Goal: Task Accomplishment & Management: Manage account settings

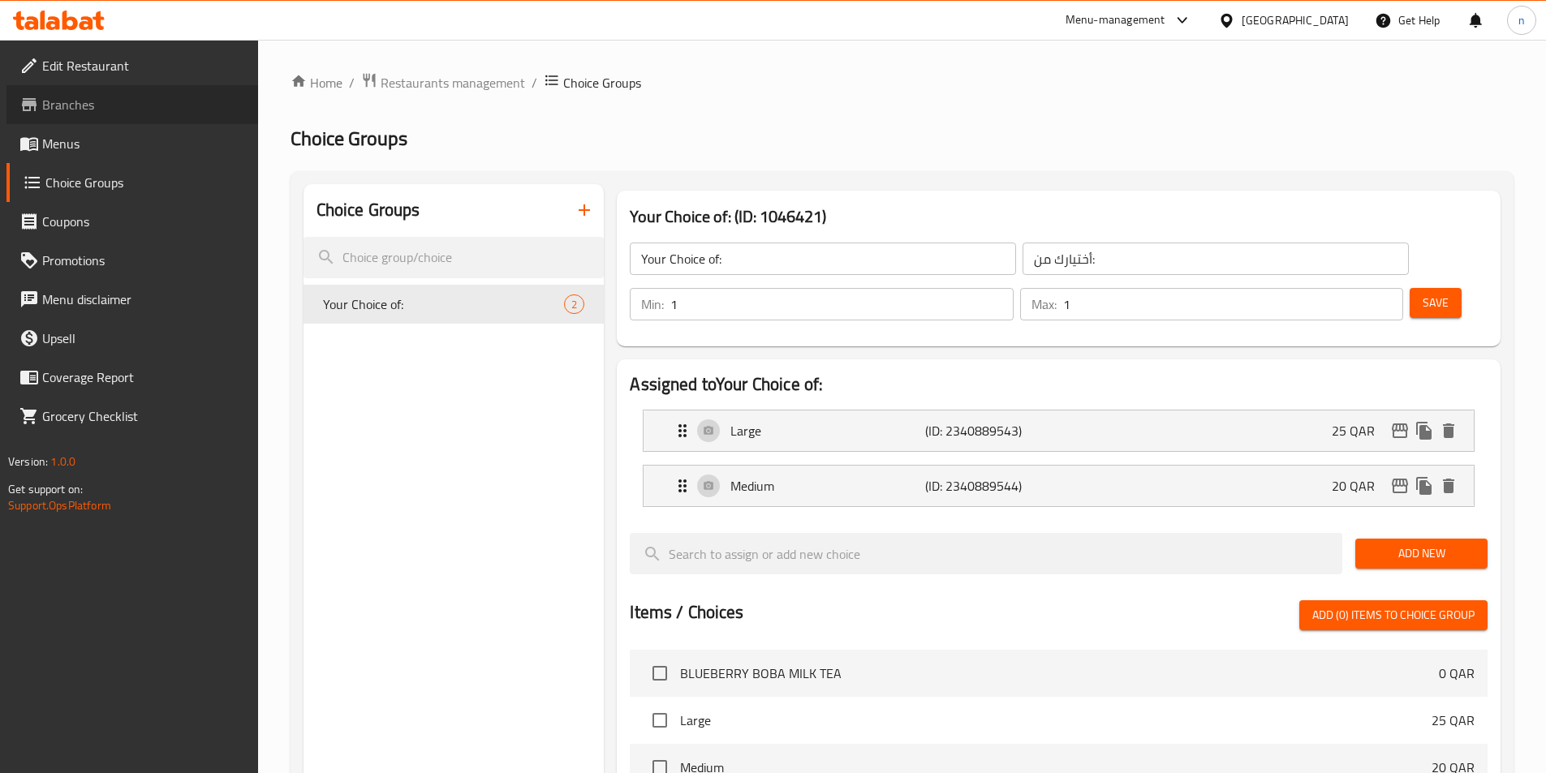
click at [159, 96] on span "Branches" at bounding box center [143, 104] width 203 height 19
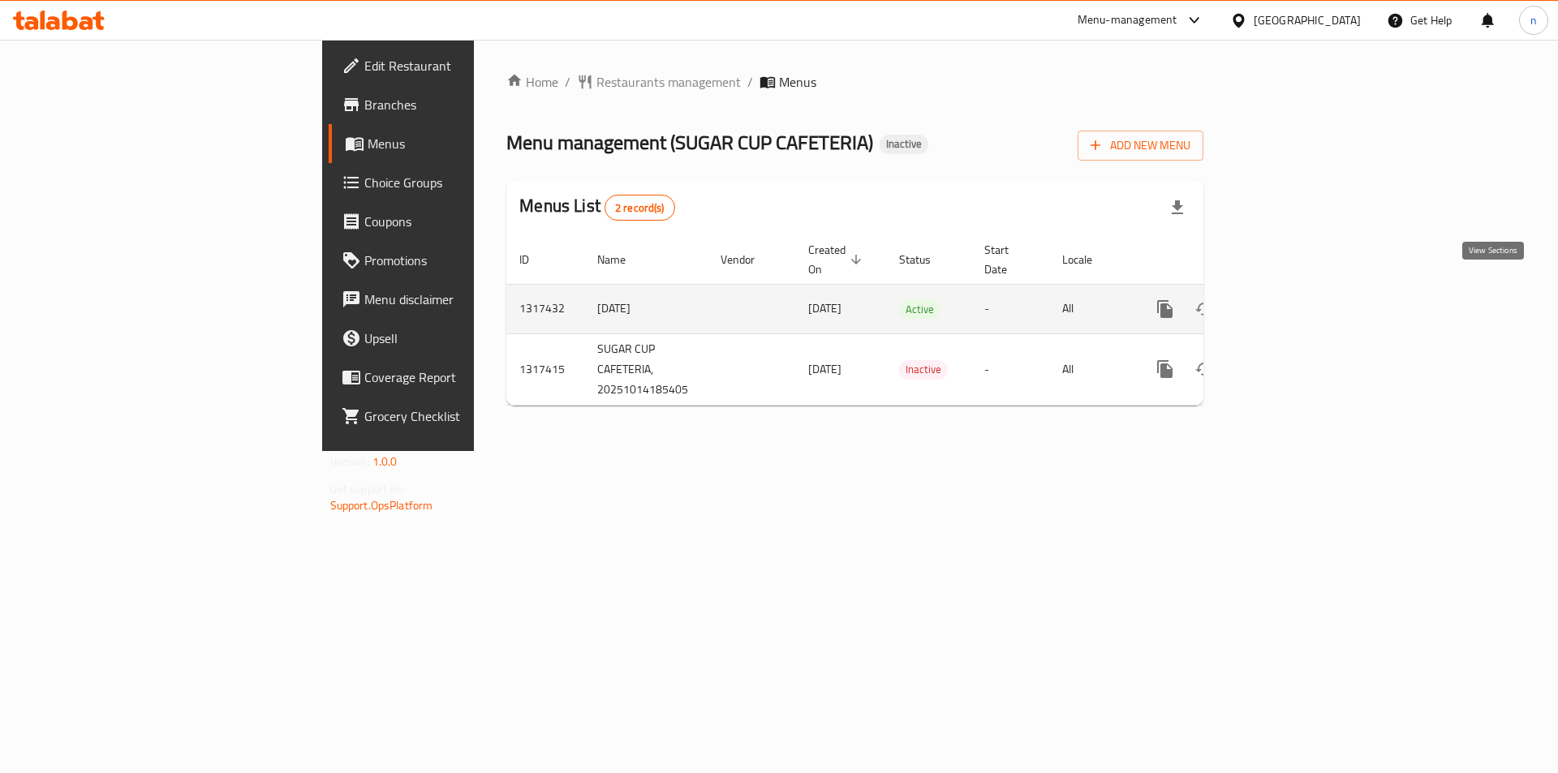
click at [1292, 299] on icon "enhanced table" at bounding box center [1281, 308] width 19 height 19
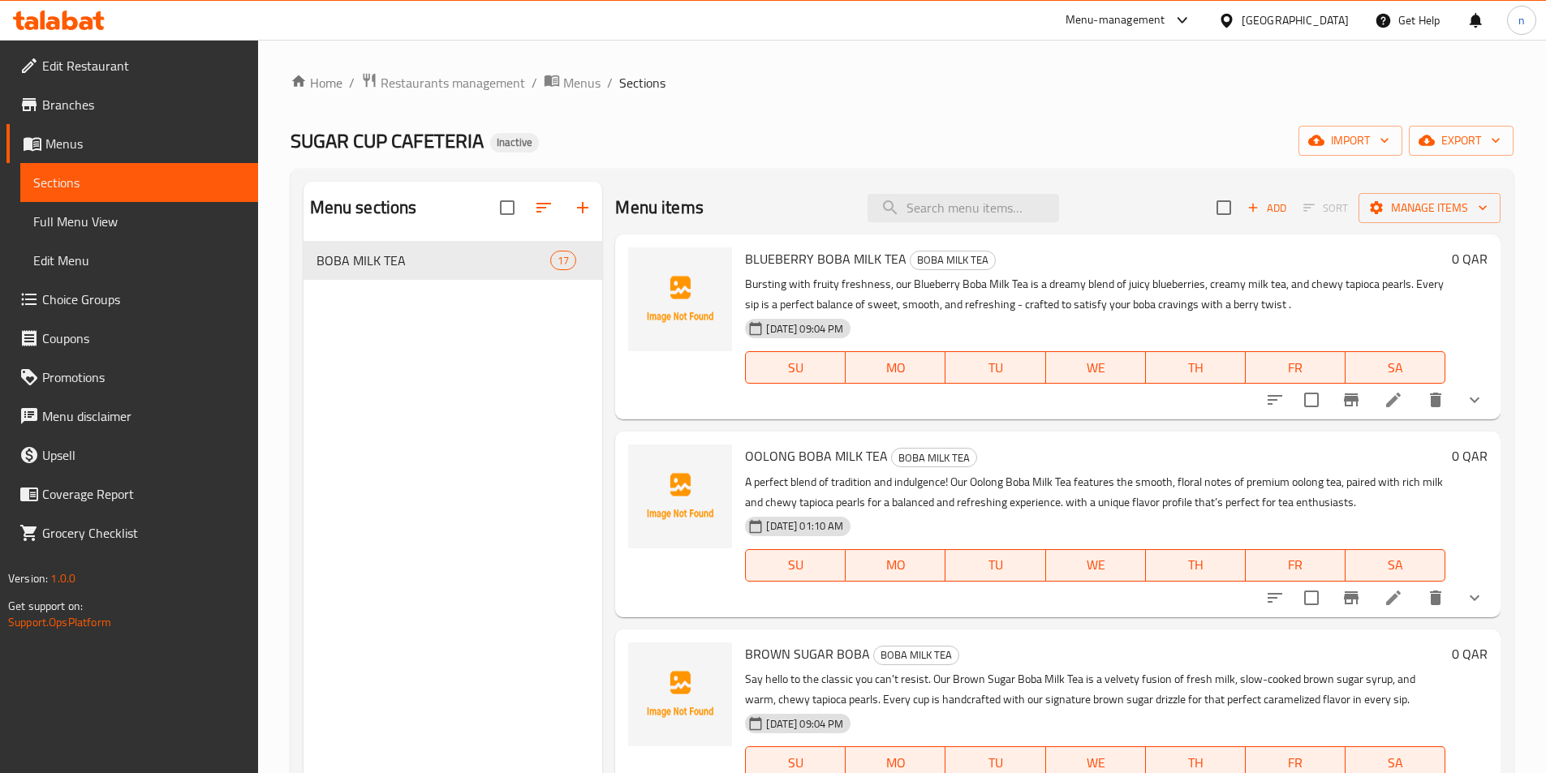
click at [80, 134] on span "Menus" at bounding box center [145, 143] width 200 height 19
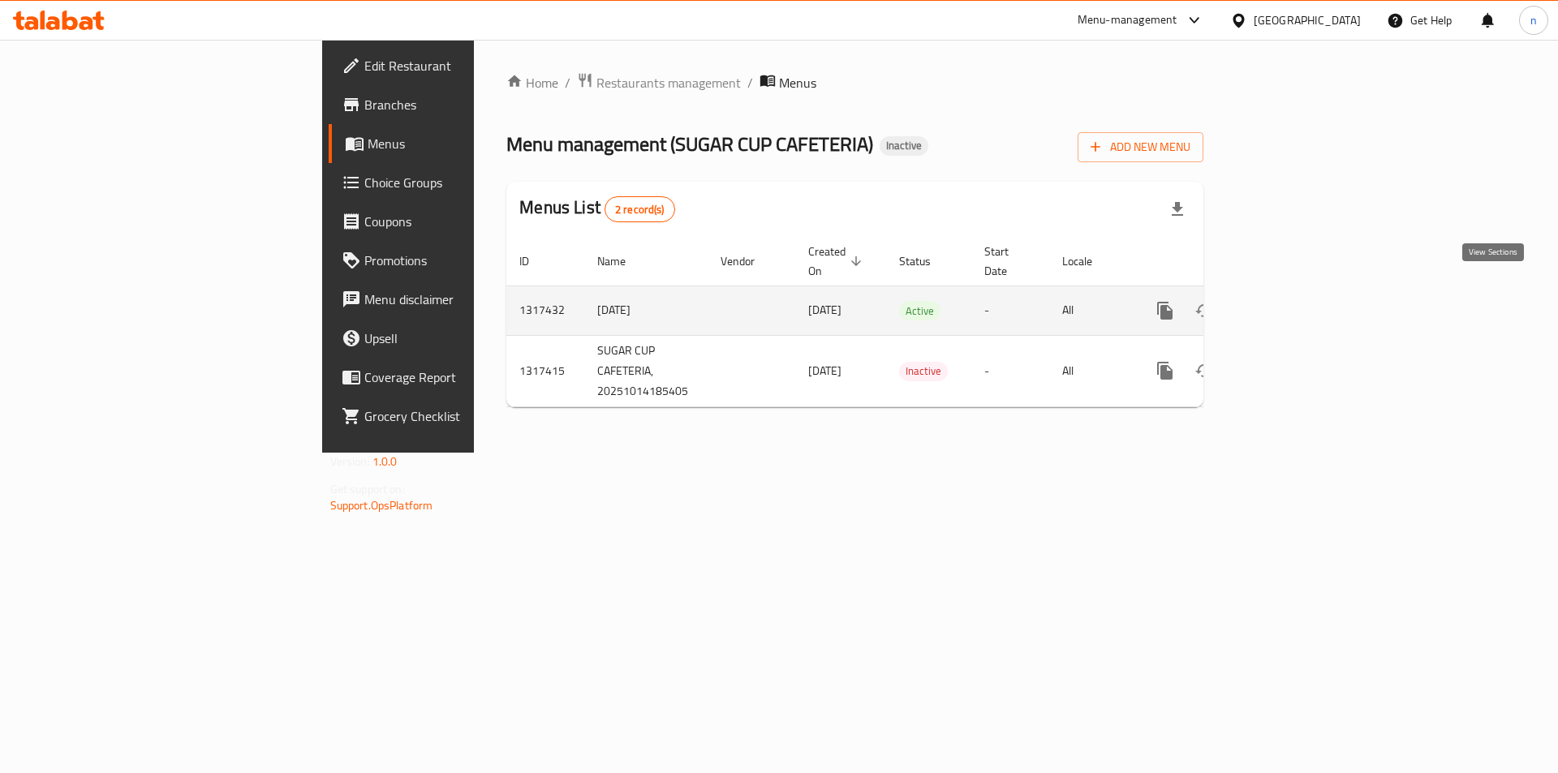
click at [1292, 301] on icon "enhanced table" at bounding box center [1281, 310] width 19 height 19
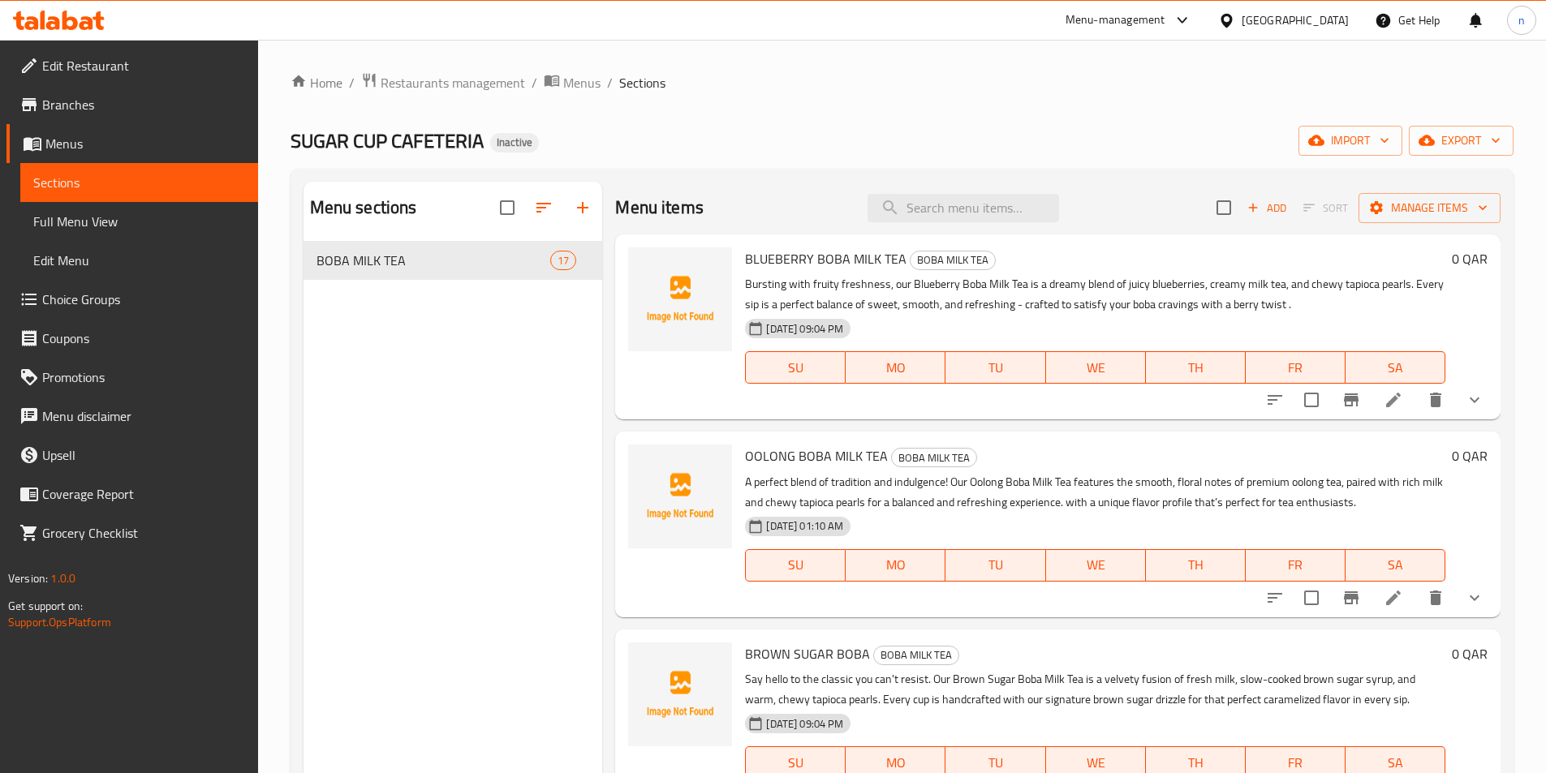
click at [1457, 182] on div "Menu items Add Sort Manage items" at bounding box center [1057, 208] width 885 height 53
click at [1443, 193] on button "Manage items" at bounding box center [1429, 208] width 142 height 30
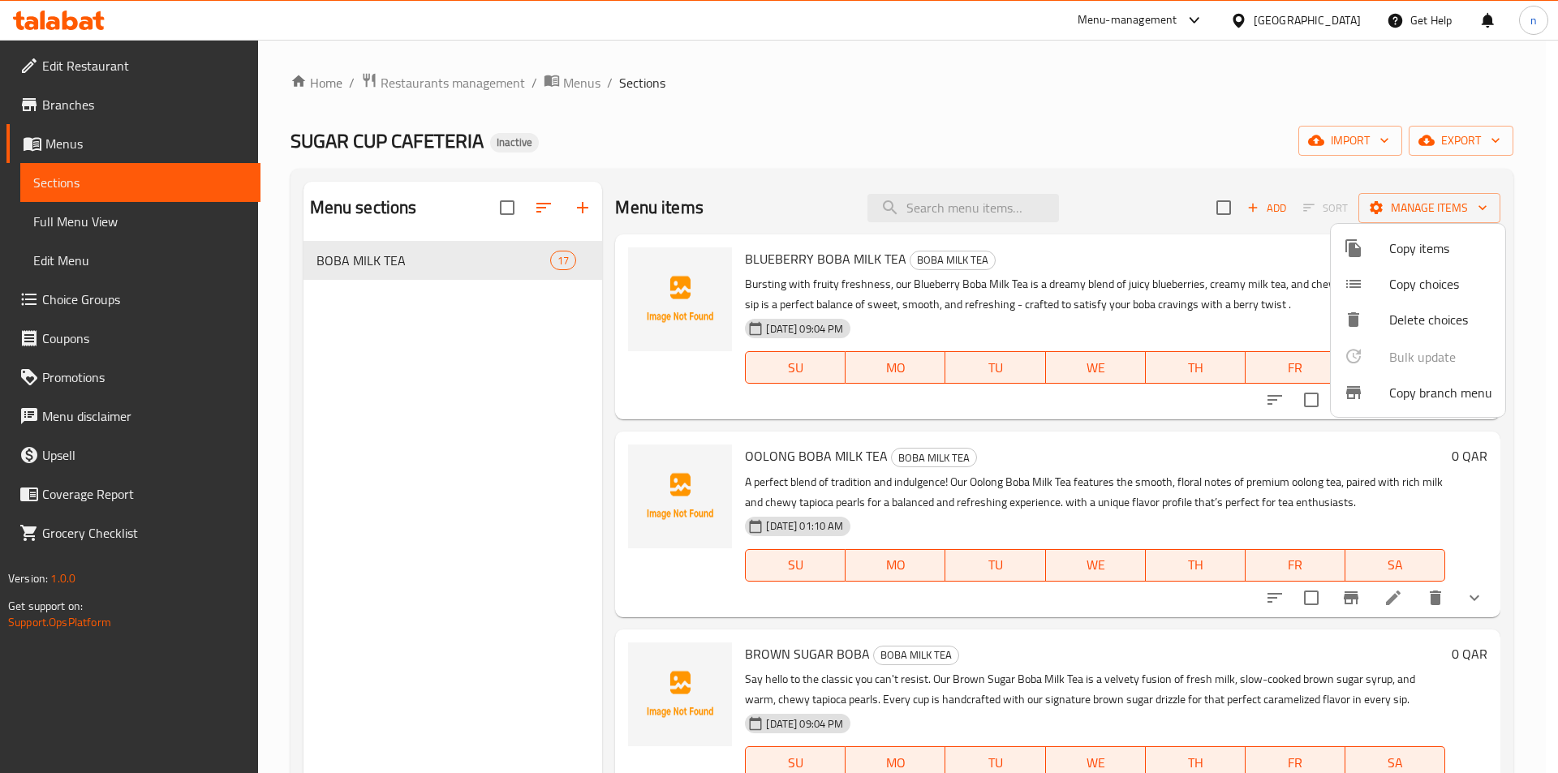
drag, startPoint x: 1469, startPoint y: 141, endPoint x: 1379, endPoint y: 238, distance: 132.1
click at [1379, 238] on div "Copy items Copy choices Delete choices Bulk update 0 Copy branch menu" at bounding box center [779, 386] width 1558 height 773
click at [1367, 132] on div at bounding box center [779, 386] width 1558 height 773
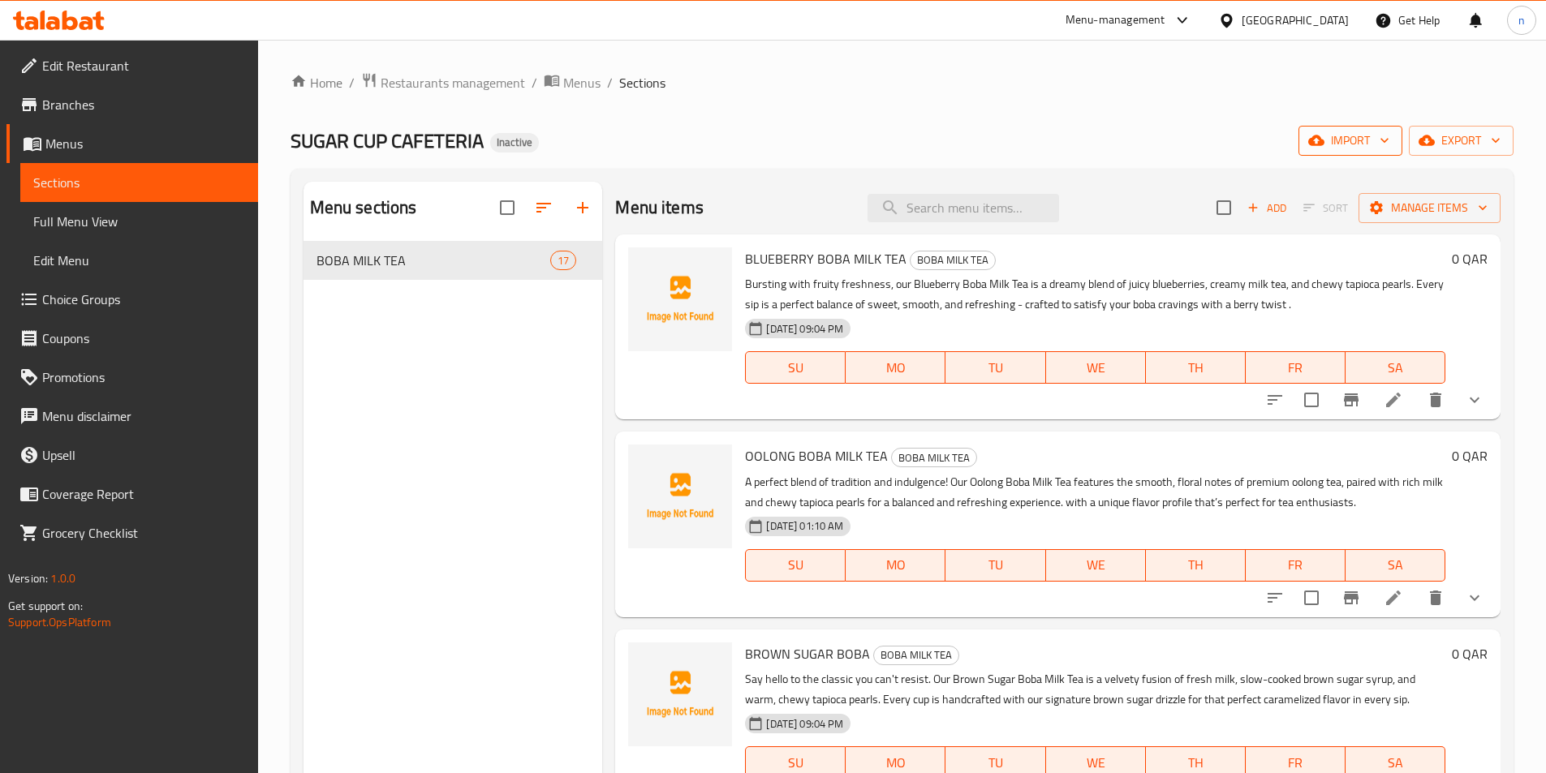
click at [1360, 132] on span "import" at bounding box center [1350, 141] width 78 height 20
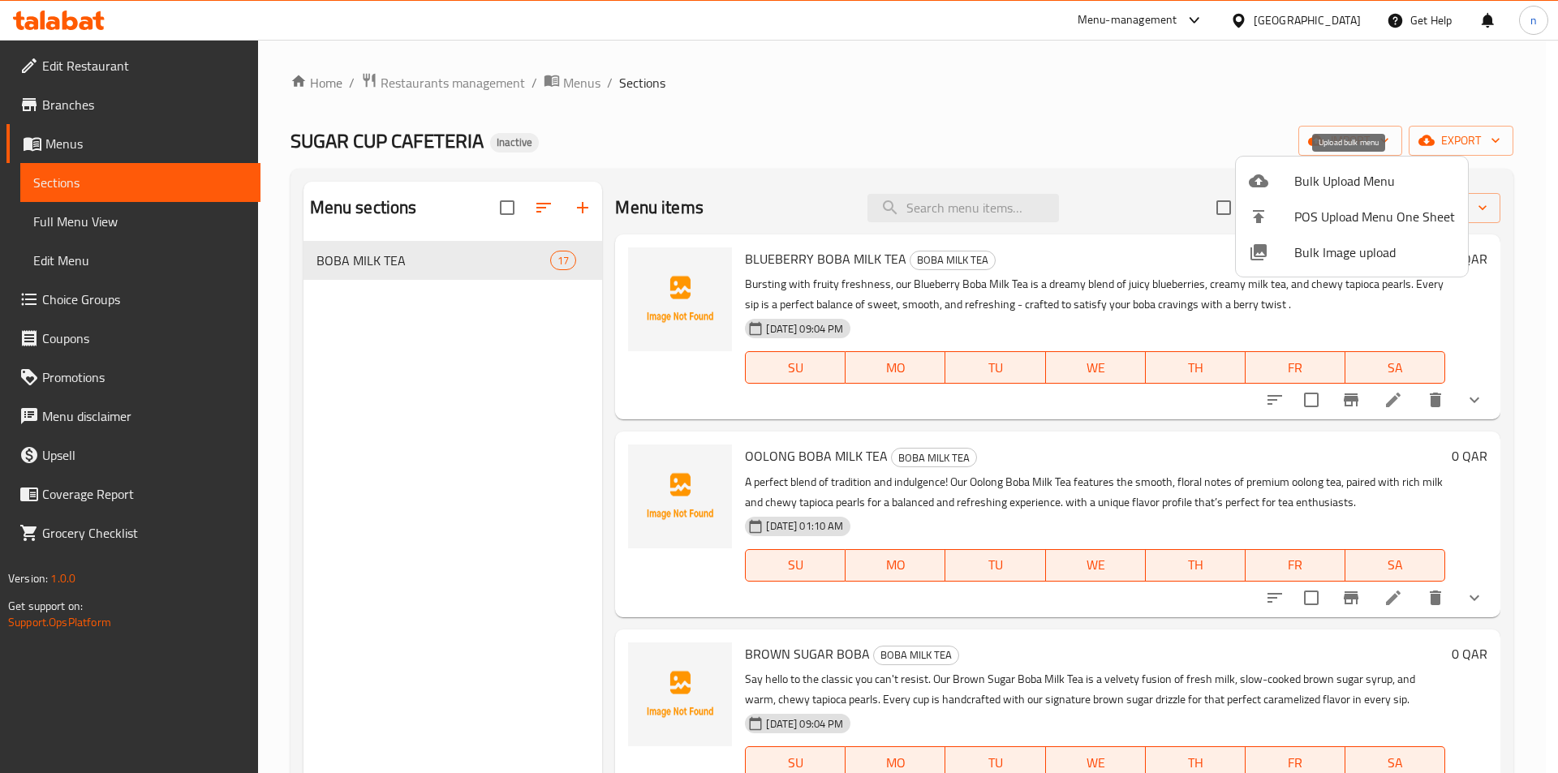
click at [1319, 182] on span "Bulk Upload Menu" at bounding box center [1374, 180] width 161 height 19
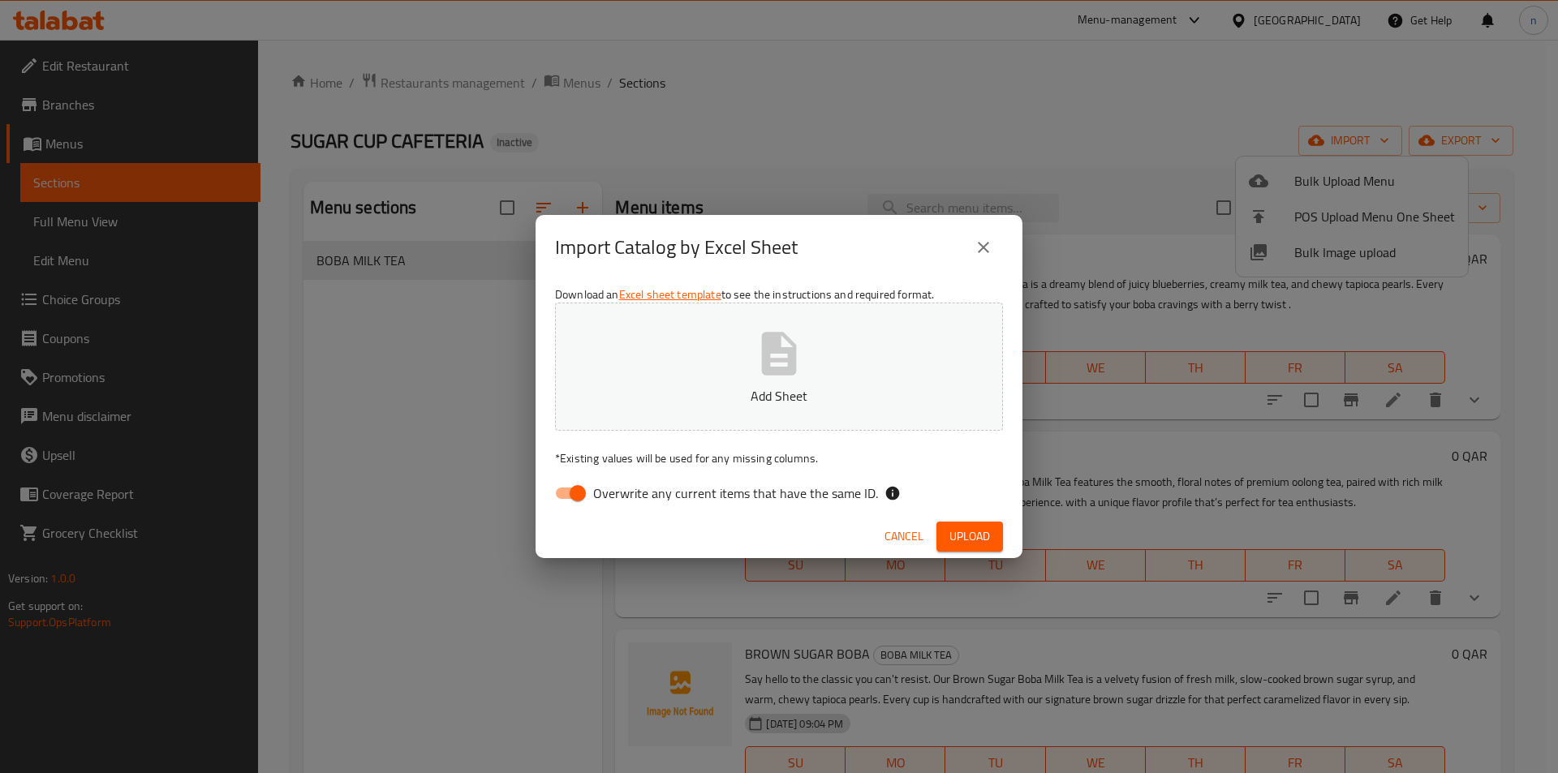
click at [676, 494] on span "Overwrite any current items that have the same ID." at bounding box center [735, 493] width 285 height 19
click at [624, 494] on input "Overwrite any current items that have the same ID." at bounding box center [578, 493] width 93 height 31
checkbox input "false"
click at [983, 547] on div "Cancel Upload" at bounding box center [779, 536] width 487 height 43
click at [983, 547] on button "Upload" at bounding box center [969, 537] width 67 height 30
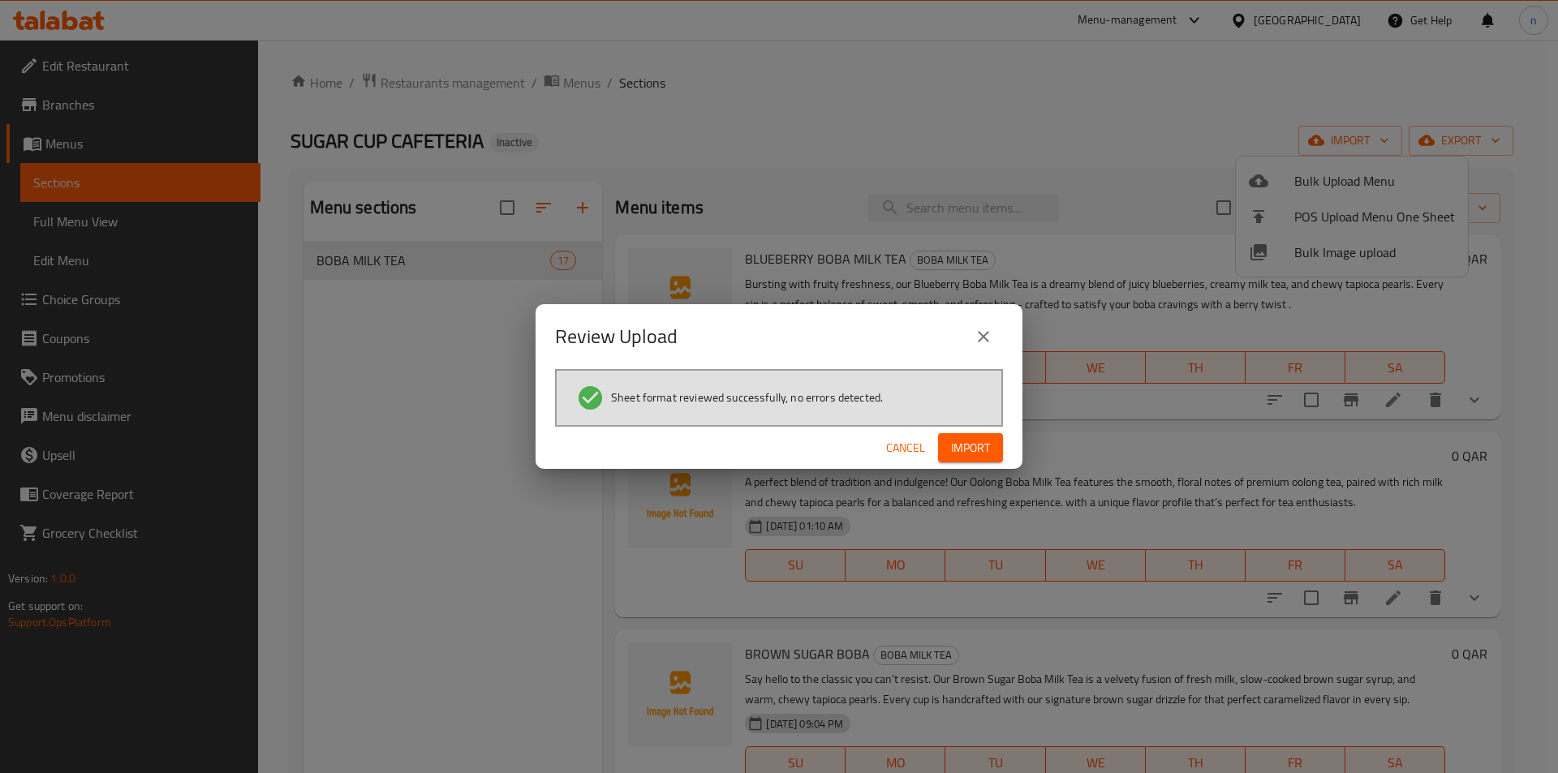
click at [944, 457] on button "Import" at bounding box center [970, 448] width 65 height 30
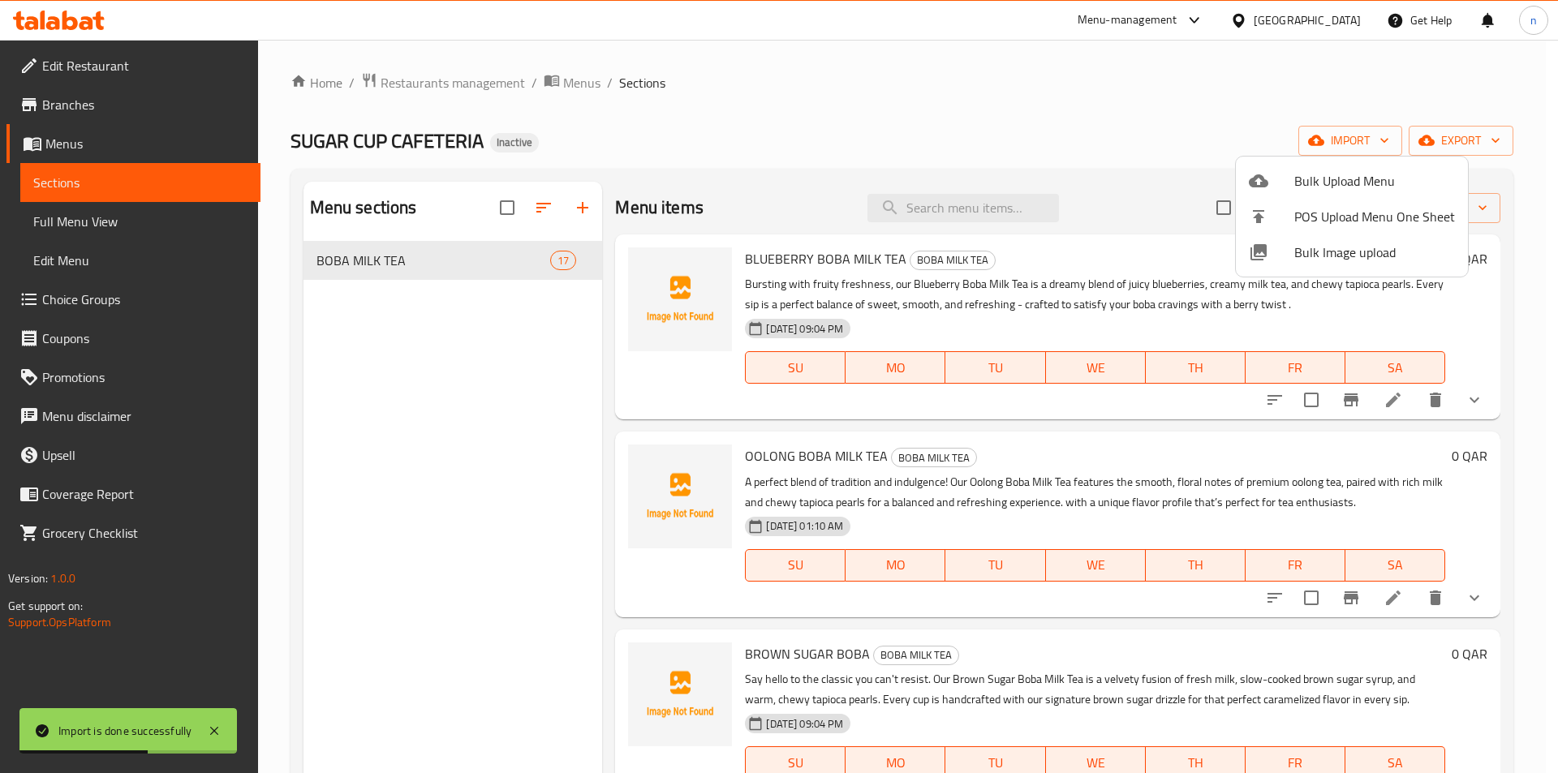
click at [764, 131] on div at bounding box center [779, 386] width 1558 height 773
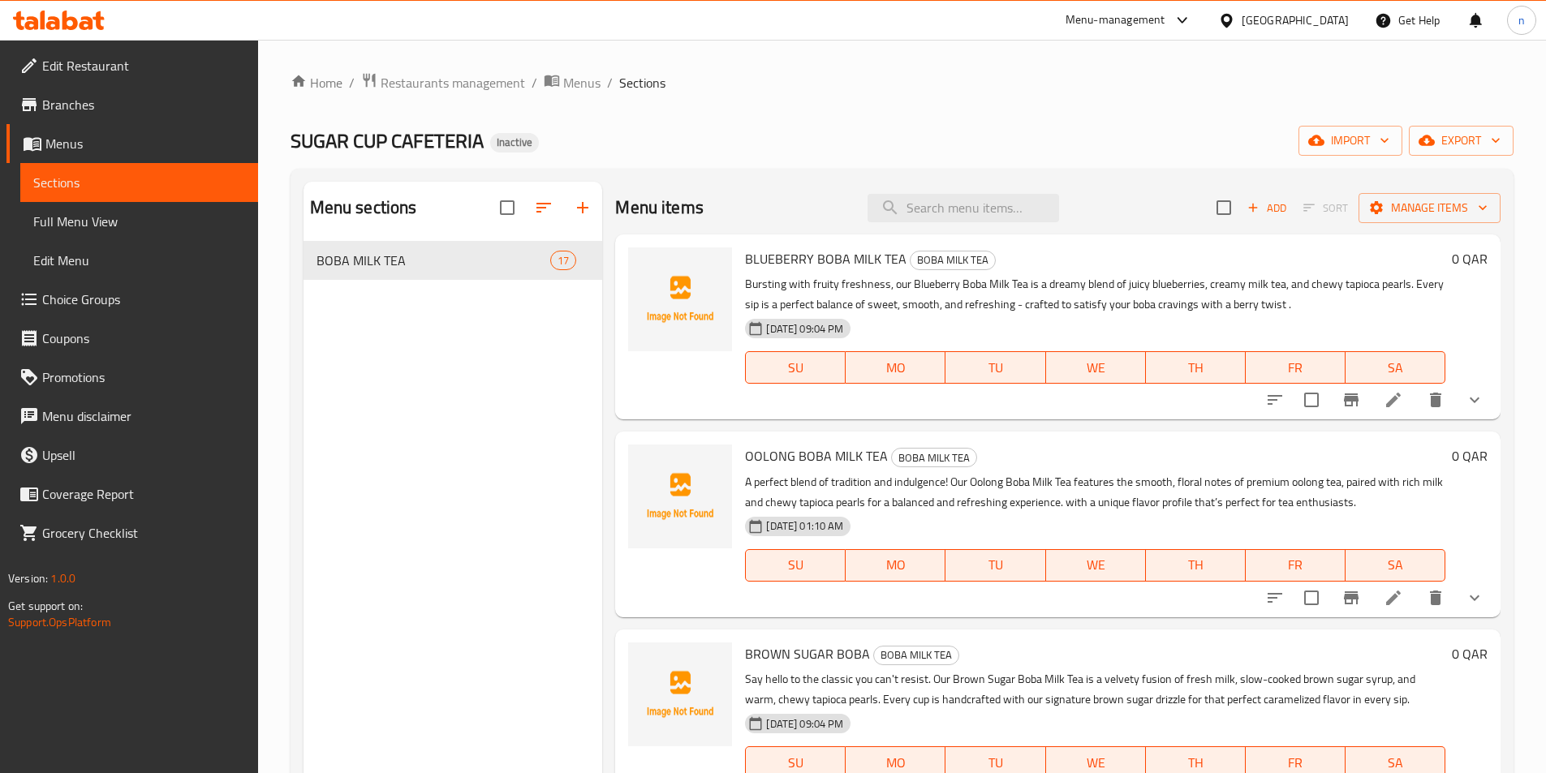
click at [104, 179] on span "Sections" at bounding box center [139, 182] width 212 height 19
drag, startPoint x: 104, startPoint y: 179, endPoint x: 389, endPoint y: 101, distance: 295.5
click at [389, 101] on div "Home / Restaurants management / Menus / Sections SUGAR CUP CAFETERIA Inactive i…" at bounding box center [902, 520] width 1223 height 896
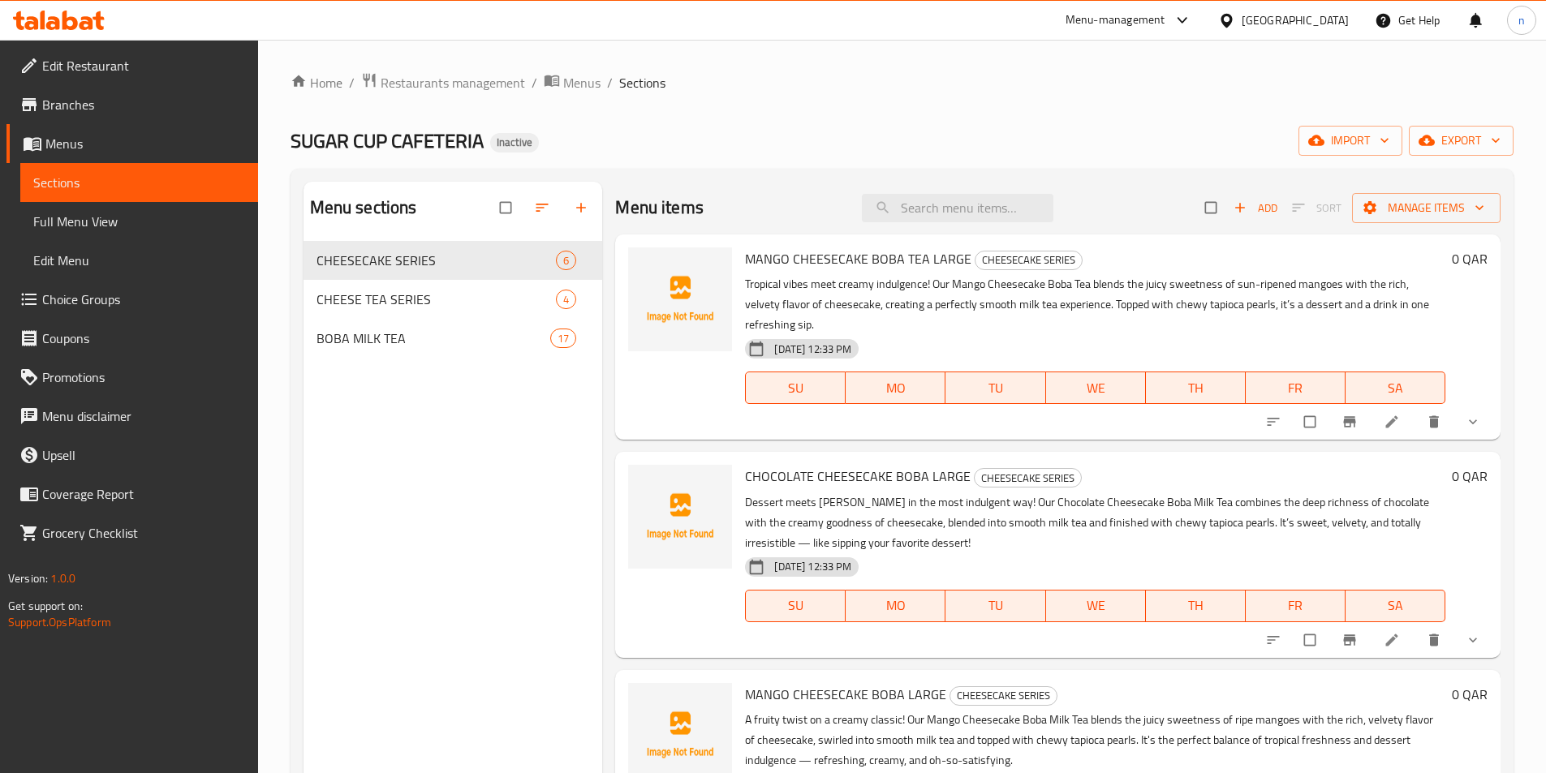
click at [167, 227] on span "Full Menu View" at bounding box center [139, 221] width 212 height 19
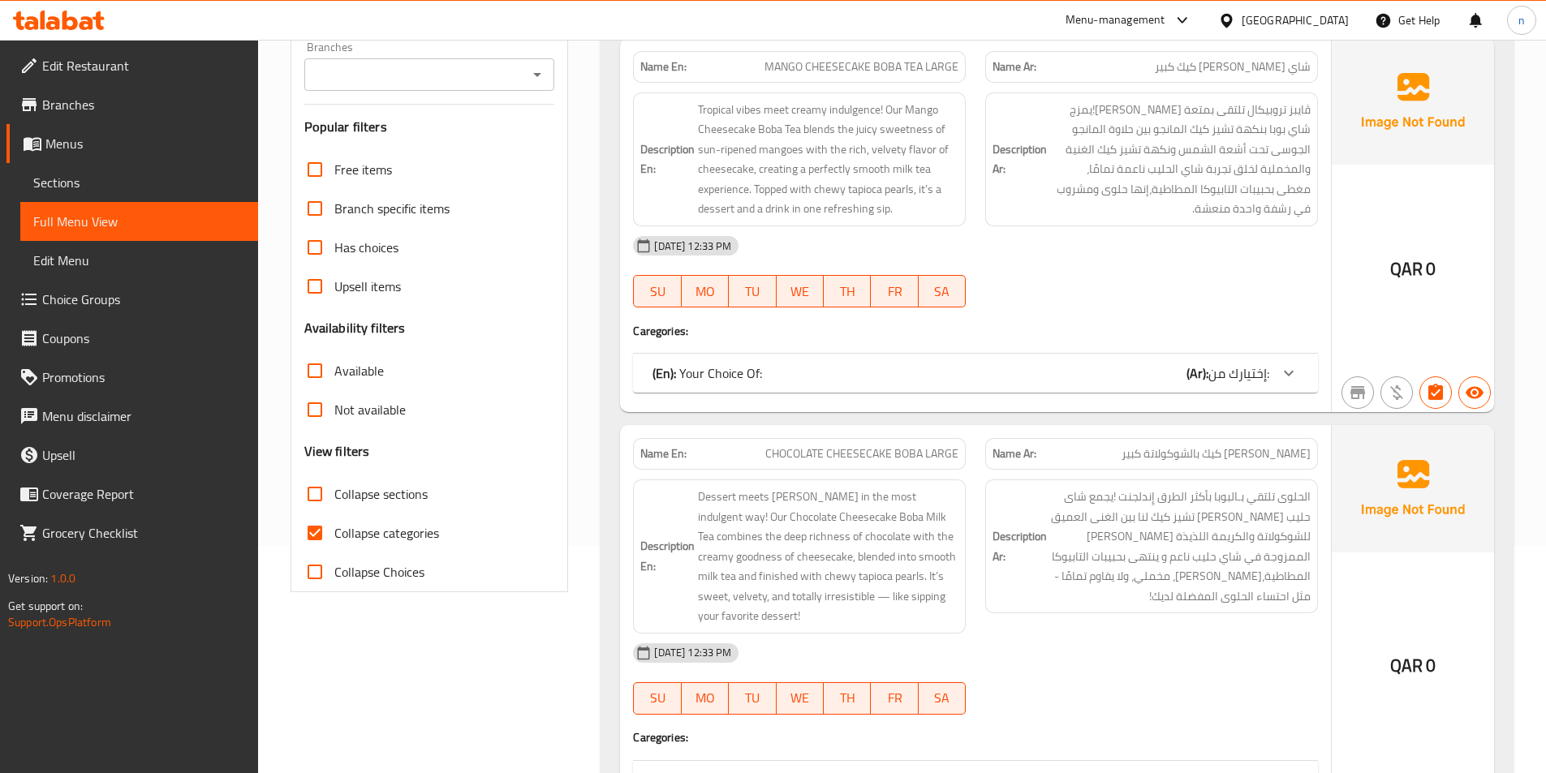
scroll to position [243, 0]
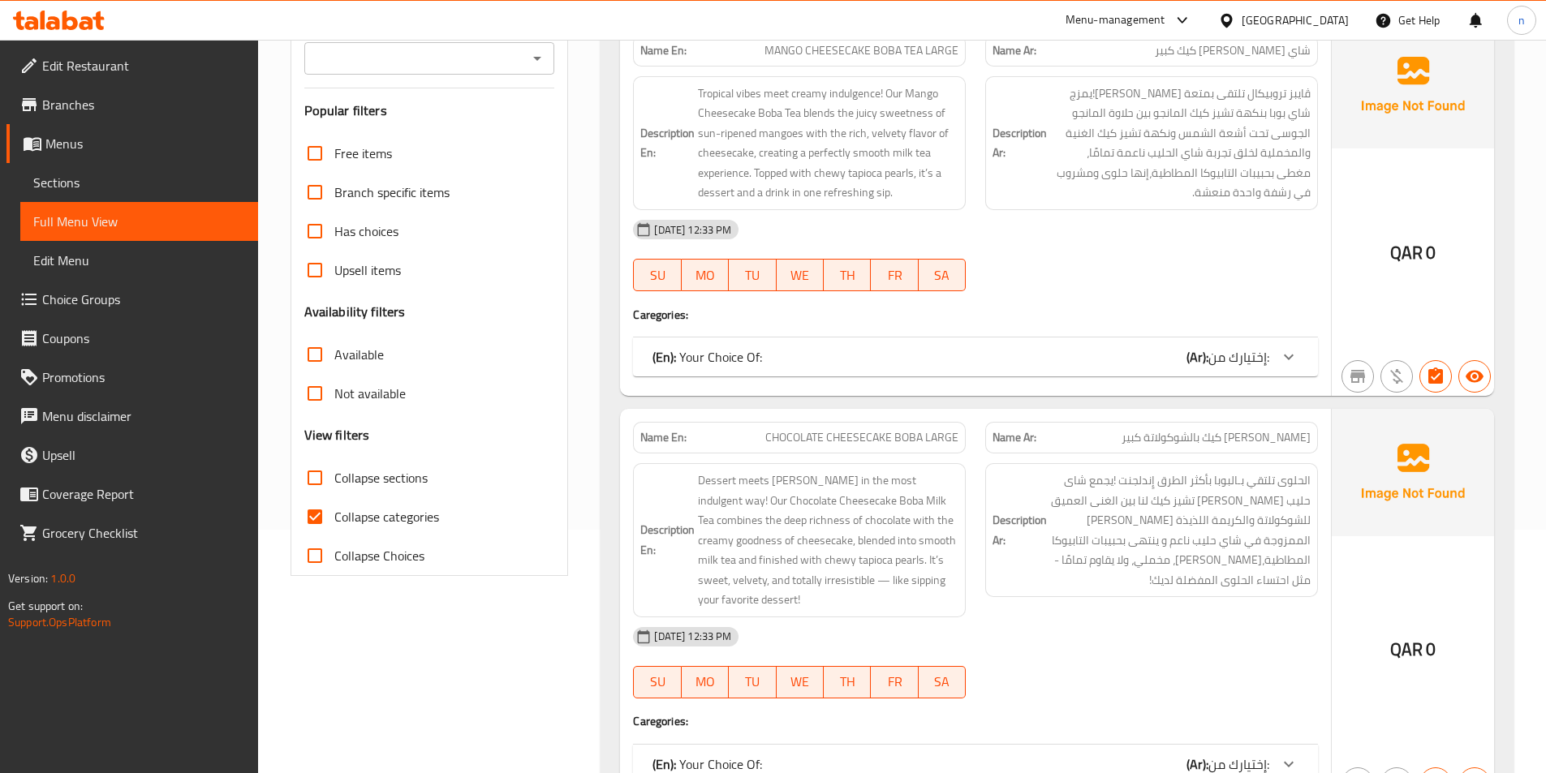
click at [397, 484] on span "Collapse sections" at bounding box center [380, 477] width 93 height 19
click at [334, 484] on input "Collapse sections" at bounding box center [314, 478] width 39 height 39
checkbox input "true"
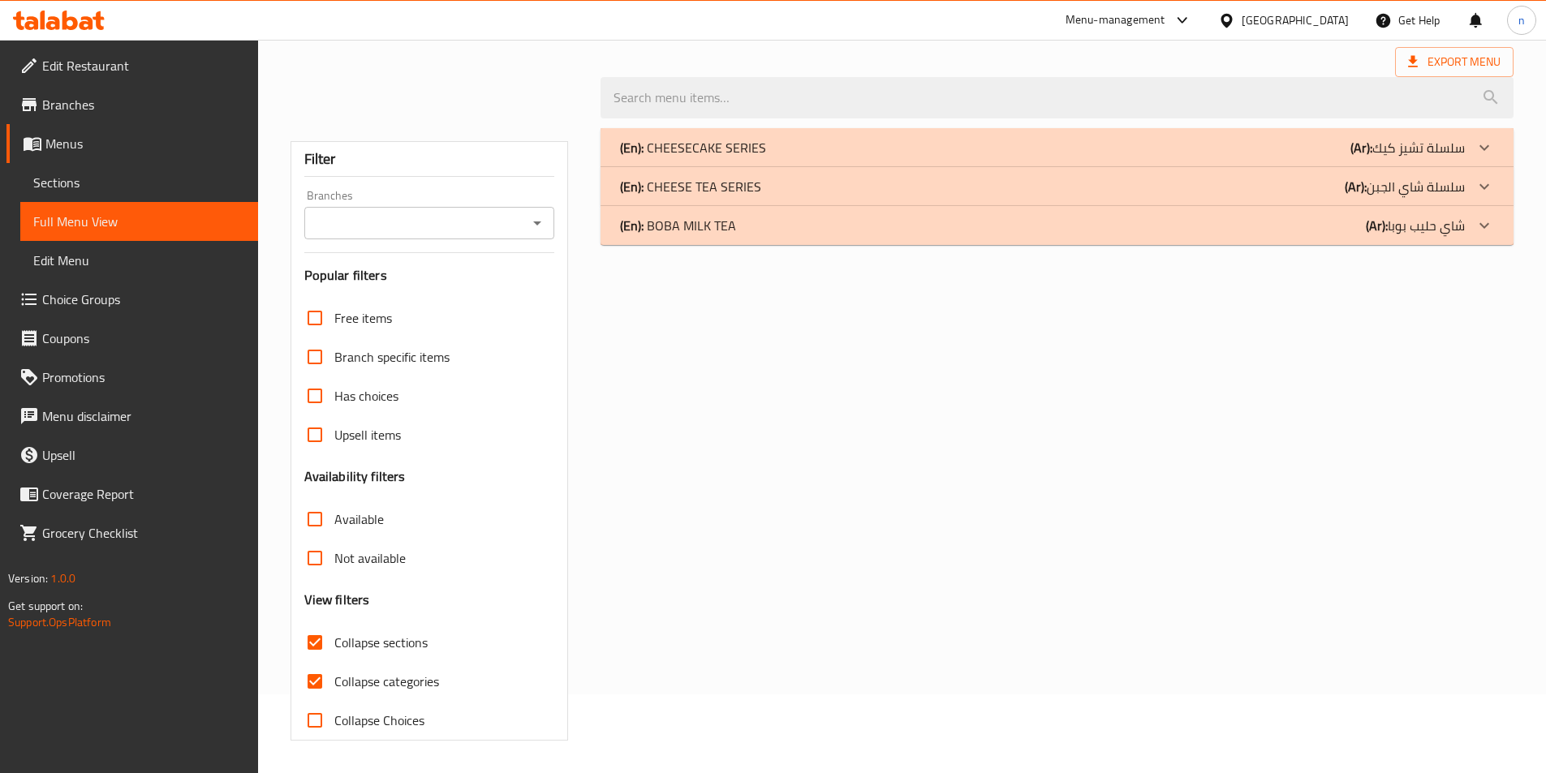
click at [389, 672] on span "Collapse categories" at bounding box center [386, 681] width 105 height 19
click at [334, 662] on input "Collapse categories" at bounding box center [314, 681] width 39 height 39
checkbox input "false"
click at [730, 189] on p "(En): CHEESE TEA SERIES" at bounding box center [690, 186] width 141 height 19
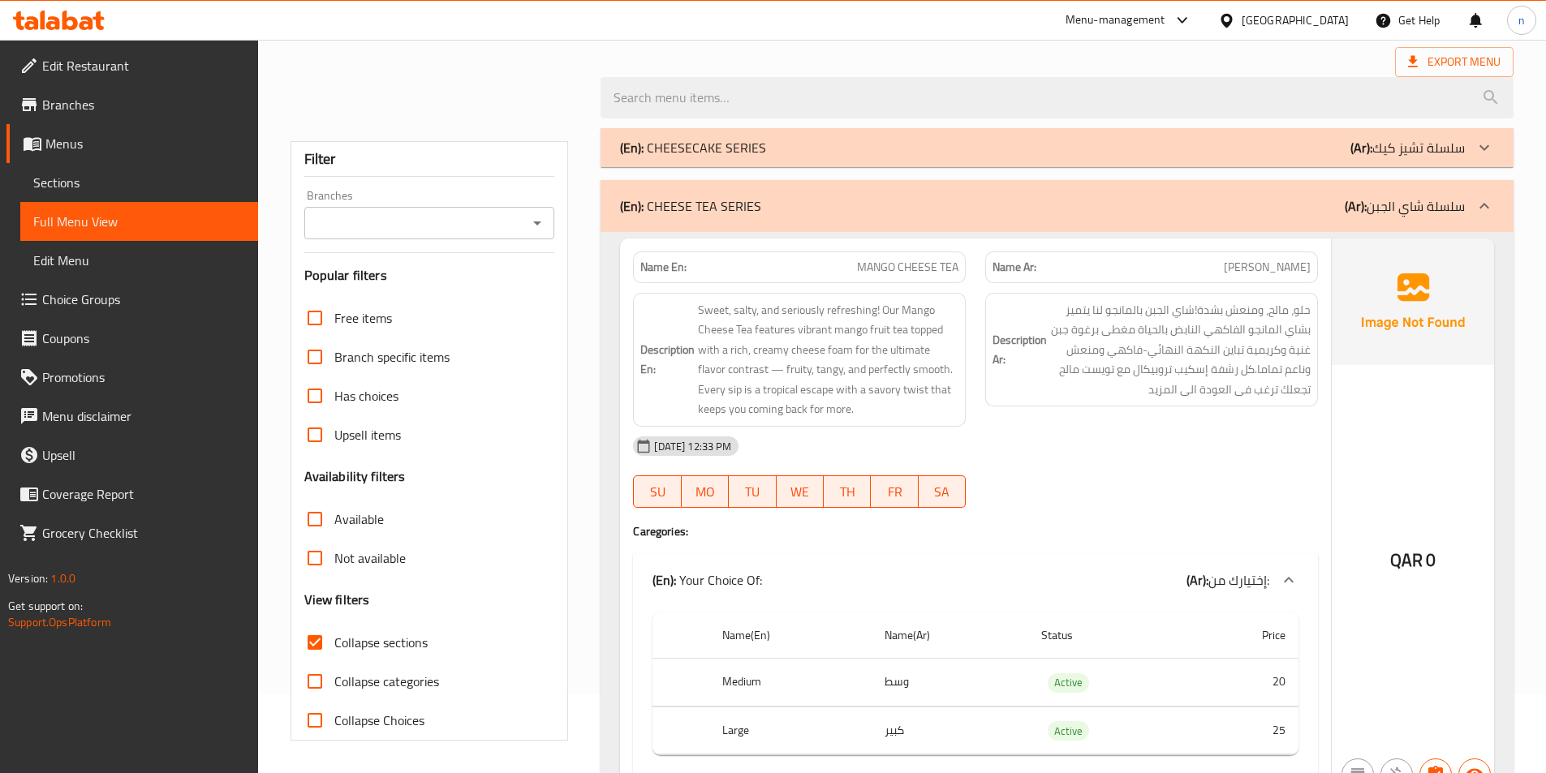
click at [763, 144] on p "(En): CHEESECAKE SERIES" at bounding box center [693, 147] width 146 height 19
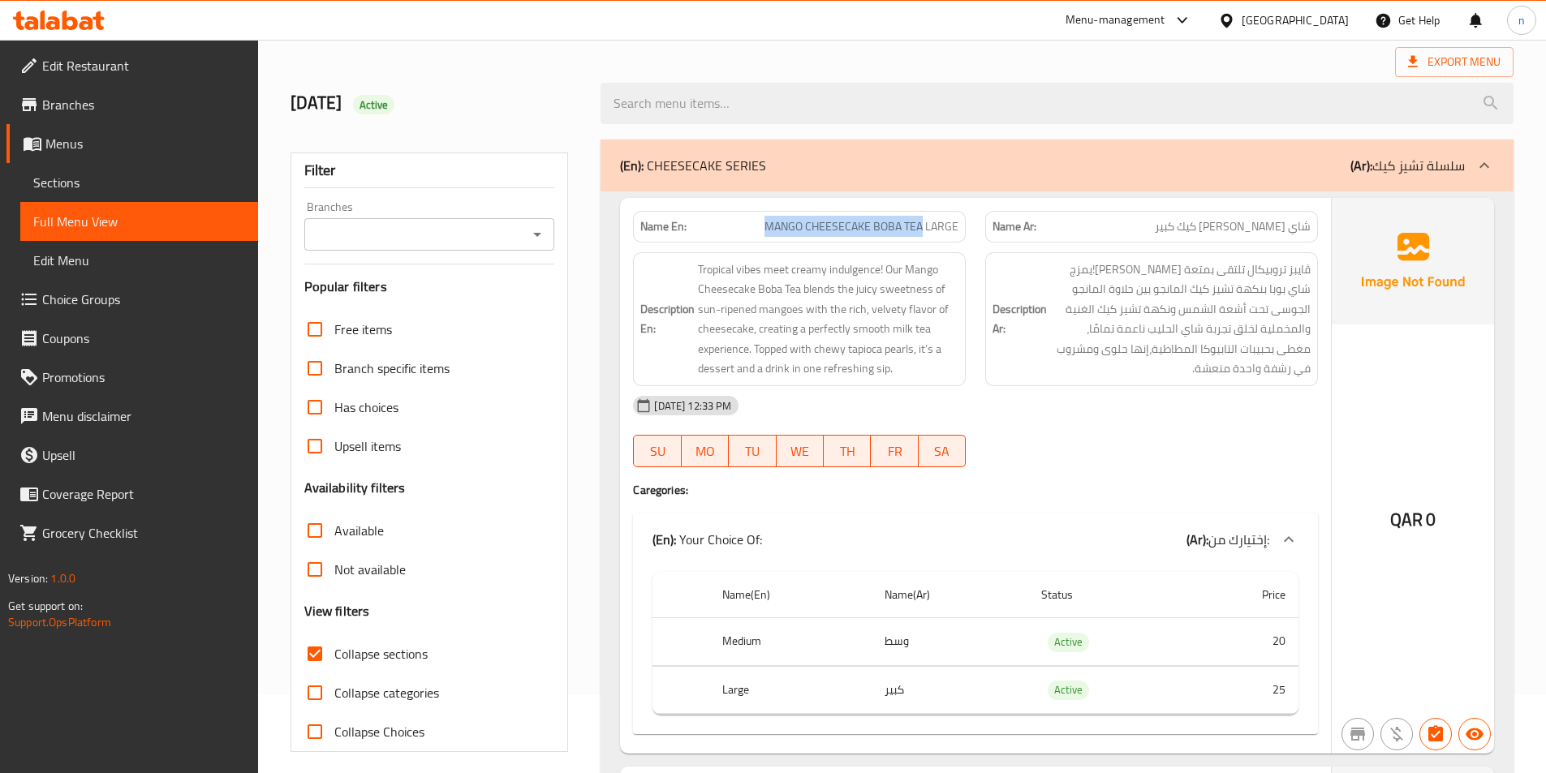
drag, startPoint x: 924, startPoint y: 222, endPoint x: 765, endPoint y: 231, distance: 159.4
click at [765, 231] on p "Name En: MANGO CHEESECAKE BOBA TEA LARGE" at bounding box center [799, 226] width 318 height 17
drag, startPoint x: 932, startPoint y: 226, endPoint x: 958, endPoint y: 226, distance: 25.2
click at [958, 226] on span "MANGO CHEESECAKE BOBA TEA LARGE" at bounding box center [861, 226] width 194 height 17
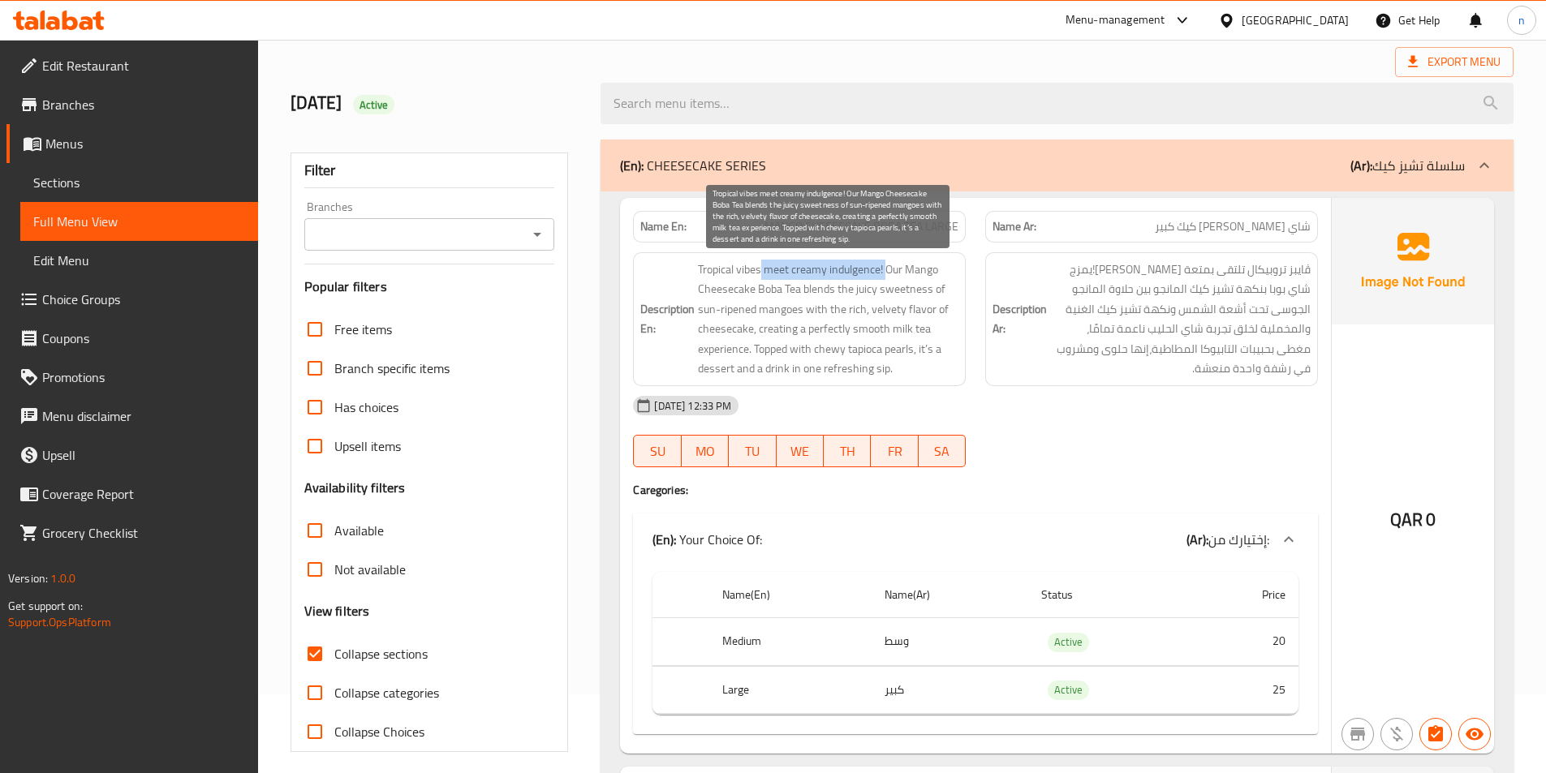
drag, startPoint x: 761, startPoint y: 271, endPoint x: 889, endPoint y: 274, distance: 127.4
click at [889, 274] on span "Tropical vibes meet creamy indulgence! Our Mango Cheesecake Boba Tea blends the…" at bounding box center [828, 319] width 260 height 119
drag, startPoint x: 885, startPoint y: 269, endPoint x: 804, endPoint y: 286, distance: 83.1
click at [804, 286] on span "Tropical vibes meet creamy indulgence! Our Mango Cheesecake Boba Tea blends the…" at bounding box center [828, 319] width 260 height 119
click at [904, 284] on span "Tropical vibes meet creamy indulgence! Our Mango Cheesecake Boba Tea blends the…" at bounding box center [828, 319] width 260 height 119
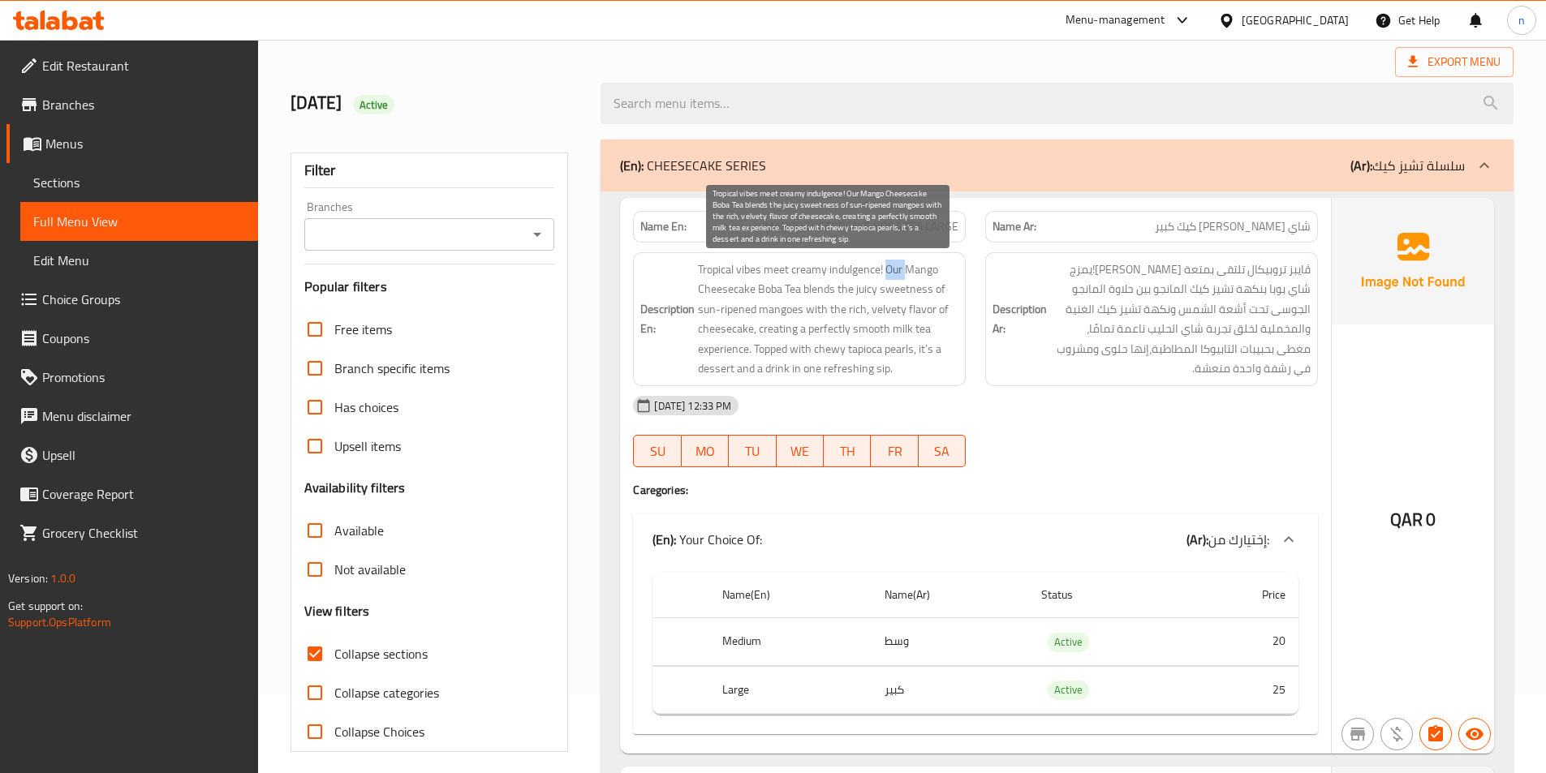
drag, startPoint x: 887, startPoint y: 271, endPoint x: 904, endPoint y: 267, distance: 17.5
click at [905, 267] on span "Tropical vibes meet creamy indulgence! Our Mango Cheesecake Boba Tea blends the…" at bounding box center [828, 319] width 260 height 119
drag, startPoint x: 756, startPoint y: 290, endPoint x: 809, endPoint y: 291, distance: 53.6
click at [809, 291] on span "Tropical vibes meet creamy indulgence! Our Mango Cheesecake Boba Tea blends the…" at bounding box center [828, 319] width 260 height 119
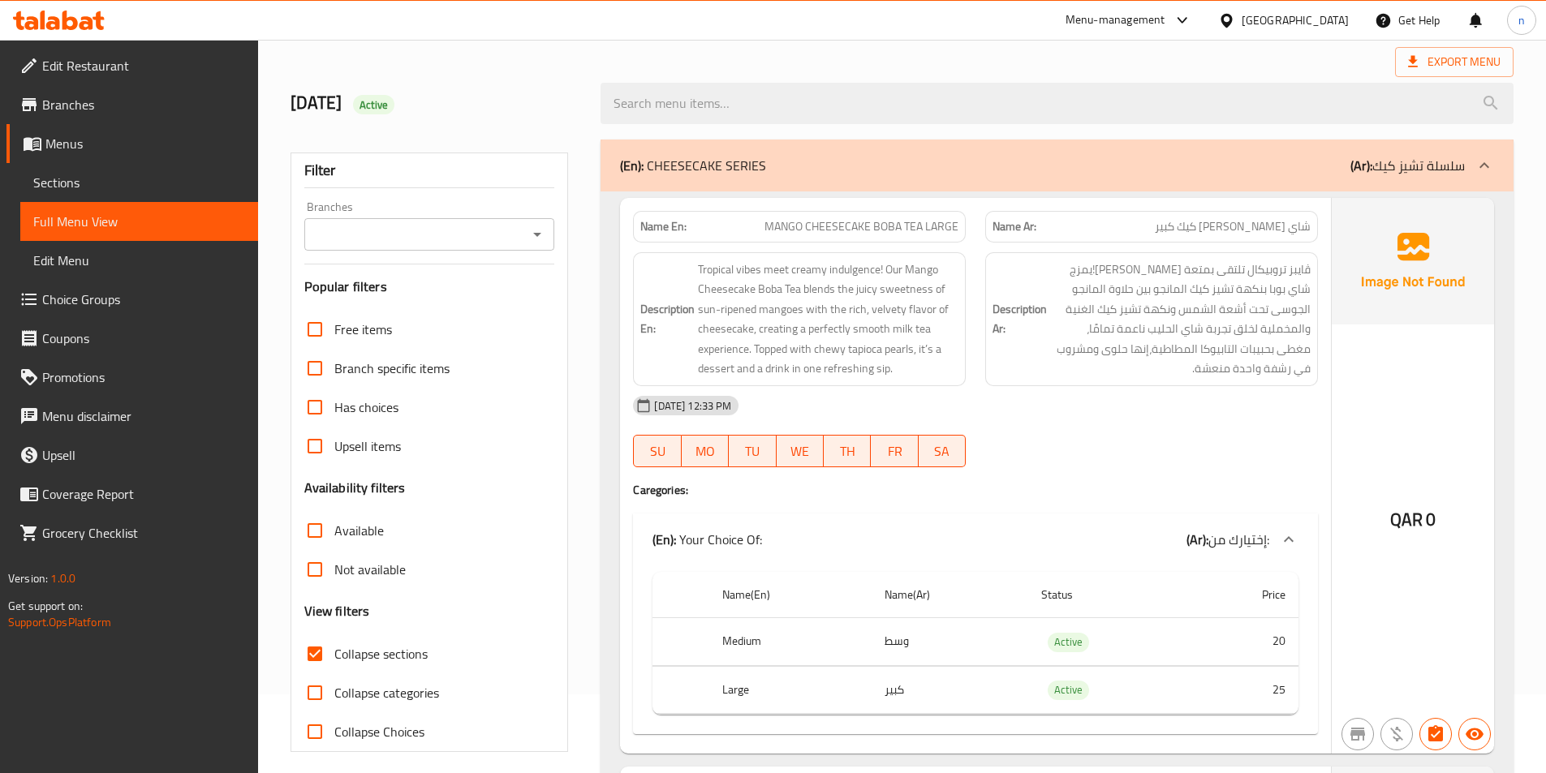
click at [893, 227] on span "MANGO CHEESECAKE BOBA TEA LARGE" at bounding box center [861, 226] width 194 height 17
copy span "MANGO CHEESECAKE BOBA TEA LARGE"
click at [1046, 40] on div at bounding box center [773, 40] width 1546 height 1
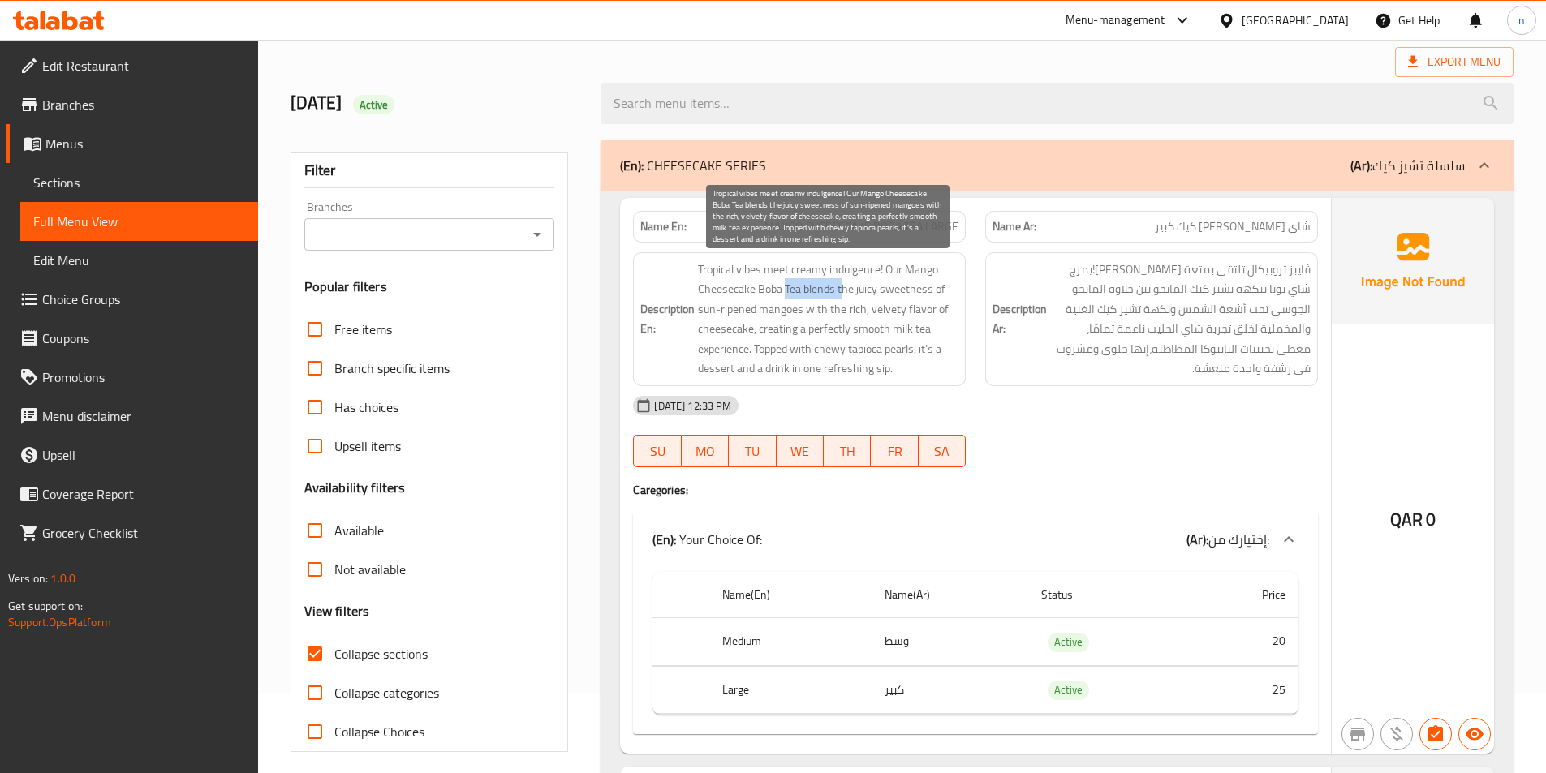
drag, startPoint x: 783, startPoint y: 289, endPoint x: 844, endPoint y: 289, distance: 60.9
click at [844, 289] on span "Tropical vibes meet creamy indulgence! Our Mango Cheesecake Boba Tea blends the…" at bounding box center [828, 319] width 260 height 119
click at [756, 288] on span "Tropical vibes meet creamy indulgence! Our Mango Cheesecake Boba Tea blends the…" at bounding box center [828, 319] width 260 height 119
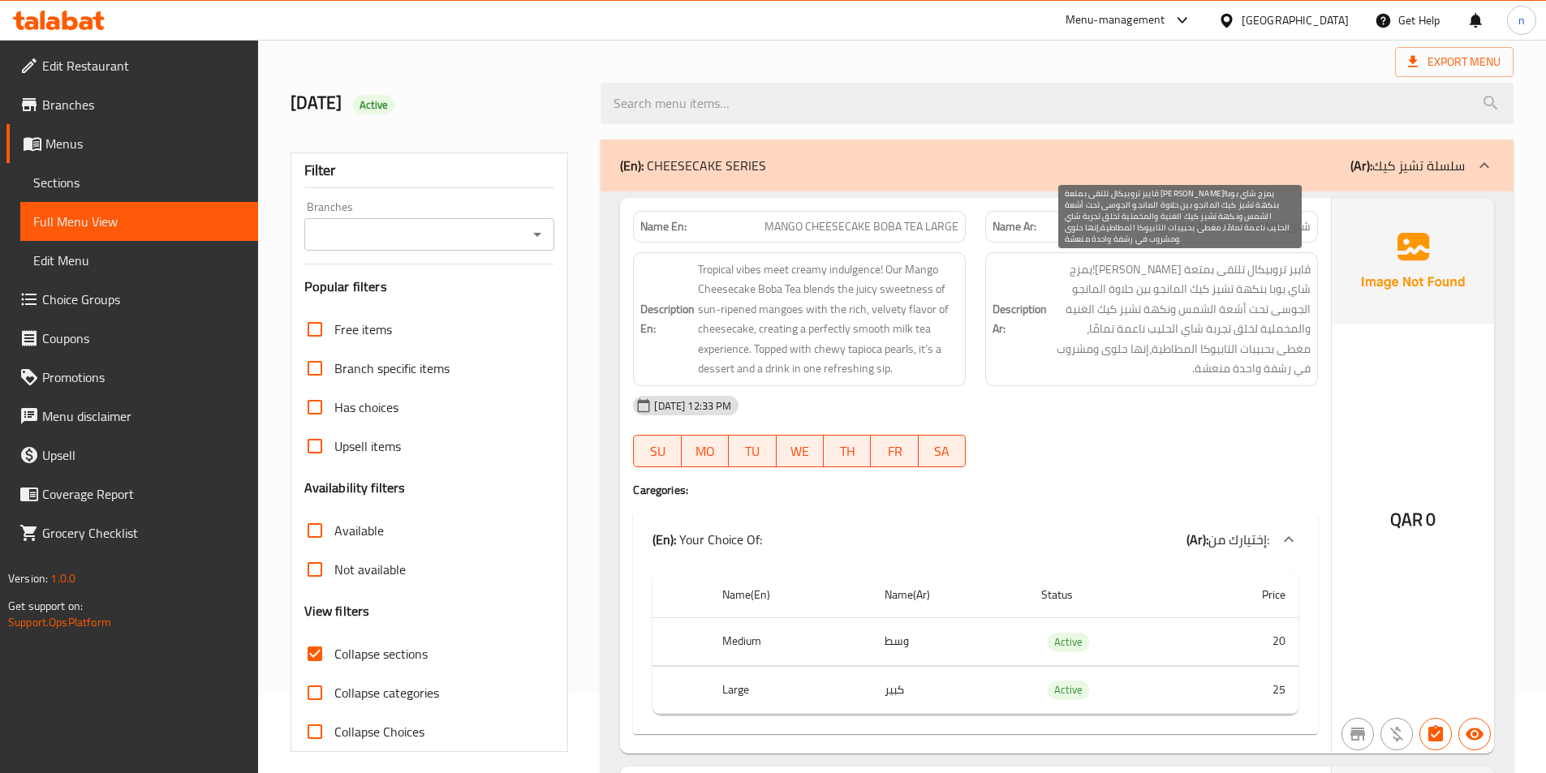
click at [1139, 273] on span "ڤايبز تروبيكال تلتقى بمتعة كريمى!يمزج شاي بوبا بنكهة تشيز كيك المانجو بين حلاوة…" at bounding box center [1180, 319] width 260 height 119
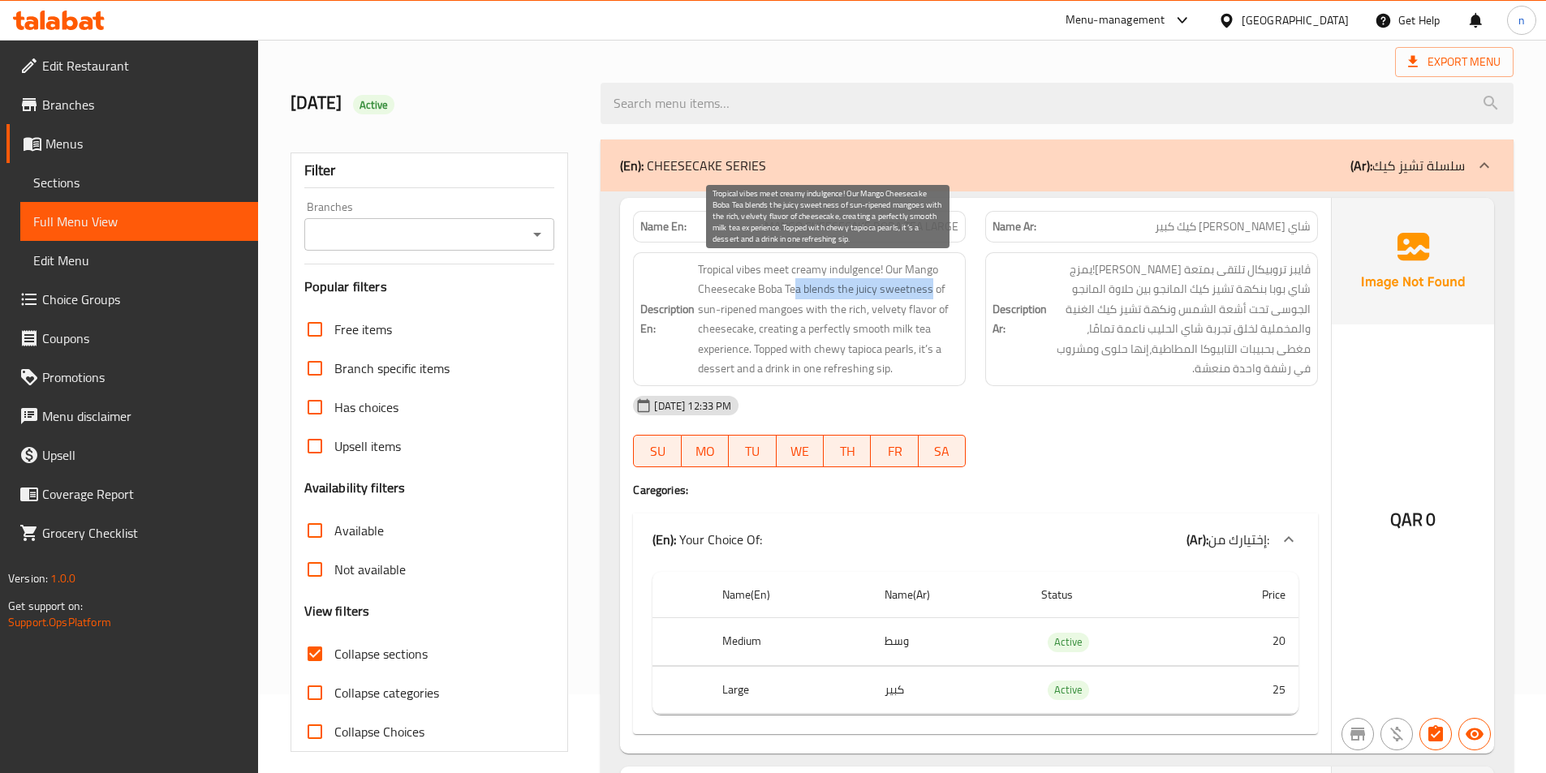
drag, startPoint x: 790, startPoint y: 287, endPoint x: 931, endPoint y: 295, distance: 141.4
click at [931, 295] on span "Tropical vibes meet creamy indulgence! Our Mango Cheesecake Boba Tea blends the…" at bounding box center [828, 319] width 260 height 119
click at [833, 282] on span "Tropical vibes meet creamy indulgence! Our Mango Cheesecake Boba Tea blends the…" at bounding box center [828, 319] width 260 height 119
drag, startPoint x: 833, startPoint y: 289, endPoint x: 863, endPoint y: 306, distance: 33.8
click at [863, 306] on span "Tropical vibes meet creamy indulgence! Our Mango Cheesecake Boba Tea blends the…" at bounding box center [828, 319] width 260 height 119
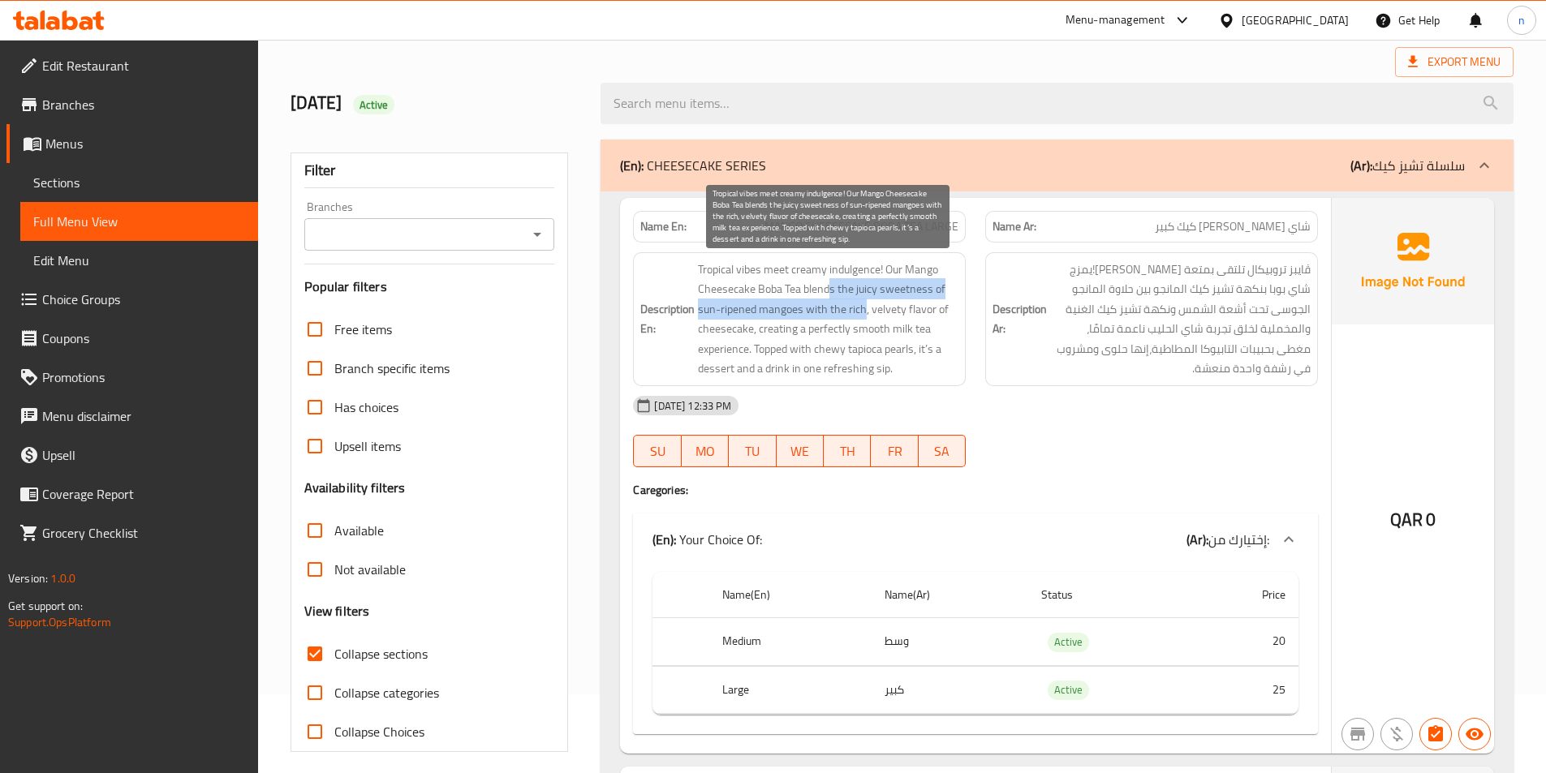
click at [732, 310] on span "Tropical vibes meet creamy indulgence! Our Mango Cheesecake Boba Tea blends the…" at bounding box center [828, 319] width 260 height 119
drag, startPoint x: 755, startPoint y: 309, endPoint x: 700, endPoint y: 312, distance: 55.2
click at [700, 312] on span "Tropical vibes meet creamy indulgence! Our Mango Cheesecake Boba Tea blends the…" at bounding box center [828, 319] width 260 height 119
click at [751, 310] on span "Tropical vibes meet creamy indulgence! Our Mango Cheesecake Boba Tea blends the…" at bounding box center [828, 319] width 260 height 119
drag, startPoint x: 760, startPoint y: 307, endPoint x: 867, endPoint y: 316, distance: 107.6
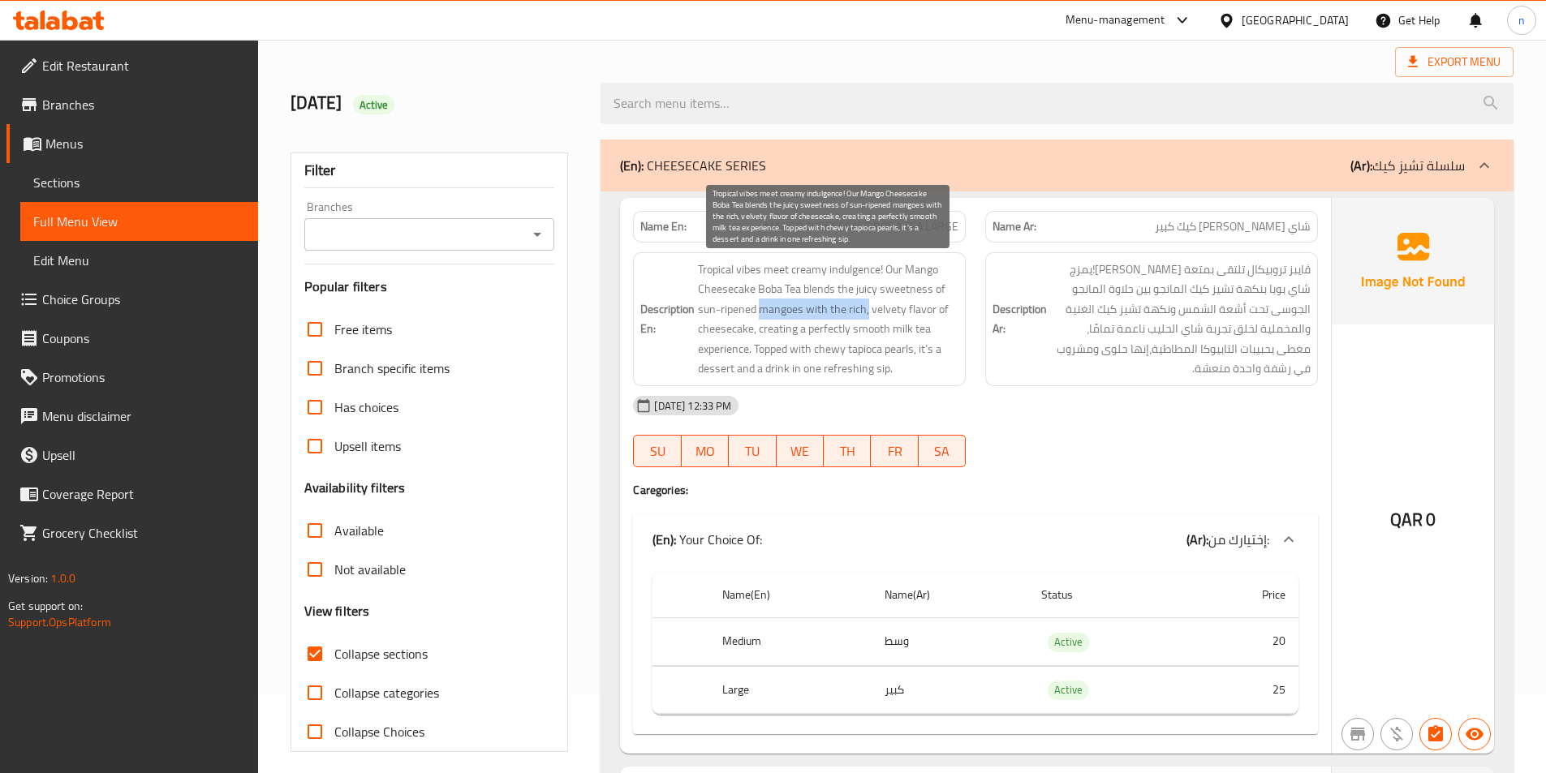
click at [867, 316] on span "Tropical vibes meet creamy indulgence! Our Mango Cheesecake Boba Tea blends the…" at bounding box center [828, 319] width 260 height 119
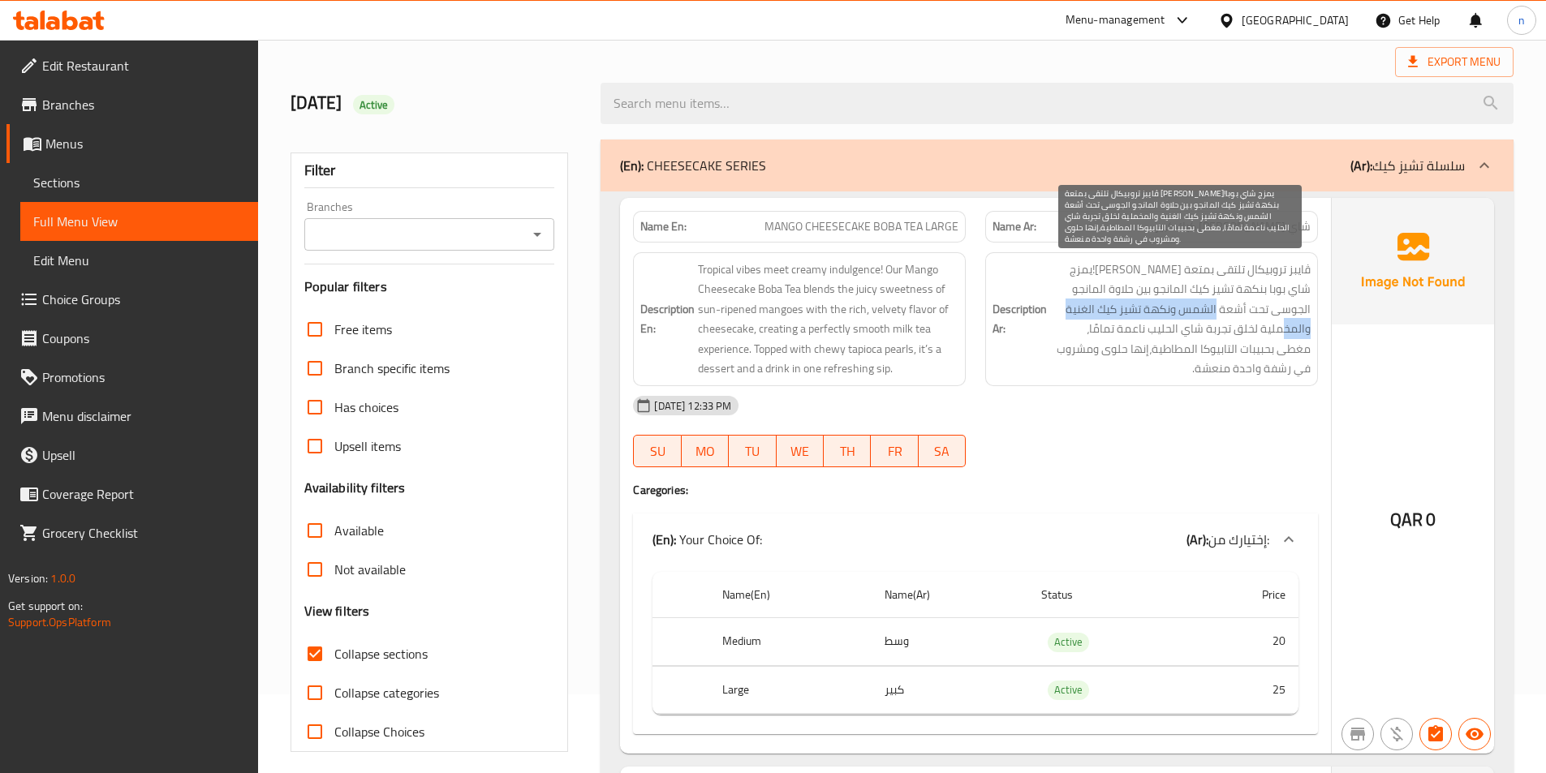
drag, startPoint x: 1228, startPoint y: 312, endPoint x: 1061, endPoint y: 307, distance: 166.4
click at [1061, 307] on span "ڤايبز تروبيكال تلتقى بمتعة كريمى!يمزج شاي بوبا بنكهة تشيز كيك المانجو بين حلاوة…" at bounding box center [1180, 319] width 260 height 119
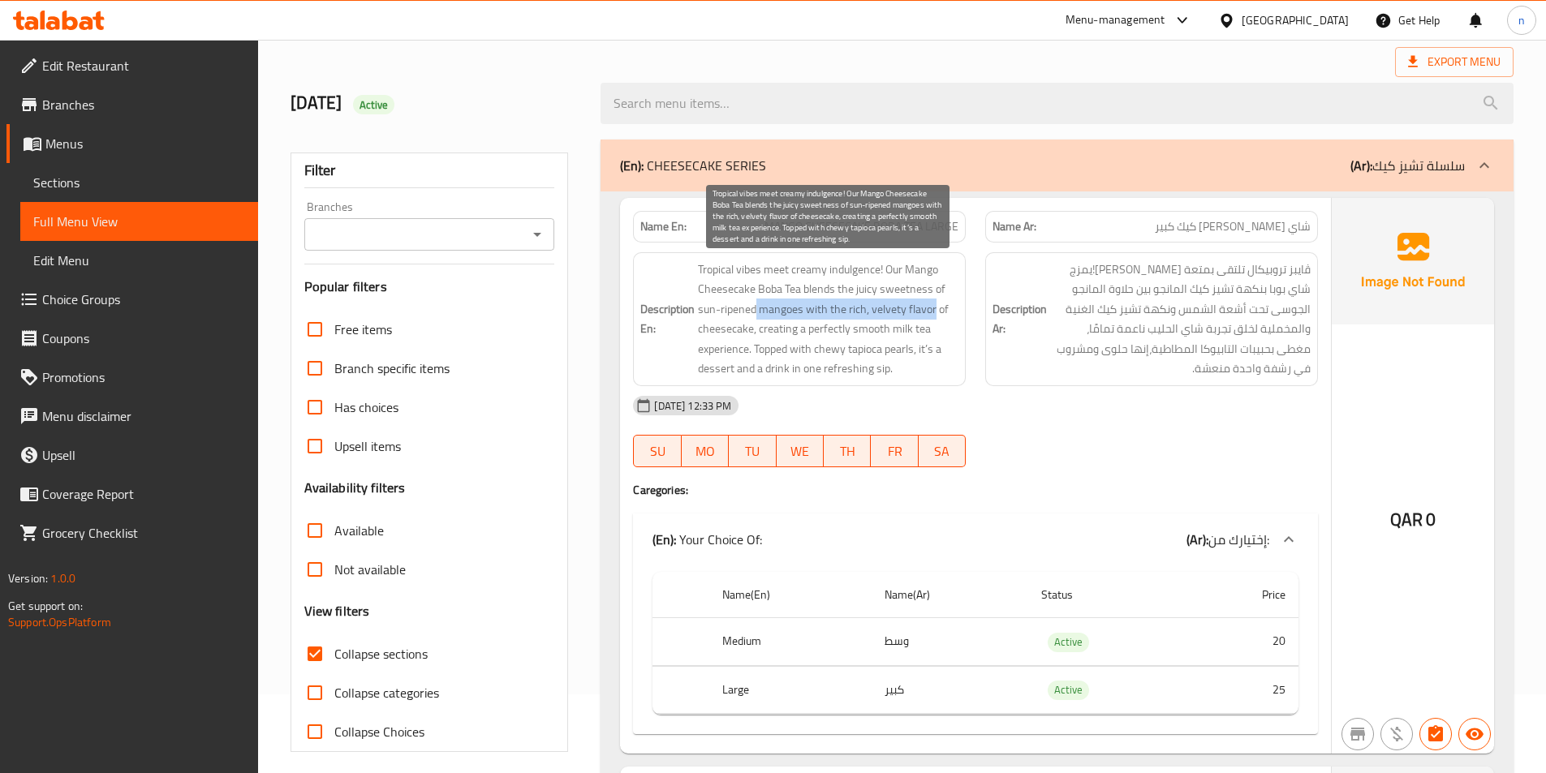
drag, startPoint x: 935, startPoint y: 305, endPoint x: 757, endPoint y: 307, distance: 177.7
click at [757, 307] on span "Tropical vibes meet creamy indulgence! Our Mango Cheesecake Boba Tea blends the…" at bounding box center [828, 319] width 260 height 119
drag, startPoint x: 745, startPoint y: 328, endPoint x: 842, endPoint y: 316, distance: 97.3
click at [842, 316] on span "Tropical vibes meet creamy indulgence! Our Mango Cheesecake Boba Tea blends the…" at bounding box center [828, 319] width 260 height 119
drag, startPoint x: 759, startPoint y: 329, endPoint x: 752, endPoint y: 351, distance: 23.6
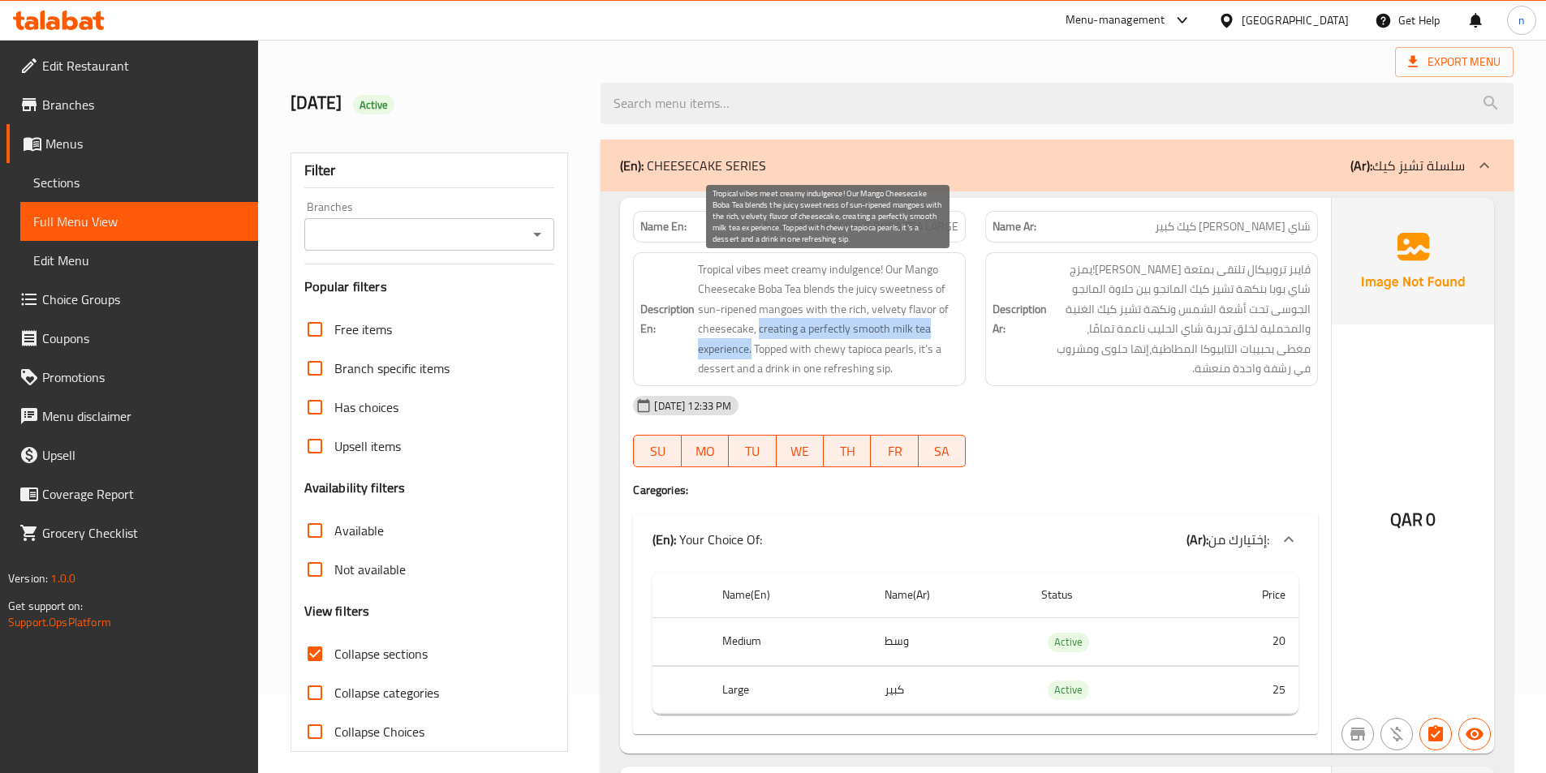
click at [752, 351] on span "Tropical vibes meet creamy indulgence! Our Mango Cheesecake Boba Tea blends the…" at bounding box center [828, 319] width 260 height 119
drag, startPoint x: 754, startPoint y: 351, endPoint x: 915, endPoint y: 351, distance: 161.5
click at [915, 351] on span "Tropical vibes meet creamy indulgence! Our Mango Cheesecake Boba Tea blends the…" at bounding box center [828, 319] width 260 height 119
click at [903, 348] on span "Tropical vibes meet creamy indulgence! Our Mango Cheesecake Boba Tea blends the…" at bounding box center [828, 319] width 260 height 119
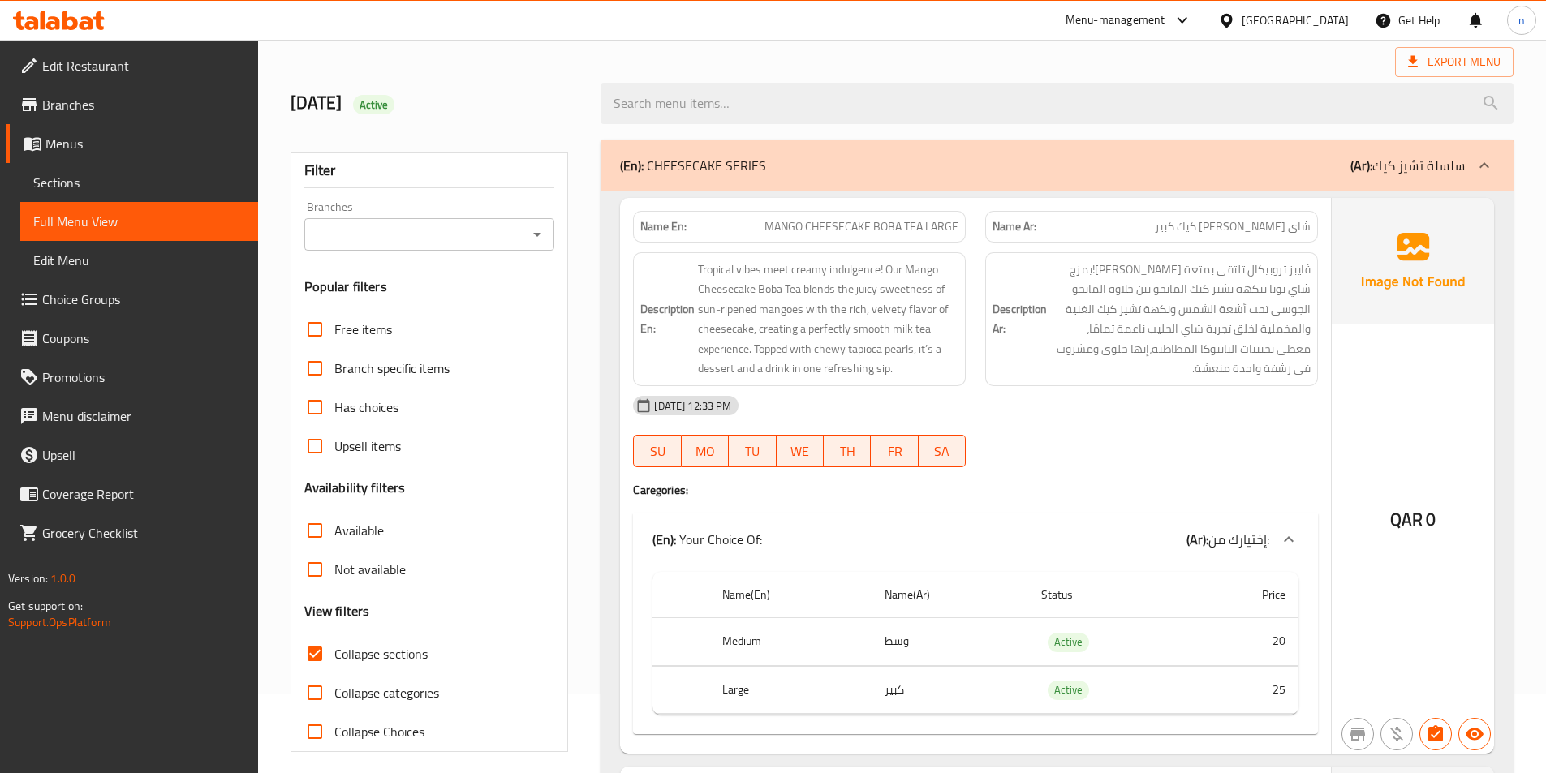
click at [1095, 406] on div "[DATE] 12:33 PM" at bounding box center [975, 405] width 704 height 39
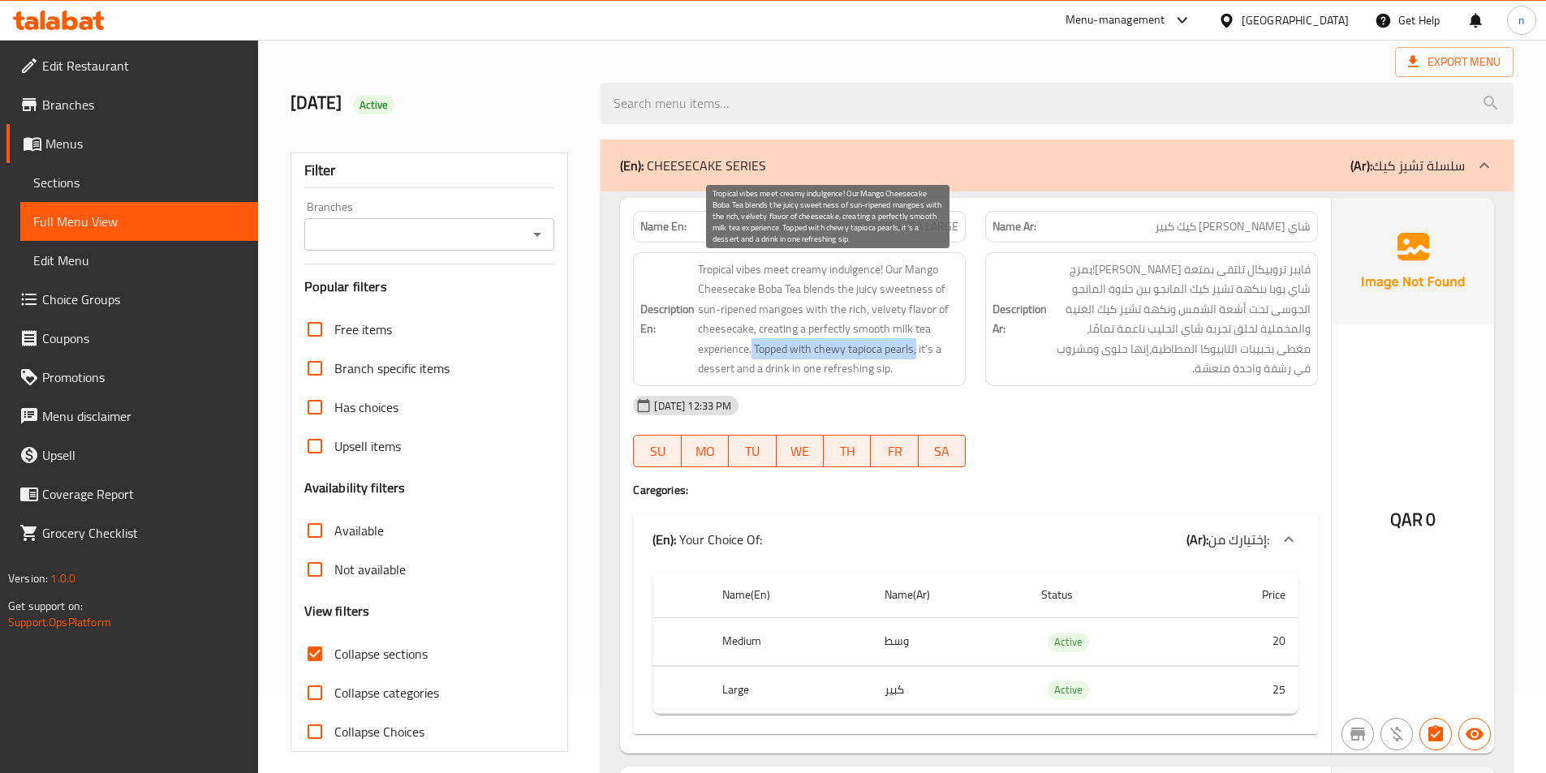
drag, startPoint x: 759, startPoint y: 346, endPoint x: 916, endPoint y: 353, distance: 157.6
click at [916, 353] on span "Tropical vibes meet creamy indulgence! Our Mango Cheesecake Boba Tea blends the…" at bounding box center [828, 319] width 260 height 119
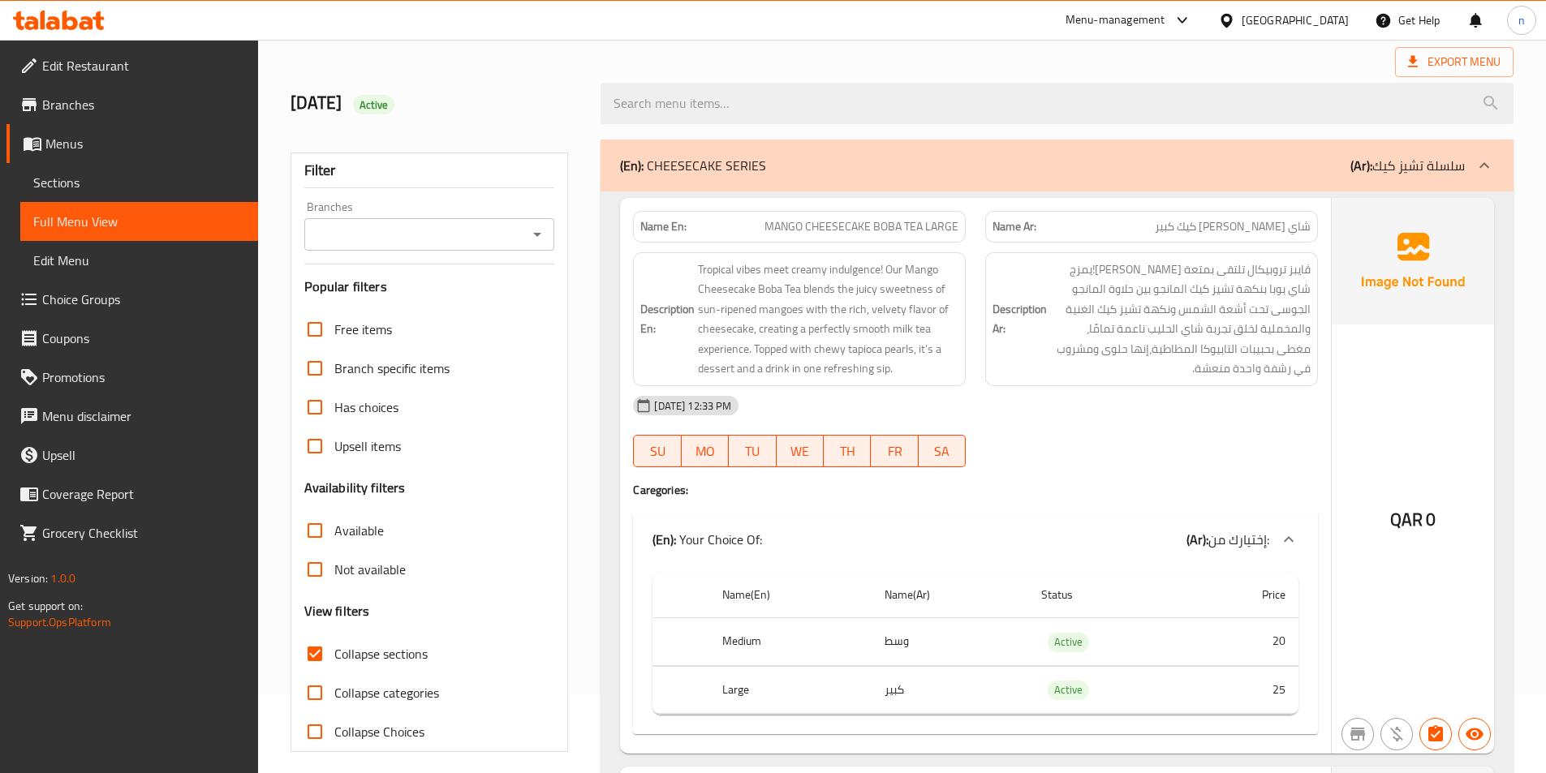
click at [1211, 403] on div "[DATE] 12:33 PM" at bounding box center [975, 405] width 704 height 39
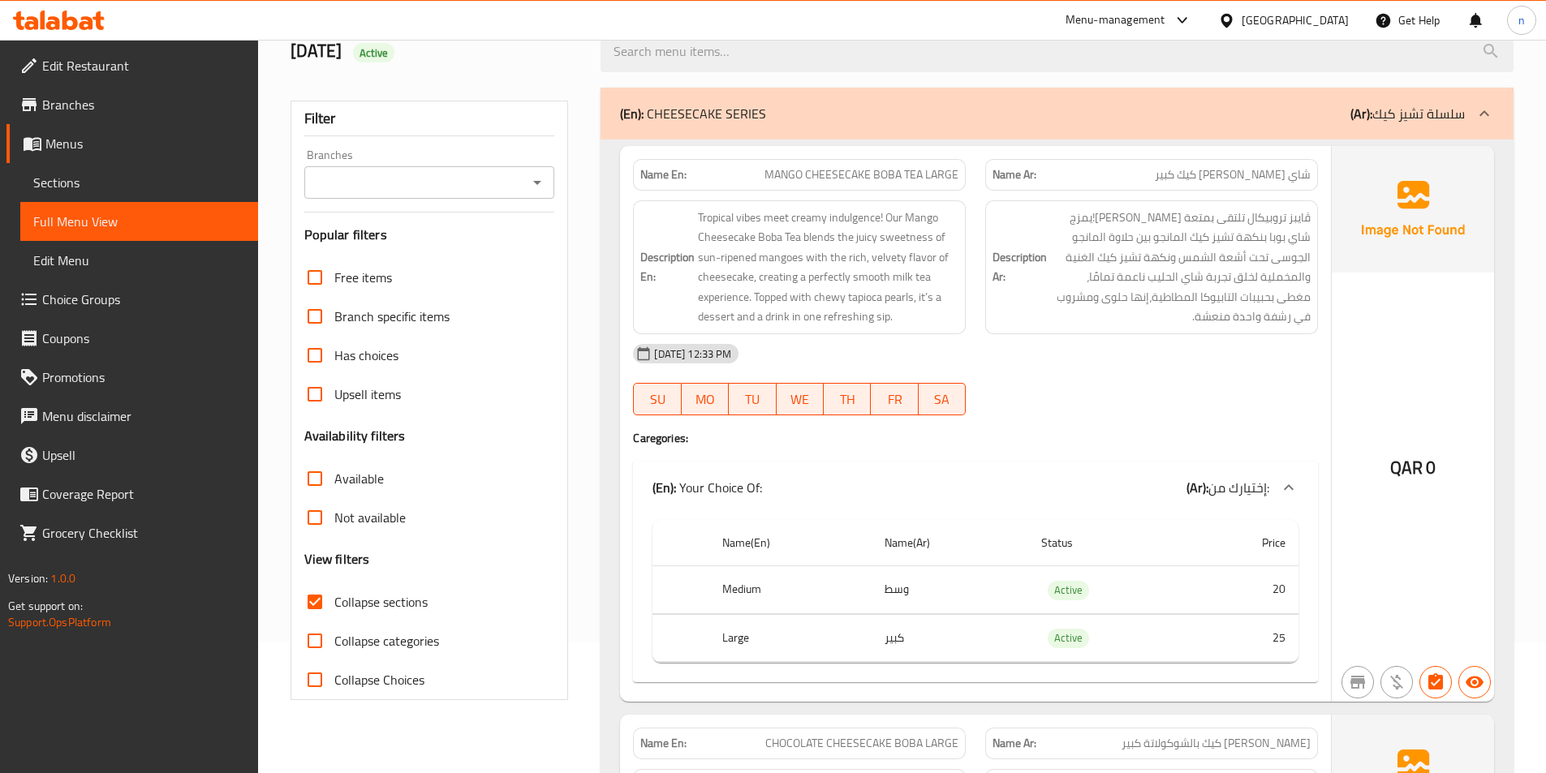
scroll to position [160, 0]
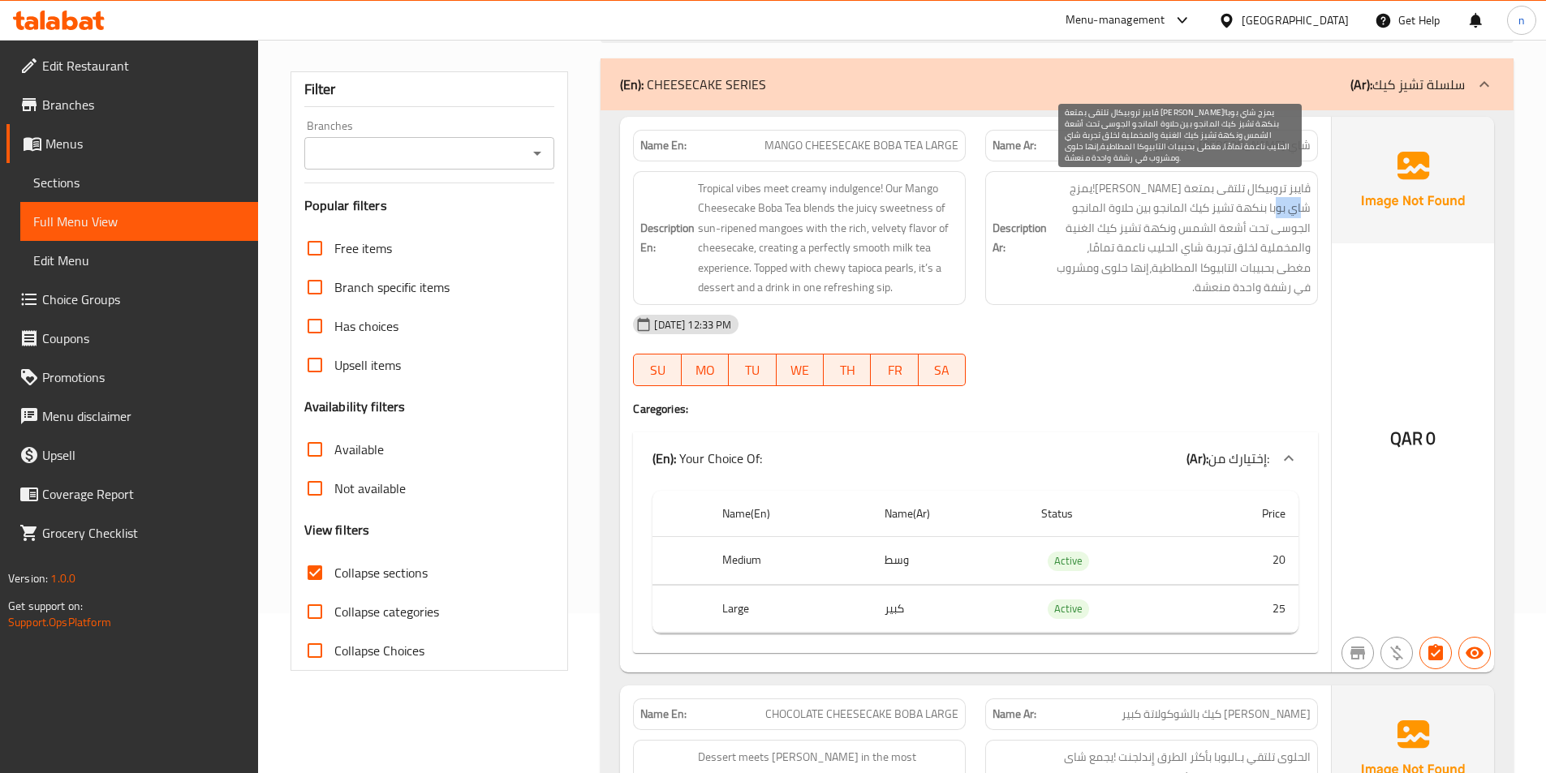
drag, startPoint x: 1279, startPoint y: 212, endPoint x: 1309, endPoint y: 205, distance: 30.9
click at [1309, 205] on span "ڤايبز تروبيكال تلتقى بمتعة كريمى!يمزج شاي بوبا بنكهة تشيز كيك المانجو بين حلاوة…" at bounding box center [1180, 238] width 260 height 119
drag, startPoint x: 1239, startPoint y: 235, endPoint x: 1203, endPoint y: 234, distance: 35.7
click at [1203, 234] on span "ڤايبز تروبيكال تلتقى بمتعة كريمى!يمزج شاي بوبا بنكهة تشيز كيك المانجو بين حلاوة…" at bounding box center [1180, 238] width 260 height 119
drag, startPoint x: 1143, startPoint y: 179, endPoint x: 1148, endPoint y: 210, distance: 31.2
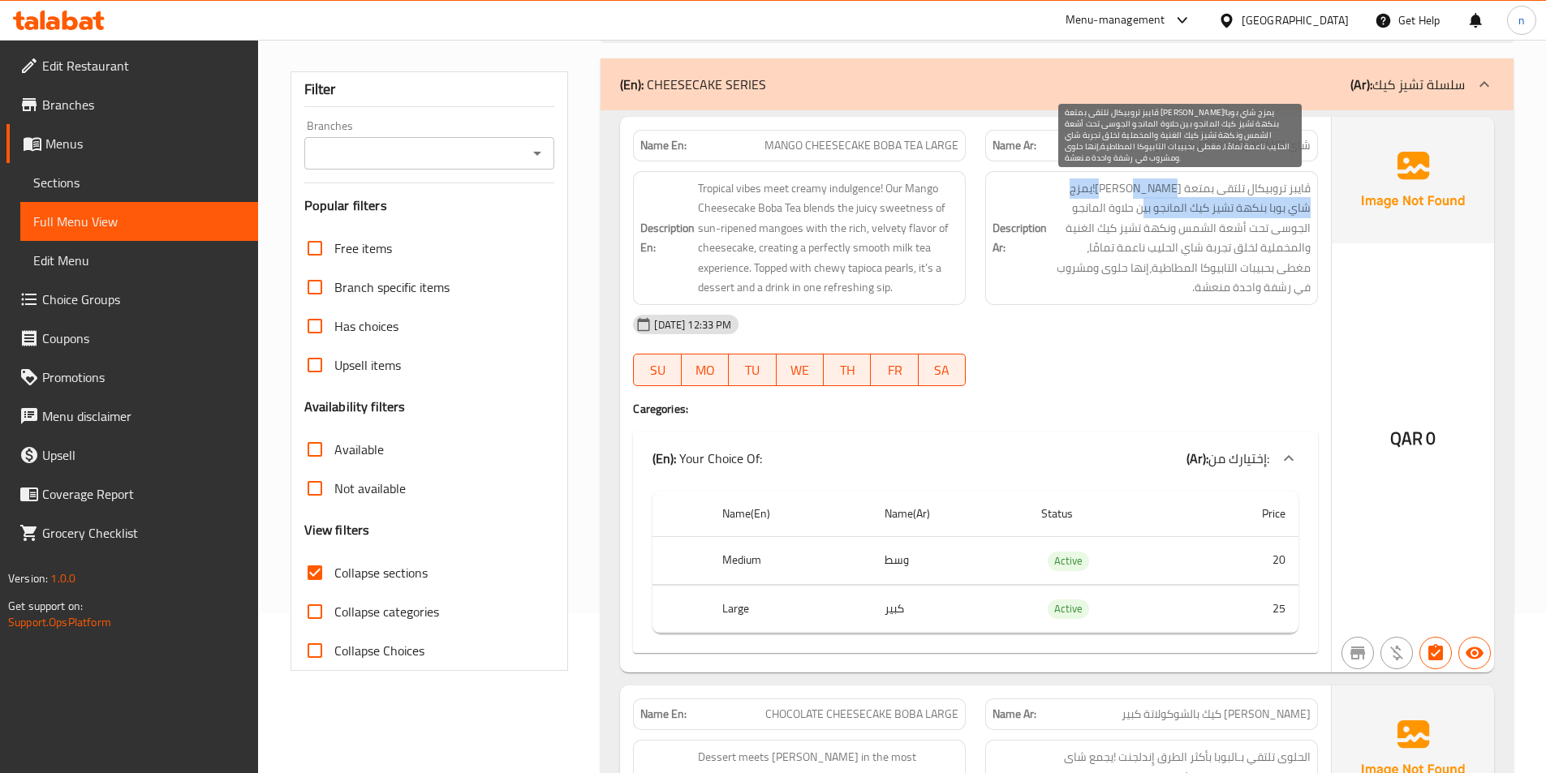
click at [1148, 210] on span "ڤايبز تروبيكال تلتقى بمتعة كريمى!يمزج شاي بوبا بنكهة تشيز كيك المانجو بين حلاوة…" at bounding box center [1180, 238] width 260 height 119
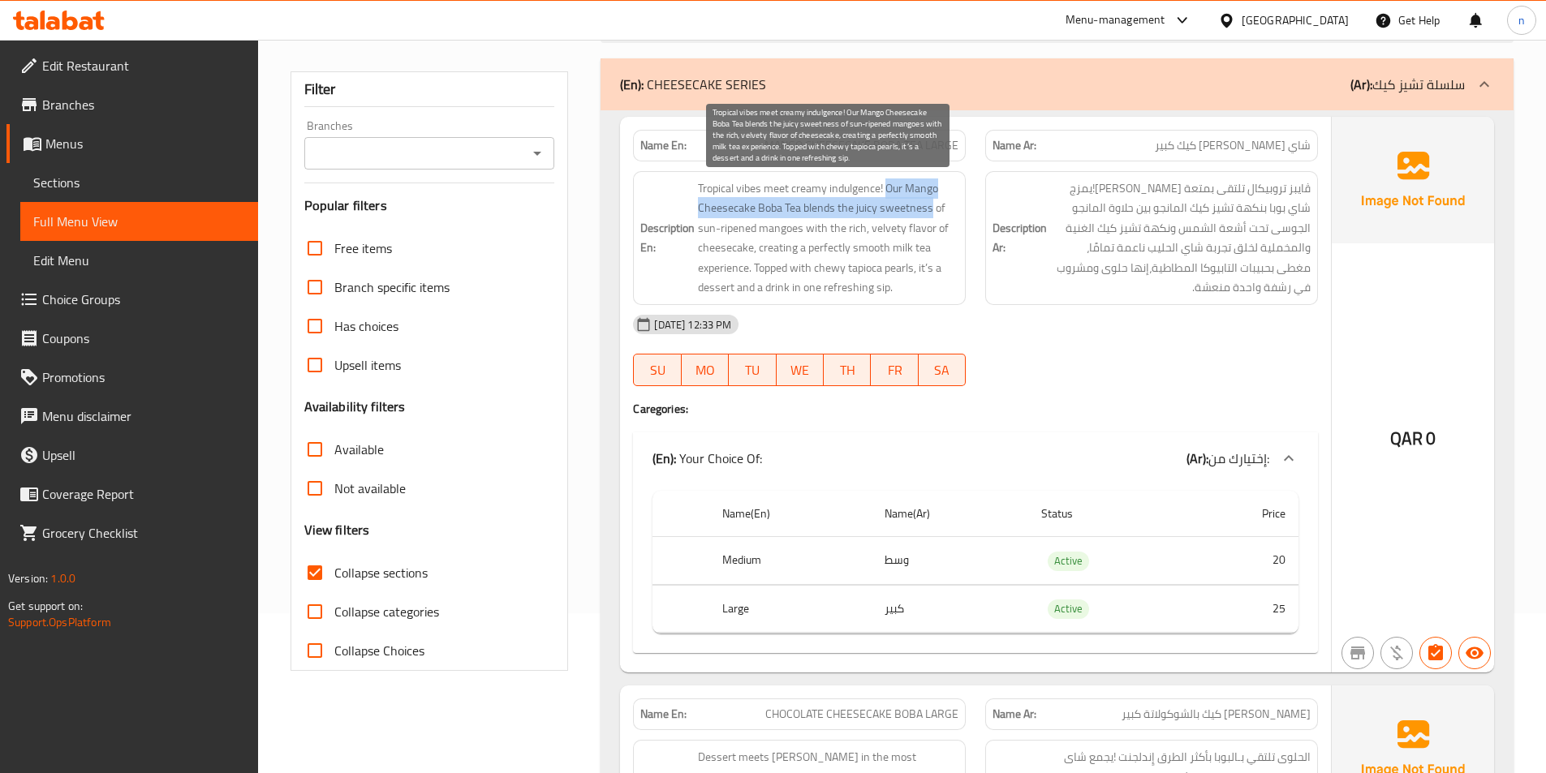
drag, startPoint x: 886, startPoint y: 185, endPoint x: 932, endPoint y: 206, distance: 50.1
click at [932, 206] on span "Tropical vibes meet creamy indulgence! Our Mango Cheesecake Boba Tea blends the…" at bounding box center [828, 238] width 260 height 119
drag, startPoint x: 707, startPoint y: 235, endPoint x: 799, endPoint y: 235, distance: 91.7
click at [799, 235] on span "Tropical vibes meet creamy indulgence! Our Mango Cheesecake Boba Tea blends the…" at bounding box center [828, 238] width 260 height 119
drag, startPoint x: 803, startPoint y: 235, endPoint x: 700, endPoint y: 233, distance: 103.1
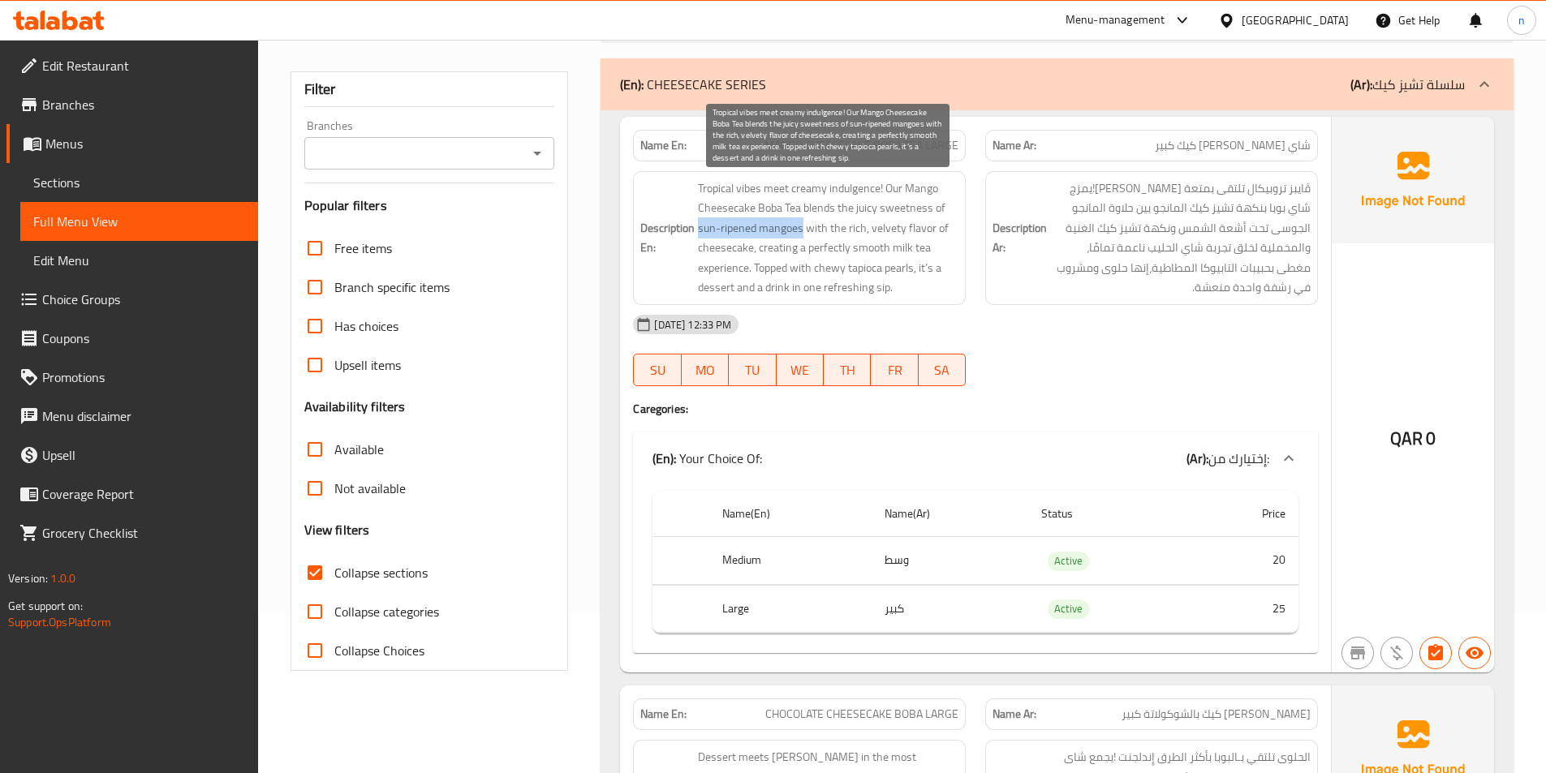
click at [700, 233] on span "Tropical vibes meet creamy indulgence! Our Mango Cheesecake Boba Tea blends the…" at bounding box center [828, 238] width 260 height 119
click at [805, 241] on span "Tropical vibes meet creamy indulgence! Our Mango Cheesecake Boba Tea blends the…" at bounding box center [828, 238] width 260 height 119
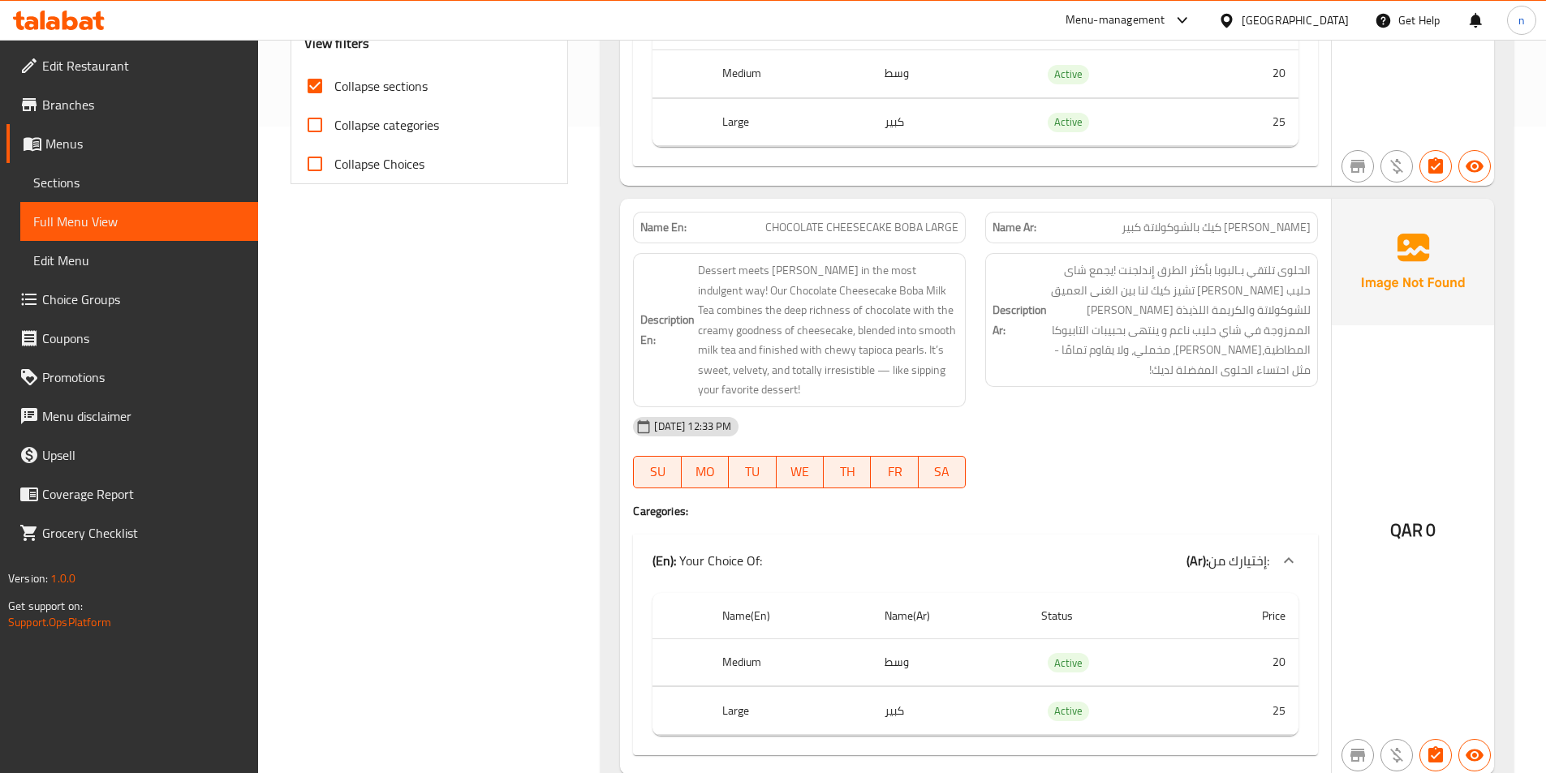
scroll to position [728, 0]
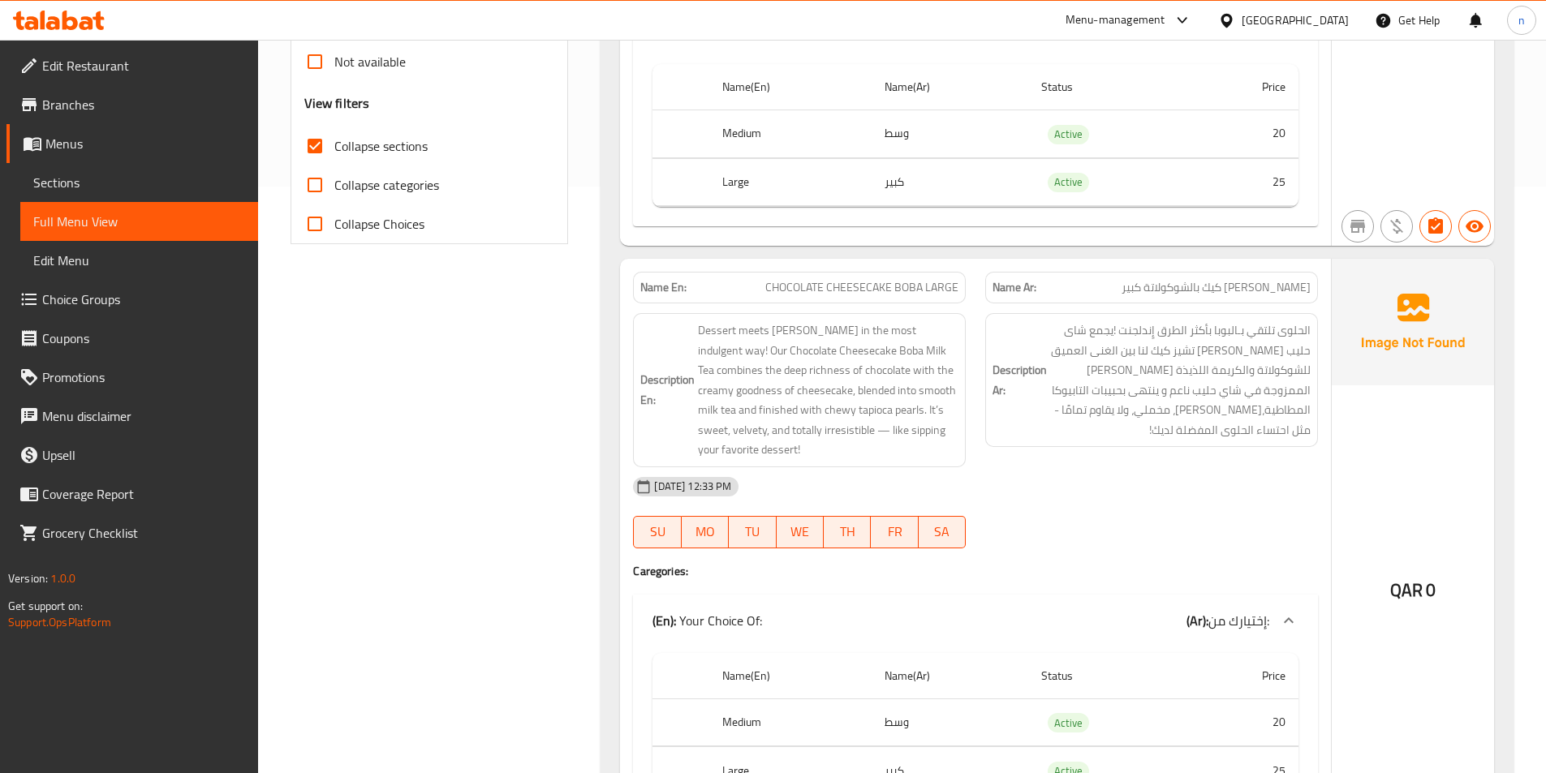
scroll to position [566, 0]
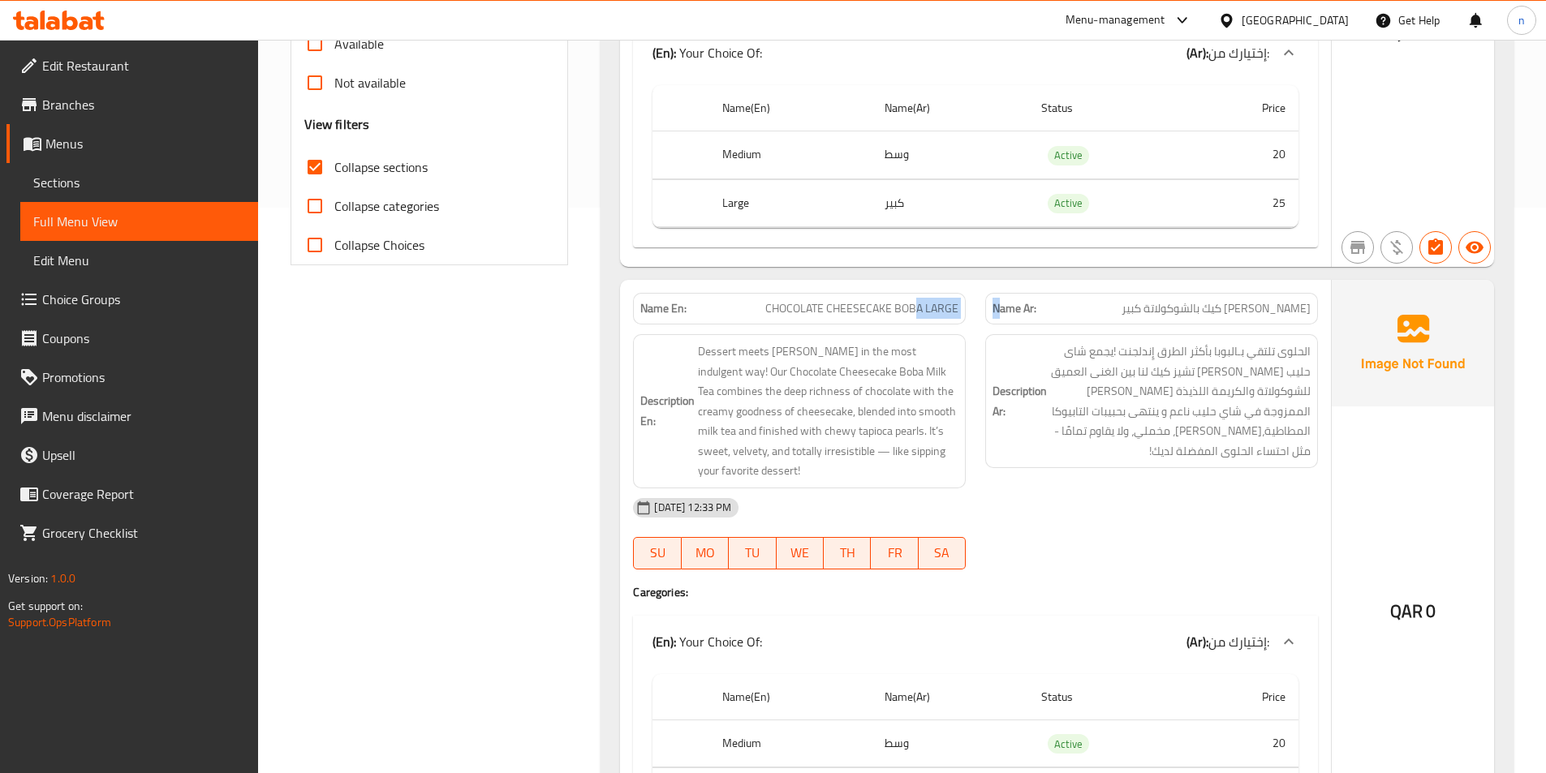
drag, startPoint x: 919, startPoint y: 308, endPoint x: 997, endPoint y: 310, distance: 77.9
click at [997, 310] on div "Name En: CHOCOLATE CHEESECAKE BOBA LARGE Name Ar: بوبا تشيز كيك بالشوكولاتة كبير" at bounding box center [975, 308] width 704 height 51
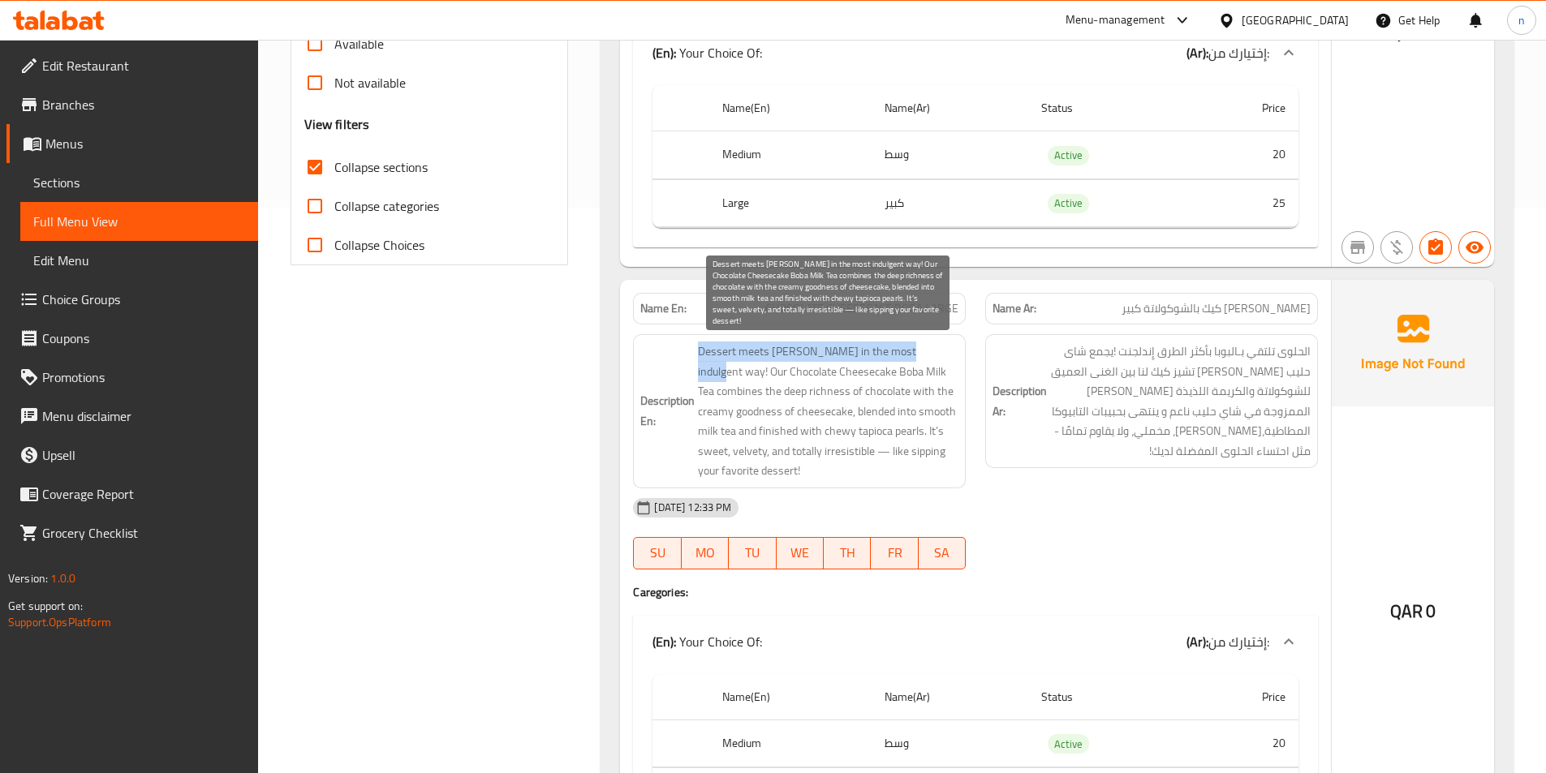
drag, startPoint x: 693, startPoint y: 352, endPoint x: 928, endPoint y: 349, distance: 234.5
click at [928, 349] on h6 "Description En: Dessert meets boba in the most indulgent way! Our Chocolate Che…" at bounding box center [799, 412] width 318 height 140
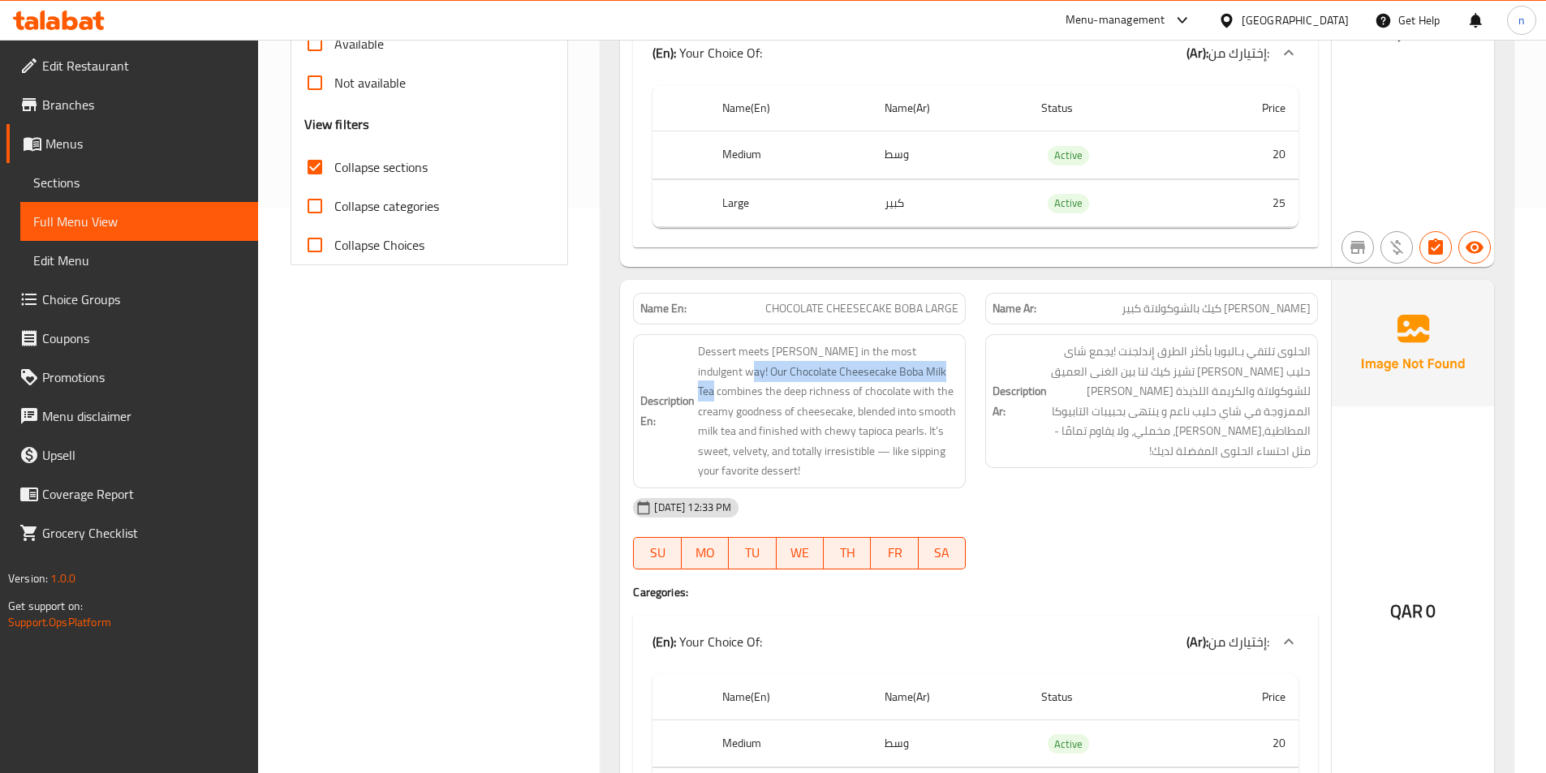
drag, startPoint x: 920, startPoint y: 371, endPoint x: 697, endPoint y: 368, distance: 223.2
click at [697, 368] on h6 "Description En: Dessert meets boba in the most indulgent way! Our Chocolate Che…" at bounding box center [799, 412] width 318 height 140
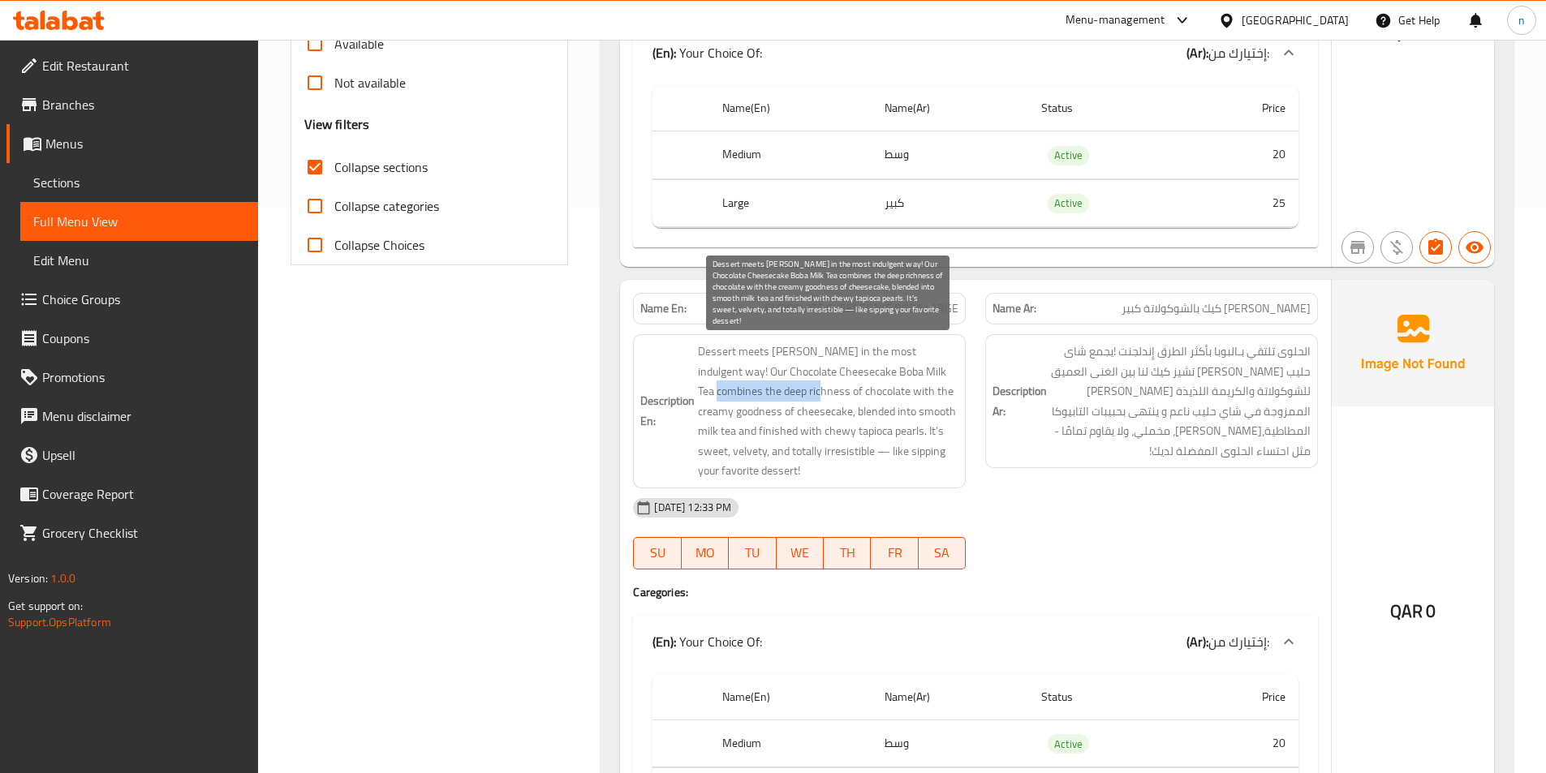
drag, startPoint x: 923, startPoint y: 377, endPoint x: 780, endPoint y: 393, distance: 143.7
click at [780, 393] on span "Dessert meets [PERSON_NAME] in the most indulgent way! Our Chocolate Cheesecake…" at bounding box center [828, 412] width 260 height 140
click at [792, 391] on span "Dessert meets [PERSON_NAME] in the most indulgent way! Our Chocolate Cheesecake…" at bounding box center [828, 412] width 260 height 140
drag, startPoint x: 806, startPoint y: 390, endPoint x: 952, endPoint y: 393, distance: 146.1
click at [952, 393] on span "Dessert meets [PERSON_NAME] in the most indulgent way! Our Chocolate Cheesecake…" at bounding box center [828, 412] width 260 height 140
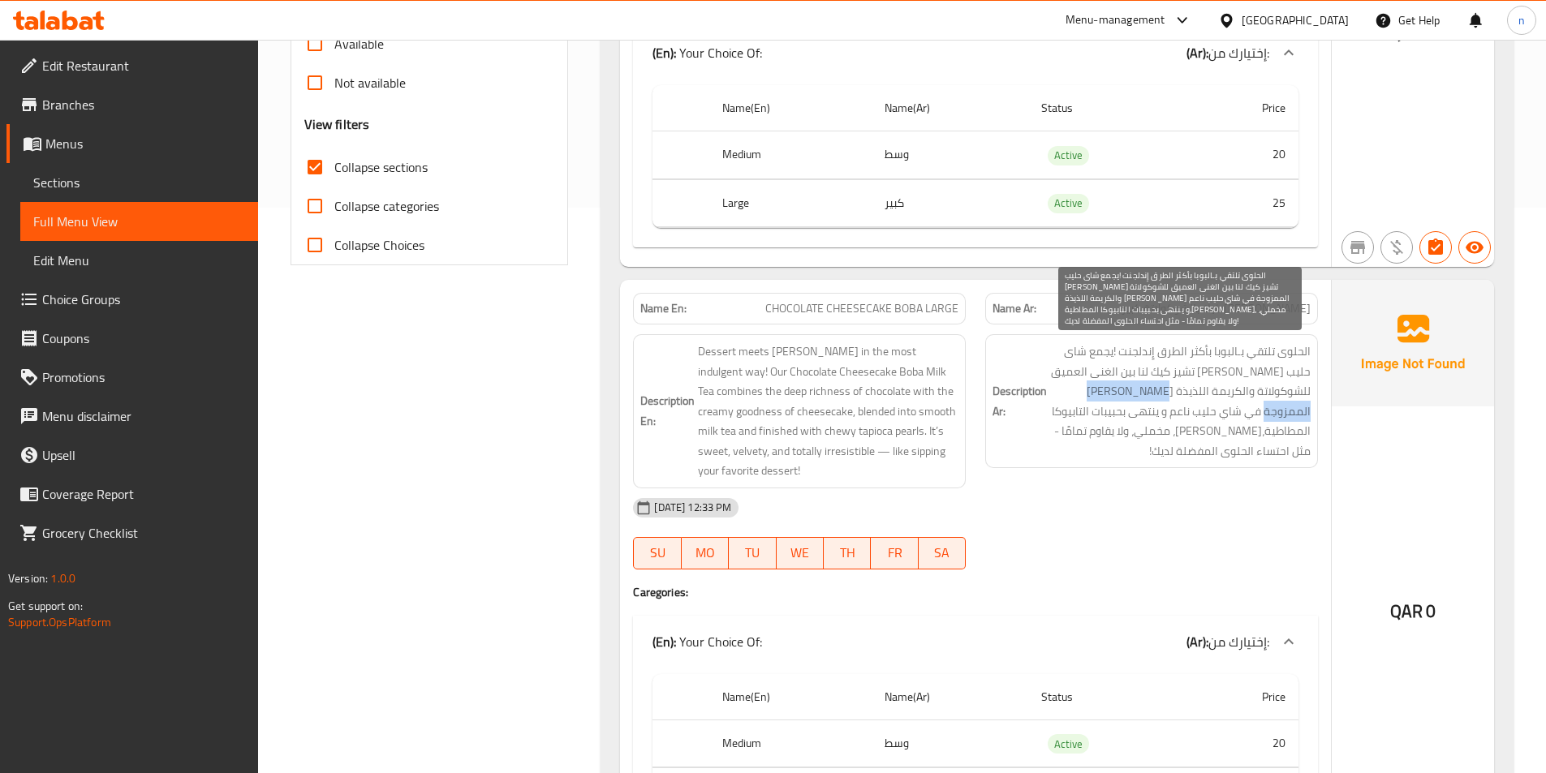
drag, startPoint x: 1173, startPoint y: 389, endPoint x: 1055, endPoint y: 390, distance: 117.7
click at [1055, 390] on span "الحلوى تلتقي بـالبوبا بأكثر الطرق إِندلجنت !يجمع شاى حليب [PERSON_NAME] تشيز كي…" at bounding box center [1180, 401] width 260 height 119
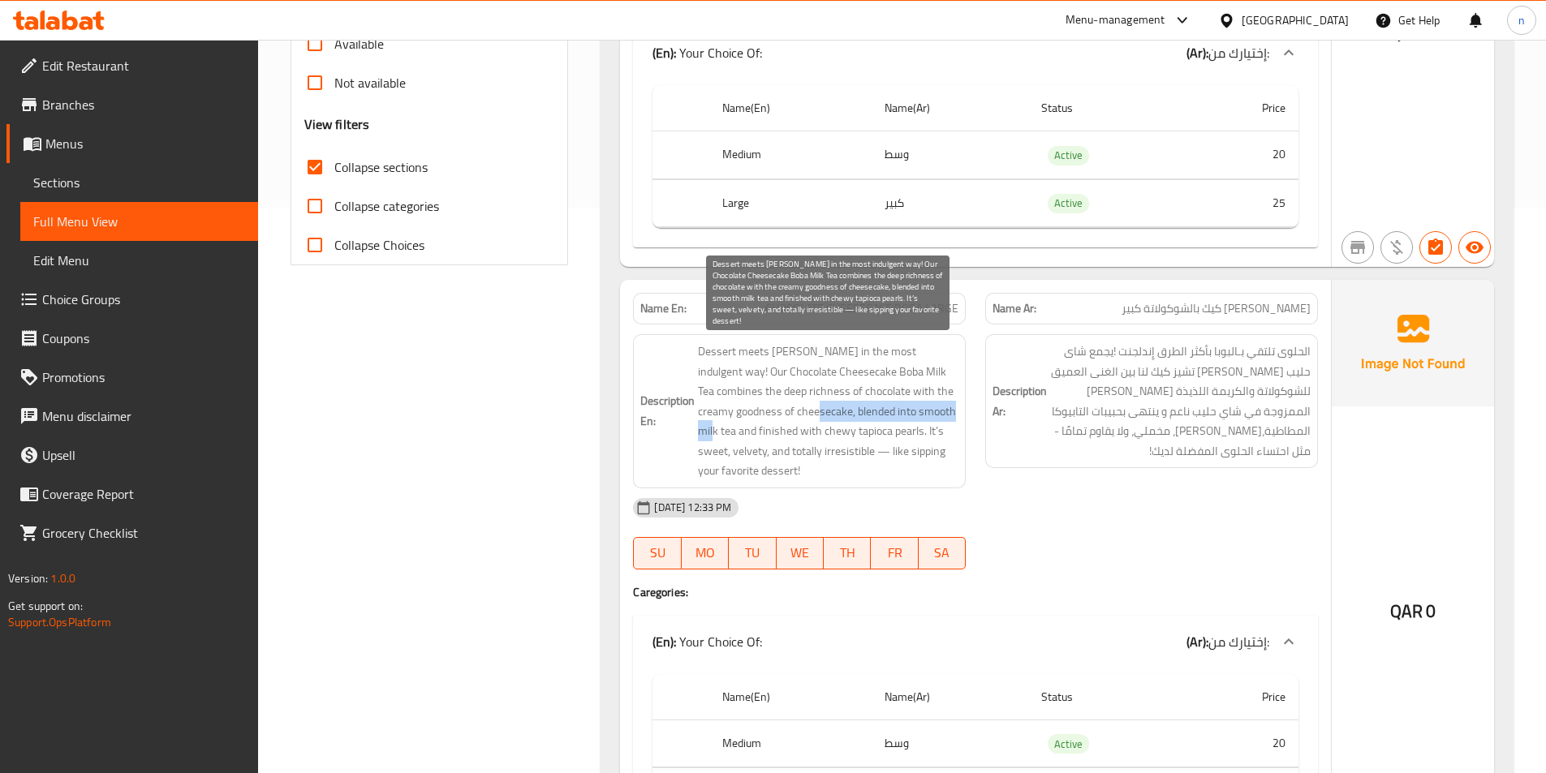
drag, startPoint x: 774, startPoint y: 411, endPoint x: 931, endPoint y: 407, distance: 156.7
click at [931, 407] on span "Dessert meets [PERSON_NAME] in the most indulgent way! Our Chocolate Cheesecake…" at bounding box center [828, 412] width 260 height 140
drag, startPoint x: 704, startPoint y: 437, endPoint x: 859, endPoint y: 441, distance: 155.9
click at [859, 441] on span "Dessert meets [PERSON_NAME] in the most indulgent way! Our Chocolate Cheesecake…" at bounding box center [828, 412] width 260 height 140
drag, startPoint x: 865, startPoint y: 428, endPoint x: 906, endPoint y: 464, distance: 55.2
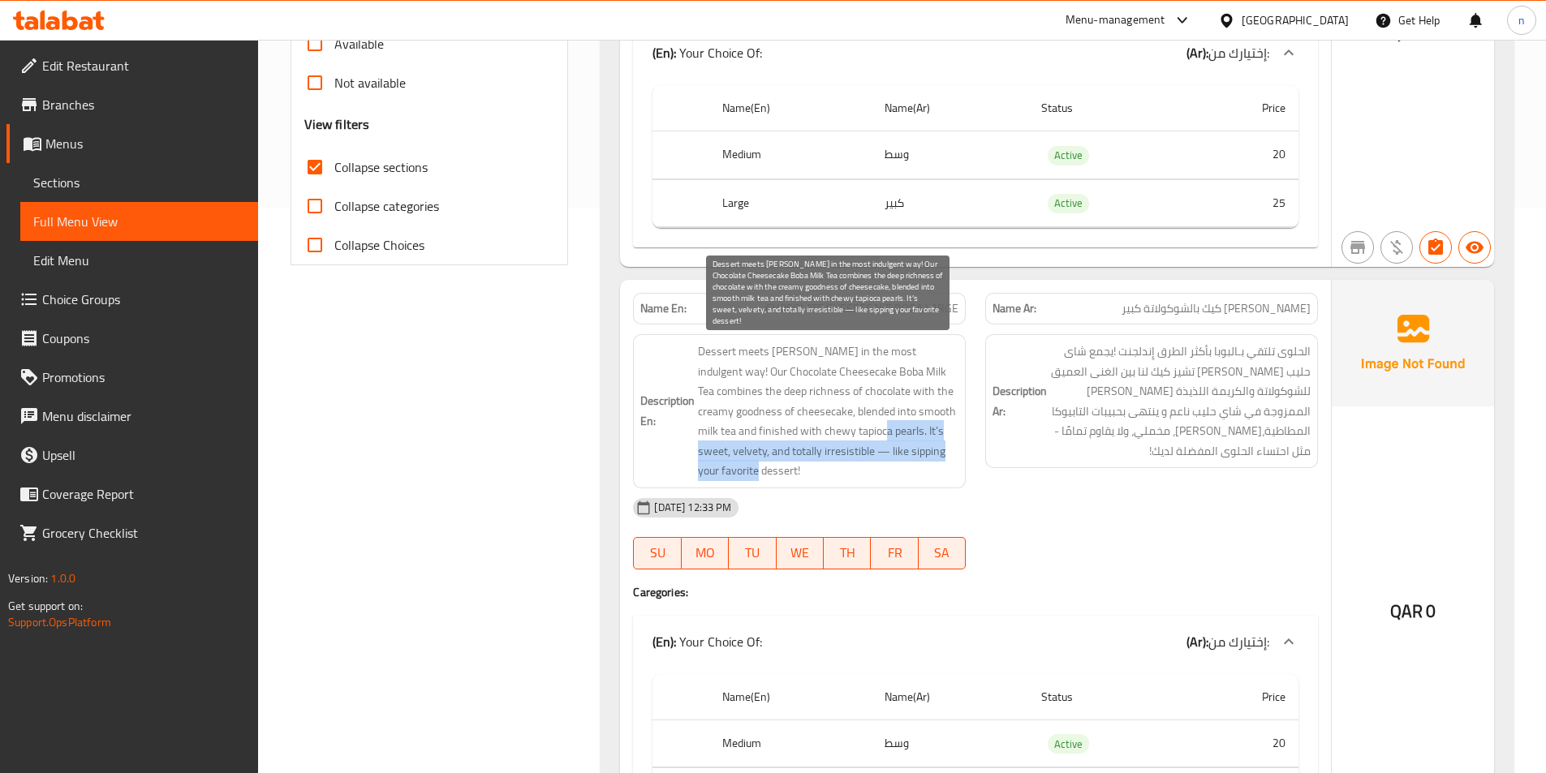
click at [906, 464] on span "Dessert meets [PERSON_NAME] in the most indulgent way! Our Chocolate Cheesecake…" at bounding box center [828, 412] width 260 height 140
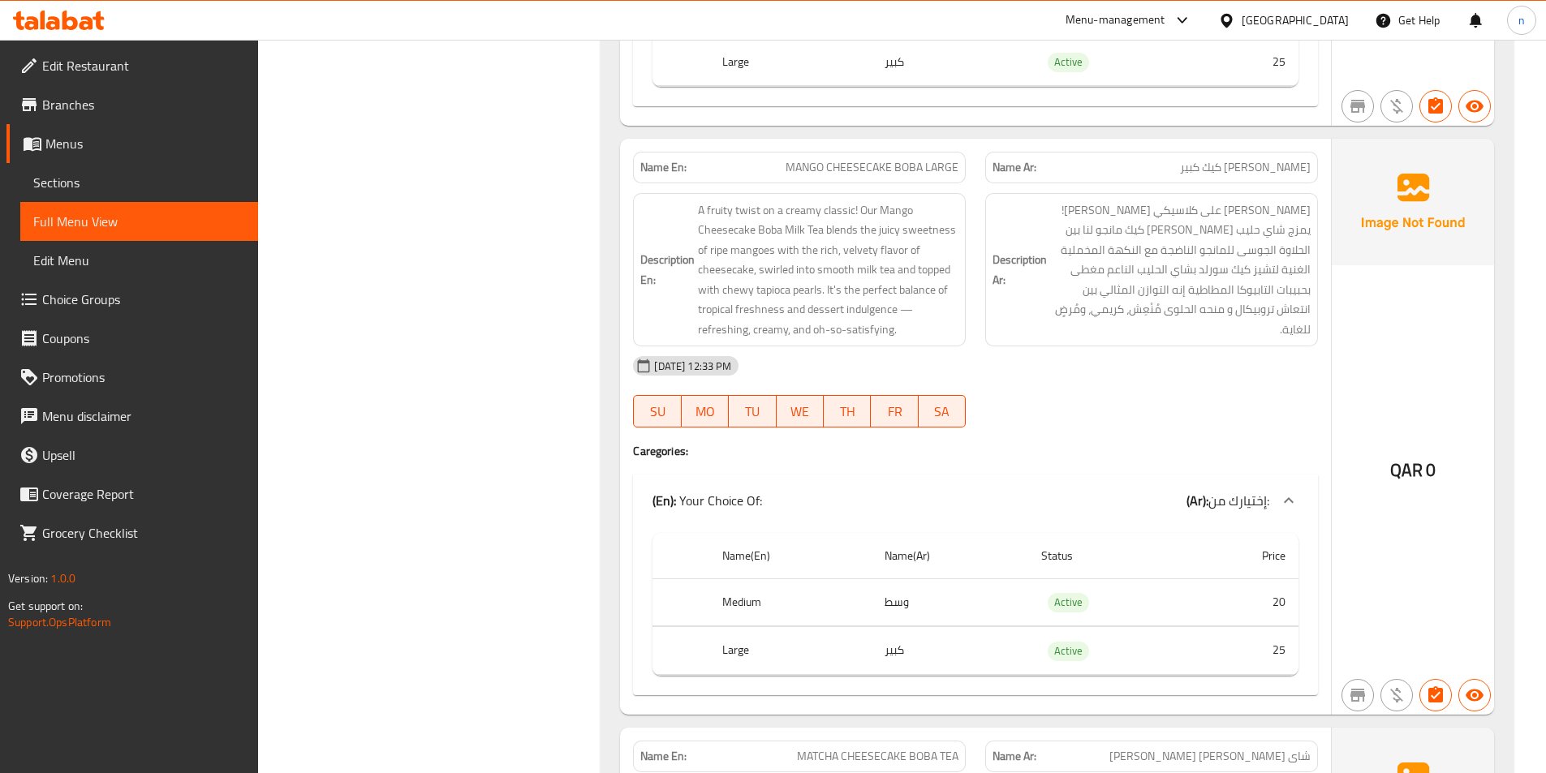
scroll to position [1215, 0]
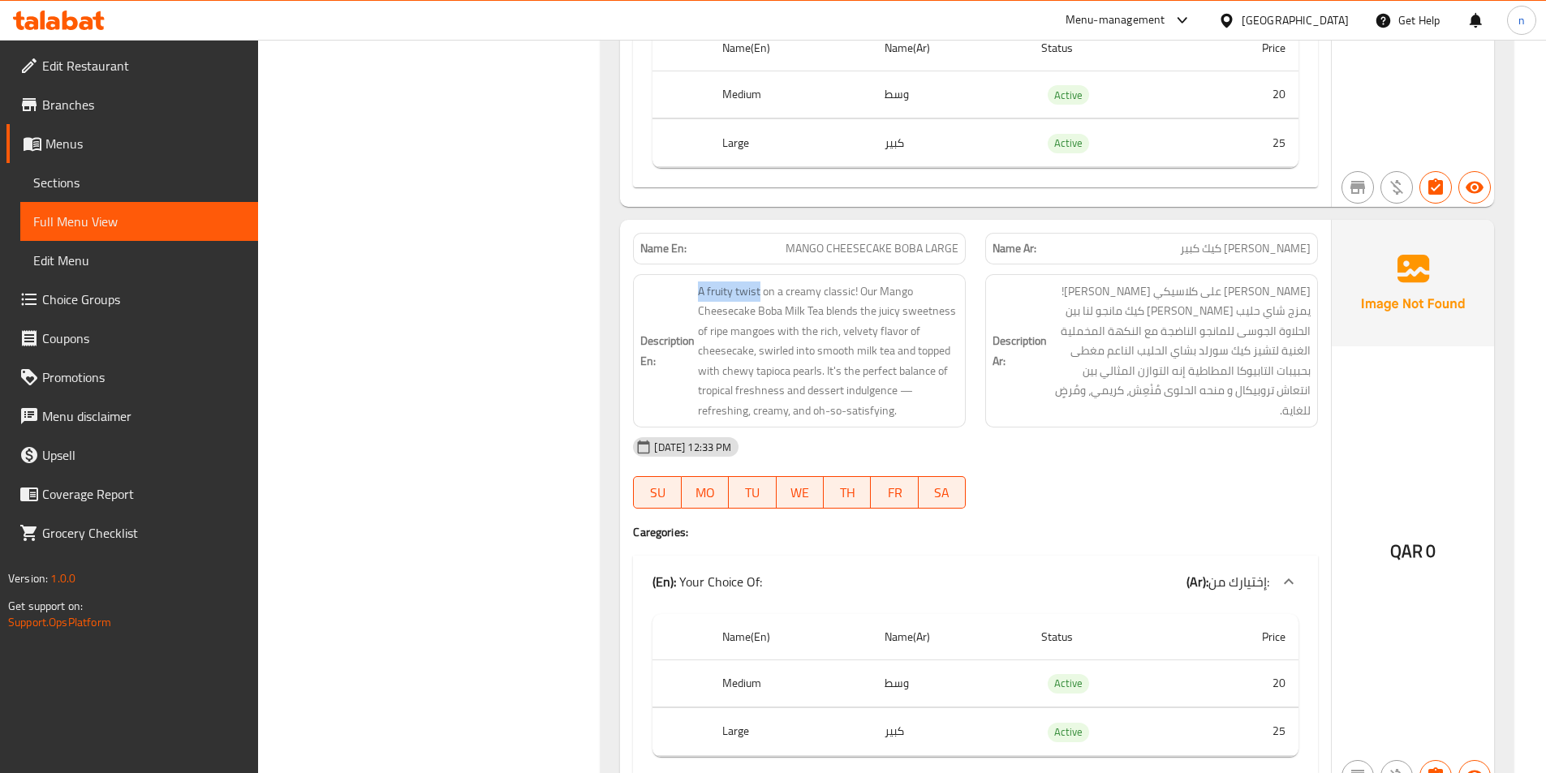
drag, startPoint x: 760, startPoint y: 286, endPoint x: 697, endPoint y: 286, distance: 62.5
click at [697, 286] on h6 "Description En: A fruity twist on a creamy classic! Our Mango Cheesecake Boba M…" at bounding box center [799, 352] width 318 height 140
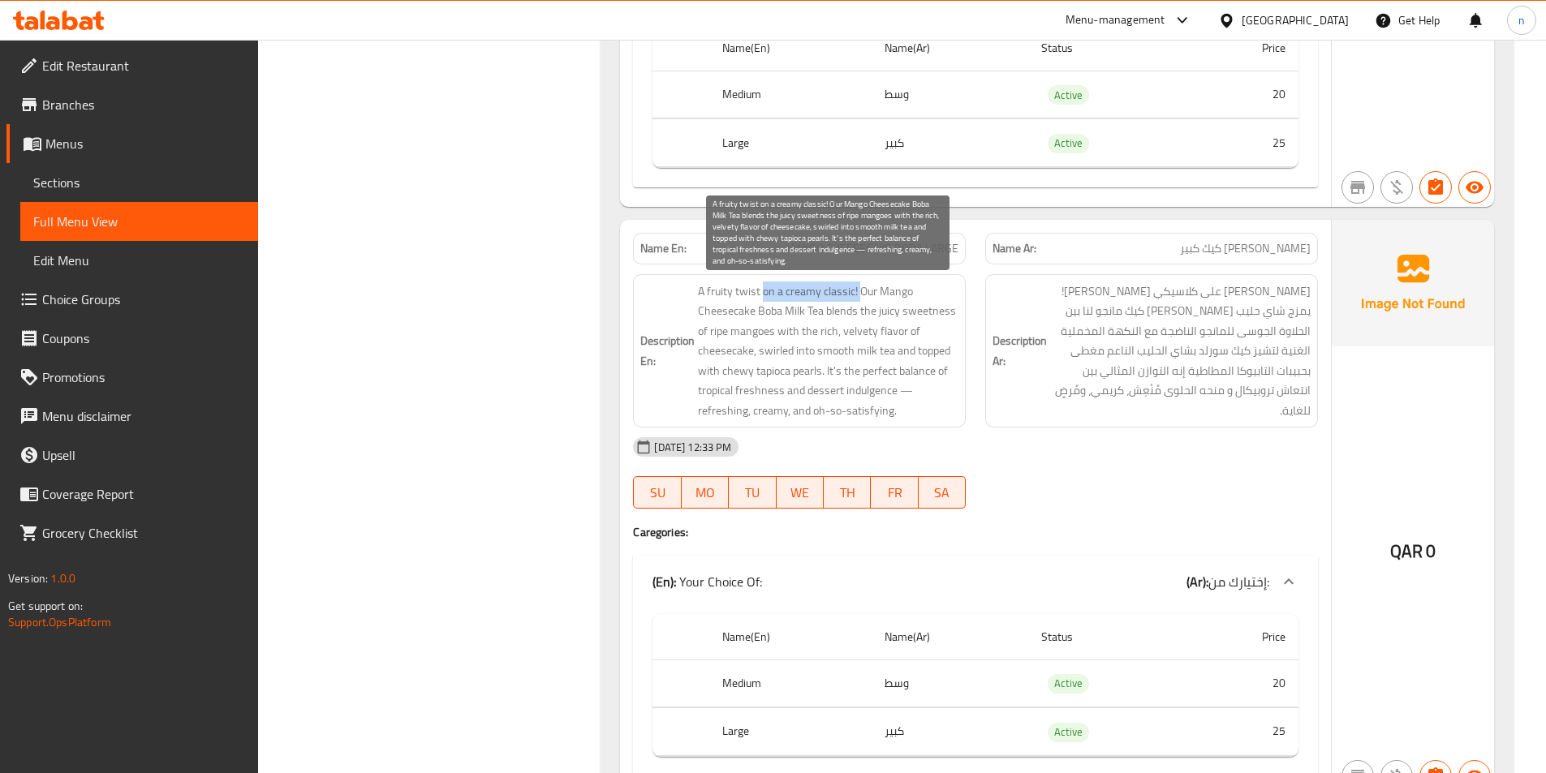
drag, startPoint x: 762, startPoint y: 283, endPoint x: 861, endPoint y: 291, distance: 99.3
click at [861, 291] on span "A fruity twist on a creamy classic! Our Mango Cheesecake Boba Milk Tea blends t…" at bounding box center [828, 352] width 260 height 140
drag, startPoint x: 714, startPoint y: 316, endPoint x: 790, endPoint y: 317, distance: 75.5
click at [790, 317] on span "A fruity twist on a creamy classic! Our Mango Cheesecake Boba Milk Tea blends t…" at bounding box center [828, 352] width 260 height 140
click at [850, 311] on span "A fruity twist on a creamy classic! Our Mango Cheesecake Boba Milk Tea blends t…" at bounding box center [828, 352] width 260 height 140
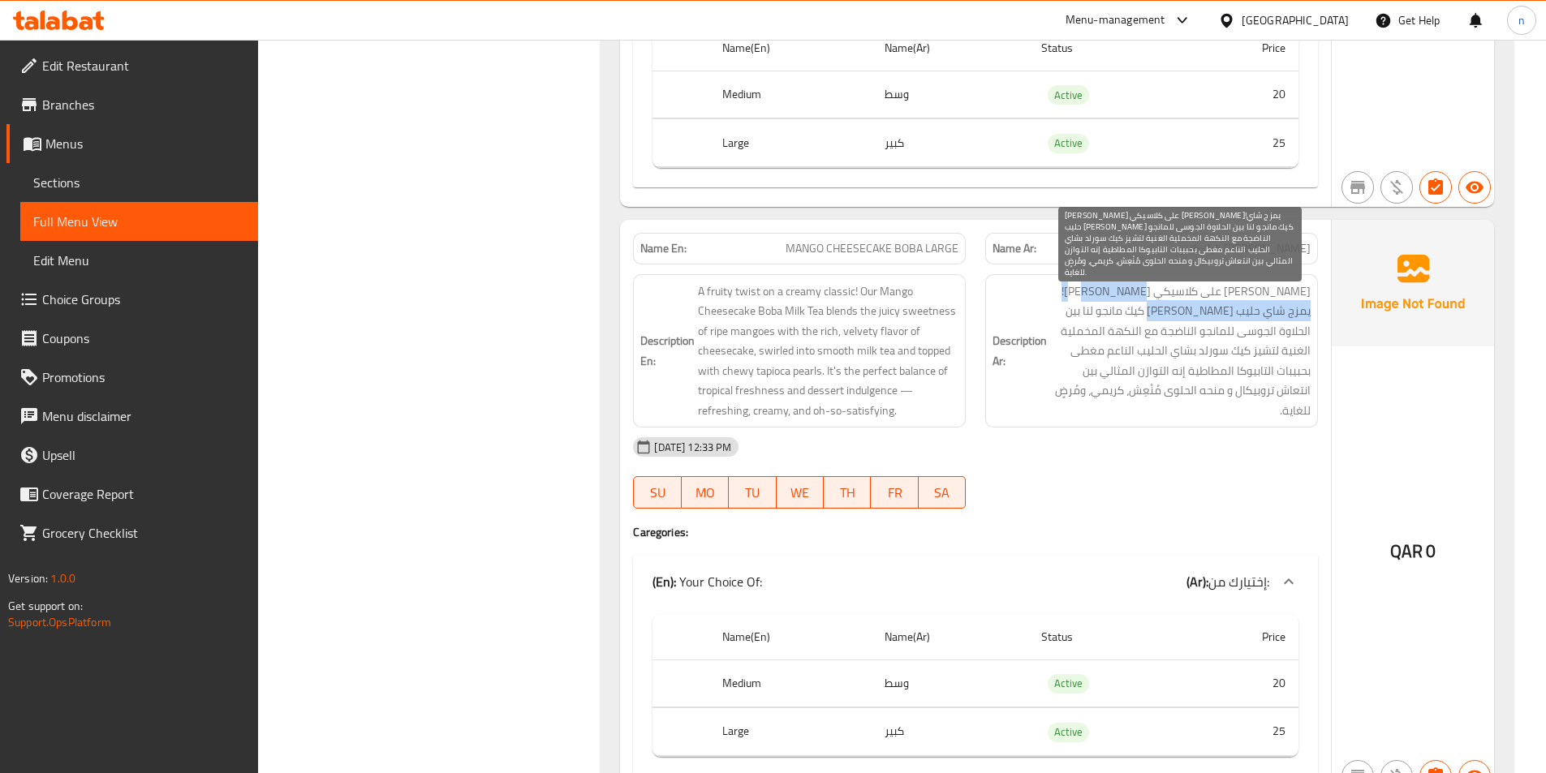
drag, startPoint x: 1134, startPoint y: 289, endPoint x: 1203, endPoint y: 312, distance: 73.7
click at [1203, 312] on span "تويست فاكهي على كلاسيكي كريمي!يمزج شاي حليب بوبا تشيز كيك مانجو لنا بين الحلاوة…" at bounding box center [1180, 352] width 260 height 140
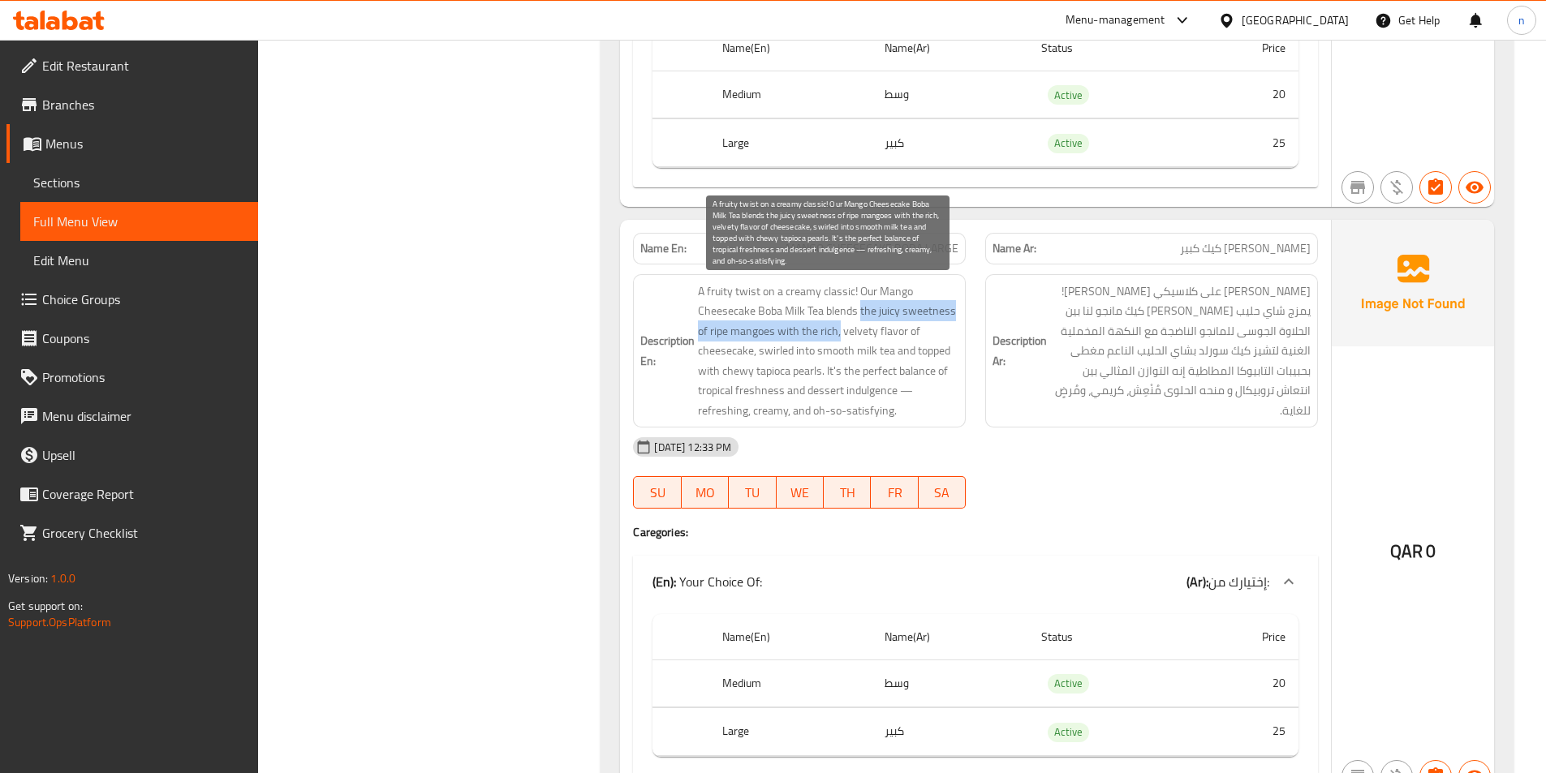
drag, startPoint x: 860, startPoint y: 306, endPoint x: 838, endPoint y: 325, distance: 28.8
click at [838, 325] on span "A fruity twist on a creamy classic! Our Mango Cheesecake Boba Milk Tea blends t…" at bounding box center [828, 352] width 260 height 140
drag, startPoint x: 700, startPoint y: 352, endPoint x: 759, endPoint y: 355, distance: 59.3
click at [759, 355] on span "A fruity twist on a creamy classic! Our Mango Cheesecake Boba Milk Tea blends t…" at bounding box center [828, 352] width 260 height 140
drag, startPoint x: 798, startPoint y: 350, endPoint x: 827, endPoint y: 353, distance: 29.4
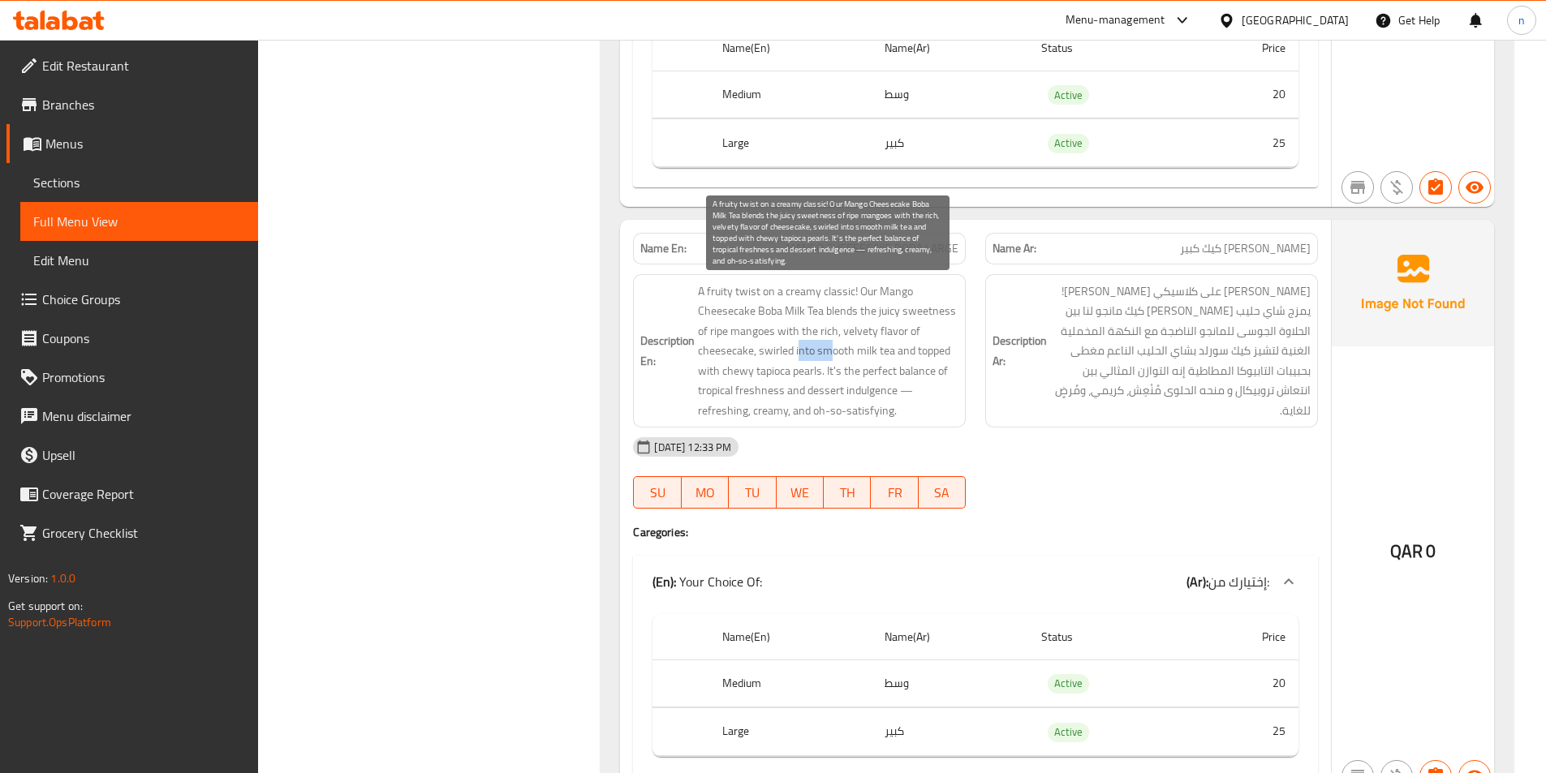
click at [827, 353] on span "A fruity twist on a creamy classic! Our Mango Cheesecake Boba Milk Tea blends t…" at bounding box center [828, 352] width 260 height 140
drag, startPoint x: 891, startPoint y: 349, endPoint x: 822, endPoint y: 374, distance: 73.4
click at [822, 374] on span "A fruity twist on a creamy classic! Our Mango Cheesecake Boba Milk Tea blends t…" at bounding box center [828, 352] width 260 height 140
drag, startPoint x: 780, startPoint y: 390, endPoint x: 906, endPoint y: 393, distance: 126.6
click at [906, 393] on span "A fruity twist on a creamy classic! Our Mango Cheesecake Boba Milk Tea blends t…" at bounding box center [828, 352] width 260 height 140
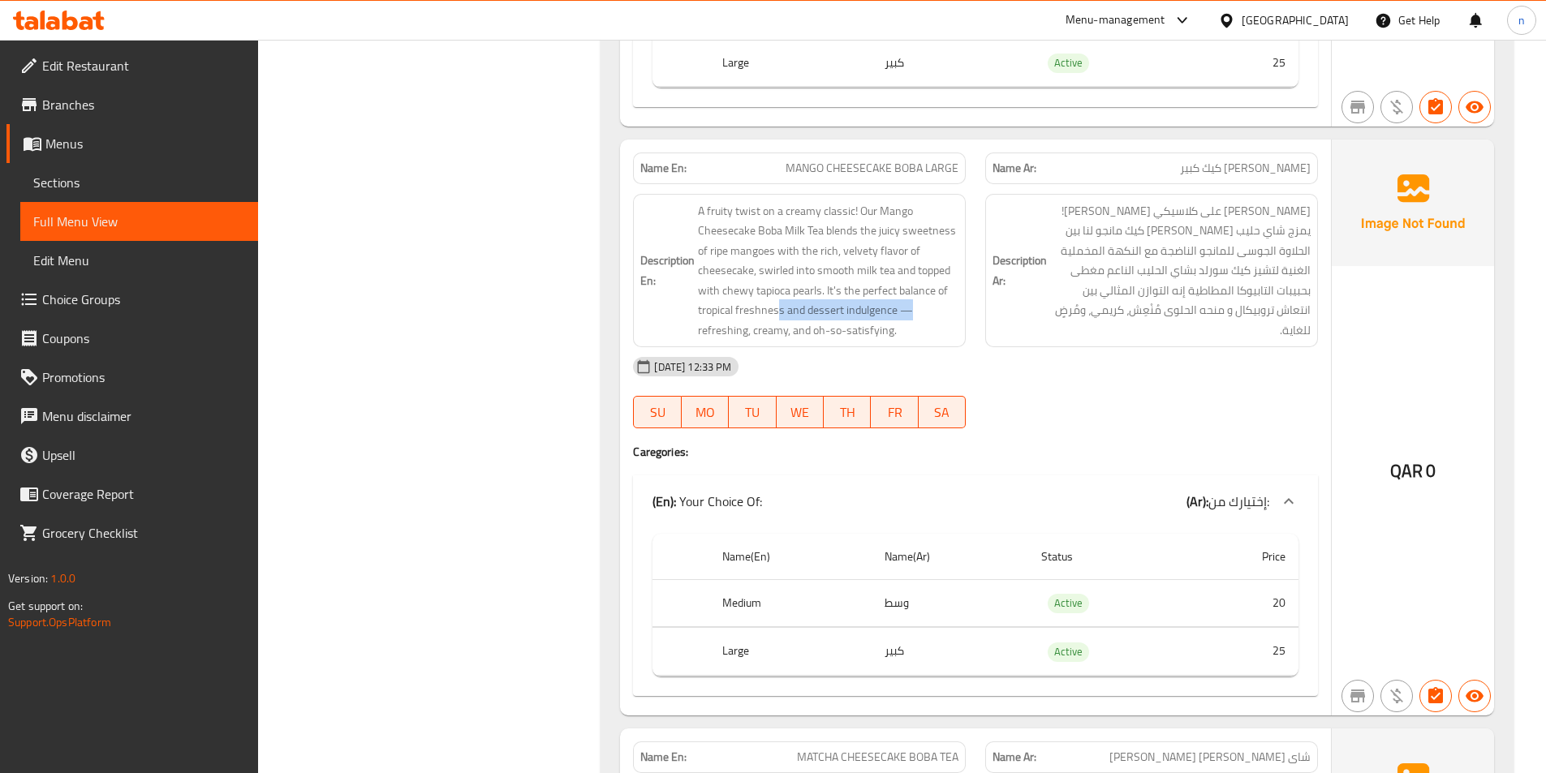
scroll to position [1296, 0]
click at [813, 320] on span "A fruity twist on a creamy classic! Our Mango Cheesecake Boba Milk Tea blends t…" at bounding box center [828, 270] width 260 height 140
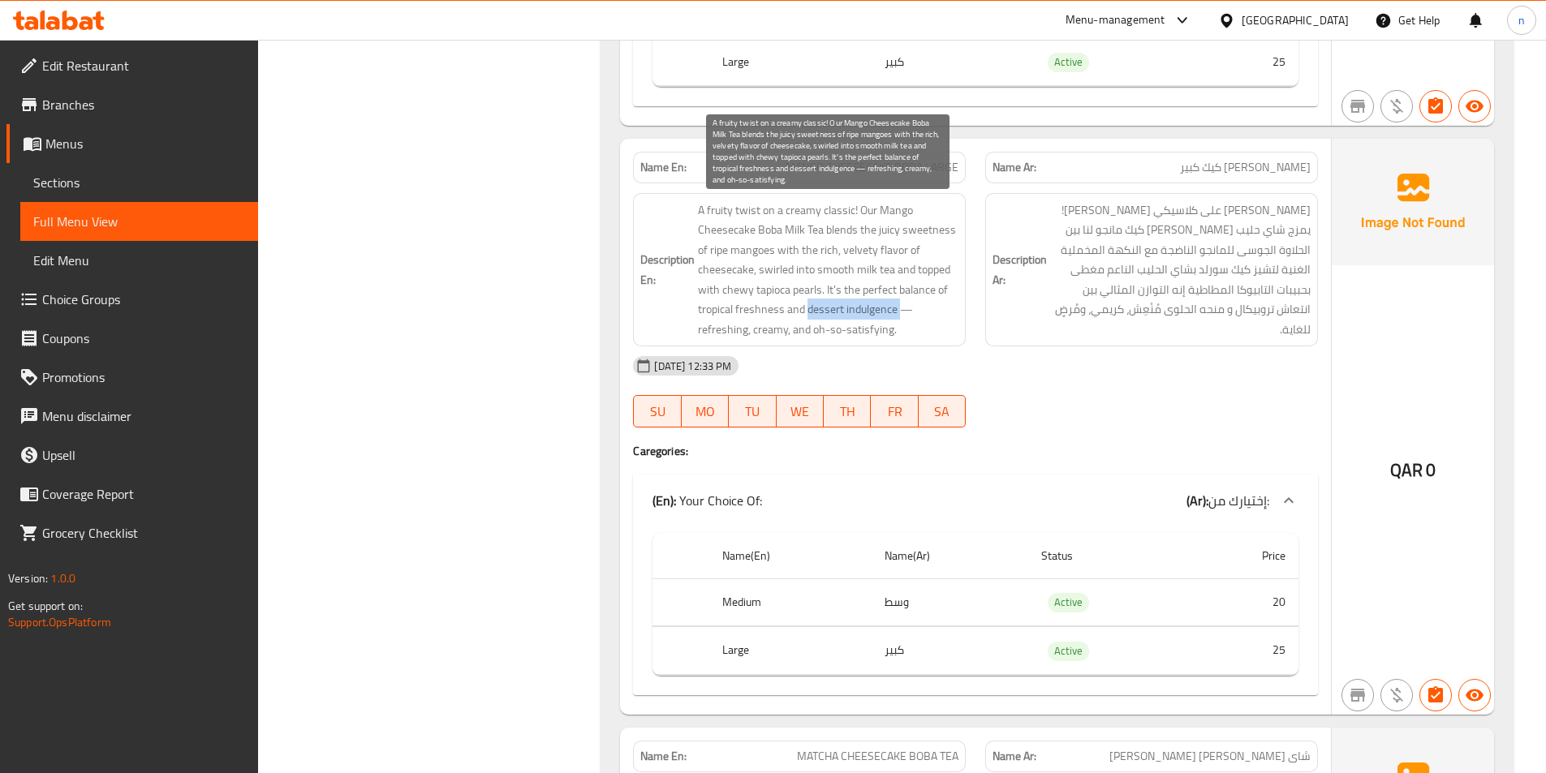
drag, startPoint x: 807, startPoint y: 315, endPoint x: 898, endPoint y: 310, distance: 91.8
click at [898, 310] on span "A fruity twist on a creamy classic! Our Mango Cheesecake Boba Milk Tea blends t…" at bounding box center [828, 270] width 260 height 140
click at [890, 310] on span "A fruity twist on a creamy classic! Our Mango Cheesecake Boba Milk Tea blends t…" at bounding box center [828, 270] width 260 height 140
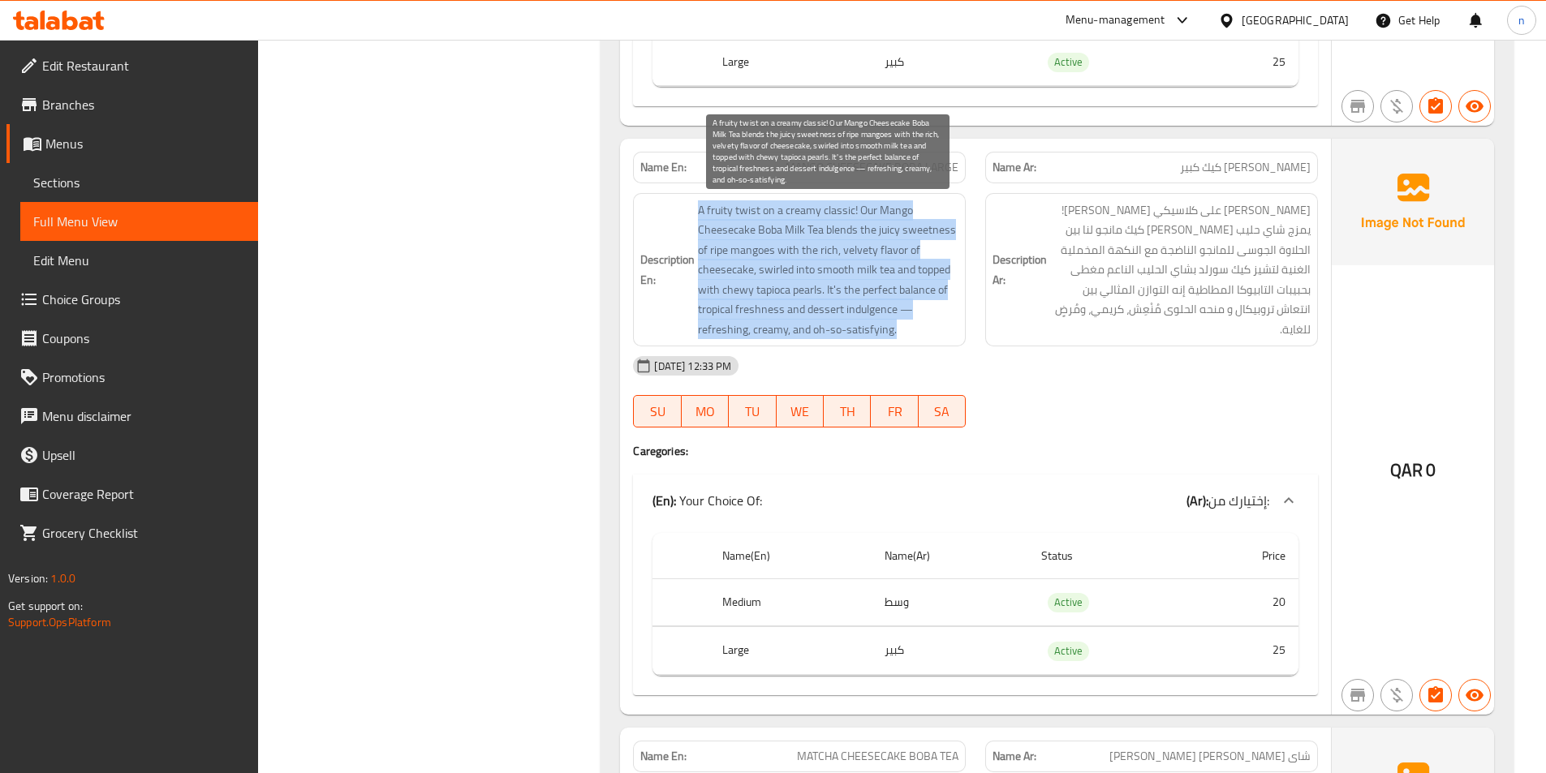
click at [890, 310] on span "A fruity twist on a creamy classic! Our Mango Cheesecake Boba Milk Tea blends t…" at bounding box center [828, 270] width 260 height 140
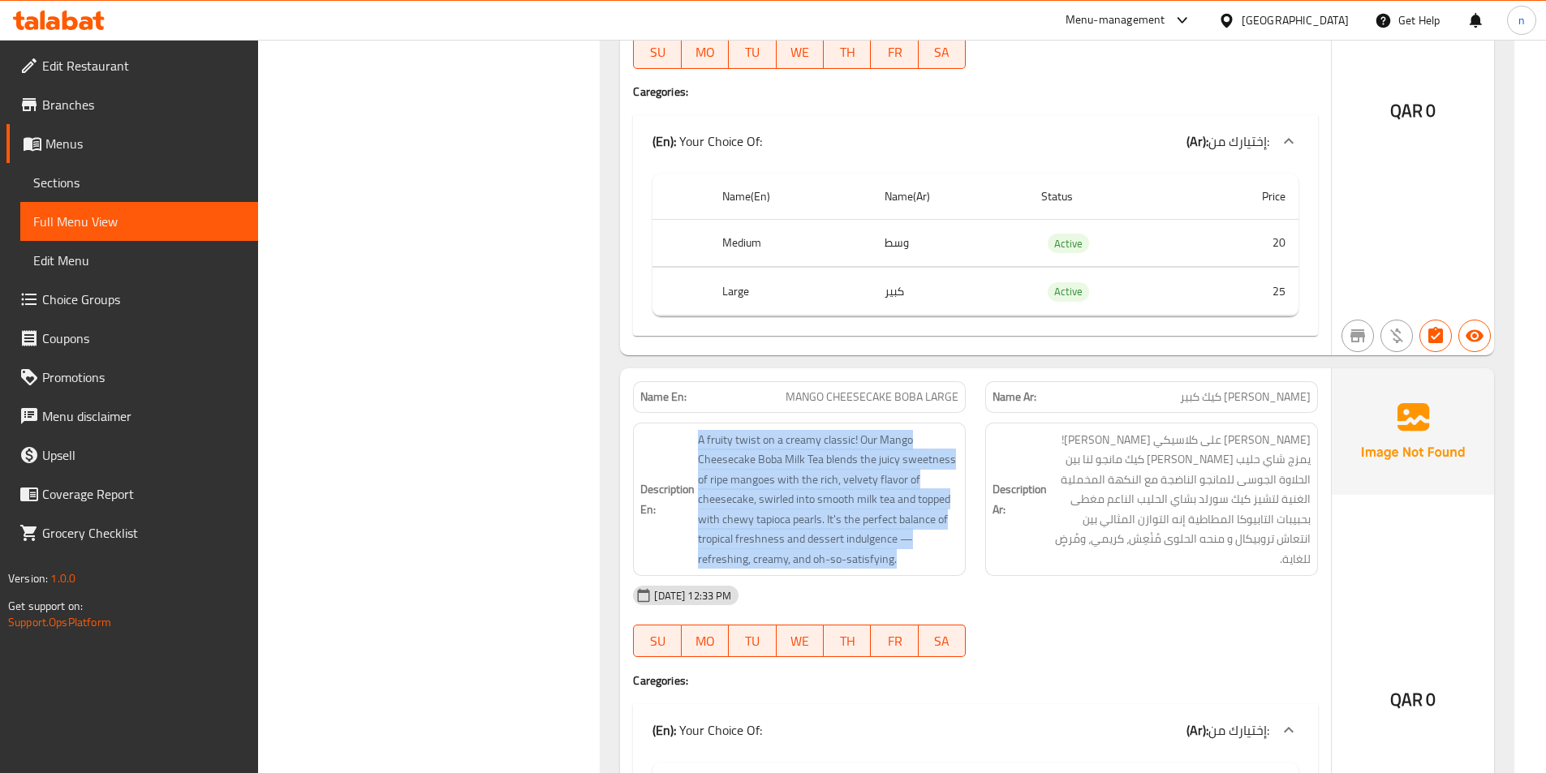
scroll to position [1215, 0]
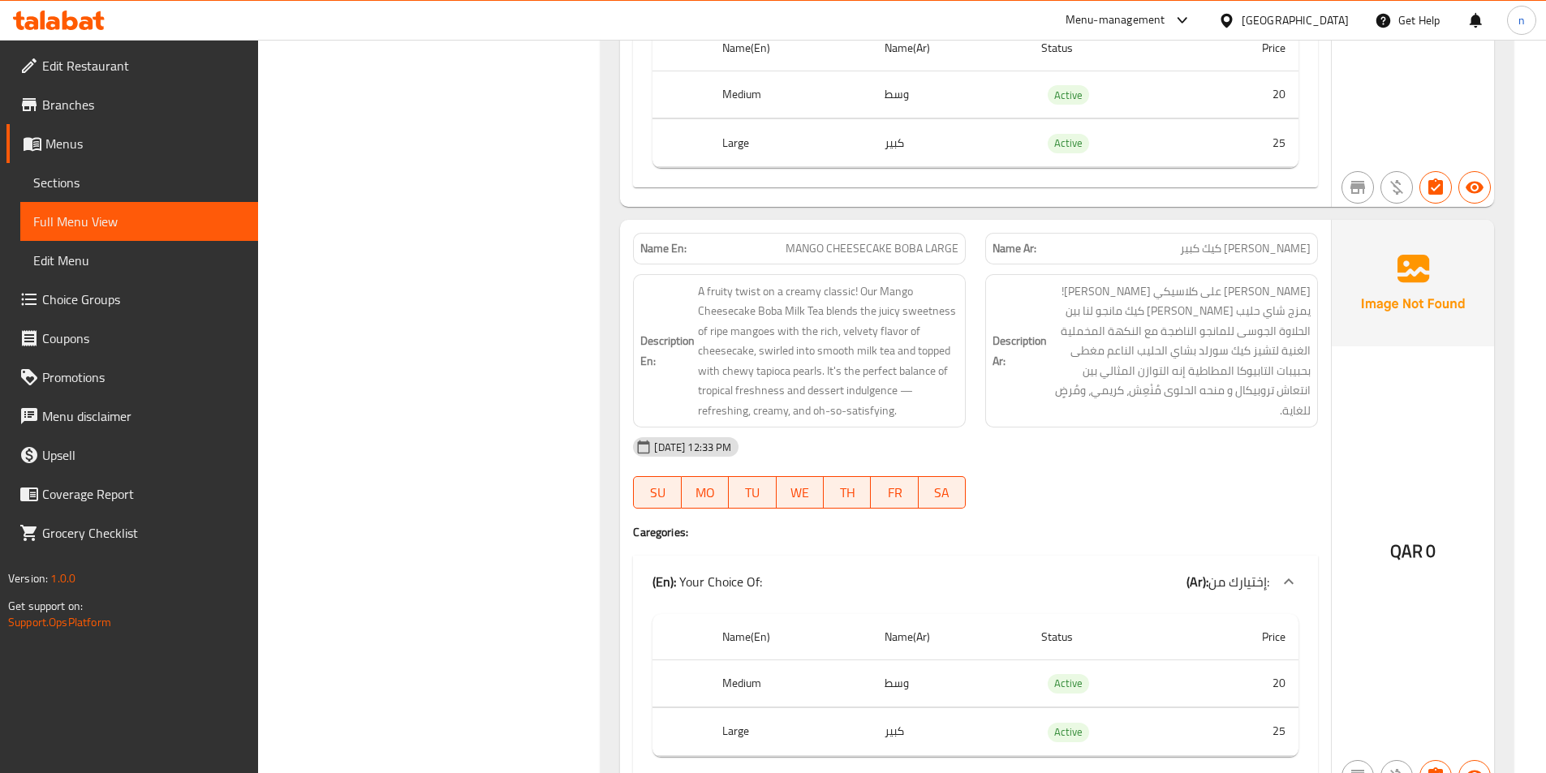
click at [869, 251] on span "MANGO CHEESECAKE BOBA LARGE" at bounding box center [872, 248] width 173 height 17
copy span "MANGO CHEESECAKE BOBA LARGE"
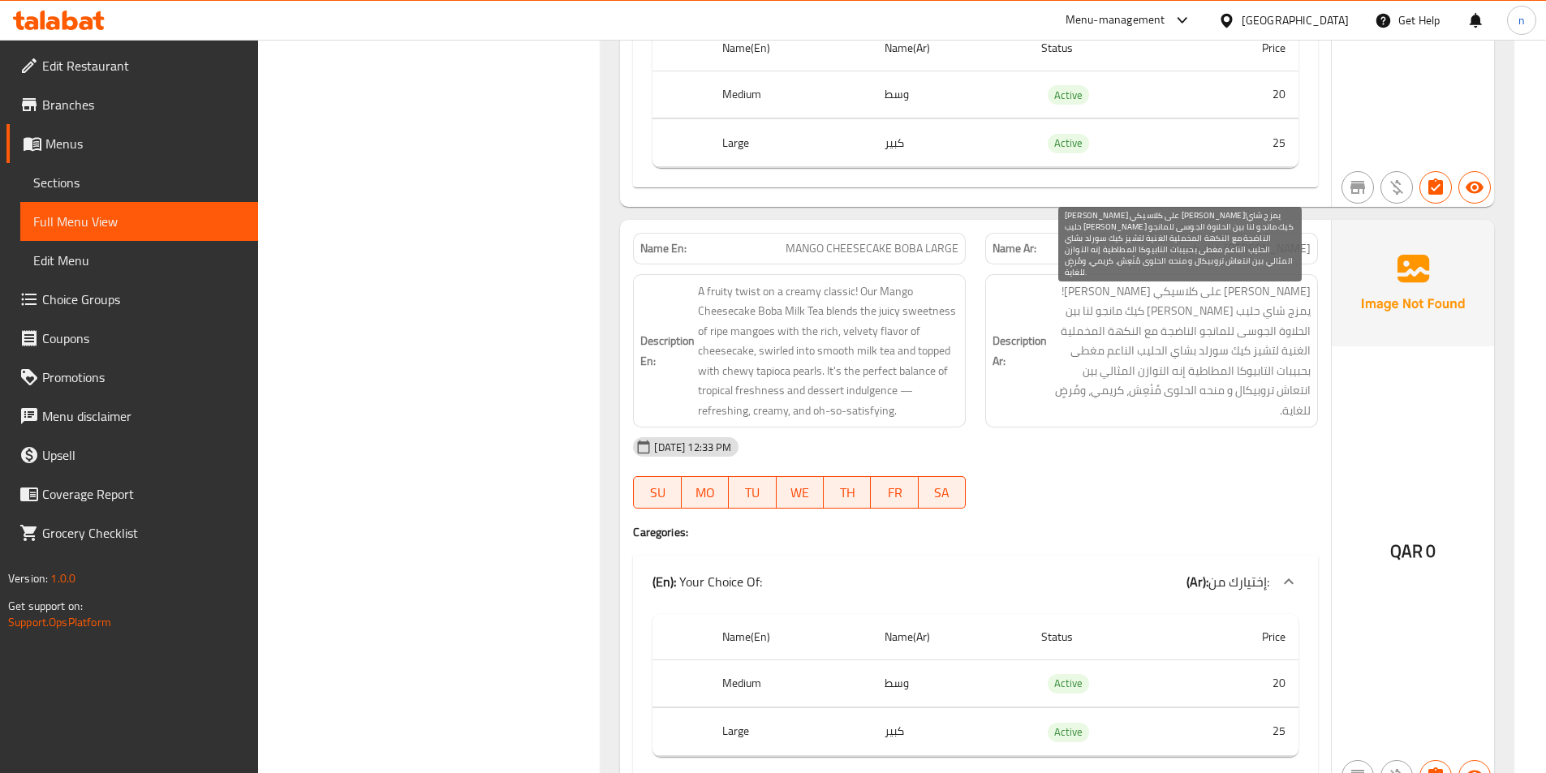
click at [1109, 367] on span "تويست فاكهي على كلاسيكي كريمي!يمزج شاي حليب بوبا تشيز كيك مانجو لنا بين الحلاوة…" at bounding box center [1180, 352] width 260 height 140
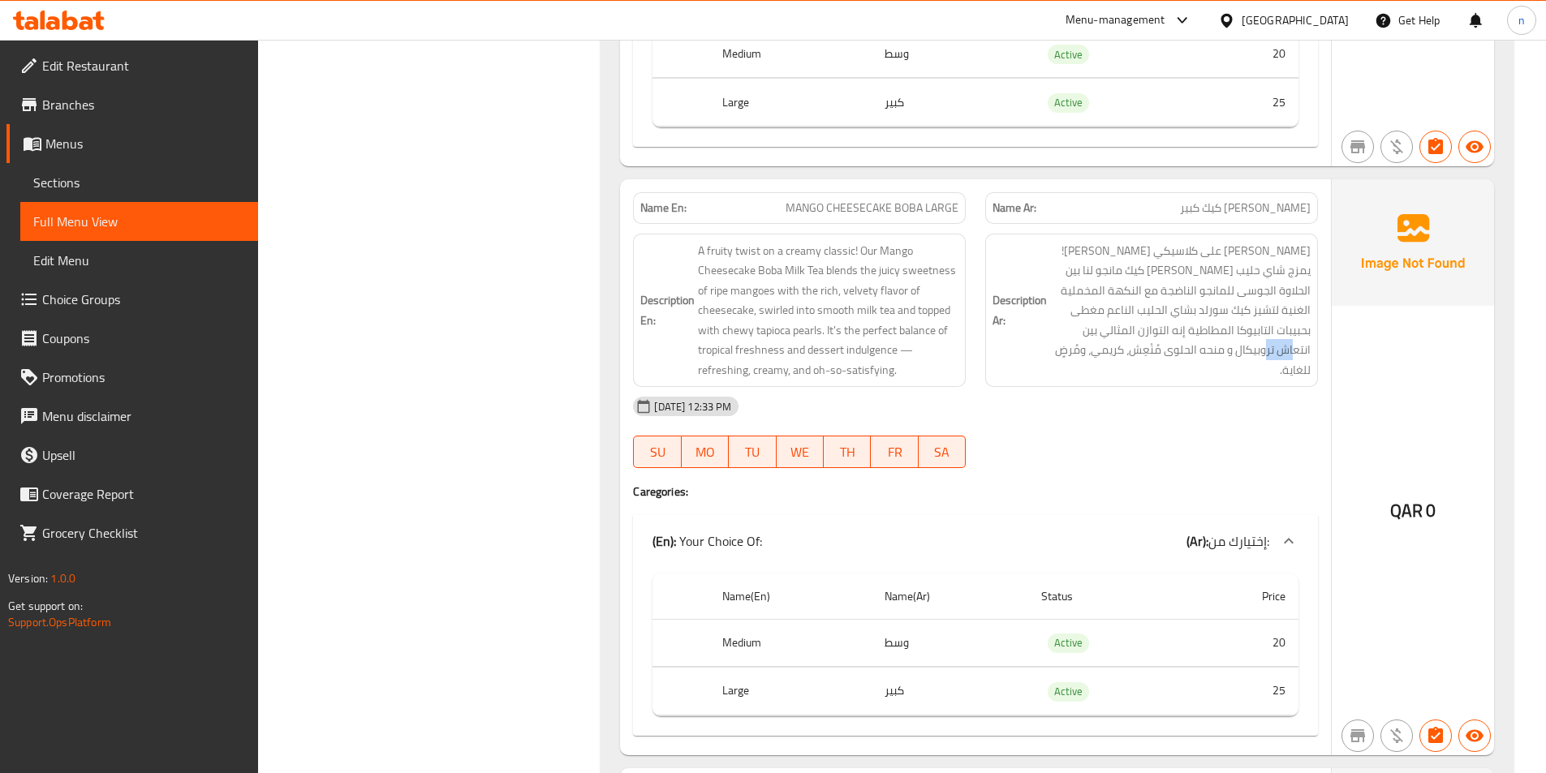
scroll to position [1296, 0]
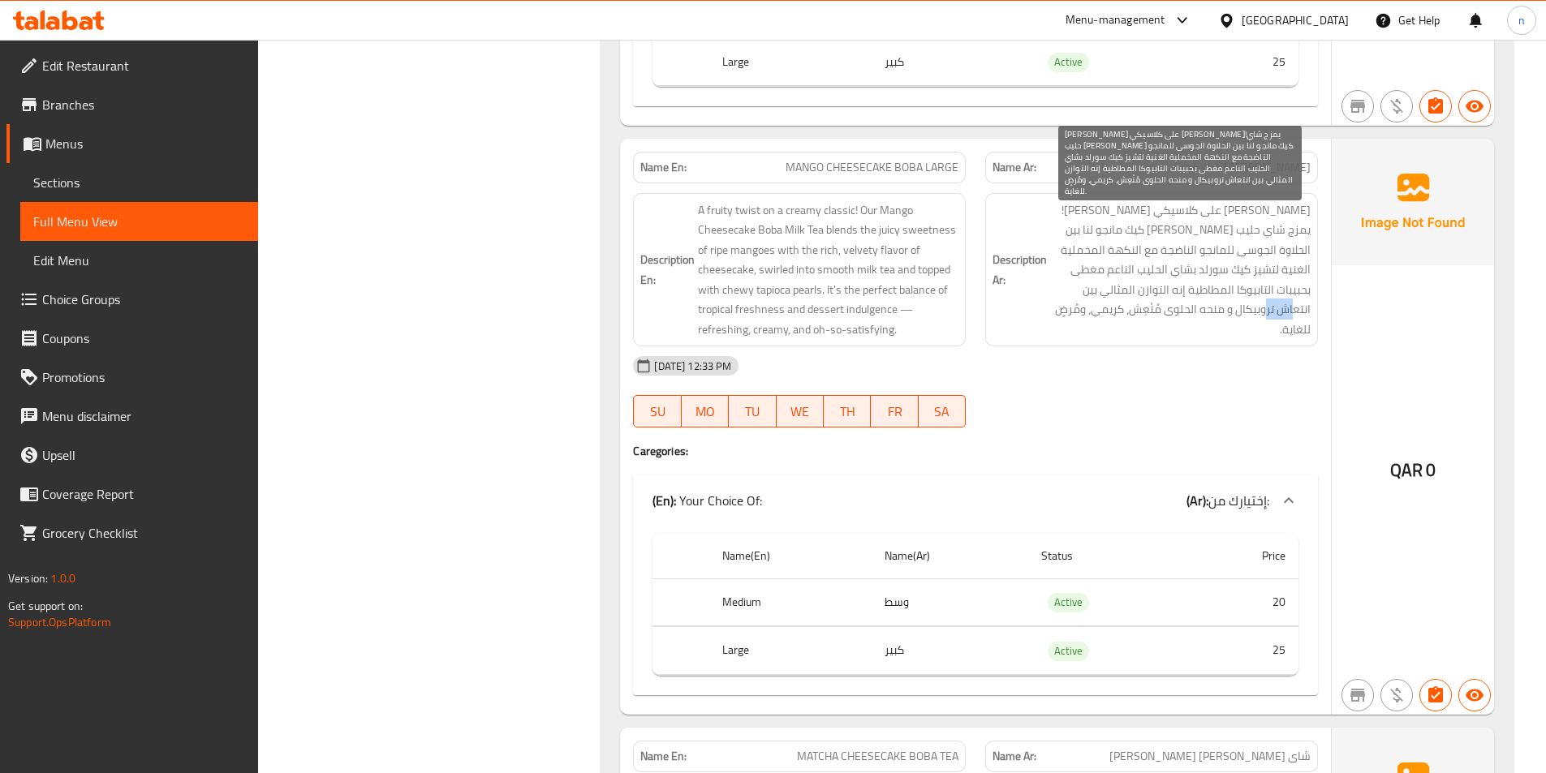
click at [1109, 295] on span "تويست فاكهي على كلاسيكي كريمي!يمزج شاي حليب بوبا تشيز كيك مانجو لنا بين الحلاوة…" at bounding box center [1180, 270] width 260 height 140
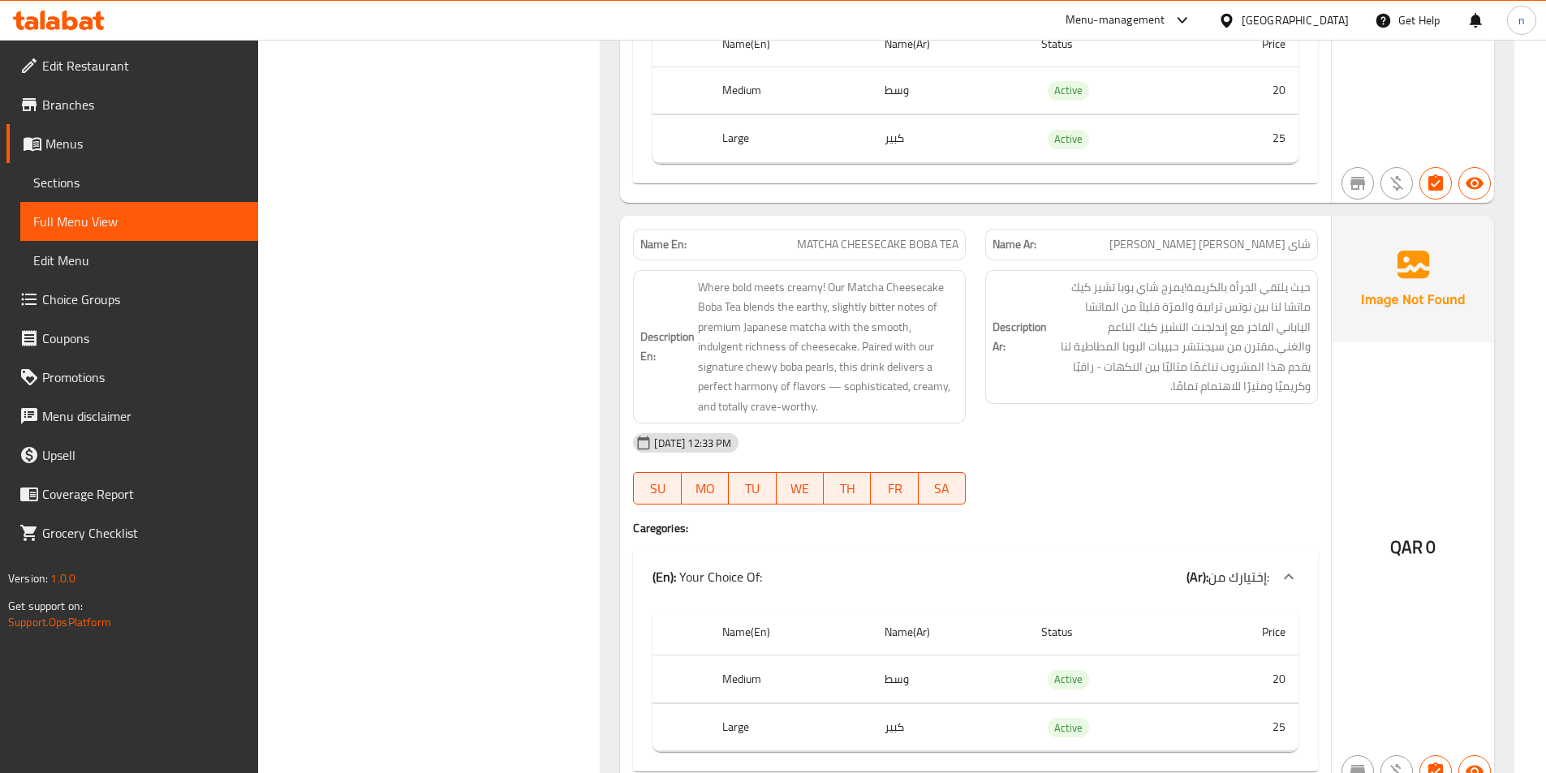
scroll to position [1783, 0]
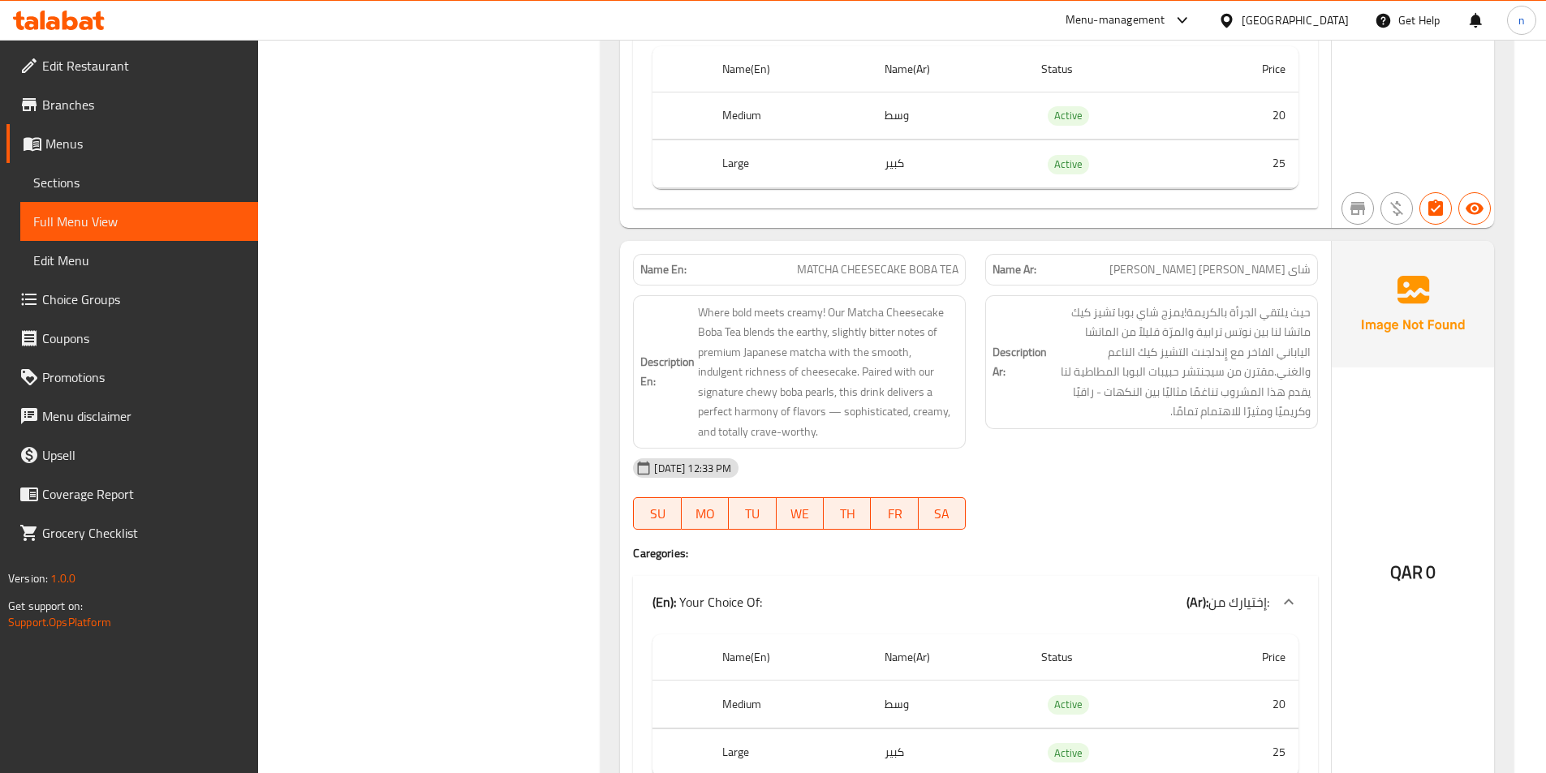
click at [862, 277] on span "MATCHA CHEESECAKE BOBA TEA" at bounding box center [877, 269] width 161 height 17
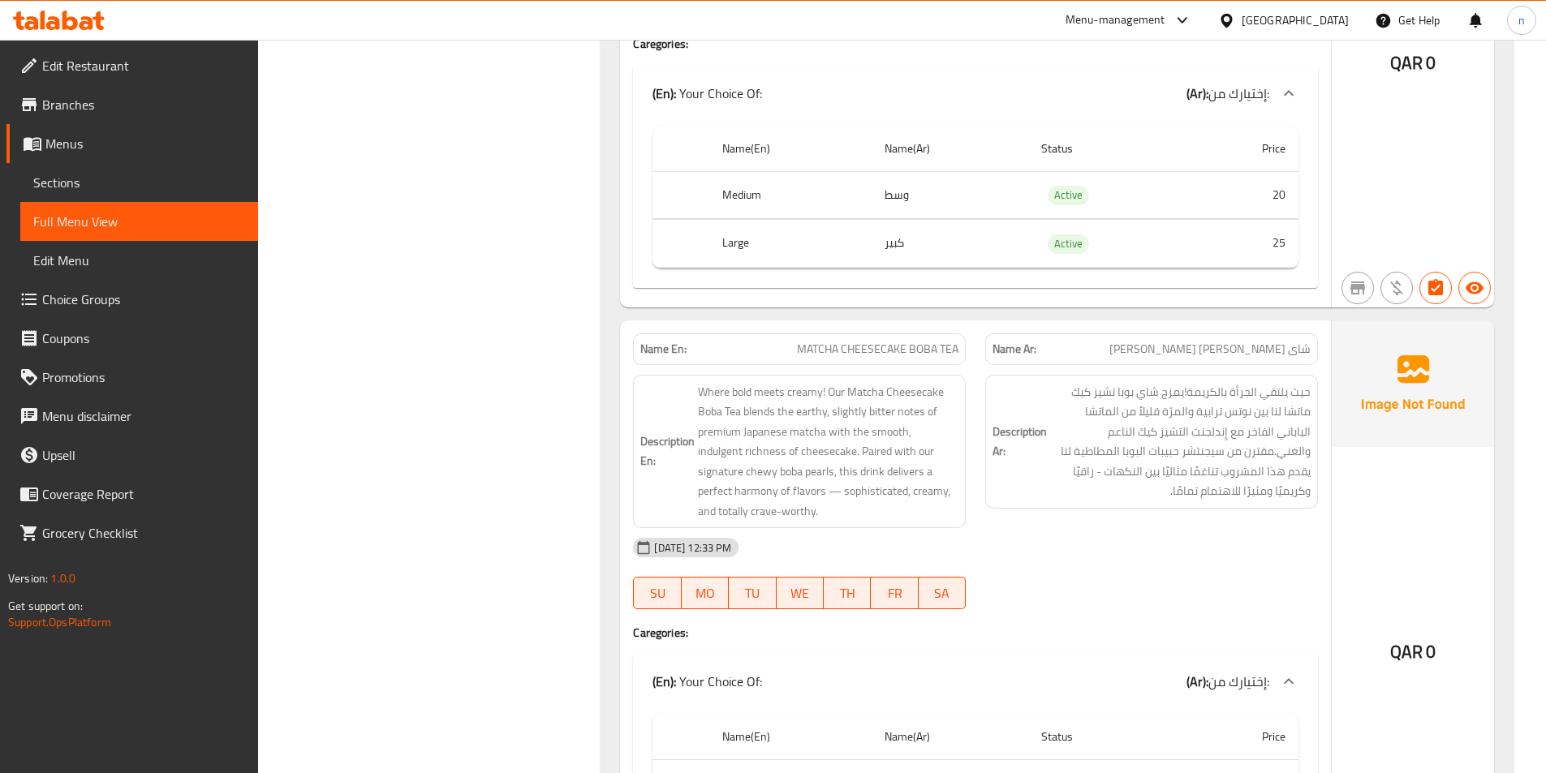
scroll to position [1702, 0]
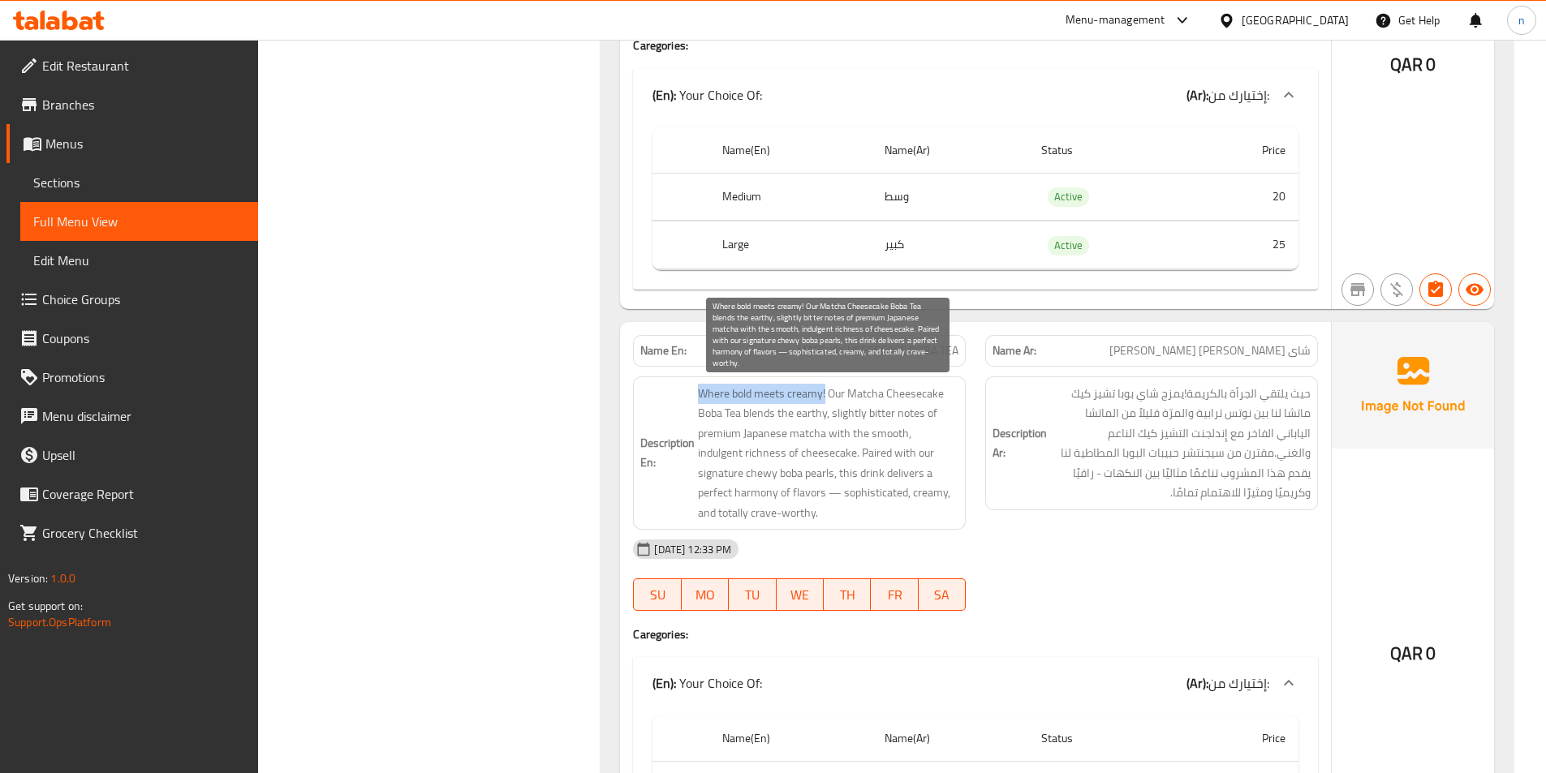
drag, startPoint x: 700, startPoint y: 390, endPoint x: 826, endPoint y: 389, distance: 126.6
click at [826, 389] on span "Where bold meets creamy! Our Matcha Cheesecake Boba Tea blends the earthy, slig…" at bounding box center [828, 454] width 260 height 140
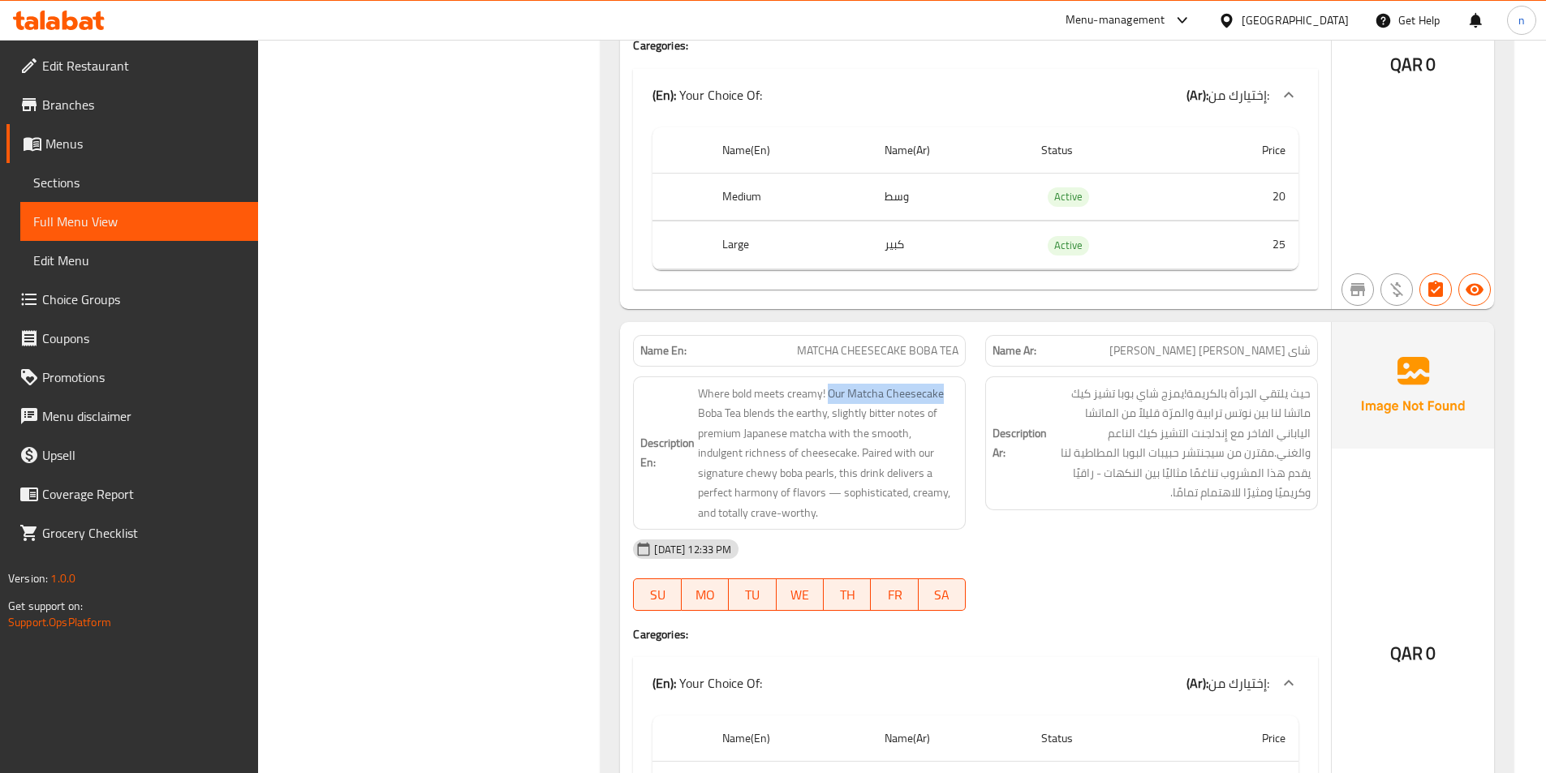
drag, startPoint x: 831, startPoint y: 390, endPoint x: 690, endPoint y: 406, distance: 142.0
click at [690, 406] on h6 "Description En: Where bold meets creamy! Our Matcha Cheesecake Boba Tea blends …" at bounding box center [799, 454] width 318 height 140
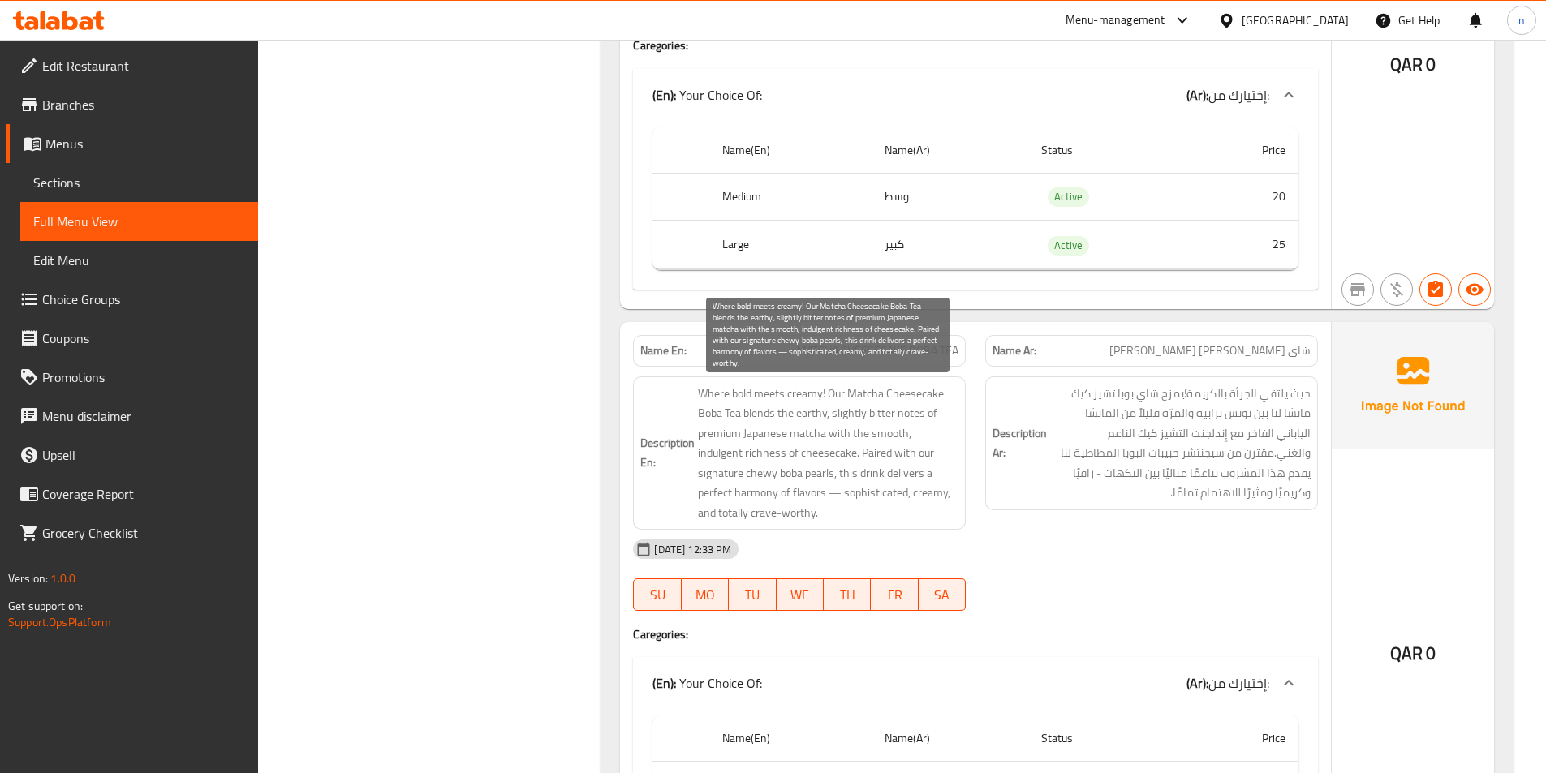
click at [759, 422] on span "Where bold meets creamy! Our Matcha Cheesecake Boba Tea blends the earthy, slig…" at bounding box center [828, 454] width 260 height 140
drag, startPoint x: 925, startPoint y: 411, endPoint x: 794, endPoint y: 407, distance: 131.6
click at [794, 407] on span "Where bold meets creamy! Our Matcha Cheesecake Boba Tea blends the earthy, slig…" at bounding box center [828, 454] width 260 height 140
drag, startPoint x: 699, startPoint y: 433, endPoint x: 830, endPoint y: 434, distance: 131.5
click at [830, 434] on span "Where bold meets creamy! Our Matcha Cheesecake Boba Tea blends the earthy, slig…" at bounding box center [828, 454] width 260 height 140
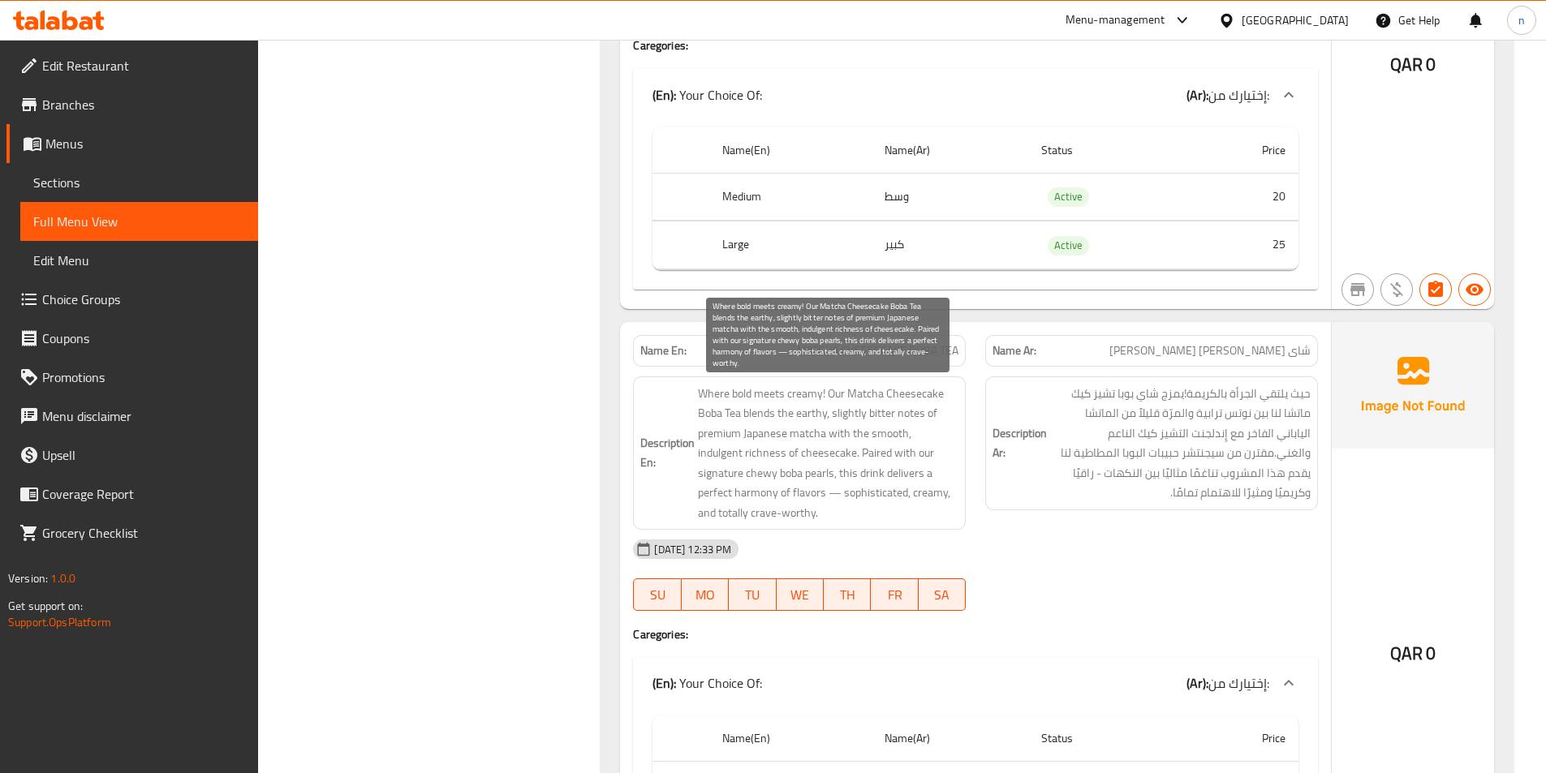
click at [881, 434] on span "Where bold meets creamy! Our Matcha Cheesecake Boba Tea blends the earthy, slig…" at bounding box center [828, 454] width 260 height 140
drag, startPoint x: 848, startPoint y: 433, endPoint x: 810, endPoint y: 446, distance: 40.6
click at [810, 446] on span "Where bold meets creamy! Our Matcha Cheesecake Boba Tea blends the earthy, slig…" at bounding box center [828, 454] width 260 height 140
drag, startPoint x: 818, startPoint y: 456, endPoint x: 934, endPoint y: 450, distance: 116.2
click at [934, 450] on span "Where bold meets creamy! Our Matcha Cheesecake Boba Tea blends the earthy, slig…" at bounding box center [828, 454] width 260 height 140
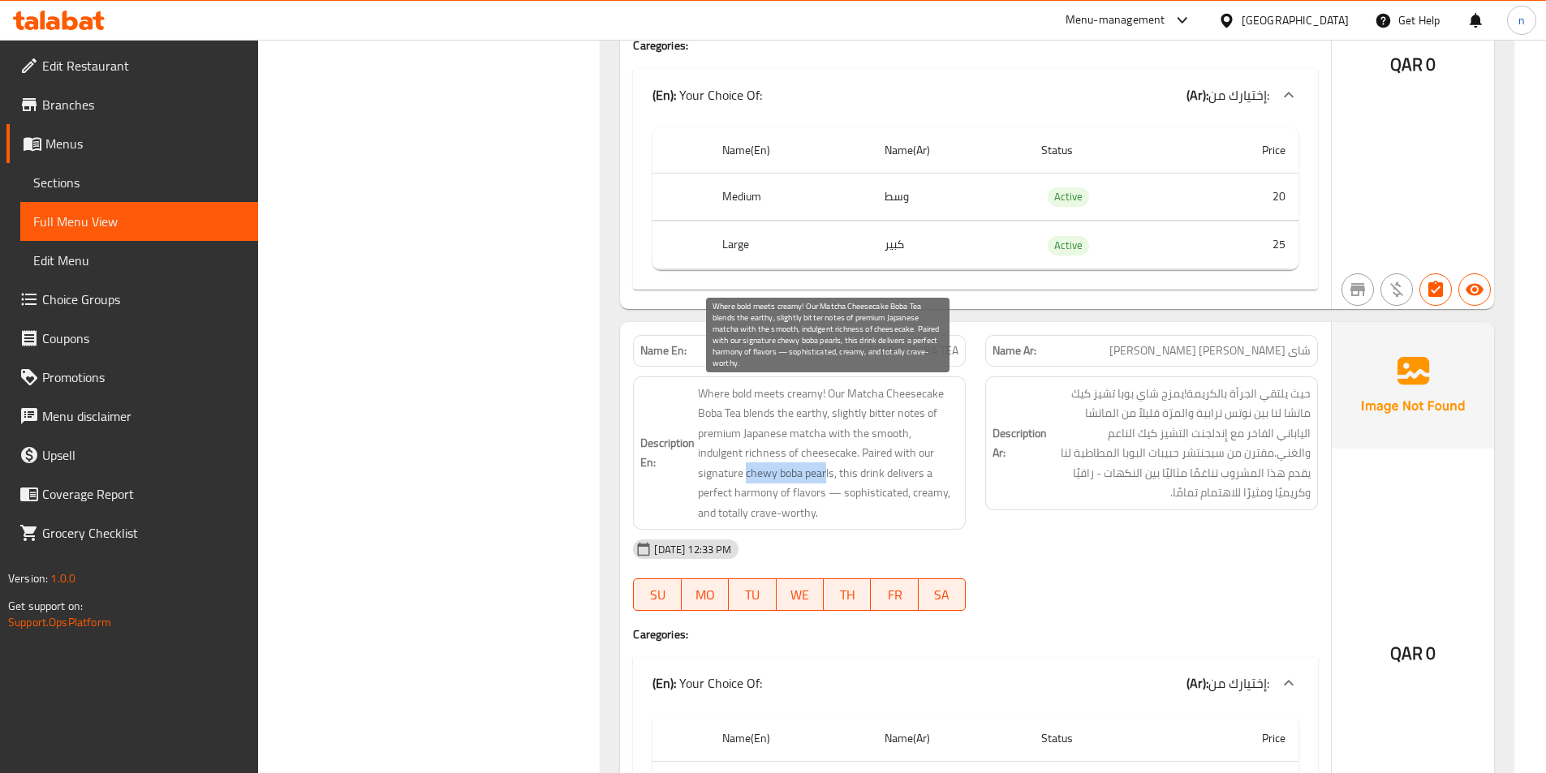
drag, startPoint x: 695, startPoint y: 475, endPoint x: 786, endPoint y: 476, distance: 90.1
click at [786, 476] on h6 "Description En: Where bold meets creamy! Our Matcha Cheesecake Boba Tea blends …" at bounding box center [799, 454] width 318 height 140
drag, startPoint x: 795, startPoint y: 480, endPoint x: 790, endPoint y: 500, distance: 20.9
click at [790, 500] on span "Where bold meets creamy! Our Matcha Cheesecake Boba Tea blends the earthy, slig…" at bounding box center [828, 454] width 260 height 140
click at [840, 489] on span "Where bold meets creamy! Our Matcha Cheesecake Boba Tea blends the earthy, slig…" at bounding box center [828, 454] width 260 height 140
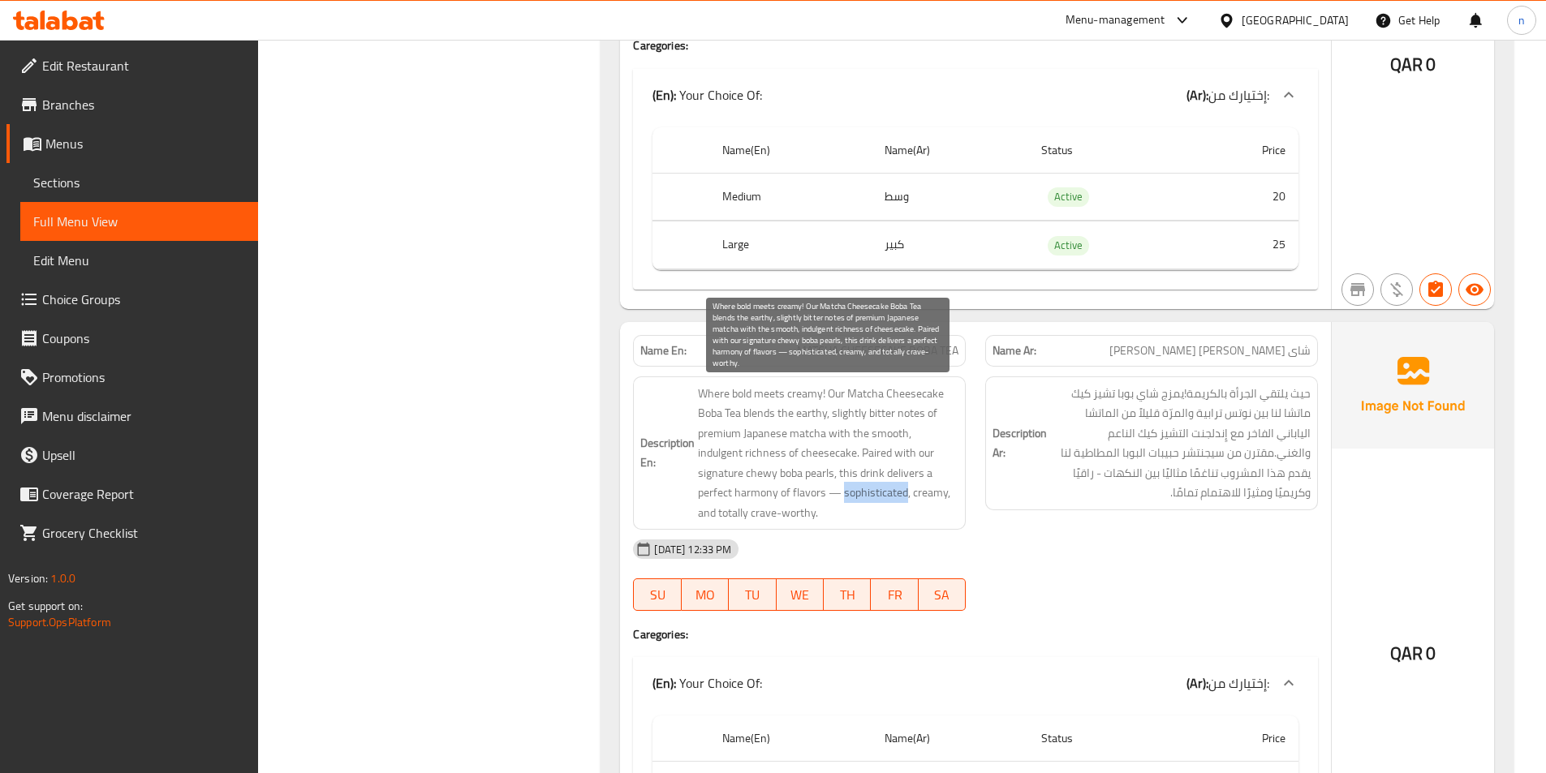
click at [840, 489] on span "Where bold meets creamy! Our Matcha Cheesecake Boba Tea blends the earthy, slig…" at bounding box center [828, 454] width 260 height 140
click at [893, 492] on span "Where bold meets creamy! Our Matcha Cheesecake Boba Tea blends the earthy, slig…" at bounding box center [828, 454] width 260 height 140
drag, startPoint x: 729, startPoint y: 511, endPoint x: 806, endPoint y: 511, distance: 77.1
click at [806, 511] on span "Where bold meets creamy! Our Matcha Cheesecake Boba Tea blends the earthy, slig…" at bounding box center [828, 454] width 260 height 140
drag, startPoint x: 788, startPoint y: 510, endPoint x: 1024, endPoint y: 471, distance: 239.3
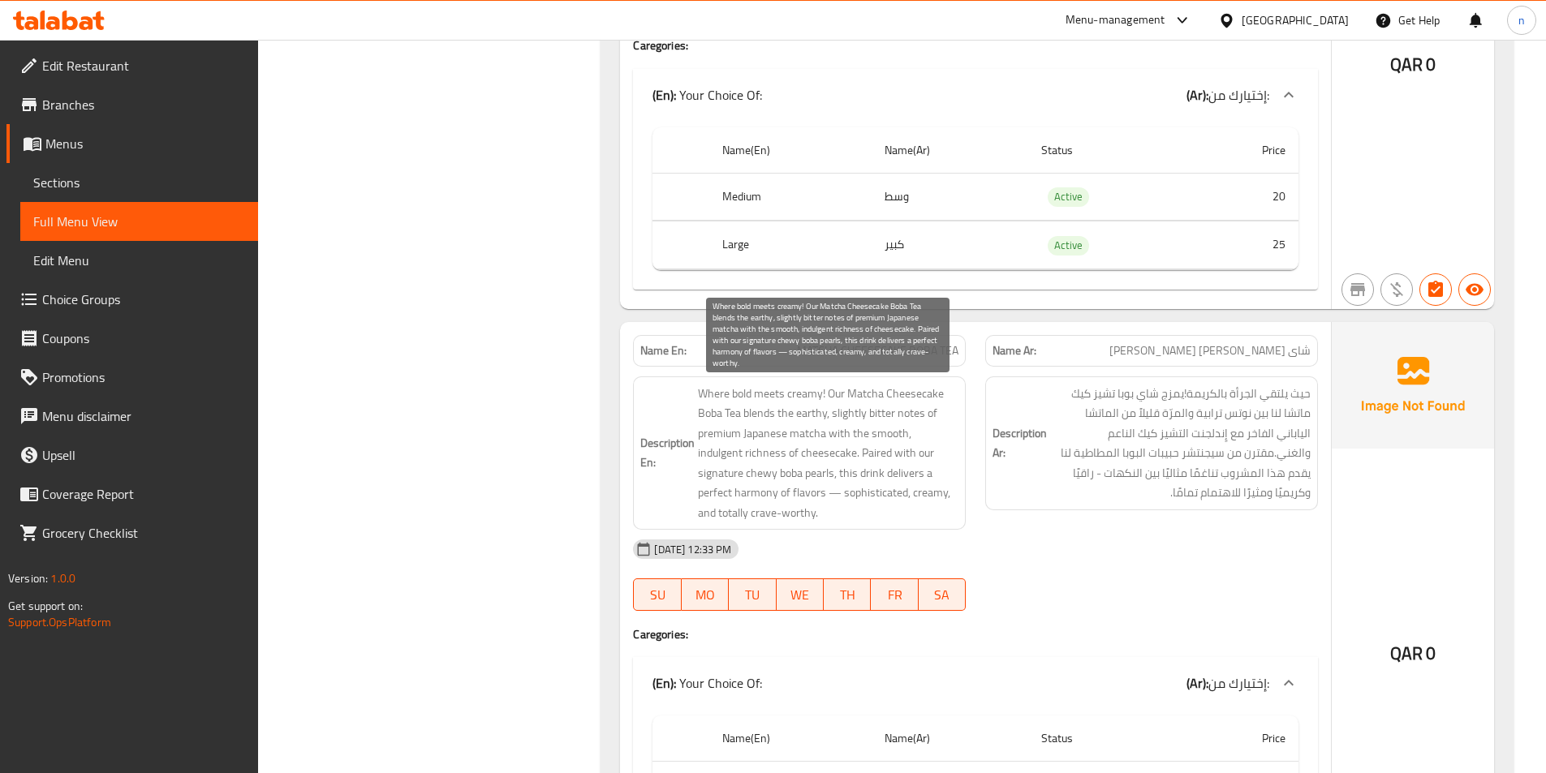
click at [1024, 471] on h6 "Description Ar: حيث يلتقي الجرأة بالكريمة!يمزج شاي بوبا تشيز كيك ماتشا لنا بين …" at bounding box center [1151, 443] width 318 height 119
drag, startPoint x: 729, startPoint y: 515, endPoint x: 806, endPoint y: 515, distance: 77.1
click at [806, 515] on span "Where bold meets creamy! Our Matcha Cheesecake Boba Tea blends the earthy, slig…" at bounding box center [828, 454] width 260 height 140
click at [804, 515] on span "Where bold meets creamy! Our Matcha Cheesecake Boba Tea blends the earthy, slig…" at bounding box center [828, 454] width 260 height 140
drag, startPoint x: 812, startPoint y: 513, endPoint x: 729, endPoint y: 520, distance: 83.9
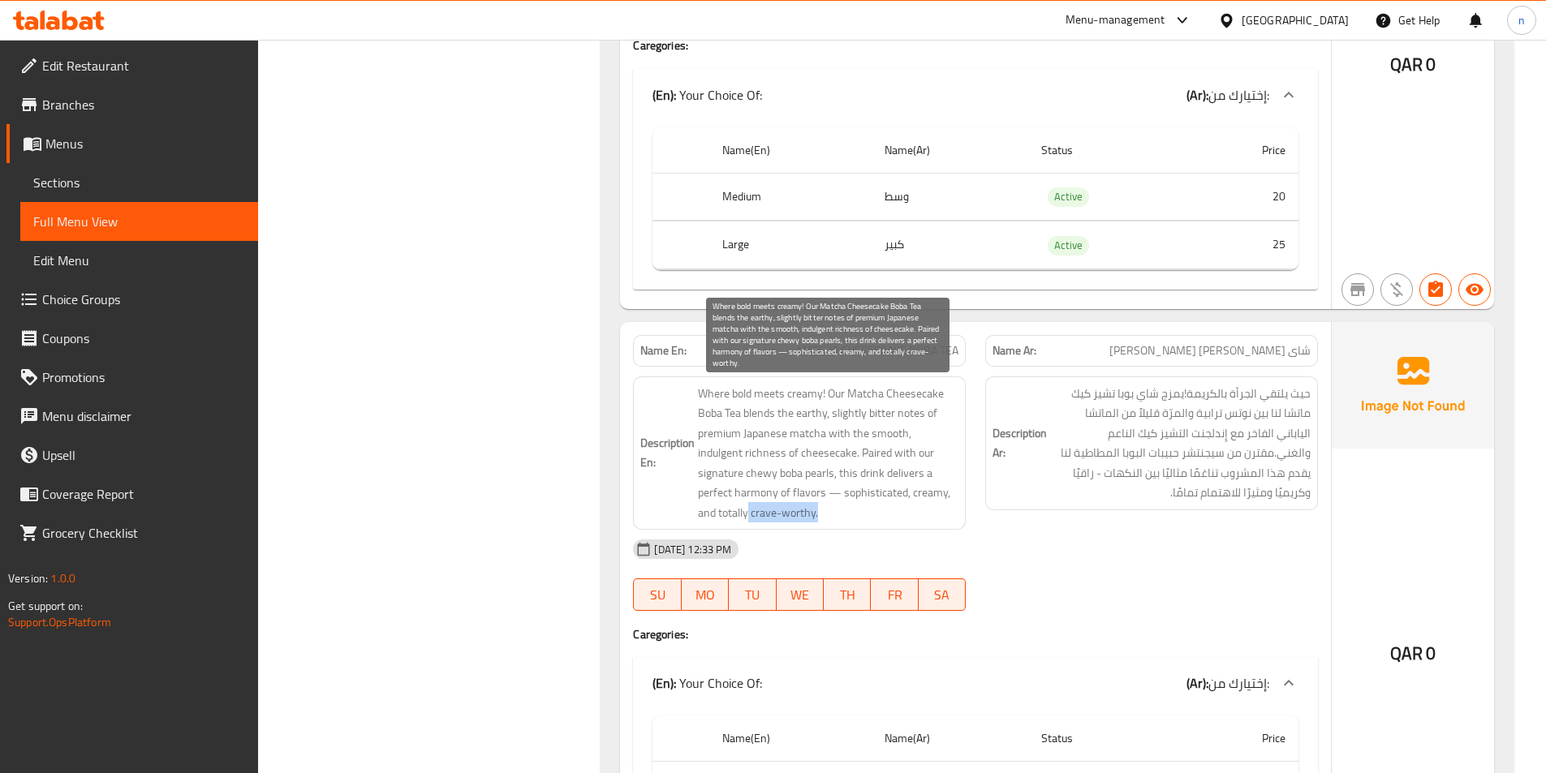
click at [729, 520] on span "Where bold meets creamy! Our Matcha Cheesecake Boba Tea blends the earthy, slig…" at bounding box center [828, 454] width 260 height 140
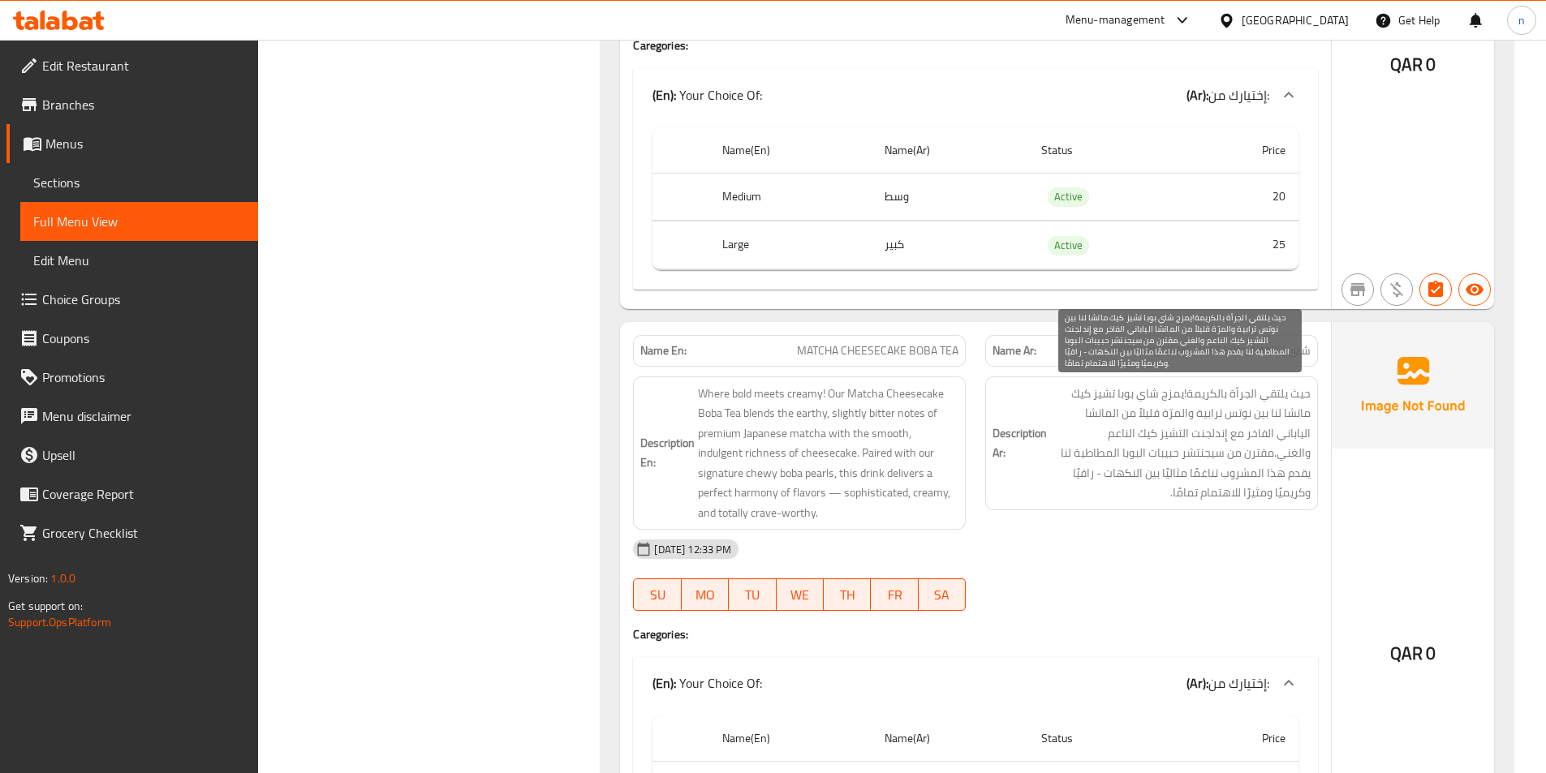
click at [1102, 470] on span "حيث يلتقي الجرأة بالكريمة!يمزج شاي بوبا تشيز كيك ماتشا لنا بين نوتس ترابية والم…" at bounding box center [1180, 443] width 260 height 119
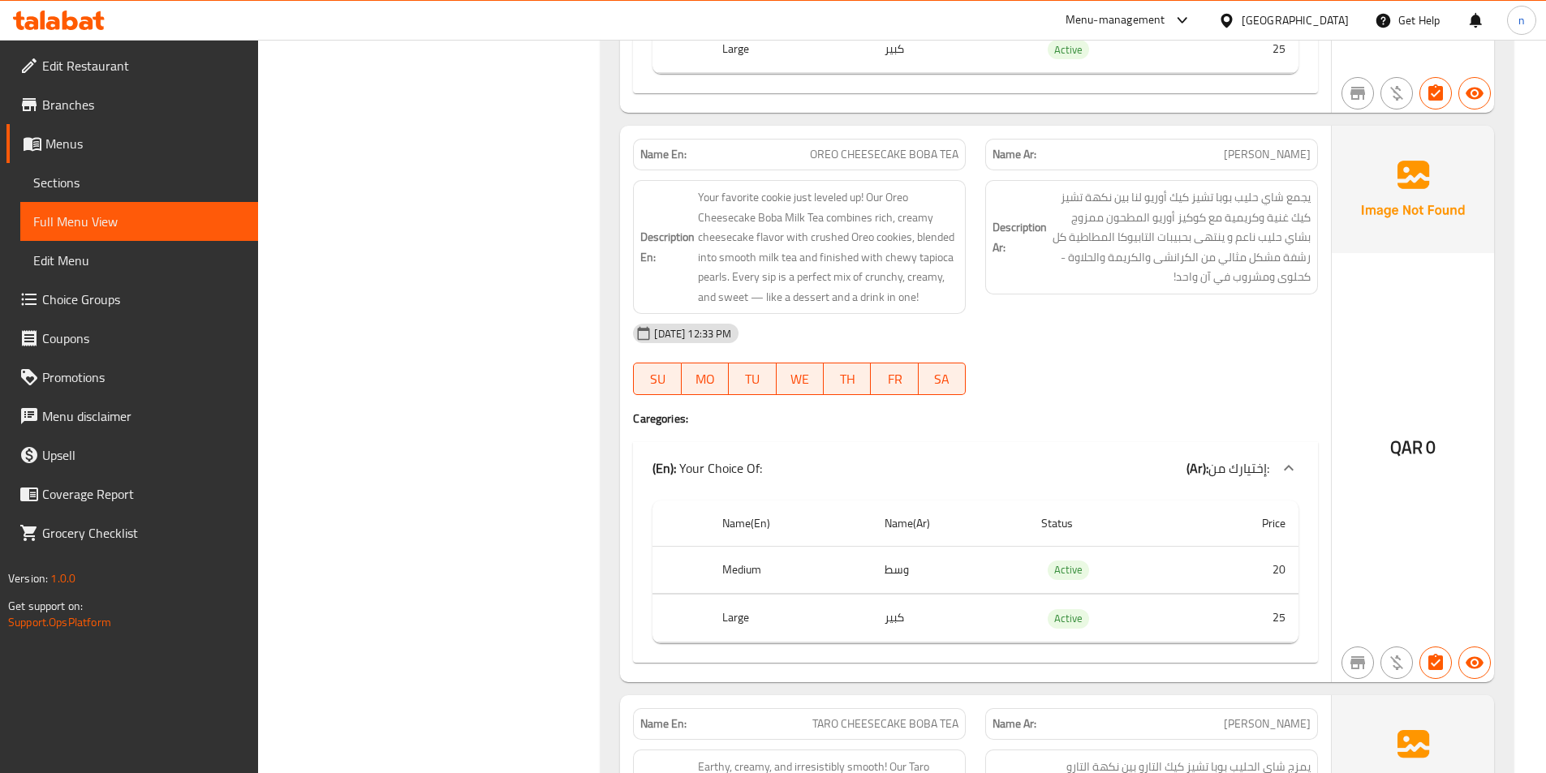
scroll to position [2513, 0]
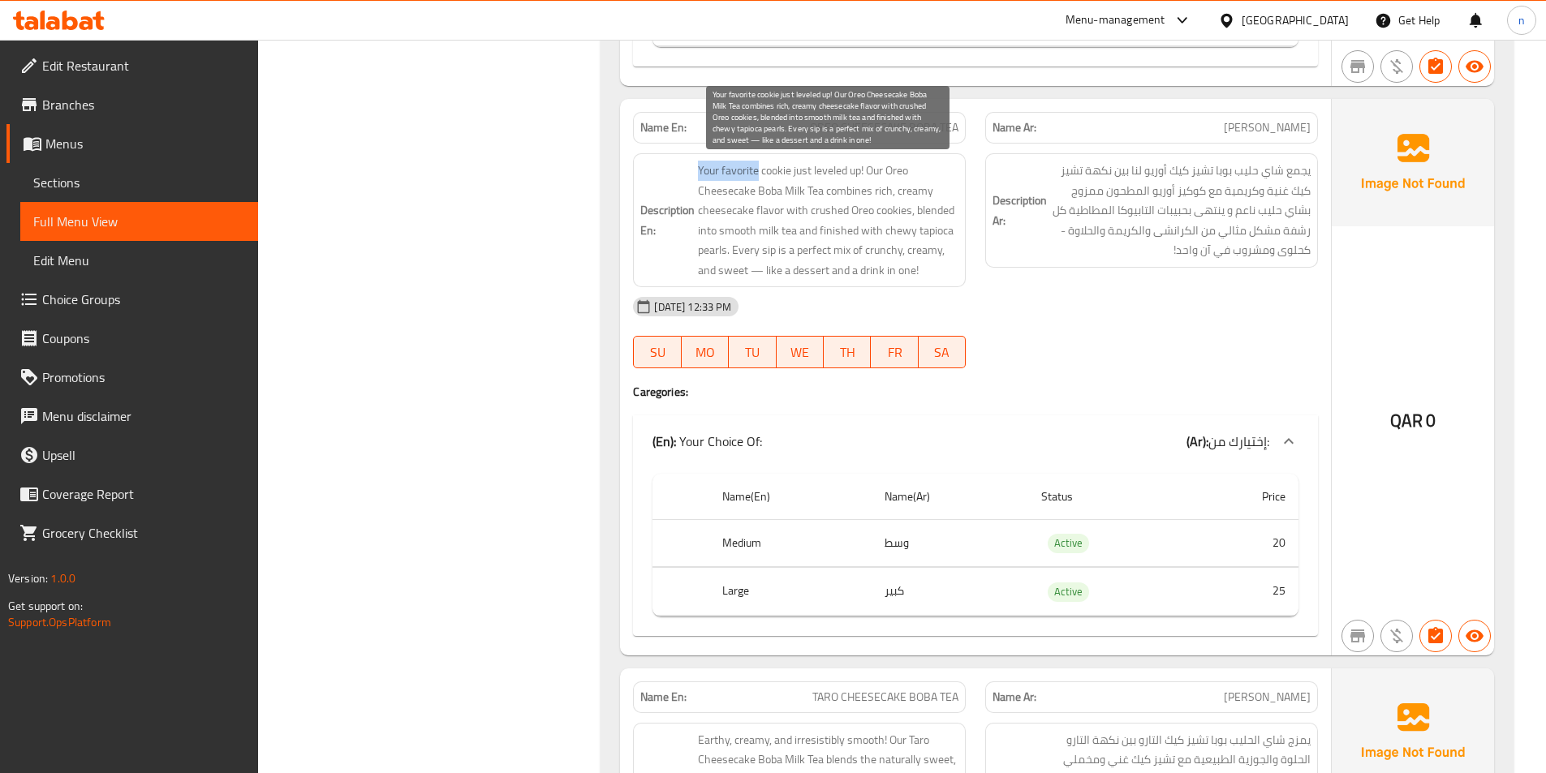
drag, startPoint x: 696, startPoint y: 173, endPoint x: 759, endPoint y: 171, distance: 62.5
click at [759, 171] on h6 "Description En: Your favorite cookie just leveled up! Our Oreo Cheesecake Boba …" at bounding box center [799, 220] width 318 height 119
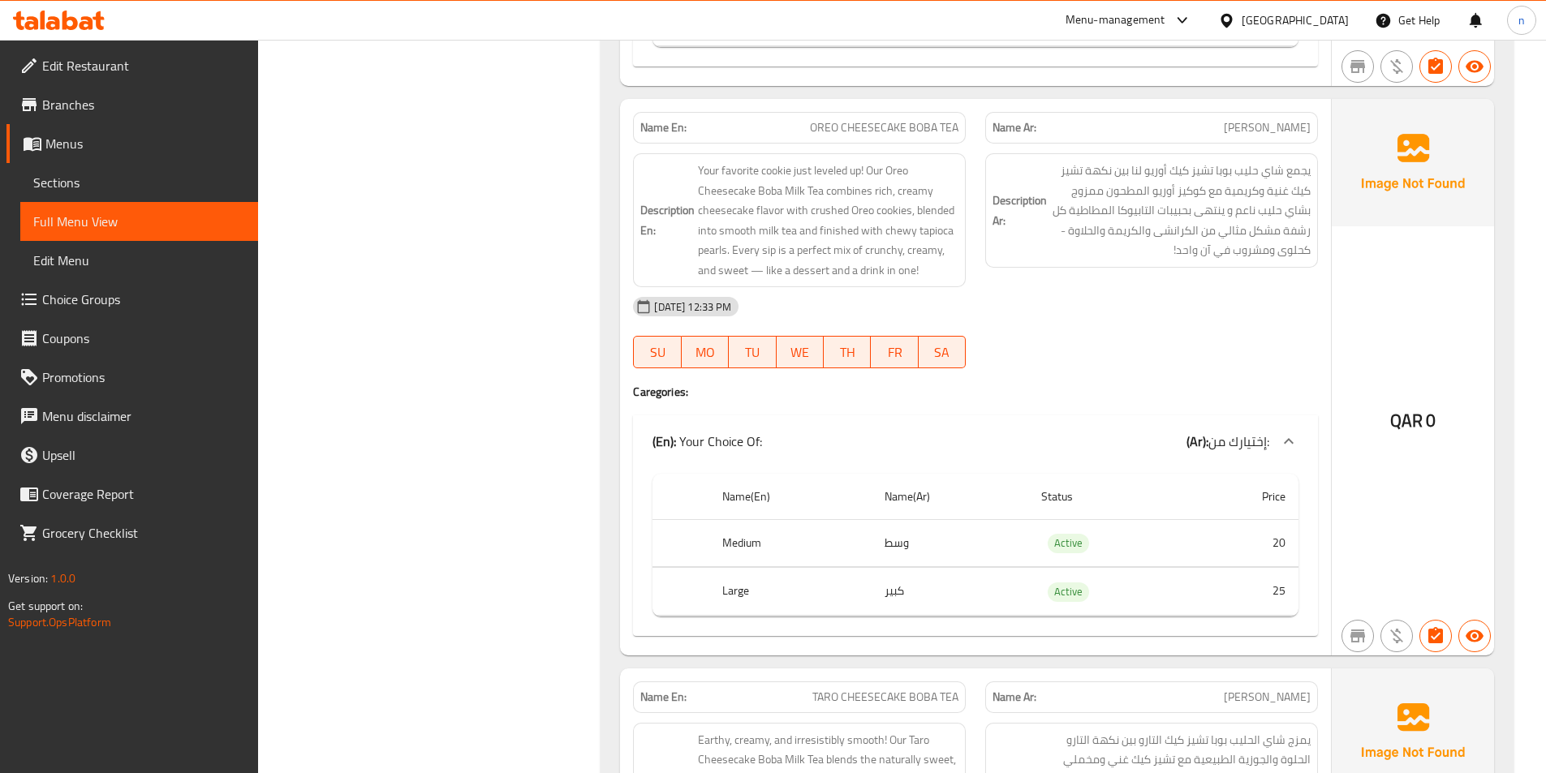
click at [856, 131] on span "OREO CHEESECAKE BOBA TEA" at bounding box center [884, 127] width 149 height 17
copy span "OREO CHEESECAKE BOBA TEA"
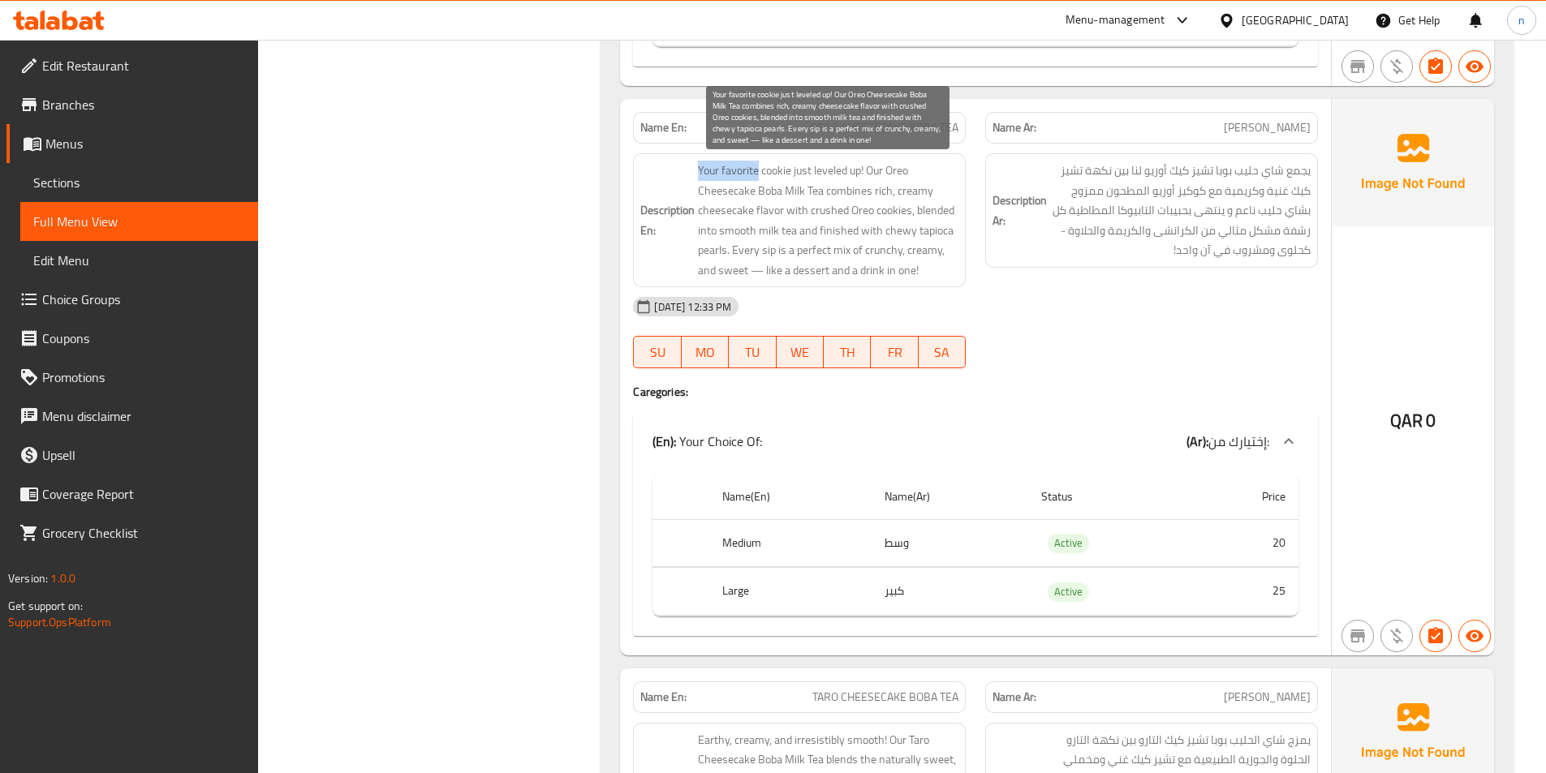
drag, startPoint x: 692, startPoint y: 172, endPoint x: 759, endPoint y: 173, distance: 66.5
click at [759, 173] on h6 "Description En: Your favorite cookie just leveled up! Our Oreo Cheesecake Boba …" at bounding box center [799, 220] width 318 height 119
copy span "Your favorite"
click at [775, 179] on span "Your favorite cookie just leveled up! Our Oreo Cheesecake Boba Milk Tea combine…" at bounding box center [828, 220] width 260 height 119
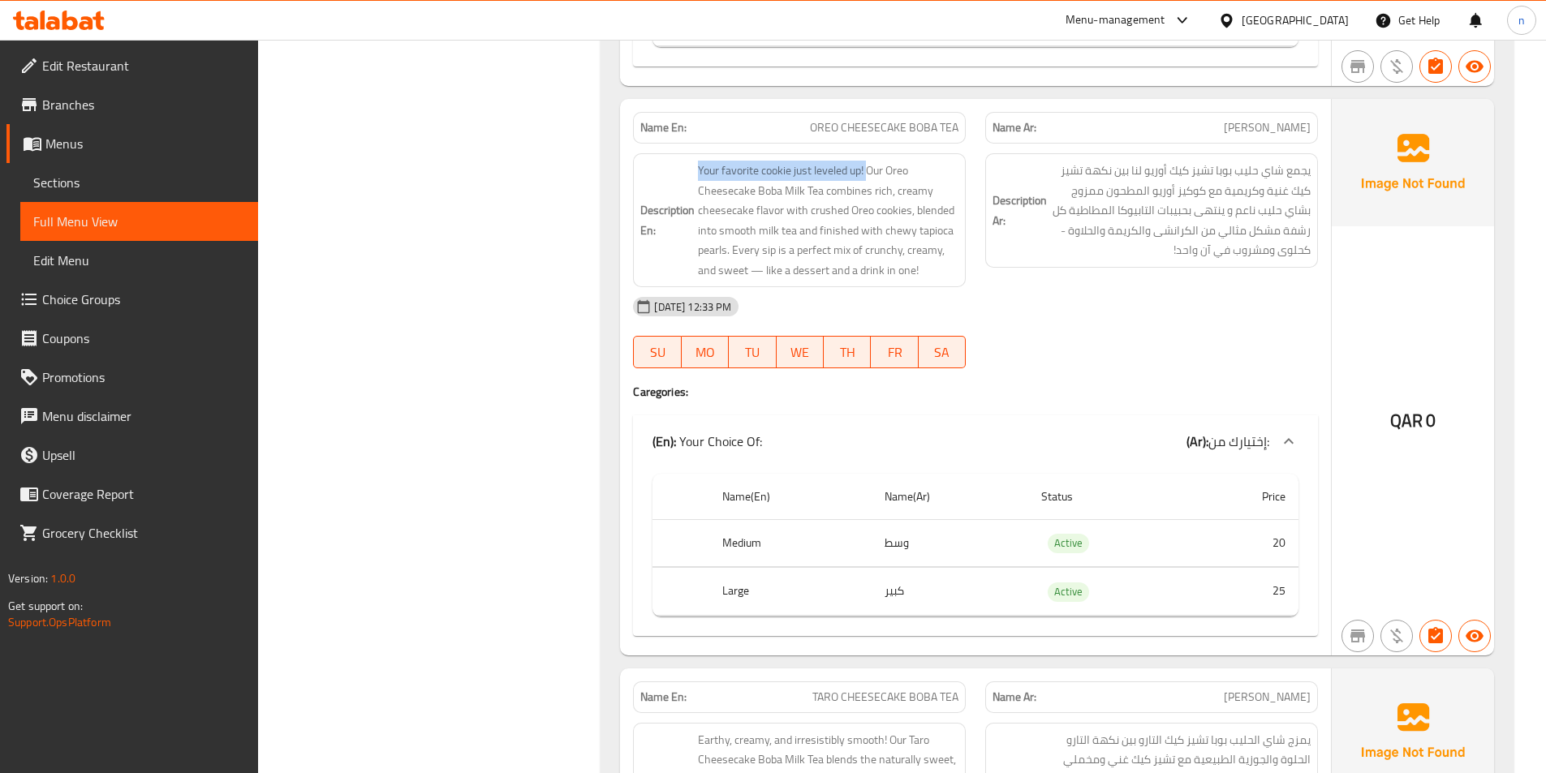
drag, startPoint x: 868, startPoint y: 170, endPoint x: 683, endPoint y: 169, distance: 184.2
click at [683, 169] on h6 "Description En: Your favorite cookie just leveled up! Our Oreo Cheesecake Boba …" at bounding box center [799, 220] width 318 height 119
click at [872, 121] on span "OREO CHEESECAKE BOBA TEA" at bounding box center [884, 127] width 149 height 17
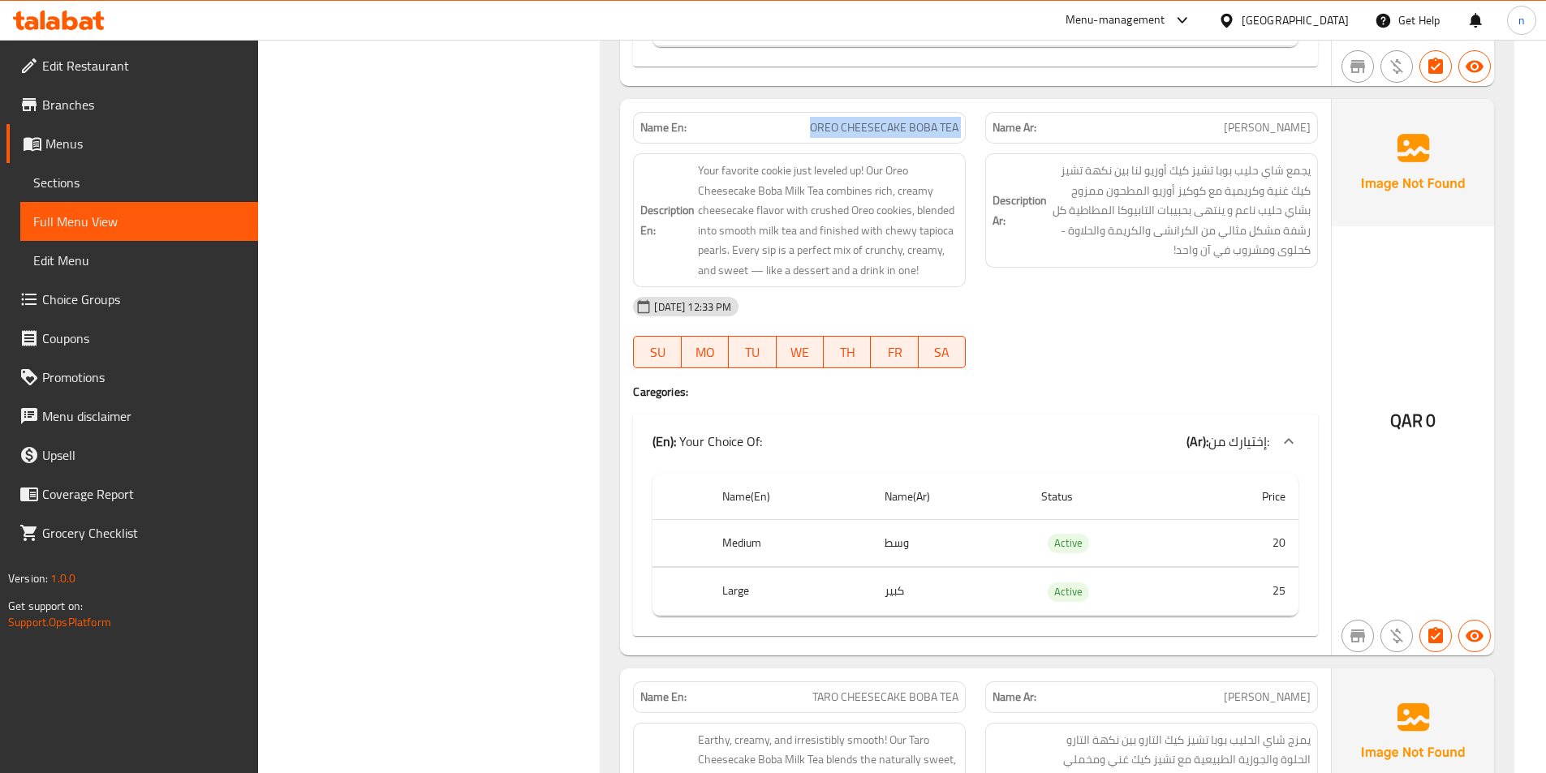
copy span "OREO CHEESECAKE BOBA TEA"
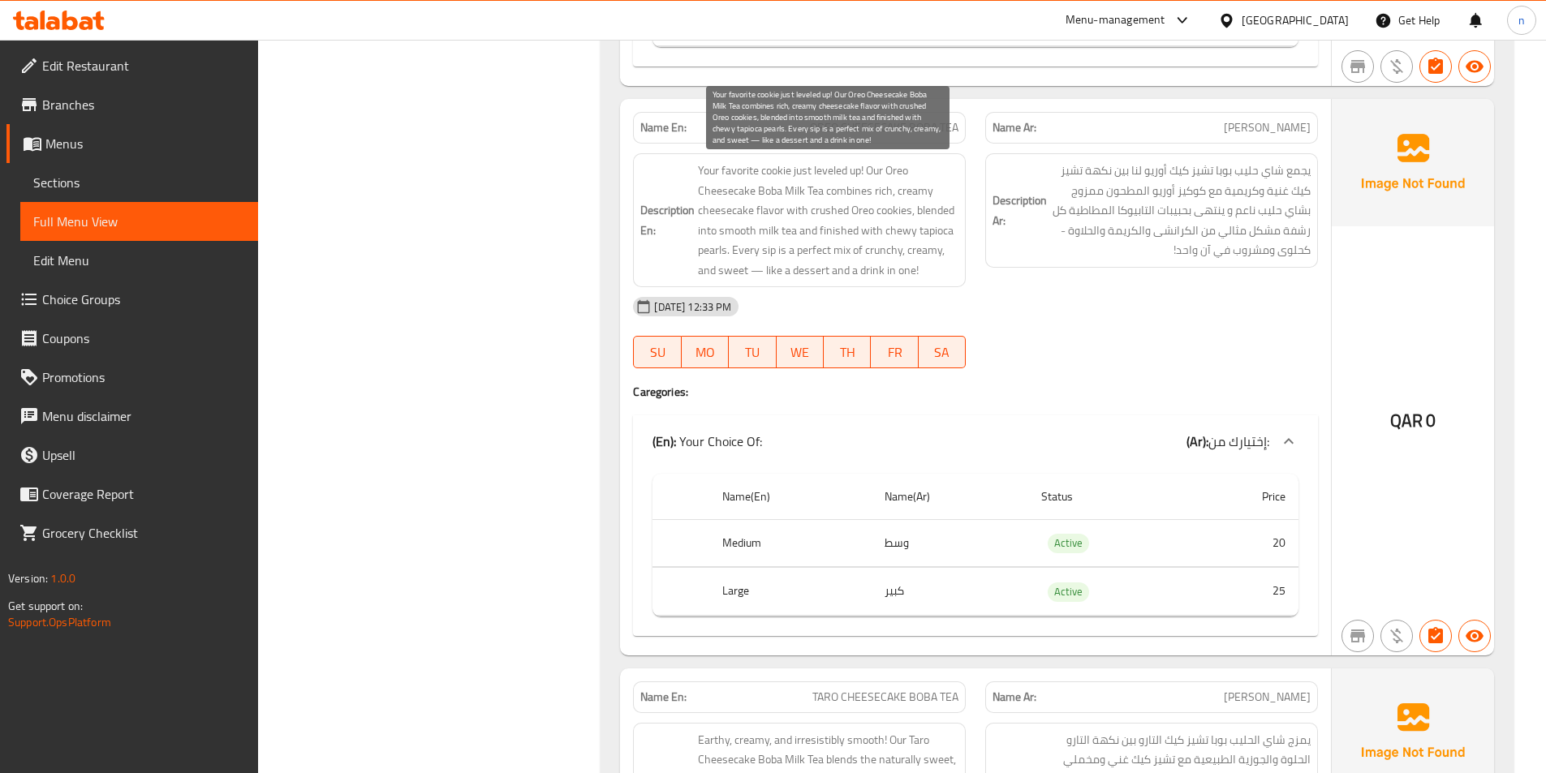
click at [728, 226] on span "Your favorite cookie just leveled up! Our Oreo Cheesecake Boba Milk Tea combine…" at bounding box center [828, 220] width 260 height 119
drag, startPoint x: 695, startPoint y: 168, endPoint x: 865, endPoint y: 176, distance: 170.6
click at [865, 176] on h6 "Description En: Your favorite cookie just leveled up! Our Oreo Cheesecake Boba …" at bounding box center [799, 220] width 318 height 119
copy span "Your favorite cookie just leveled up!"
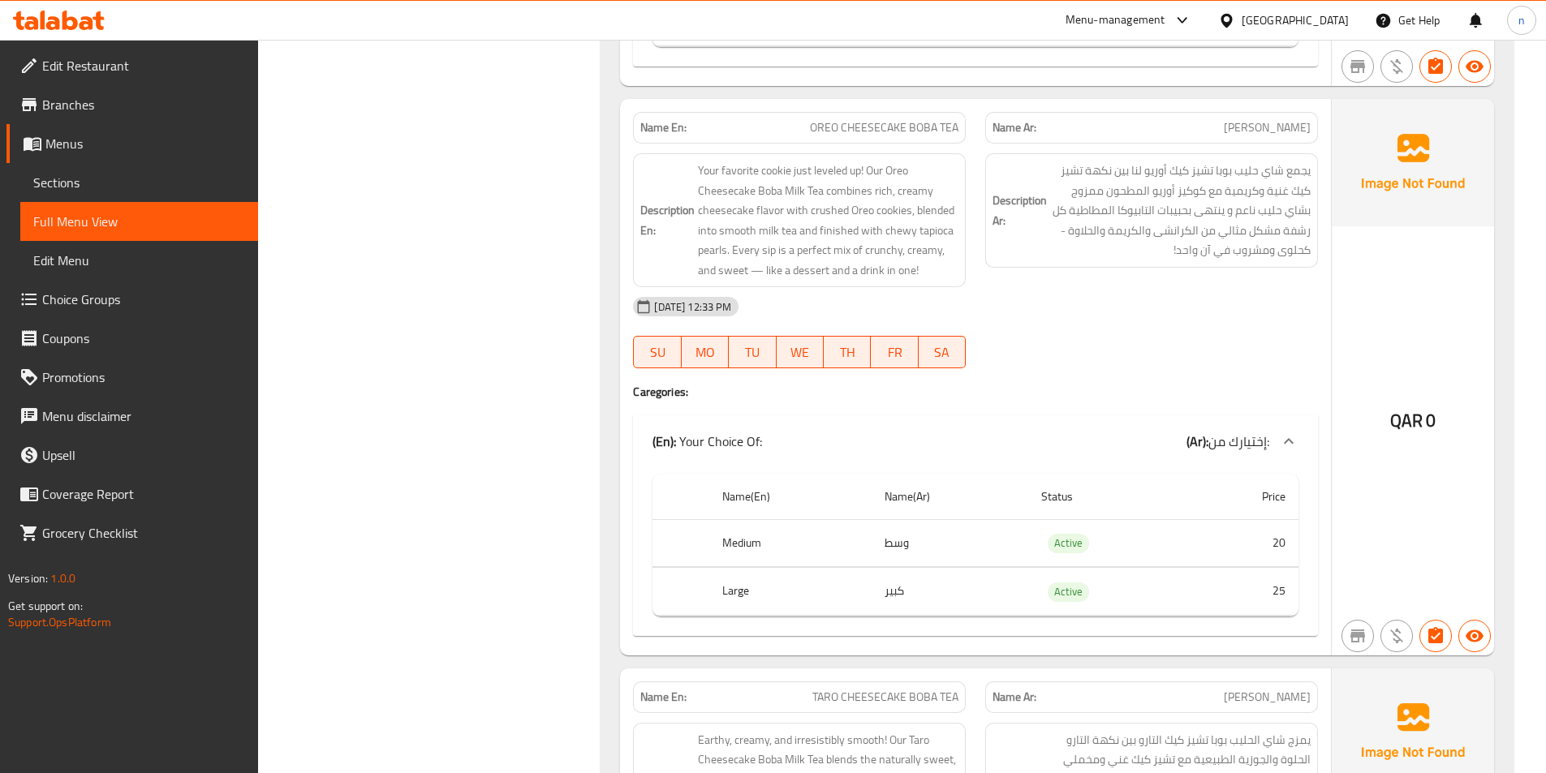
click at [622, 455] on div "Name En: OREO CHEESECAKE BOBA TEA Name Ar: شاي بوبا أوريو تشيز كيك Description …" at bounding box center [975, 377] width 711 height 556
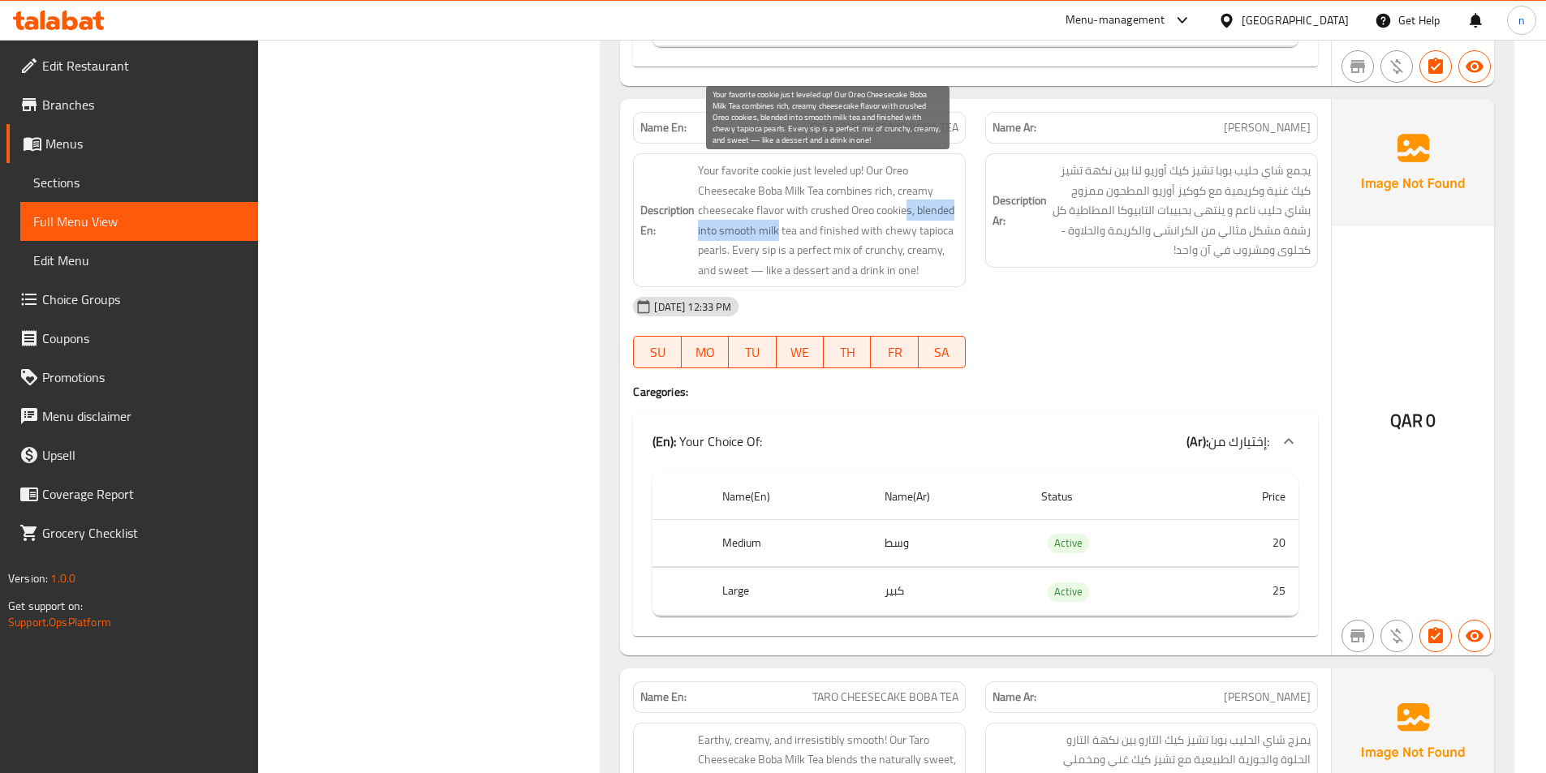
drag, startPoint x: 908, startPoint y: 213, endPoint x: 779, endPoint y: 234, distance: 130.7
click at [779, 234] on span "Your favorite cookie just leveled up! Our Oreo Cheesecake Boba Milk Tea combine…" at bounding box center [828, 220] width 260 height 119
click at [807, 235] on span "Your favorite cookie just leveled up! Our Oreo Cheesecake Boba Milk Tea combine…" at bounding box center [828, 220] width 260 height 119
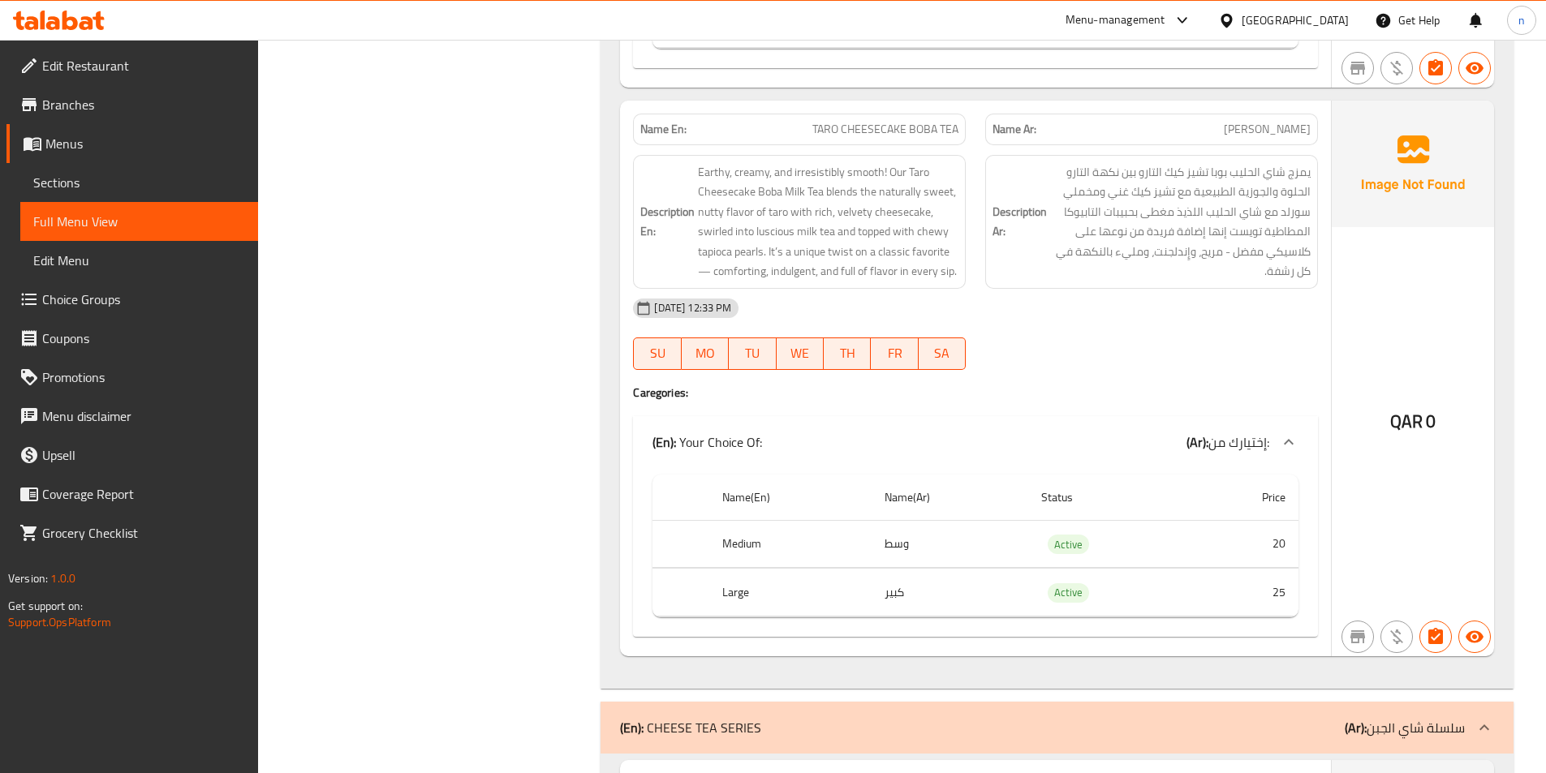
scroll to position [3000, 0]
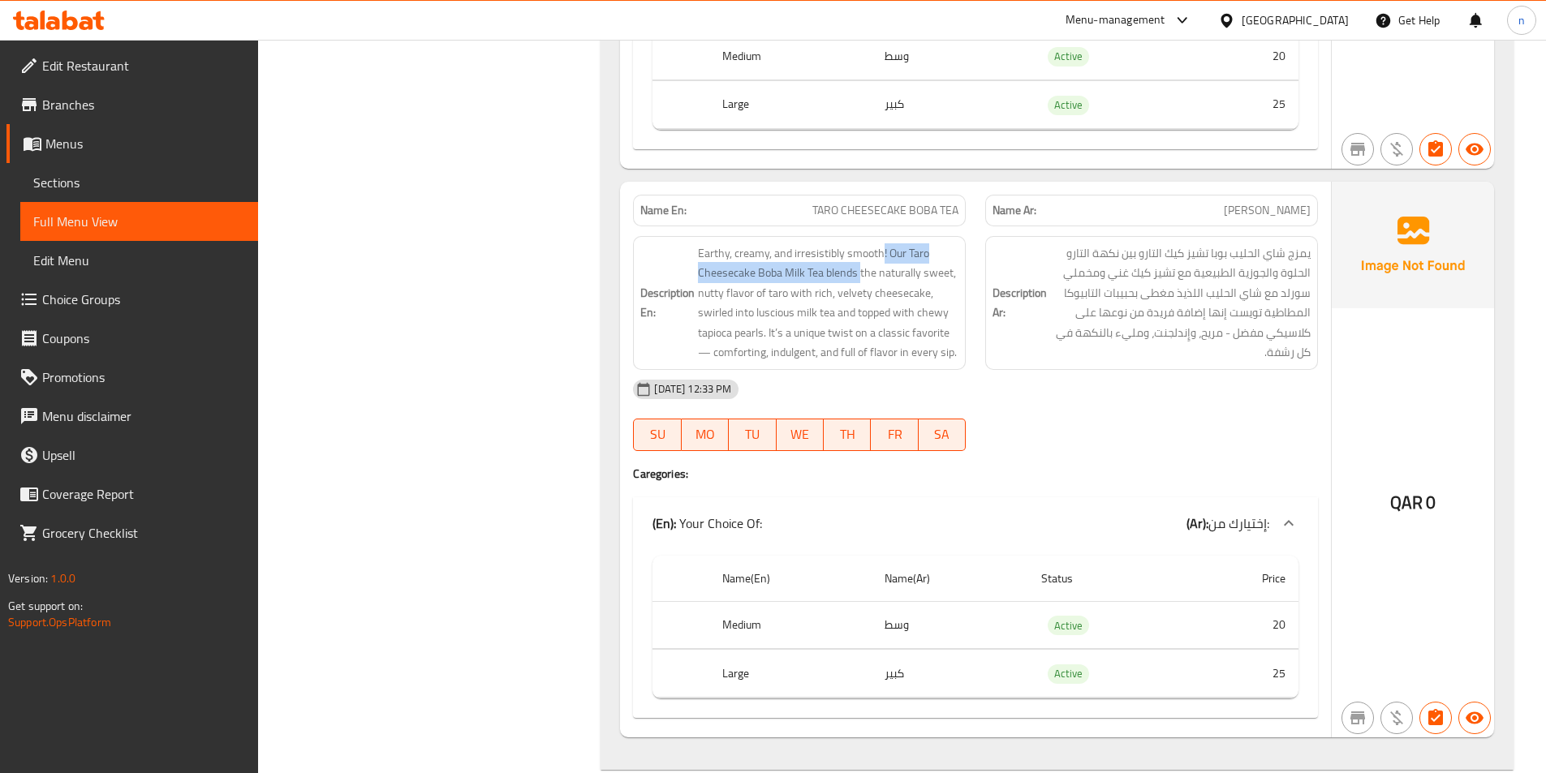
drag, startPoint x: 859, startPoint y: 273, endPoint x: 881, endPoint y: 232, distance: 46.1
click at [881, 232] on div "Description En: Earthy, creamy, and irresistibly smooth! Our Taro Cheesecake Bo…" at bounding box center [799, 302] width 352 height 153
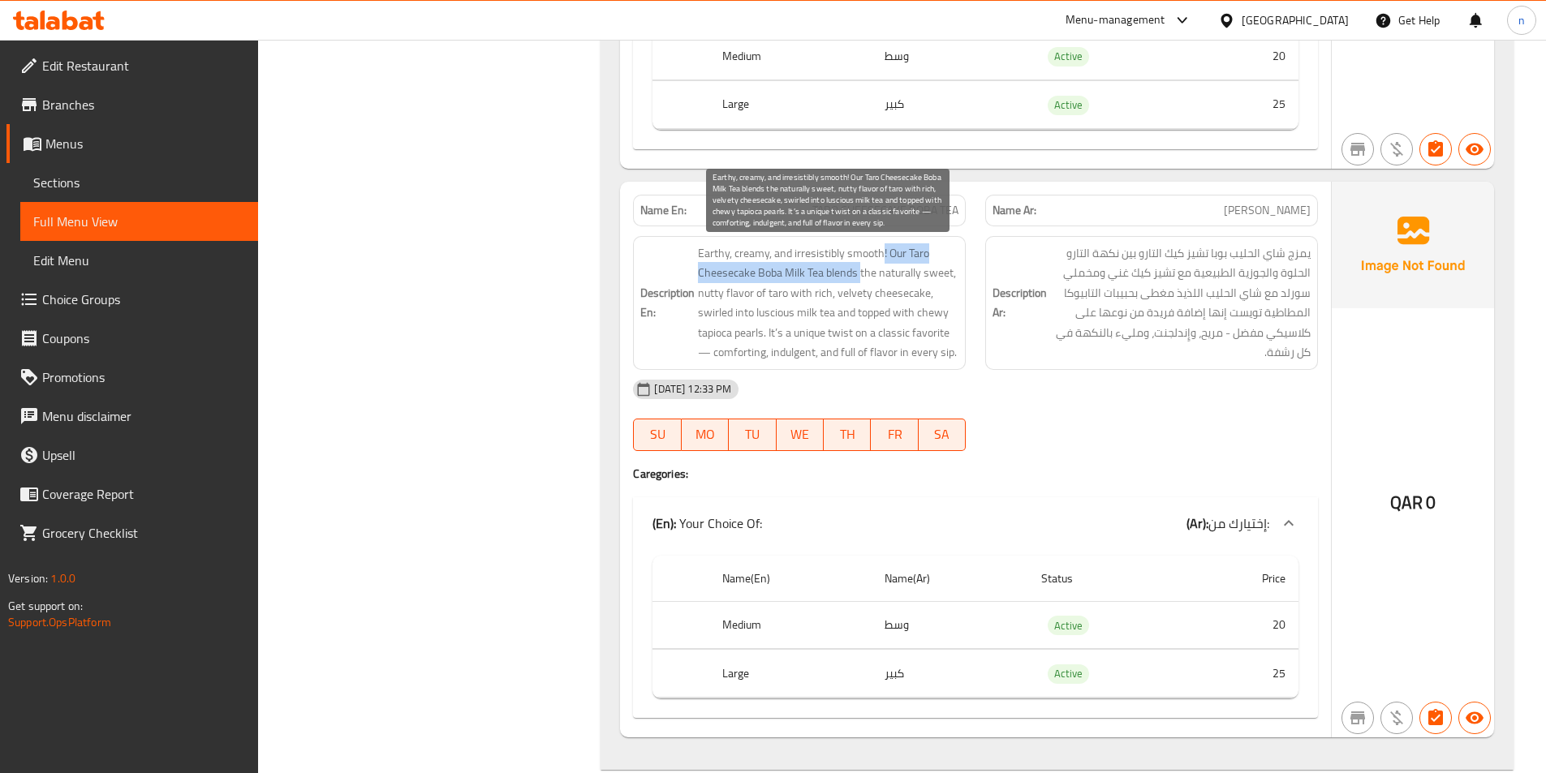
click at [892, 258] on span "Earthy, creamy, and irresistibly smooth! Our Taro Cheesecake Boba Milk Tea blen…" at bounding box center [828, 302] width 260 height 119
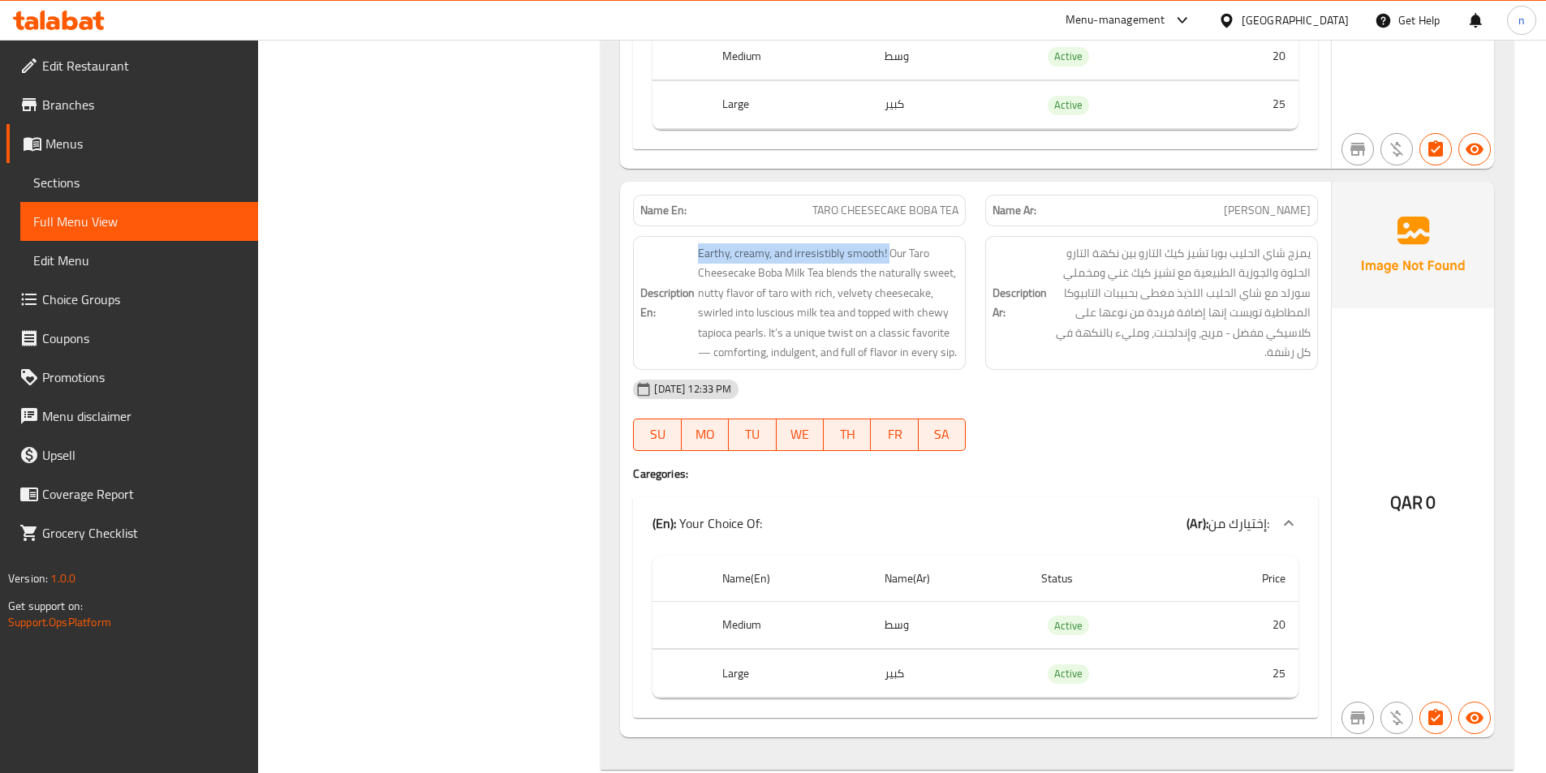
drag, startPoint x: 888, startPoint y: 251, endPoint x: 693, endPoint y: 243, distance: 194.9
click at [693, 243] on h6 "Description En: Earthy, creamy, and irresistibly smooth! Our Taro Cheesecake Bo…" at bounding box center [799, 302] width 318 height 119
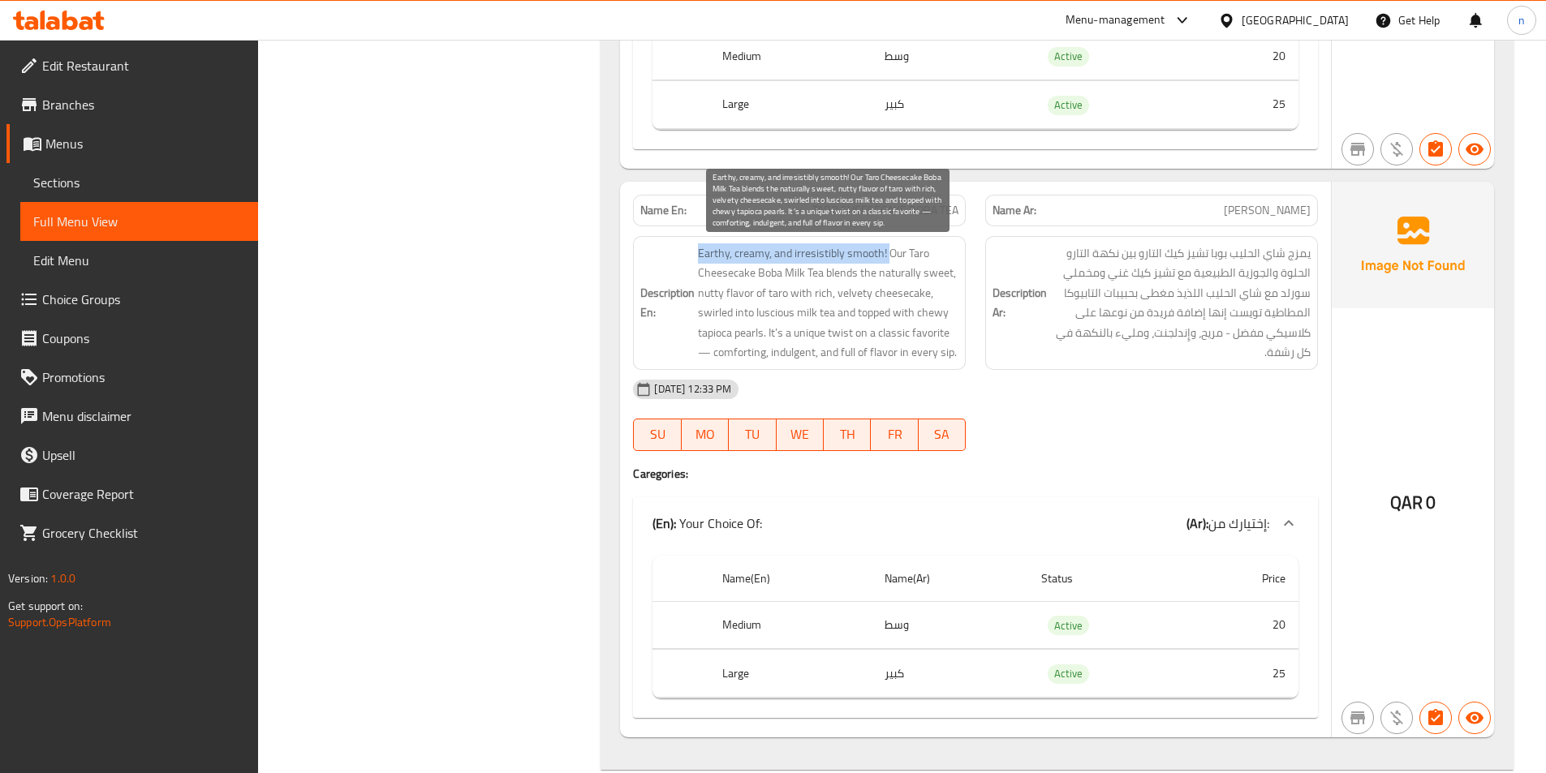
copy span "Earthy, creamy, and irresistibly smooth!"
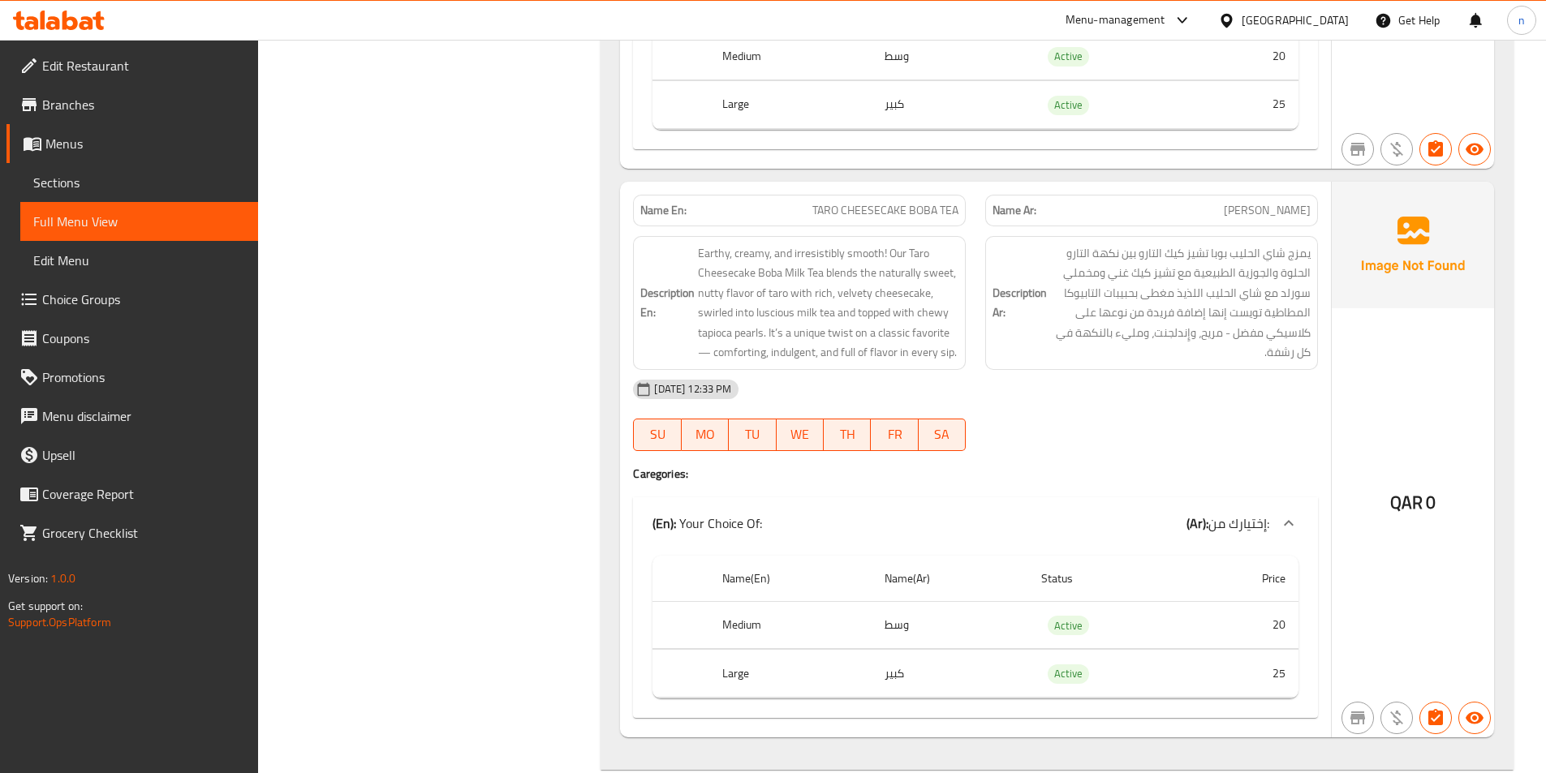
click at [838, 211] on span "TARO CHEESECAKE BOBA TEA" at bounding box center [885, 210] width 146 height 17
copy span "TARO CHEESECAKE BOBA TEA"
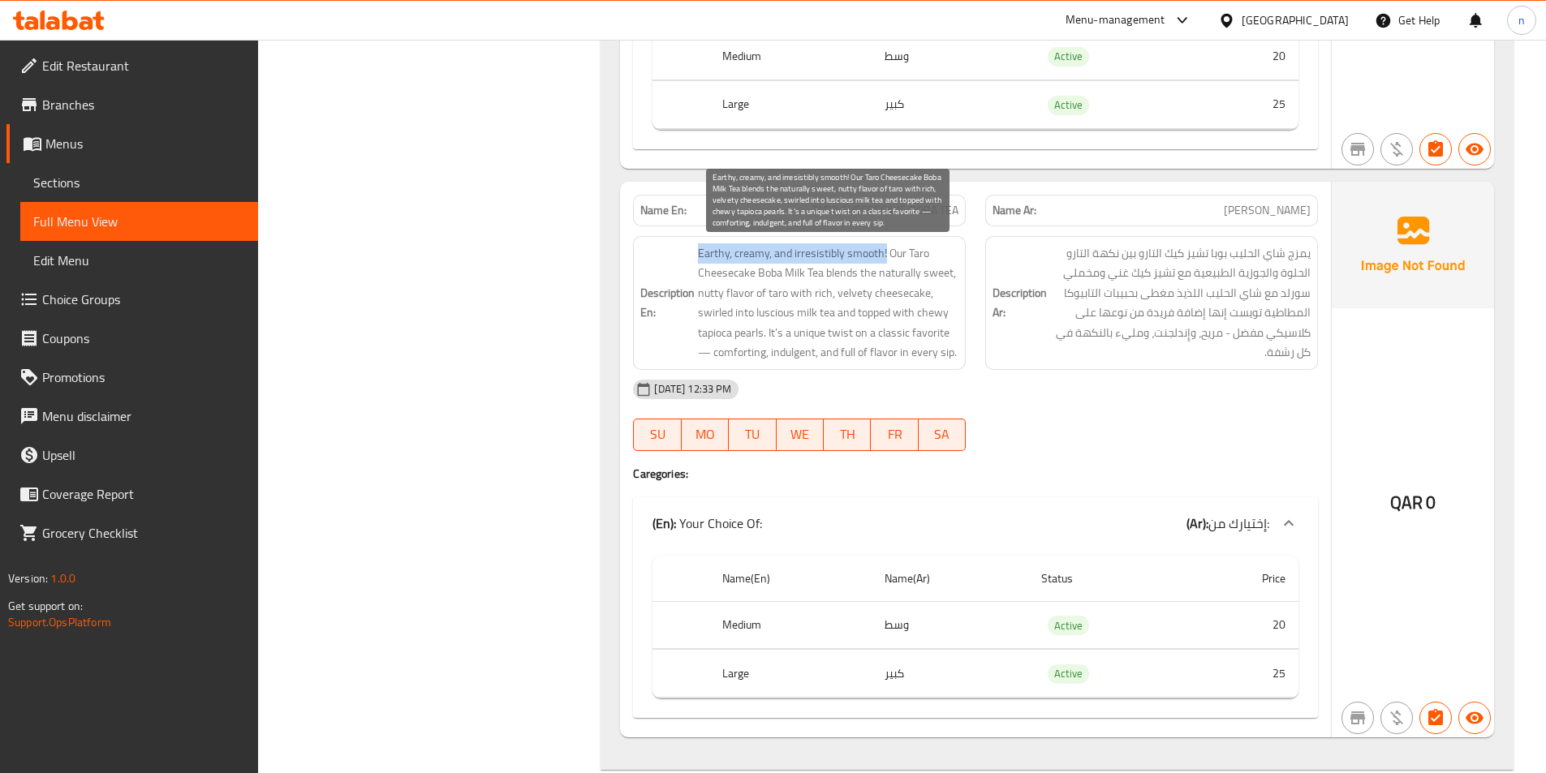
drag, startPoint x: 689, startPoint y: 251, endPoint x: 885, endPoint y: 261, distance: 196.7
click at [885, 261] on h6 "Description En: Earthy, creamy, and irresistibly smooth! Our Taro Cheesecake Bo…" at bounding box center [799, 302] width 318 height 119
copy span "Earthy, creamy, and irresistibly smooth!"
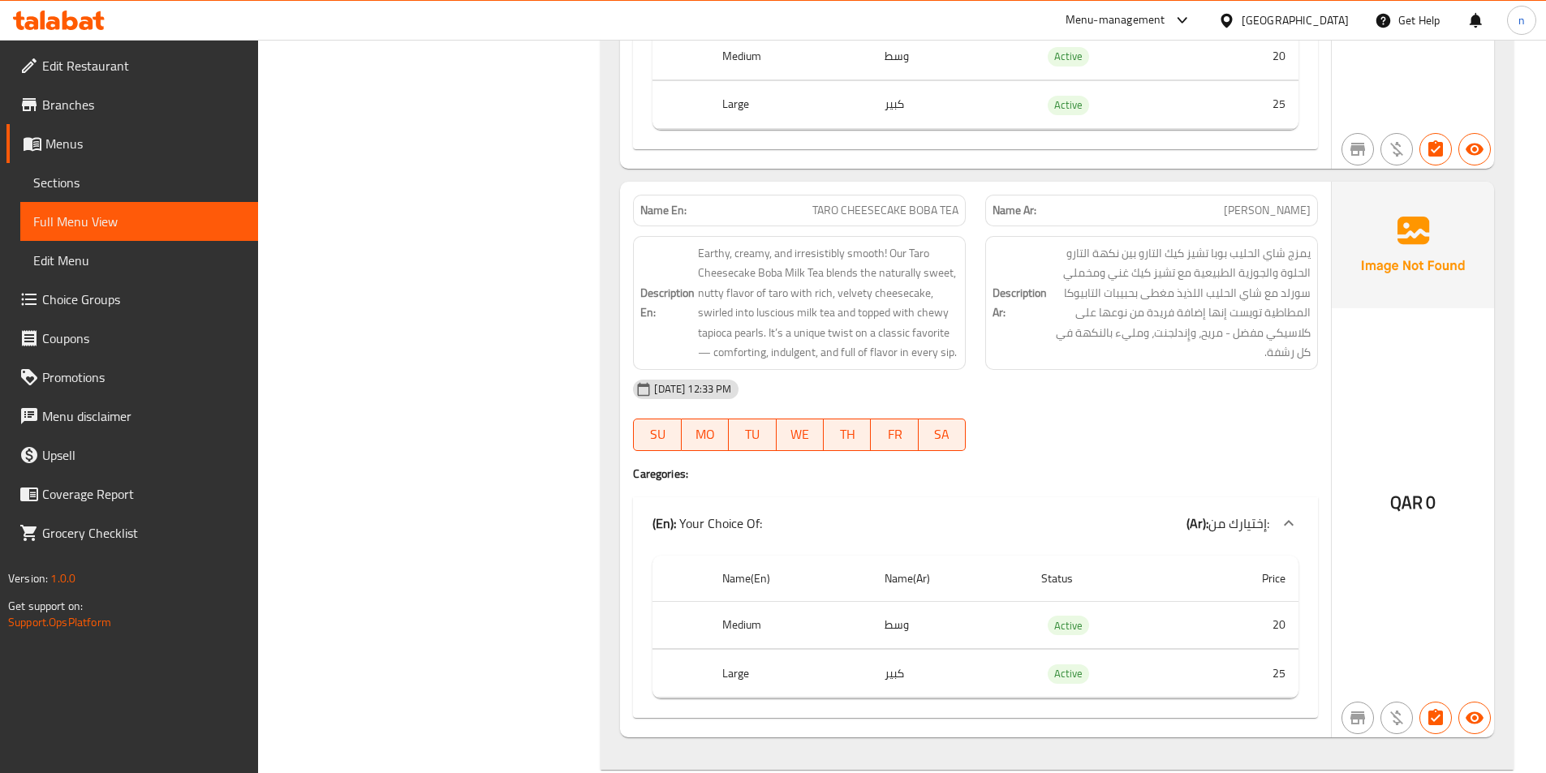
click at [517, 153] on div "Filter Branches Branches Popular filters Free items Branch specific items Has c…" at bounding box center [436, 213] width 311 height 6010
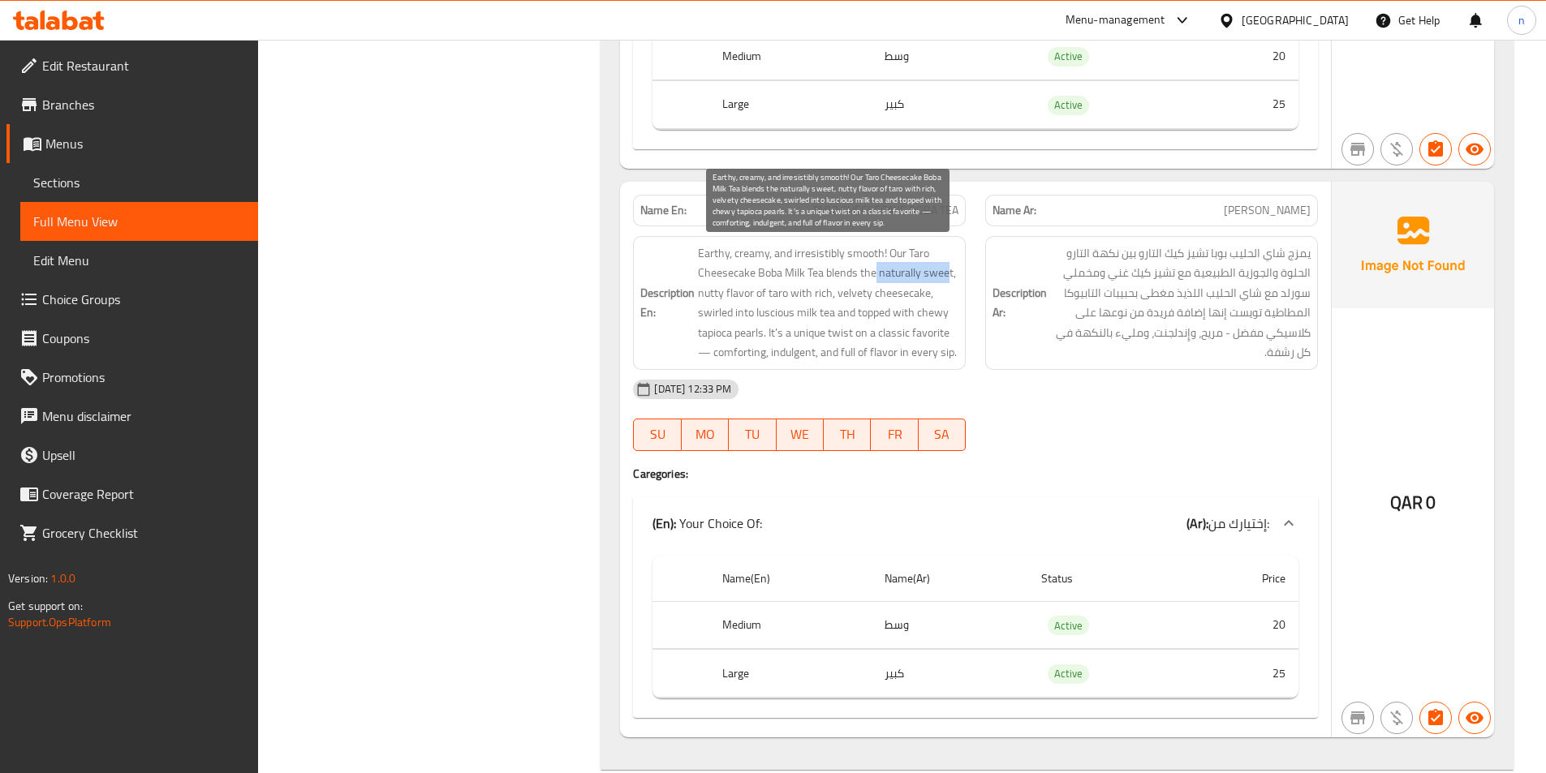
drag, startPoint x: 874, startPoint y: 269, endPoint x: 945, endPoint y: 278, distance: 72.1
click at [945, 278] on span "Earthy, creamy, and irresistibly smooth! Our Taro Cheesecake Boba Milk Tea blen…" at bounding box center [828, 302] width 260 height 119
click at [955, 278] on span "Earthy, creamy, and irresistibly smooth! Our Taro Cheesecake Boba Milk Tea blen…" at bounding box center [828, 302] width 260 height 119
drag, startPoint x: 957, startPoint y: 273, endPoint x: 875, endPoint y: 272, distance: 82.0
click at [875, 272] on span "Earthy, creamy, and irresistibly smooth! Our Taro Cheesecake Boba Milk Tea blen…" at bounding box center [828, 302] width 260 height 119
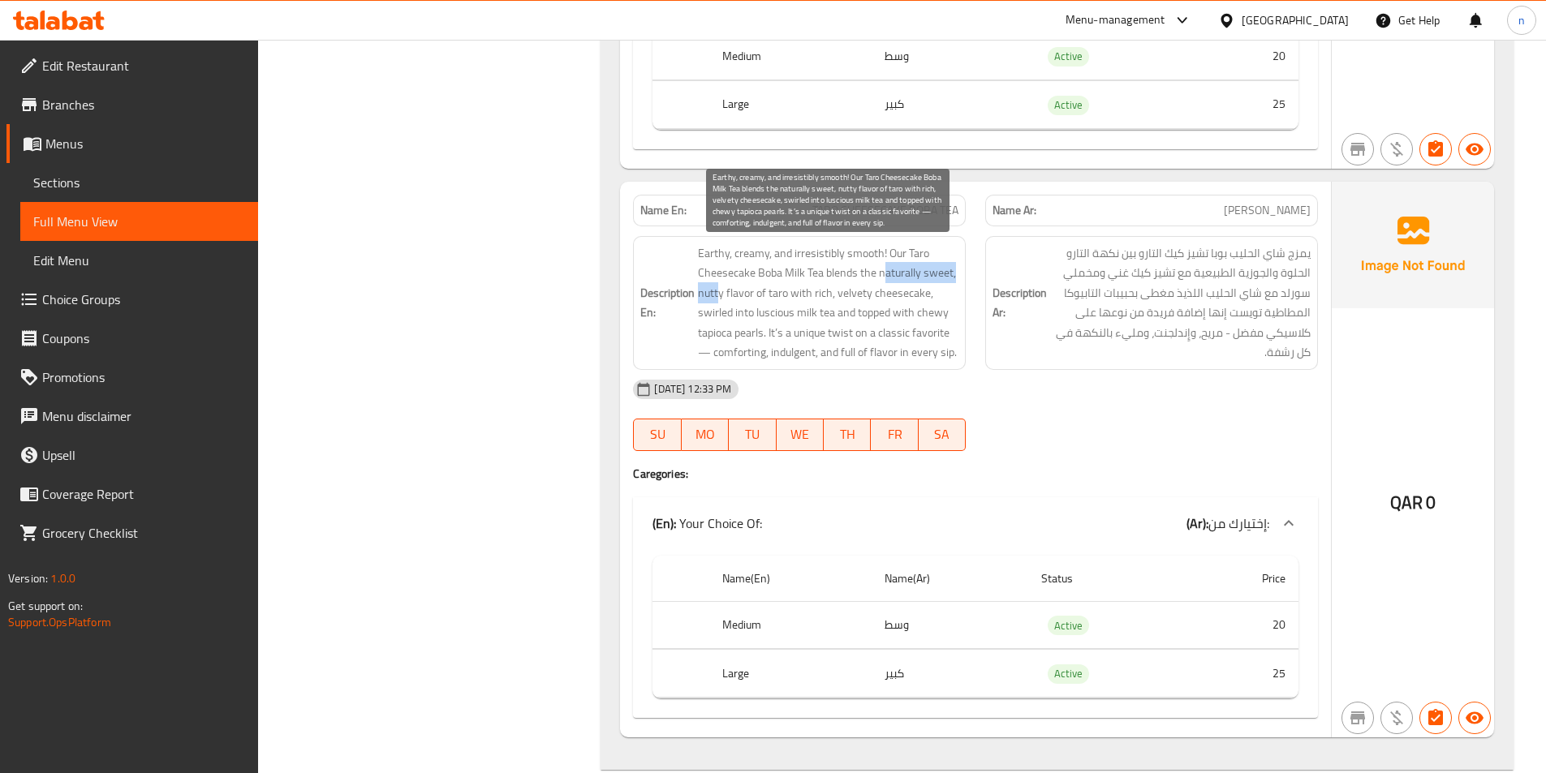
drag, startPoint x: 721, startPoint y: 292, endPoint x: 886, endPoint y: 277, distance: 166.3
click at [886, 277] on span "Earthy, creamy, and irresistibly smooth! Our Taro Cheesecake Boba Milk Tea blen…" at bounding box center [828, 302] width 260 height 119
drag, startPoint x: 928, startPoint y: 291, endPoint x: 731, endPoint y: 291, distance: 196.4
click at [731, 291] on span "Earthy, creamy, and irresistibly smooth! Our Taro Cheesecake Boba Milk Tea blen…" at bounding box center [828, 302] width 260 height 119
click at [737, 291] on span "Earthy, creamy, and irresistibly smooth! Our Taro Cheesecake Boba Milk Tea blen…" at bounding box center [828, 302] width 260 height 119
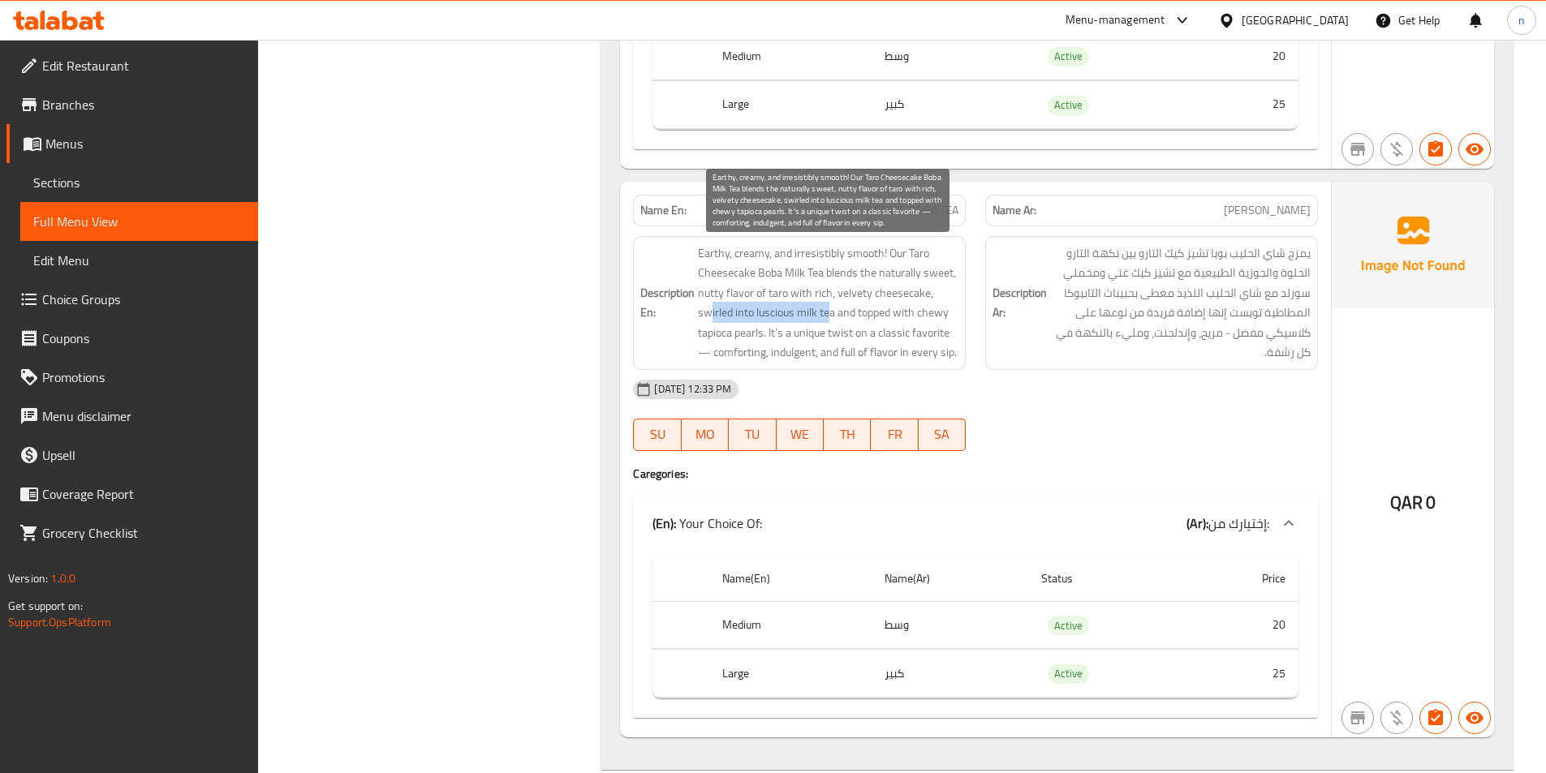
drag, startPoint x: 712, startPoint y: 320, endPoint x: 831, endPoint y: 321, distance: 119.3
click at [831, 321] on span "Earthy, creamy, and irresistibly smooth! Our Taro Cheesecake Boba Milk Tea blen…" at bounding box center [828, 302] width 260 height 119
click at [779, 316] on span "Earthy, creamy, and irresistibly smooth! Our Taro Cheesecake Boba Milk Tea blen…" at bounding box center [828, 302] width 260 height 119
click at [780, 302] on span "Earthy, creamy, and irresistibly smooth! Our Taro Cheesecake Boba Milk Tea blen…" at bounding box center [828, 302] width 260 height 119
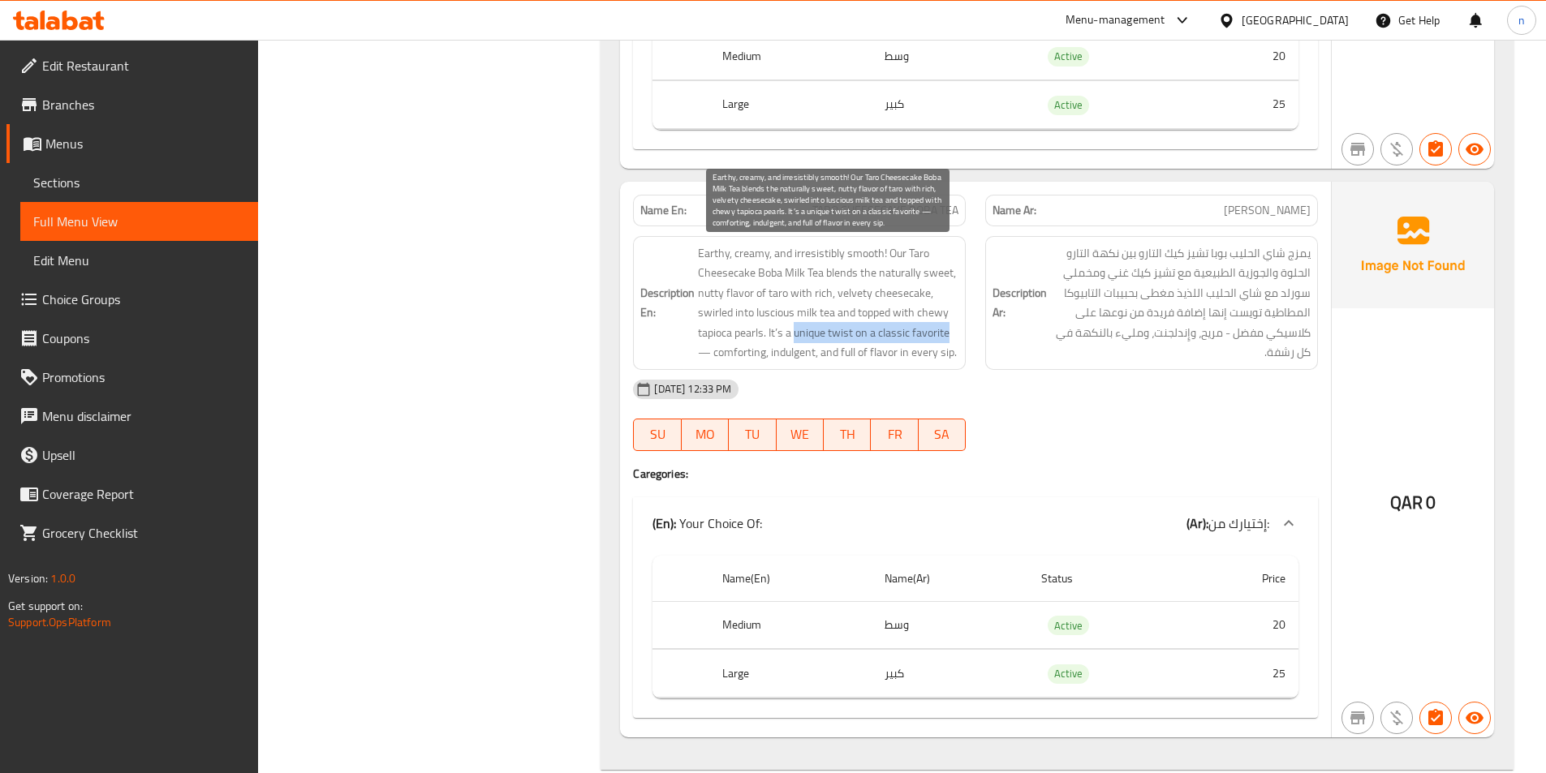
drag, startPoint x: 797, startPoint y: 329, endPoint x: 954, endPoint y: 333, distance: 156.7
click at [954, 333] on span "Earthy, creamy, and irresistibly smooth! Our Taro Cheesecake Boba Milk Tea blen…" at bounding box center [828, 302] width 260 height 119
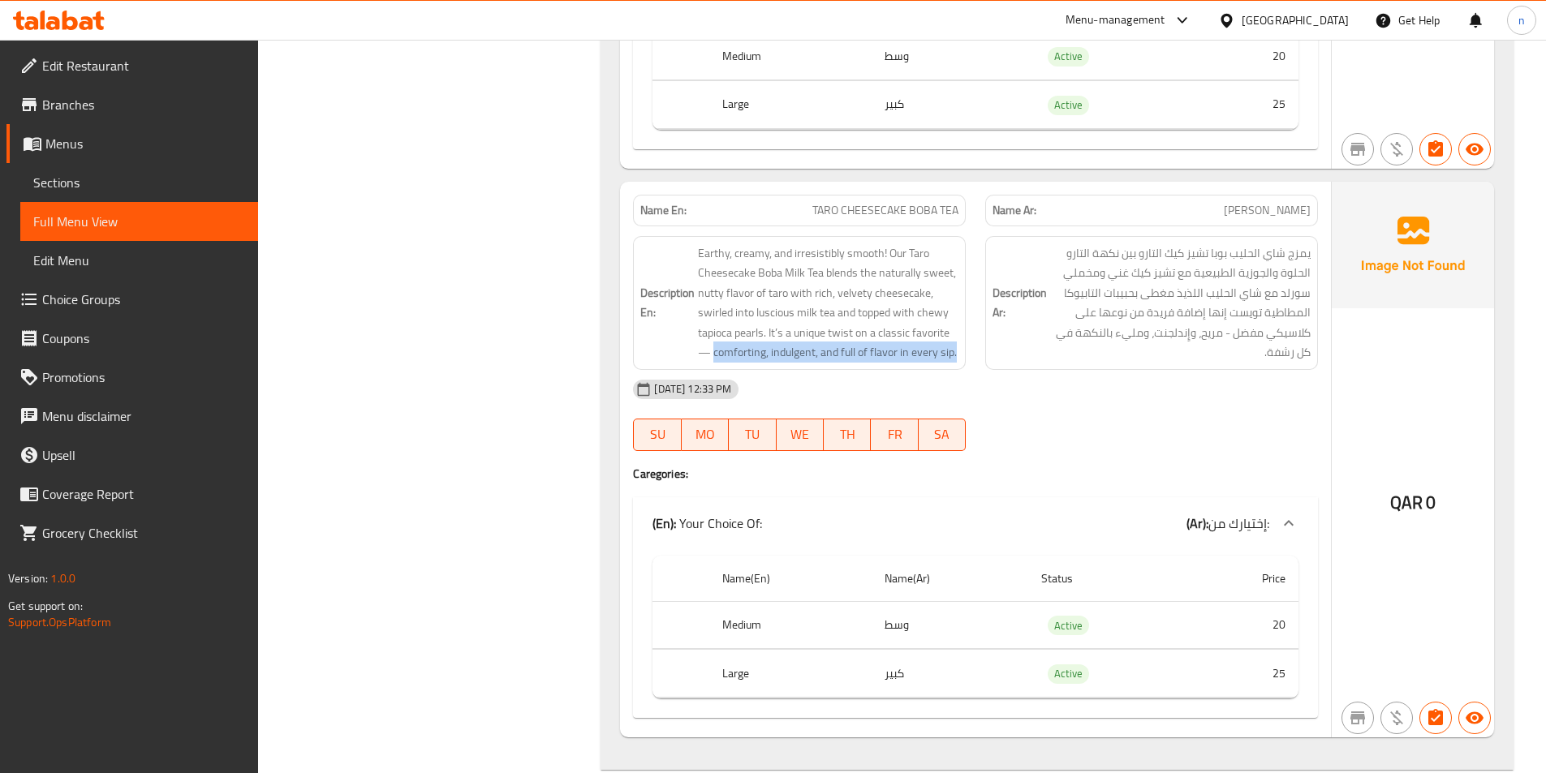
drag, startPoint x: 713, startPoint y: 353, endPoint x: 962, endPoint y: 358, distance: 249.2
click at [962, 358] on div "Description En: Earthy, creamy, and irresistibly smooth! Our Taro Cheesecake Bo…" at bounding box center [799, 303] width 333 height 134
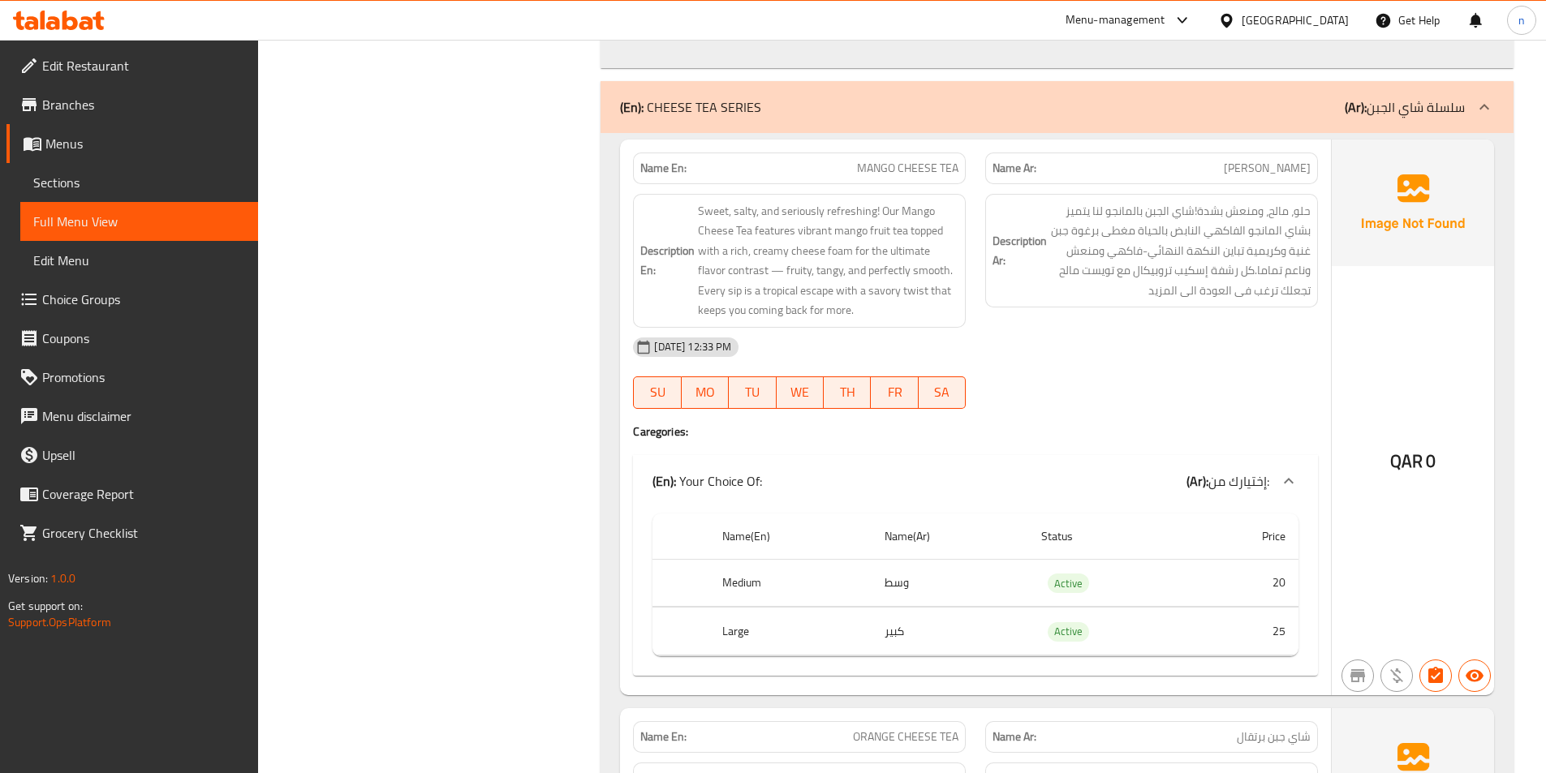
scroll to position [3731, 0]
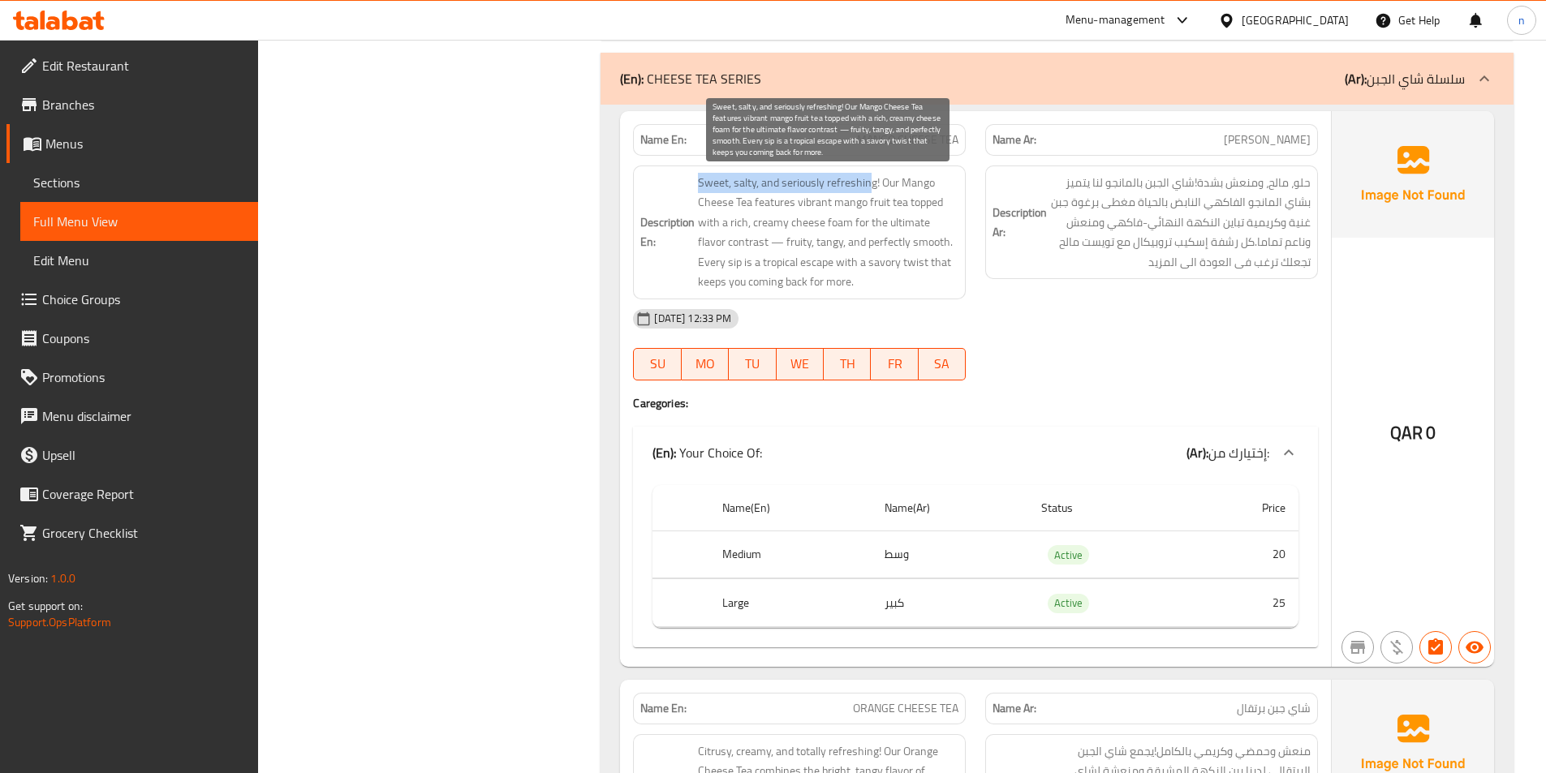
drag, startPoint x: 712, startPoint y: 179, endPoint x: 872, endPoint y: 182, distance: 159.9
click at [872, 182] on h6 "Description En: Sweet, salty, and seriously refreshing! Our Mango Cheese Tea fe…" at bounding box center [799, 232] width 318 height 119
drag, startPoint x: 874, startPoint y: 221, endPoint x: 740, endPoint y: 246, distance: 136.2
click at [740, 246] on span "Sweet, salty, and seriously refreshing! Our Mango Cheese Tea features vibrant m…" at bounding box center [828, 232] width 260 height 119
drag, startPoint x: 777, startPoint y: 245, endPoint x: 808, endPoint y: 267, distance: 37.8
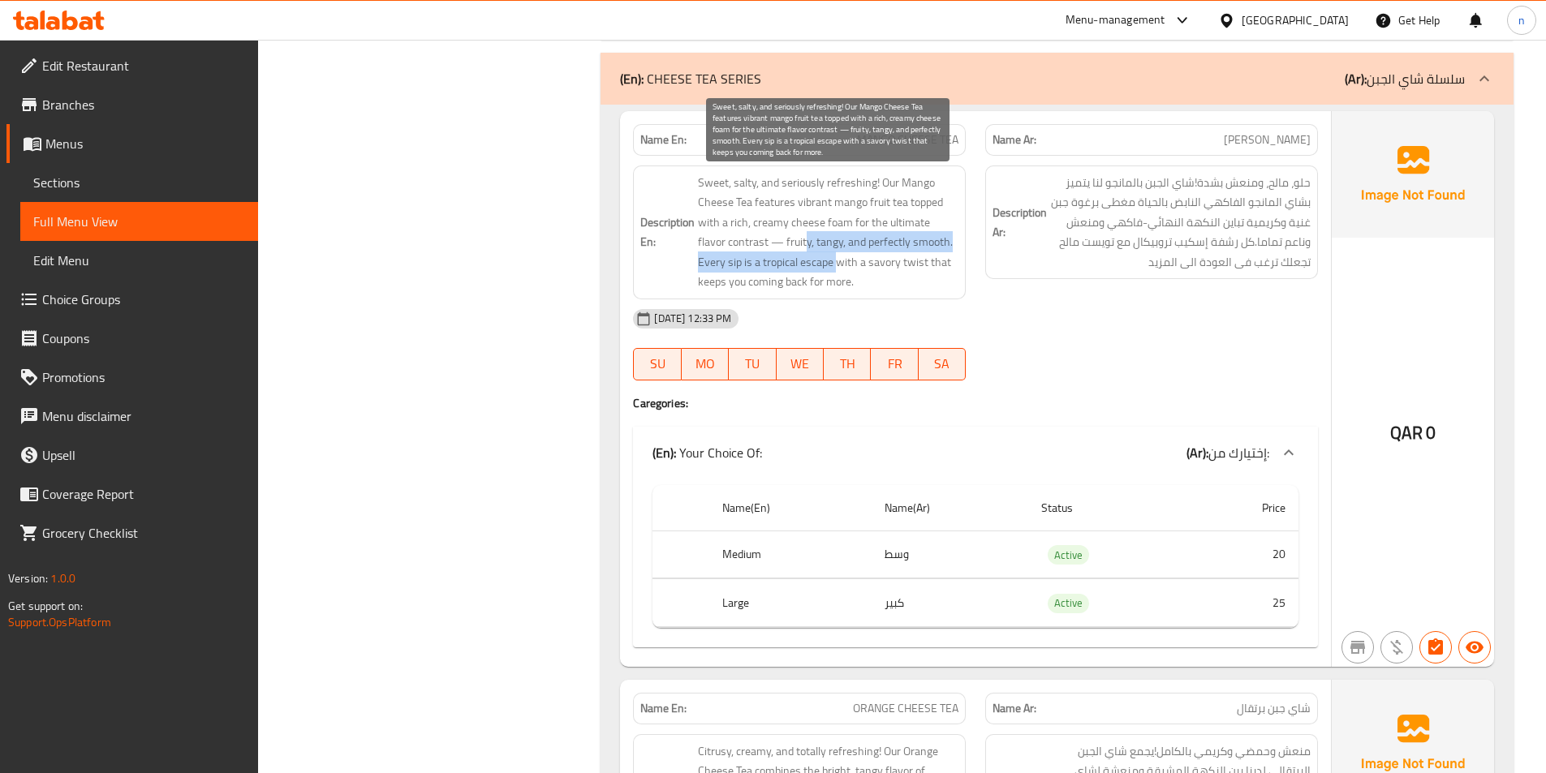
click at [808, 267] on span "Sweet, salty, and seriously refreshing! Our Mango Cheese Tea features vibrant m…" at bounding box center [828, 232] width 260 height 119
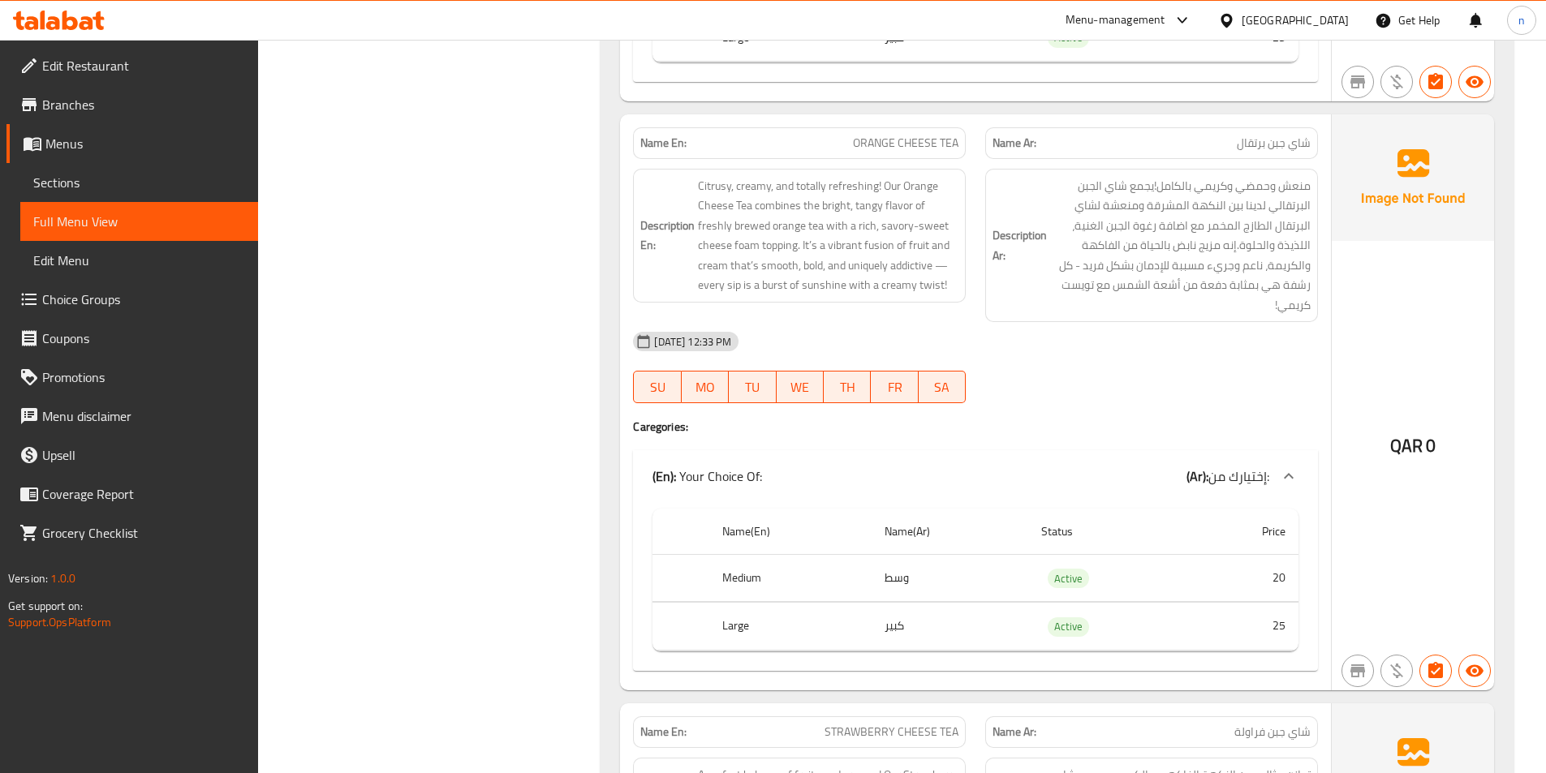
scroll to position [4299, 0]
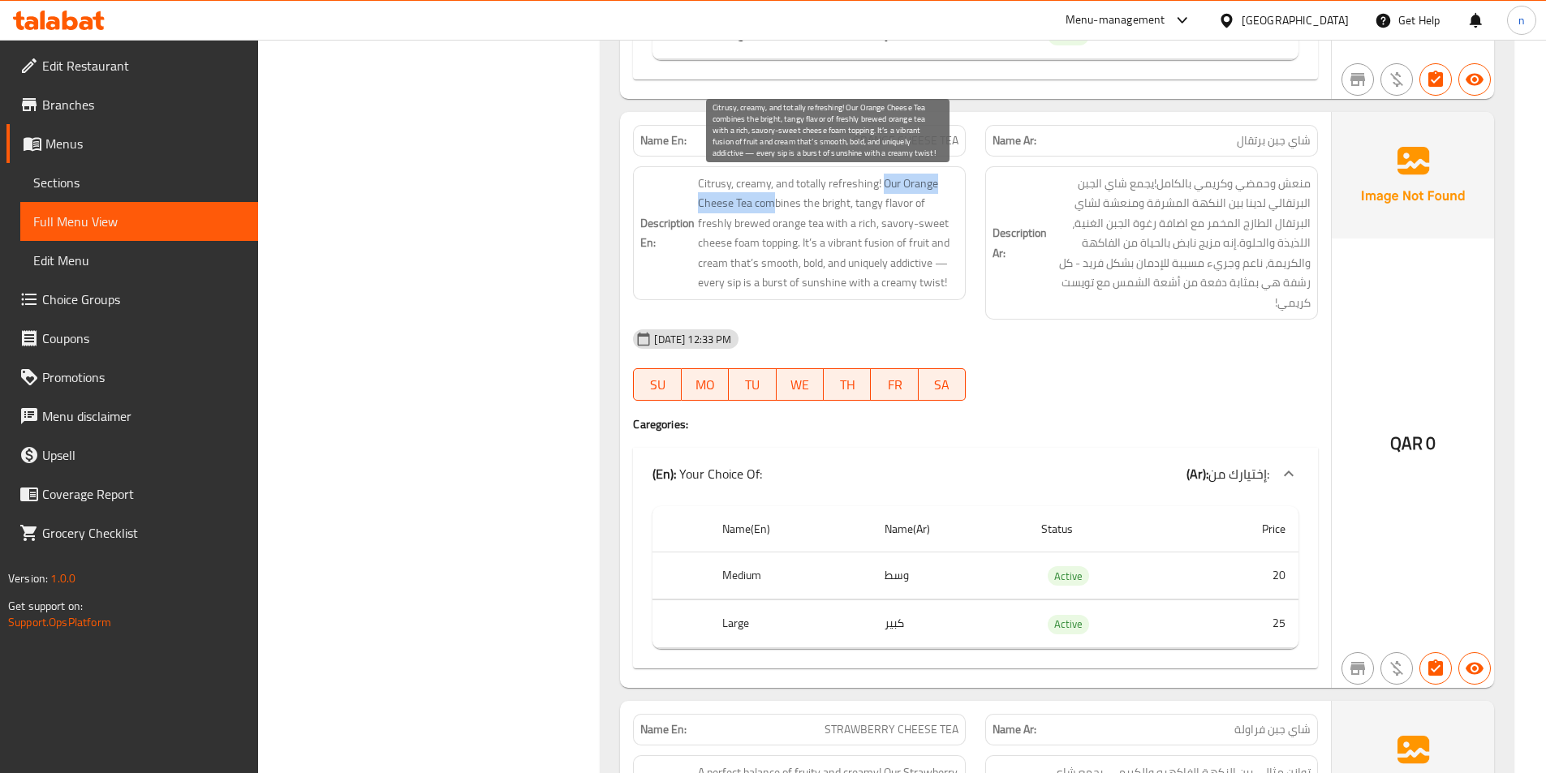
drag, startPoint x: 882, startPoint y: 183, endPoint x: 772, endPoint y: 200, distance: 111.7
click at [772, 200] on span "Citrusy, creamy, and totally refreshing! Our Orange Cheese Tea combines the bri…" at bounding box center [828, 233] width 260 height 119
click at [735, 207] on span "Citrusy, creamy, and totally refreshing! Our Orange Cheese Tea combines the bri…" at bounding box center [828, 233] width 260 height 119
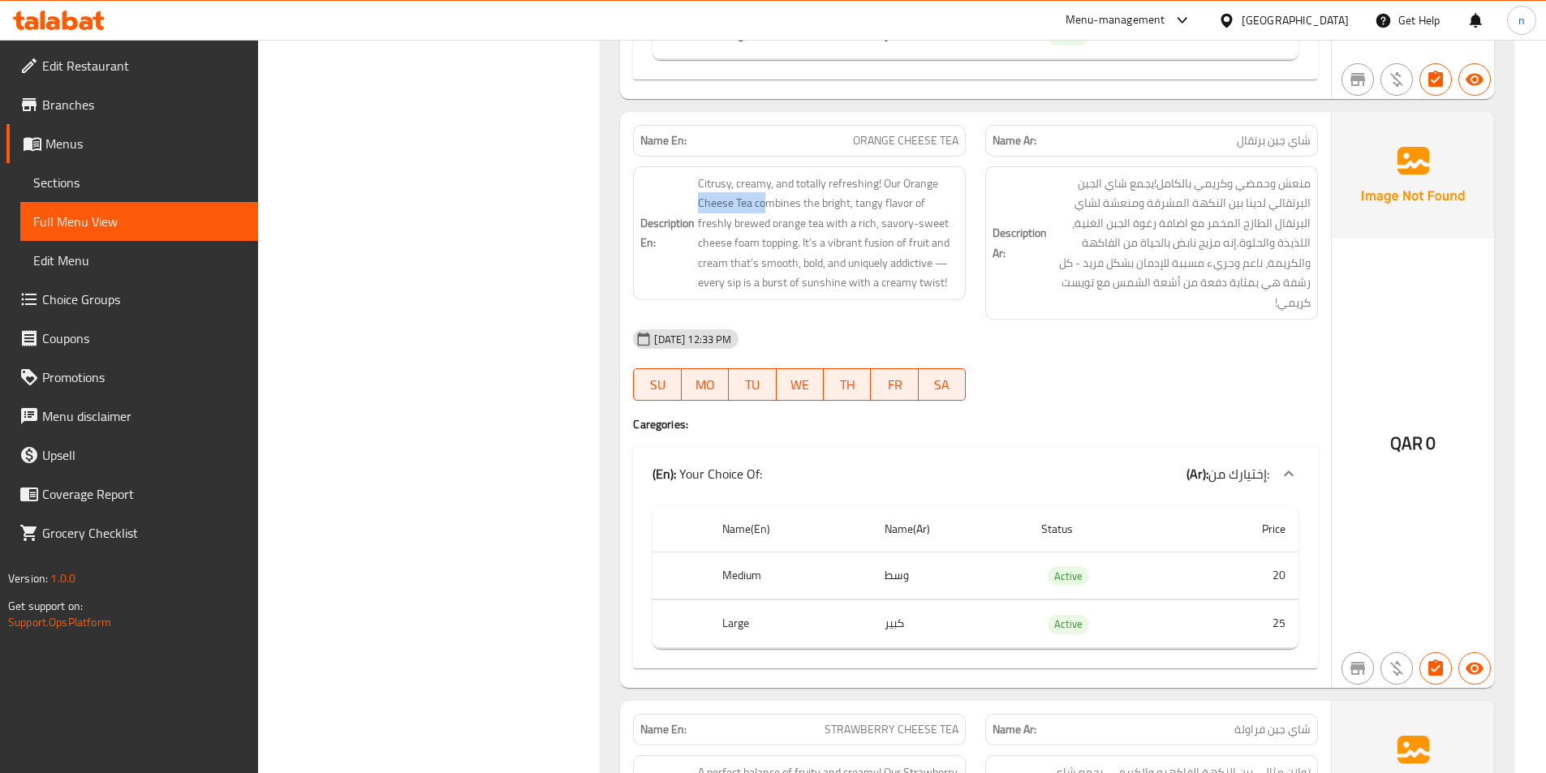
drag, startPoint x: 759, startPoint y: 205, endPoint x: 693, endPoint y: 204, distance: 65.8
click at [693, 204] on h6 "Description En: Citrusy, creamy, and totally refreshing! Our Orange Cheese Tea …" at bounding box center [799, 233] width 318 height 119
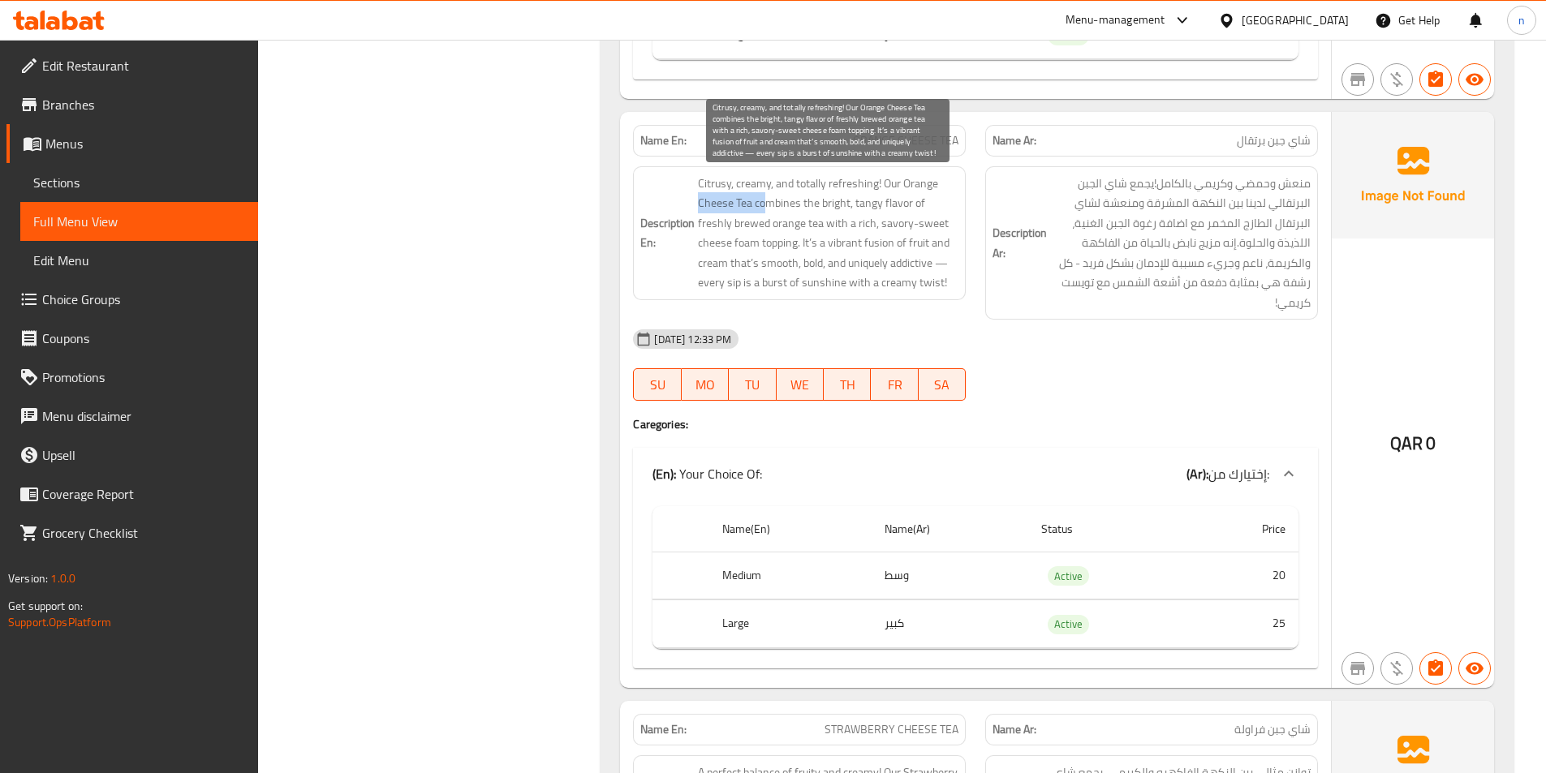
click at [762, 207] on span "Citrusy, creamy, and totally refreshing! Our Orange Cheese Tea combines the bri…" at bounding box center [828, 233] width 260 height 119
drag, startPoint x: 777, startPoint y: 207, endPoint x: 912, endPoint y: 208, distance: 135.5
click at [912, 208] on span "Citrusy, creamy, and totally refreshing! Our Orange Cheese Tea combines the bri…" at bounding box center [828, 233] width 260 height 119
drag, startPoint x: 764, startPoint y: 245, endPoint x: 858, endPoint y: 242, distance: 94.2
click at [858, 242] on span "Citrusy, creamy, and totally refreshing! Our Orange Cheese Tea combines the bri…" at bounding box center [828, 233] width 260 height 119
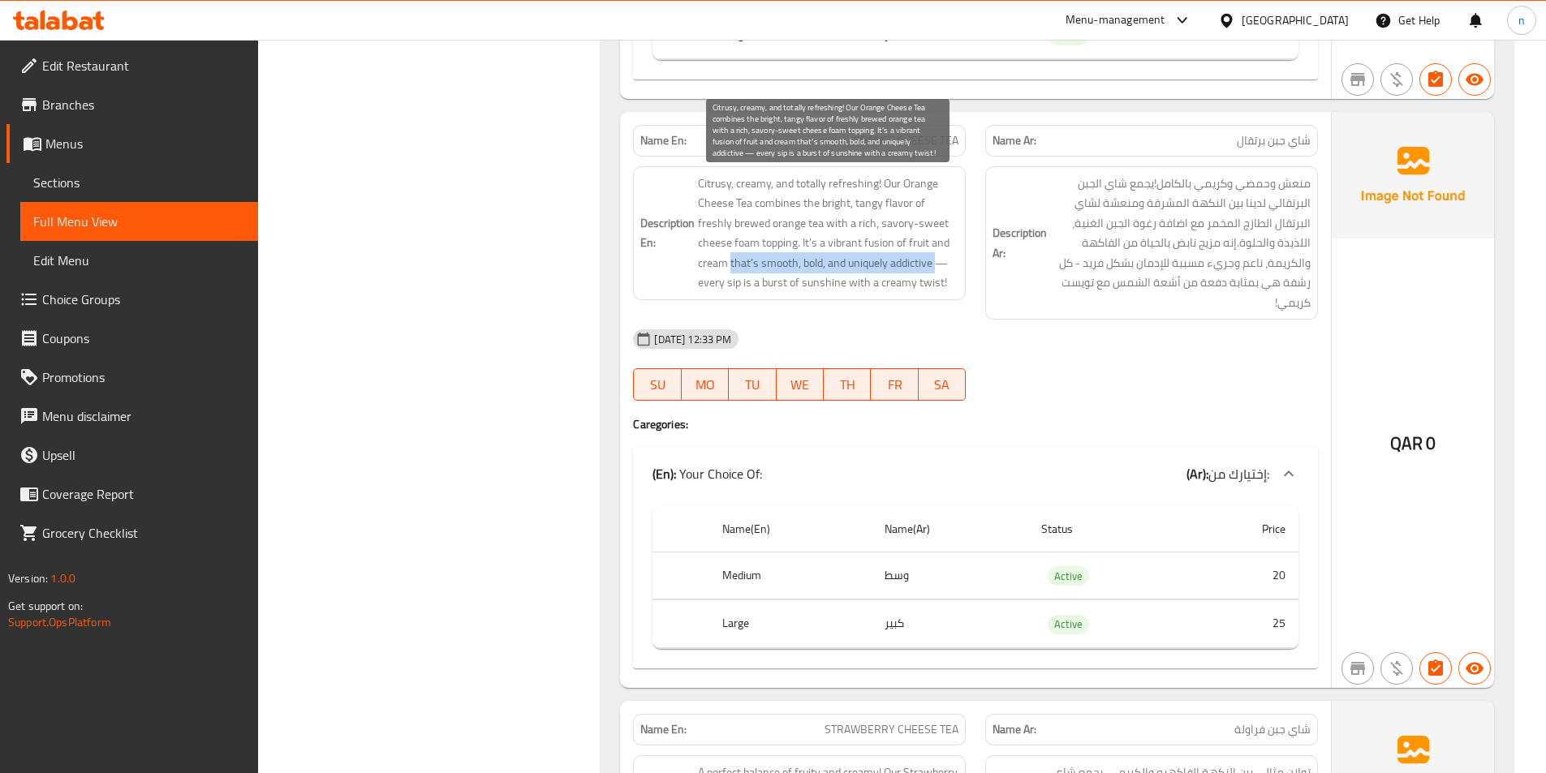
drag, startPoint x: 694, startPoint y: 262, endPoint x: 902, endPoint y: 263, distance: 208.6
click at [902, 263] on h6 "Description En: Citrusy, creamy, and totally refreshing! Our Orange Cheese Tea …" at bounding box center [799, 233] width 318 height 119
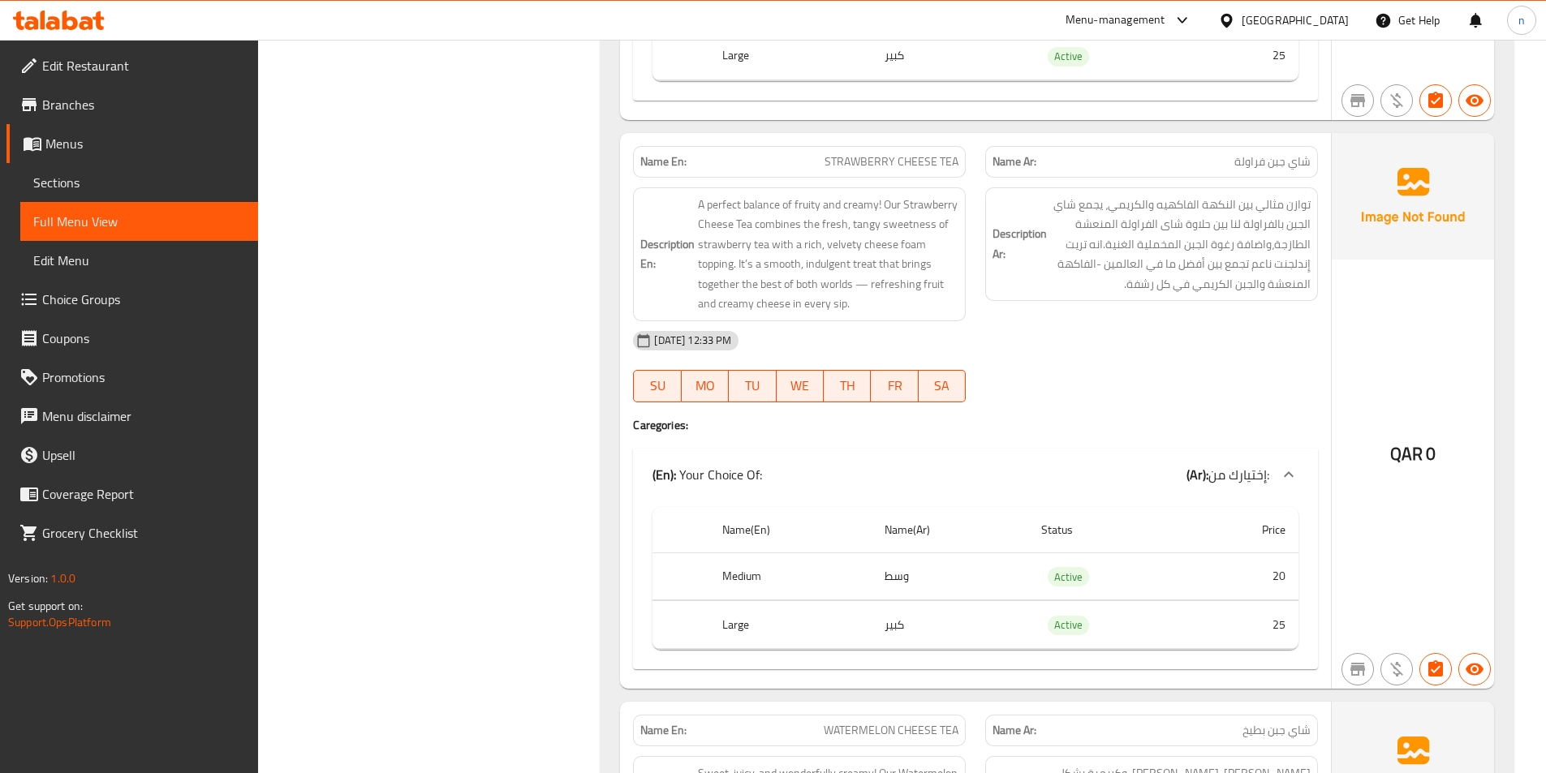
scroll to position [4785, 0]
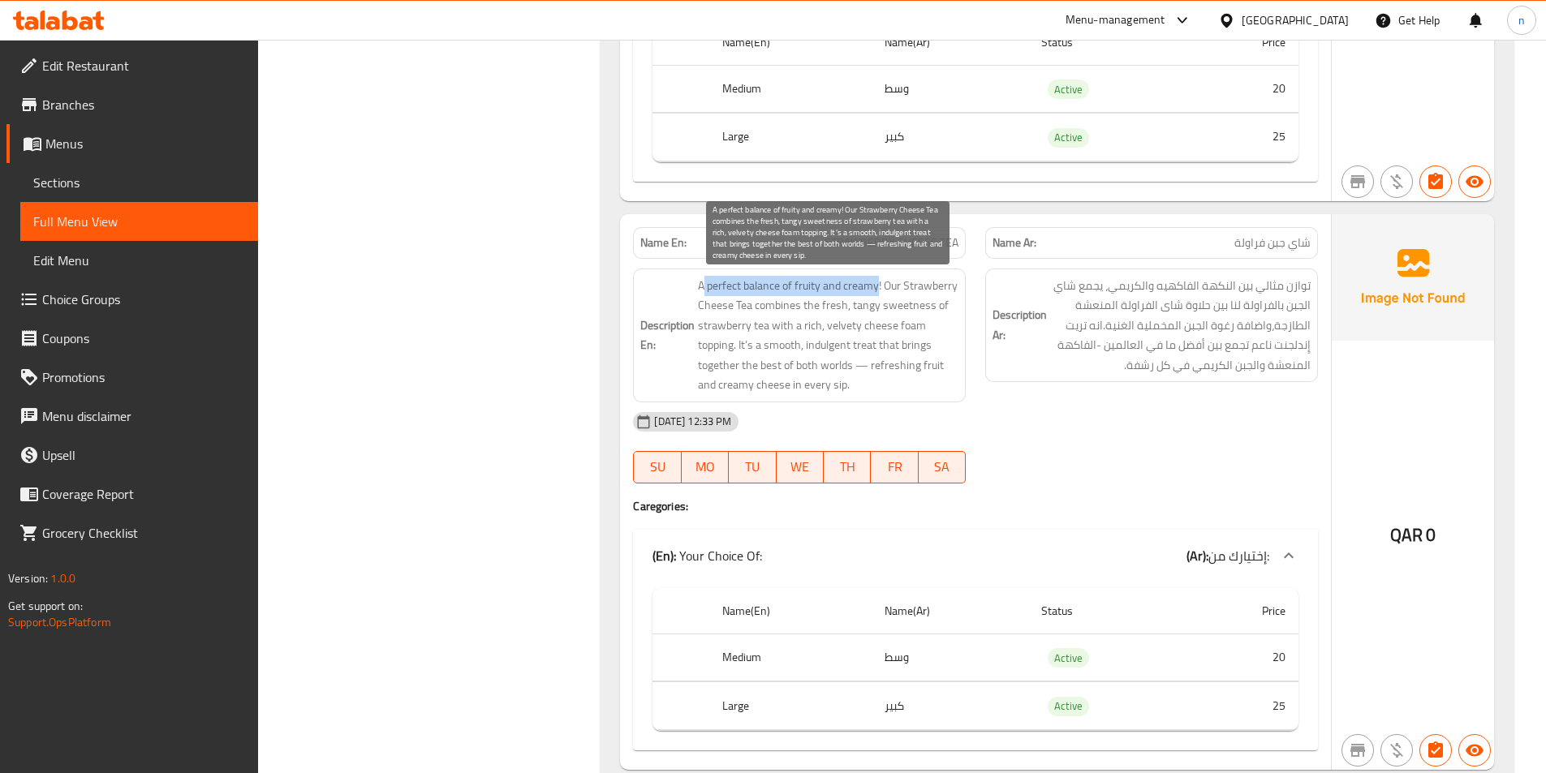
drag, startPoint x: 702, startPoint y: 283, endPoint x: 880, endPoint y: 289, distance: 177.8
click at [880, 289] on span "A perfect balance of fruity and creamy! Our Strawberry Cheese Tea combines the …" at bounding box center [828, 335] width 260 height 119
click at [889, 294] on span "A perfect balance of fruity and creamy! Our Strawberry Cheese Tea combines the …" at bounding box center [828, 335] width 260 height 119
drag, startPoint x: 884, startPoint y: 286, endPoint x: 751, endPoint y: 286, distance: 133.1
click at [751, 286] on span "A perfect balance of fruity and creamy! Our Strawberry Cheese Tea combines the …" at bounding box center [828, 335] width 260 height 119
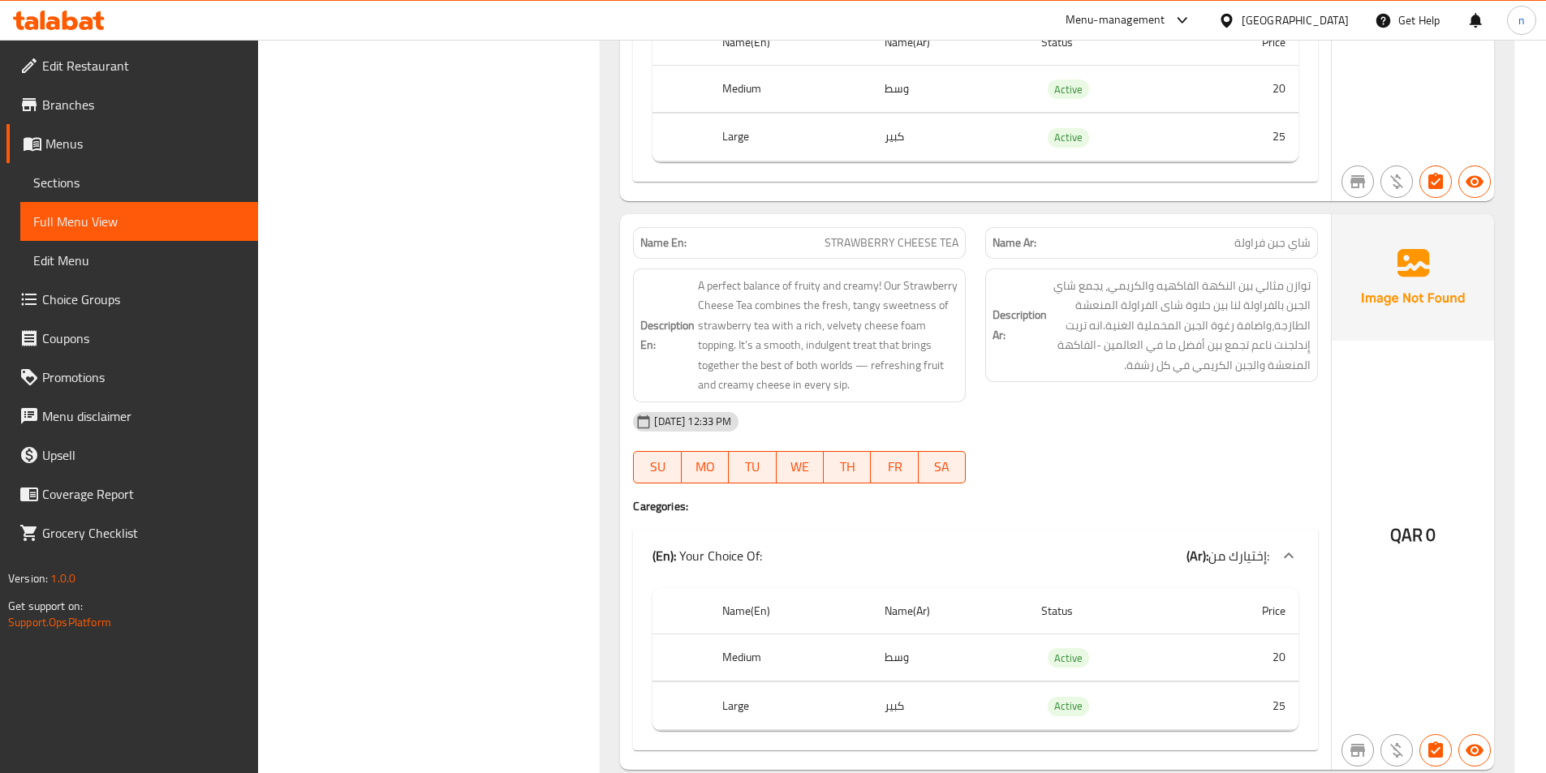
click at [880, 242] on span "STRAWBERRY CHEESE TEA" at bounding box center [891, 243] width 134 height 17
click at [1212, 282] on span "توازن مثالي بين النكهة الفاكهيه والكريمي، يجمع شاي الجبن بالفراولة لنا بين حلاو…" at bounding box center [1180, 326] width 260 height 100
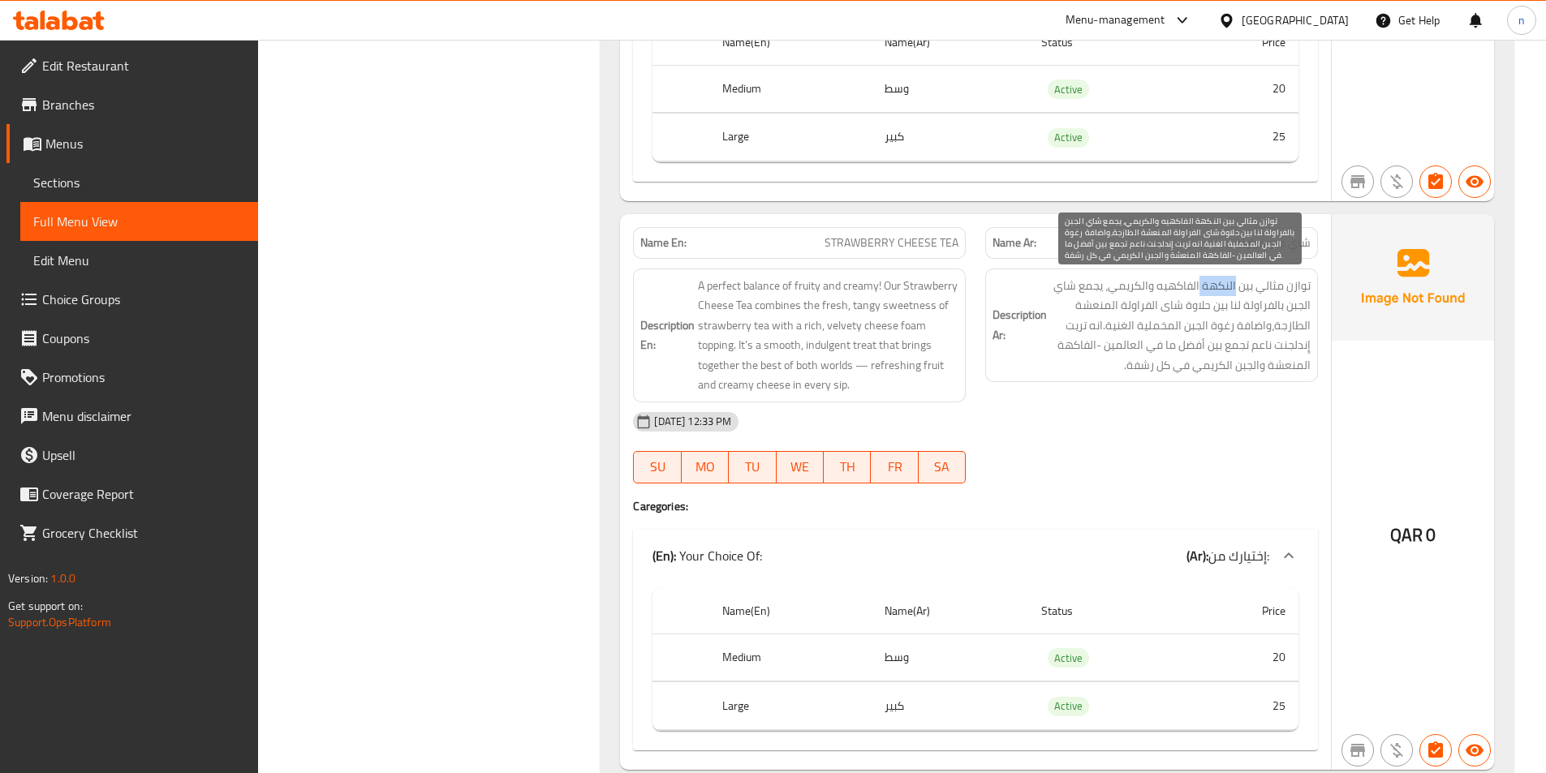
click at [1212, 282] on span "توازن مثالي بين النكهة الفاكهيه والكريمي، يجمع شاي الجبن بالفراولة لنا بين حلاو…" at bounding box center [1180, 326] width 260 height 100
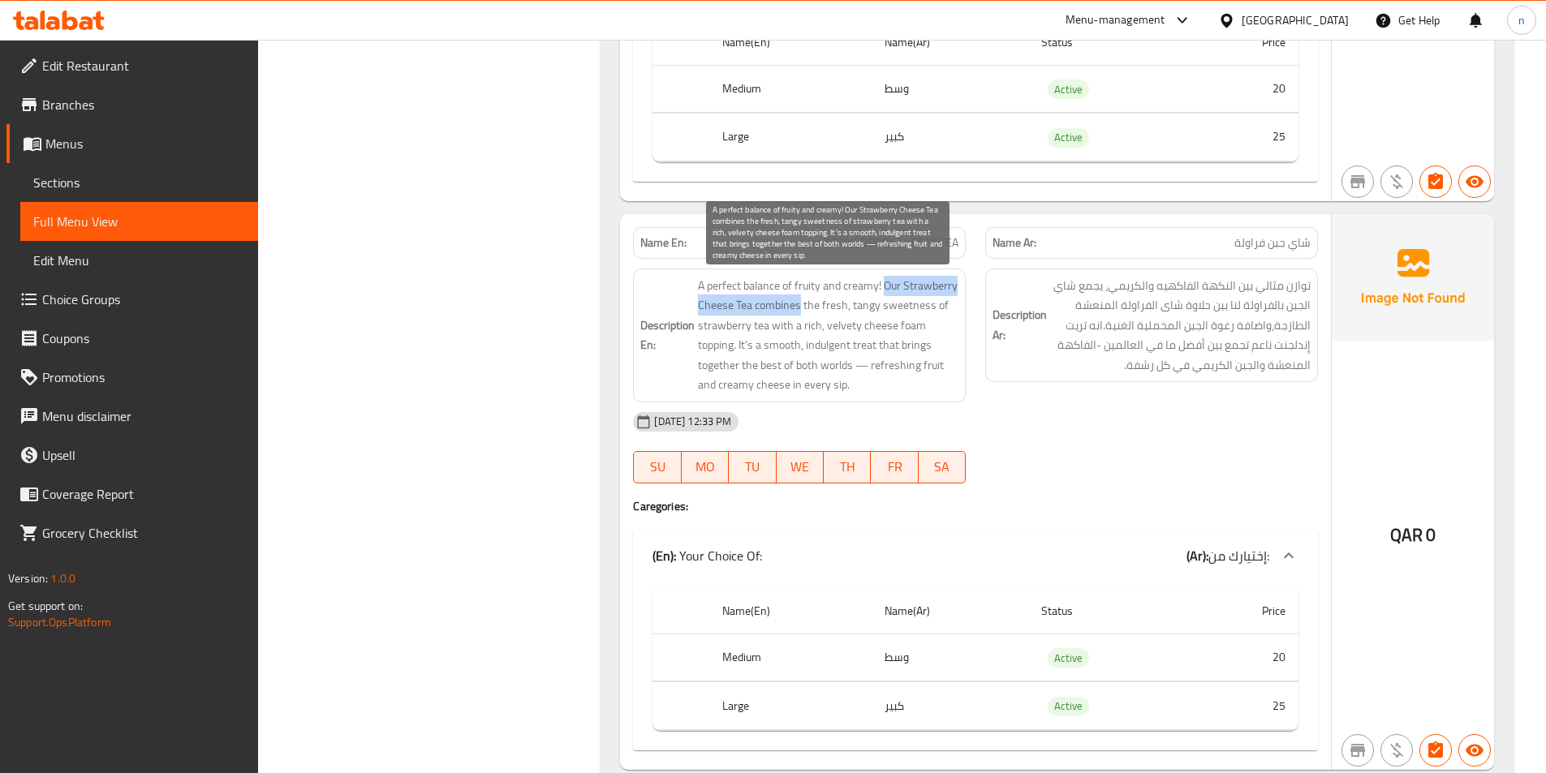
drag, startPoint x: 794, startPoint y: 306, endPoint x: 885, endPoint y: 288, distance: 92.6
click at [885, 288] on span "A perfect balance of fruity and creamy! Our Strawberry Cheese Tea combines the …" at bounding box center [828, 335] width 260 height 119
drag, startPoint x: 807, startPoint y: 303, endPoint x: 767, endPoint y: 331, distance: 49.5
click at [767, 331] on span "A perfect balance of fruity and creamy! Our Strawberry Cheese Tea combines the …" at bounding box center [828, 335] width 260 height 119
drag, startPoint x: 771, startPoint y: 323, endPoint x: 734, endPoint y: 348, distance: 45.0
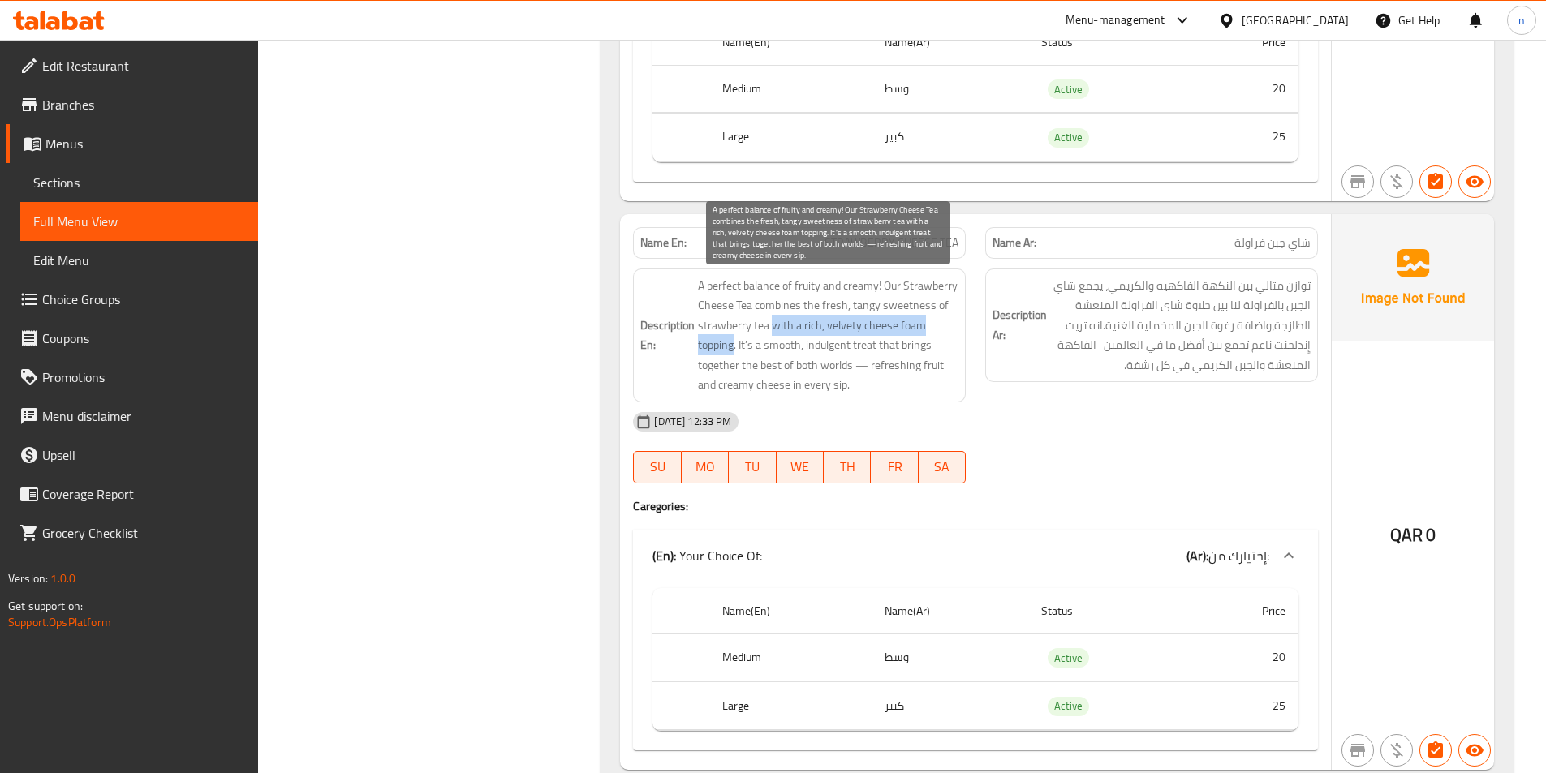
click at [734, 348] on span "A perfect balance of fruity and creamy! Our Strawberry Cheese Tea combines the …" at bounding box center [828, 335] width 260 height 119
drag, startPoint x: 737, startPoint y: 347, endPoint x: 876, endPoint y: 353, distance: 139.7
click at [876, 353] on span "A perfect balance of fruity and creamy! Our Strawberry Cheese Tea combines the …" at bounding box center [828, 335] width 260 height 119
drag, startPoint x: 879, startPoint y: 345, endPoint x: 850, endPoint y: 363, distance: 33.5
click at [850, 363] on span "A perfect balance of fruity and creamy! Our Strawberry Cheese Tea combines the …" at bounding box center [828, 335] width 260 height 119
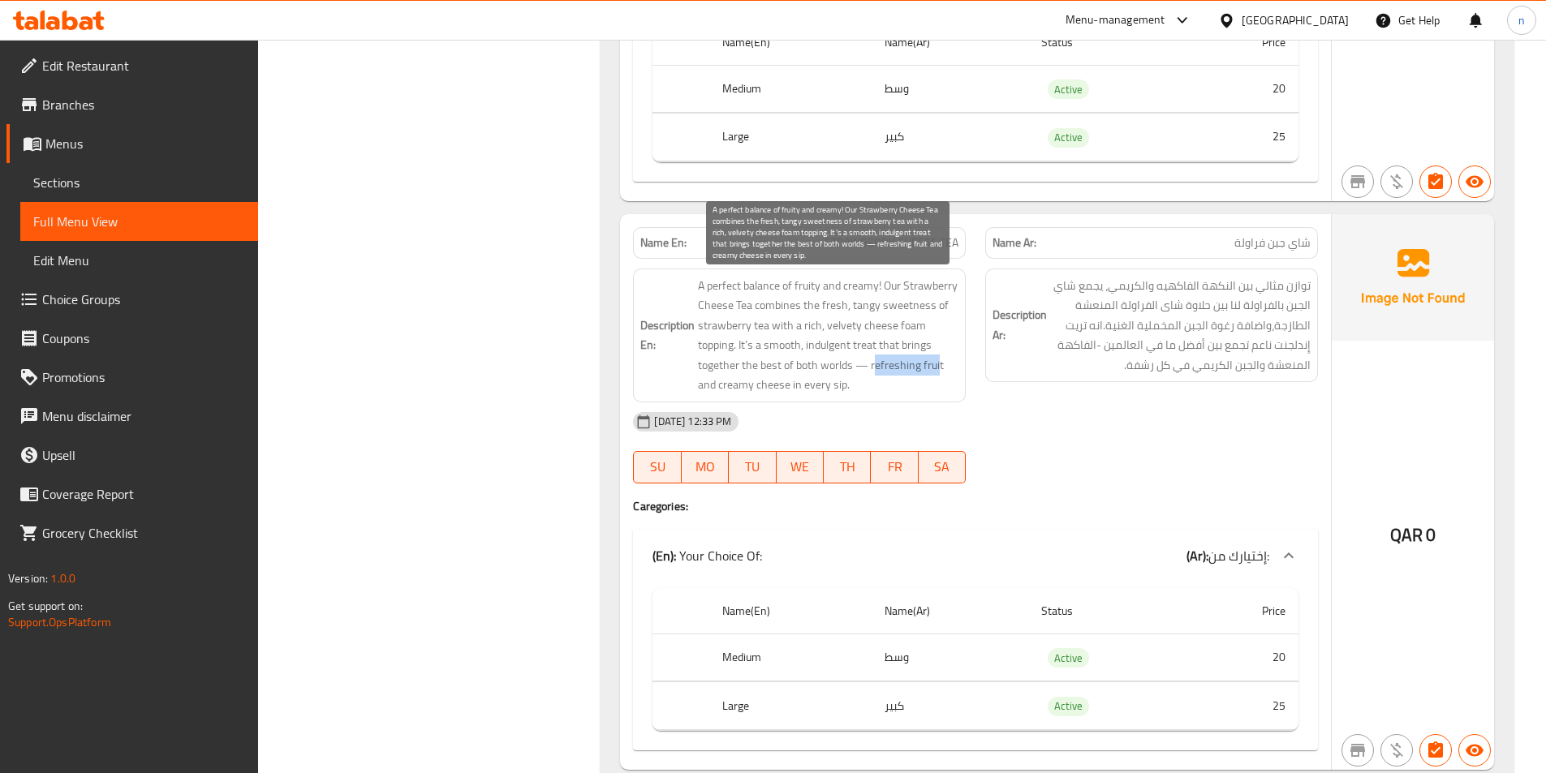
drag, startPoint x: 874, startPoint y: 369, endPoint x: 938, endPoint y: 367, distance: 64.2
click at [938, 367] on span "A perfect balance of fruity and creamy! Our Strawberry Cheese Tea combines the …" at bounding box center [828, 335] width 260 height 119
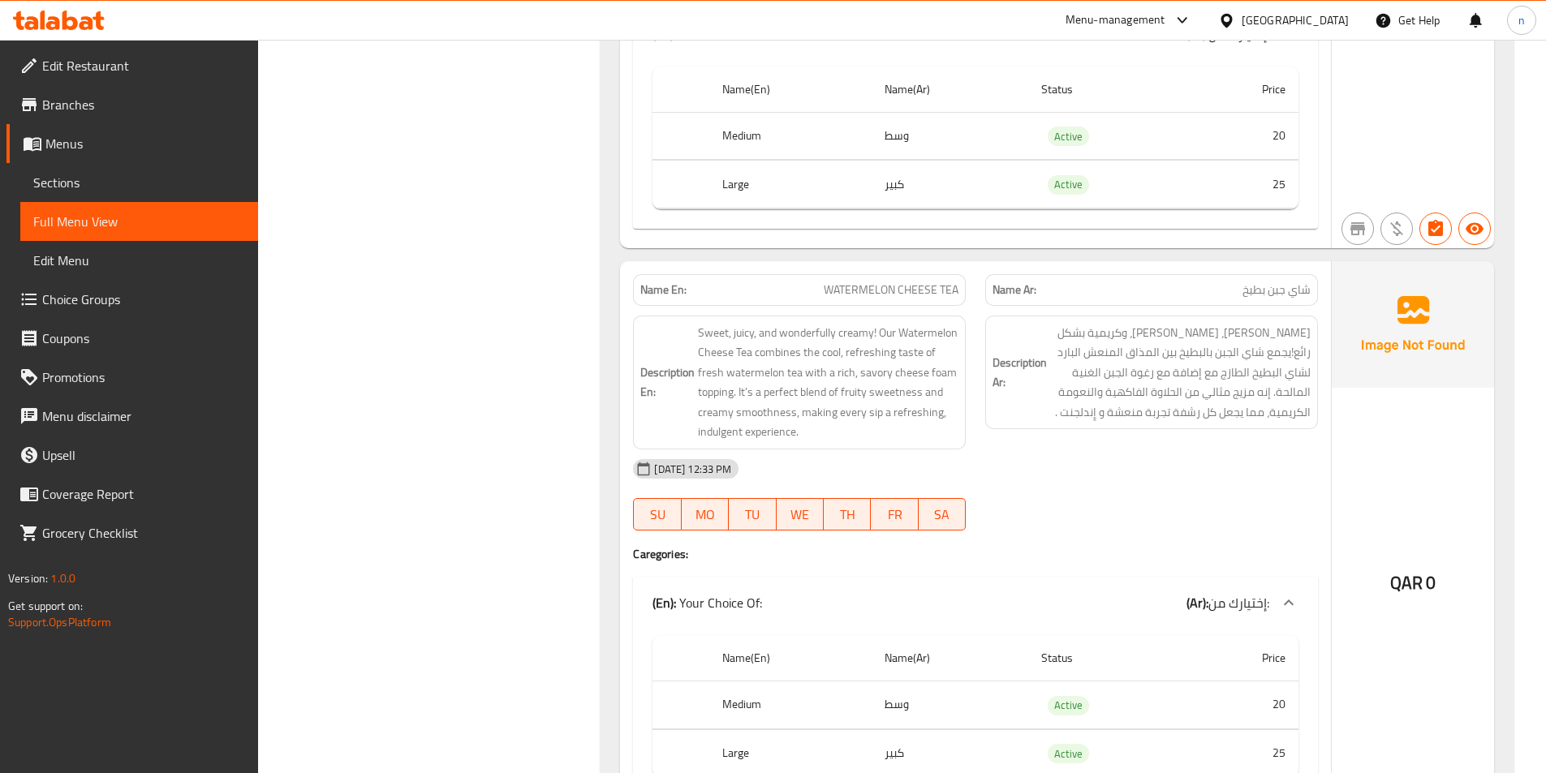
scroll to position [5306, 0]
click at [880, 293] on span "WATERMELON CHEESE TEA" at bounding box center [891, 291] width 135 height 17
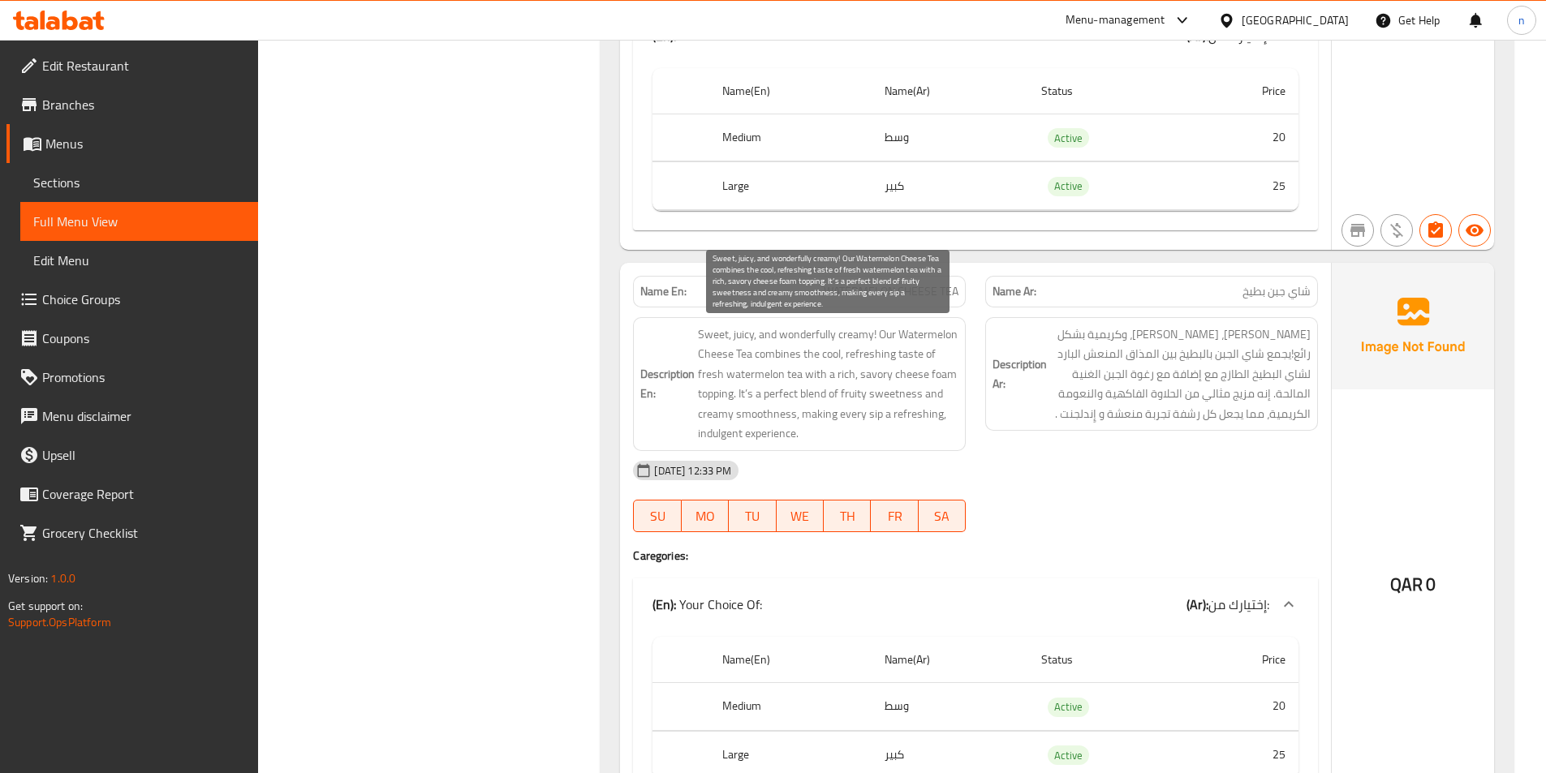
click at [885, 332] on span "Sweet, juicy, and wonderfully creamy! Our Watermelon Cheese Tea combines the co…" at bounding box center [828, 384] width 260 height 119
drag, startPoint x: 696, startPoint y: 357, endPoint x: 841, endPoint y: 360, distance: 144.5
click at [841, 360] on h6 "Description En: Sweet, juicy, and wonderfully creamy! Our Watermelon Cheese Tea…" at bounding box center [799, 384] width 318 height 119
drag, startPoint x: 701, startPoint y: 378, endPoint x: 804, endPoint y: 378, distance: 103.1
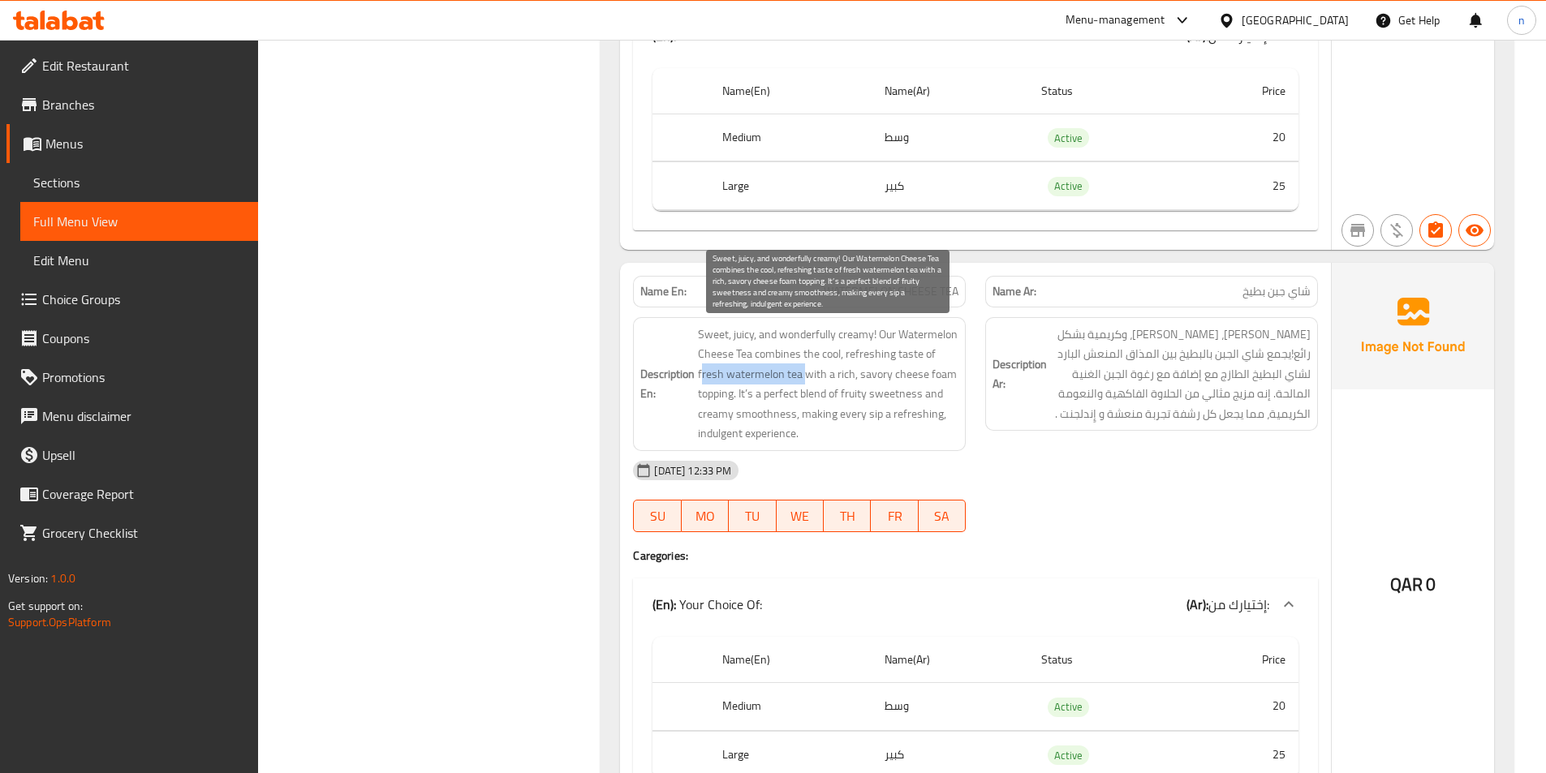
click at [804, 378] on span "Sweet, juicy, and wonderfully creamy! Our Watermelon Cheese Tea combines the co…" at bounding box center [828, 384] width 260 height 119
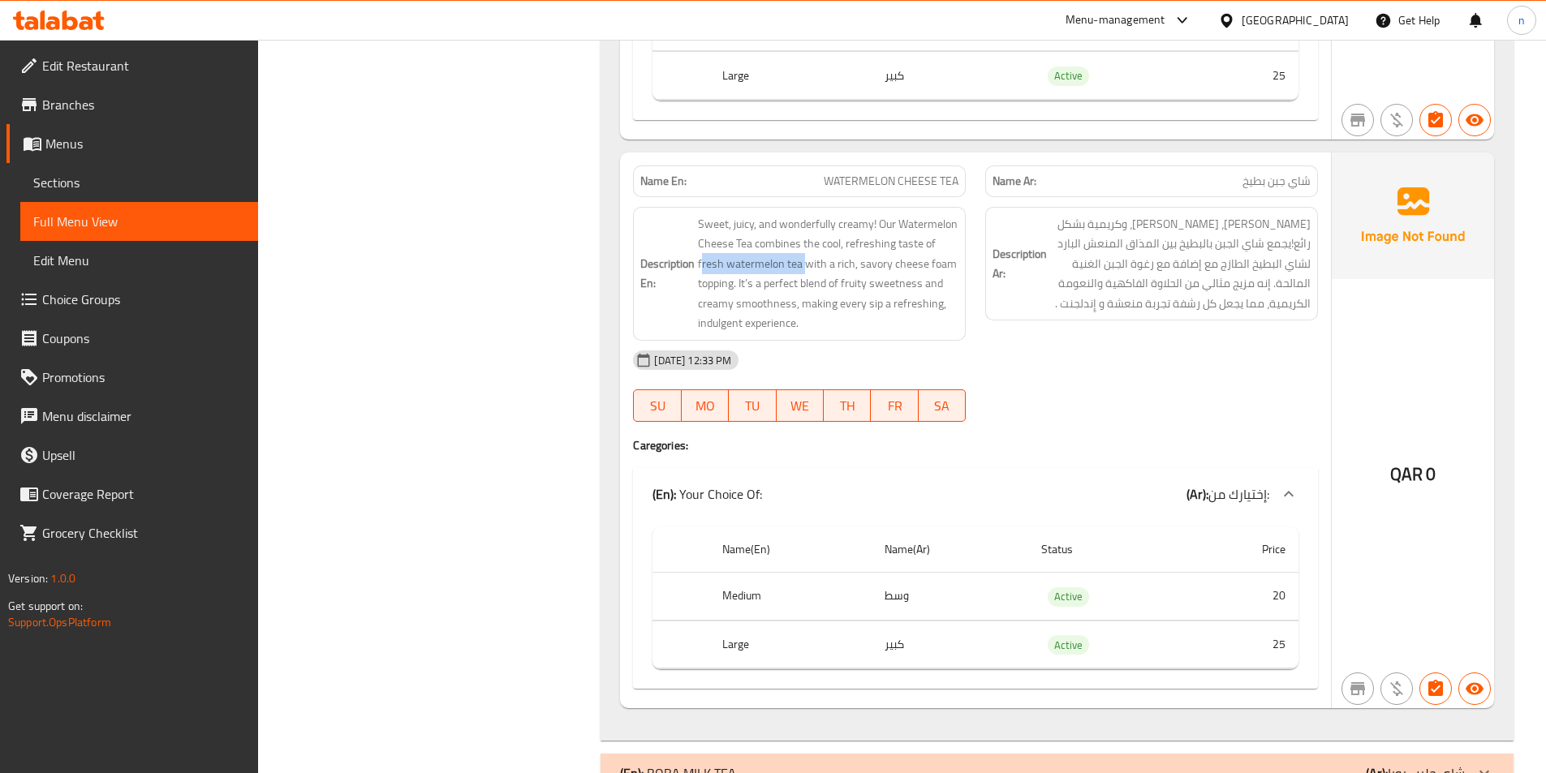
scroll to position [5387, 0]
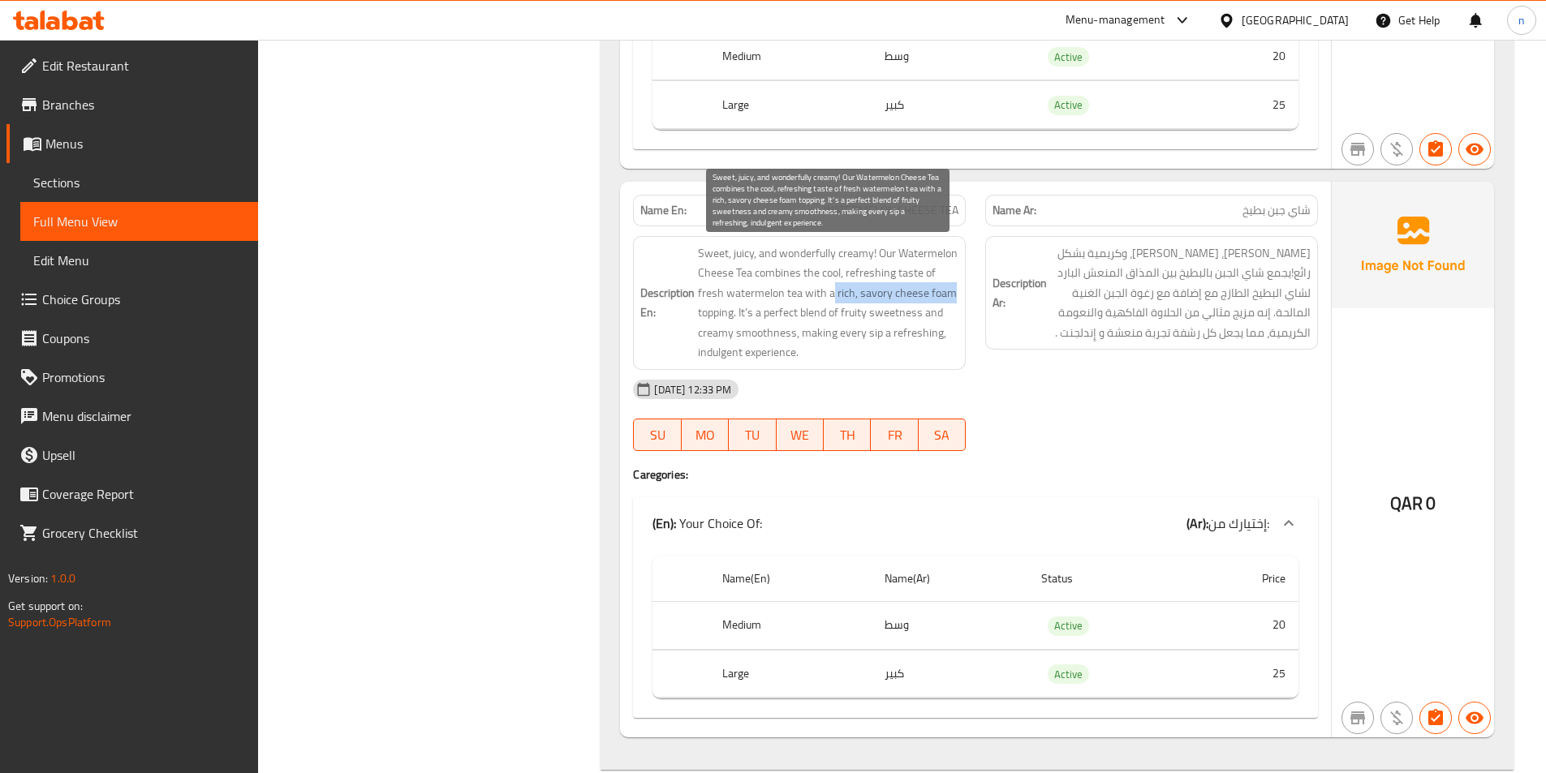
drag, startPoint x: 832, startPoint y: 295, endPoint x: 949, endPoint y: 291, distance: 117.7
click at [949, 291] on span "Sweet, juicy, and wonderfully creamy! Our Watermelon Cheese Tea combines the co…" at bounding box center [828, 302] width 260 height 119
drag, startPoint x: 743, startPoint y: 313, endPoint x: 798, endPoint y: 333, distance: 57.8
click at [798, 333] on span "Sweet, juicy, and wonderfully creamy! Our Watermelon Cheese Tea combines the co…" at bounding box center [828, 302] width 260 height 119
drag, startPoint x: 803, startPoint y: 334, endPoint x: 824, endPoint y: 343, distance: 23.2
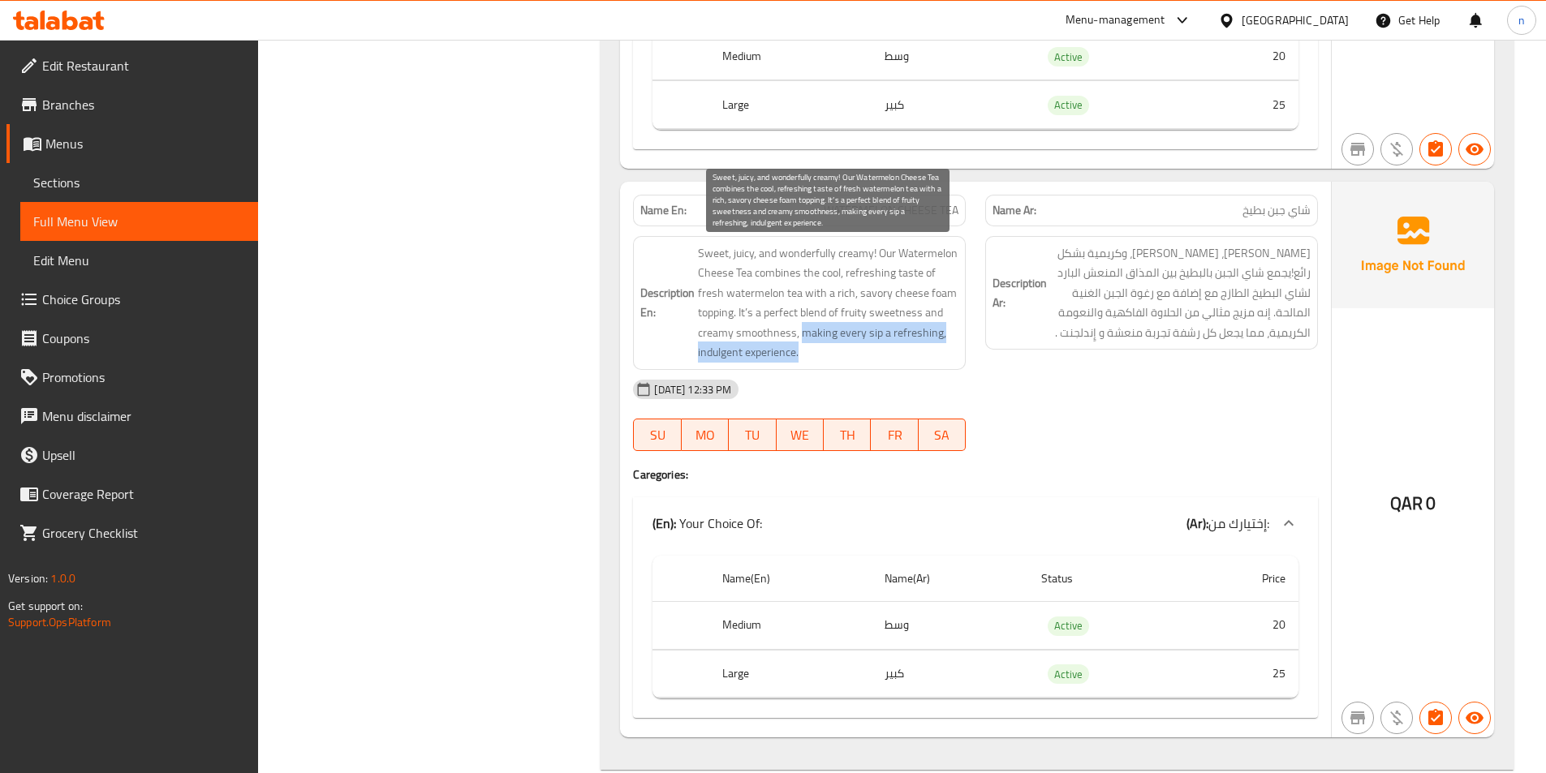
click at [824, 343] on span "Sweet, juicy, and wonderfully creamy! Our Watermelon Cheese Tea combines the co…" at bounding box center [828, 302] width 260 height 119
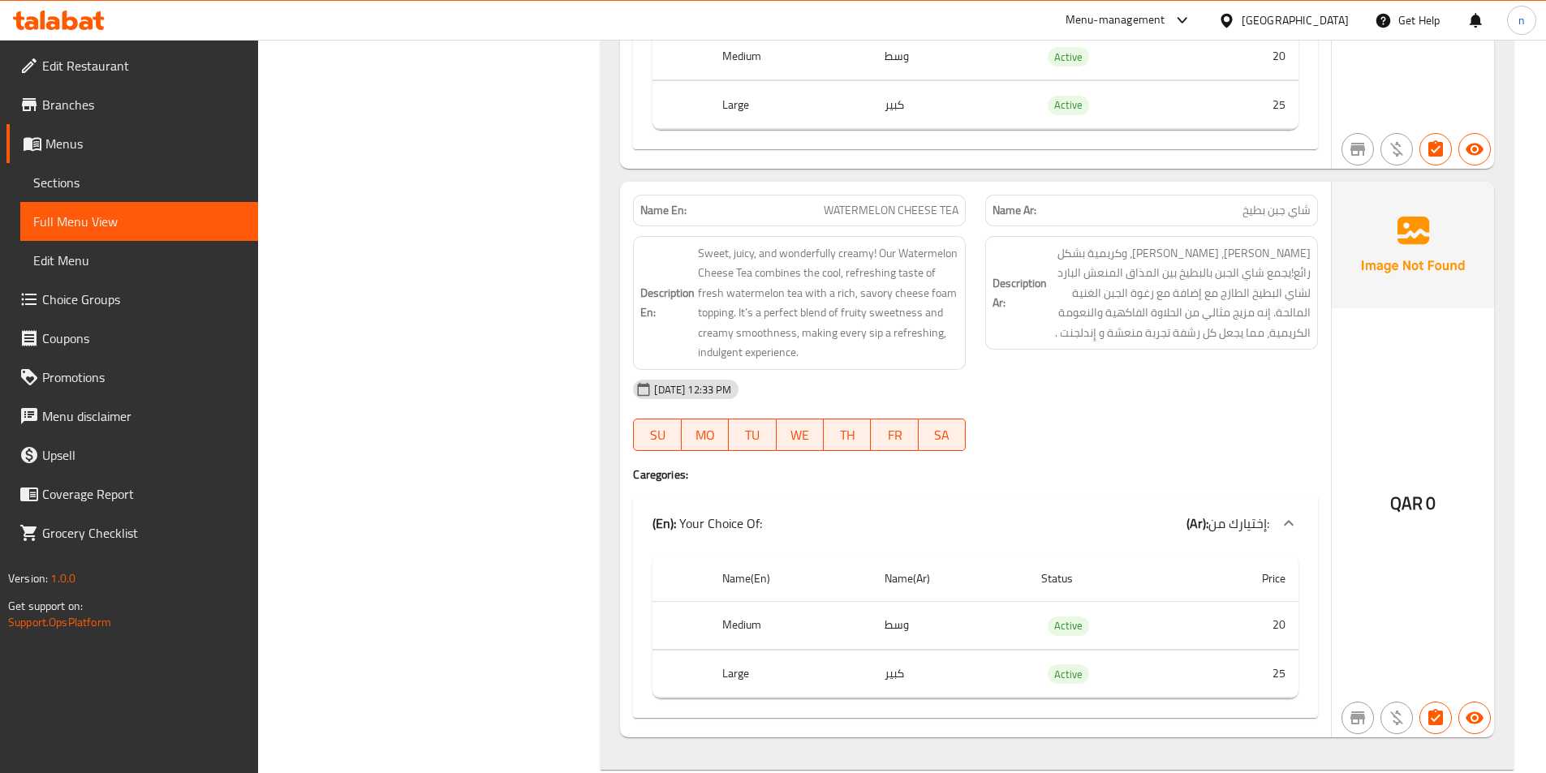
click at [1125, 381] on div "[DATE] 12:33 PM" at bounding box center [975, 389] width 704 height 39
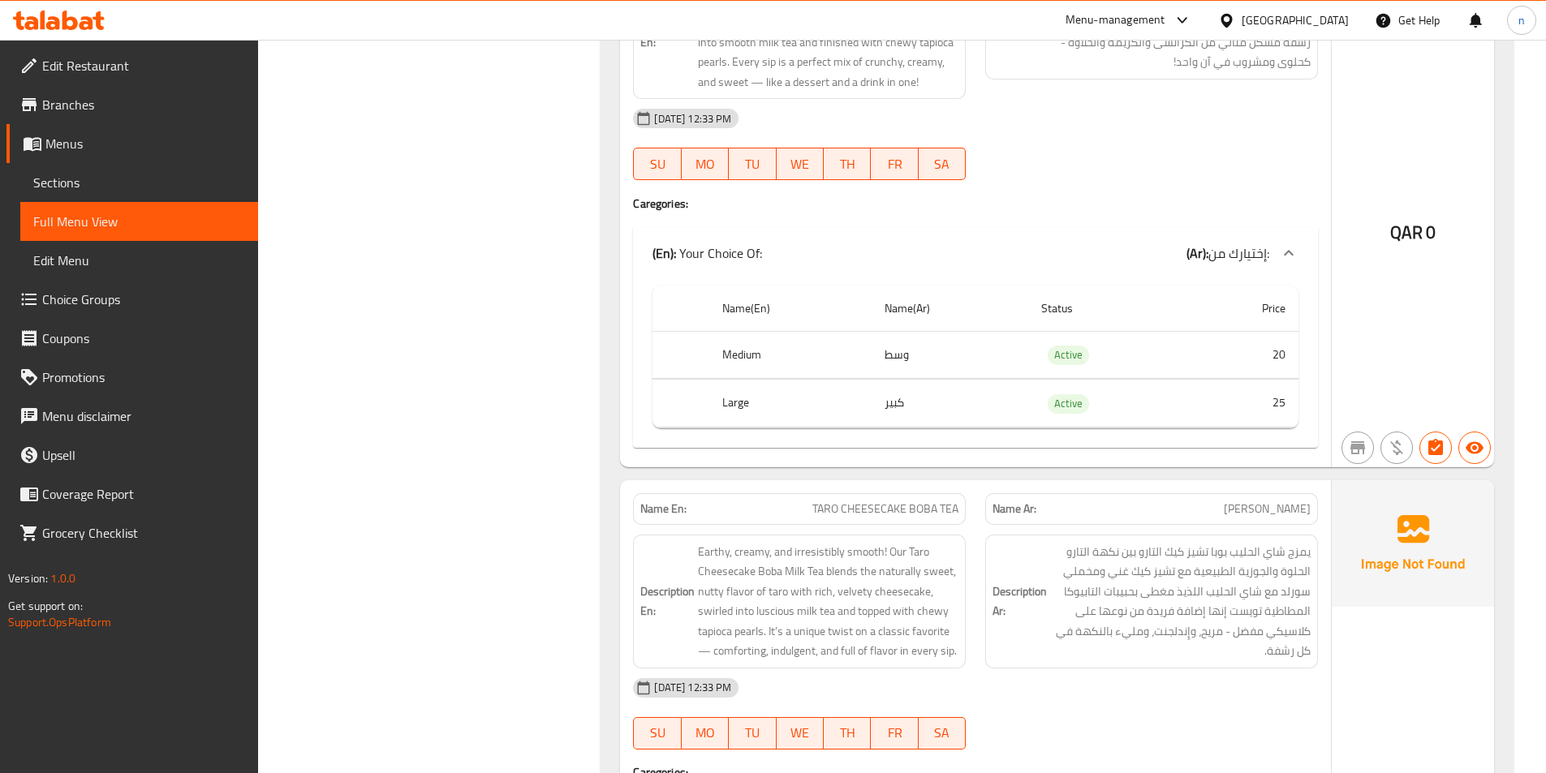
scroll to position [2790, 0]
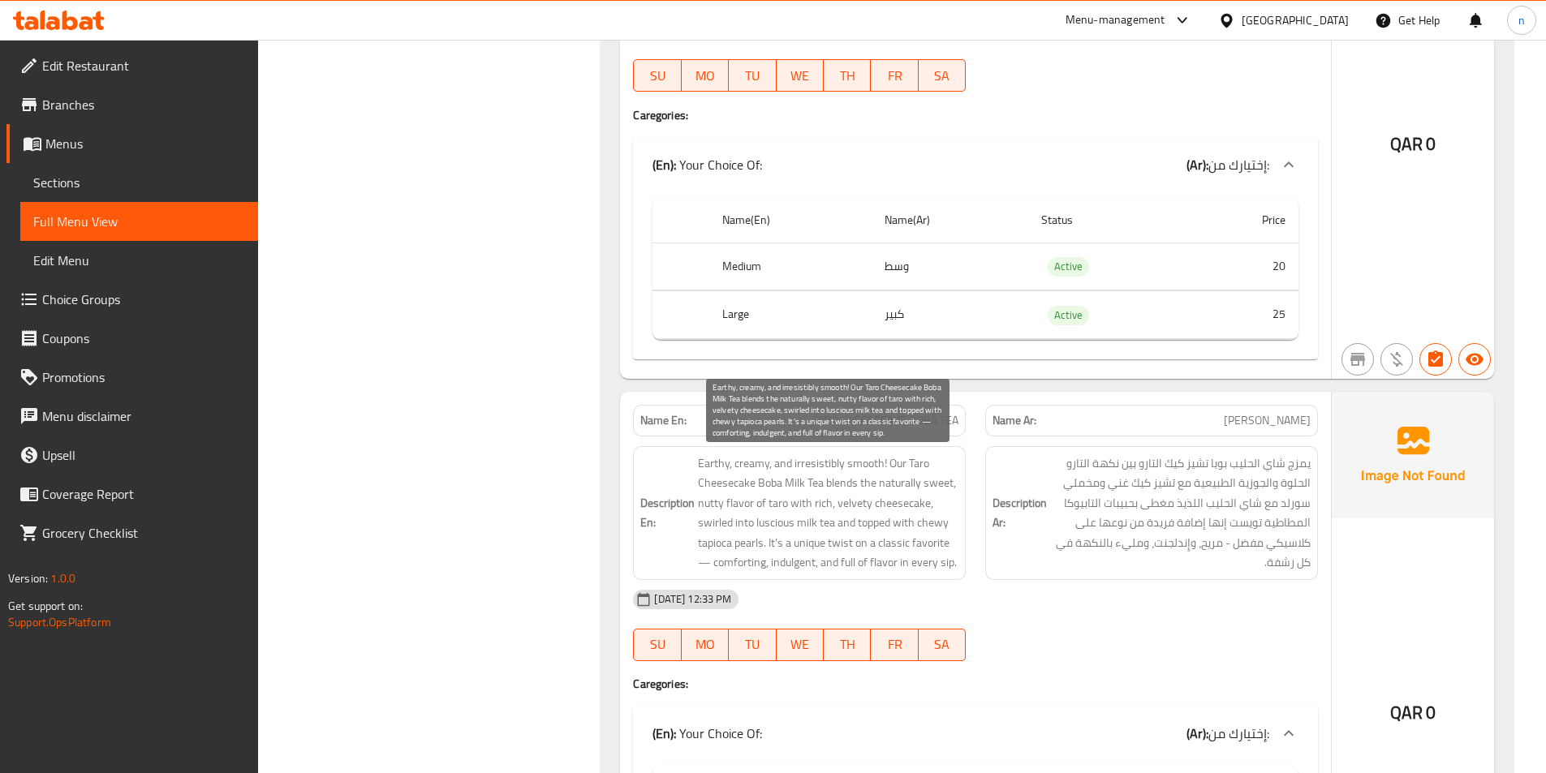
click at [786, 514] on span "Earthy, creamy, and irresistibly smooth! Our Taro Cheesecake Boba Milk Tea blen…" at bounding box center [828, 513] width 260 height 119
click at [781, 514] on span "Earthy, creamy, and irresistibly smooth! Our Taro Cheesecake Boba Milk Tea blen…" at bounding box center [828, 513] width 260 height 119
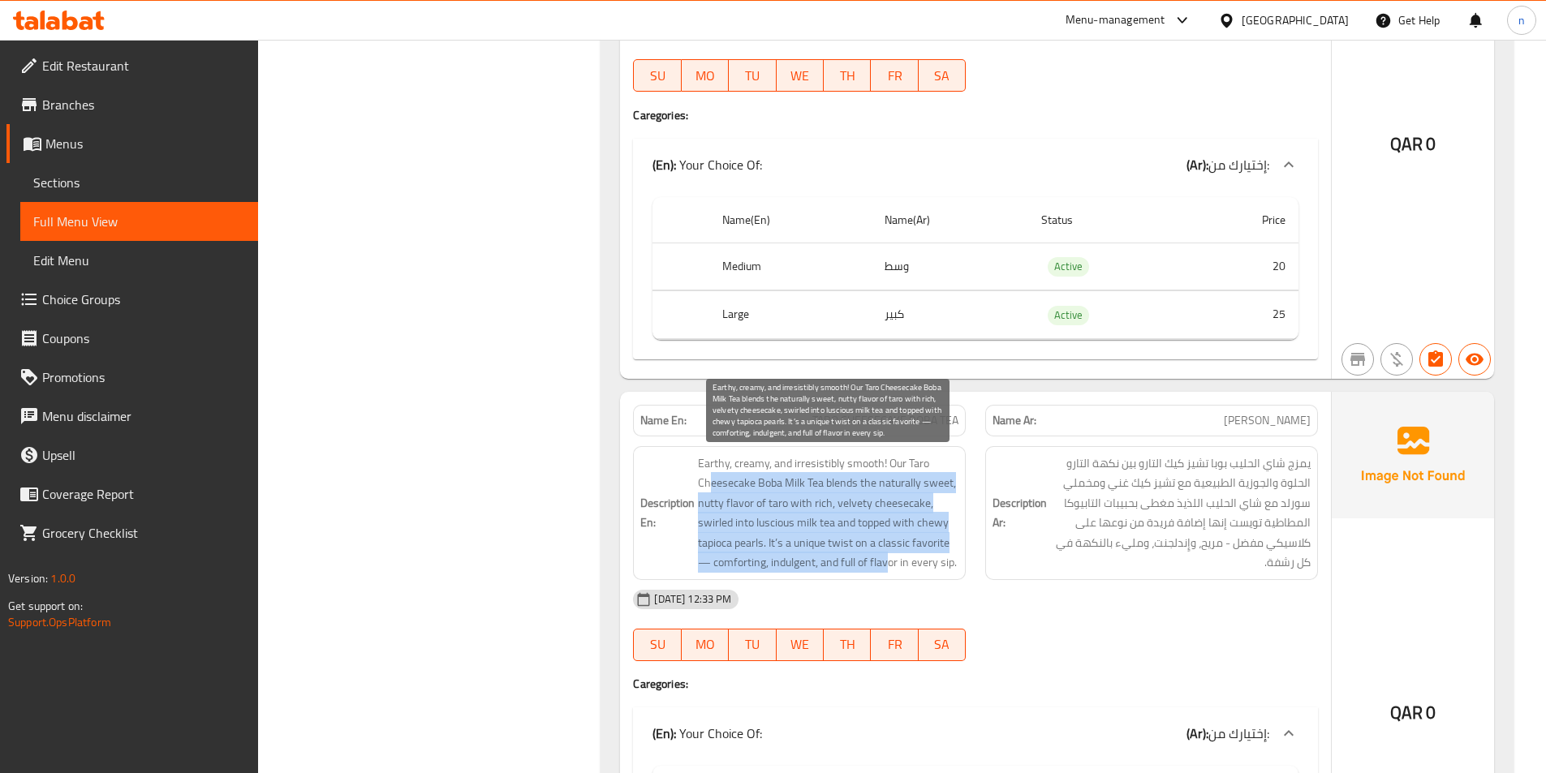
drag, startPoint x: 711, startPoint y: 475, endPoint x: 887, endPoint y: 568, distance: 199.3
click at [887, 568] on span "Earthy, creamy, and irresistibly smooth! Our Taro Cheesecake Boba Milk Tea blen…" at bounding box center [828, 513] width 260 height 119
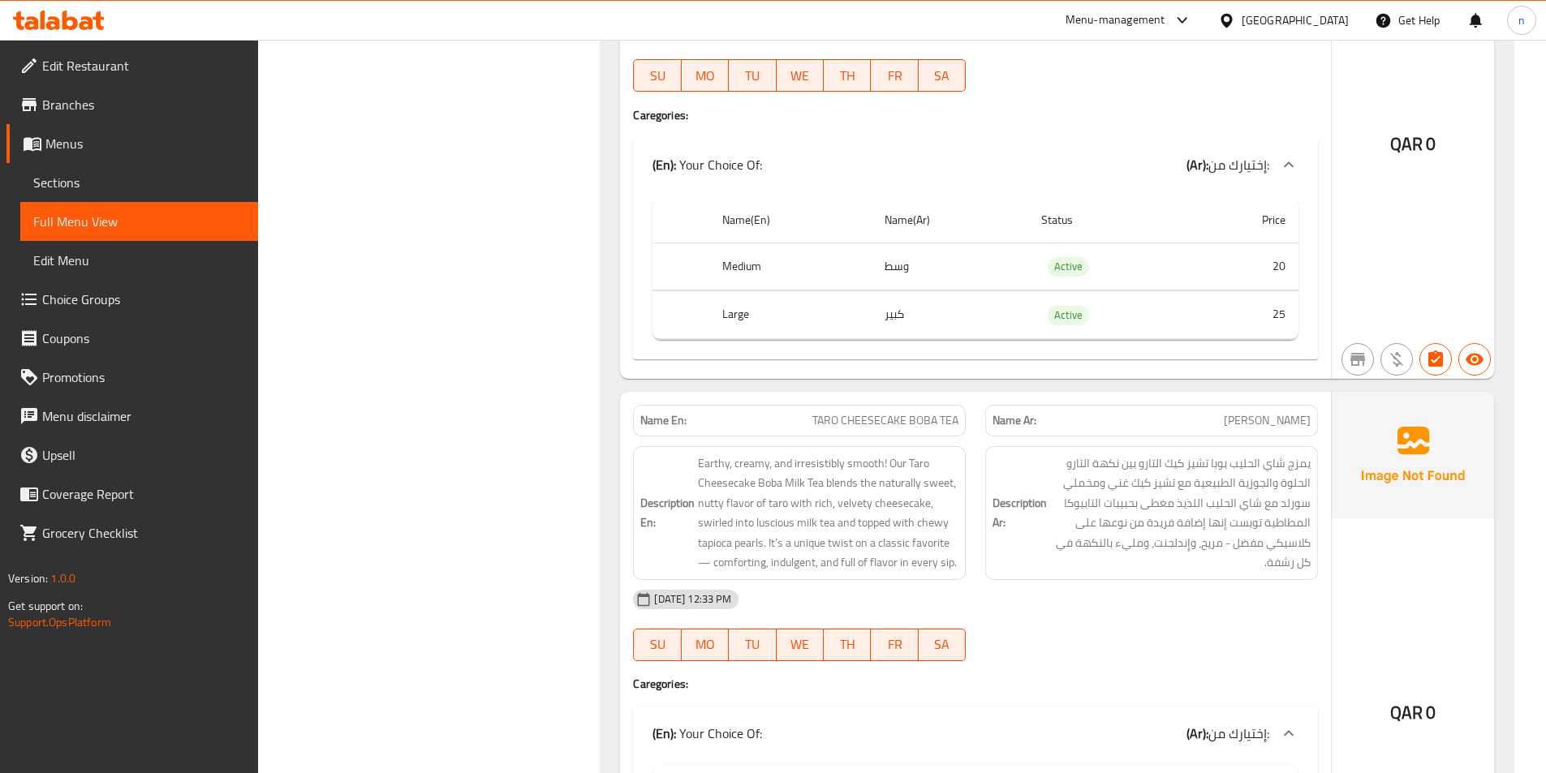
click at [950, 563] on span "Earthy, creamy, and irresistibly smooth! Our Taro Cheesecake Boba Milk Tea blen…" at bounding box center [828, 513] width 260 height 119
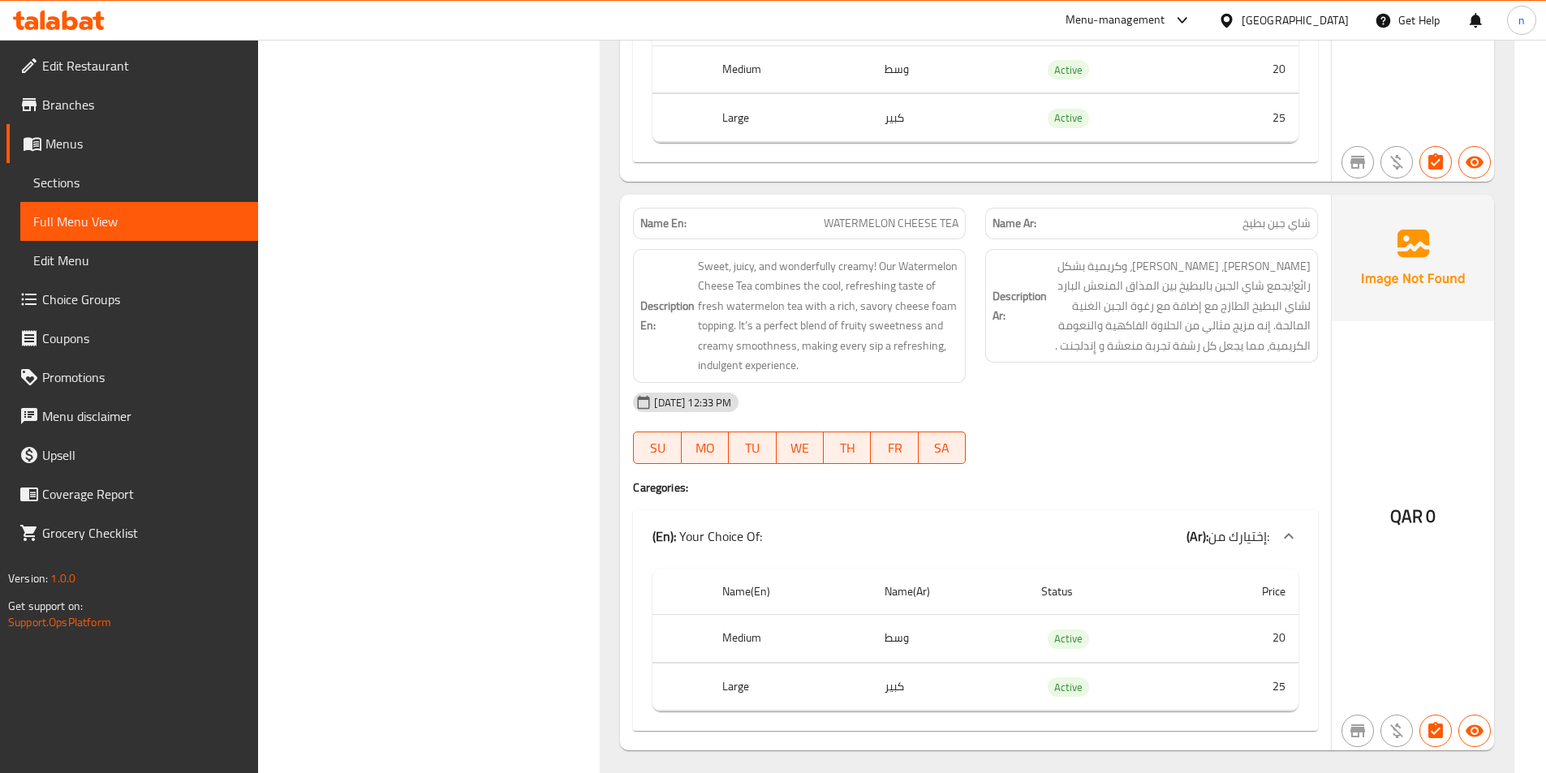
scroll to position [5468, 0]
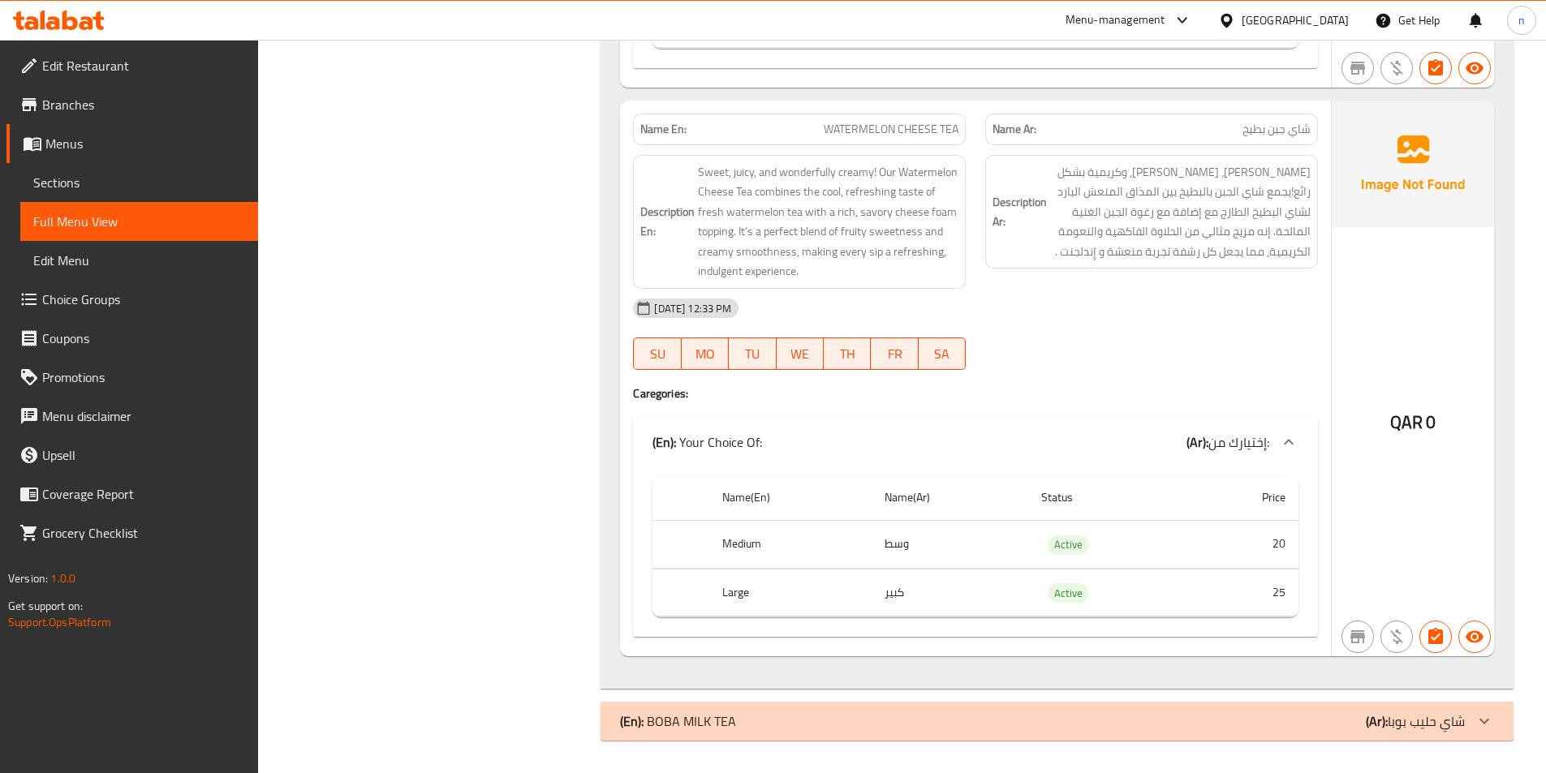
click at [1335, 724] on div "(En): BOBA MILK TEA (Ar): شاي حليب بوبا" at bounding box center [1042, 721] width 845 height 19
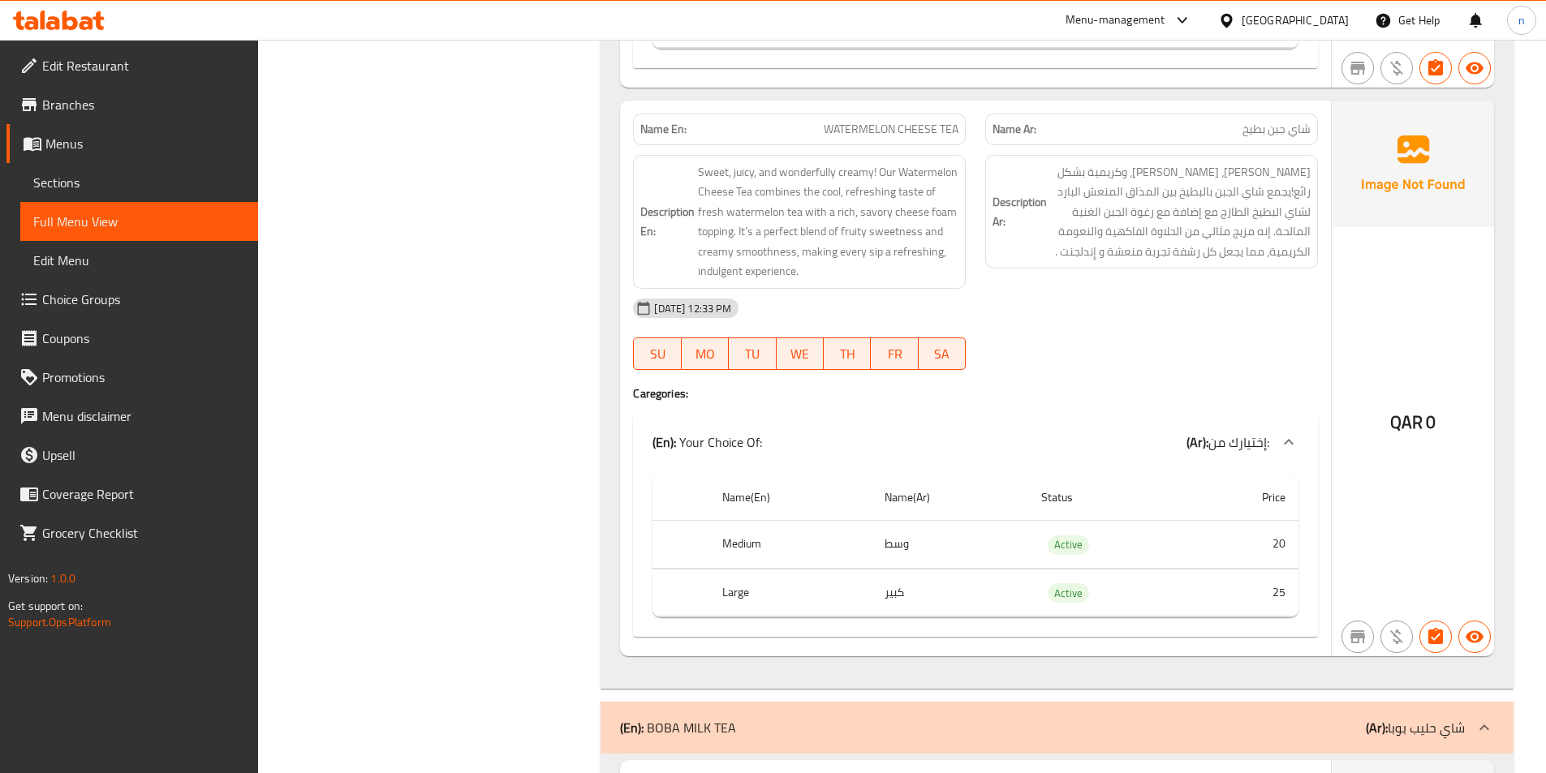
click at [1334, 724] on div "(En): BOBA MILK TEA (Ar): شاي حليب بوبا" at bounding box center [1042, 727] width 845 height 19
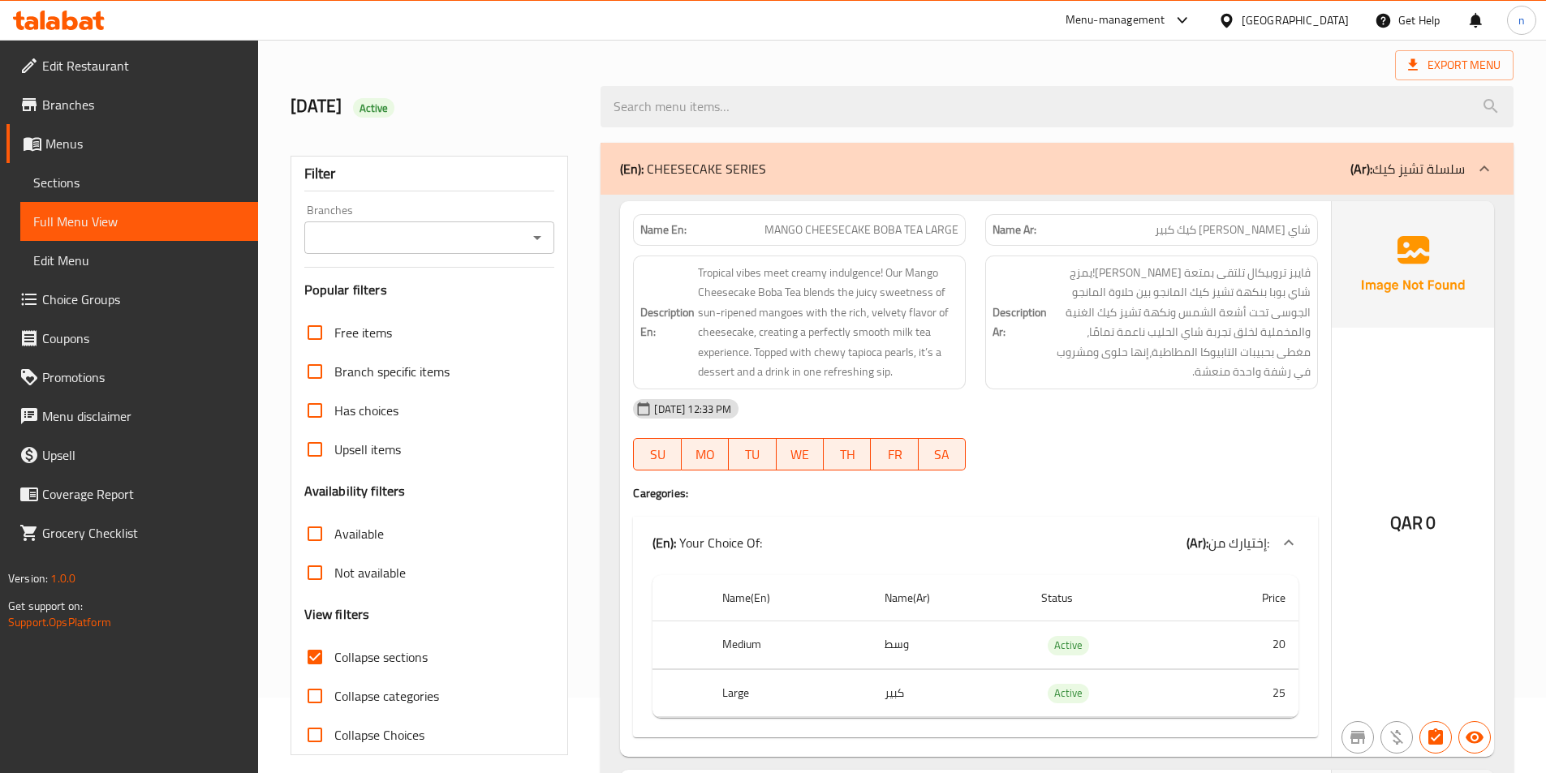
scroll to position [162, 0]
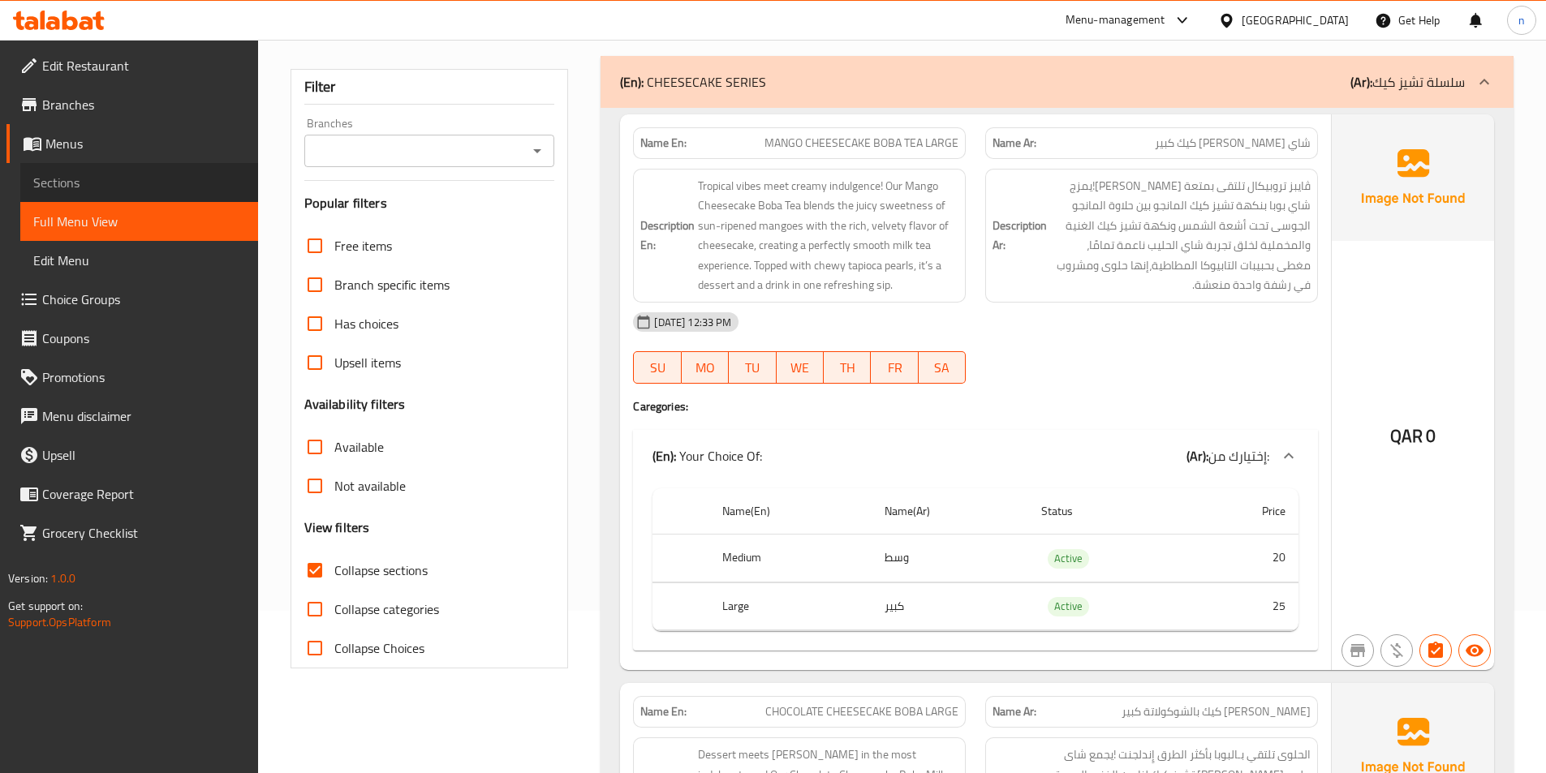
click at [108, 176] on span "Sections" at bounding box center [139, 182] width 212 height 19
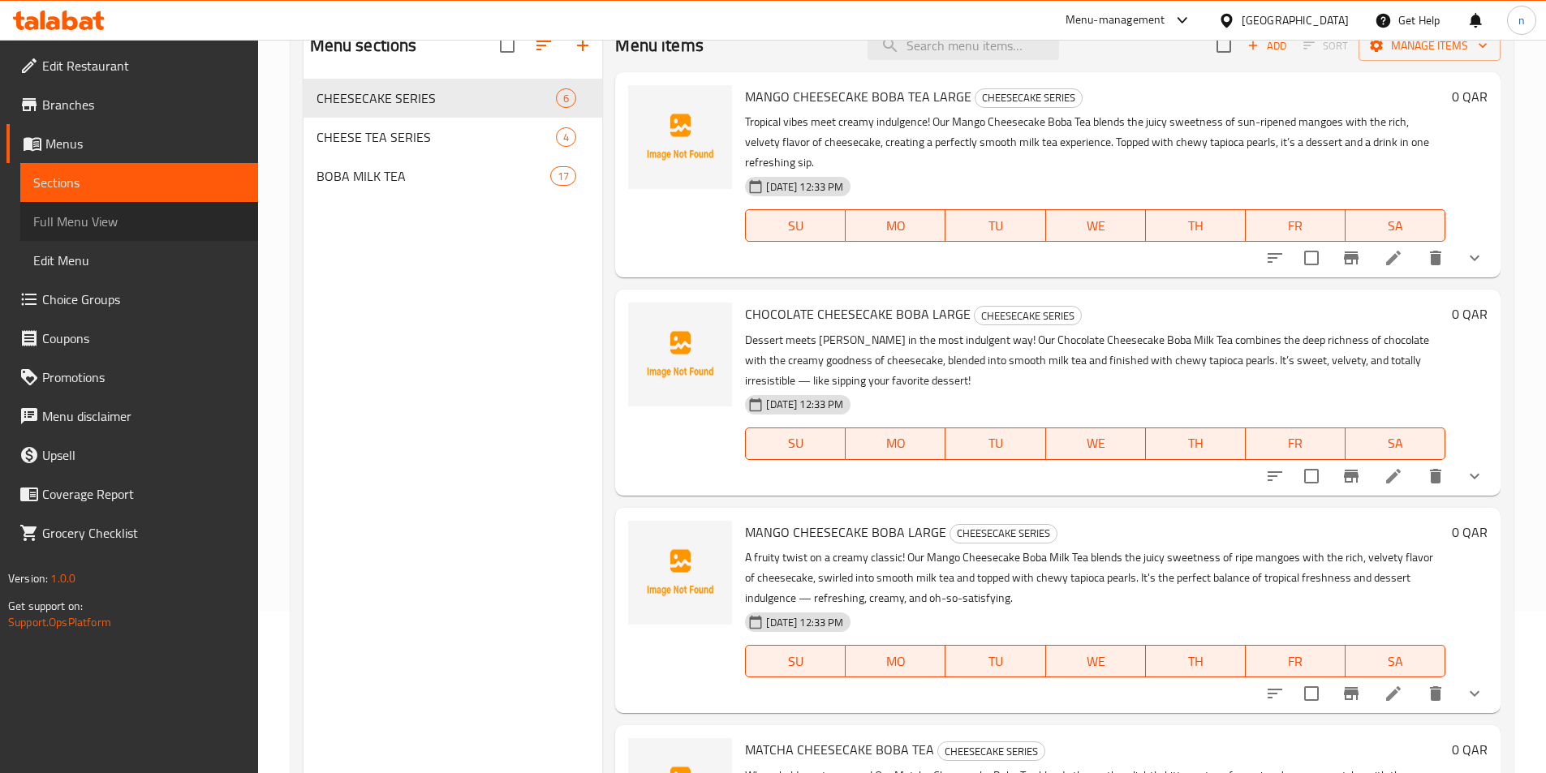
click at [103, 230] on span "Full Menu View" at bounding box center [139, 221] width 212 height 19
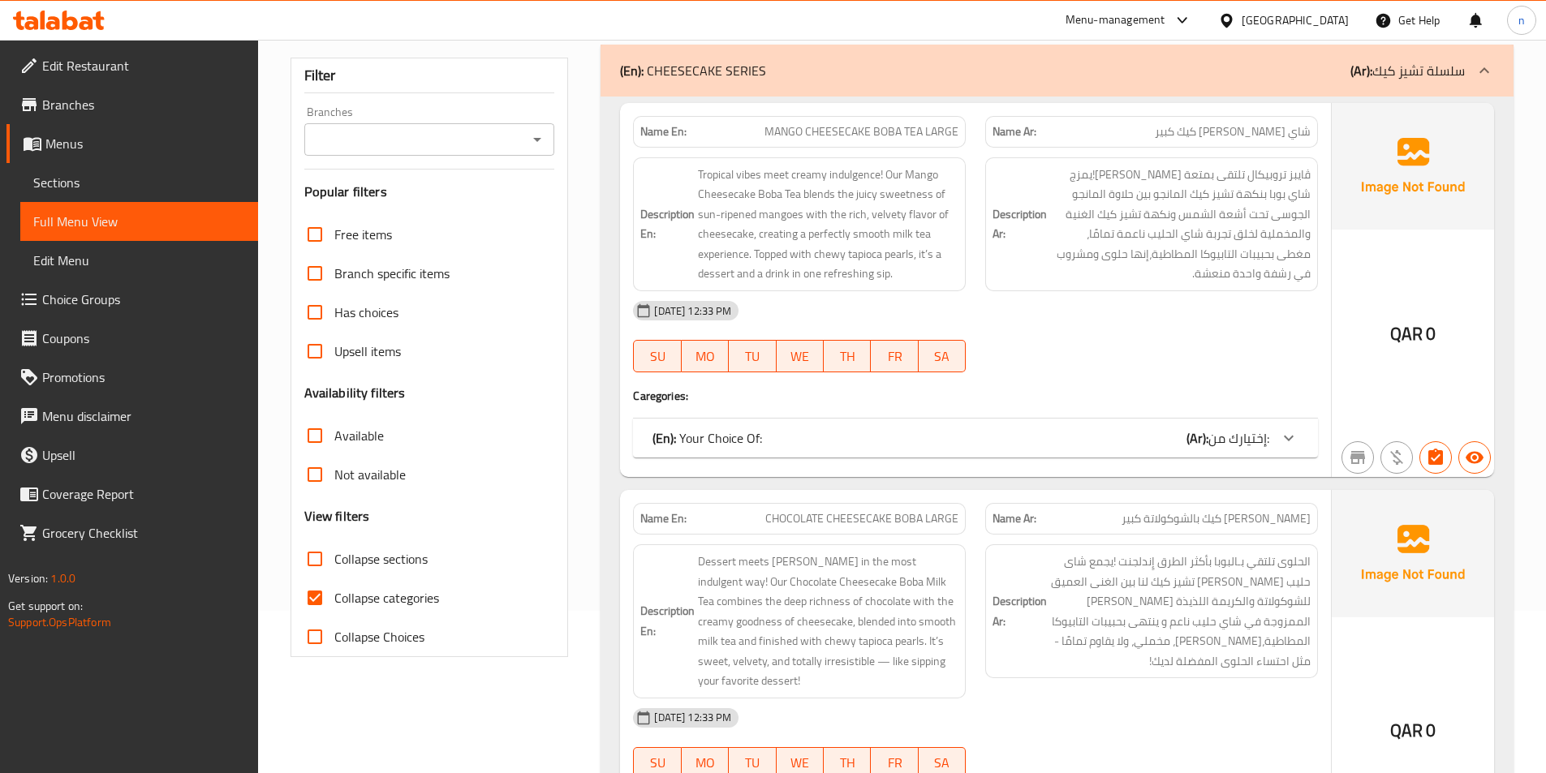
click at [331, 593] on input "Collapse categories" at bounding box center [314, 598] width 39 height 39
checkbox input "false"
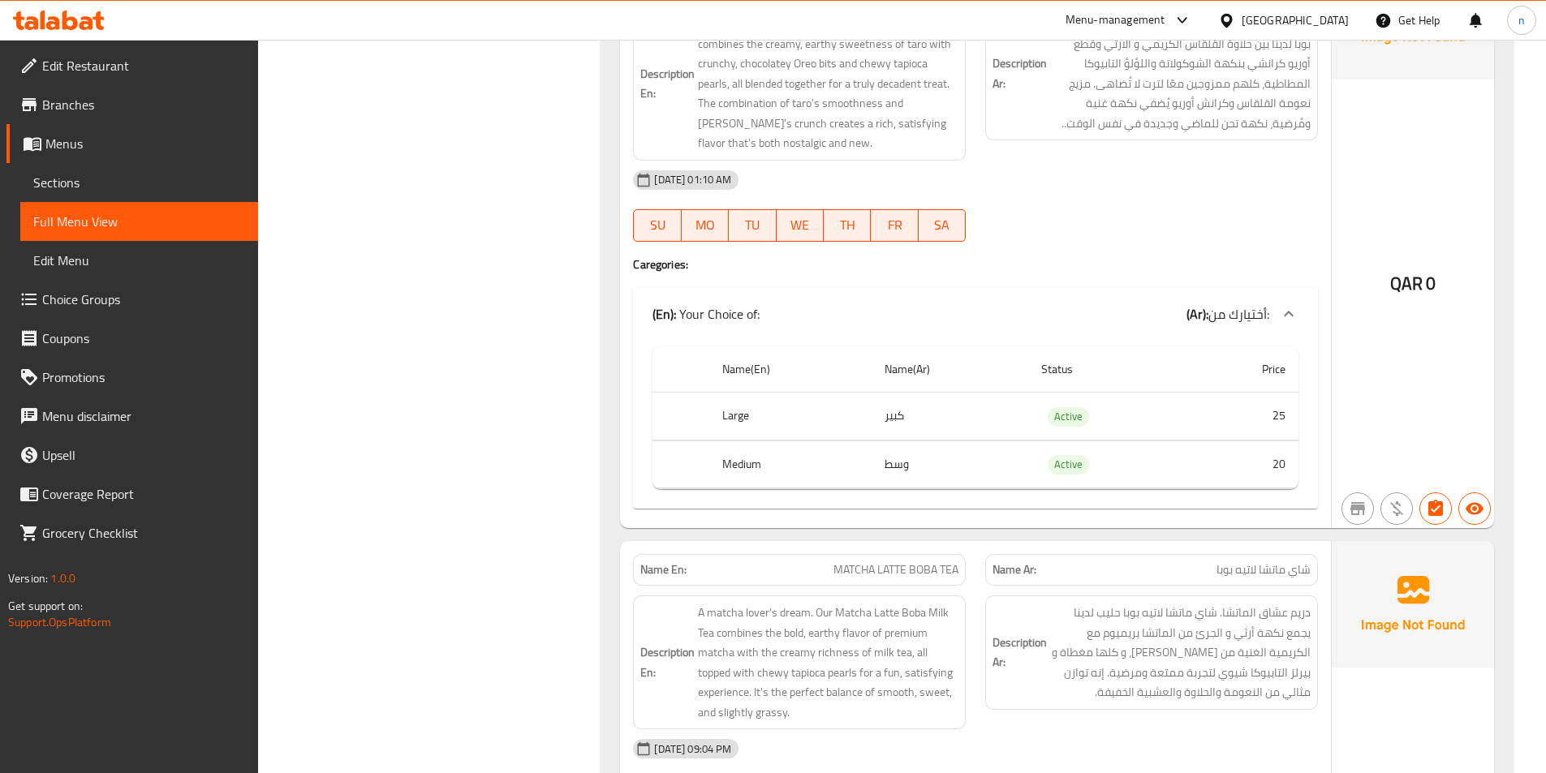
scroll to position [12497, 0]
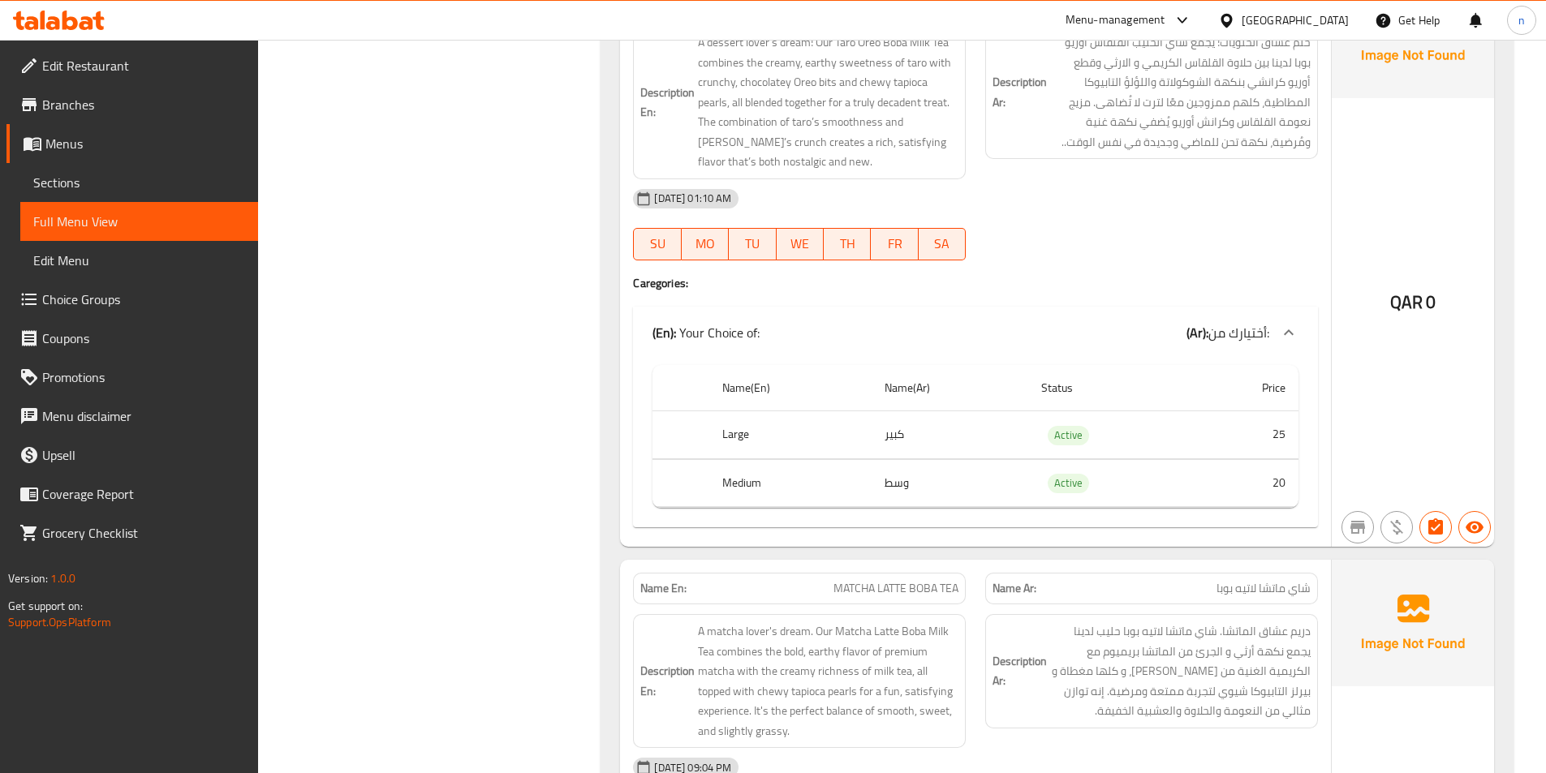
click at [61, 192] on span "Sections" at bounding box center [139, 182] width 212 height 19
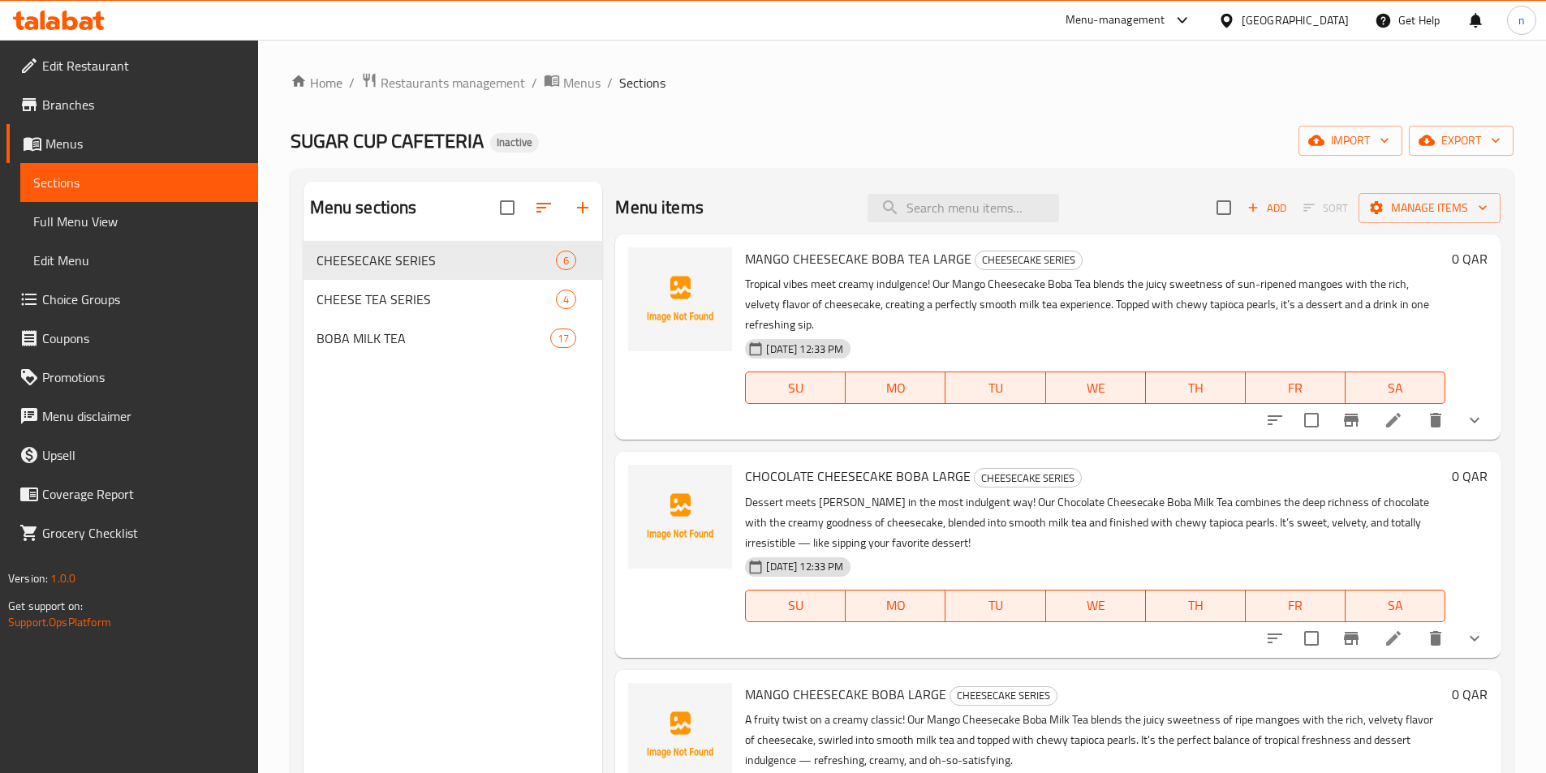
click at [1384, 418] on icon at bounding box center [1393, 420] width 19 height 19
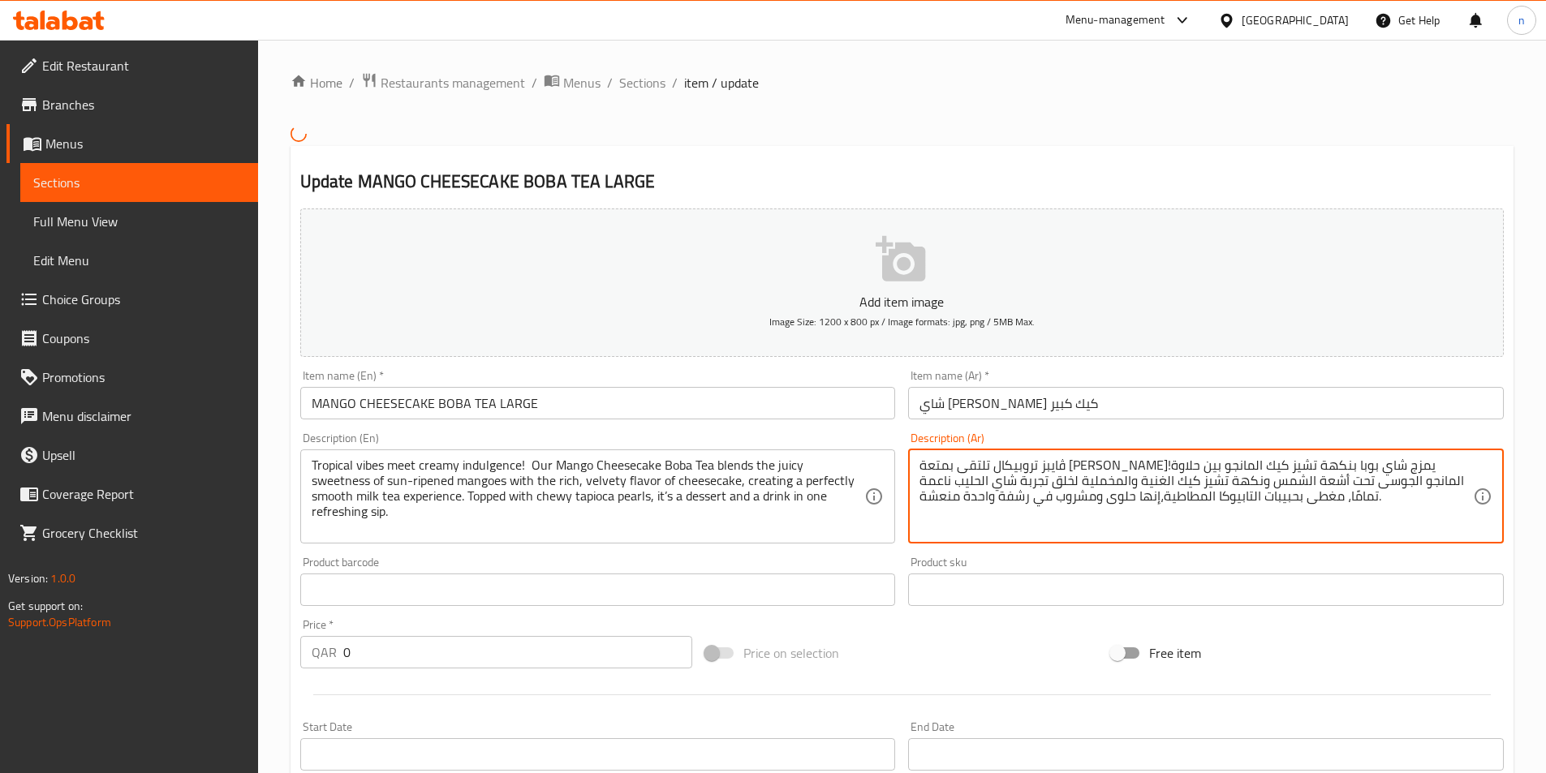
click at [1037, 493] on textarea "ڤايبز تروبيكال تلتقى بمتعة كريمى!يمزج شاي بوبا بنكهة تشيز كيك المانجو بين حلاوة…" at bounding box center [1195, 496] width 553 height 77
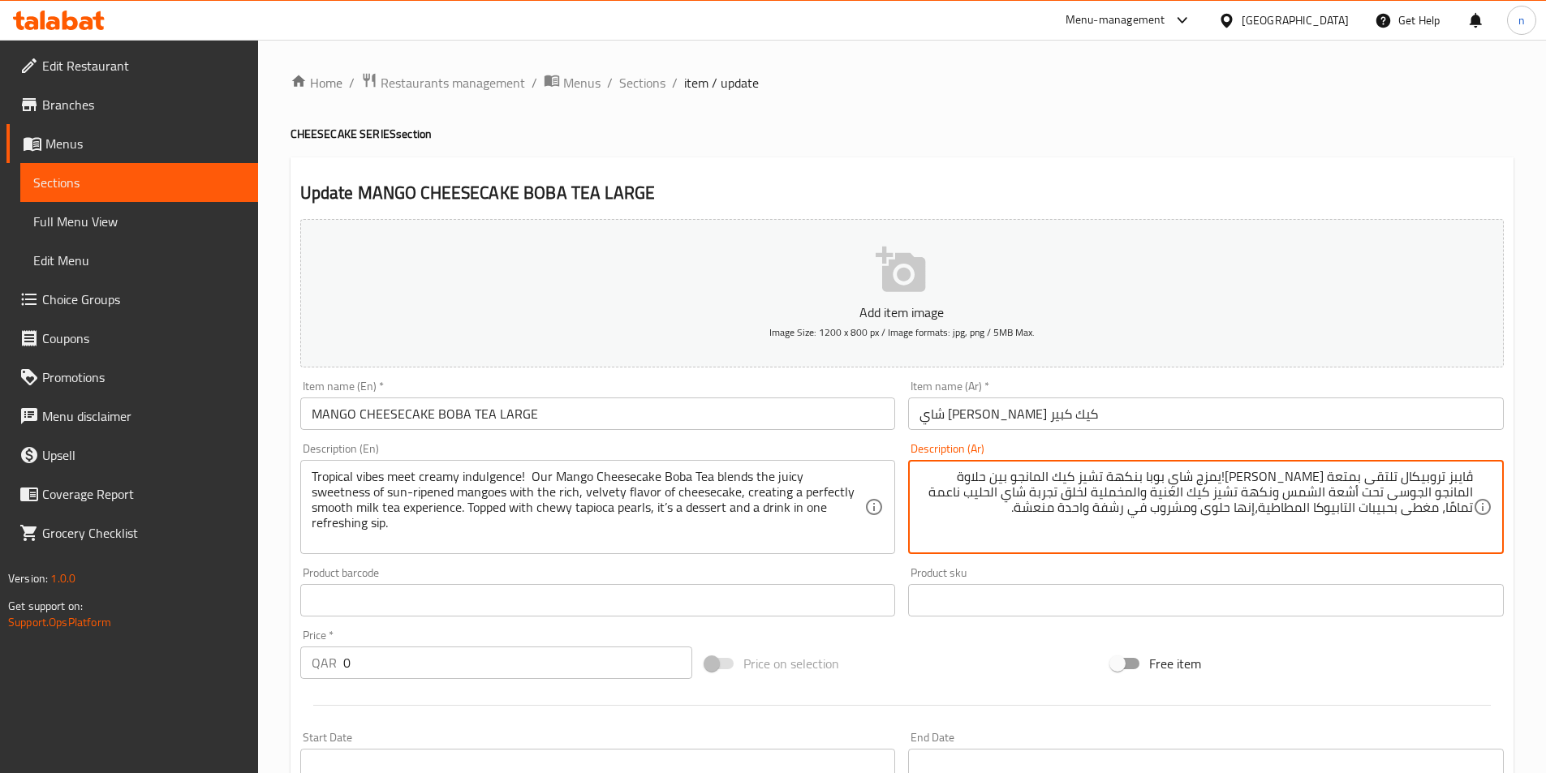
click at [963, 522] on textarea "ڤايبز تروبيكال تلتقى بمتعة كريمى!يمزج شاي بوبا بنكهة تشيز كيك المانجو بين حلاوة…" at bounding box center [1195, 507] width 553 height 77
click at [1070, 487] on textarea "ڤايبز تروبيكال تلتقى بمتعة كريمى!يمزج شاي بوبا بنكهة تشيز كيك المانجو بين حلاوة…" at bounding box center [1195, 507] width 553 height 77
click at [1114, 477] on textarea "ڤايبز تروبيكال تلتقى بمتعة كريمى!يمزج شاي بوبا بنكهة تشيز كيك المانجو بين حلاوة…" at bounding box center [1195, 507] width 553 height 77
click at [1071, 484] on textarea "ڤايبز تروبيكال تلتقى بمتعة كريمى!يمزج شاي بوبا بنكهة تشيز كيك المانجو بين حلاوة…" at bounding box center [1195, 507] width 553 height 77
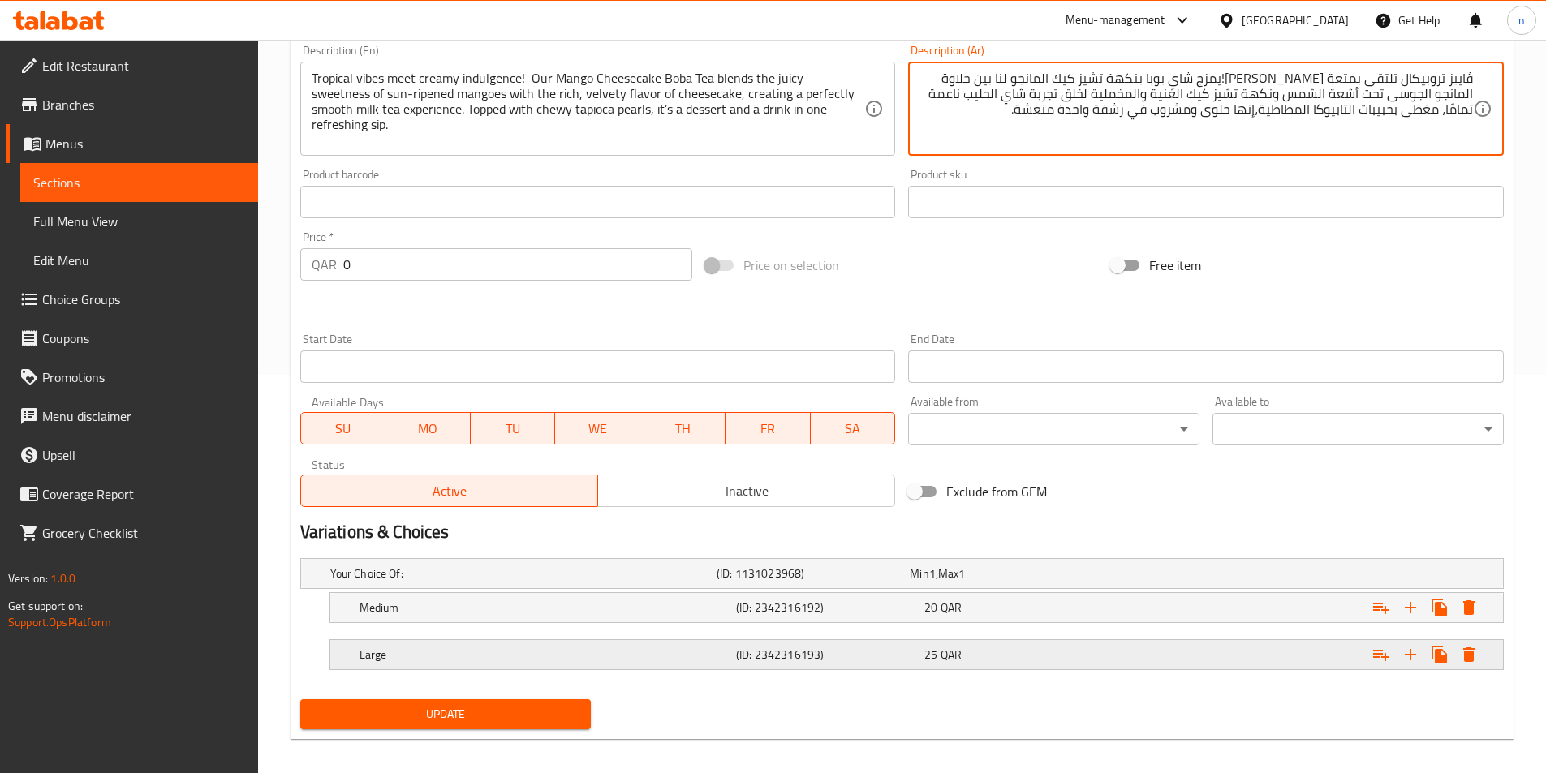
scroll to position [410, 0]
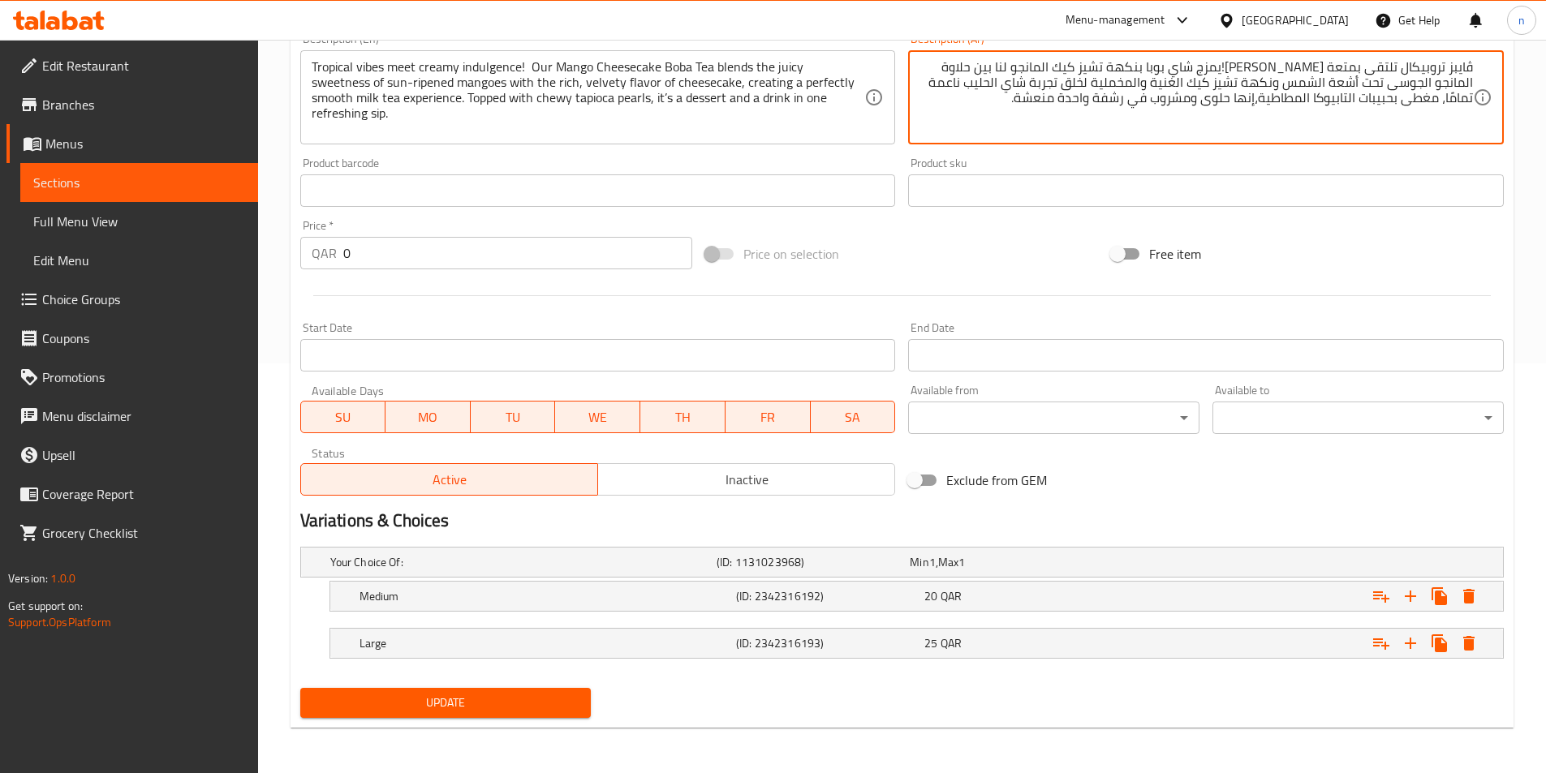
type textarea "ڤايبز تروبيكال تلتقى بمتعة كريمى!يمزج شاي بوبا بنكهة تشيز كيك المانجو لنا بين ح…"
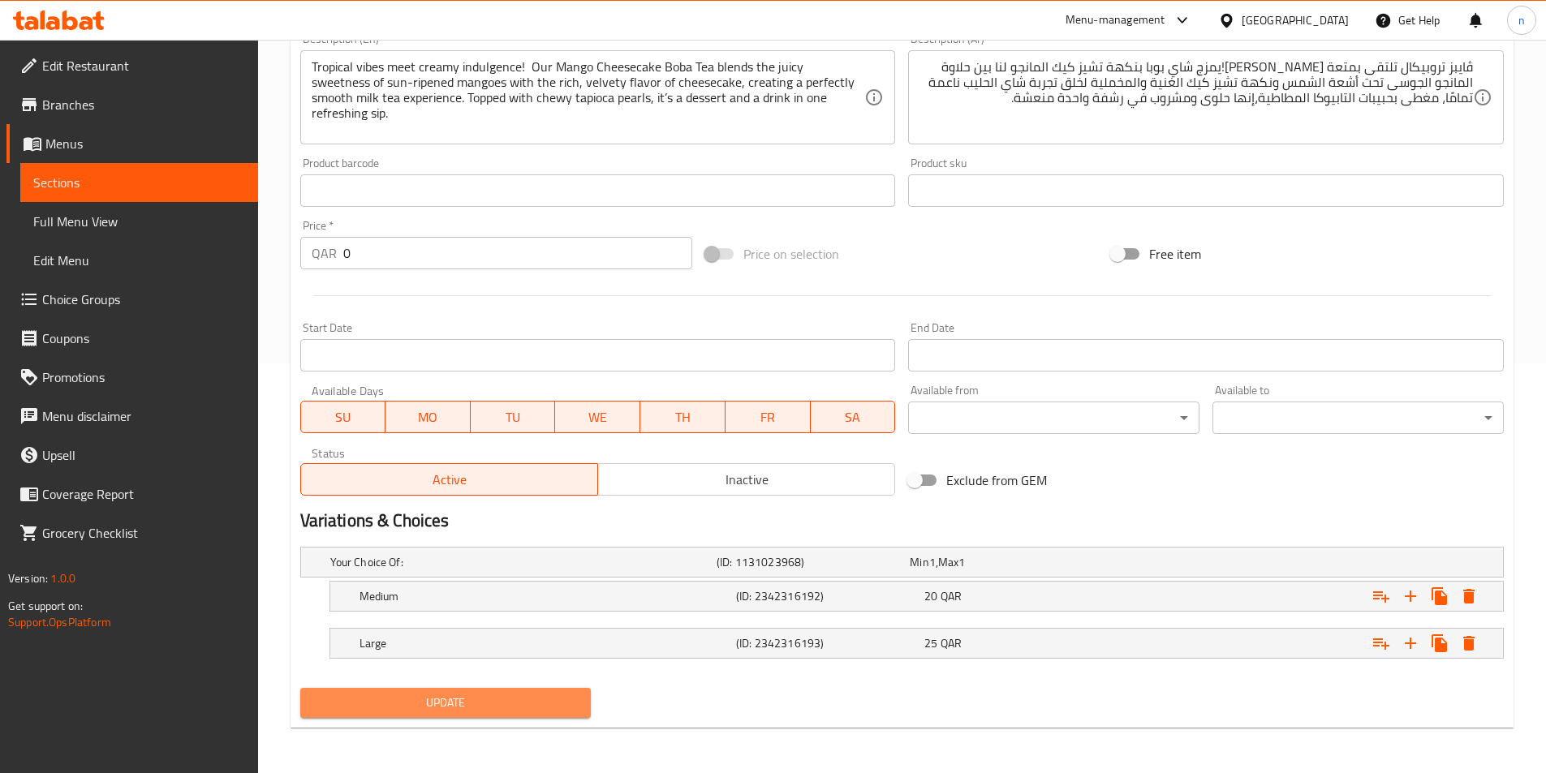
click at [496, 699] on span "Update" at bounding box center [445, 703] width 265 height 20
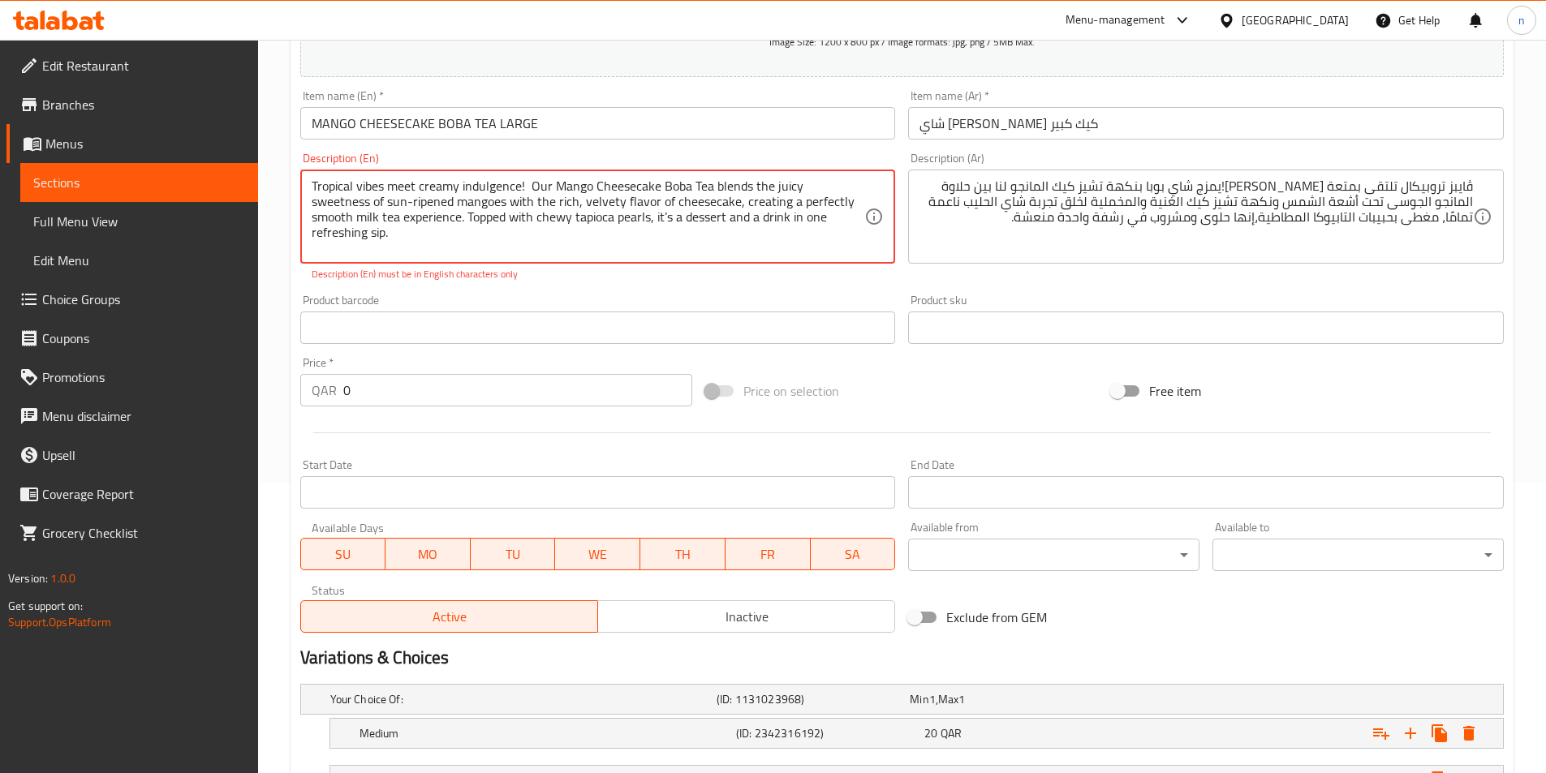
scroll to position [85, 0]
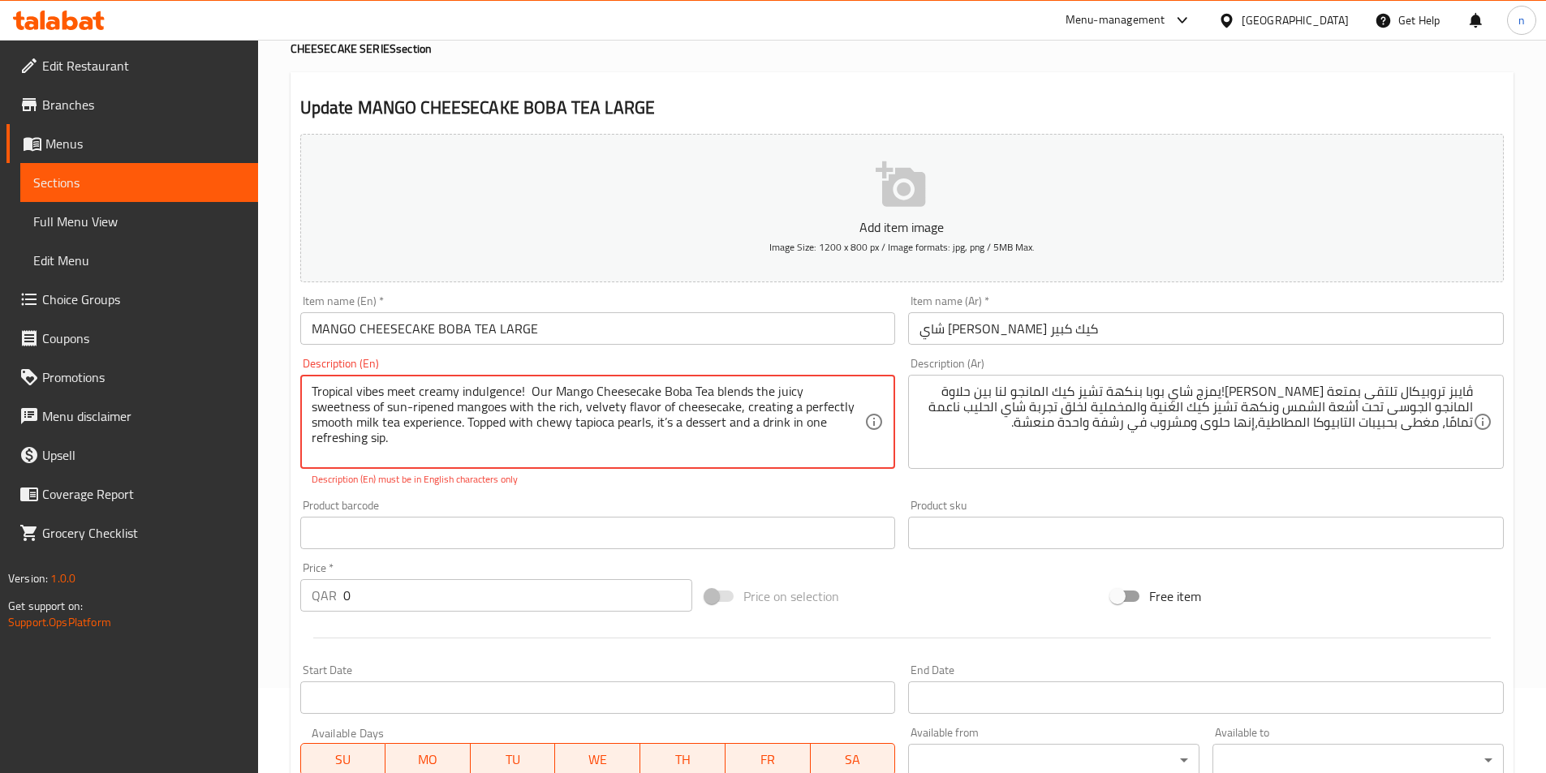
click at [351, 413] on textarea "Tropical vibes meet creamy indulgence! Our Mango Cheesecake Boba Tea blends the…" at bounding box center [588, 422] width 553 height 77
click at [345, 405] on textarea "Tropical vibes meet creamy indulgence! Our Mango Cheesecake Boba Tea blends the…" at bounding box center [588, 422] width 553 height 77
click at [351, 405] on textarea "Tropical vibes meet creamy indulgence! Our Mango Cheesecake Boba Tea blends the…" at bounding box center [588, 422] width 553 height 77
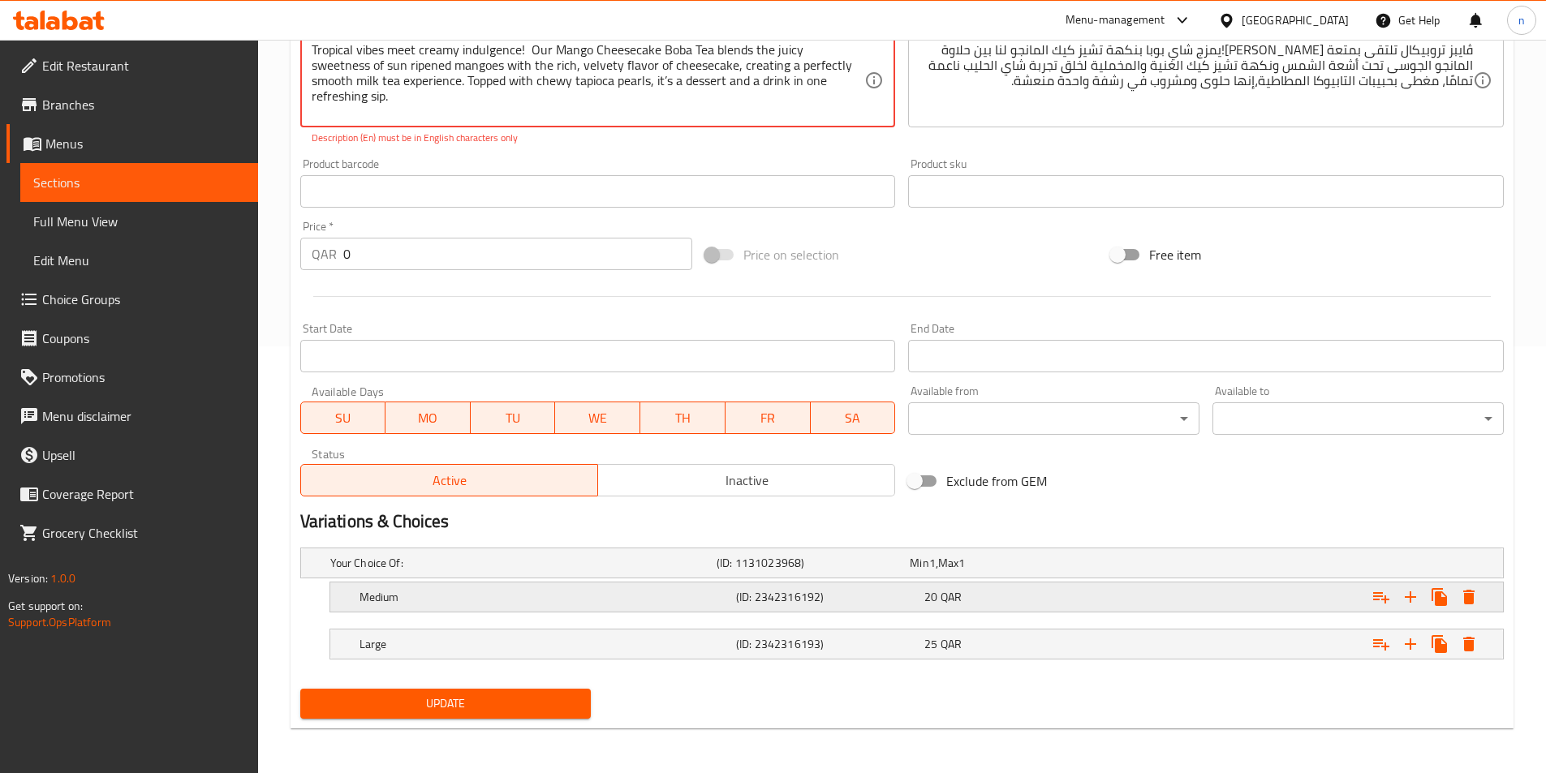
scroll to position [428, 0]
click at [428, 711] on span "Update" at bounding box center [445, 703] width 265 height 20
click at [445, 703] on span "Update" at bounding box center [445, 703] width 265 height 20
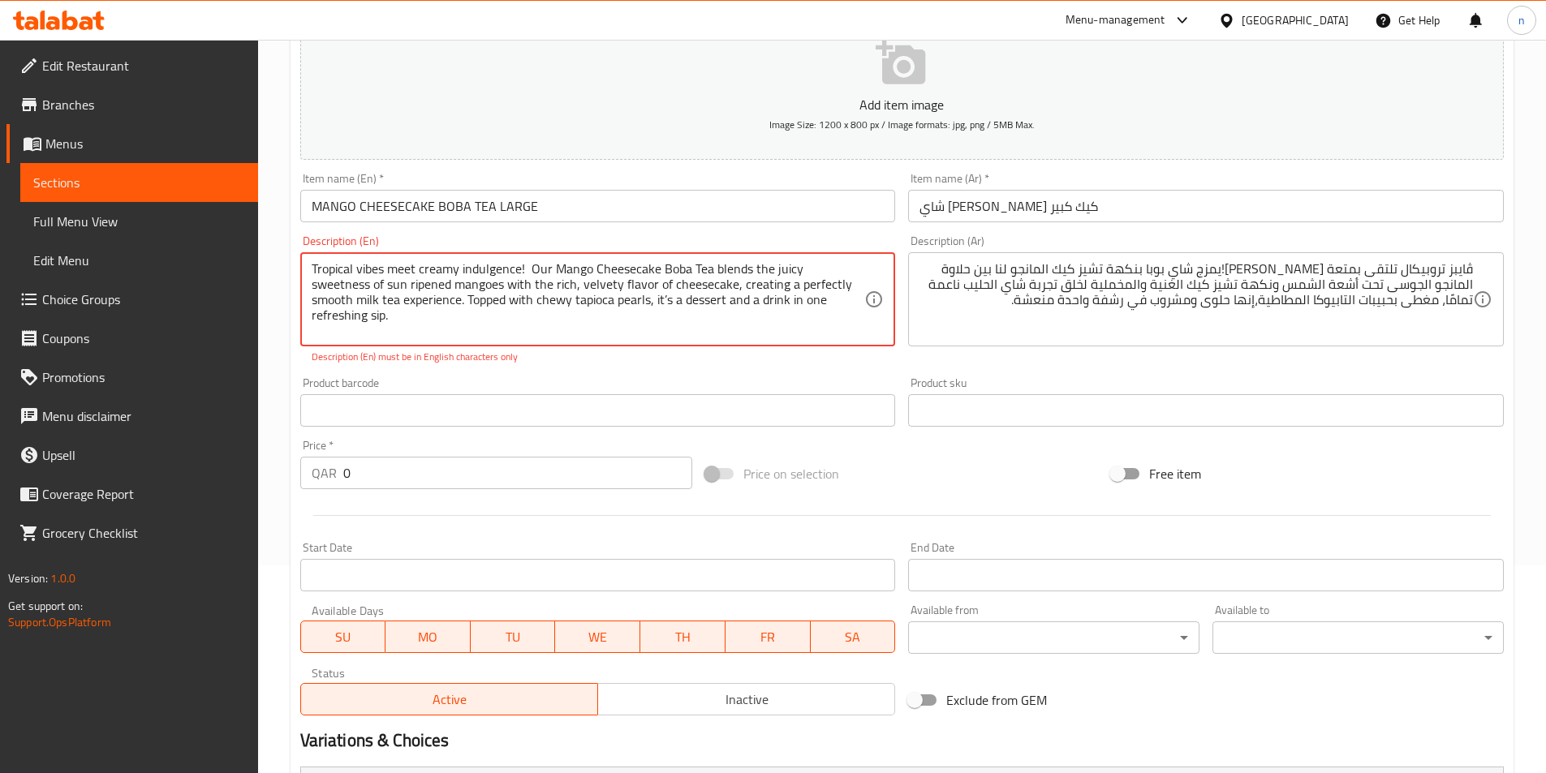
scroll to position [22, 0]
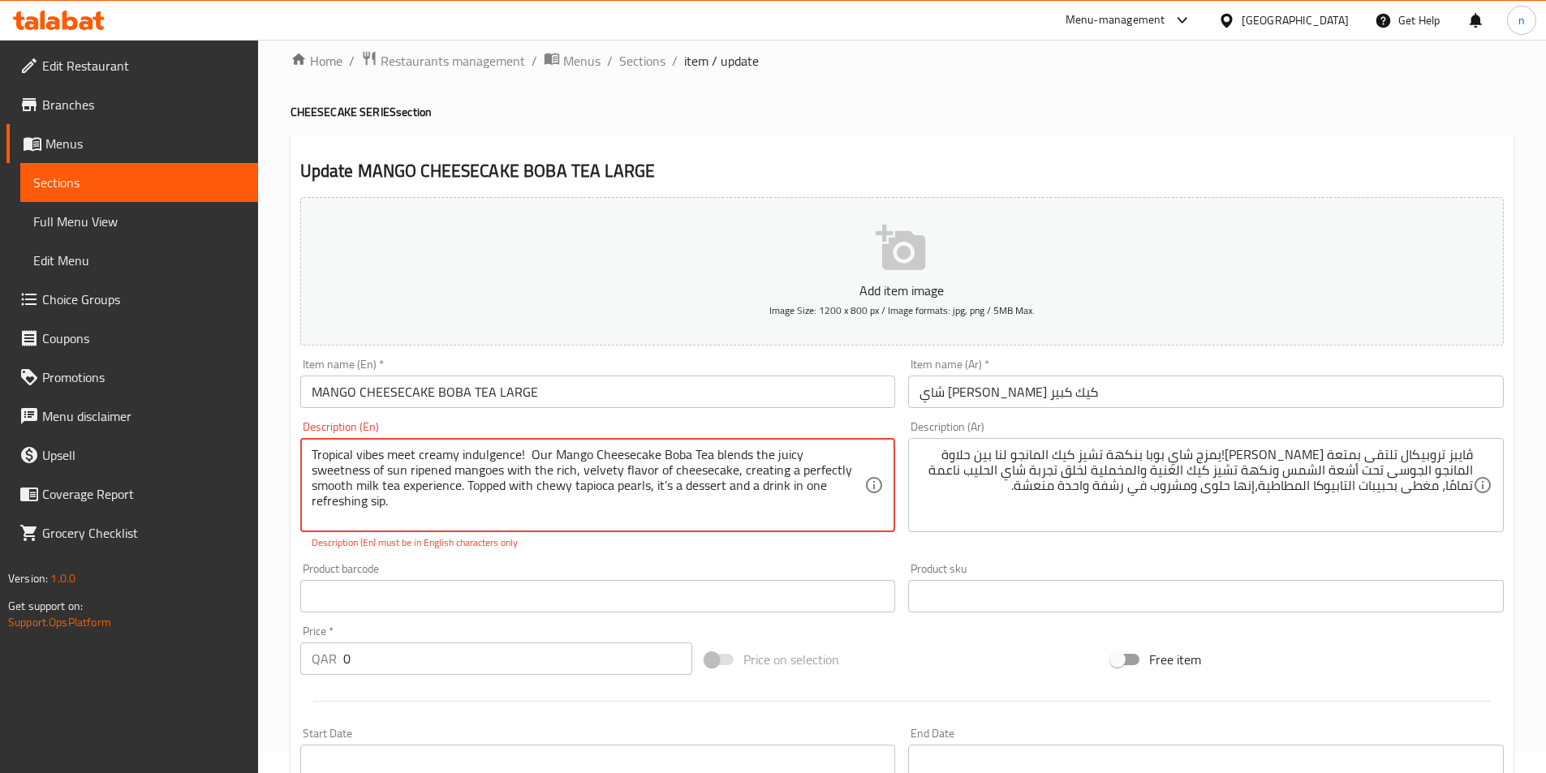
click at [529, 456] on textarea "Tropical vibes meet creamy indulgence! Our Mango Cheesecake Boba Tea blends the…" at bounding box center [588, 485] width 553 height 77
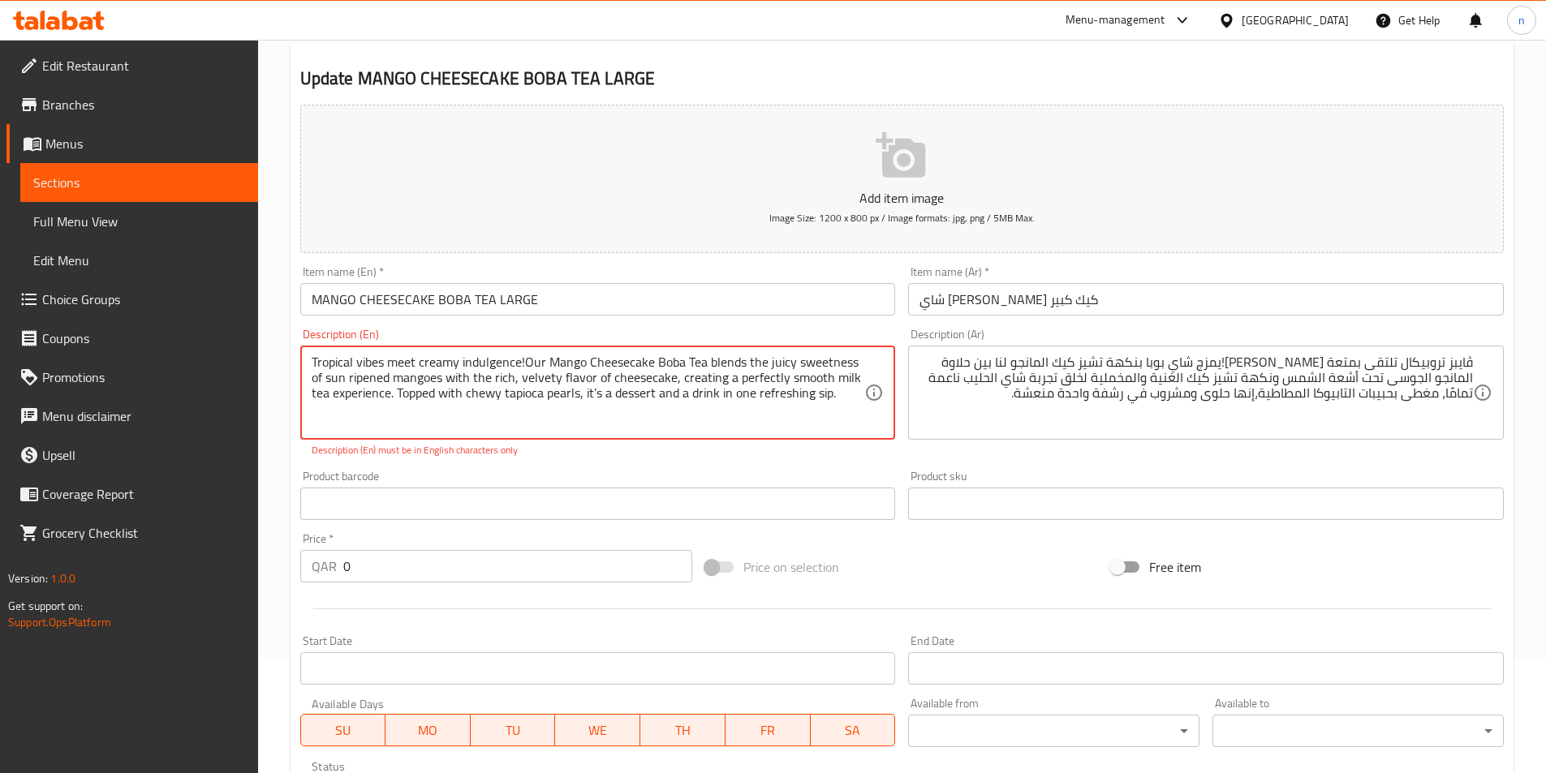
scroll to position [428, 0]
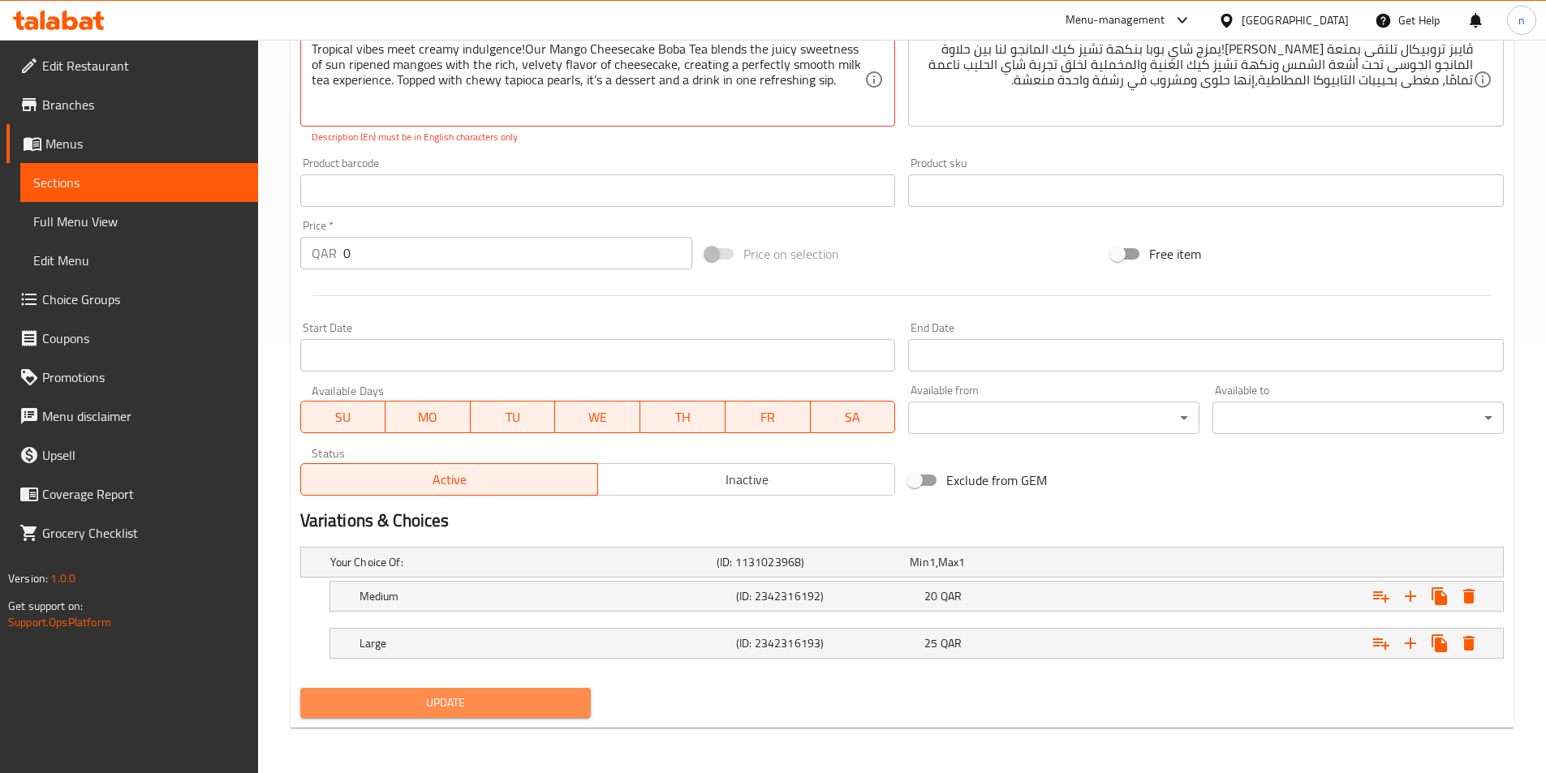
click at [452, 710] on span "Update" at bounding box center [445, 703] width 265 height 20
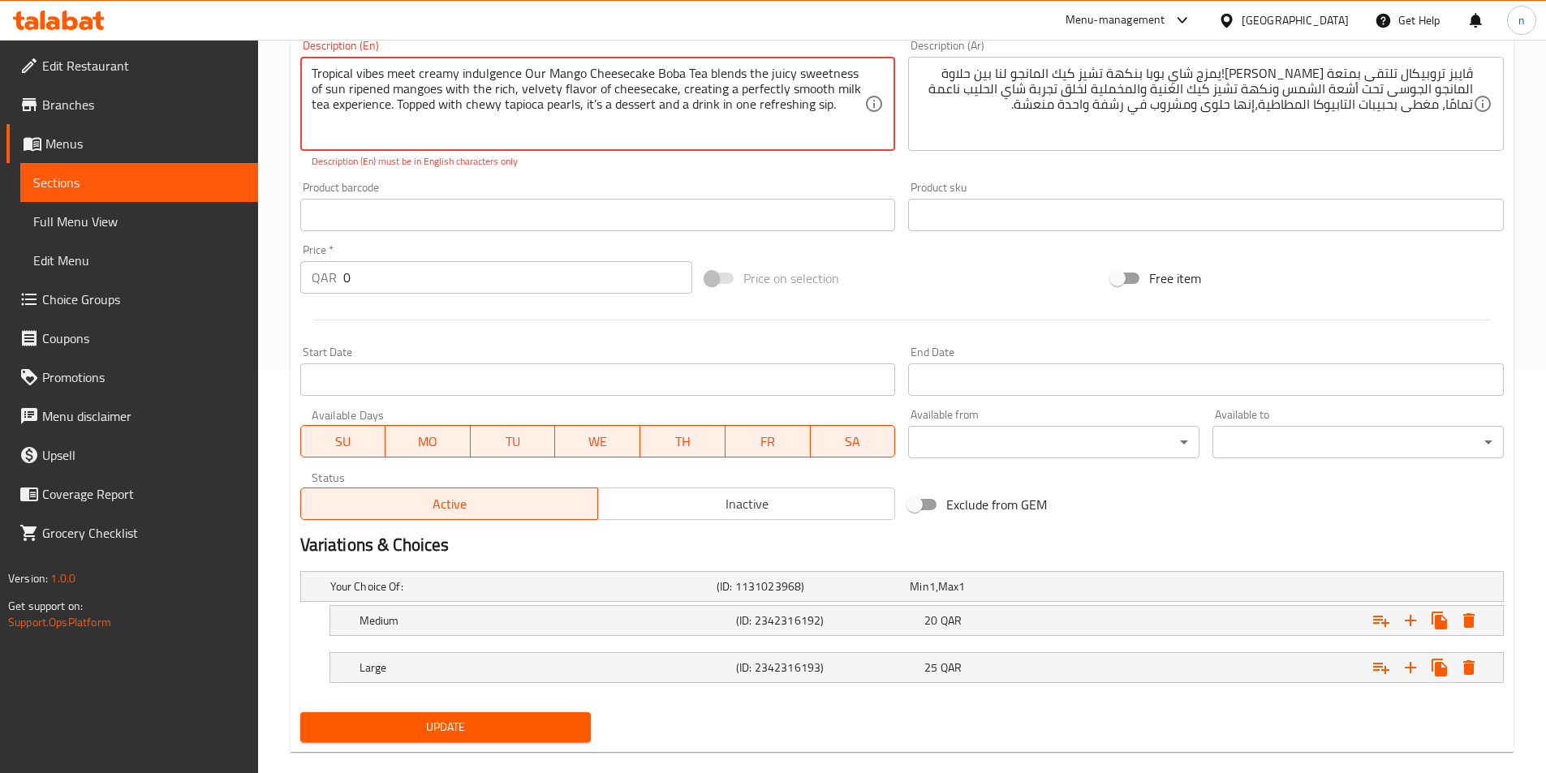
scroll to position [406, 0]
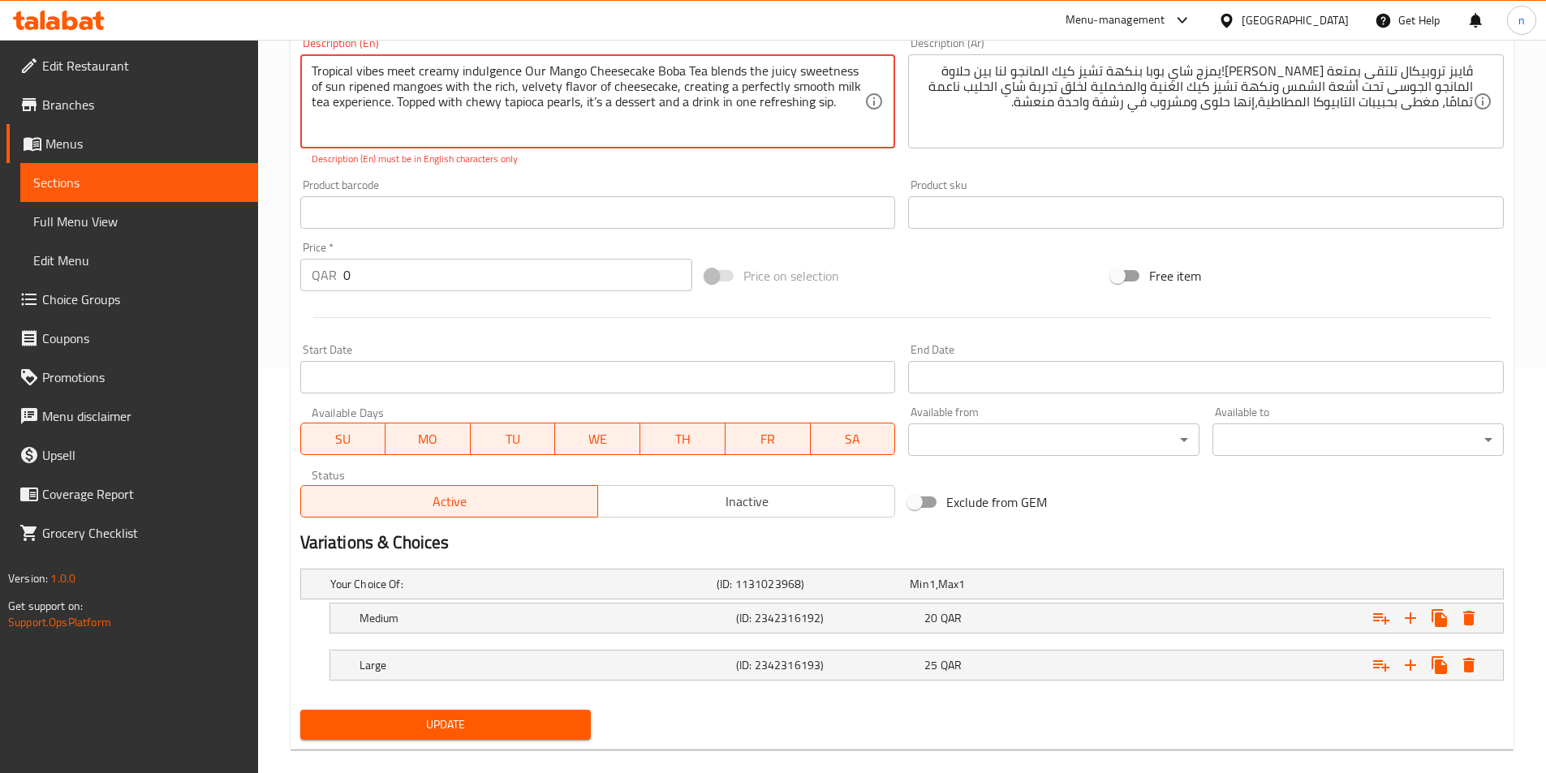
type textarea "Tropical vibes meet creamy indulgence Our Mango Cheesecake Boba Tea blends the …"
click at [484, 723] on span "Update" at bounding box center [445, 725] width 265 height 20
click at [484, 729] on span "Update" at bounding box center [445, 725] width 265 height 20
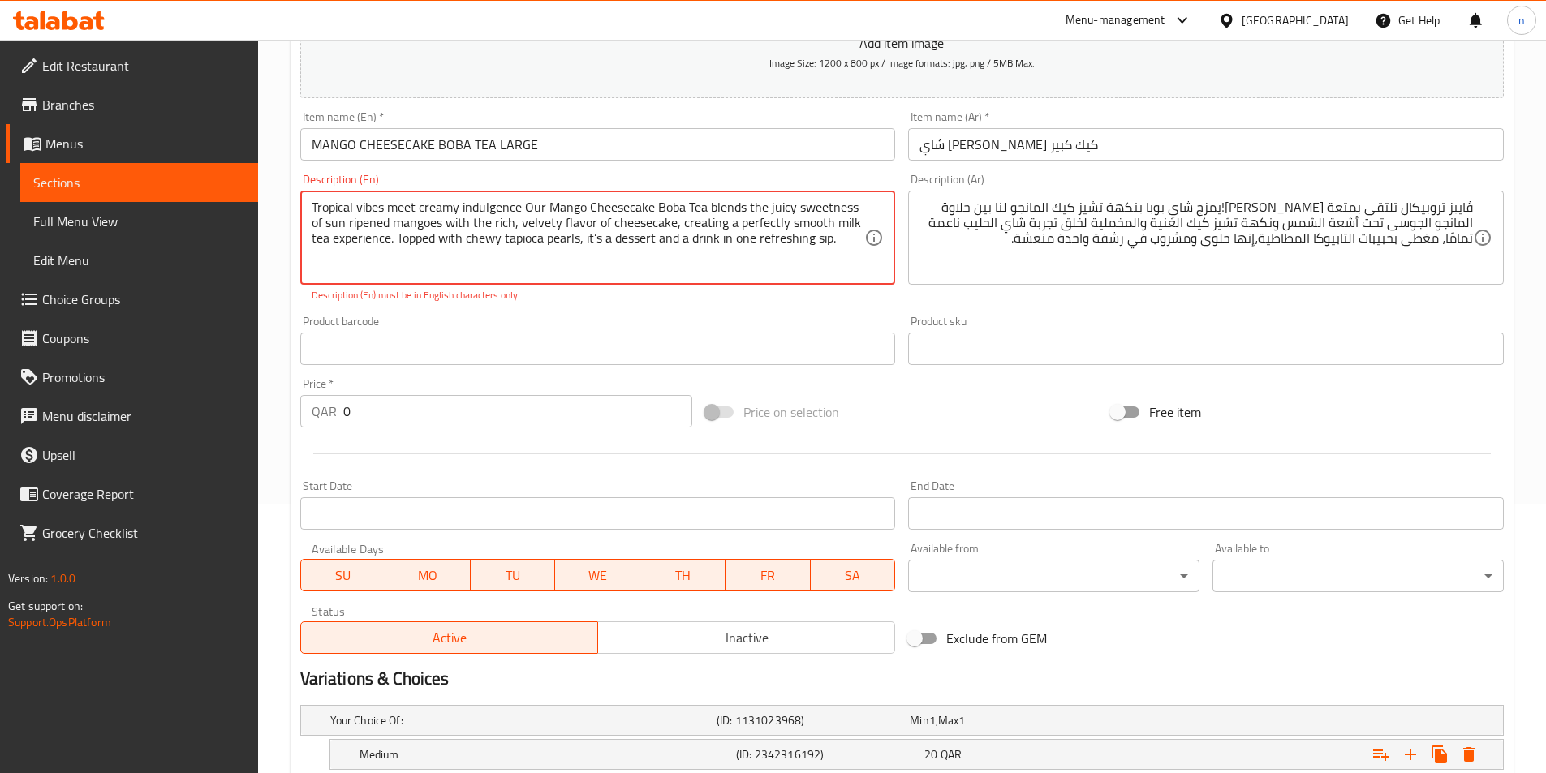
scroll to position [243, 0]
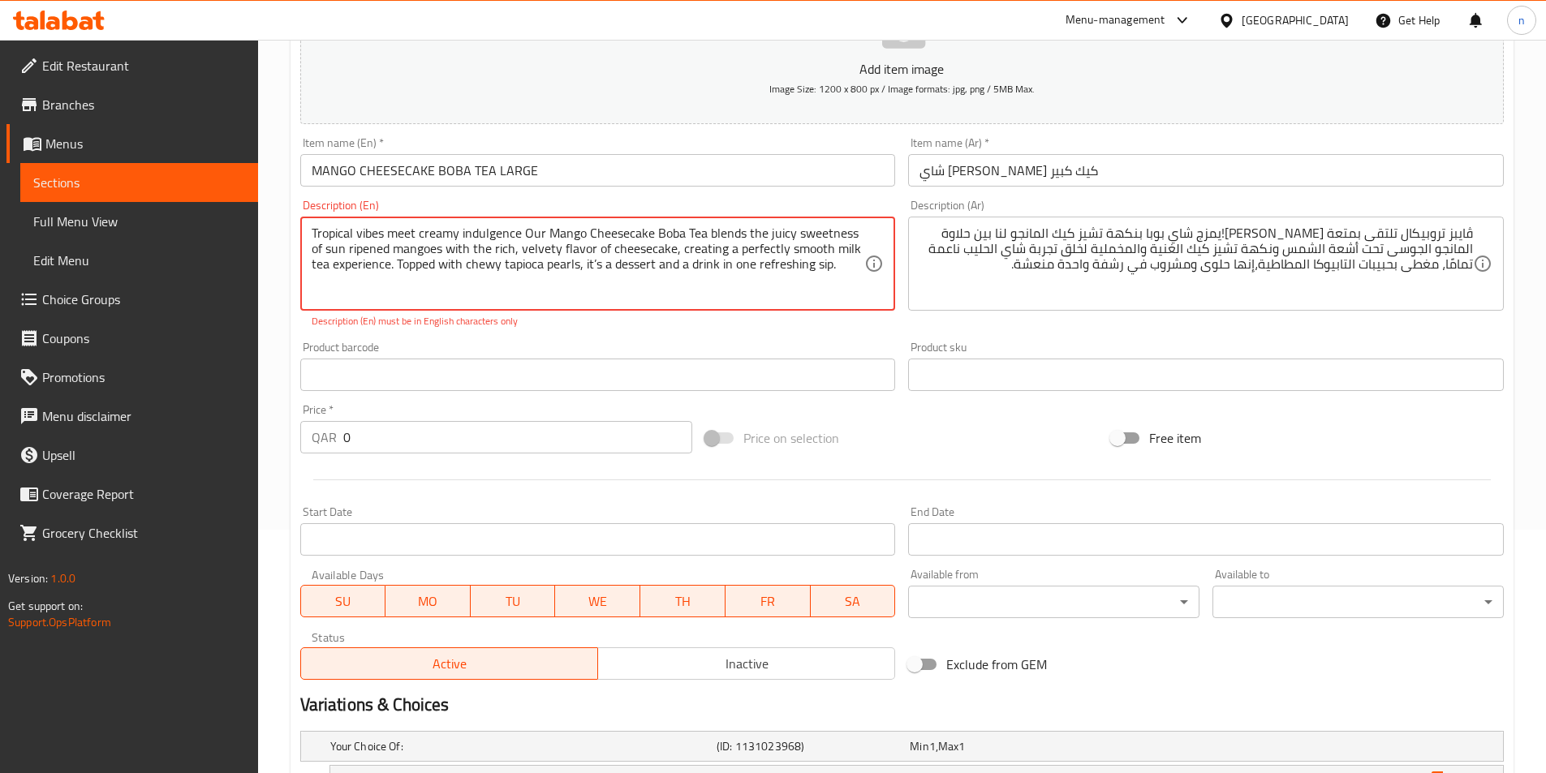
click at [674, 253] on textarea "Tropical vibes meet creamy indulgence Our Mango Cheesecake Boba Tea blends the …" at bounding box center [588, 264] width 553 height 77
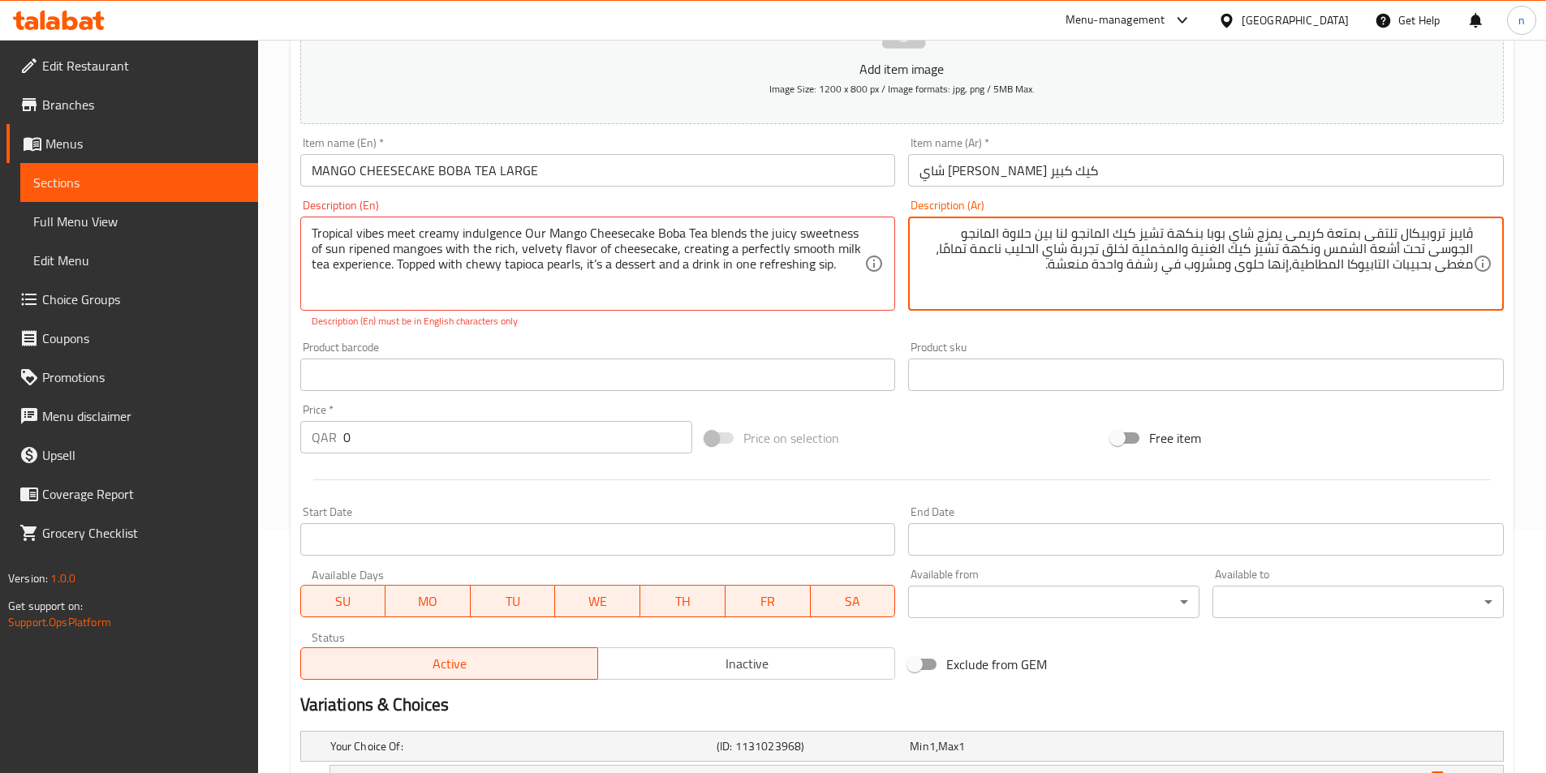
type textarea "ڤايبز تروبيكال تلتقى بمتعة كريمى يمزج شاي بوبا بنكهة تشيز كيك المانجو لنا بين ح…"
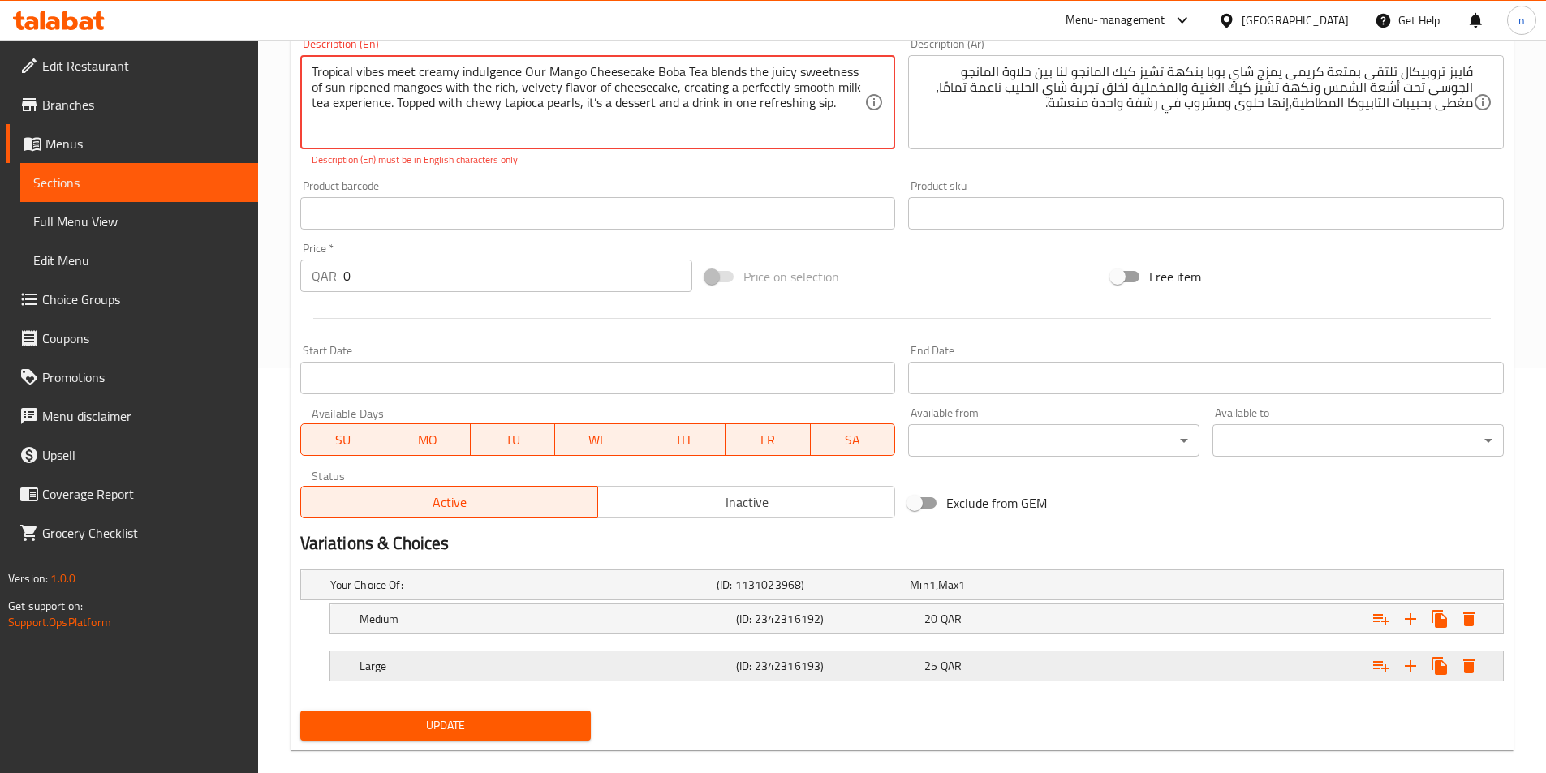
scroll to position [428, 0]
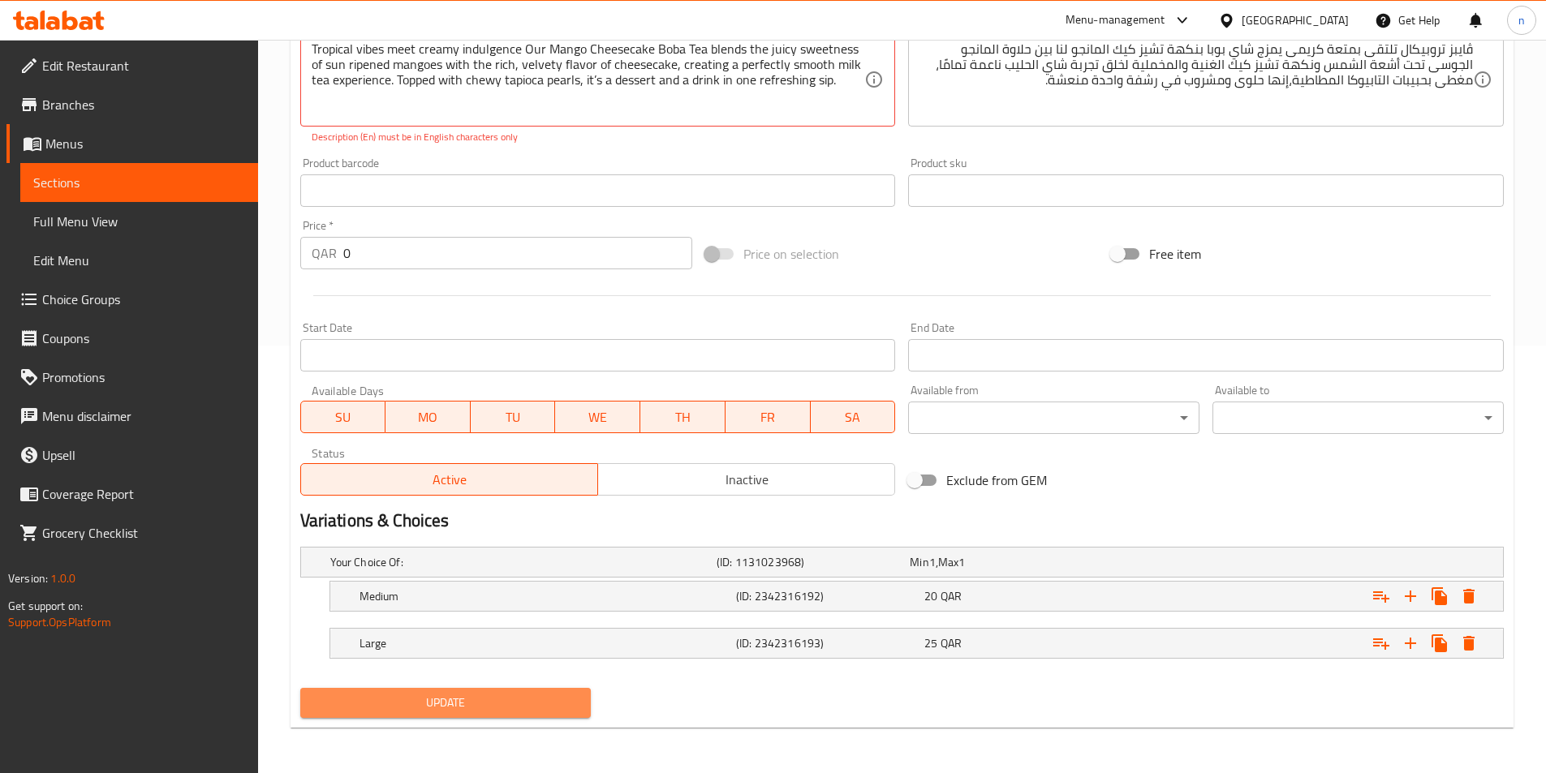
click at [535, 708] on span "Update" at bounding box center [445, 703] width 265 height 20
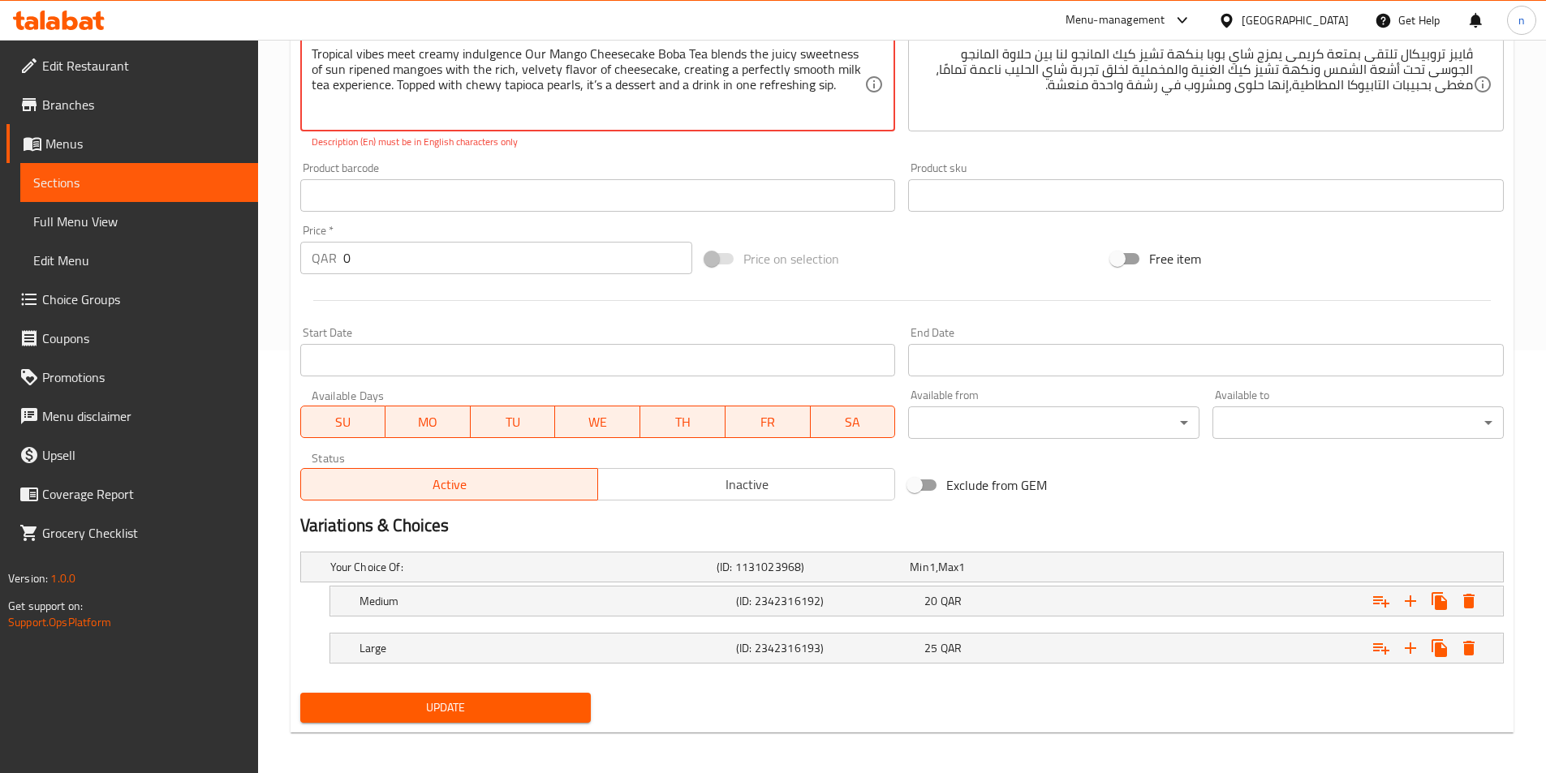
scroll to position [103, 0]
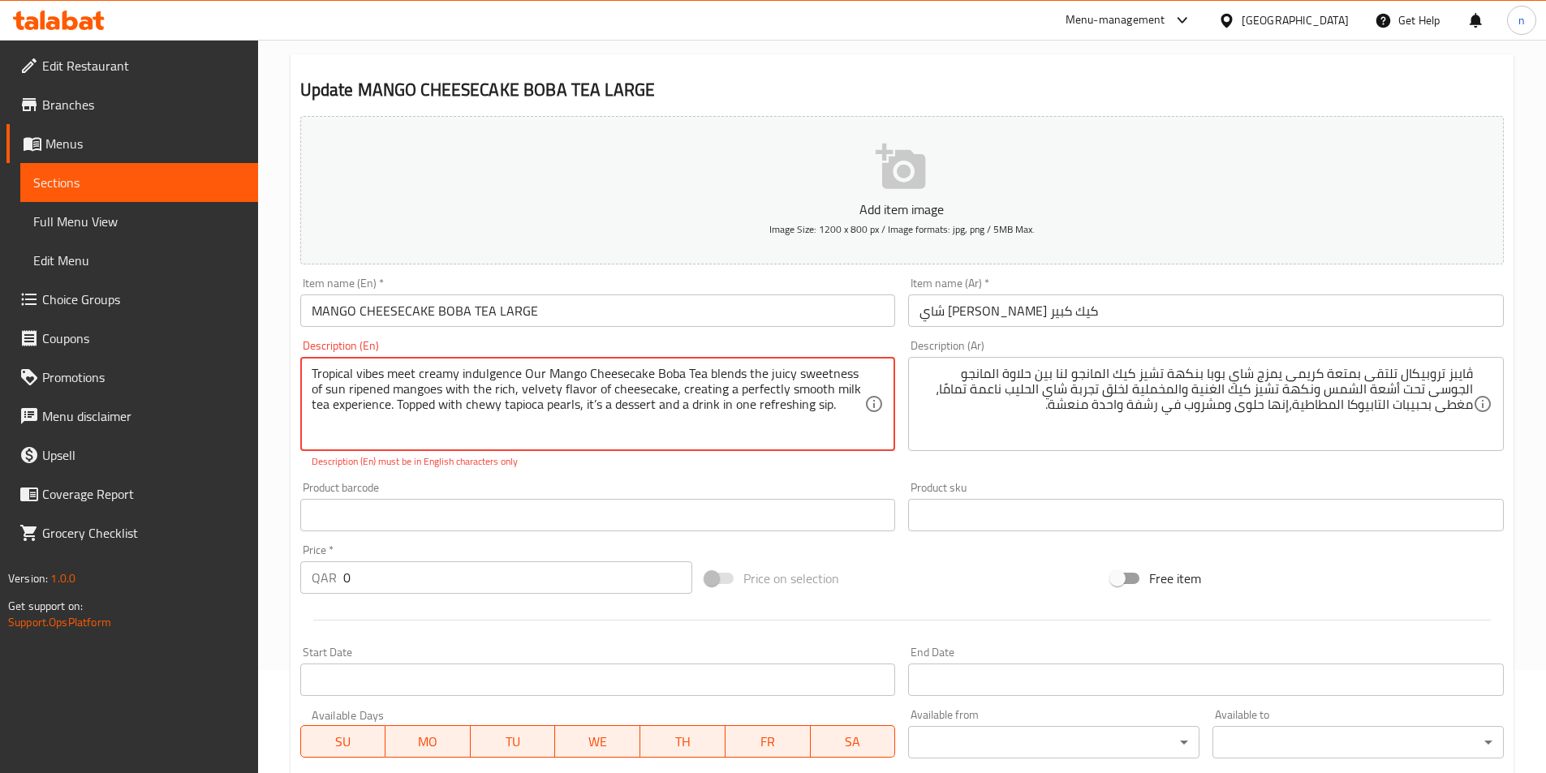
click at [594, 415] on textarea "Tropical vibes meet creamy indulgence Our Mango Cheesecake Boba Tea blends the …" at bounding box center [588, 404] width 553 height 77
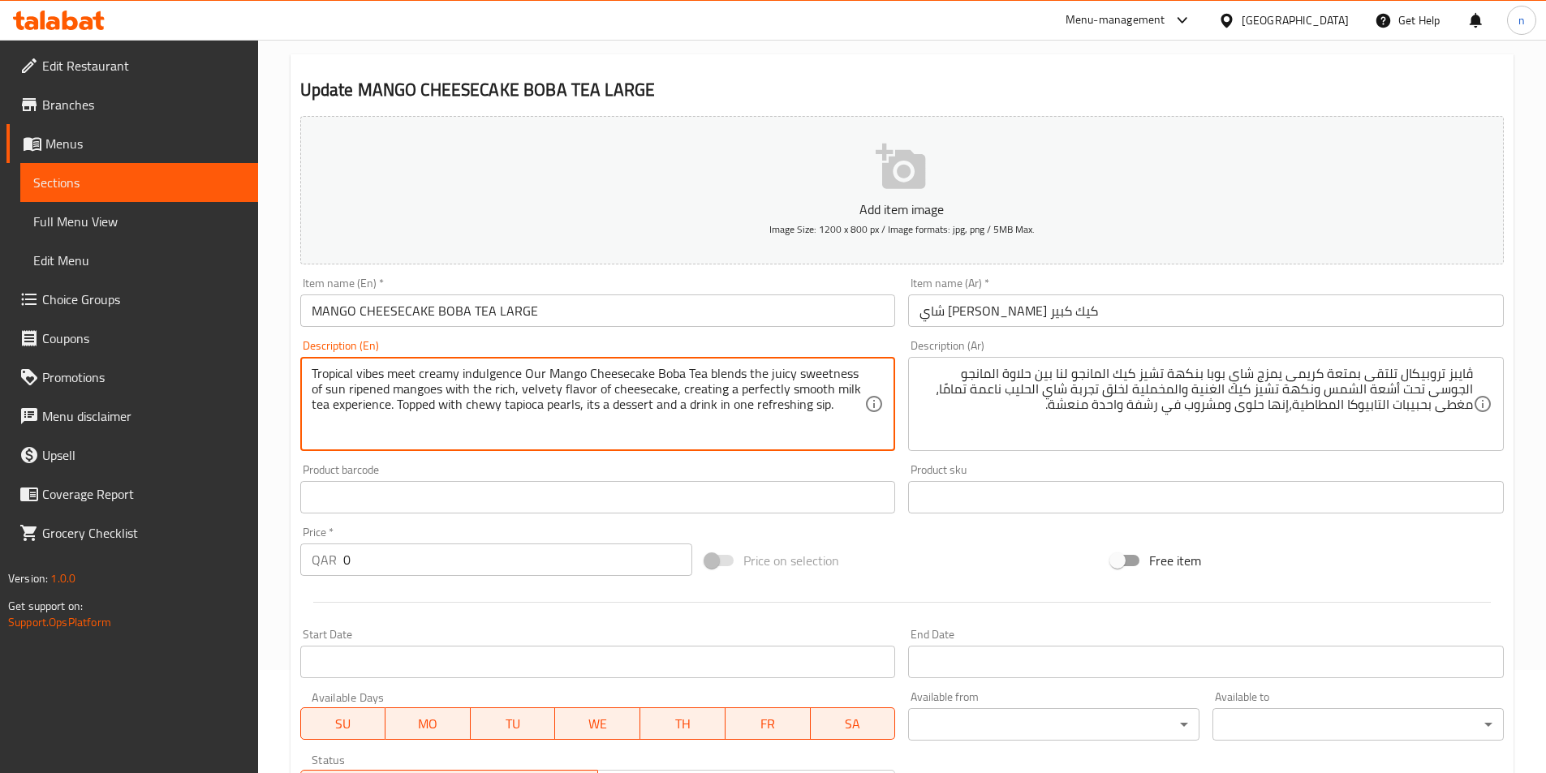
scroll to position [410, 0]
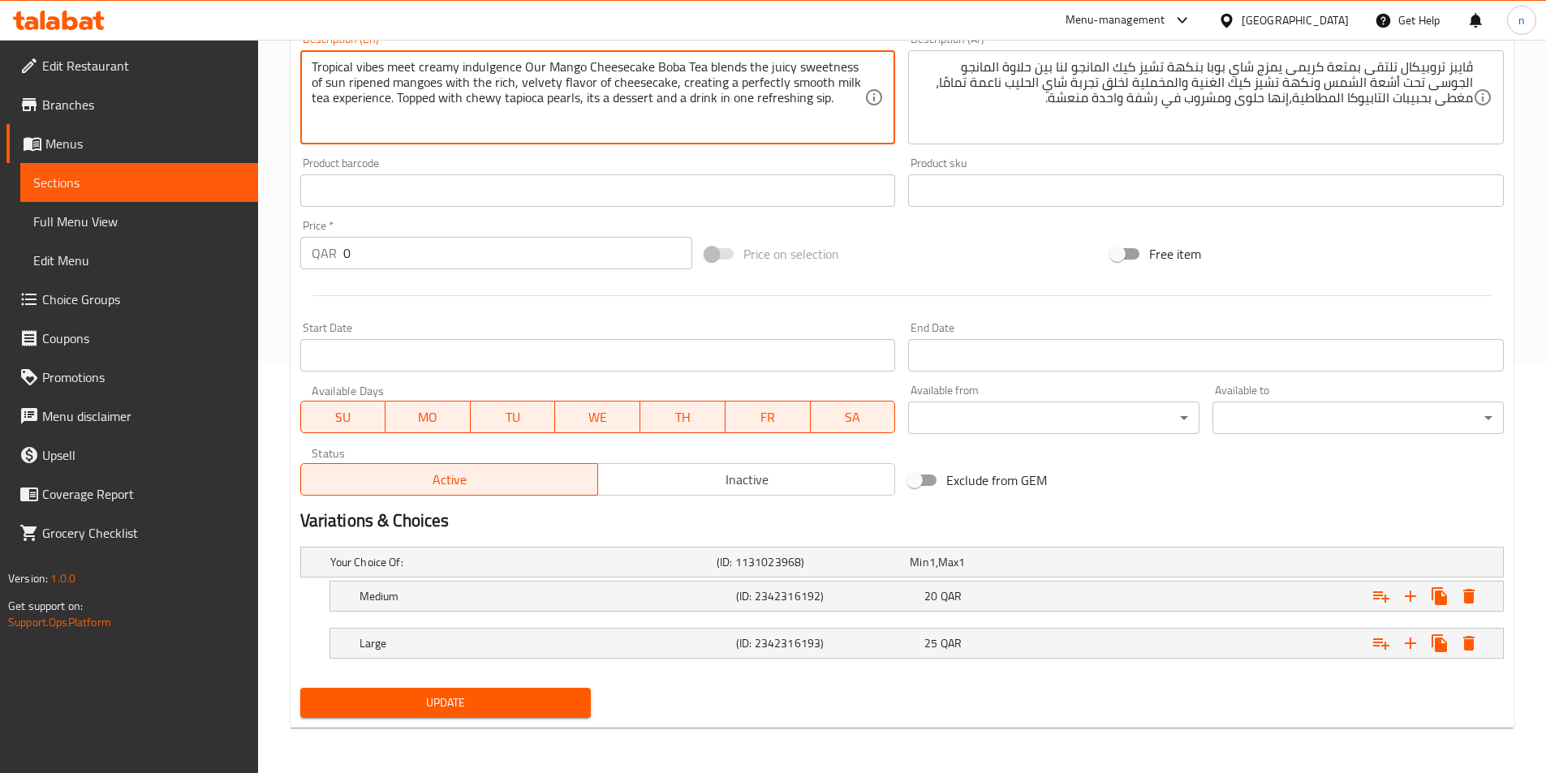
type textarea "Tropical vibes meet creamy indulgence Our Mango Cheesecake Boba Tea blends the …"
click at [497, 713] on button "Update" at bounding box center [445, 703] width 291 height 30
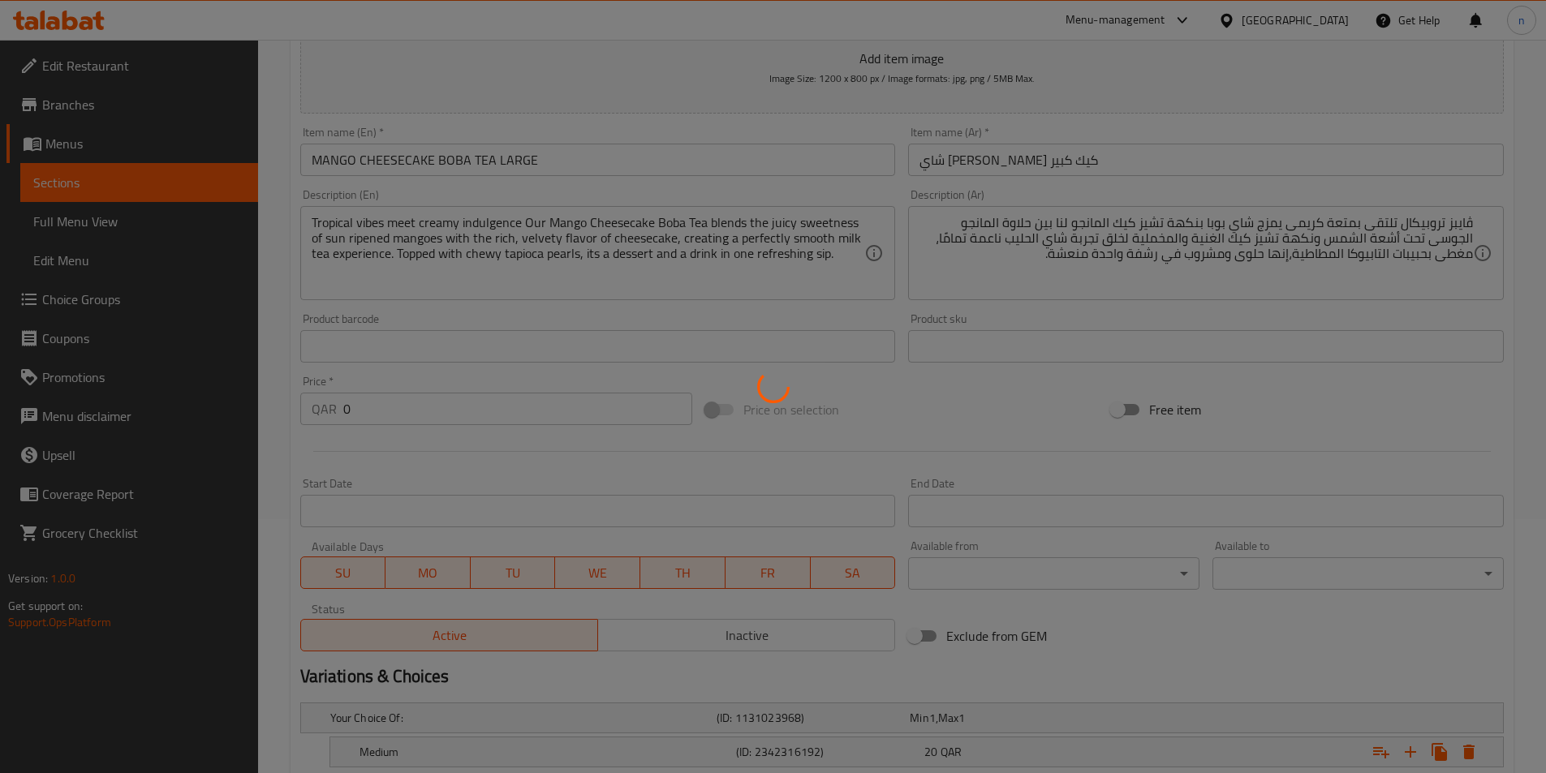
scroll to position [248, 0]
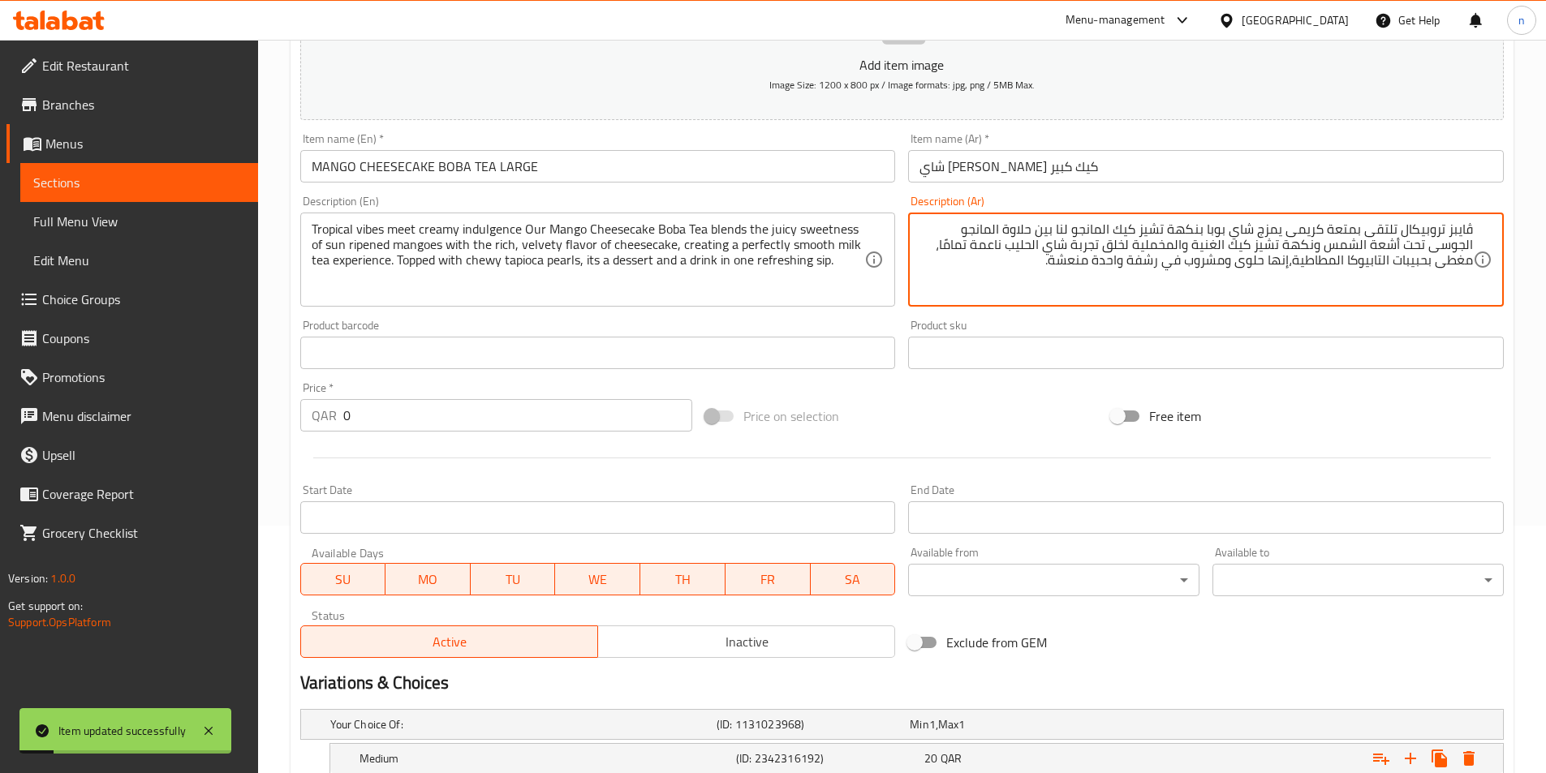
click at [1196, 230] on textarea "ڤايبز تروبيكال تلتقى بمتعة كريمى يمزج شاي بوبا بنكهة تشيز كيك المانجو لنا بين ح…" at bounding box center [1195, 260] width 553 height 77
click at [1328, 235] on textarea "ڤايبز تروبيكال تلتقى بمتعة كريمى يمزج شاي بوبا تشيز كيك المانجو لنا بين حلاوة ا…" at bounding box center [1195, 260] width 553 height 77
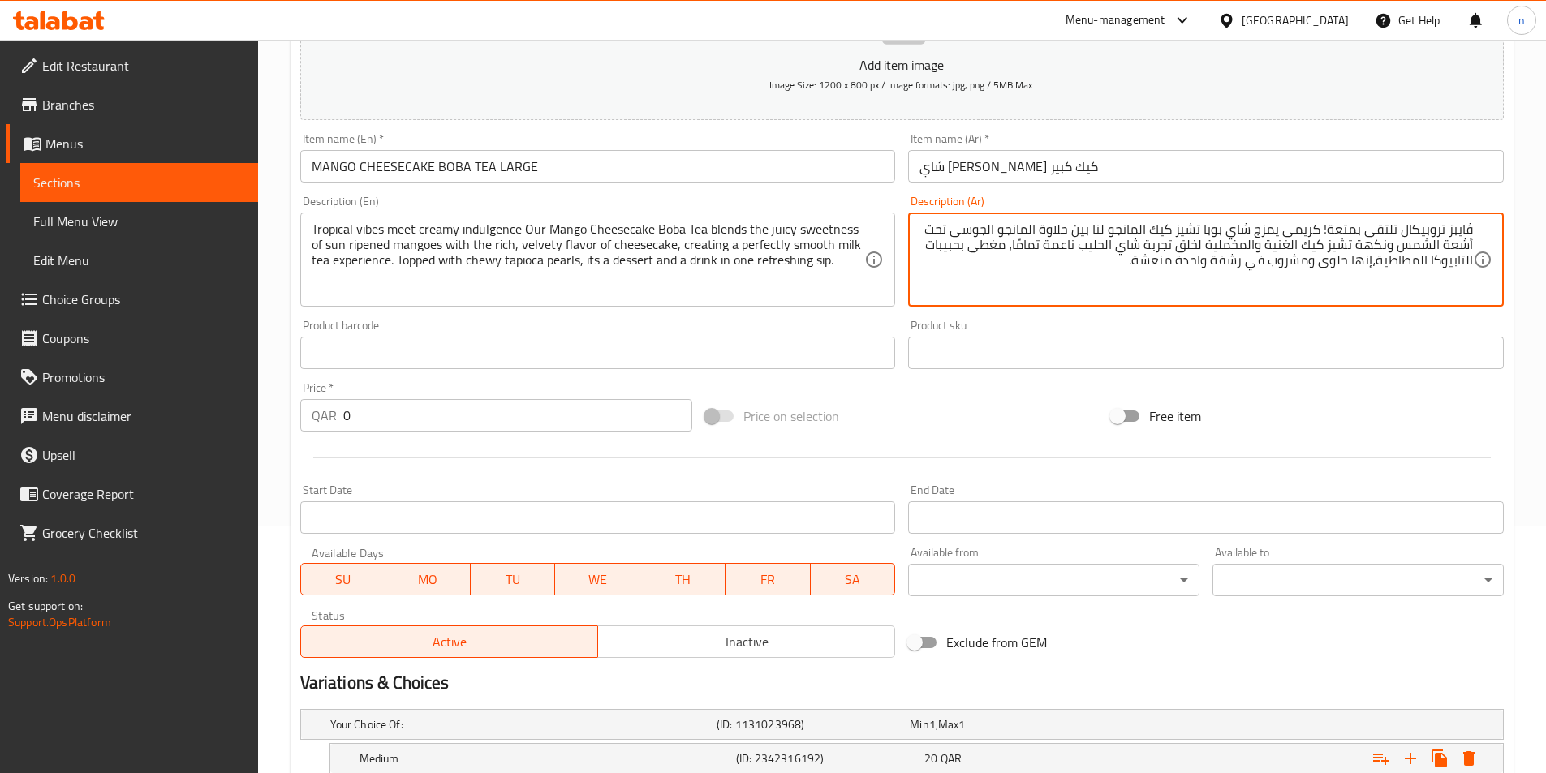
type textarea "ڤايبز تروبيكال تلتقى بمتعة! كريمى يمزج شاي بوبا تشيز كيك المانجو لنا بين حلاوة …"
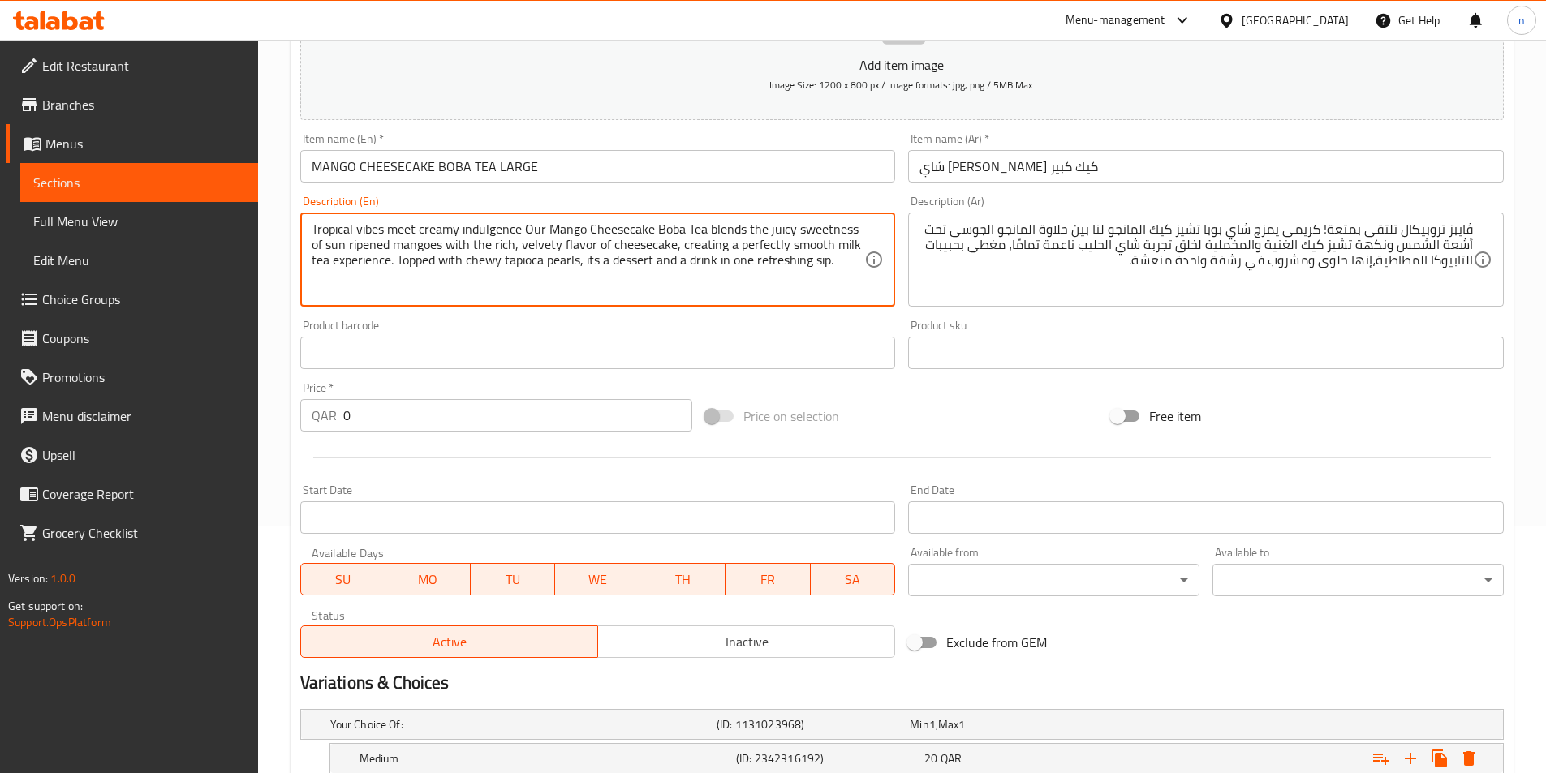
click at [521, 239] on textarea "Tropical vibes meet creamy indulgence Our Mango Cheesecake Boba Tea blends the …" at bounding box center [588, 260] width 553 height 77
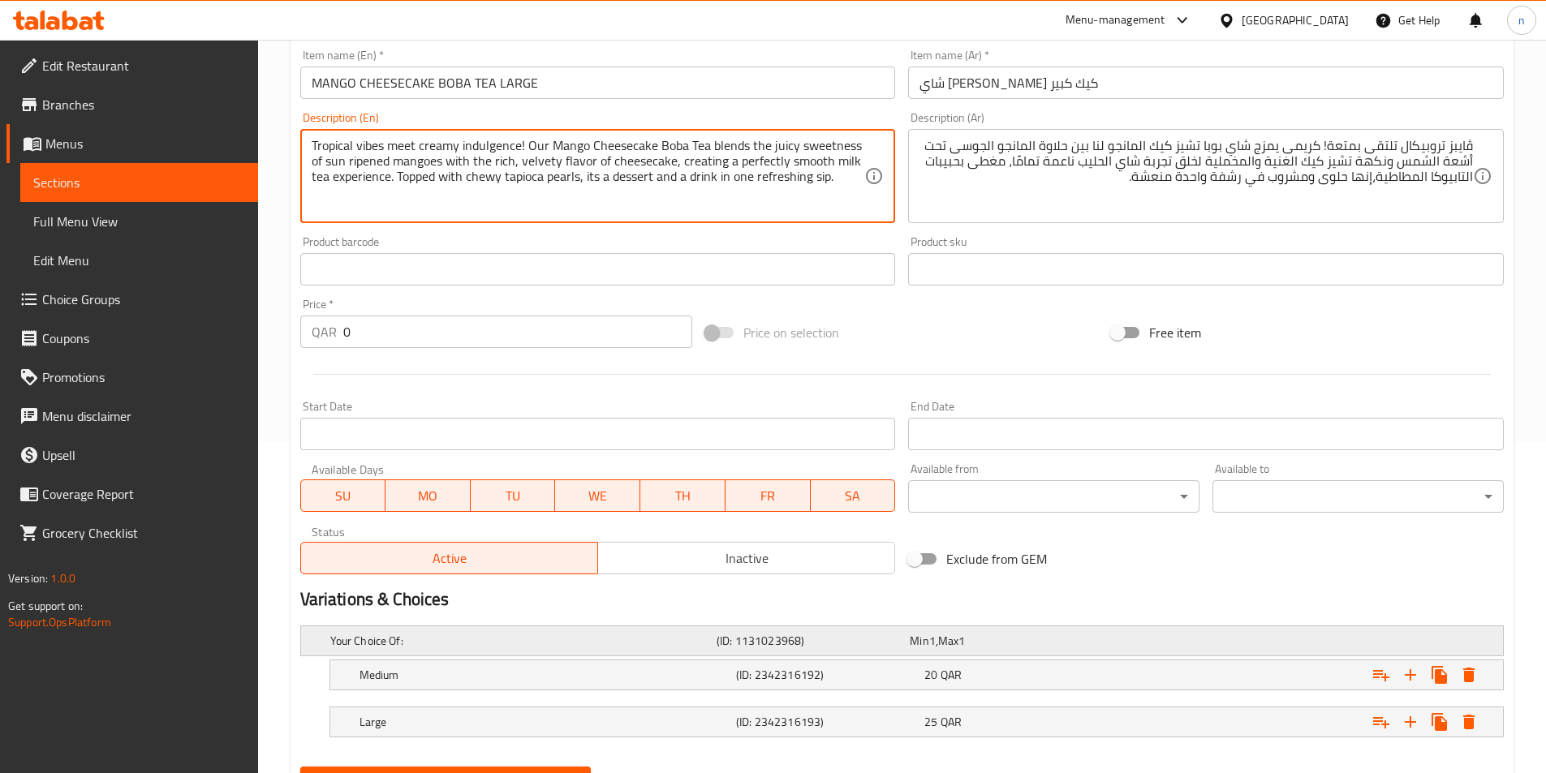
scroll to position [410, 0]
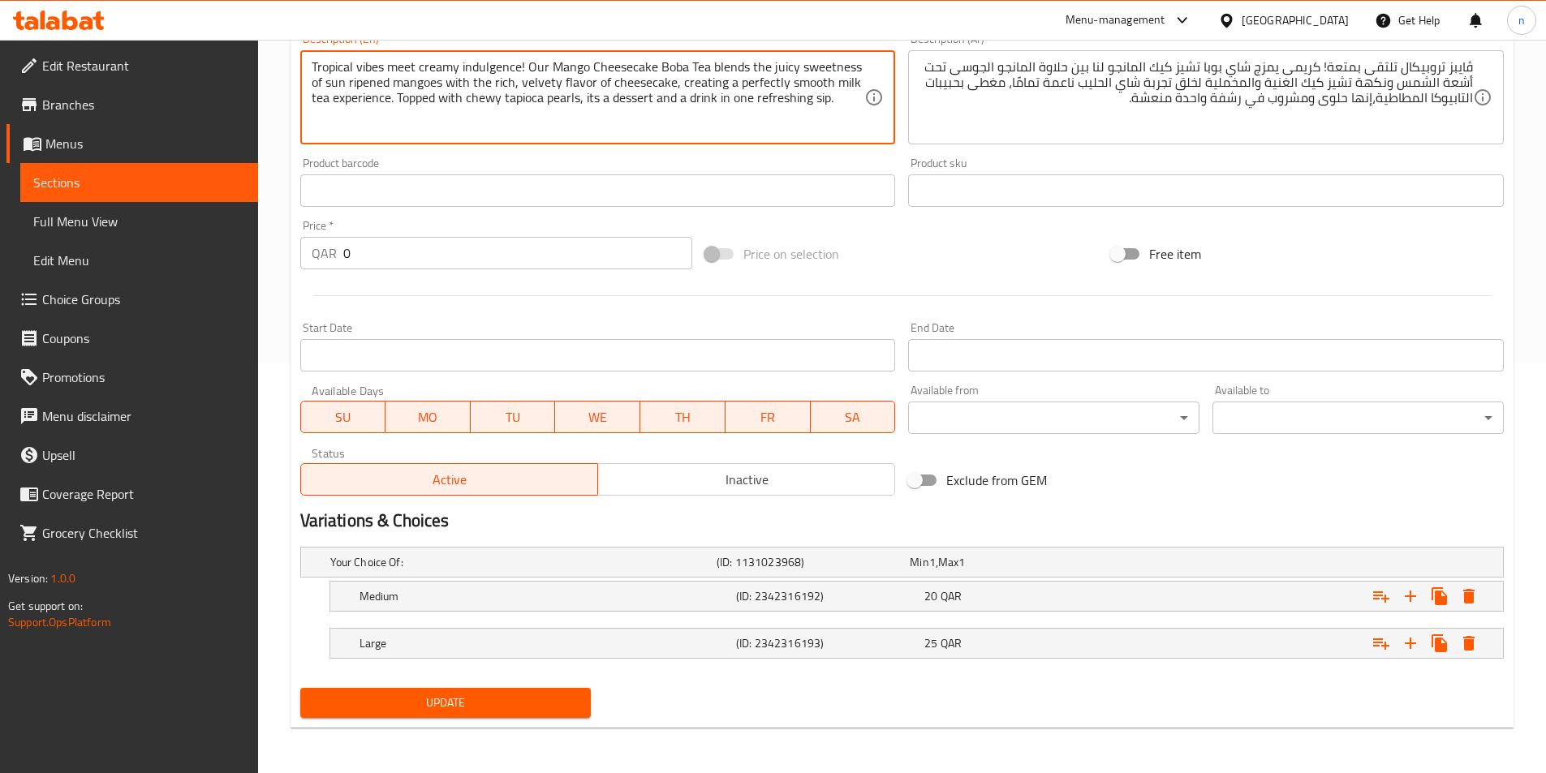
click at [515, 713] on span "Update" at bounding box center [445, 703] width 265 height 20
type textarea "Tropical vibes meet creamy indulgence! Our Mango Cheesecake Boba Tea blends the…"
click at [470, 704] on span "Update" at bounding box center [445, 703] width 265 height 20
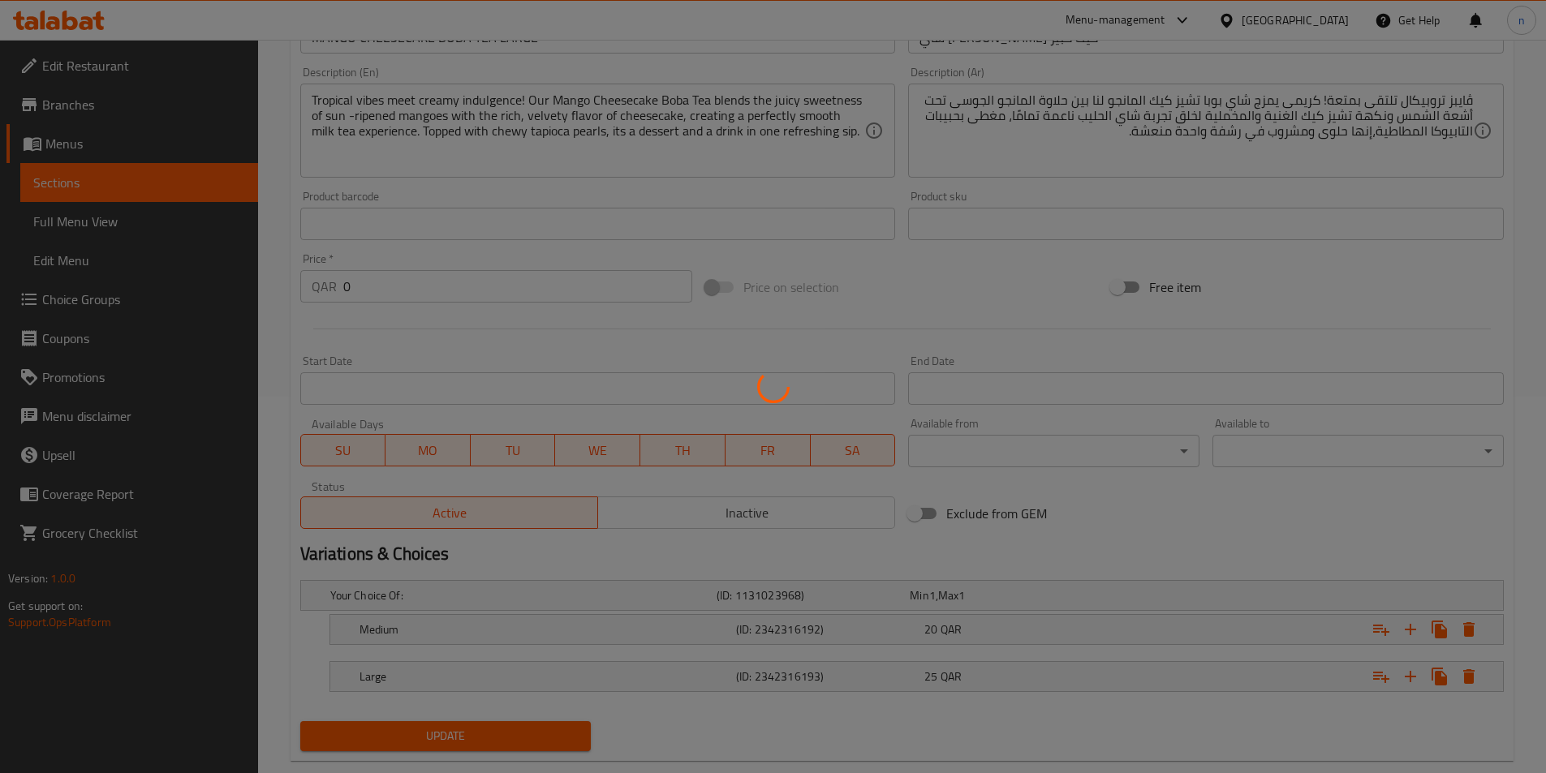
scroll to position [0, 0]
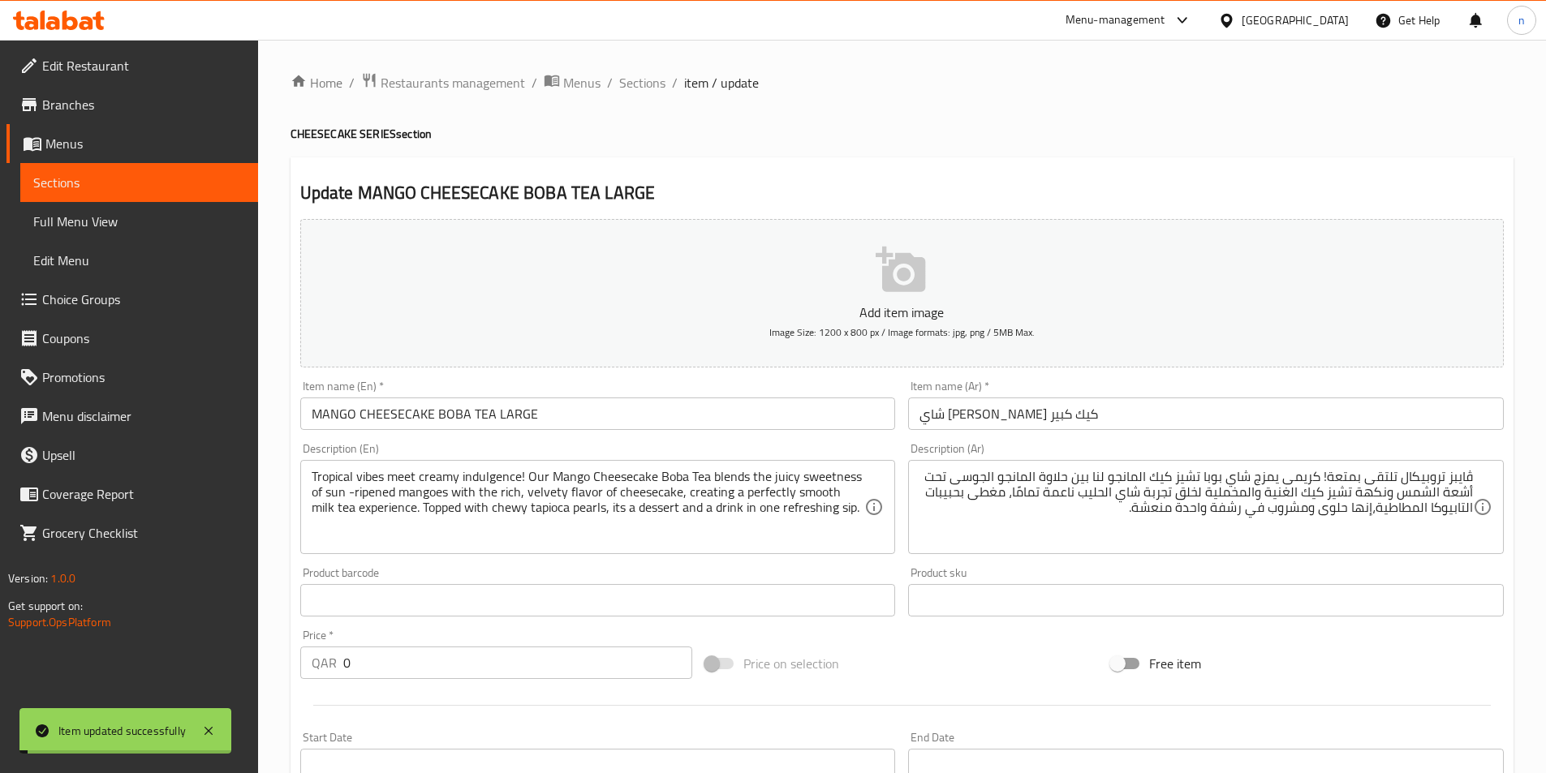
click at [636, 91] on span "Sections" at bounding box center [642, 82] width 46 height 19
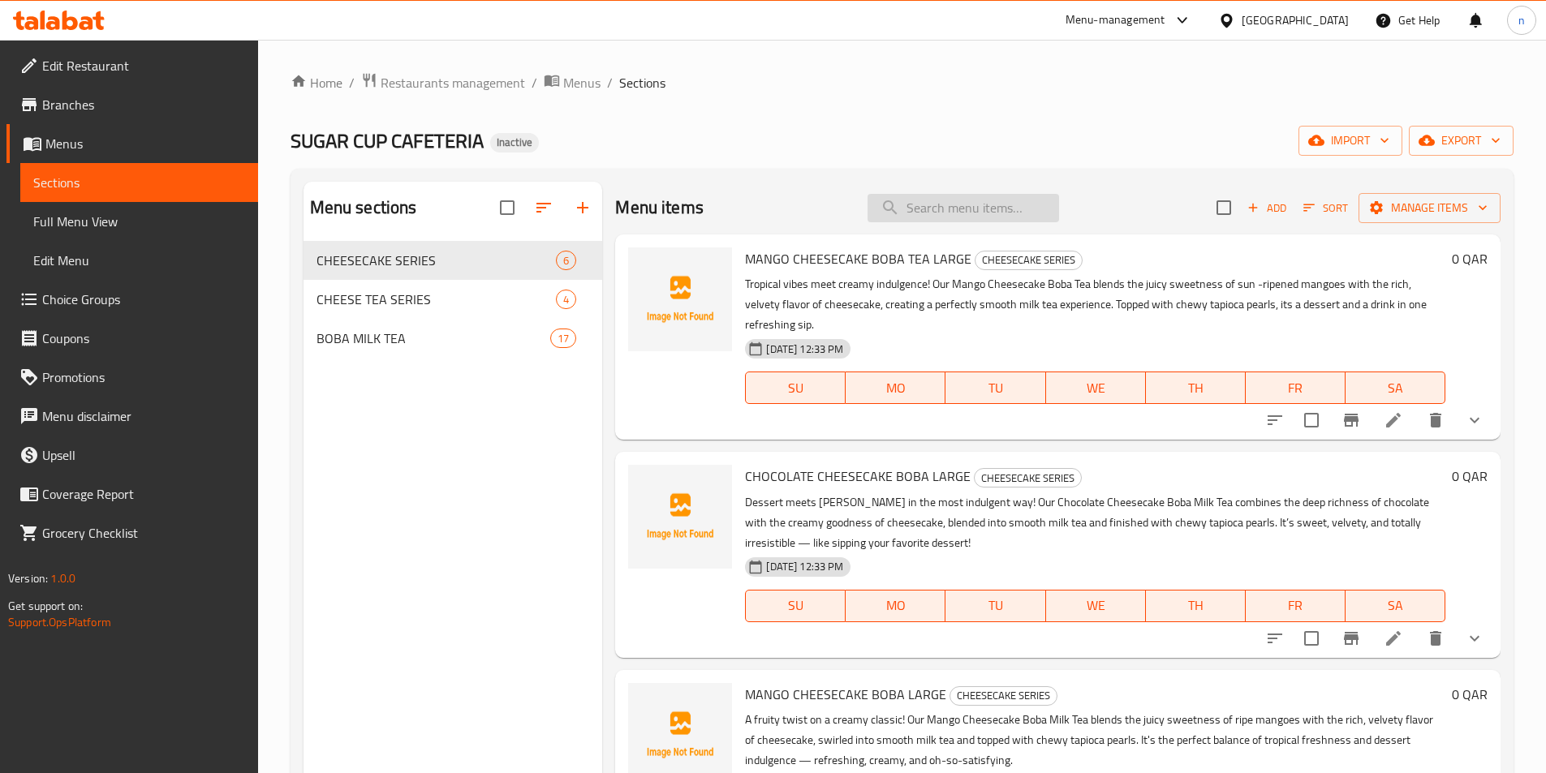
click at [913, 215] on input "search" at bounding box center [964, 208] width 192 height 28
paste input "MANGO CHEESECAKE BOBA LARGE"
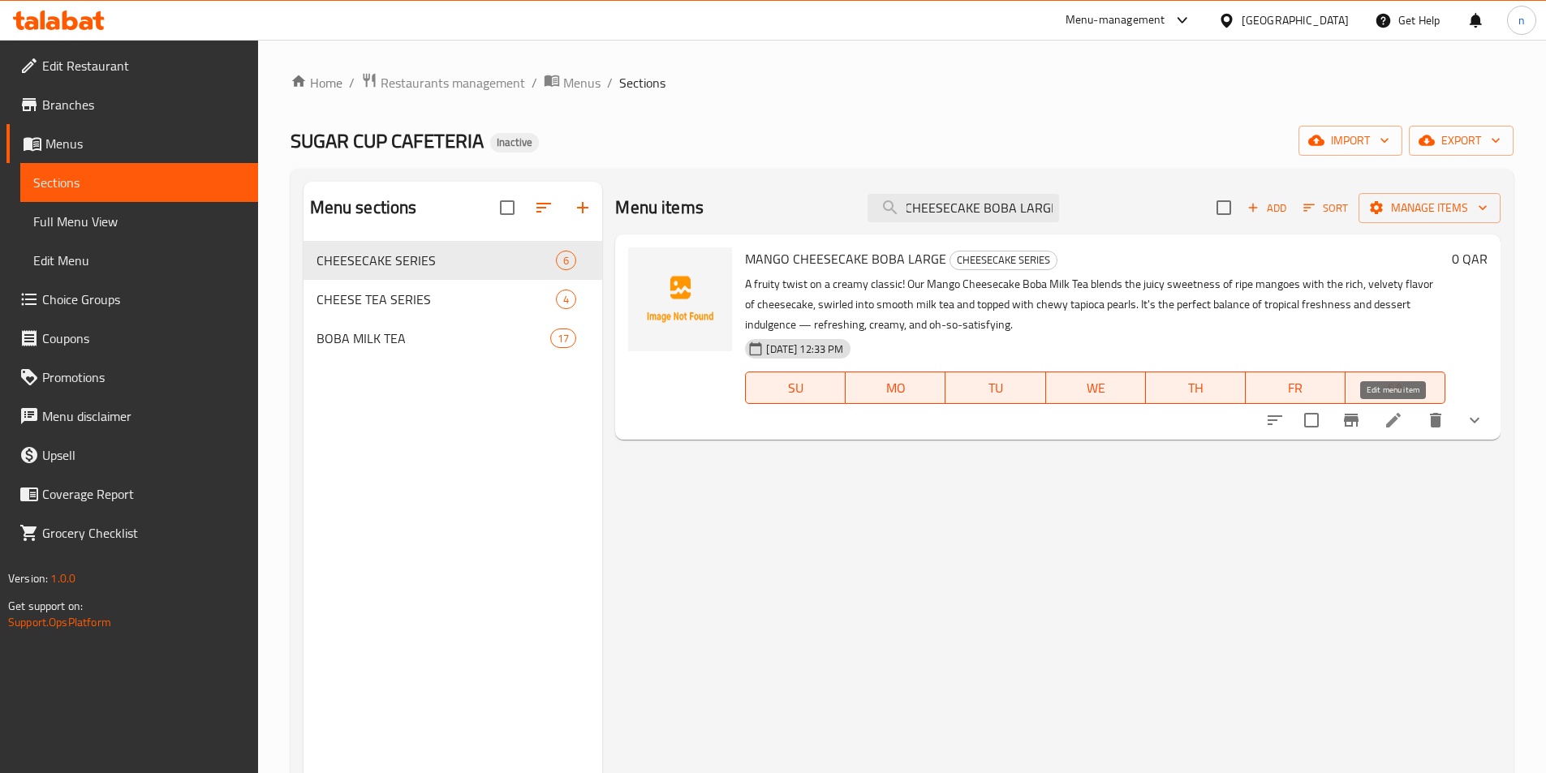
type input "MANGO CHEESECAKE BOBA LARGE"
click at [1389, 426] on icon at bounding box center [1393, 420] width 15 height 15
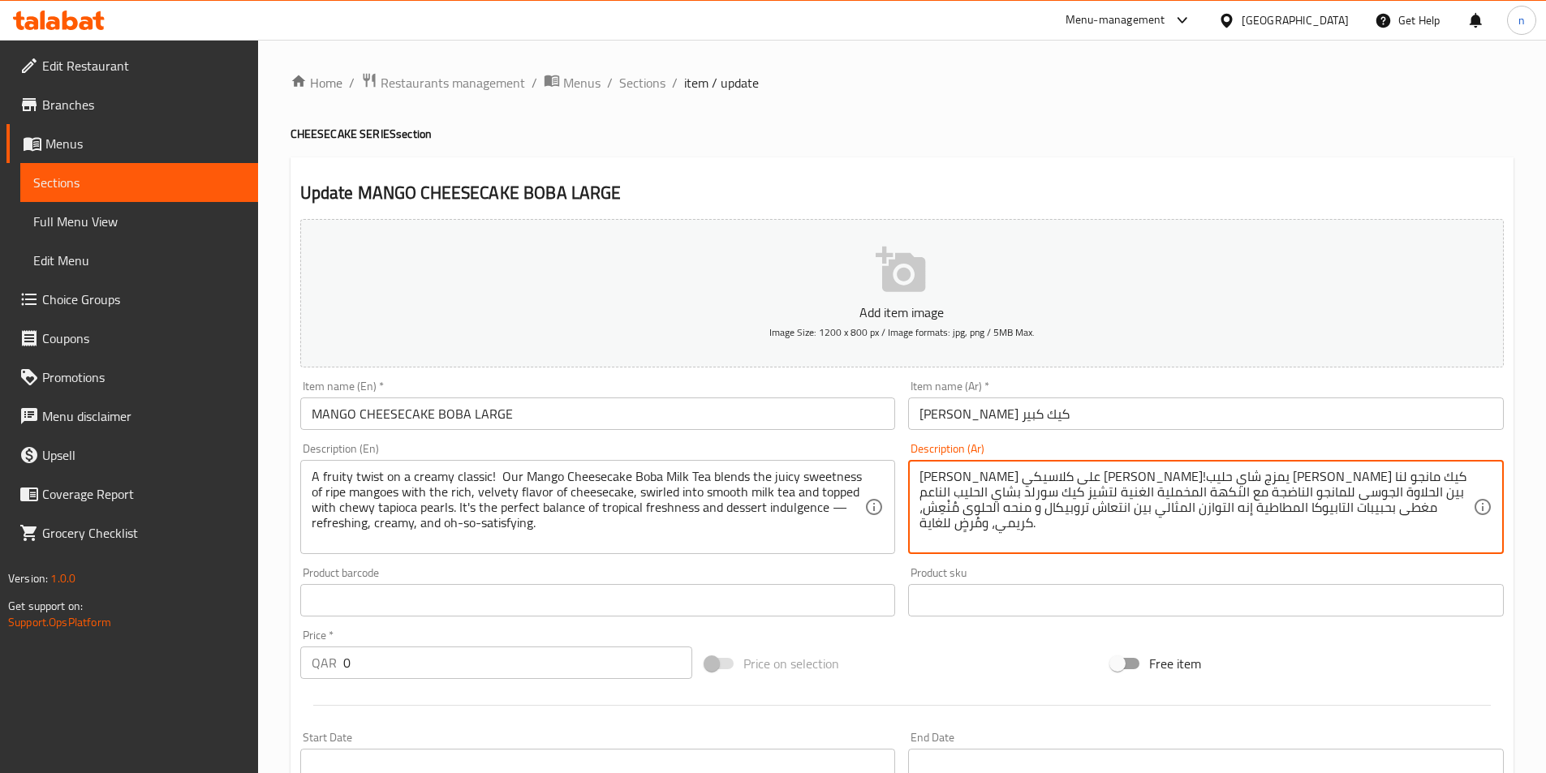
click at [1341, 489] on textarea "تويست فاكهي على كلاسيكي كريمي!يمزج شاي حليب بوبا تشيز كيك مانجو لنا بين الحلاوة…" at bounding box center [1195, 507] width 553 height 77
drag, startPoint x: 1341, startPoint y: 489, endPoint x: 1332, endPoint y: 484, distance: 9.8
click at [1356, 500] on textarea "تويست فاكهي على كلاسيكي كريمي!يمزج شاي حليب بوبا تشيز كيك مانجو لنا بين الحلاوة…" at bounding box center [1195, 507] width 553 height 77
click at [1143, 506] on textarea "تويست فاكهي على كلاسيكي كريمي!يمزج شاي حليب بوبا تشيز كيك مانجو لنا بين الحلاوة…" at bounding box center [1195, 507] width 553 height 77
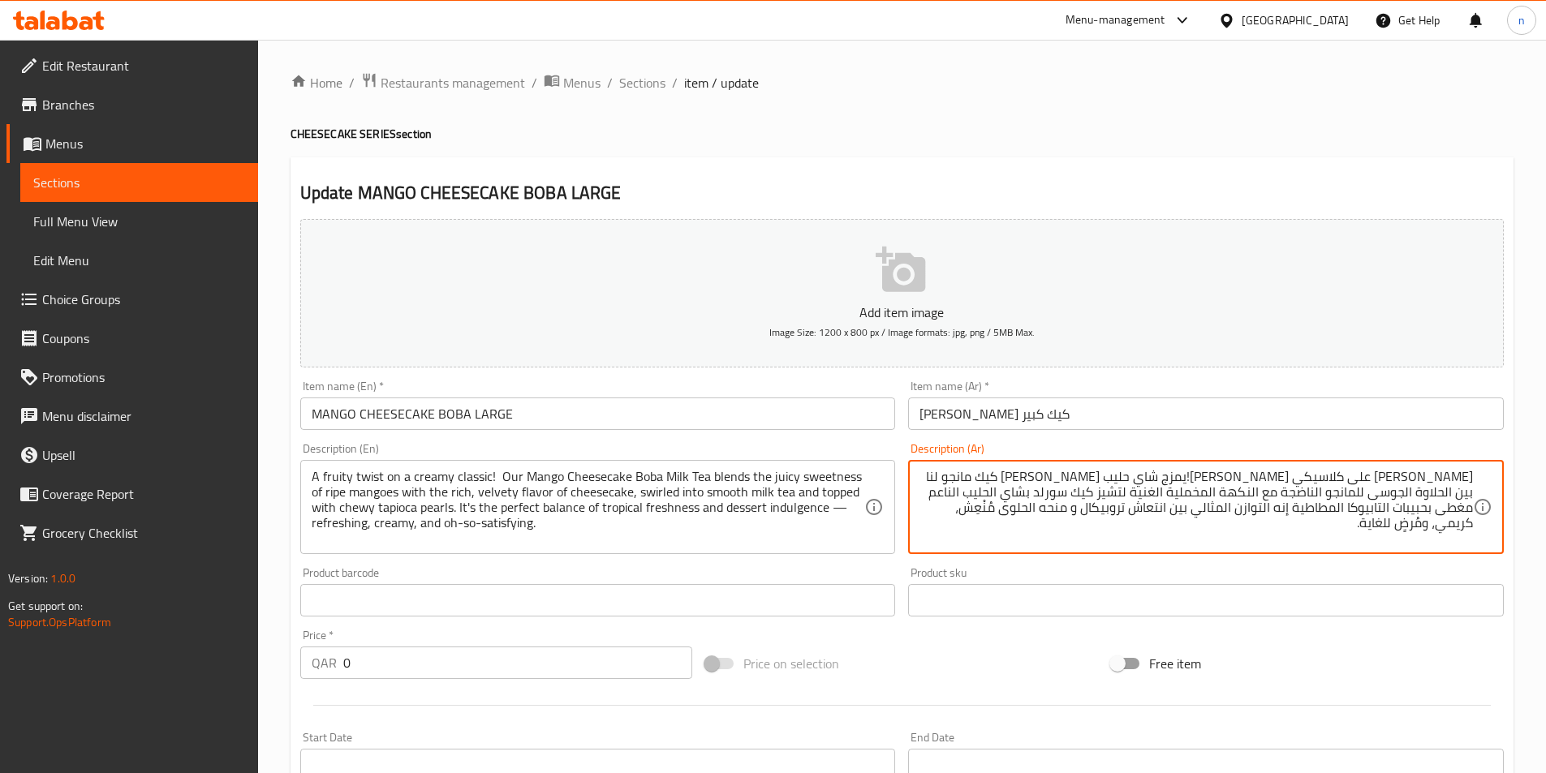
click at [1143, 506] on textarea "تويست فاكهي على كلاسيكي كريمي!يمزج شاي حليب بوبا تشيز كيك مانجو لنا بين الحلاوة…" at bounding box center [1195, 507] width 553 height 77
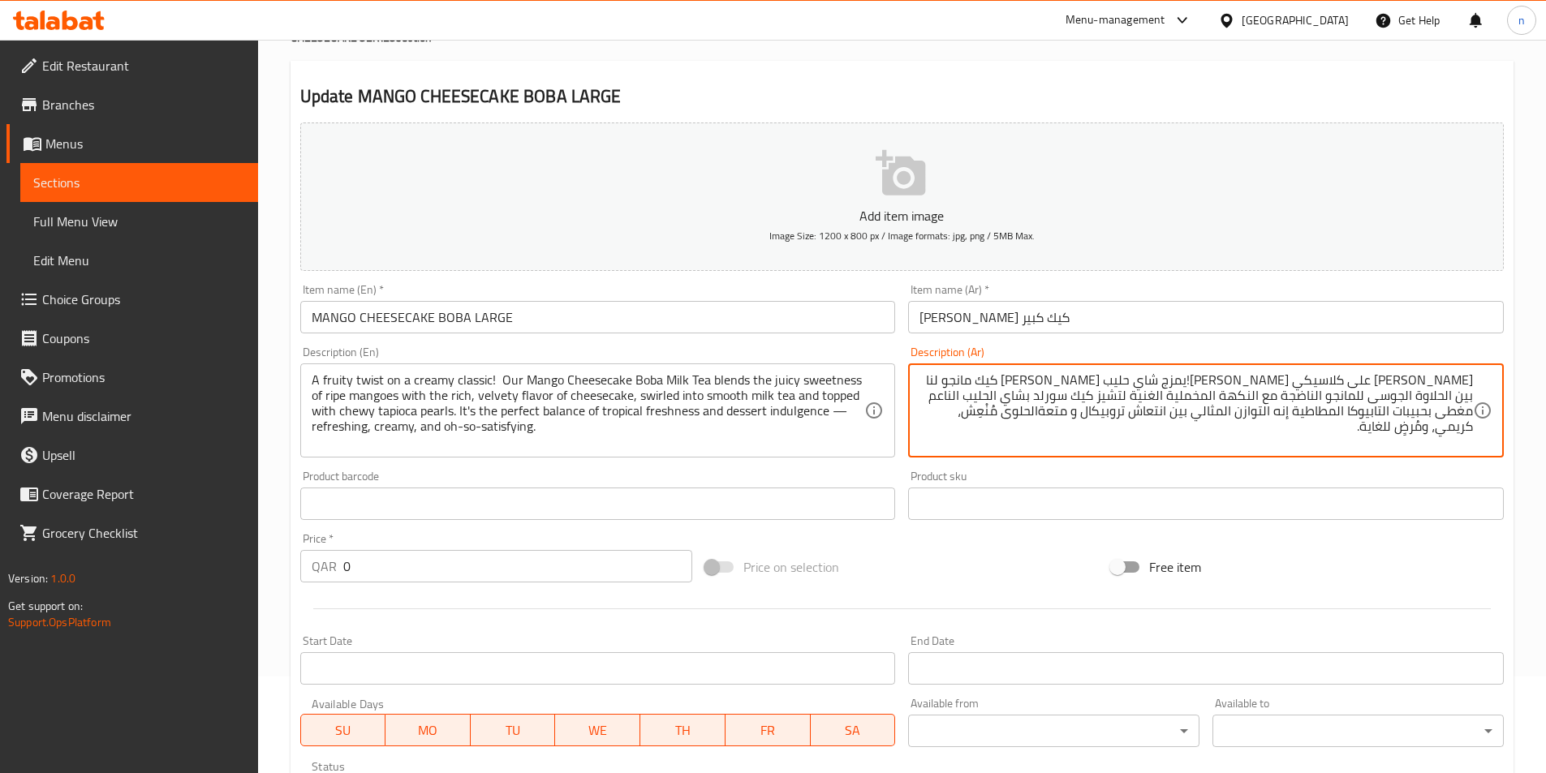
scroll to position [410, 0]
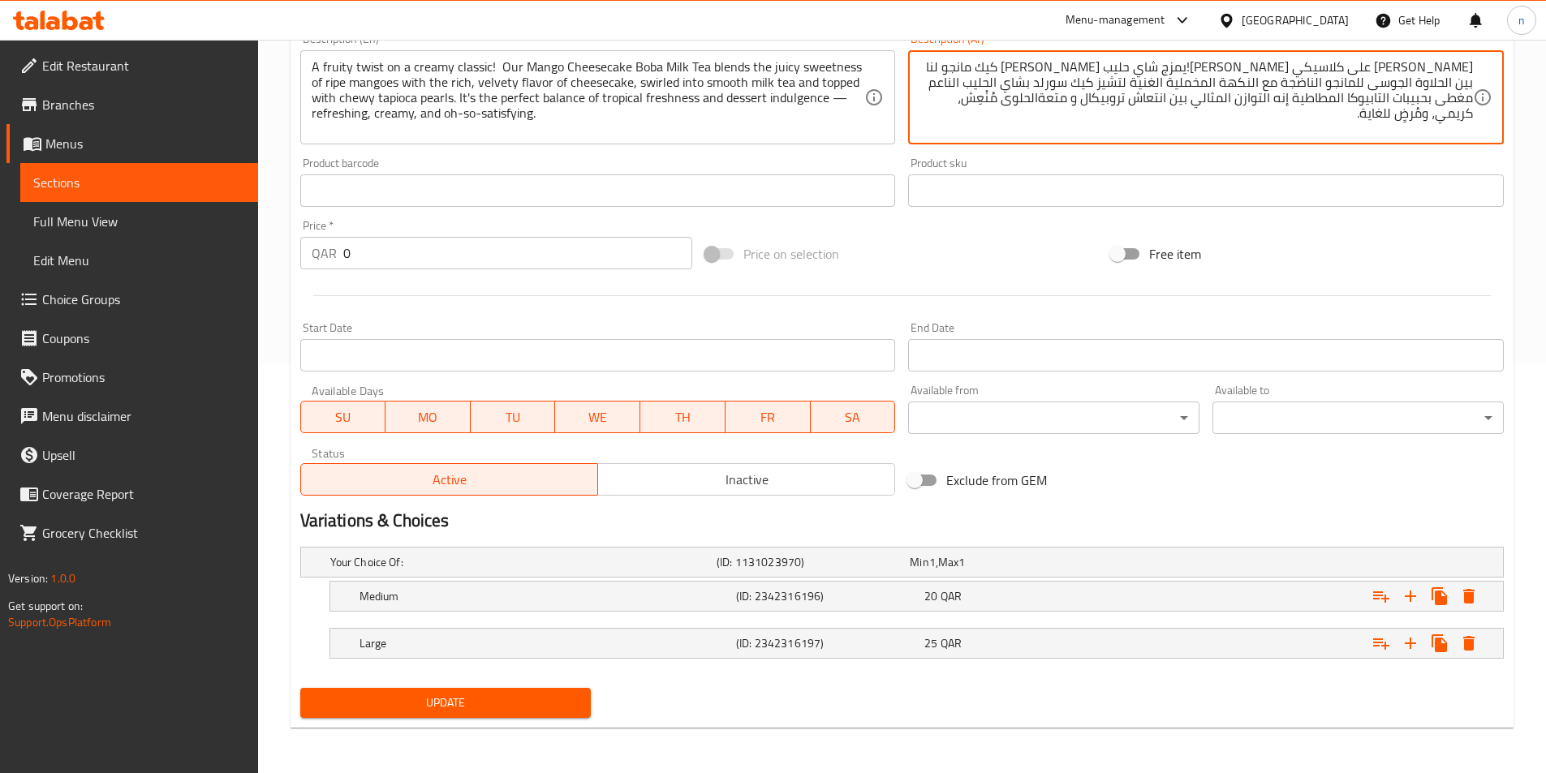
click at [1053, 104] on textarea "تويست فاكهي على كلاسيكي كريمي!يمزج شاي حليب بوبا تشيز كيك مانجو لنا بين الحلاوة…" at bounding box center [1195, 97] width 553 height 77
type textarea "[PERSON_NAME] على كلاسيكي [PERSON_NAME]!يمزج شاي حليب بوبا تشيز كيك مانجو لنا ب…"
click at [570, 694] on span "Update" at bounding box center [445, 703] width 265 height 20
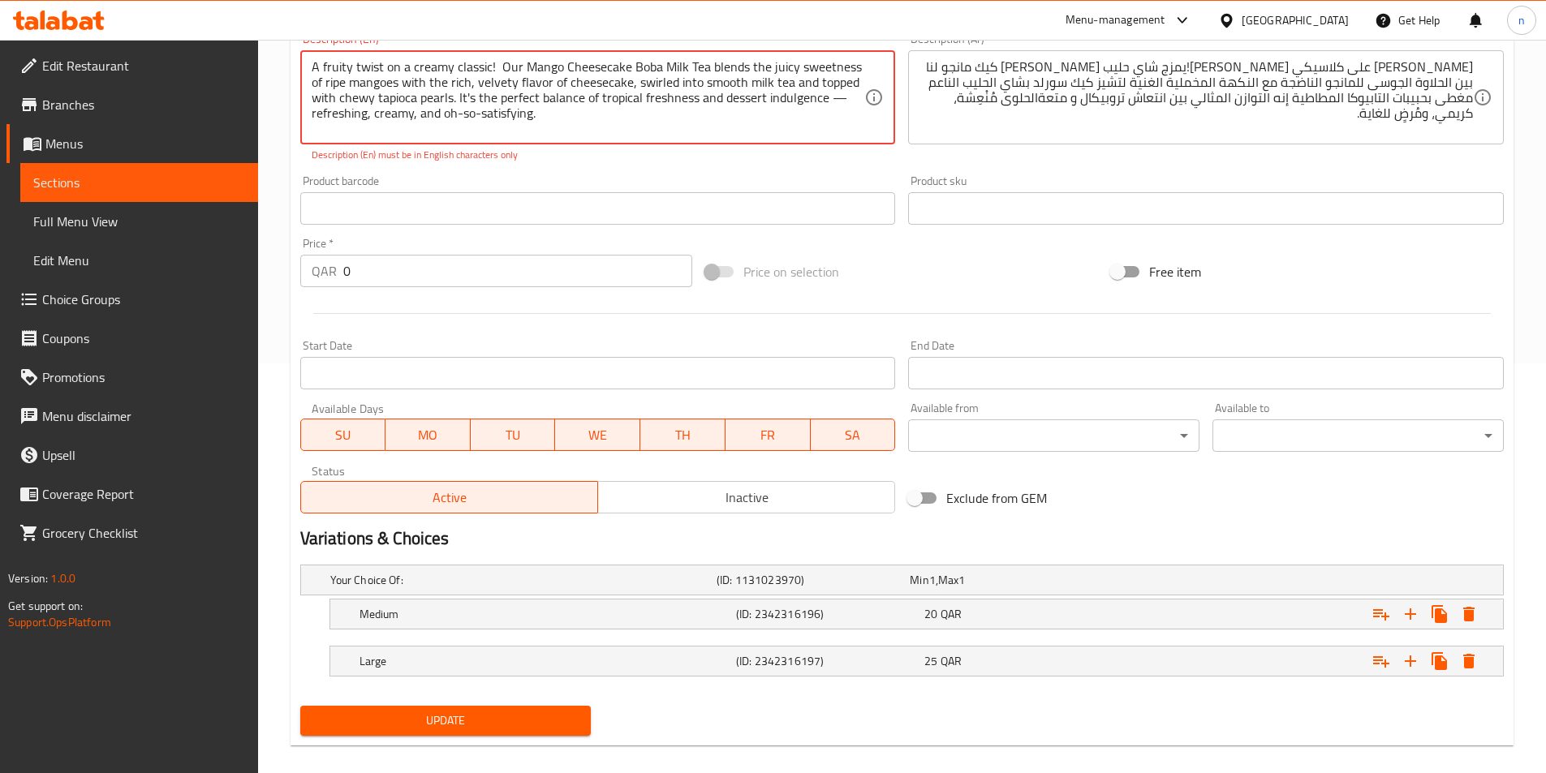
click at [466, 103] on textarea "A fruity twist on a creamy classic! Our Mango Cheesecake Boba Milk Tea blends t…" at bounding box center [588, 97] width 553 height 77
click at [467, 102] on textarea "A fruity twist on a creamy classic! Our Mango Cheesecake Boba Milk Tea blends t…" at bounding box center [588, 97] width 553 height 77
click at [470, 718] on span "Update" at bounding box center [445, 721] width 265 height 20
click at [846, 114] on textarea "A fruity twist on a creamy classic! Our Mango Cheesecake Boba Milk Tea blends t…" at bounding box center [588, 97] width 553 height 77
click at [846, 105] on textarea "A fruity twist on a creamy classic! Our Mango Cheesecake Boba Milk Tea blends t…" at bounding box center [588, 97] width 553 height 77
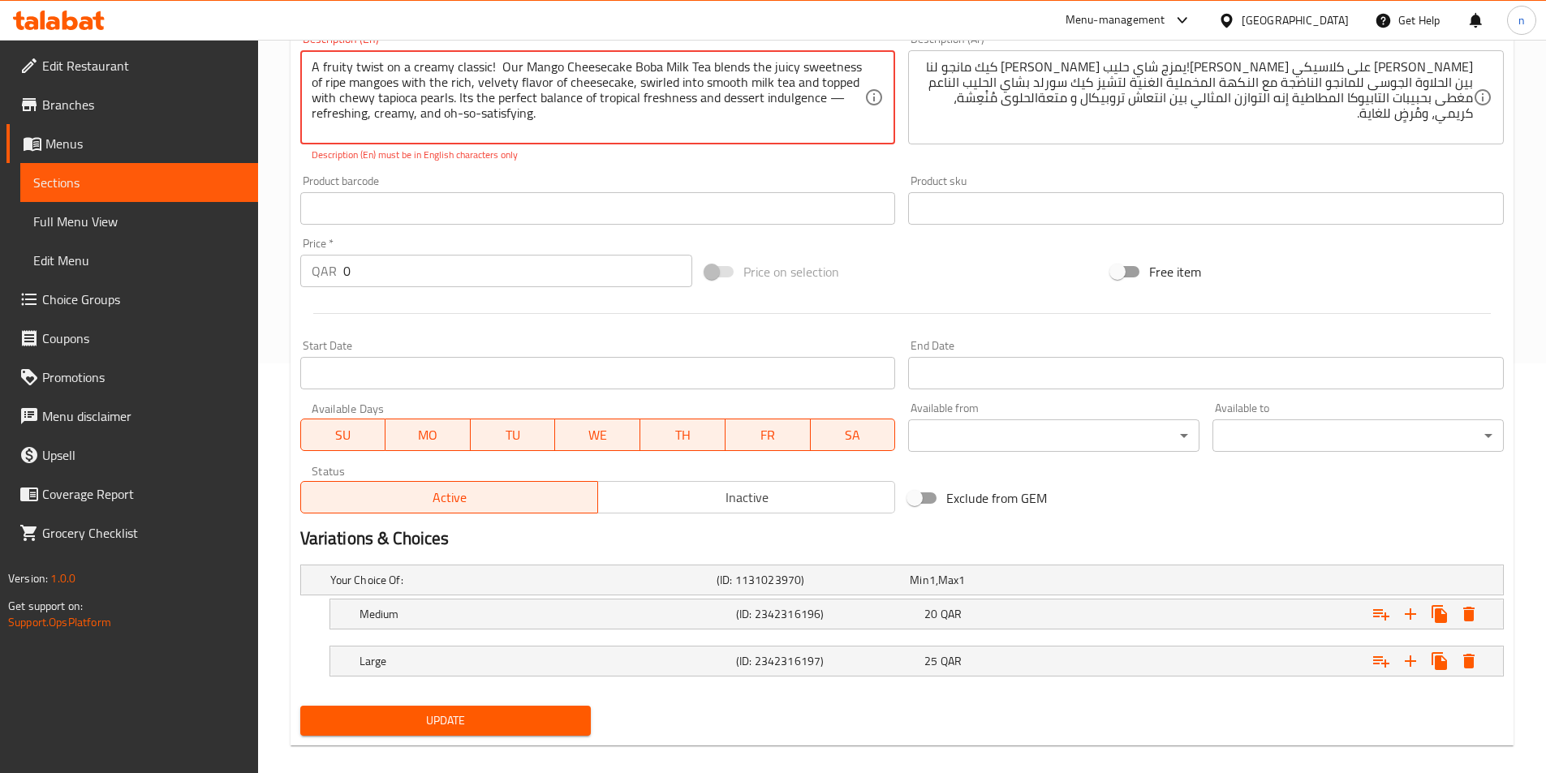
click at [842, 98] on textarea "A fruity twist on a creamy classic! Our Mango Cheesecake Boba Milk Tea blends t…" at bounding box center [588, 97] width 553 height 77
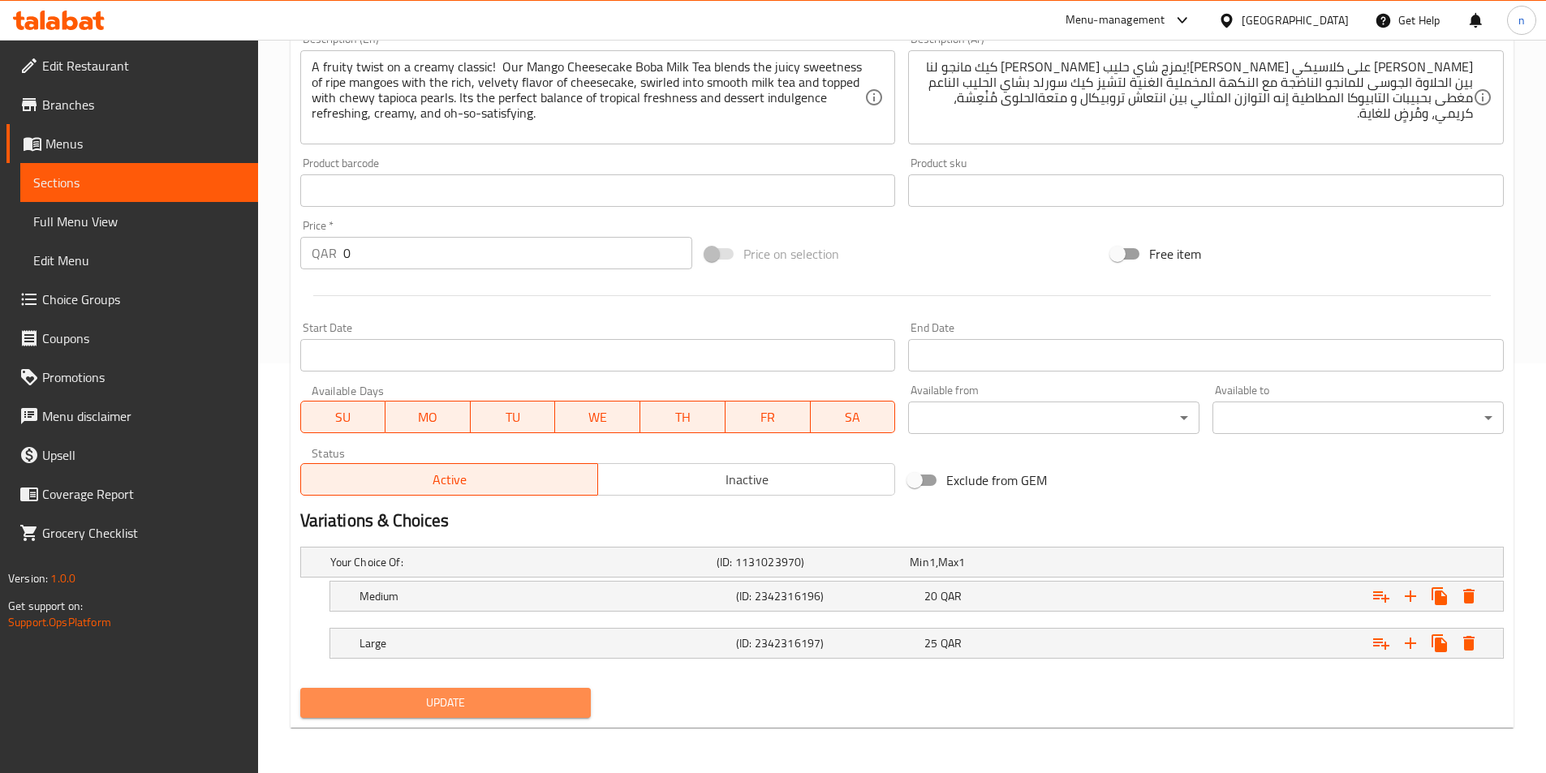
click at [507, 705] on span "Update" at bounding box center [445, 703] width 265 height 20
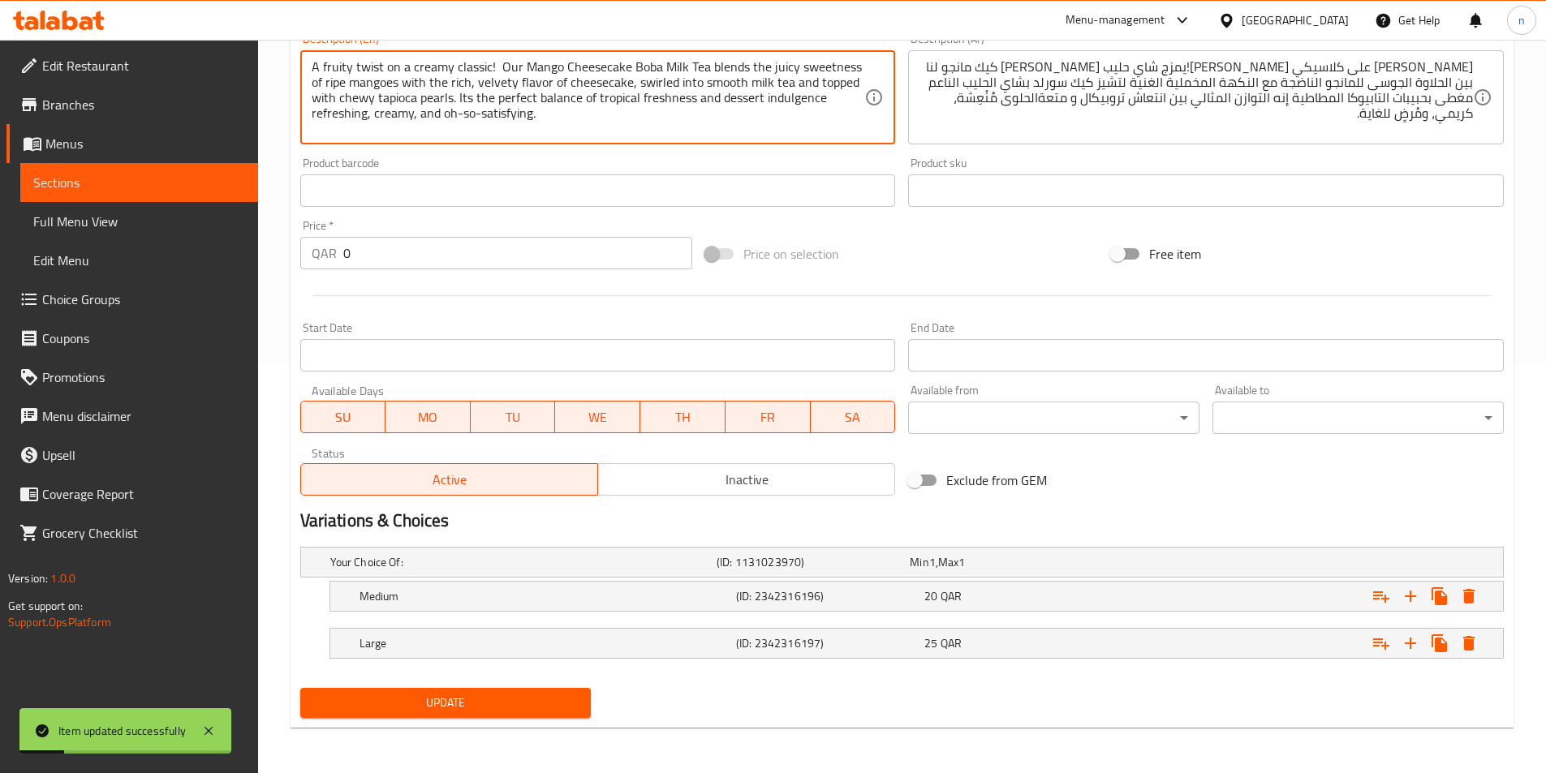
click at [829, 102] on textarea "A fruity twist on a creamy classic! Our Mango Cheesecake Boba Milk Tea blends t…" at bounding box center [588, 97] width 553 height 77
click at [468, 105] on textarea "A fruity twist on a creamy classic! Our Mango Cheesecake Boba Milk Tea blends t…" at bounding box center [588, 97] width 553 height 77
type textarea "A fruity twist on a creamy classic! Our Mango Cheesecake Boba Milk Tea blends t…"
click at [489, 712] on span "Update" at bounding box center [445, 703] width 265 height 20
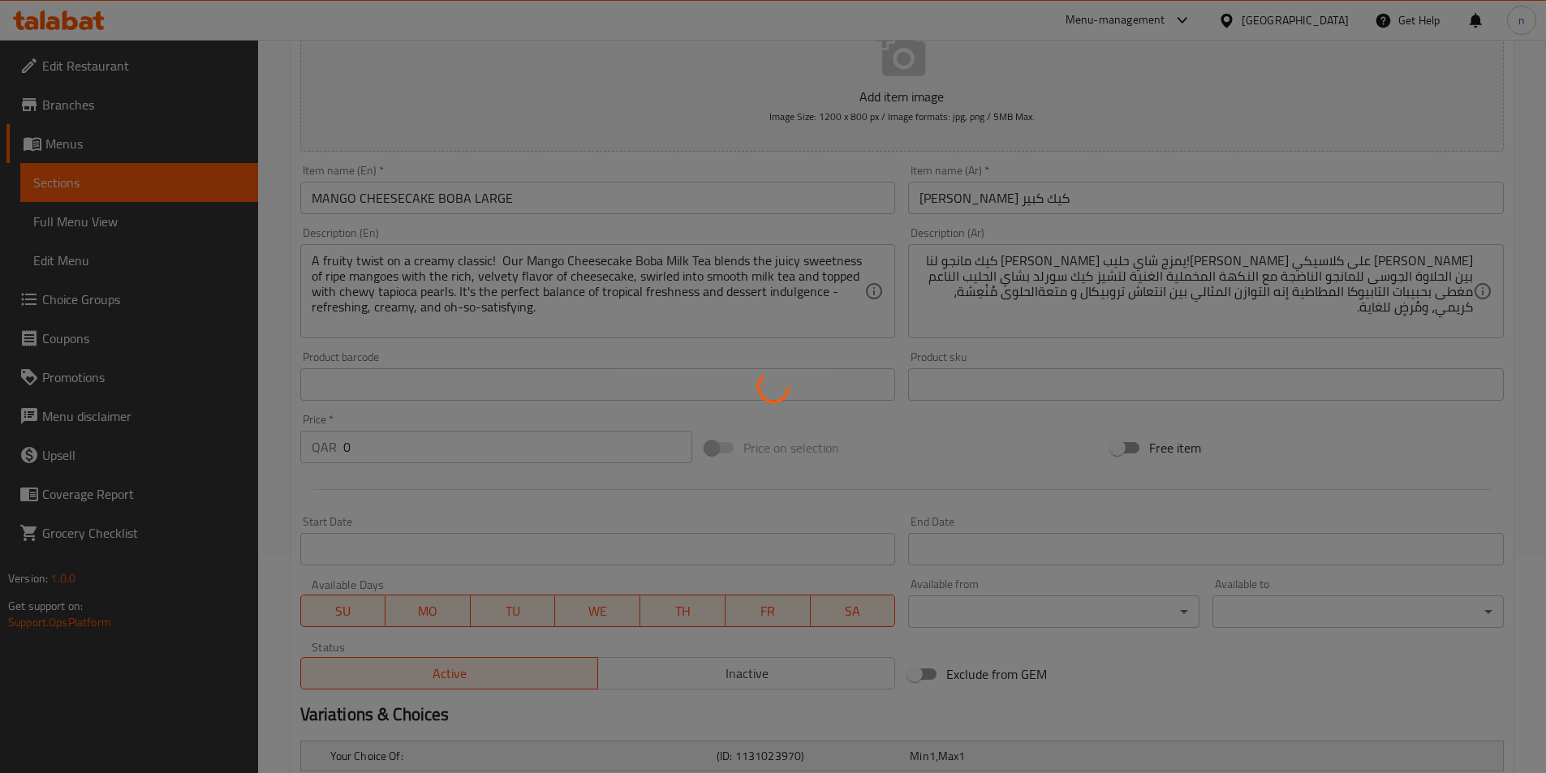
scroll to position [0, 0]
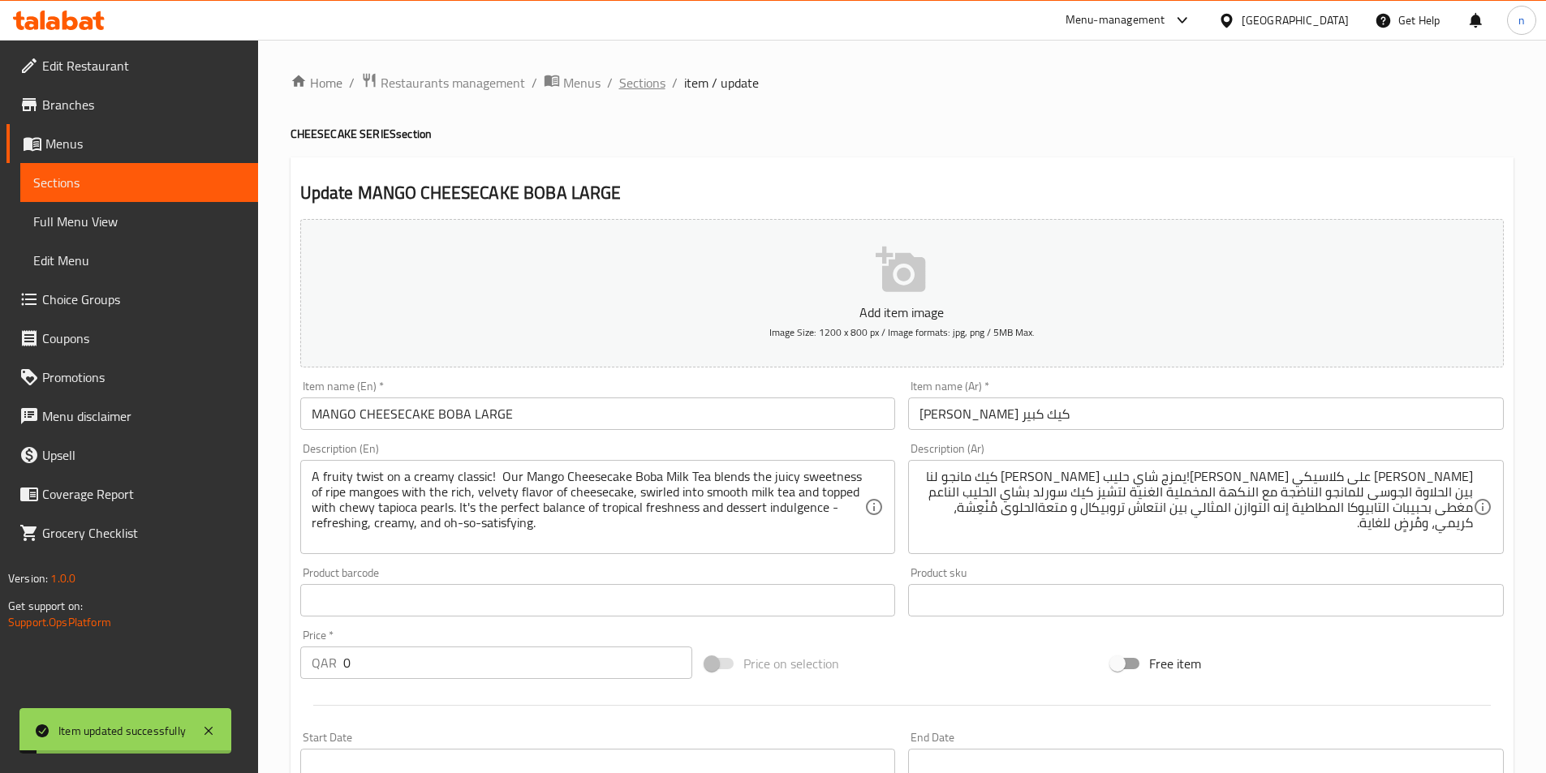
click at [641, 87] on span "Sections" at bounding box center [642, 82] width 46 height 19
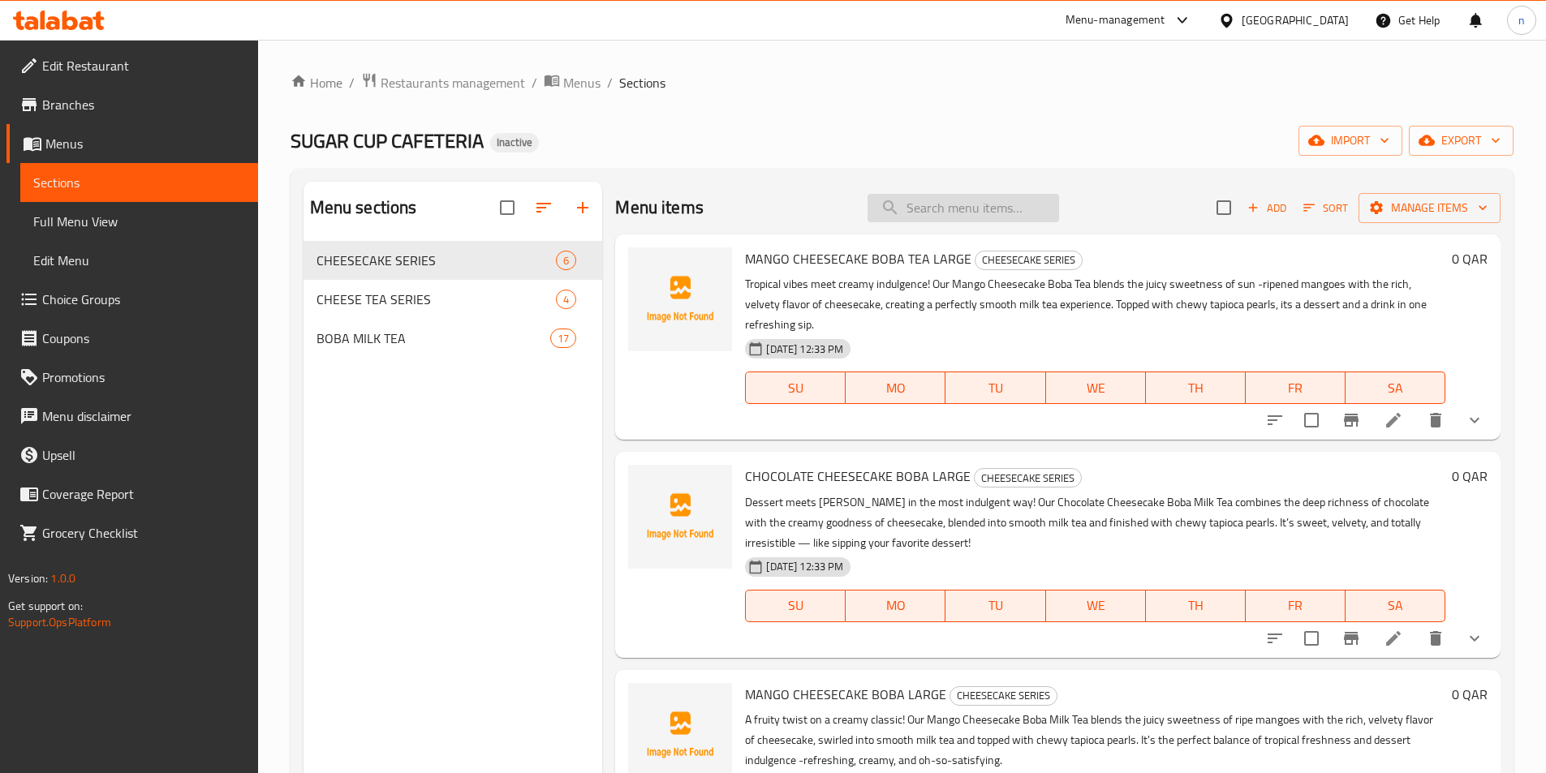
click at [956, 214] on input "search" at bounding box center [964, 208] width 192 height 28
paste input "OREO CHEESECAKE BOBA TEA"
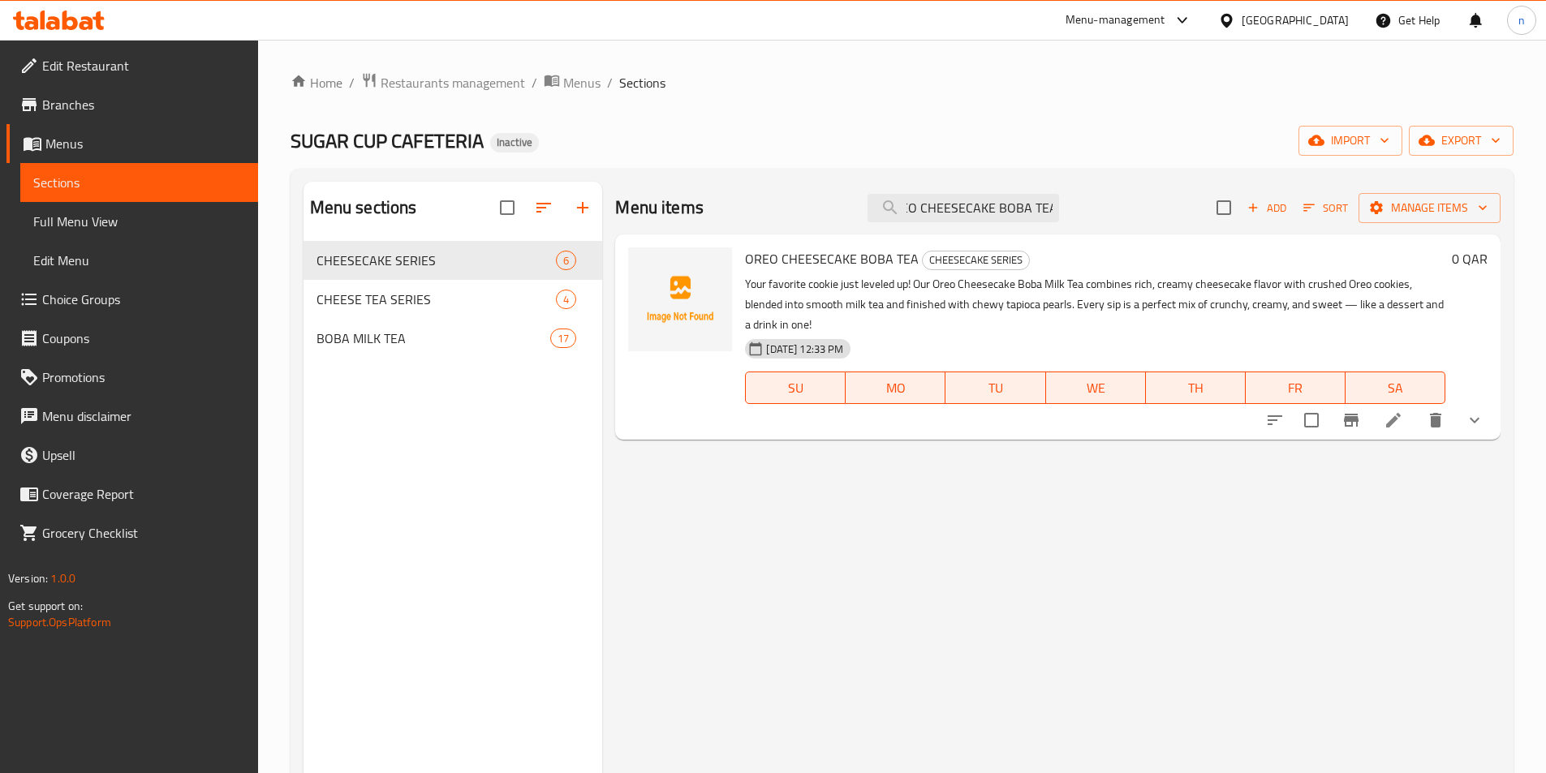
type input "OREO CHEESECAKE BOBA TEA"
click at [1380, 430] on li at bounding box center [1393, 420] width 45 height 29
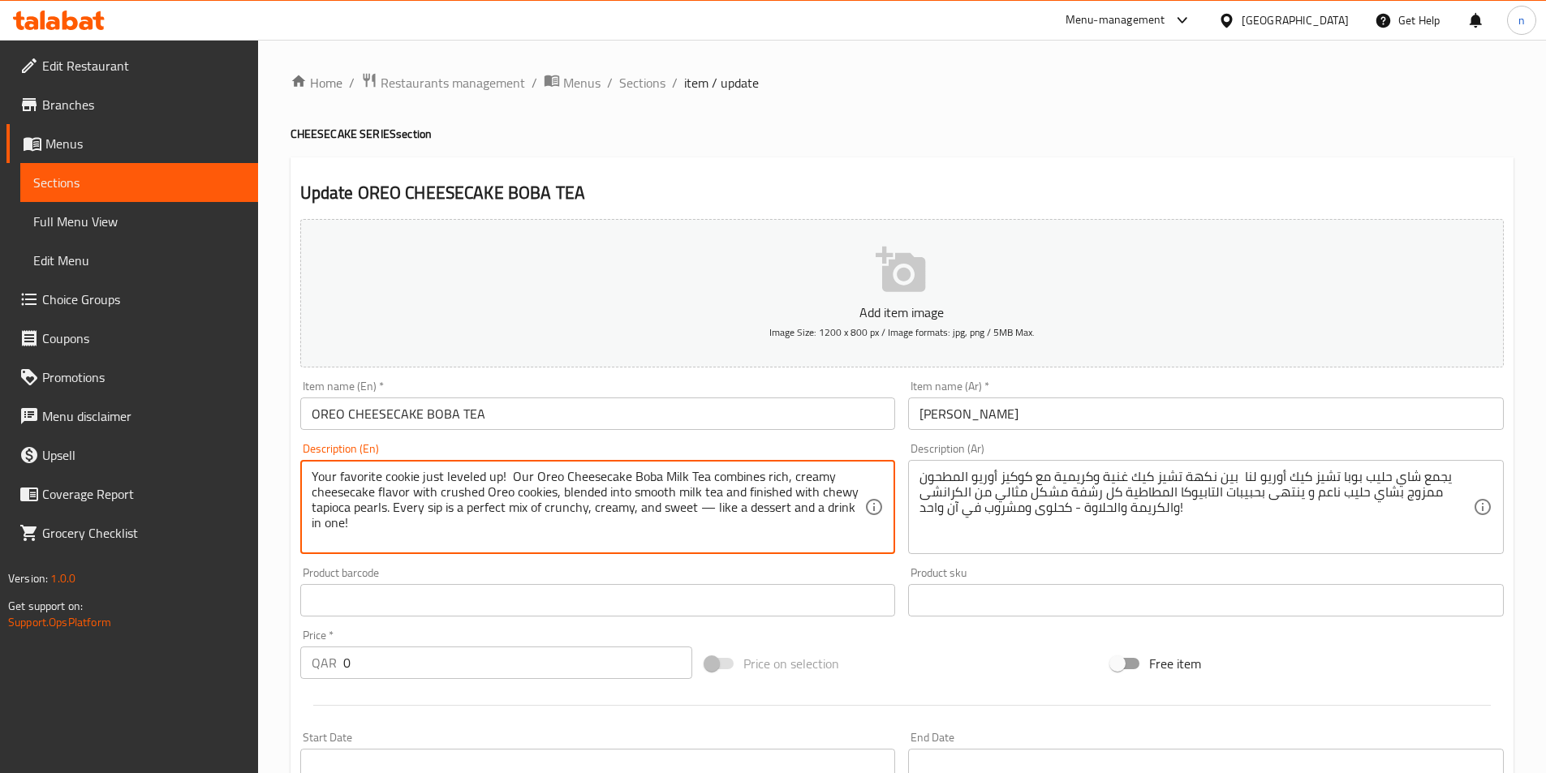
drag, startPoint x: 501, startPoint y: 479, endPoint x: 298, endPoint y: 476, distance: 202.9
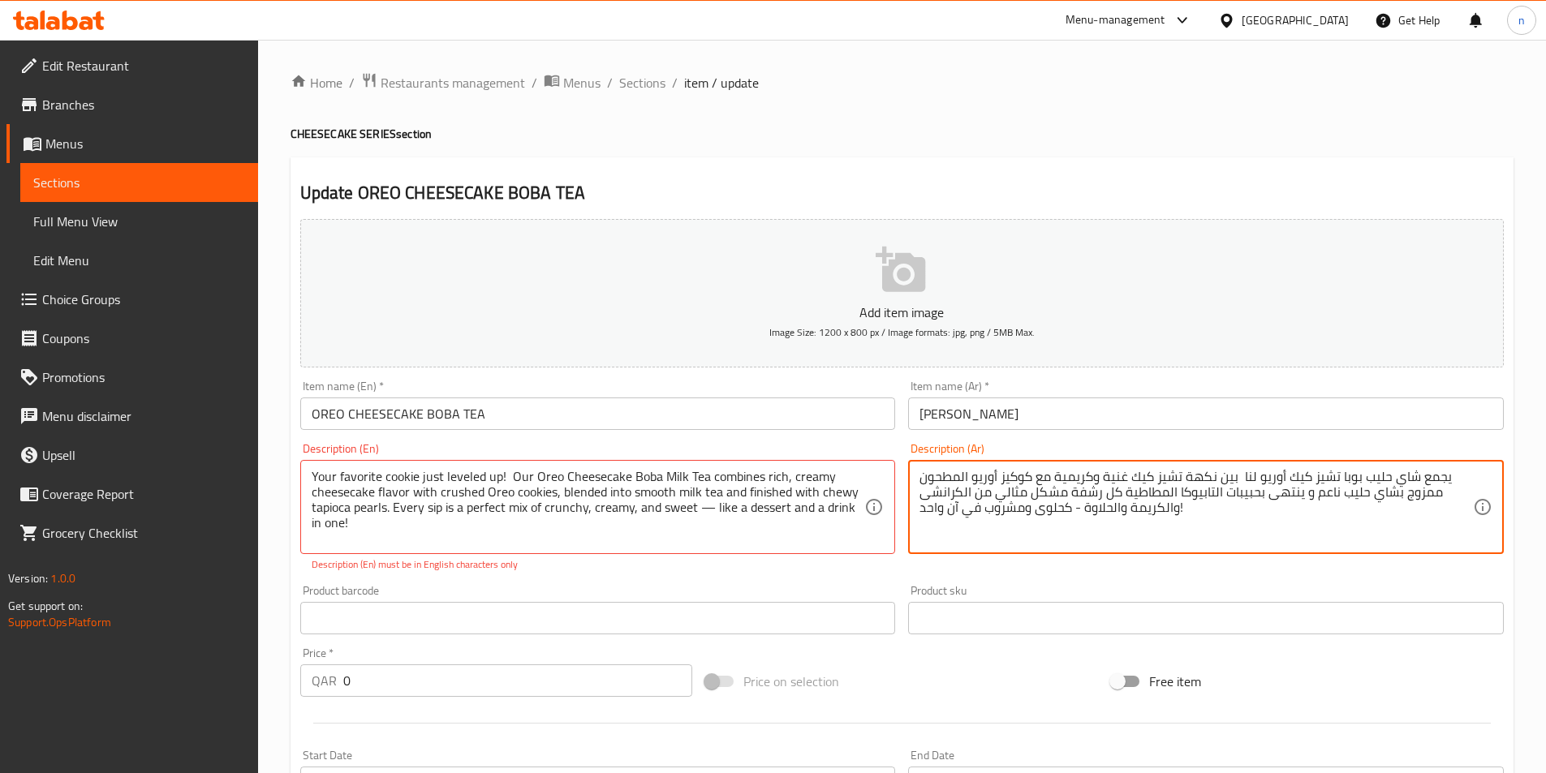
click at [1358, 511] on textarea "يجمع شاي حليب بوبا تشيز كيك أوريو لنا بين نكهة تشيز كيك غنية وكريمية مع كوكيز أ…" at bounding box center [1195, 507] width 553 height 77
click at [1466, 480] on textarea "يجمع شاي حليب بوبا تشيز كيك أوريو لنا بين نكهة تشيز كيك غنية وكريمية مع كوكيز أ…" at bounding box center [1195, 507] width 553 height 77
click at [1477, 471] on div "يجمع شاي حليب بوبا تشيز كيك أوريو لنا بين نكهة تشيز كيك غنية وكريمية مع كوكيز أ…" at bounding box center [1206, 507] width 596 height 94
click at [1477, 483] on div "يجمع شاي حليب بوبا تشيز كيك أوريو لنا بين نكهة تشيز كيك غنية وكريمية مع كوكيز أ…" at bounding box center [1206, 507] width 596 height 94
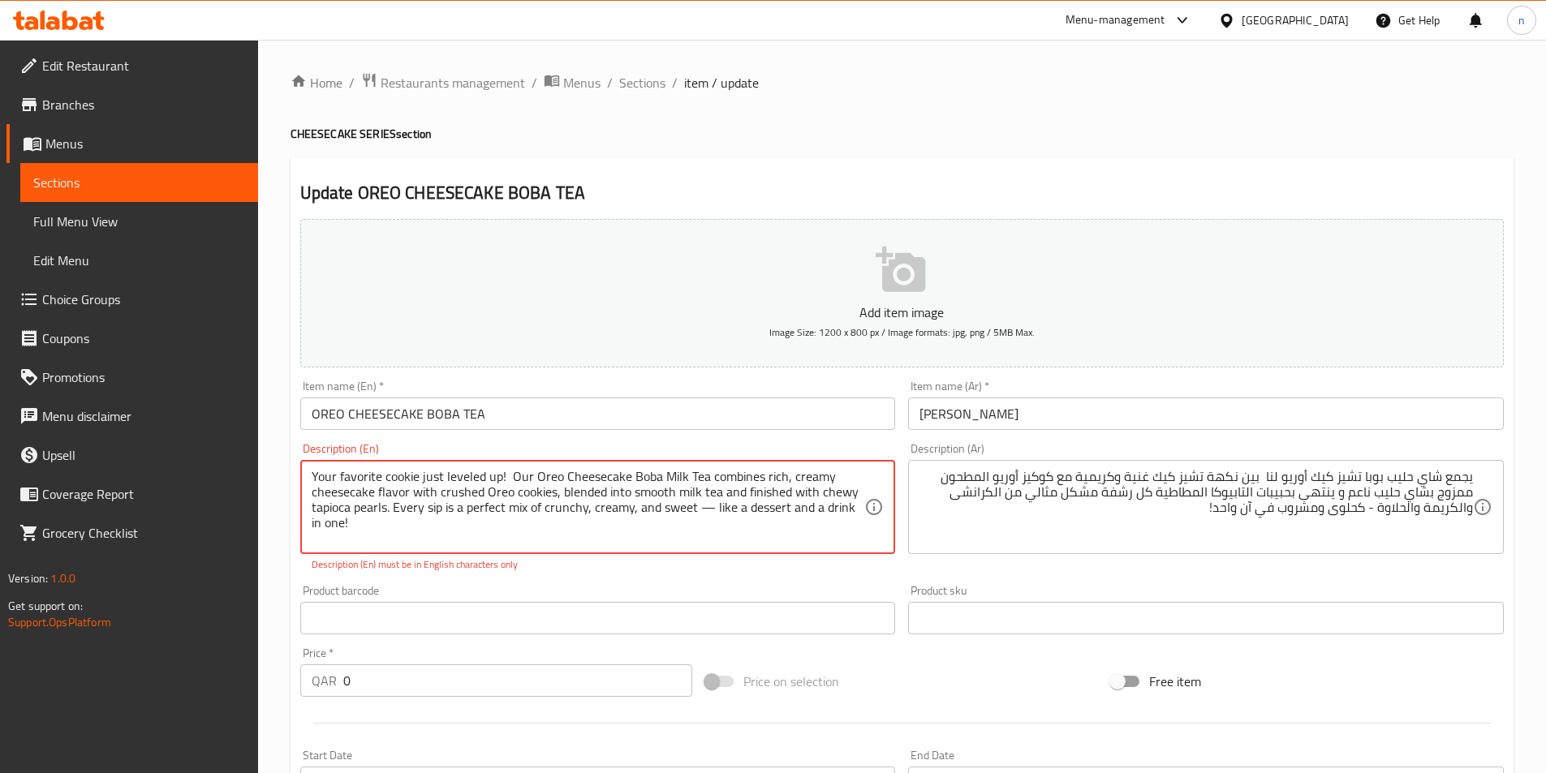
drag, startPoint x: 417, startPoint y: 480, endPoint x: 254, endPoint y: 473, distance: 163.3
click at [1484, 471] on div "يجمع شاي حليب بوبا تشيز كيك أوريو لنا بين نكهة تشيز كيك غنية وكريمية مع كوكيز أ…" at bounding box center [1206, 507] width 596 height 94
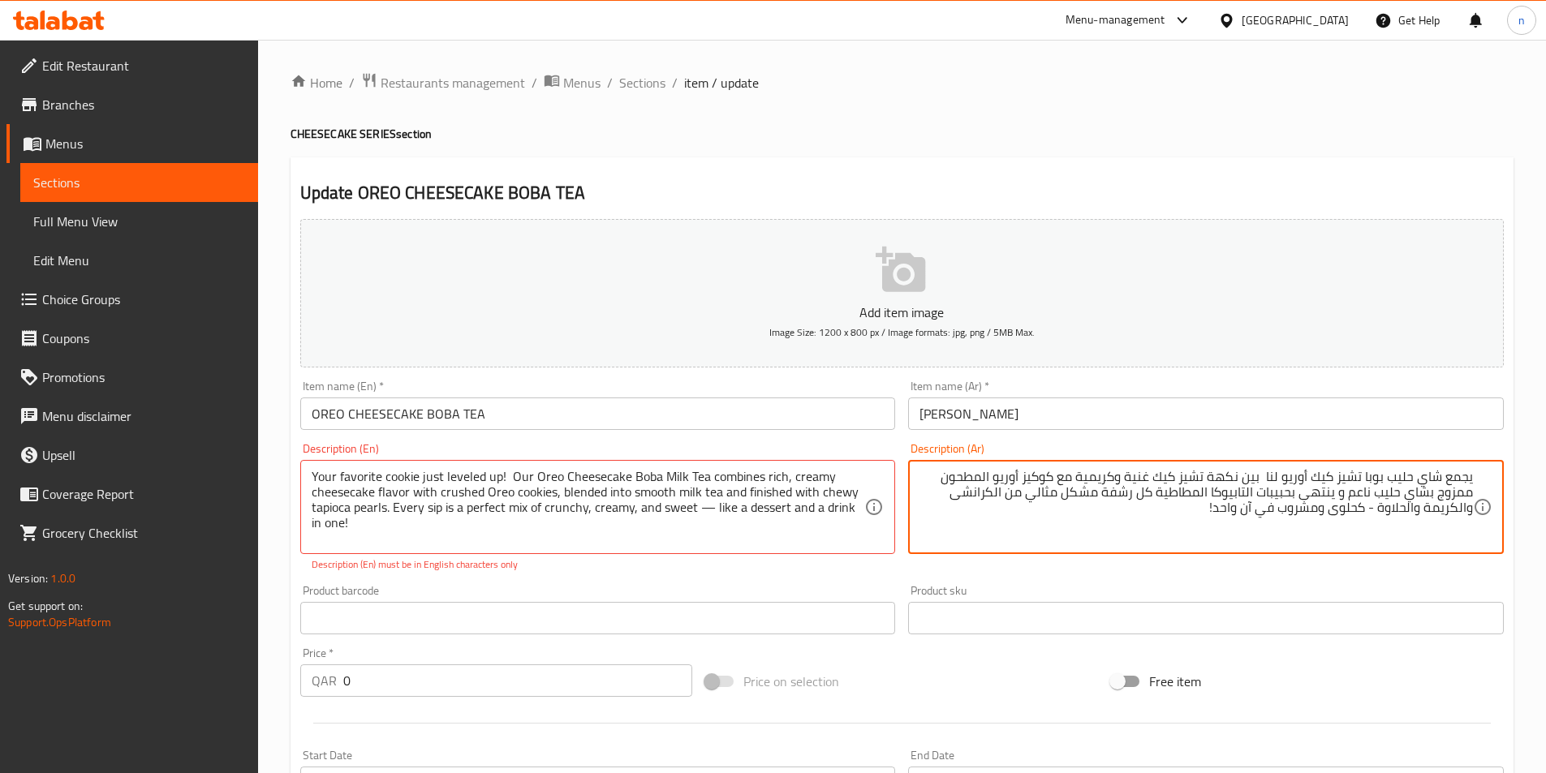
paste textarea "كوكيزك المفضلة"
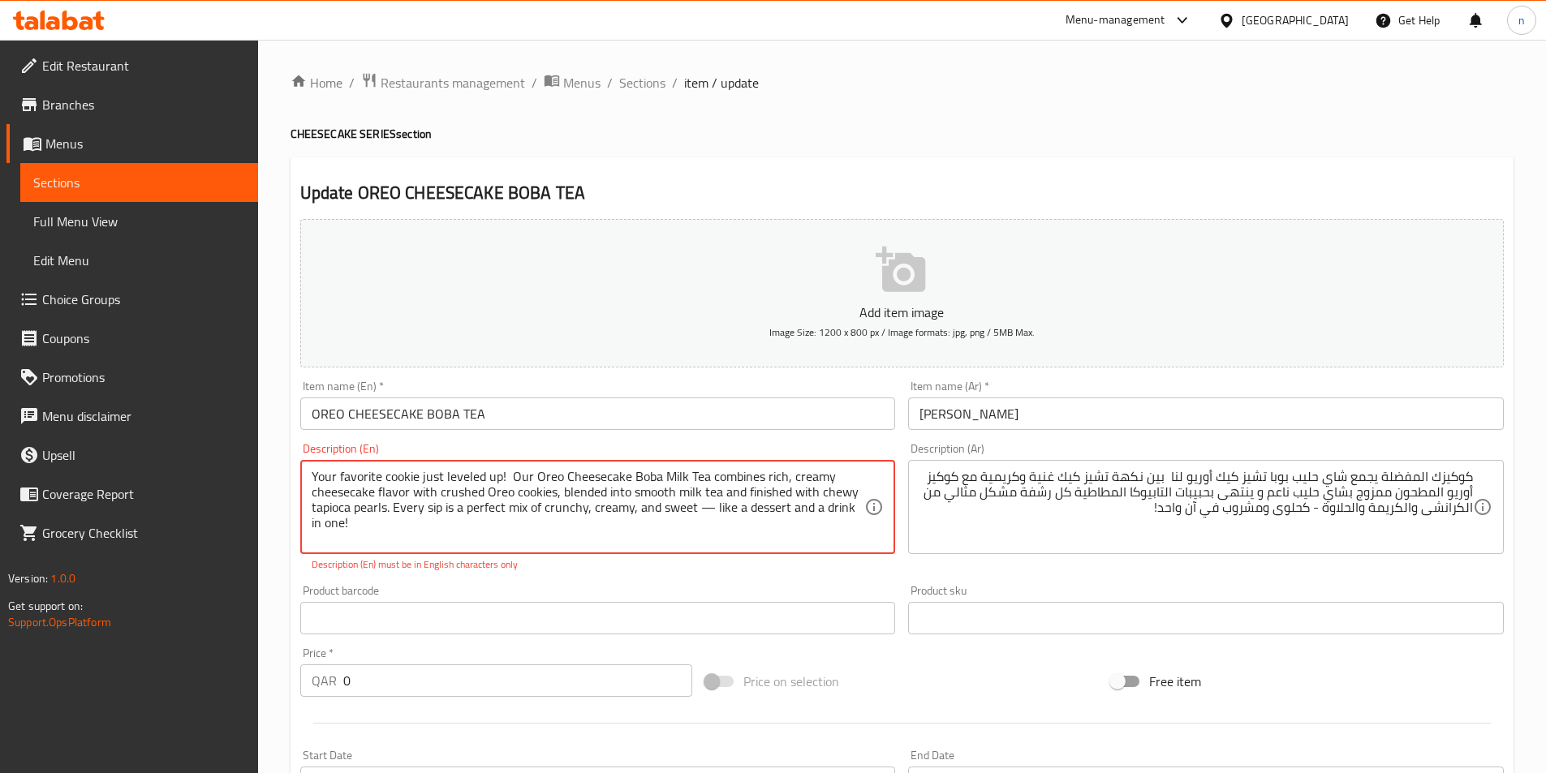
drag, startPoint x: 422, startPoint y: 482, endPoint x: 497, endPoint y: 484, distance: 74.7
click at [1381, 482] on textarea "كوكيزك المفضلة يجمع شاي حليب بوبا تشيز كيك أوريو لنا بين نكهة تشيز كيك غنية وكر…" at bounding box center [1195, 507] width 553 height 77
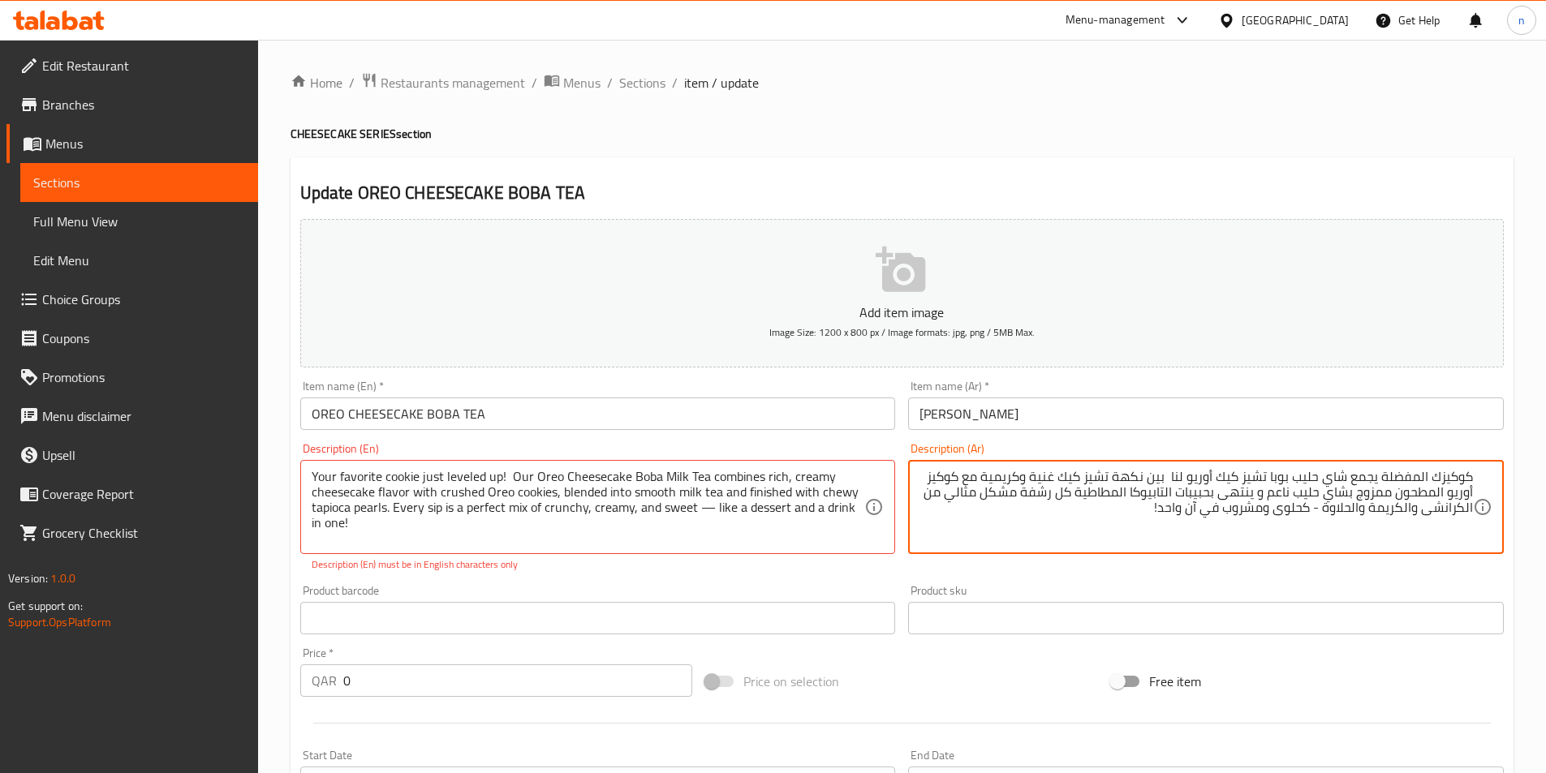
paste textarea "جَسْت"
click at [1372, 477] on textarea "كوكيزك المفضلةجَسْت يجمع شاي حليب بوبا تشيز كيك أوريو لنا بين نكهة تشيز كيك غني…" at bounding box center [1195, 507] width 553 height 77
click at [1364, 486] on textarea "كوكيزك المفضلةجسْت يجمع شاي حليب بوبا تشيز كيك أوريو لنا بين نكهة تشيز كيك غنية…" at bounding box center [1195, 507] width 553 height 77
click at [1381, 480] on textarea "كوكيزك المفضلةجست يجمع شاي حليب بوبا تشيز كيك أوريو لنا بين نكهة تشيز كيك غنية …" at bounding box center [1195, 507] width 553 height 77
click at [1354, 481] on textarea "كوكيزك المفضلة جست يجمع شاي حليب بوبا تشيز كيك أوريو لنا بين نكهة تشيز كيك غنية…" at bounding box center [1195, 507] width 553 height 77
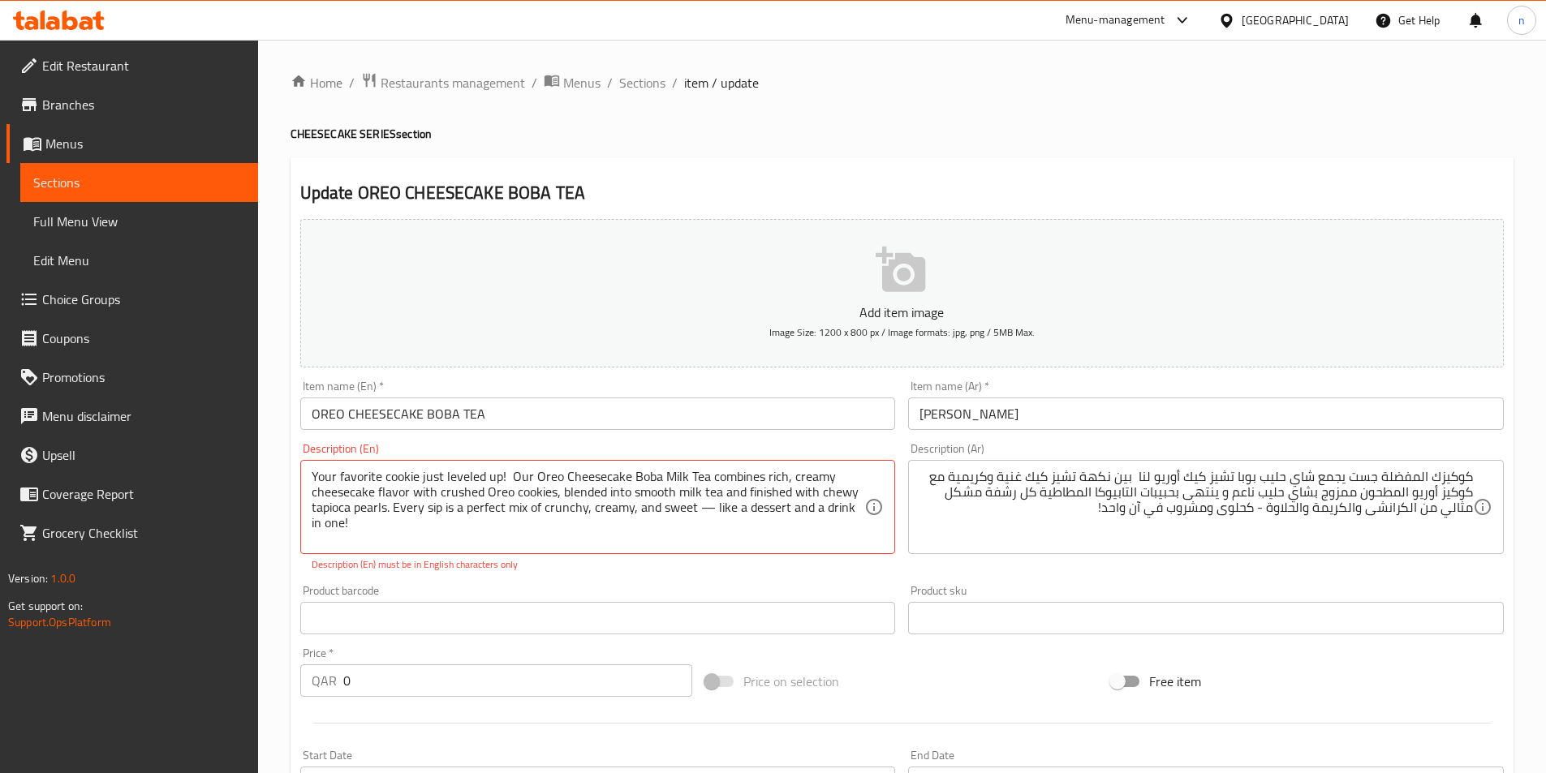
drag, startPoint x: 1352, startPoint y: 482, endPoint x: 1357, endPoint y: 493, distance: 11.6
click at [1352, 482] on textarea "كوكيزك المفضلة جست يجمع شاي حليب بوبا تشيز كيك أوريو لنا بين نكهة تشيز كيك غنية…" at bounding box center [1195, 507] width 553 height 77
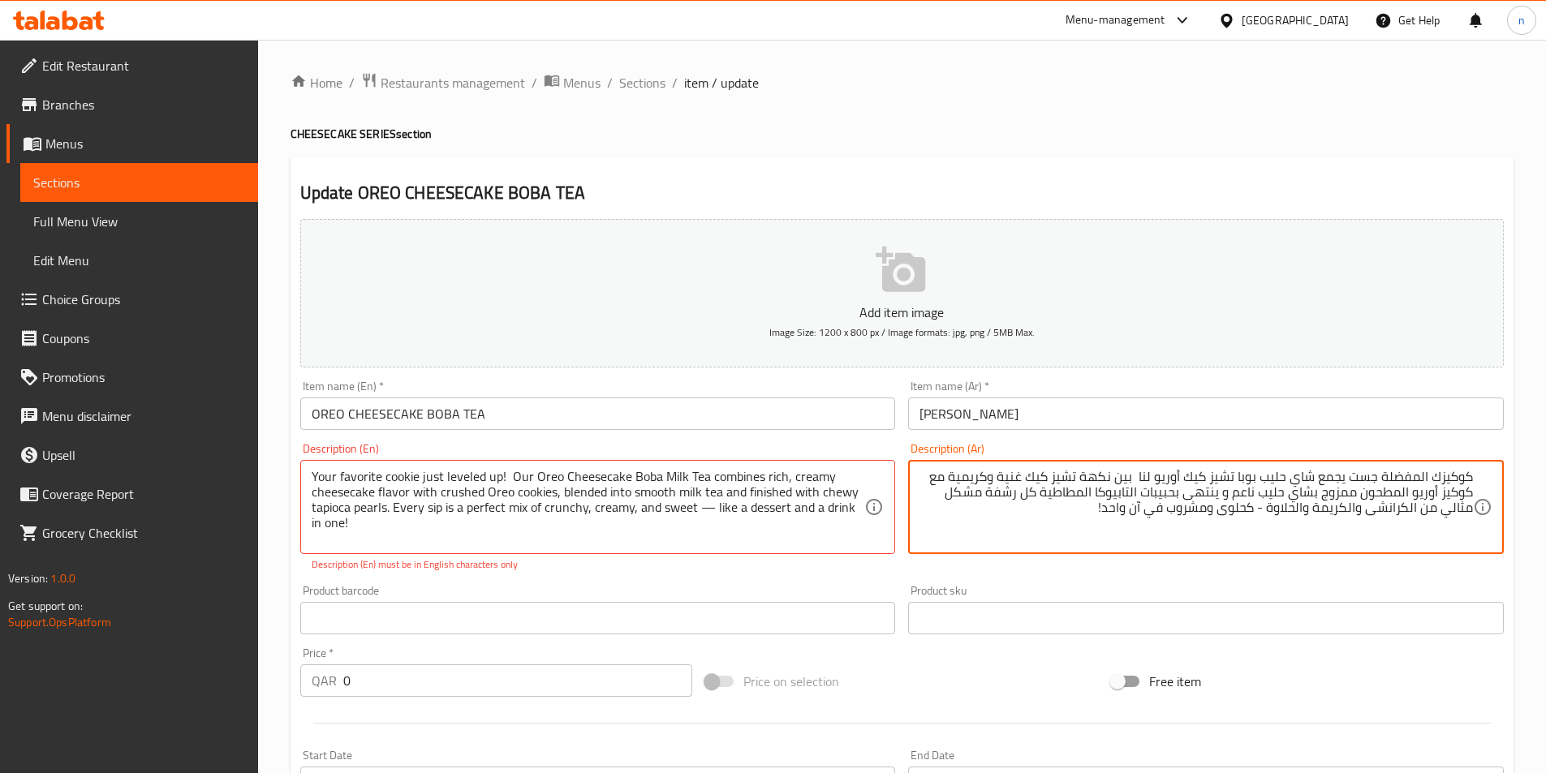
paste textarea "لِفِلْد"
click at [1355, 482] on textarea "كوكيزك المفضلة جستلِفِلْد يجمع شاي حليب بوبا تشيز كيك أوريو لنا بين نكهة تشيز ك…" at bounding box center [1195, 507] width 553 height 77
click at [1341, 485] on textarea "كوكيزك المفضلة جست لِفِلْد يجمع شاي حليب بوبا تشيز كيك أوريو لنا بين نكهة تشيز …" at bounding box center [1195, 507] width 553 height 77
click at [1336, 478] on textarea "كوكيزك المفضلة جست لفِلْد يجمع شاي حليب بوبا تشيز كيك أوريو لنا بين نكهة تشيز ك…" at bounding box center [1195, 507] width 553 height 77
drag, startPoint x: 1327, startPoint y: 476, endPoint x: 1333, endPoint y: 489, distance: 14.9
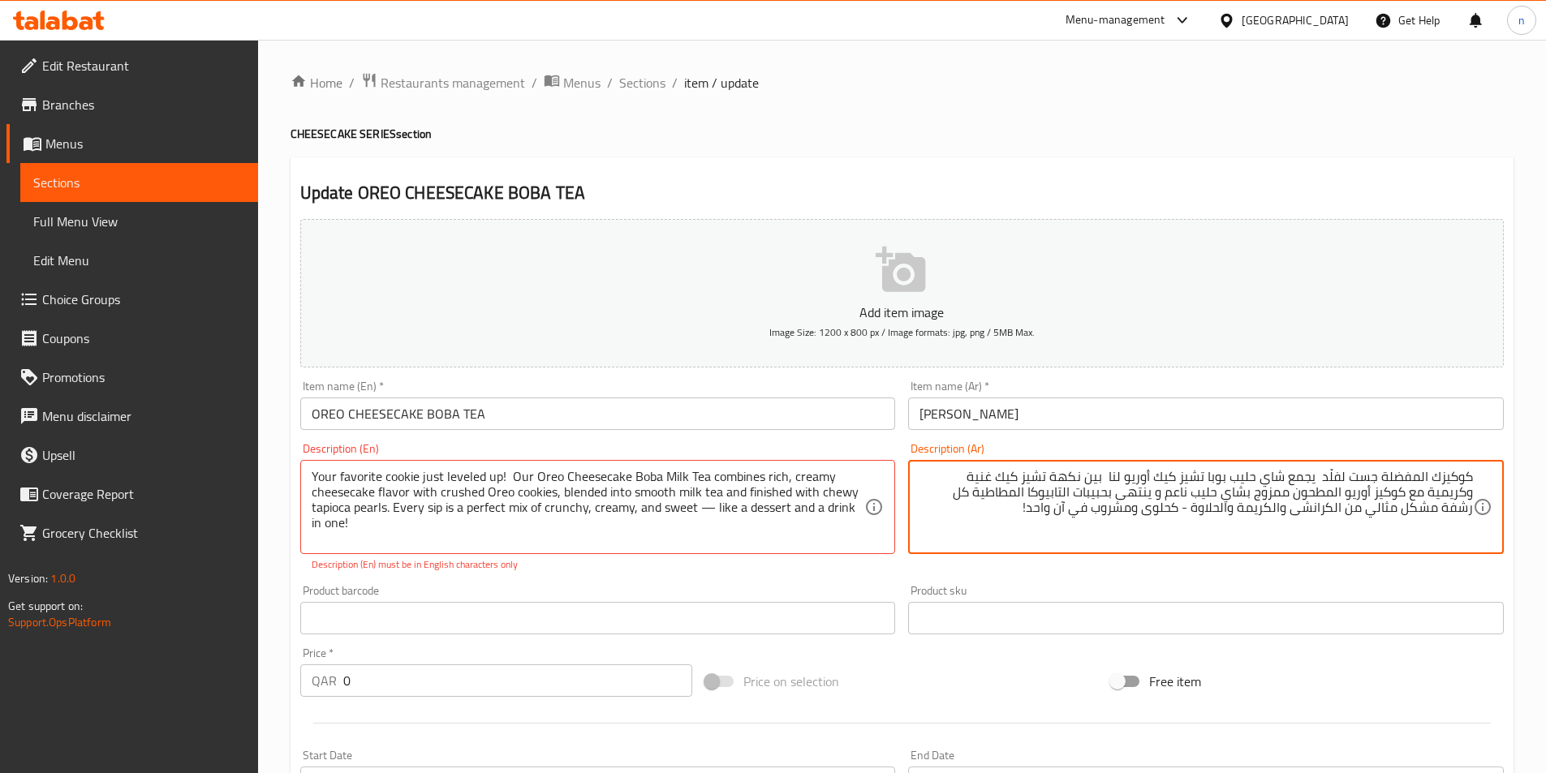
click at [1328, 476] on textarea "كوكيزك المفضلة جست لفلْد يجمع شاي حليب بوبا تشيز كيك أوريو لنا بين نكهة تشيز كي…" at bounding box center [1195, 507] width 553 height 77
click at [1321, 480] on textarea "كوكيزك المفضلة جست لفلد يجمع شاي حليب بوبا تشيز كيك أوريو لنا بين نكهة تشيز كيك…" at bounding box center [1195, 507] width 553 height 77
click at [1325, 480] on textarea "كوكيزك المفضلة جست لفلد يجمع شاي حليب بوبا تشيز كيك أوريو لنا بين نكهة تشيز كيك…" at bounding box center [1195, 507] width 553 height 77
click at [1324, 479] on textarea "كوكيزك المفضلة جست لفلد يجمع شاي حليب بوبا تشيز كيك أوريو لنا بين نكهة تشيز كيك…" at bounding box center [1195, 507] width 553 height 77
paste textarea "أَب"
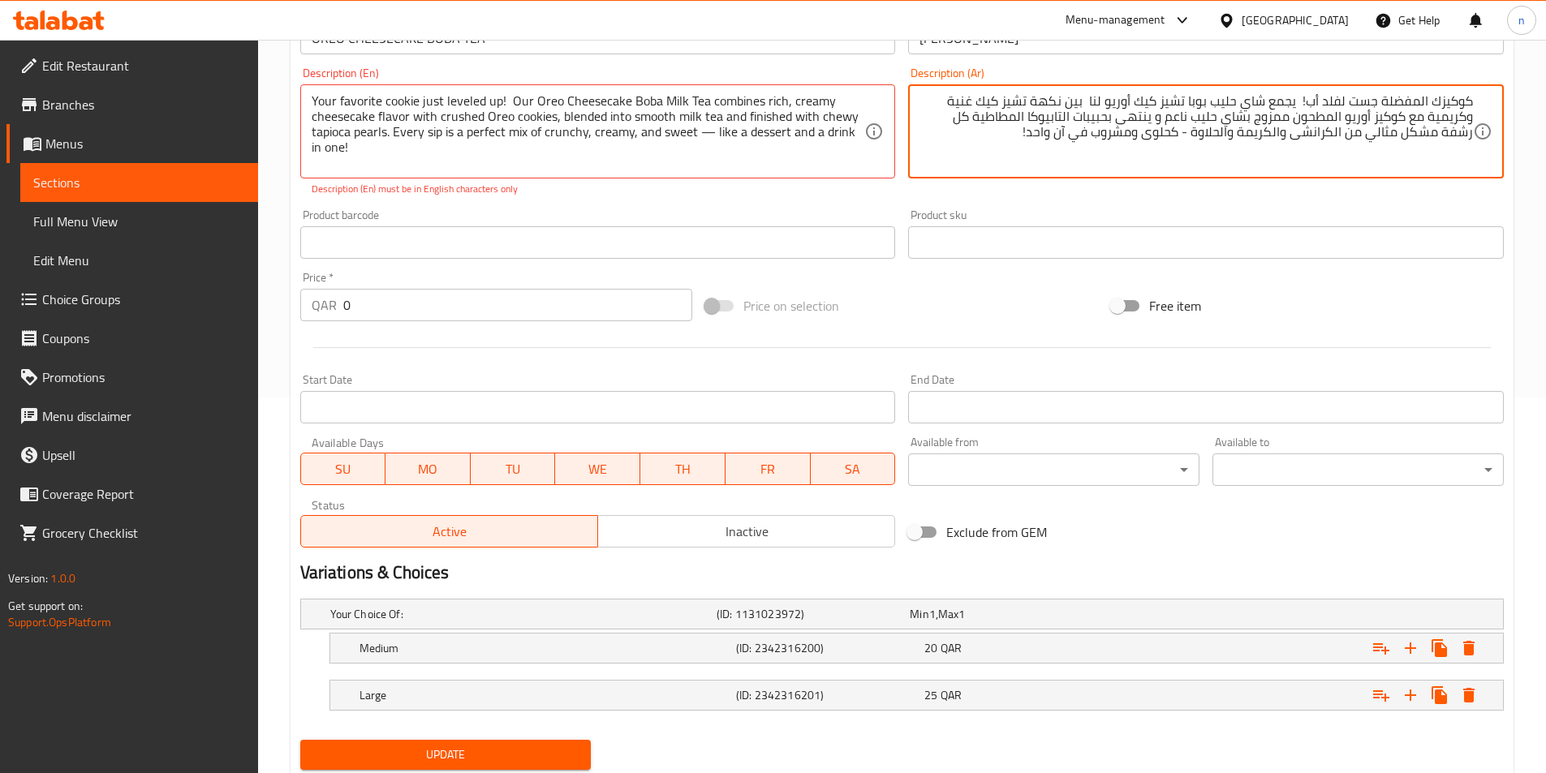
scroll to position [428, 0]
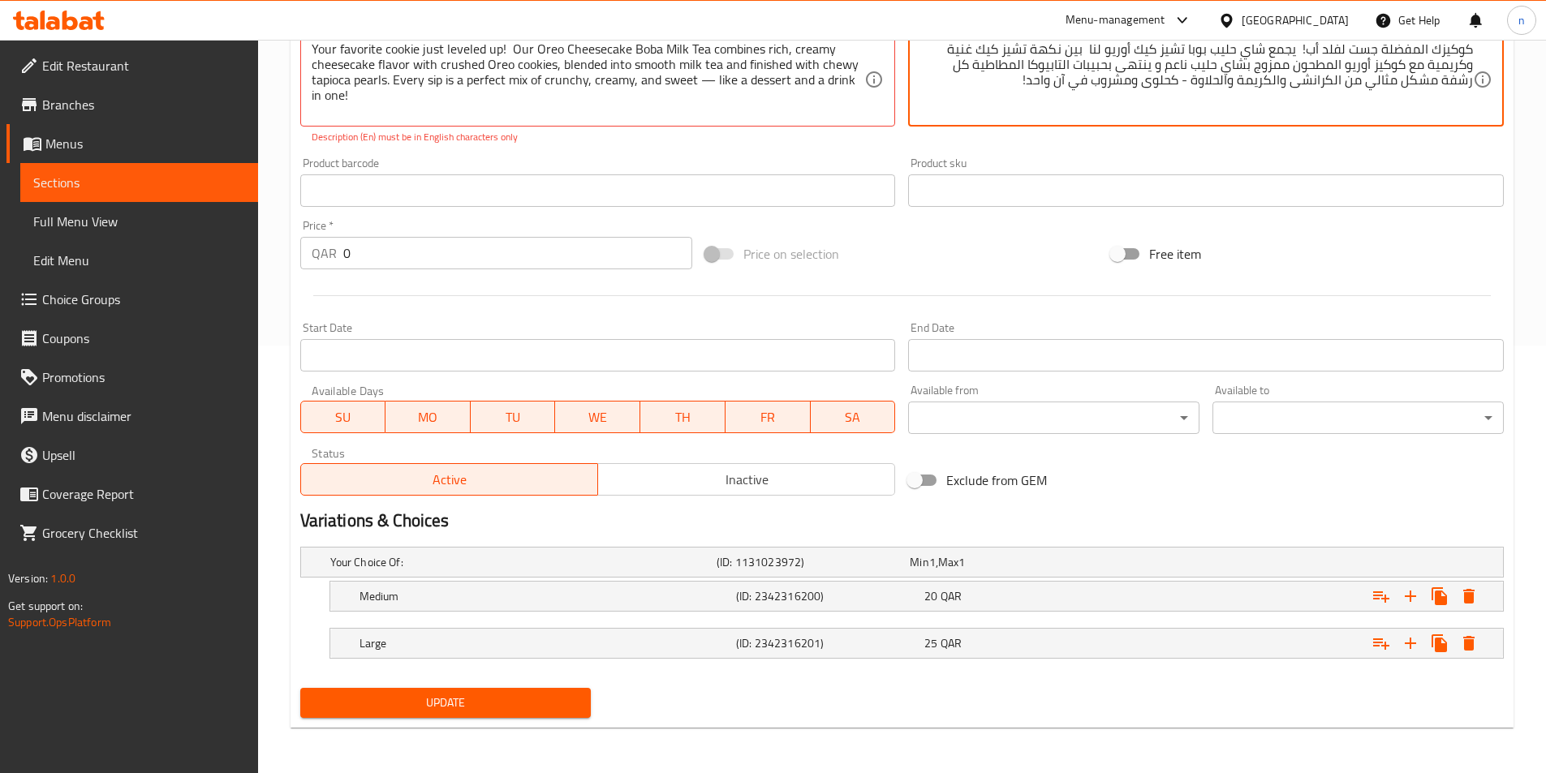
type textarea "كوكيزك المفضلة جست لفلد أَب! يجمع شاي حليب بوبا تشيز كيك أوريو لنا بين نكهة تشي…"
click at [494, 704] on span "Update" at bounding box center [445, 703] width 265 height 20
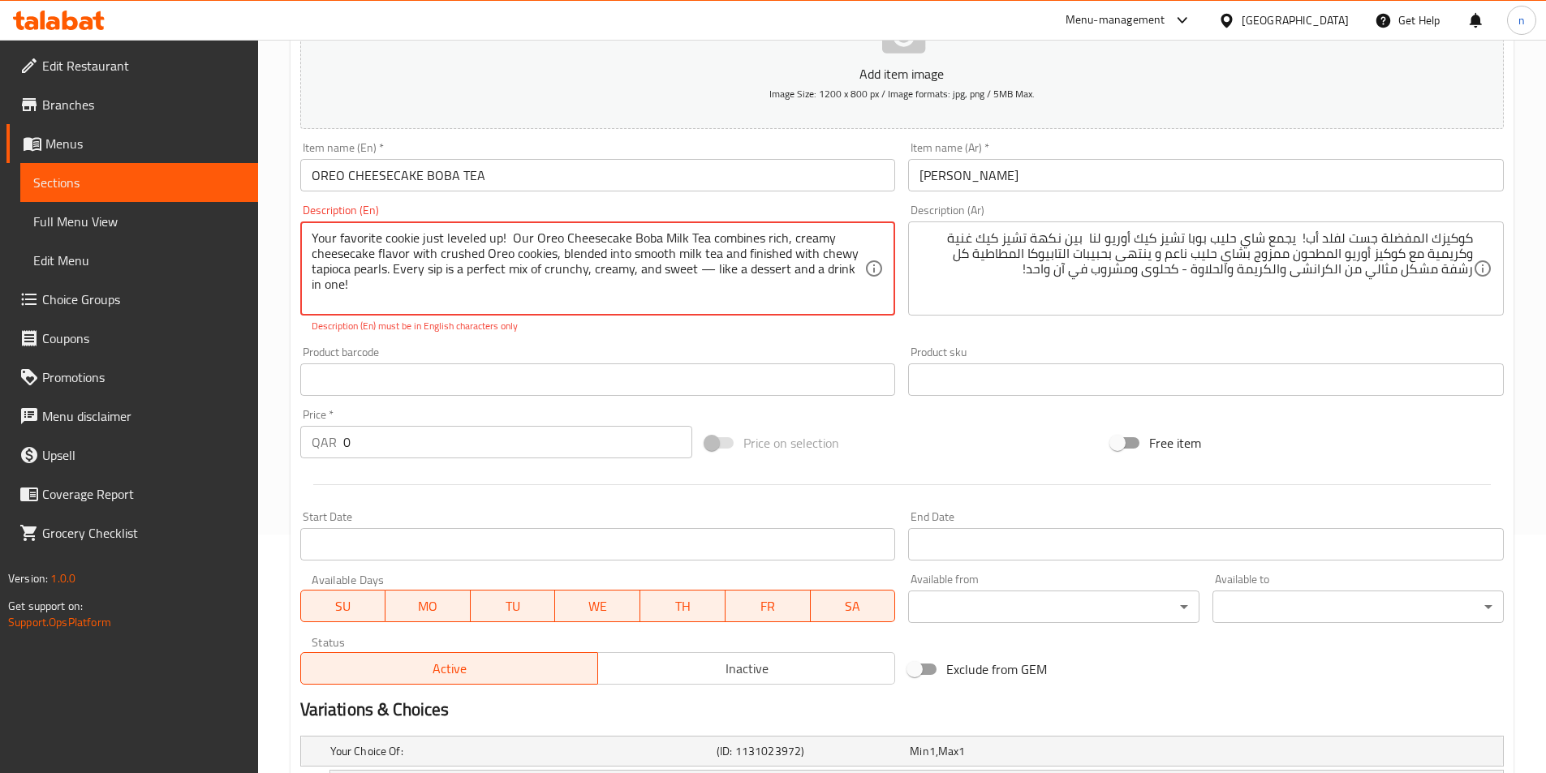
scroll to position [22, 0]
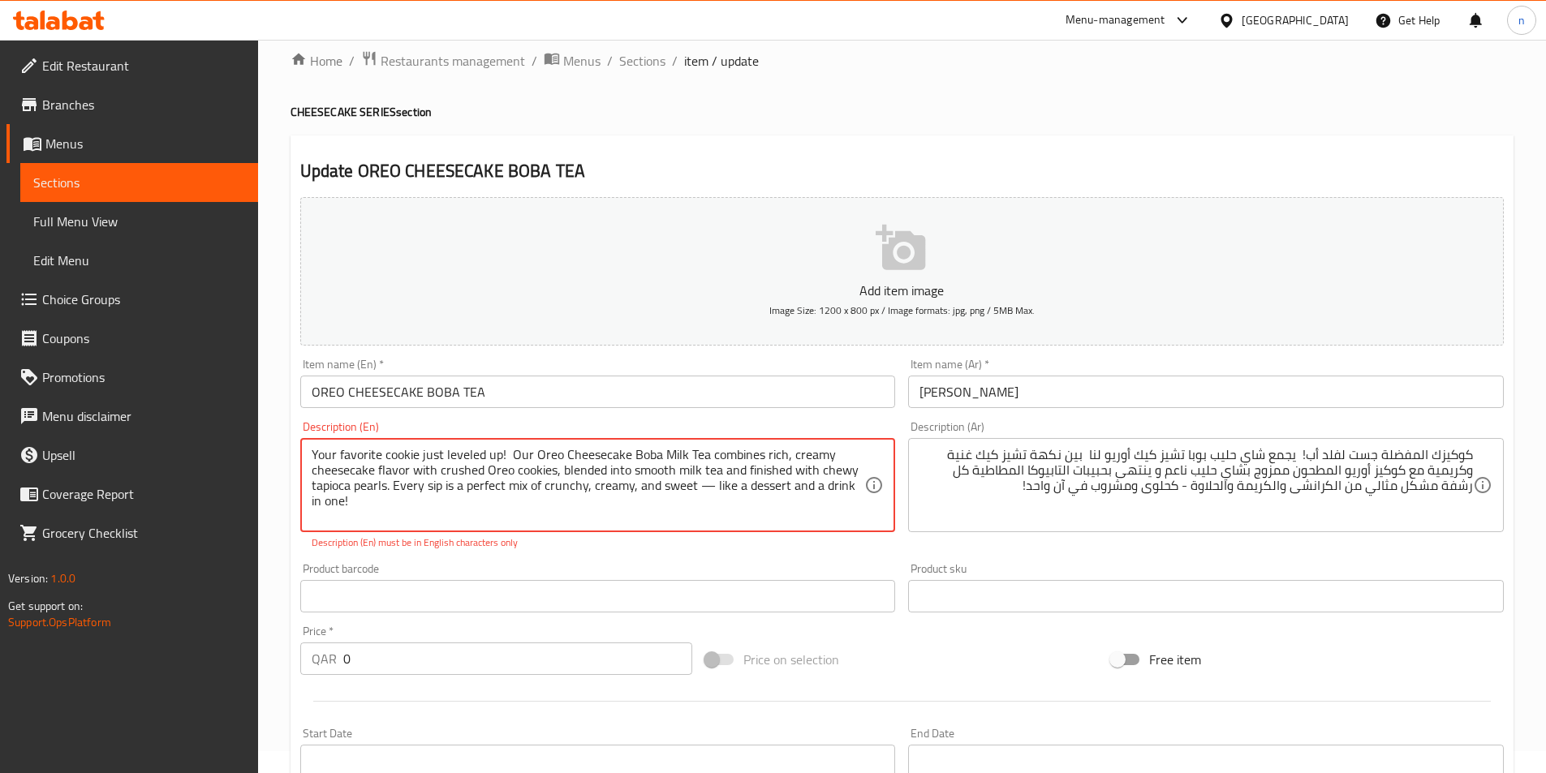
click at [504, 463] on textarea "Your favorite cookie just leveled up! Our Oreo Cheesecake Boba Milk Tea combine…" at bounding box center [588, 485] width 553 height 77
click at [714, 492] on textarea "Your favorite cookie just leveled up Our Oreo Cheesecake Boba Milk Tea combines…" at bounding box center [588, 485] width 553 height 77
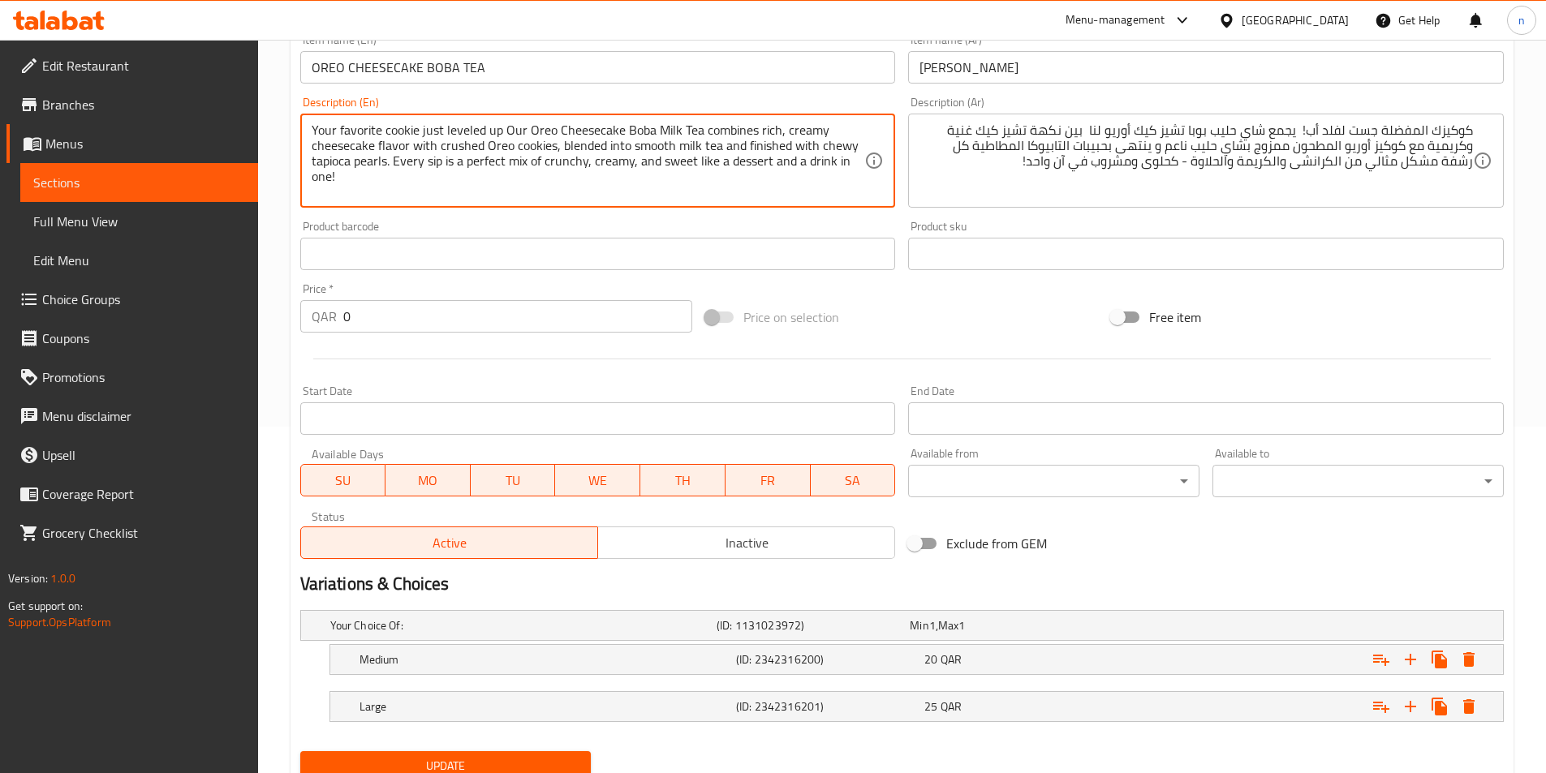
scroll to position [410, 0]
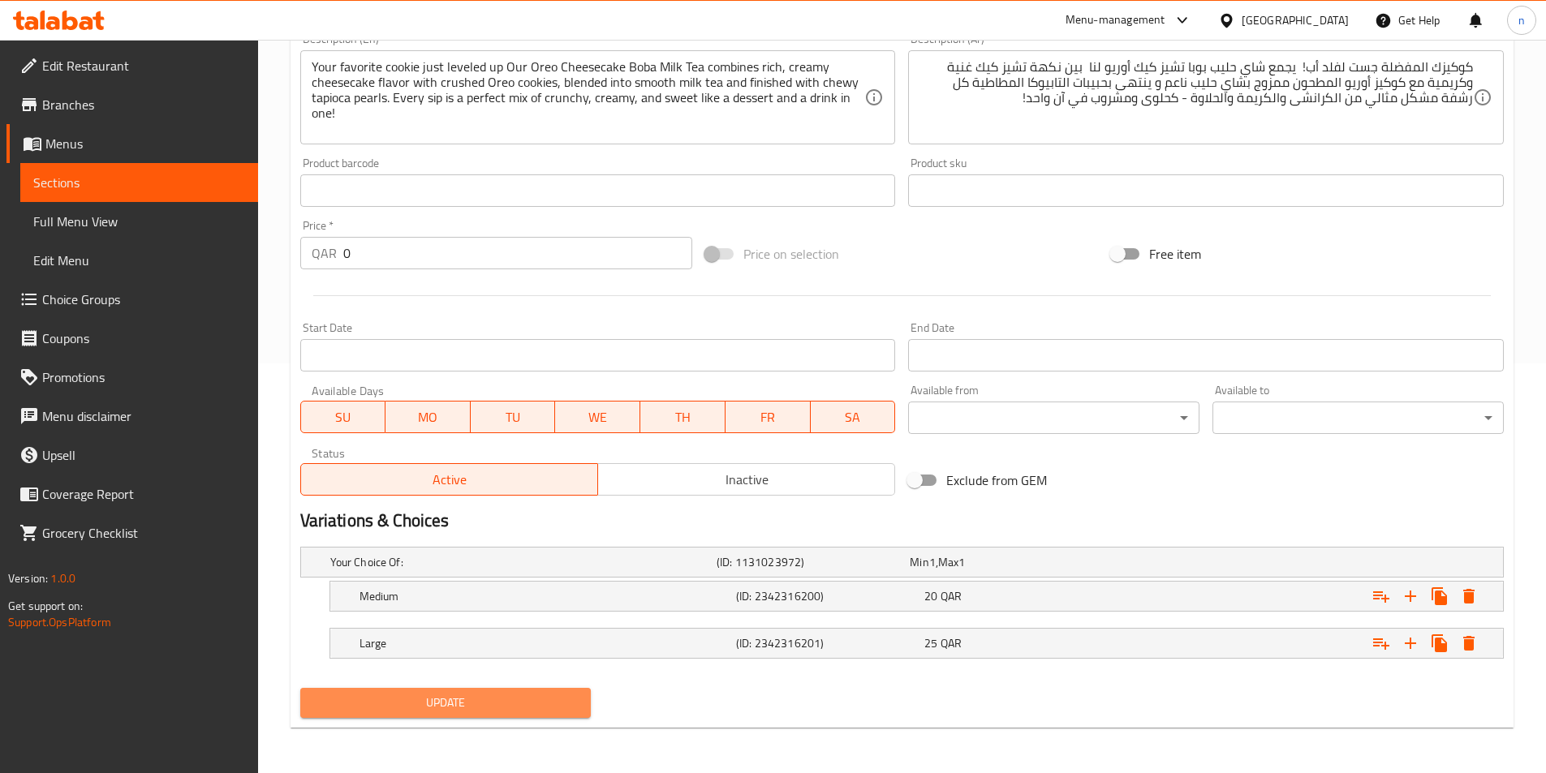
click at [514, 698] on span "Update" at bounding box center [445, 703] width 265 height 20
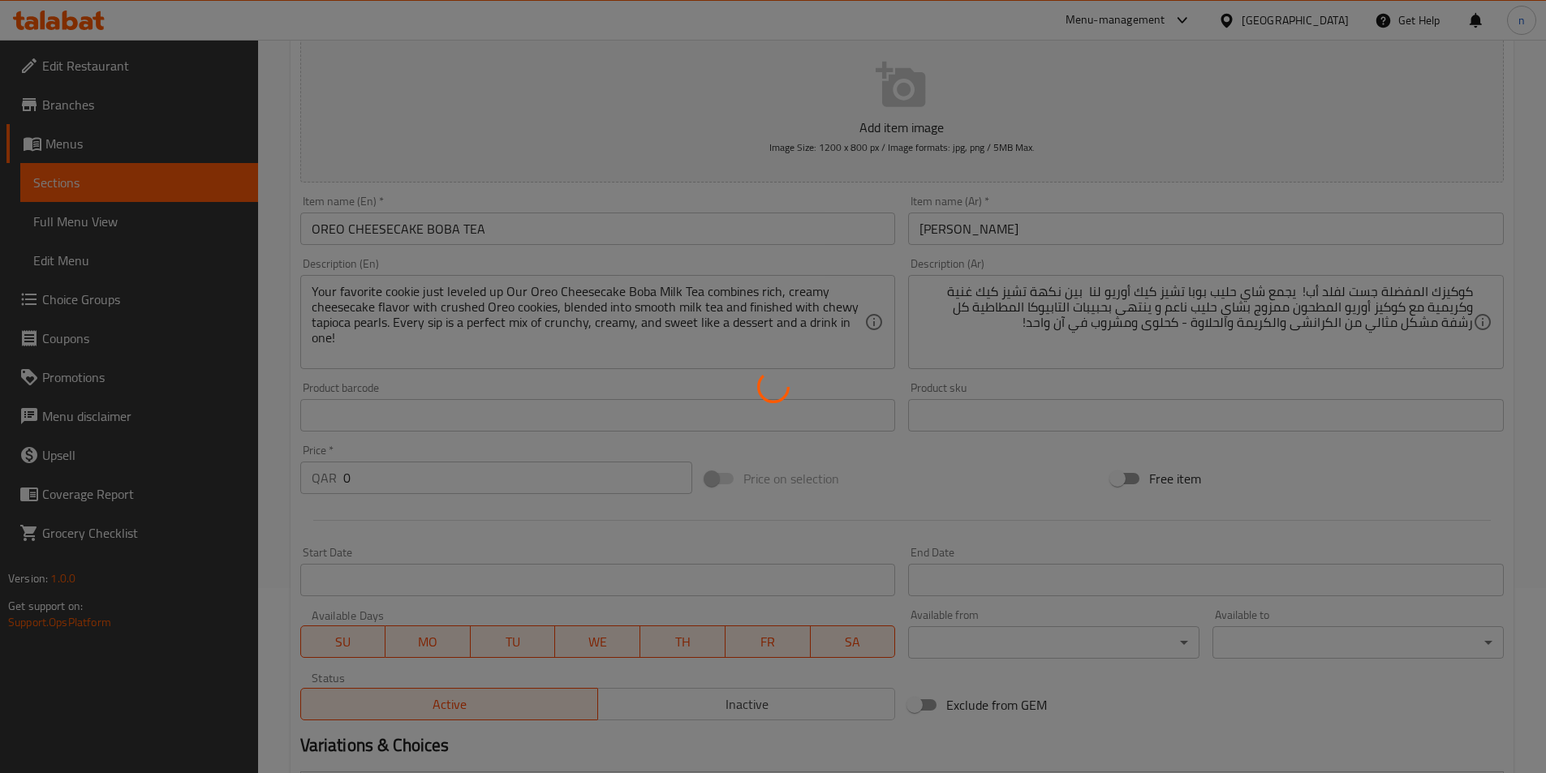
scroll to position [166, 0]
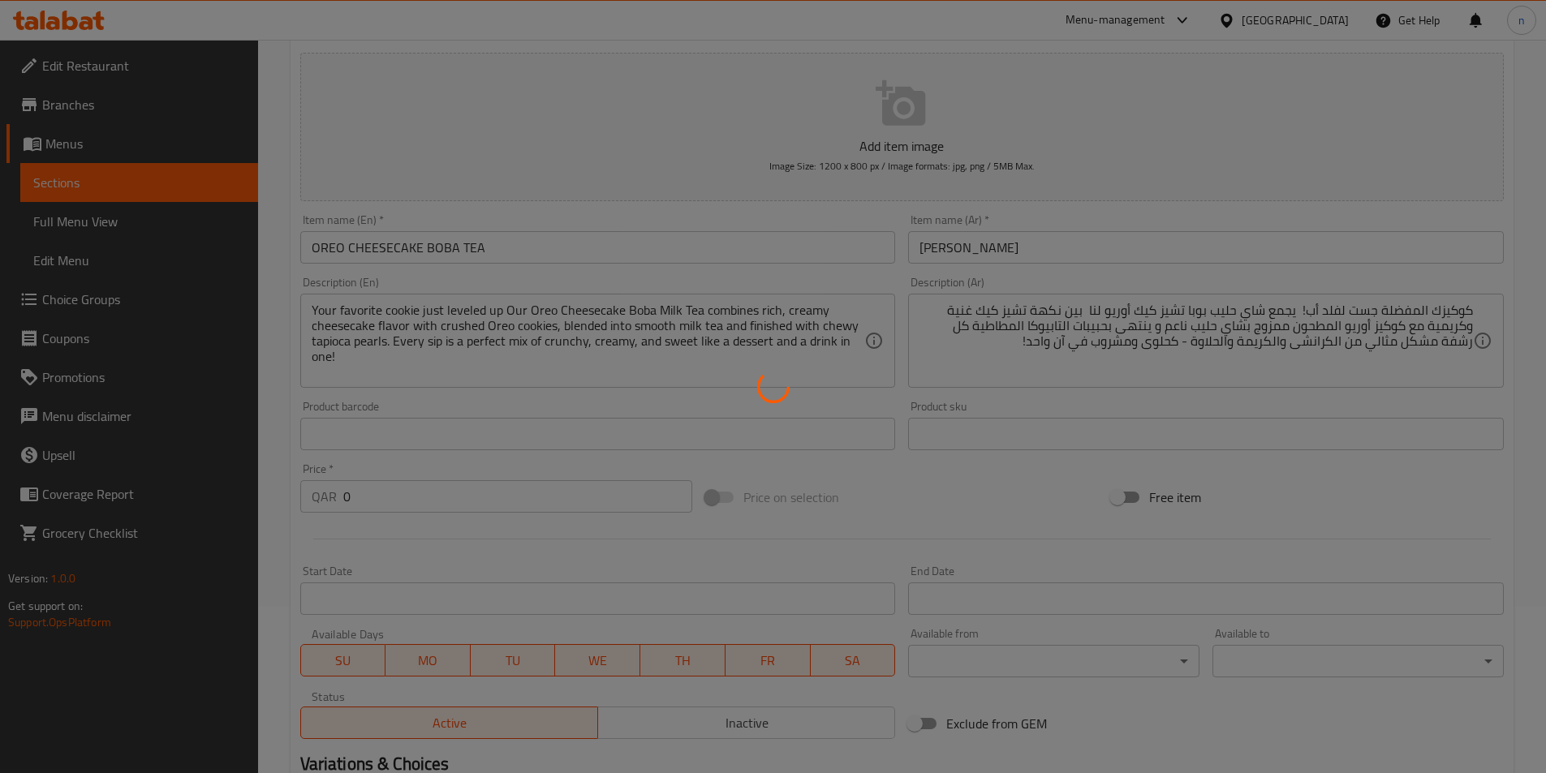
click at [699, 333] on div at bounding box center [773, 386] width 1546 height 773
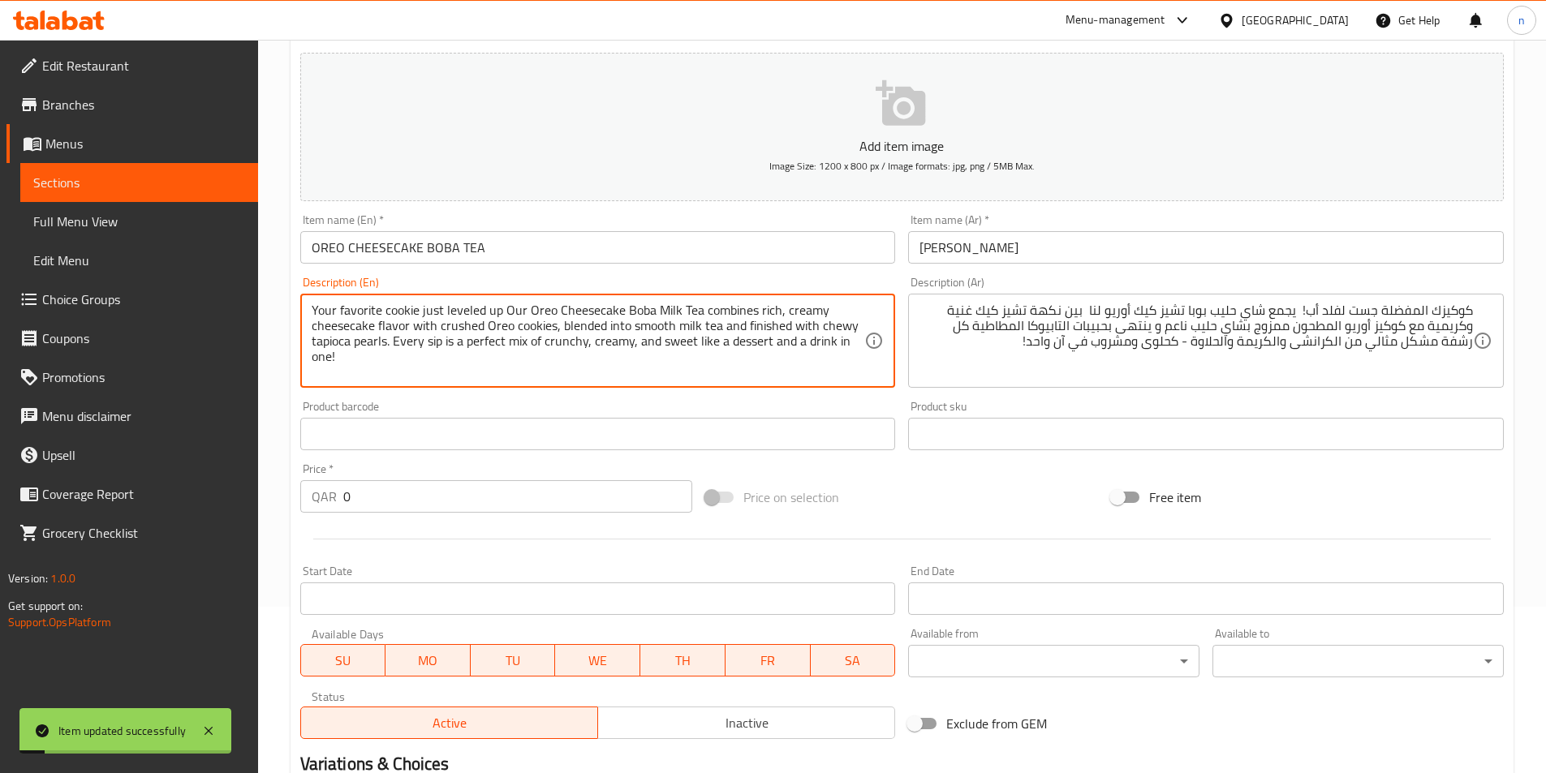
click at [696, 342] on textarea "Your favorite cookie just leveled up Our Oreo Cheesecake Boba Milk Tea combines…" at bounding box center [588, 341] width 553 height 77
click at [502, 303] on textarea "Your favorite cookie just leveled up Our Oreo Cheesecake Boba Milk Tea combines…" at bounding box center [588, 341] width 553 height 77
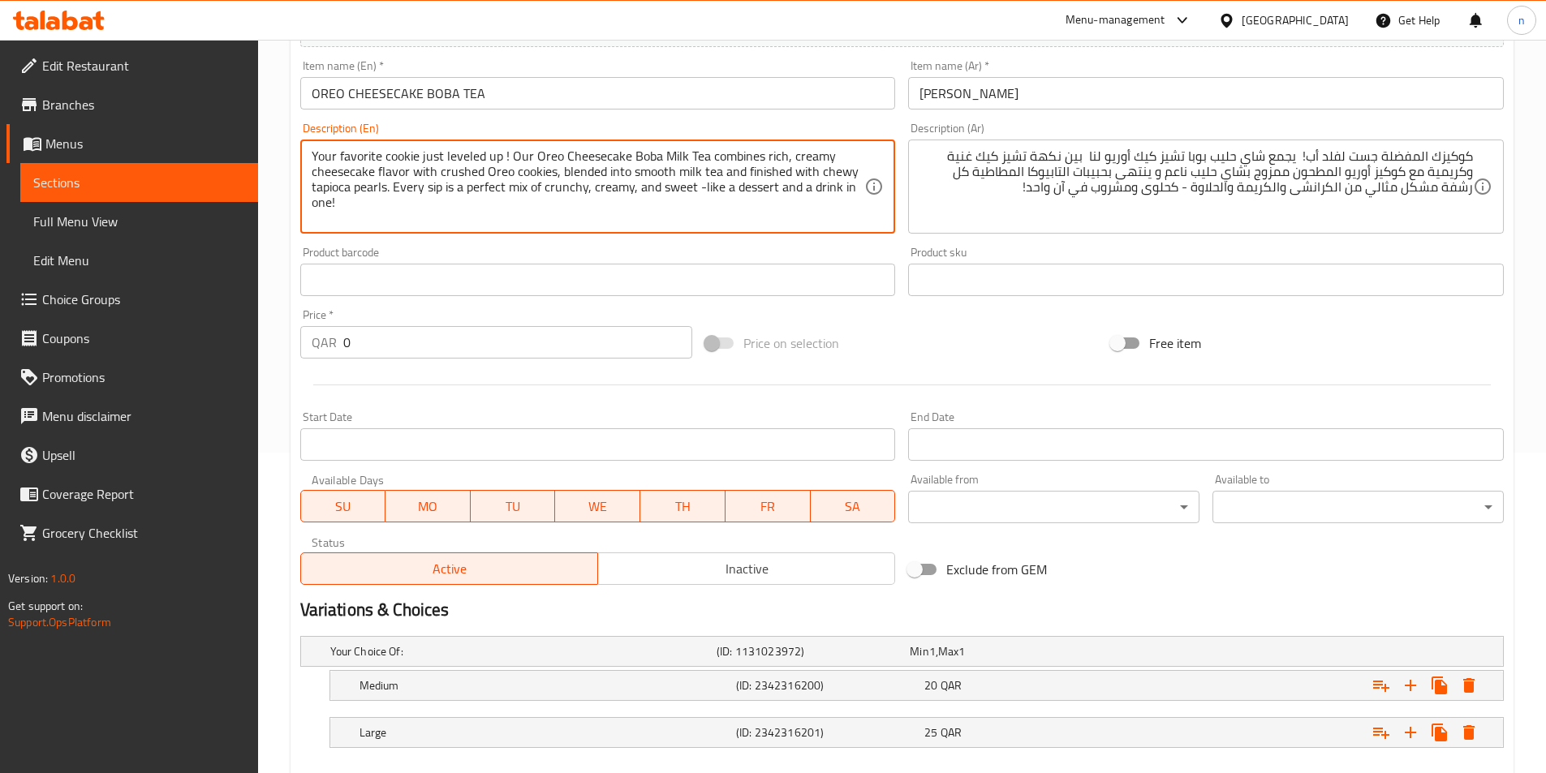
scroll to position [410, 0]
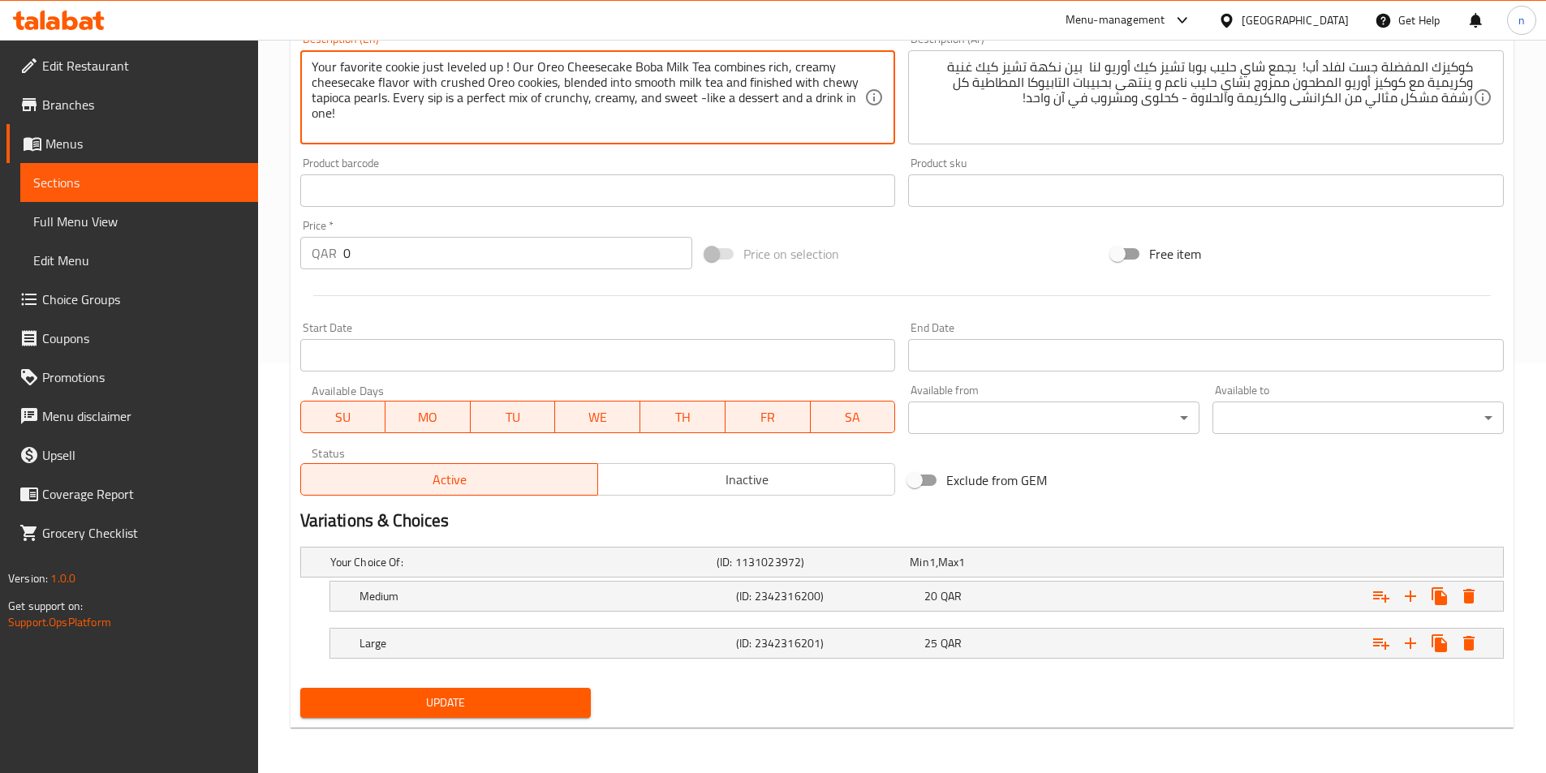
type textarea "Your favorite cookie just leveled up ! Our Oreo Cheesecake Boba Milk Tea combin…"
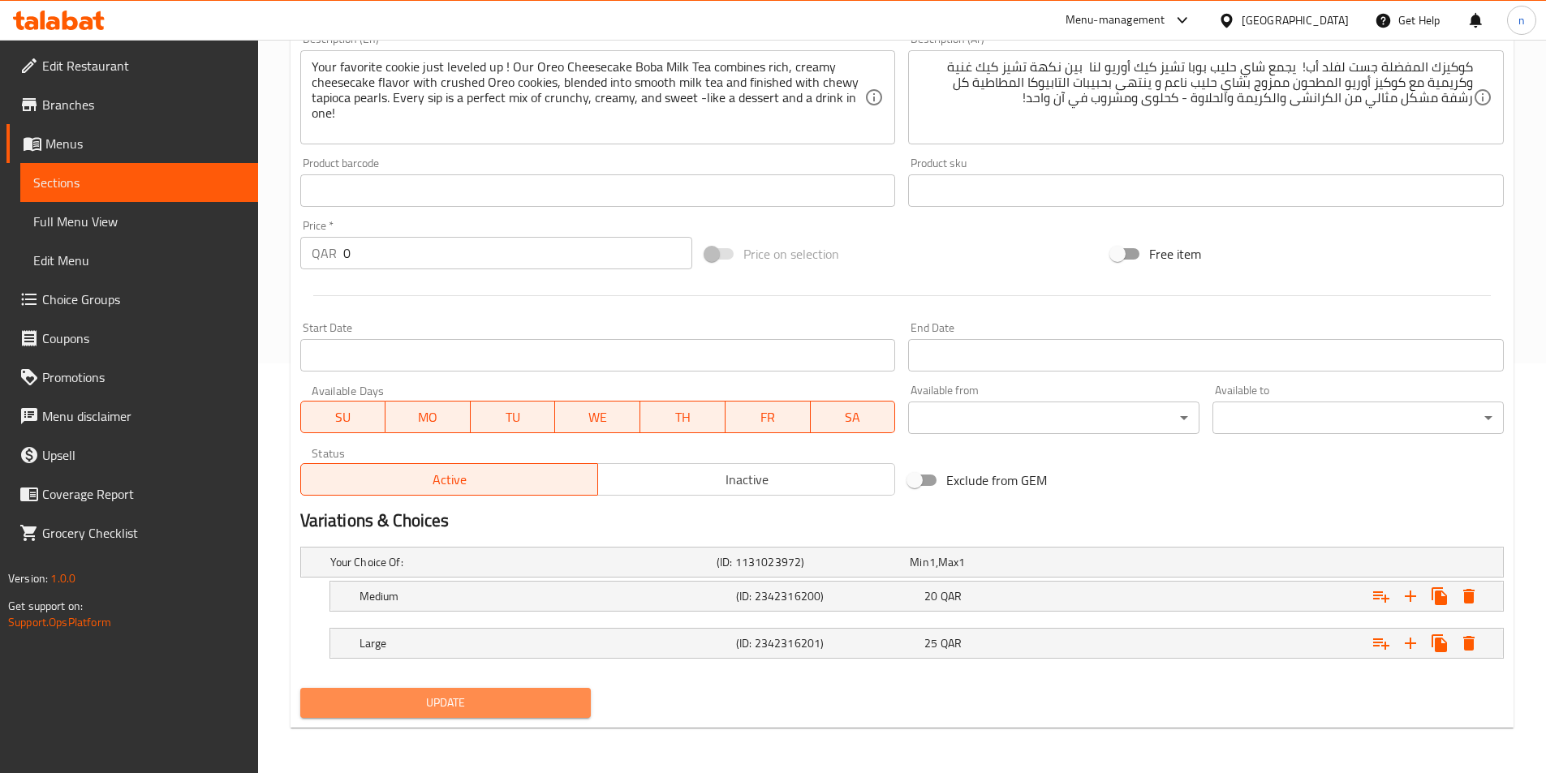
click at [542, 704] on span "Update" at bounding box center [445, 703] width 265 height 20
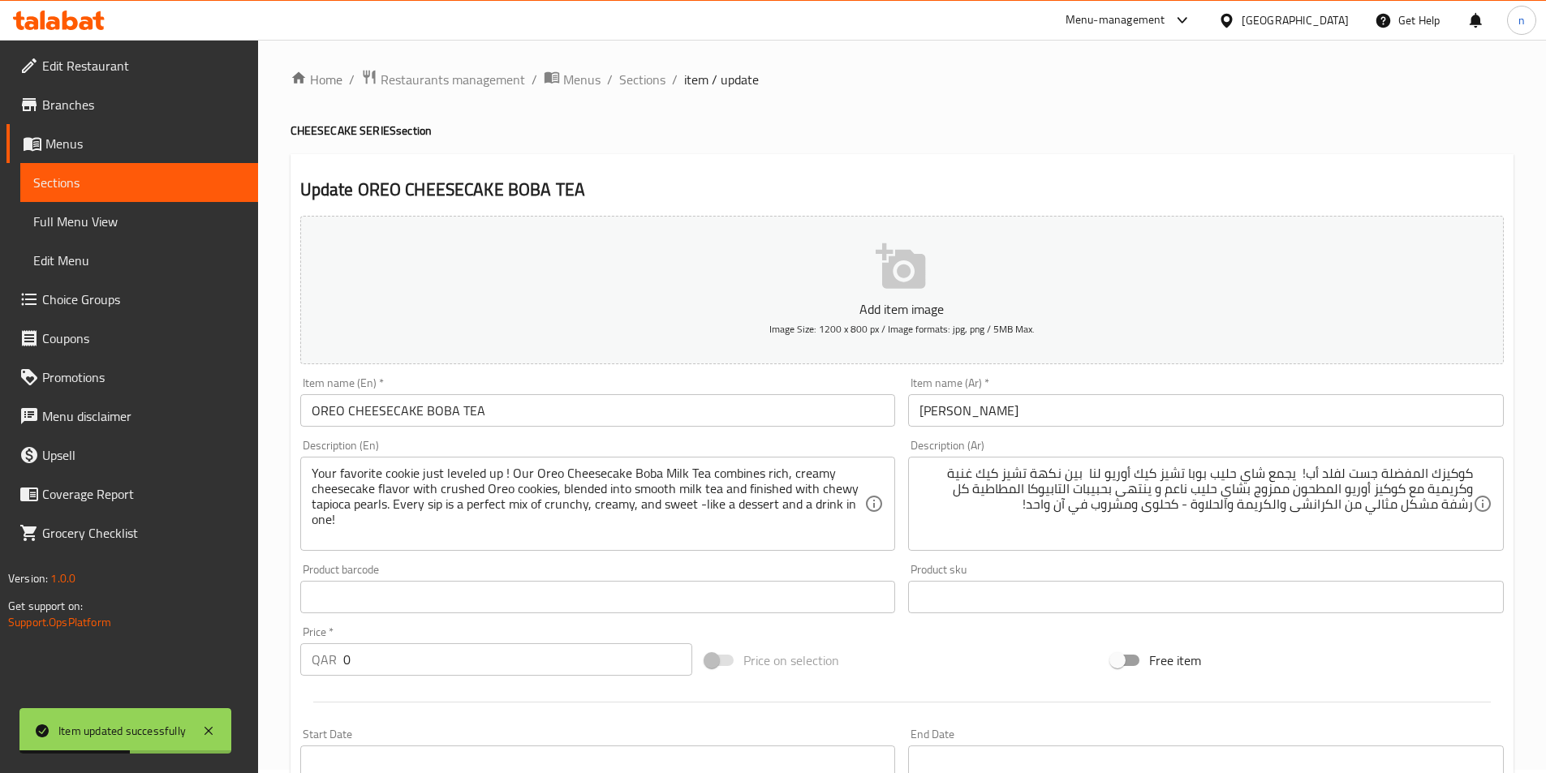
scroll to position [0, 0]
click at [631, 83] on span "Sections" at bounding box center [642, 82] width 46 height 19
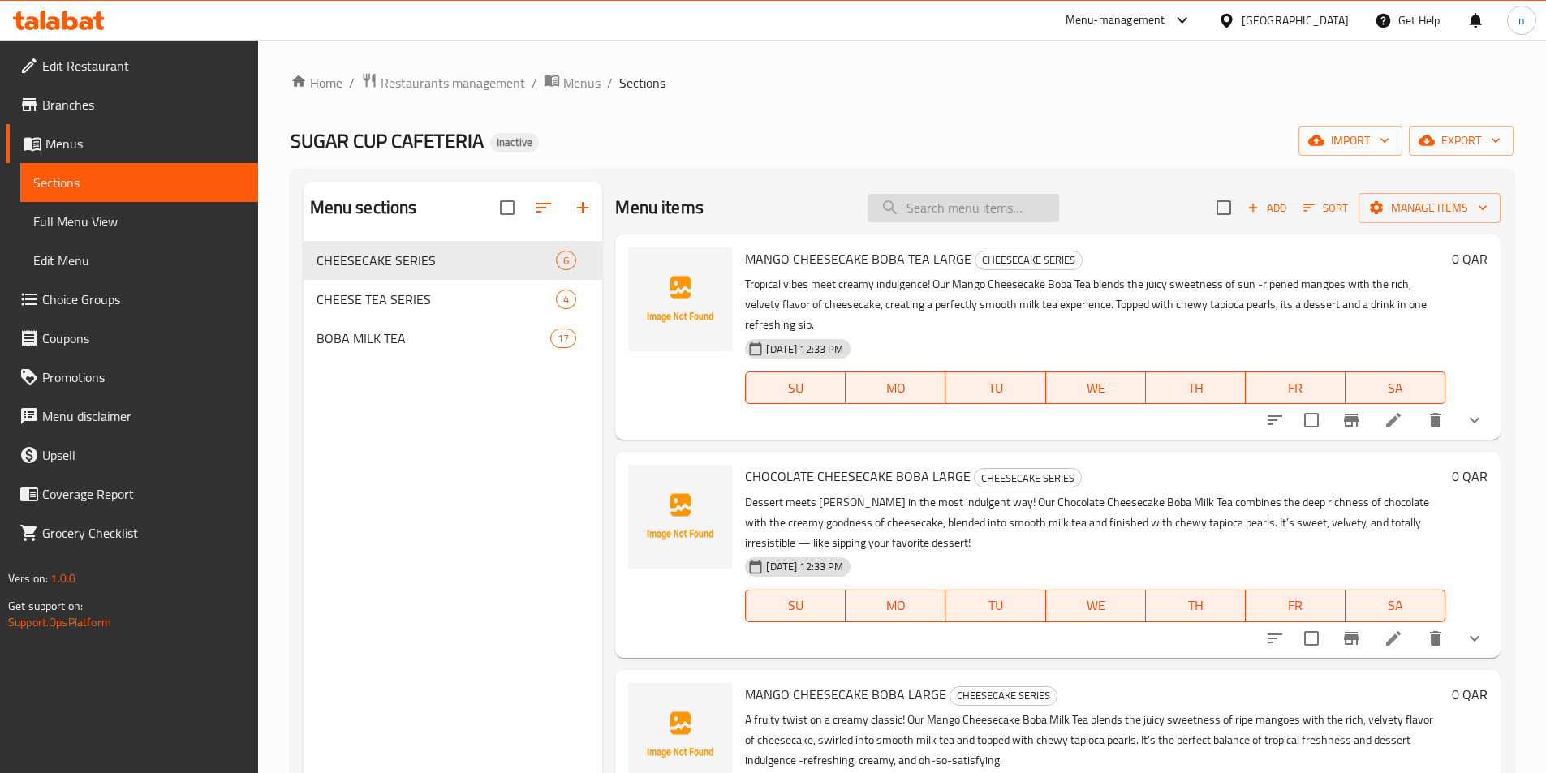
click at [988, 216] on input "search" at bounding box center [964, 208] width 192 height 28
paste input "TARO CHEESECAKE BOBA TEA"
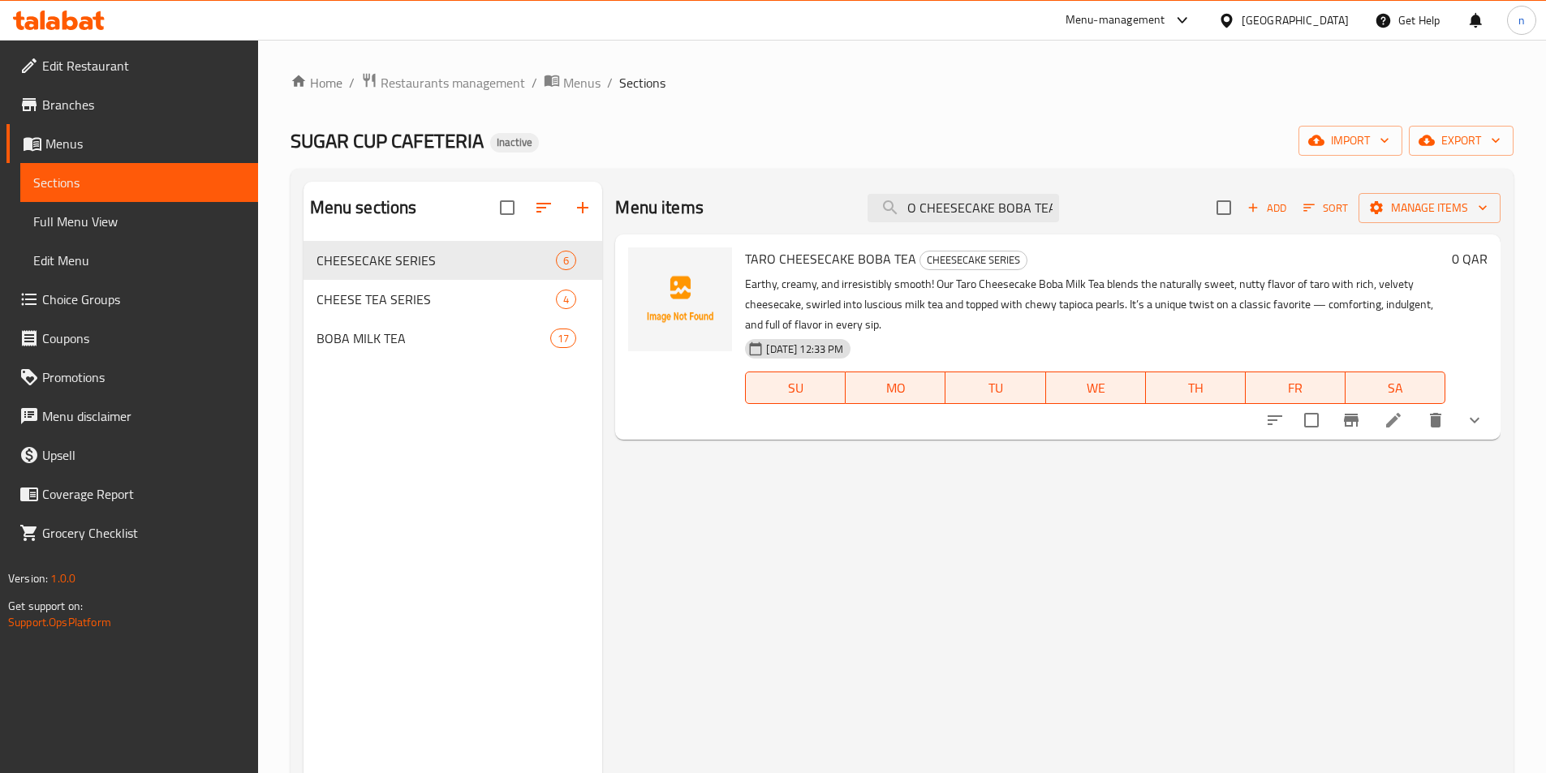
type input "TARO CHEESECAKE BOBA TEA"
click at [1397, 428] on icon at bounding box center [1393, 420] width 19 height 19
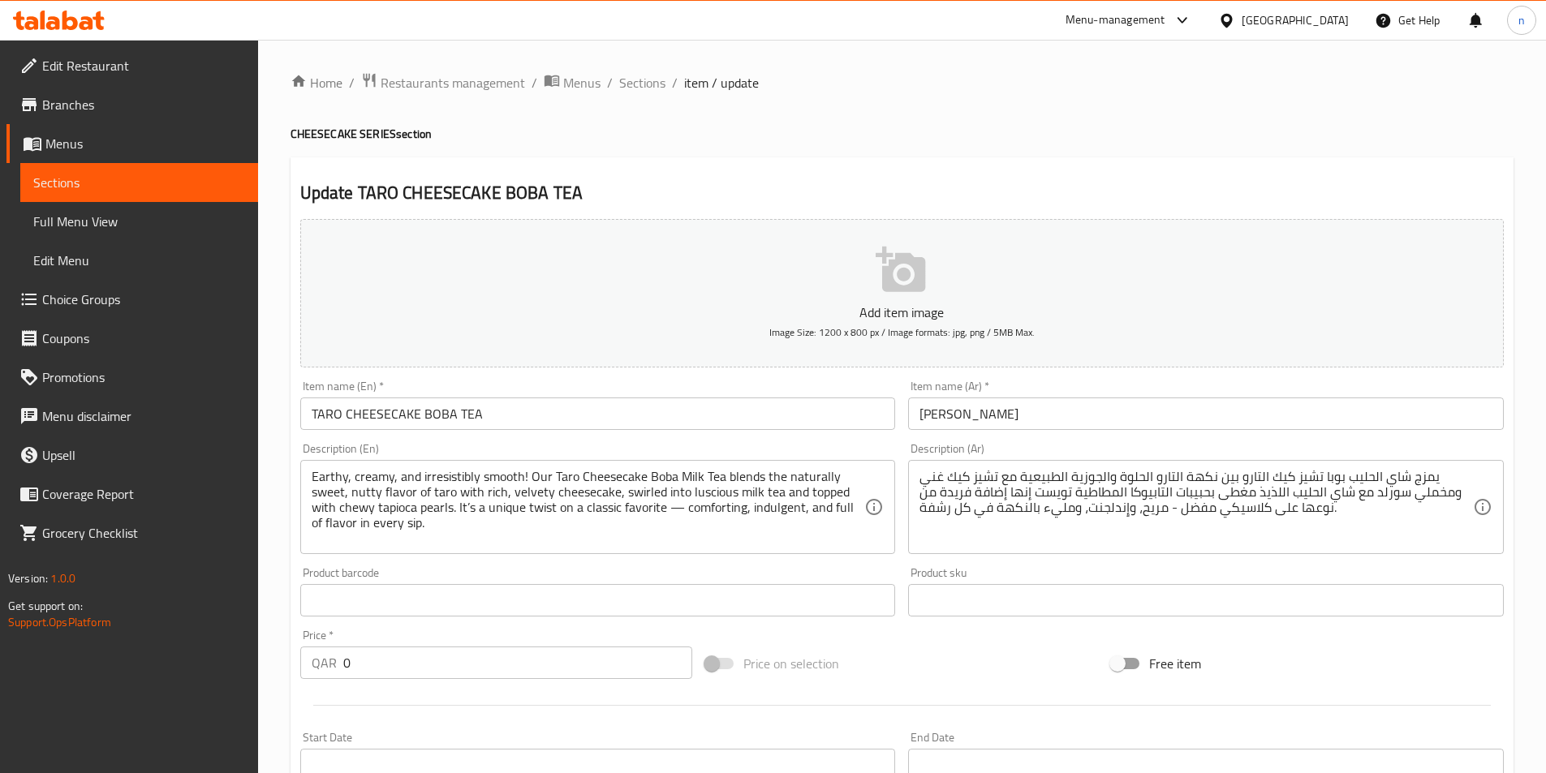
click at [1214, 466] on div "يمزج شاي الحليب بوبا تشيز كيك التارو بين نكهة التارو الحلوة والجوزية الطبيعية م…" at bounding box center [1206, 507] width 596 height 94
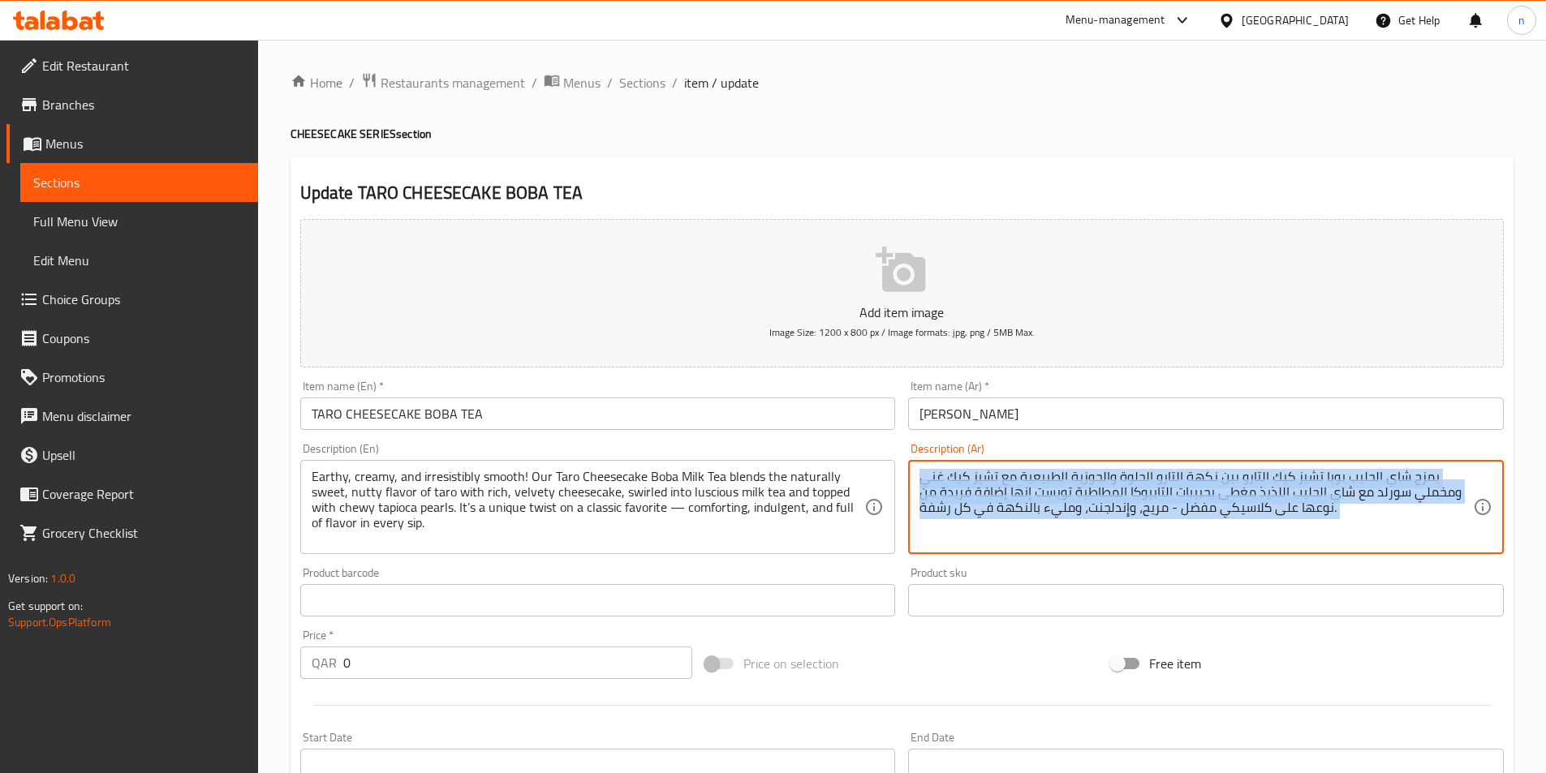
click at [1214, 466] on div "يمزج شاي الحليب بوبا تشيز كيك التارو بين نكهة التارو الحلوة والجوزية الطبيعية م…" at bounding box center [1206, 507] width 596 height 94
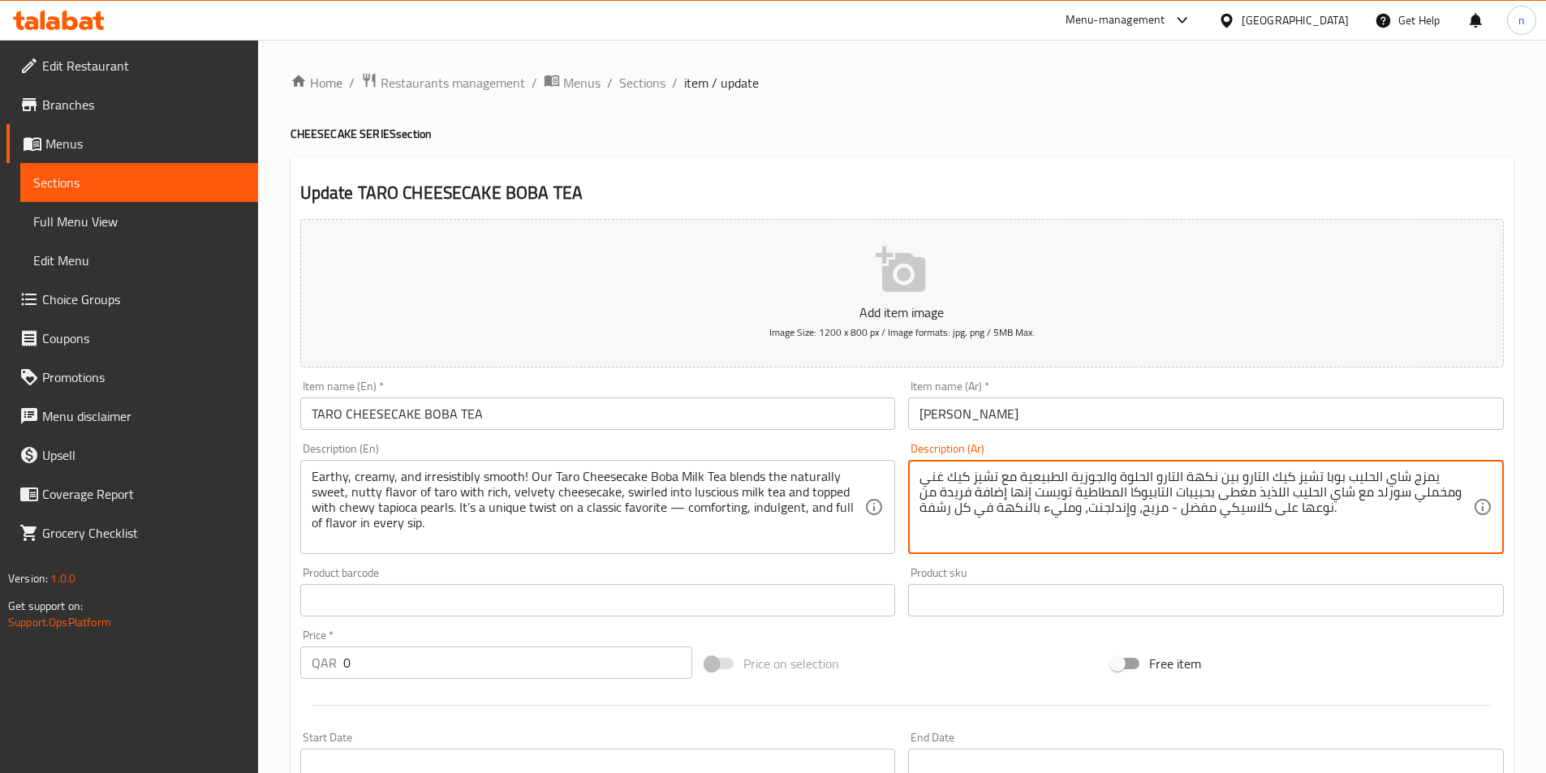
click at [1214, 485] on textarea "يمزج شاي الحليب بوبا تشيز كيك التارو بين نكهة التارو الحلوة والجوزية الطبيعية م…" at bounding box center [1195, 507] width 553 height 77
click at [1237, 479] on textarea "يمزج شاي الحليب بوبا تشيز كيك التارو بين نكهة التارو الحلوة والجوزية الطبيعية م…" at bounding box center [1195, 507] width 553 height 77
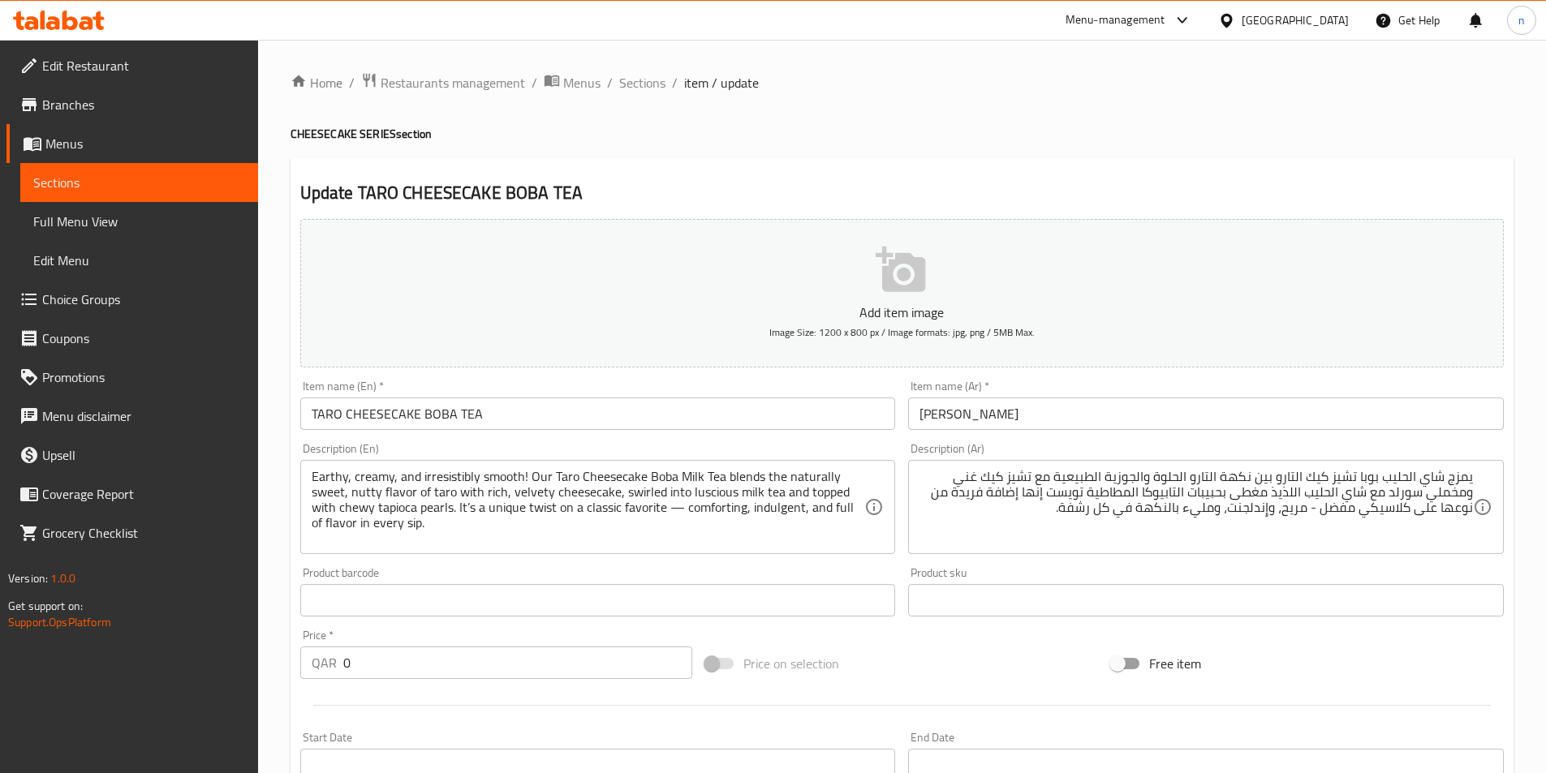
click at [1476, 471] on div "يمزج شاي الحليب بوبا تشيز كيك التارو بين نكهة التارو الحلوة والجوزية الطبيعية م…" at bounding box center [1206, 507] width 596 height 94
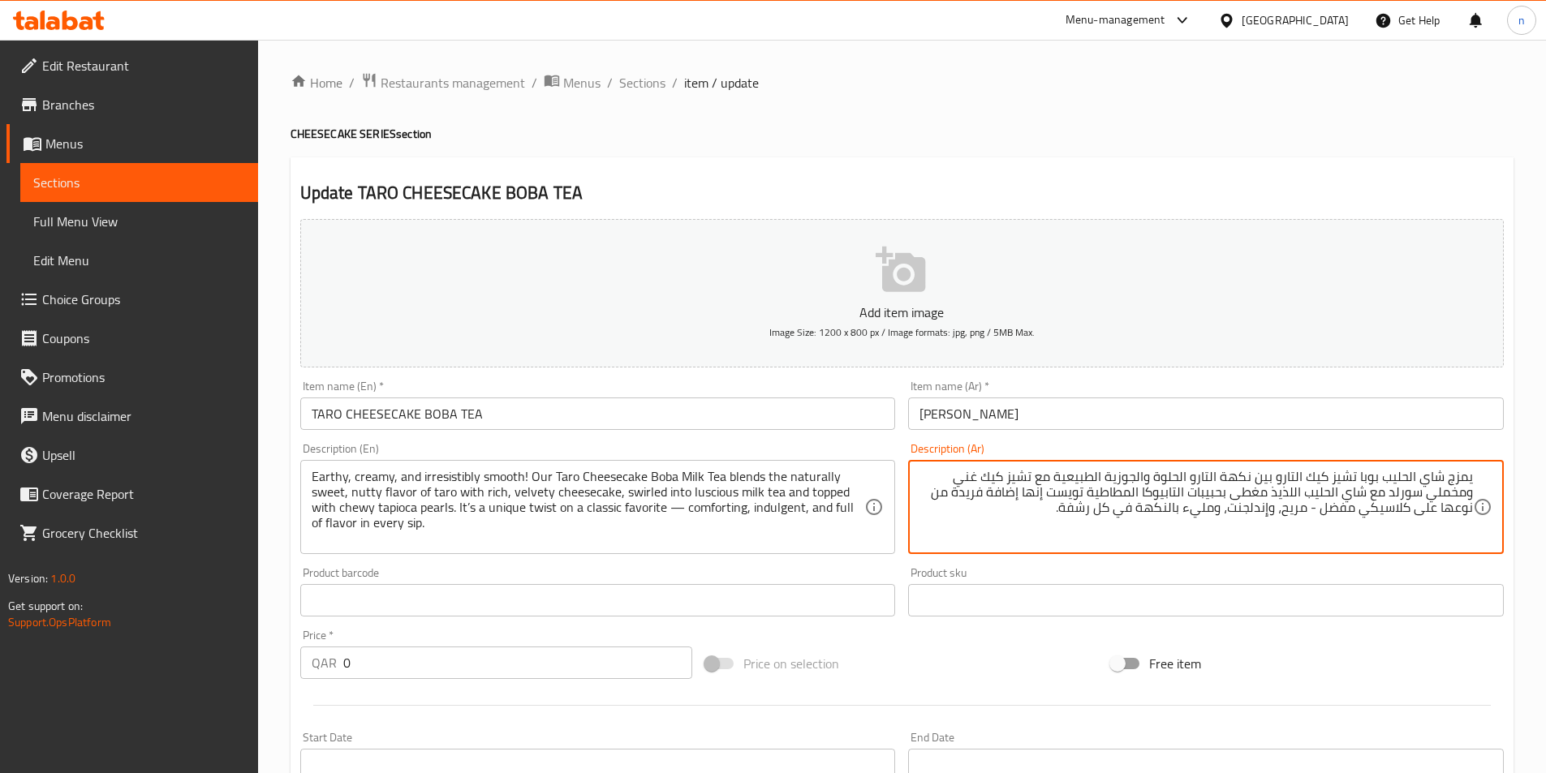
click at [1476, 478] on div "يمزج شاي الحليب بوبا تشيز كيك التارو بين نكهة التارو الحلوة والجوزية الطبيعية م…" at bounding box center [1206, 507] width 596 height 94
click at [1468, 476] on textarea "يمزج شاي الحليب بوبا تشيز كيك التارو بين نكهة التارو الحلوة والجوزية الطبيعية م…" at bounding box center [1195, 507] width 553 height 77
click at [1475, 477] on div "يمزج شاي الحليب بوبا تشيز كيك التارو بين نكهة التارو الحلوة والجوزية الطبيعية م…" at bounding box center [1206, 507] width 596 height 94
click at [1471, 478] on textarea "يمزج شاي الحليب بوبا تشيز كيك التارو بين نكهة التارو الحلوة والجوزية الطبيعية م…" at bounding box center [1195, 507] width 553 height 77
paste textarea "ترابي، كريمي، وناعم بشكل لا يقاوم!"
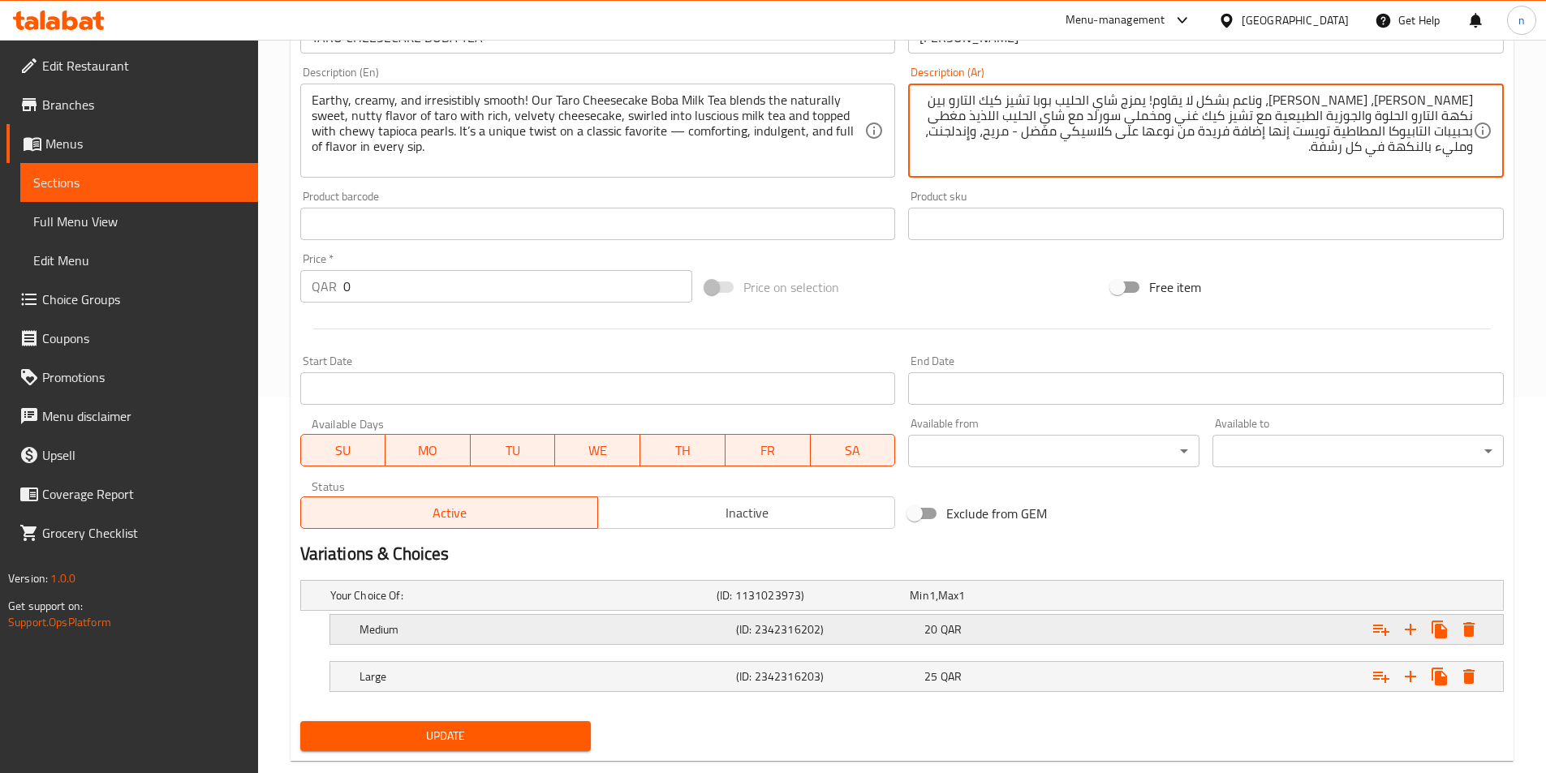
scroll to position [406, 0]
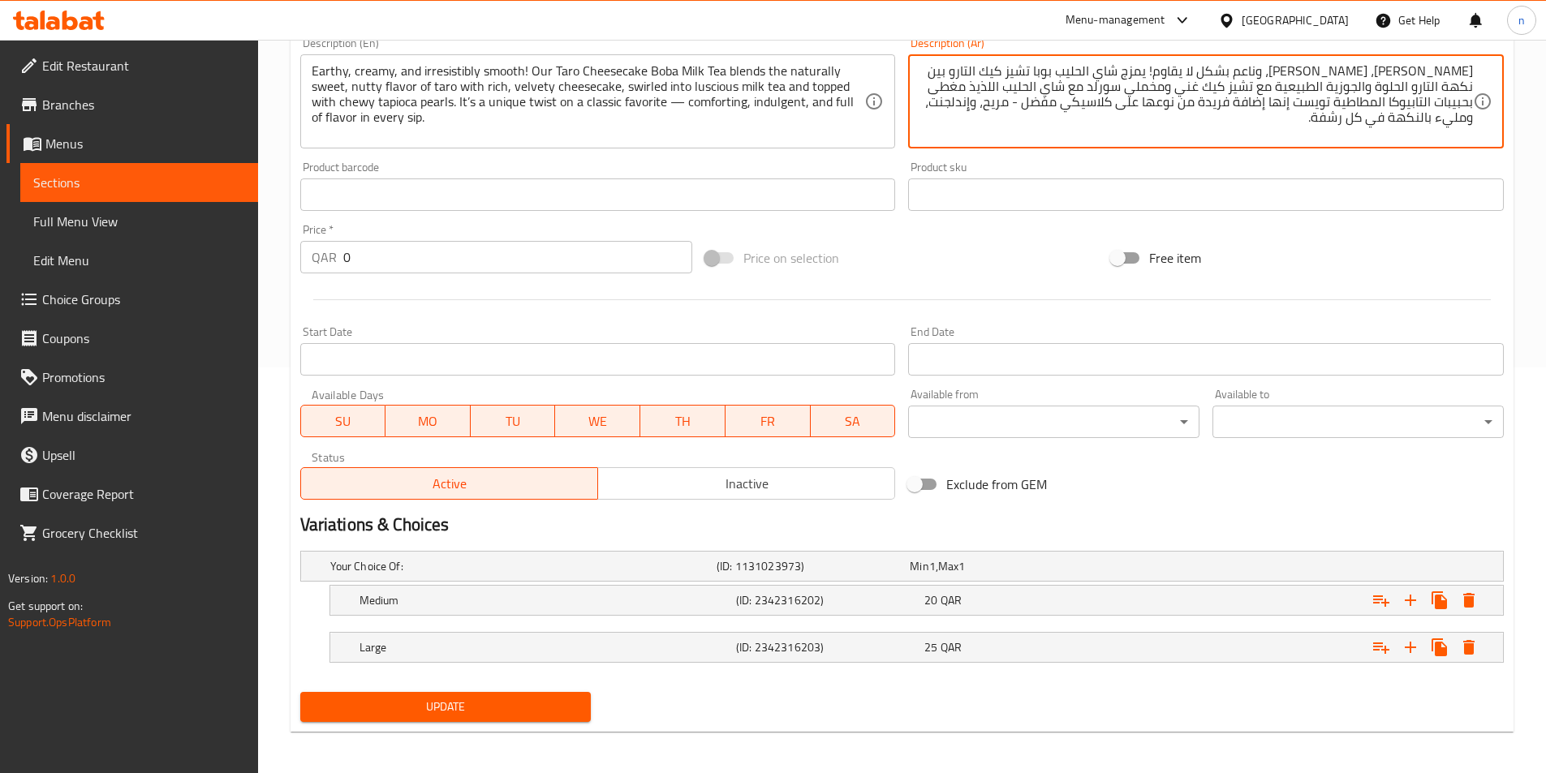
type textarea "ترابي، كريمي، وناعم بشكل لا يقاوم! يمزج شاي الحليب بوبا تشيز كيك التارو بين نكه…"
click at [562, 706] on span "Update" at bounding box center [445, 707] width 265 height 20
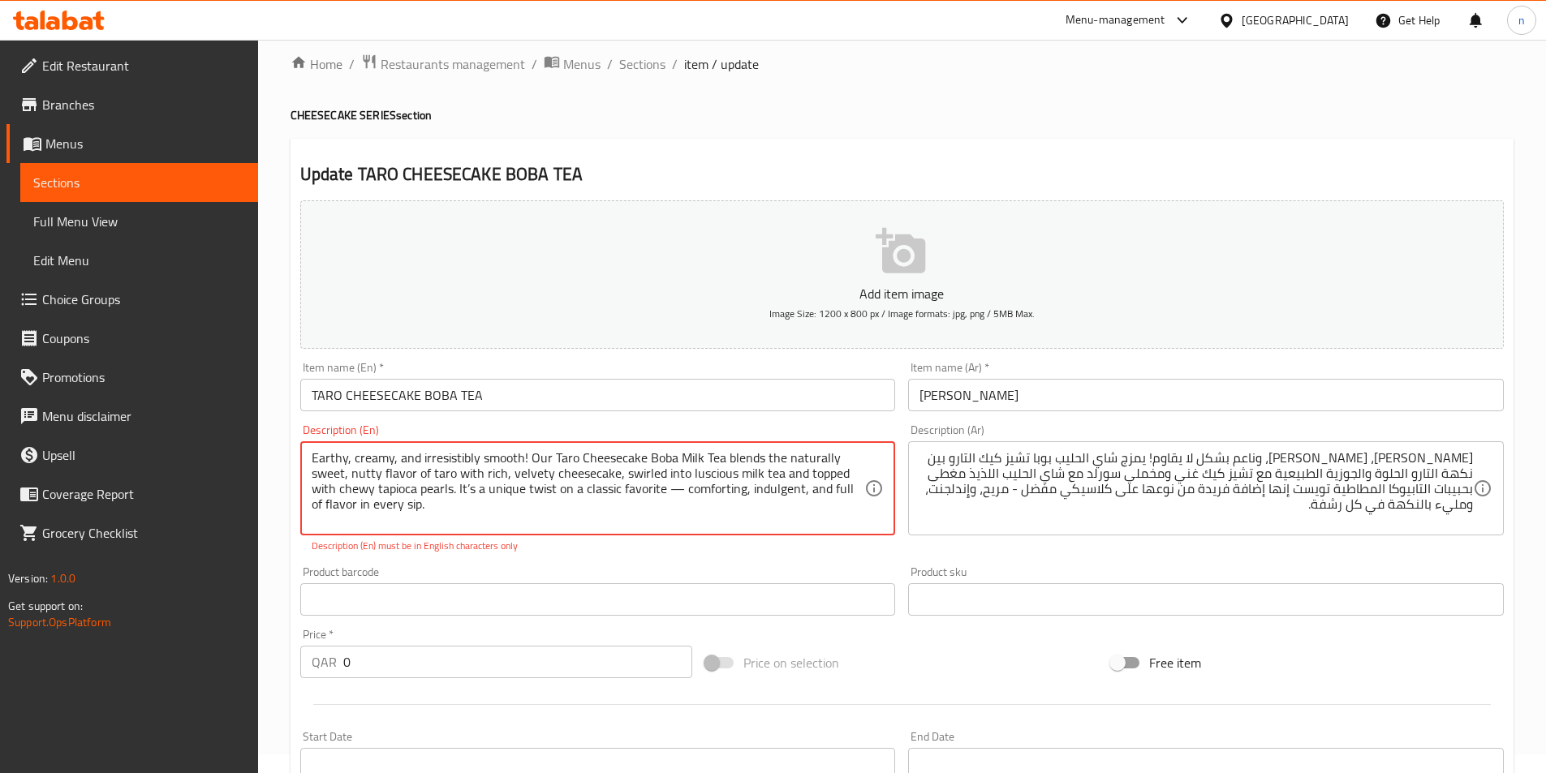
scroll to position [0, 0]
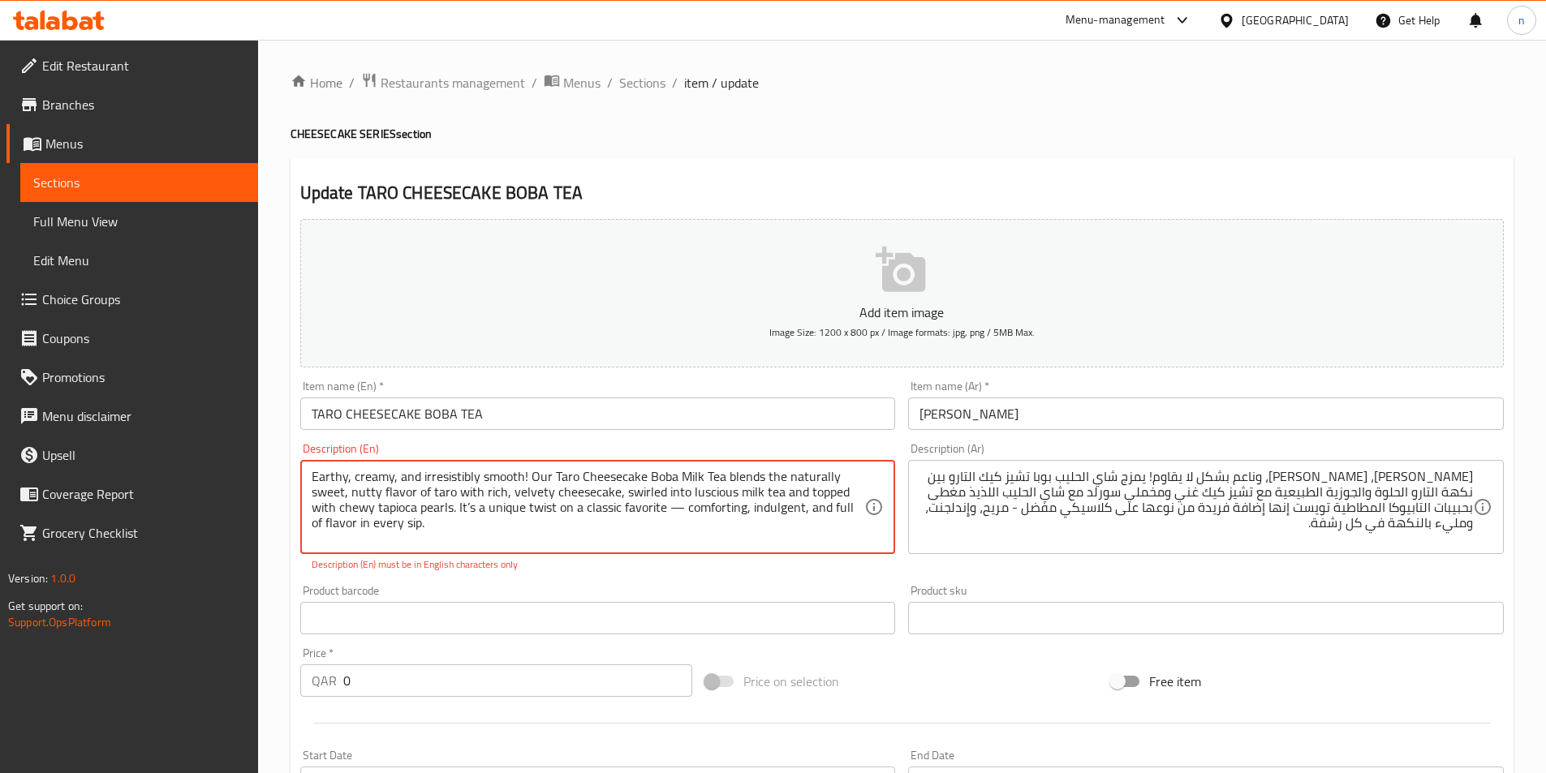
click at [522, 484] on textarea "Earthy, creamy, and irresistibly smooth! Our Taro Cheesecake Boba Milk Tea blen…" at bounding box center [588, 507] width 553 height 77
click at [527, 479] on textarea "Earthy, creamy, and irresistibly smooth! Our Taro Cheesecake Boba Milk Tea blen…" at bounding box center [588, 507] width 553 height 77
click at [684, 515] on textarea "Earthy, creamy, and irresistibly smooth Our Taro Cheesecake Boba Milk Tea blend…" at bounding box center [588, 507] width 553 height 77
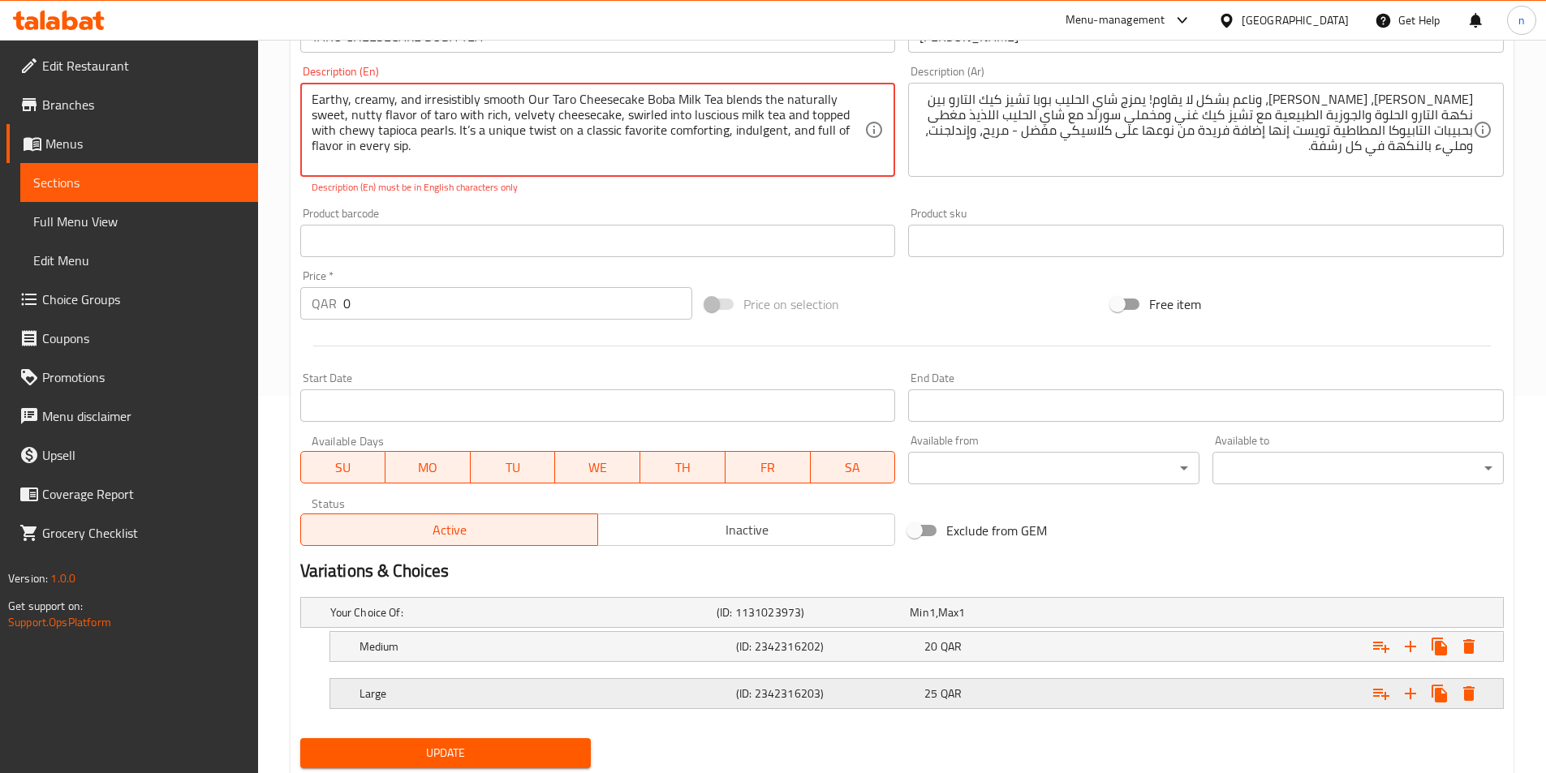
scroll to position [428, 0]
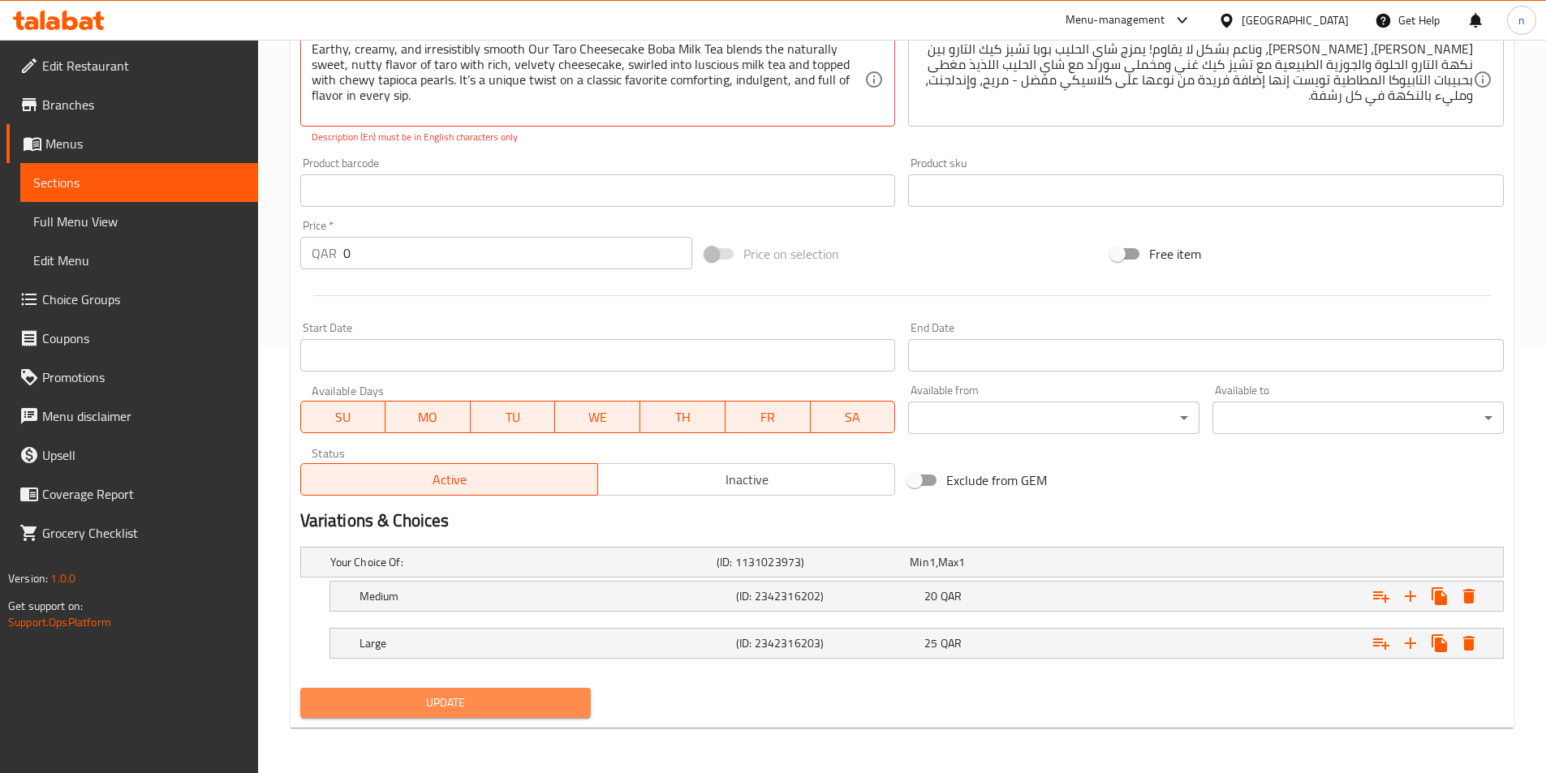
click at [516, 704] on span "Update" at bounding box center [445, 703] width 265 height 20
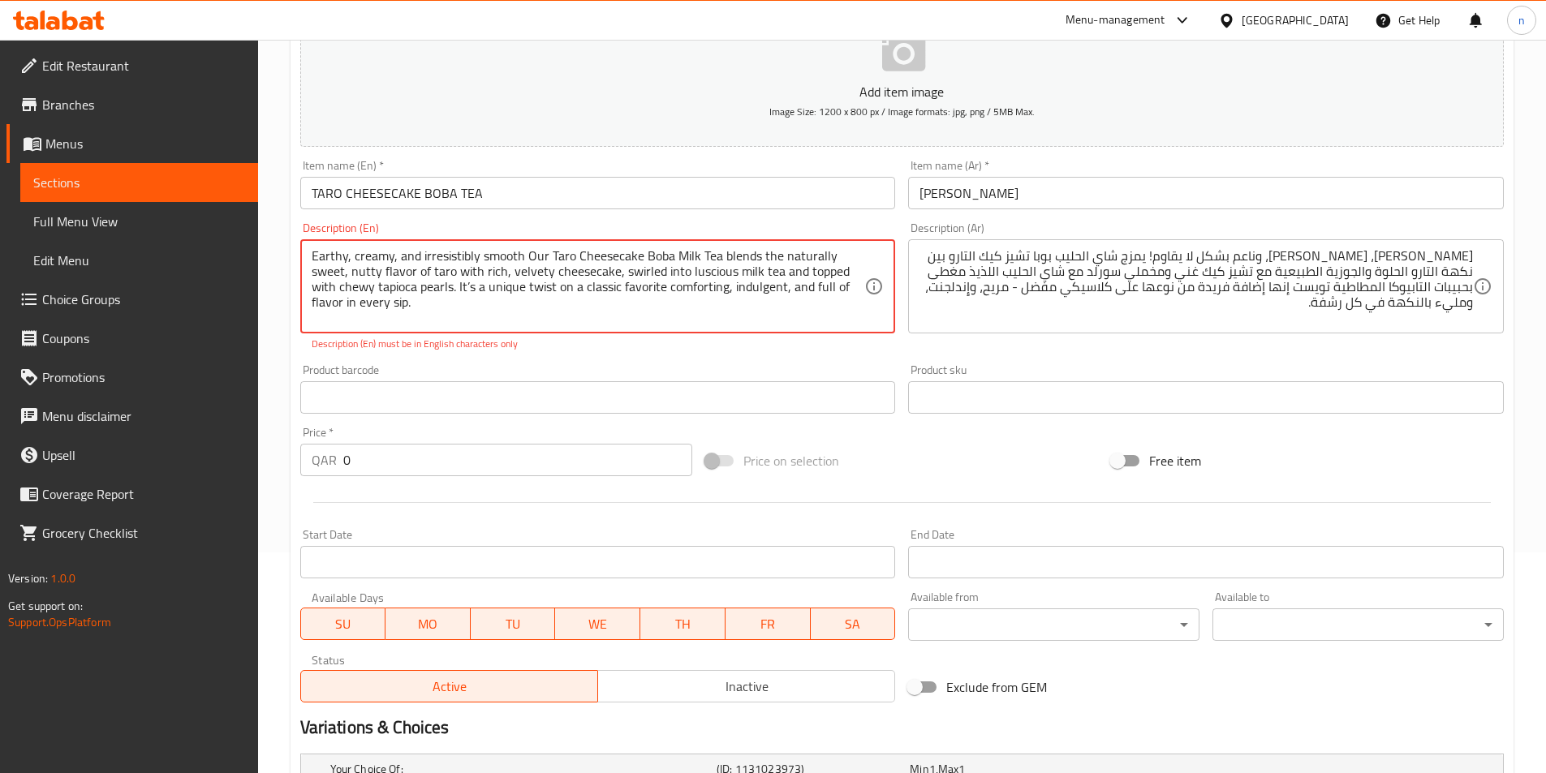
scroll to position [184, 0]
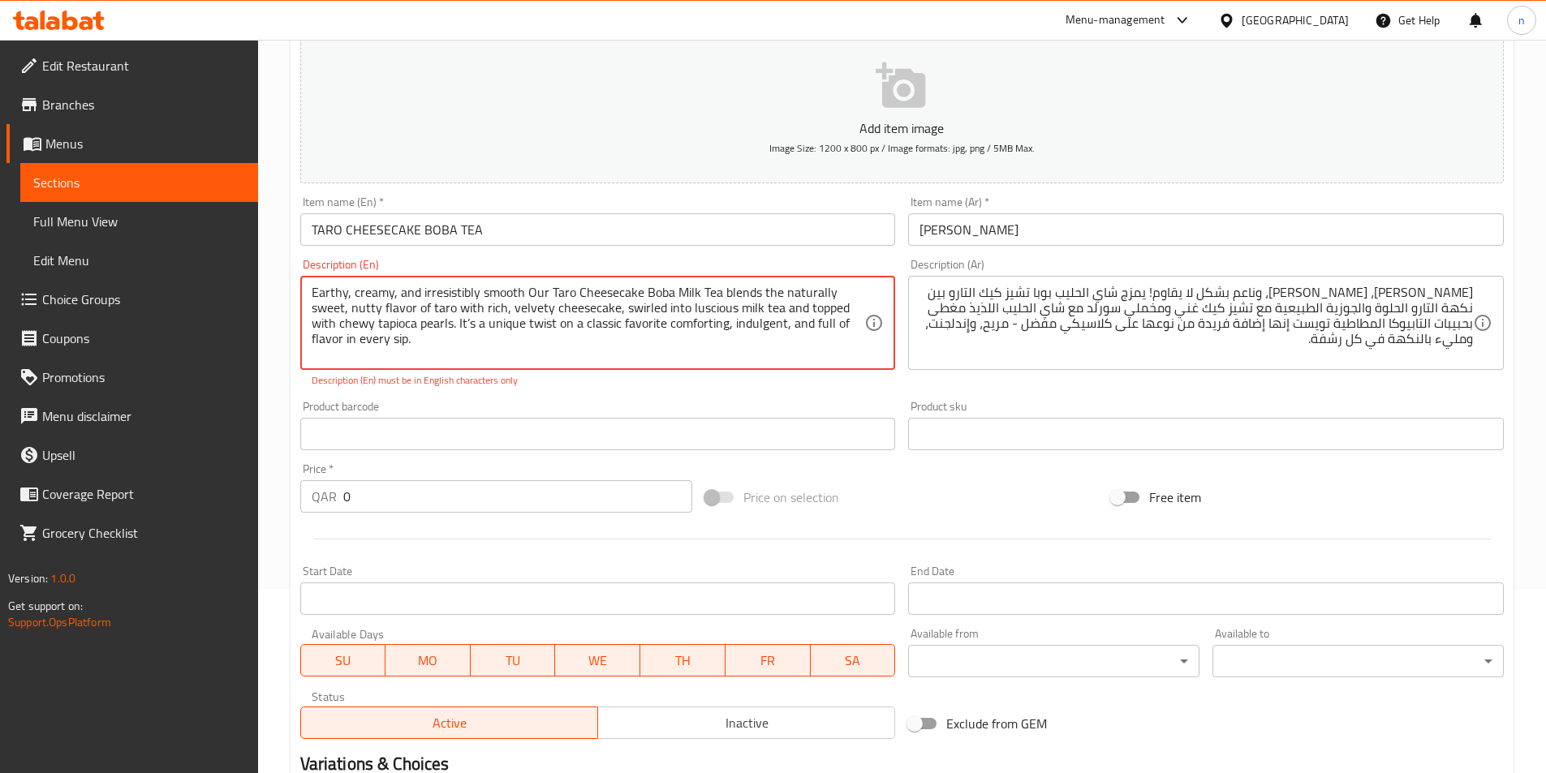
click at [471, 331] on textarea "Earthy, creamy, and irresistibly smooth Our Taro Cheesecake Boba Milk Tea blend…" at bounding box center [588, 323] width 553 height 77
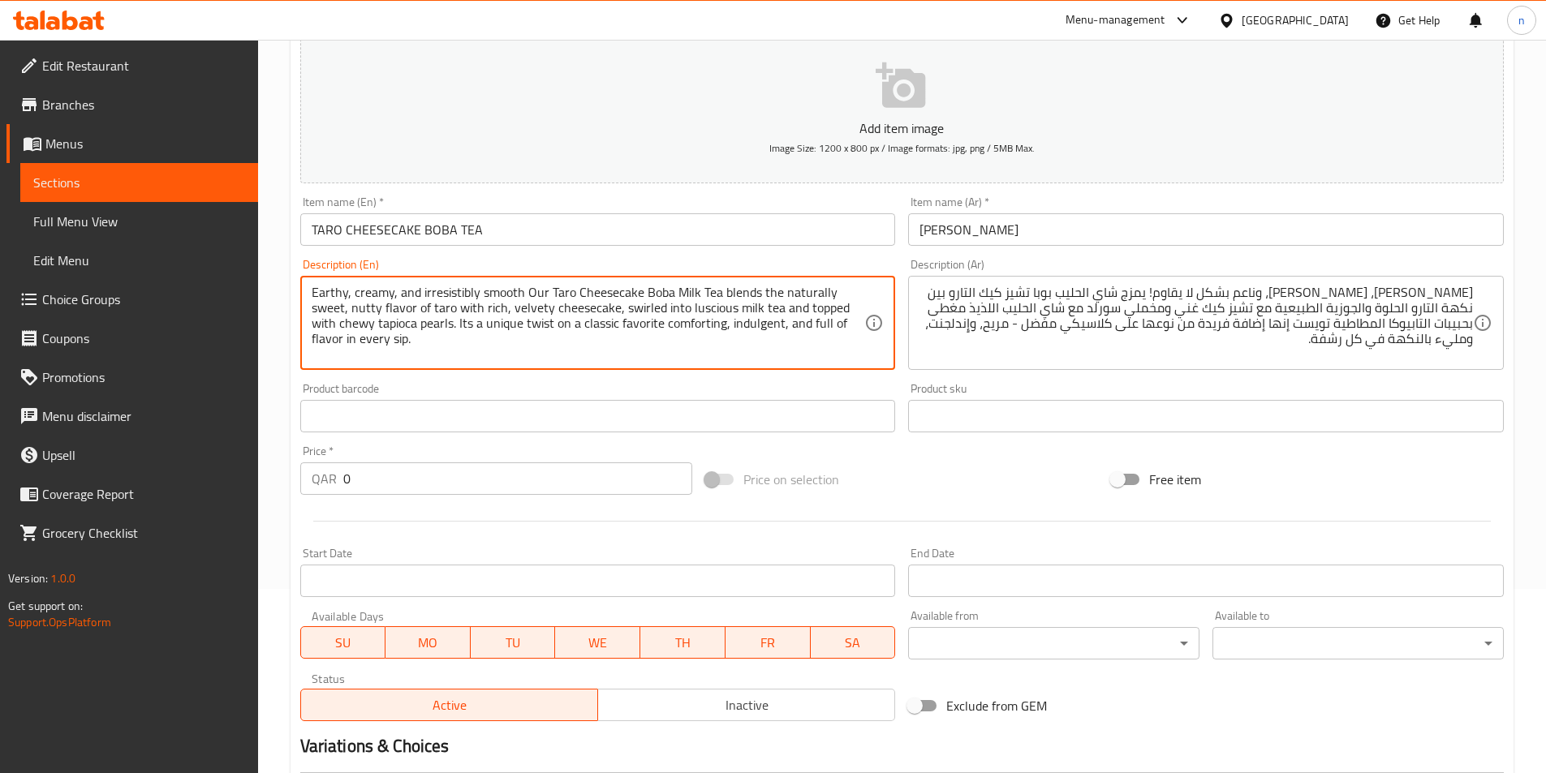
scroll to position [410, 0]
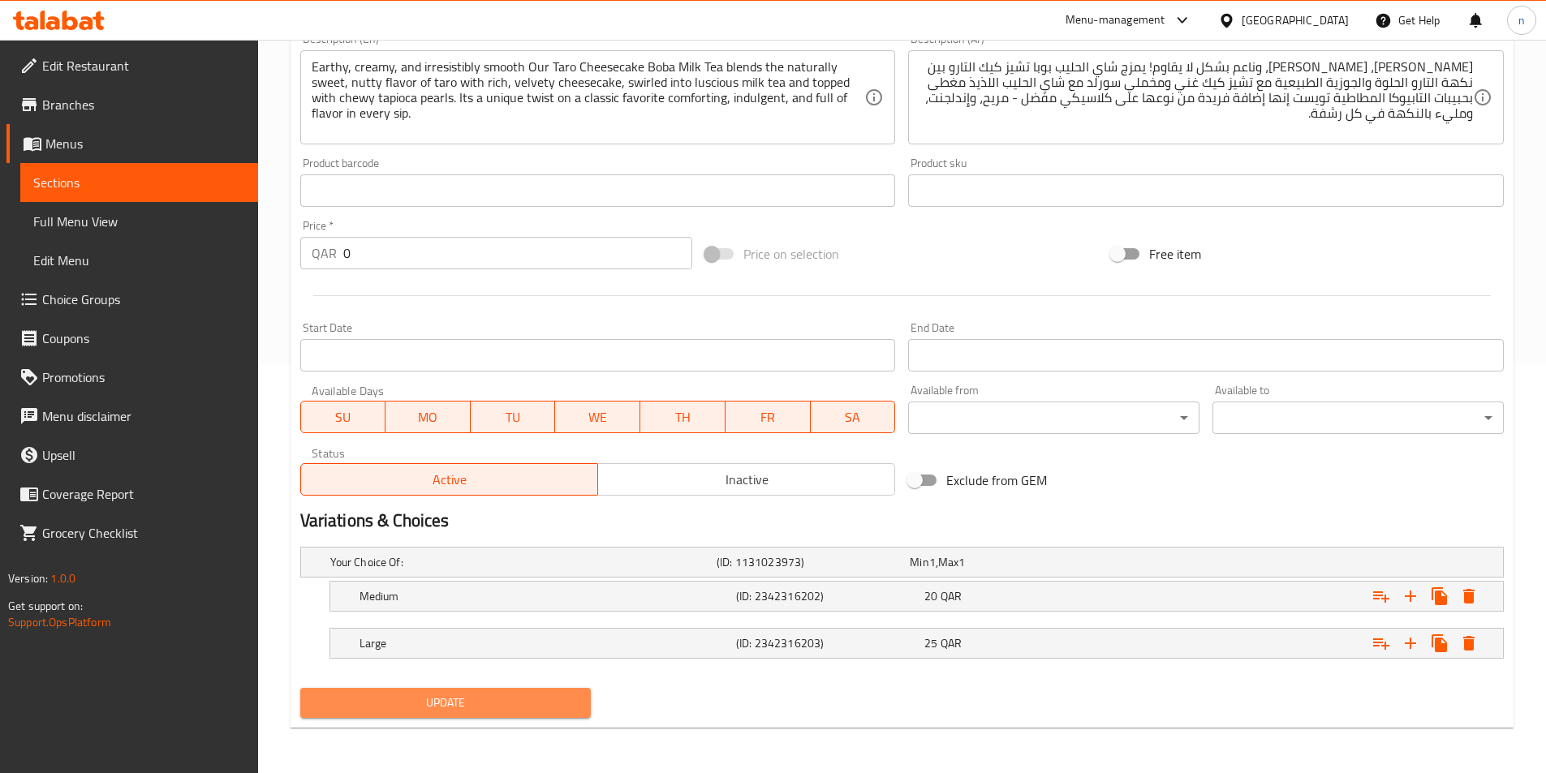
click at [542, 701] on span "Update" at bounding box center [445, 703] width 265 height 20
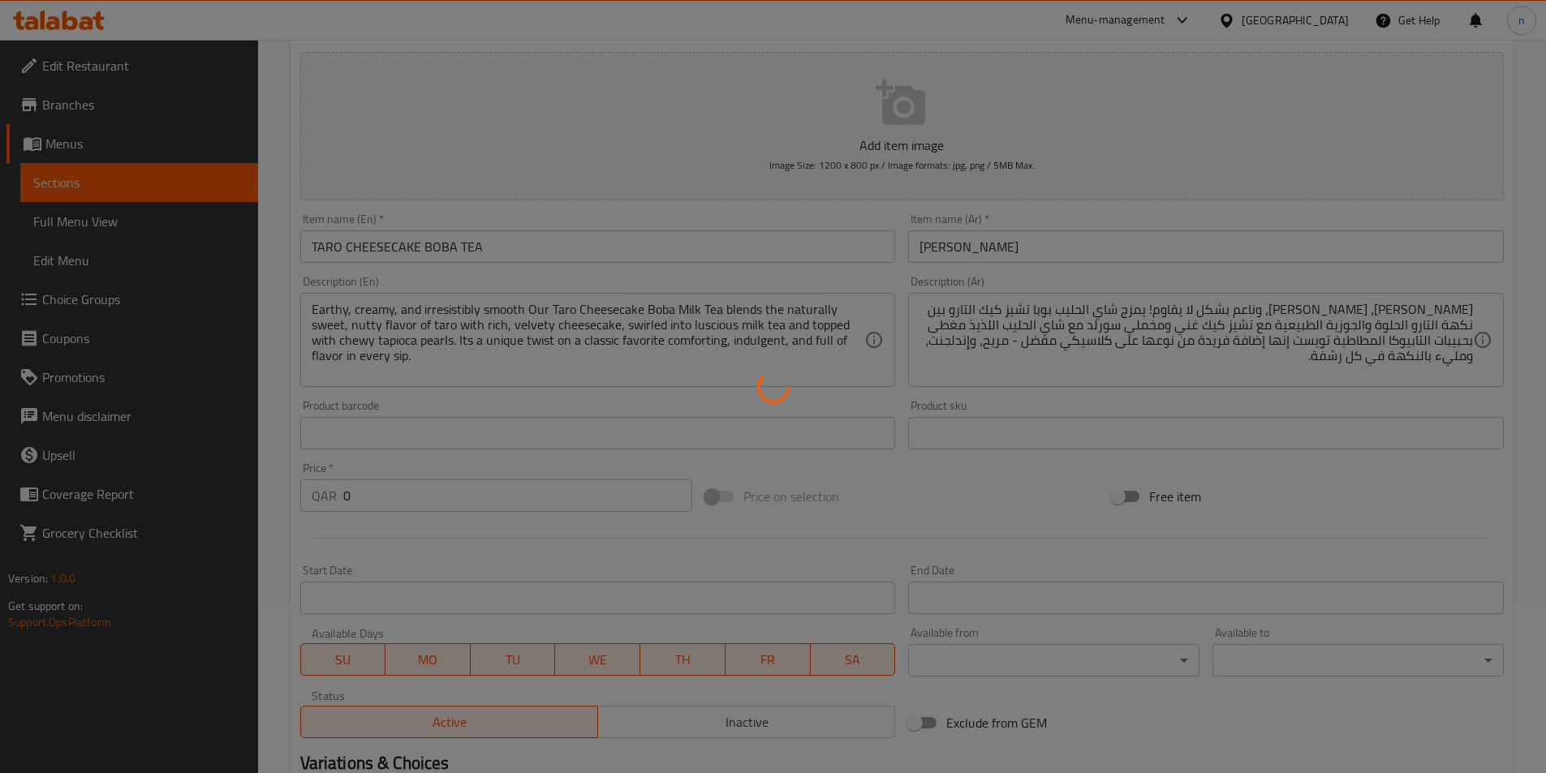
scroll to position [166, 0]
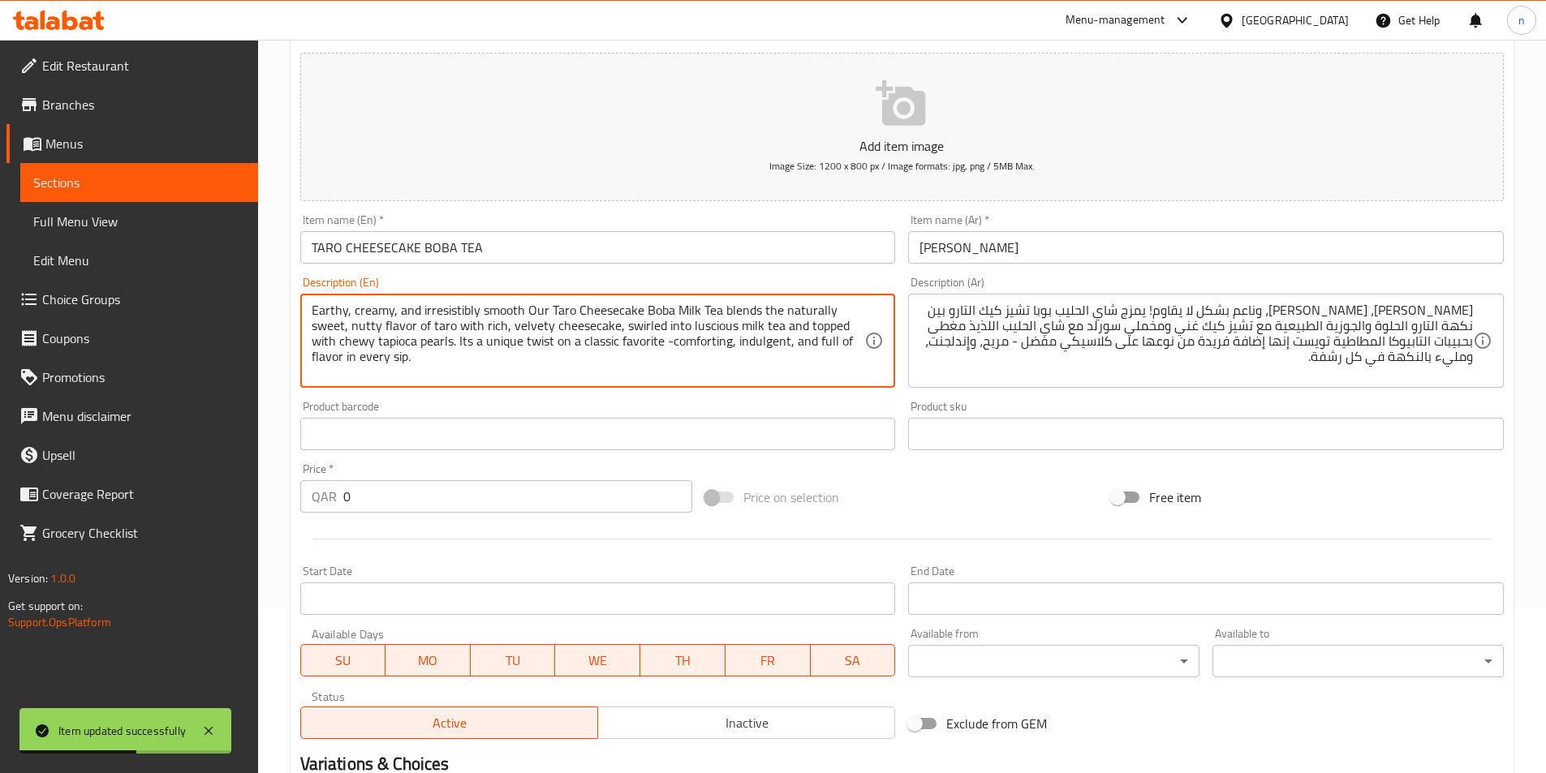
click at [465, 349] on textarea "Earthy, creamy, and irresistibly smooth Our Taro Cheesecake Boba Milk Tea blend…" at bounding box center [588, 341] width 553 height 77
click at [523, 305] on textarea "Earthy, creamy, and irresistibly smooth Our Taro Cheesecake Boba Milk Tea blend…" at bounding box center [588, 341] width 553 height 77
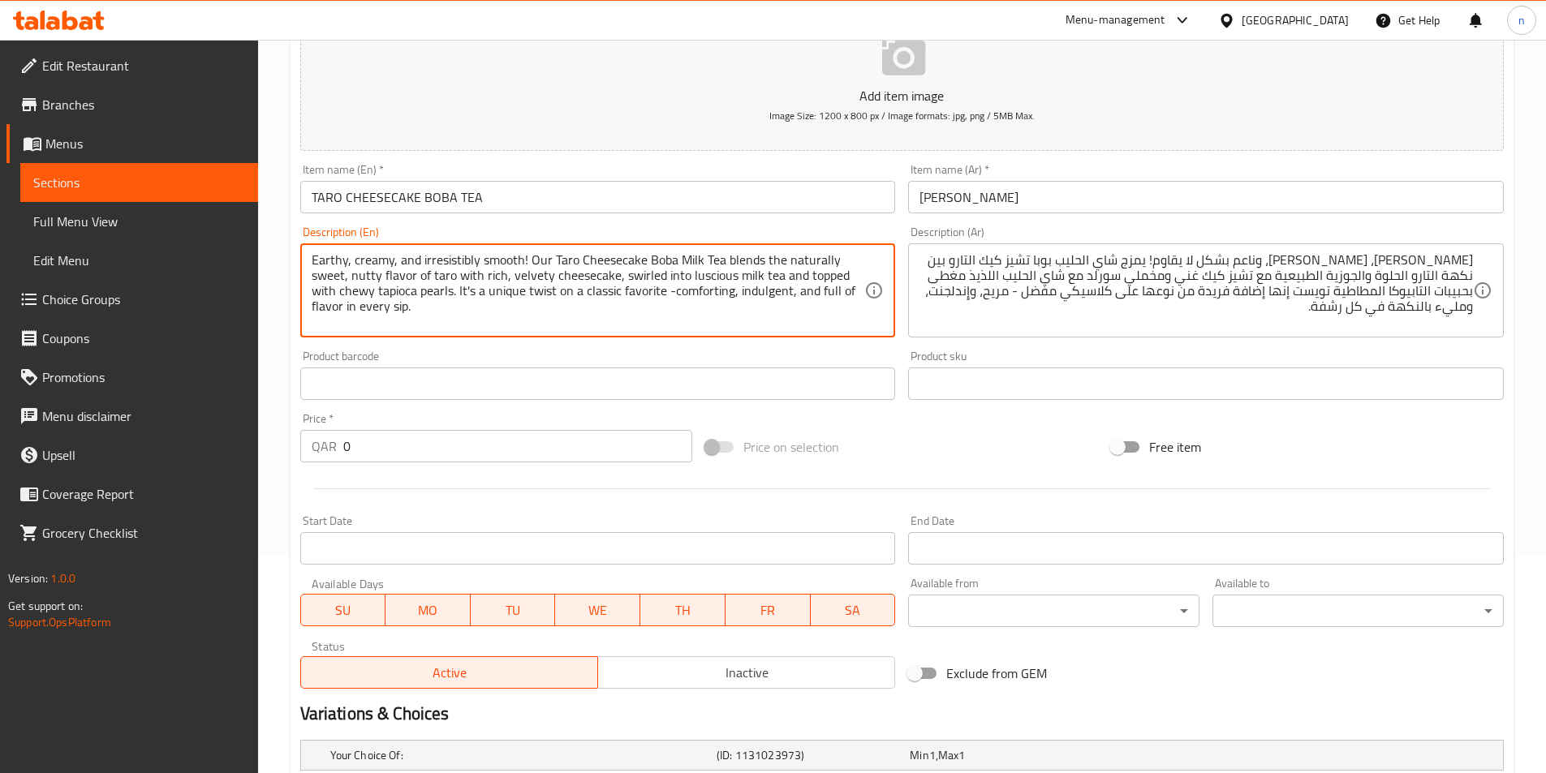
scroll to position [410, 0]
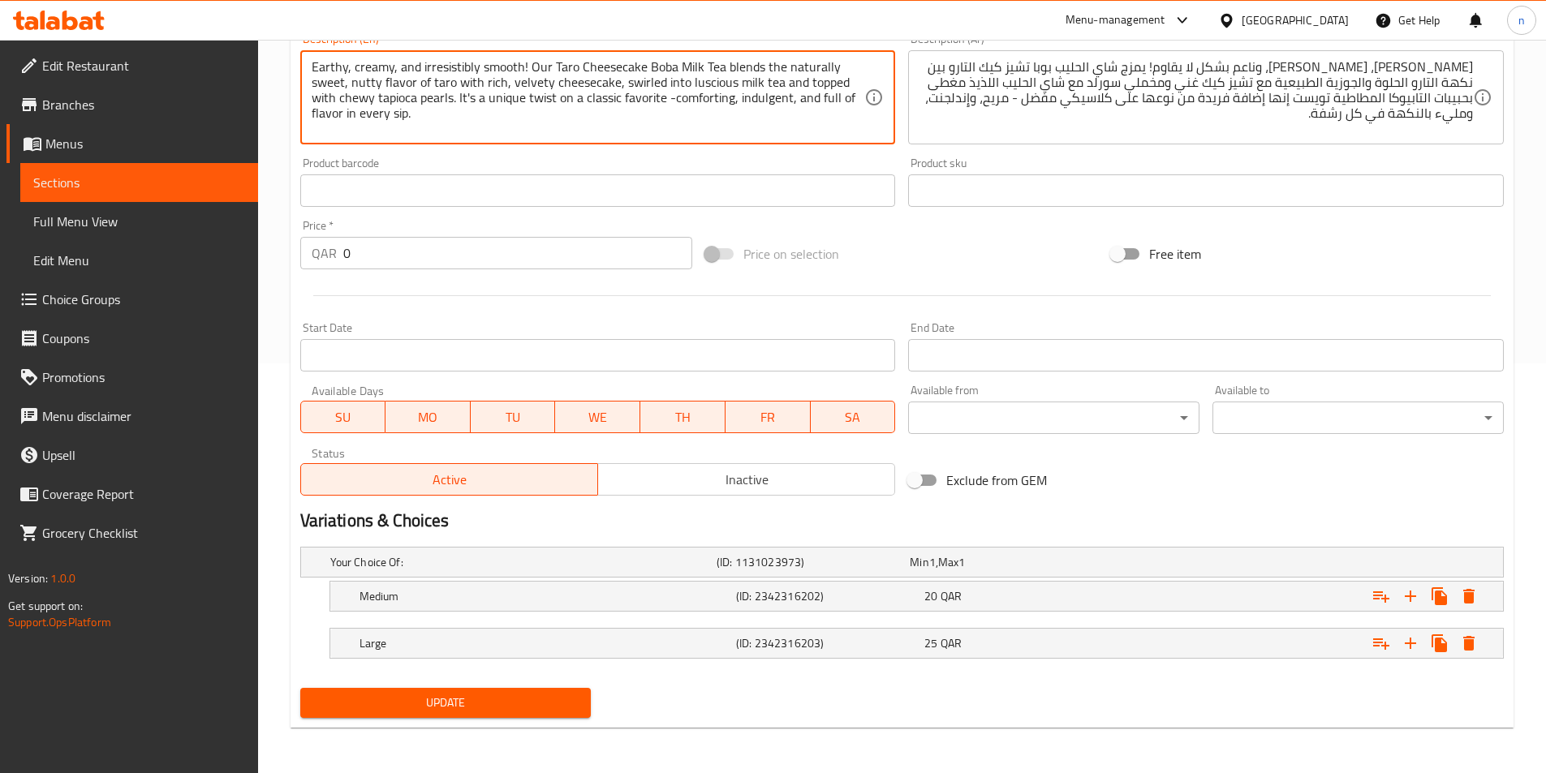
type textarea "Earthy, creamy, and irresistibly smooth! Our Taro Cheesecake Boba Milk Tea blen…"
click at [562, 696] on span "Update" at bounding box center [445, 703] width 265 height 20
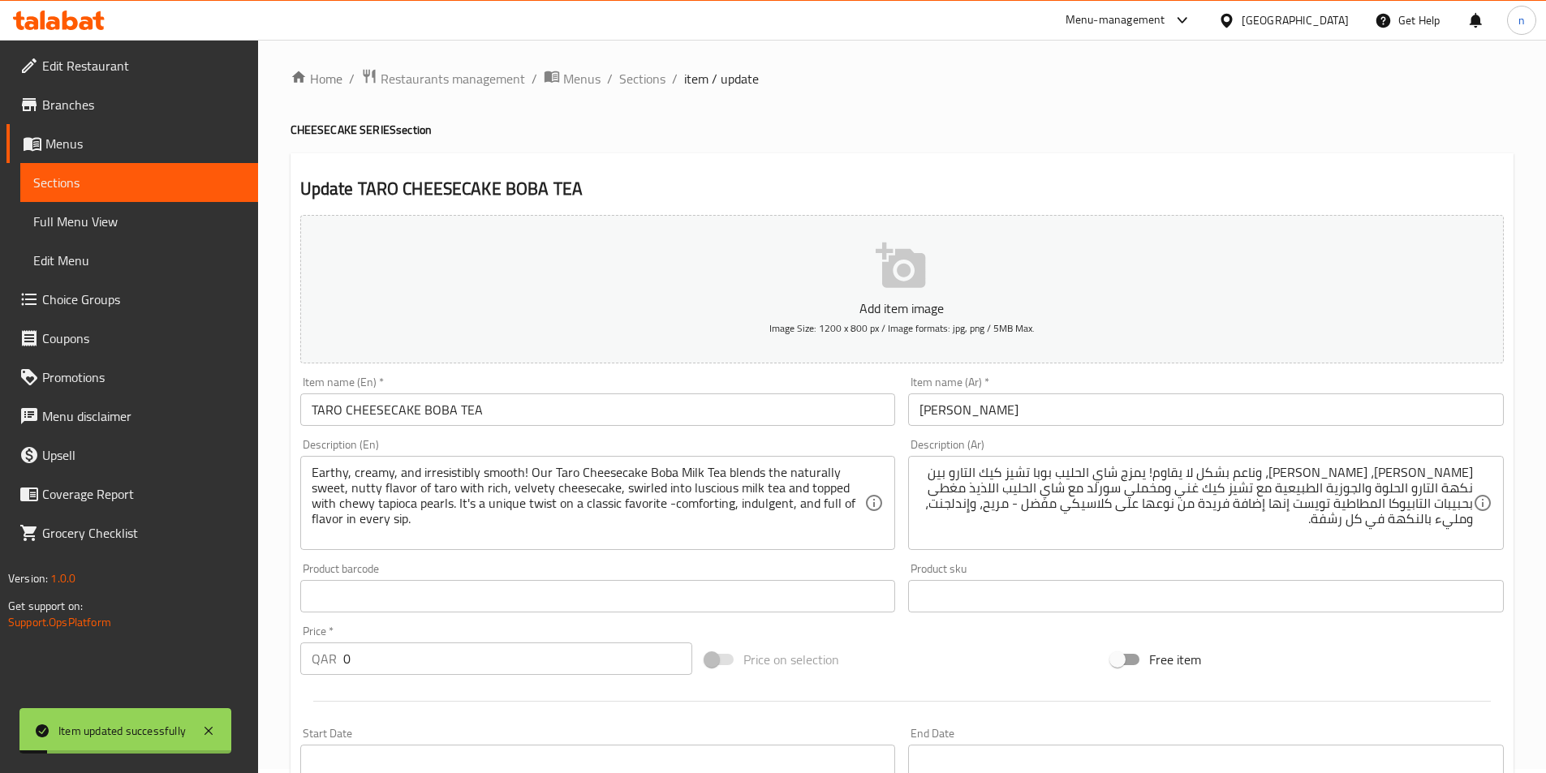
scroll to position [0, 0]
click at [628, 85] on span "Sections" at bounding box center [642, 82] width 46 height 19
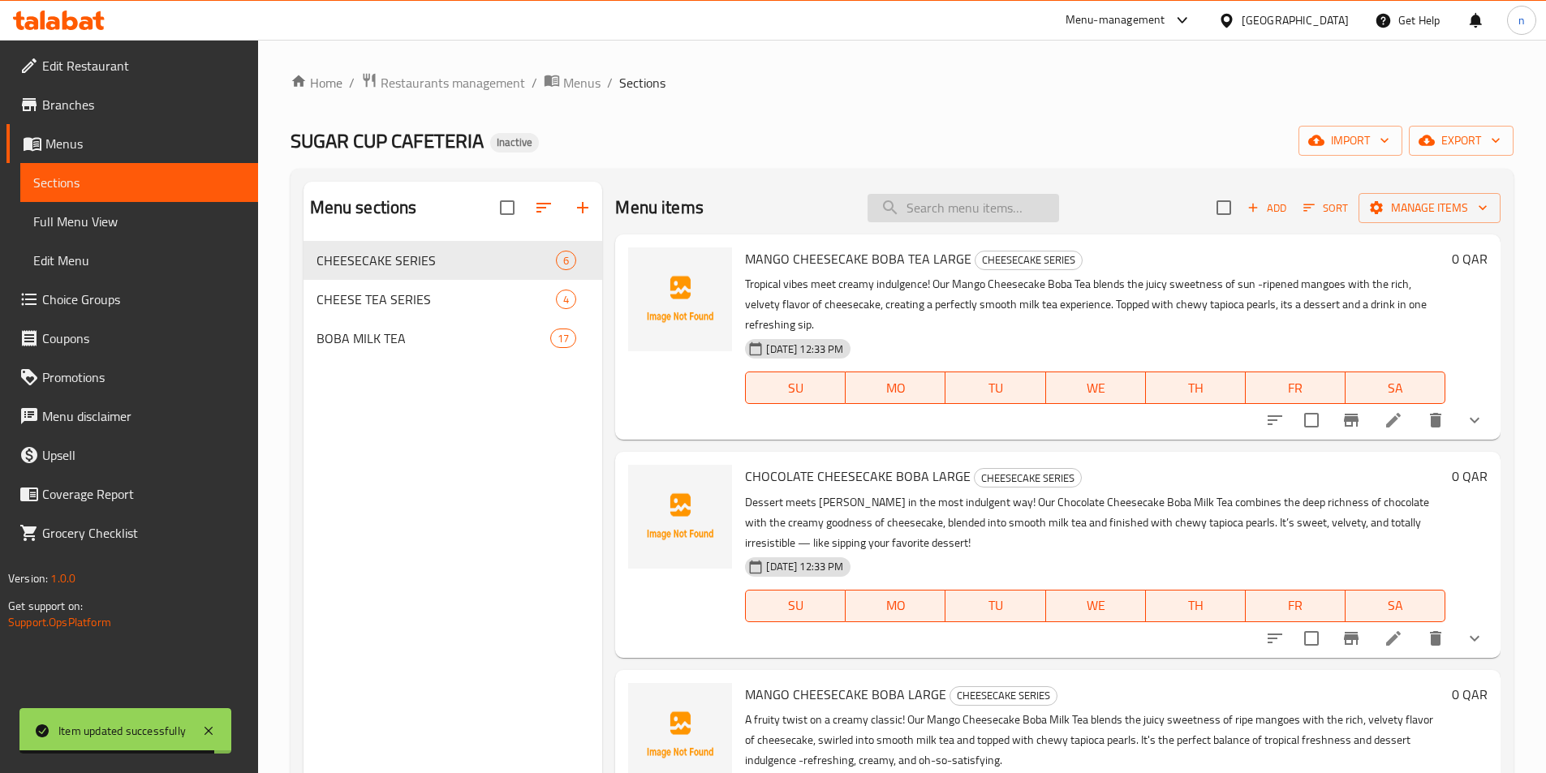
click at [910, 213] on input "search" at bounding box center [964, 208] width 192 height 28
paste input "STRAWBERRY CHEESE TEA"
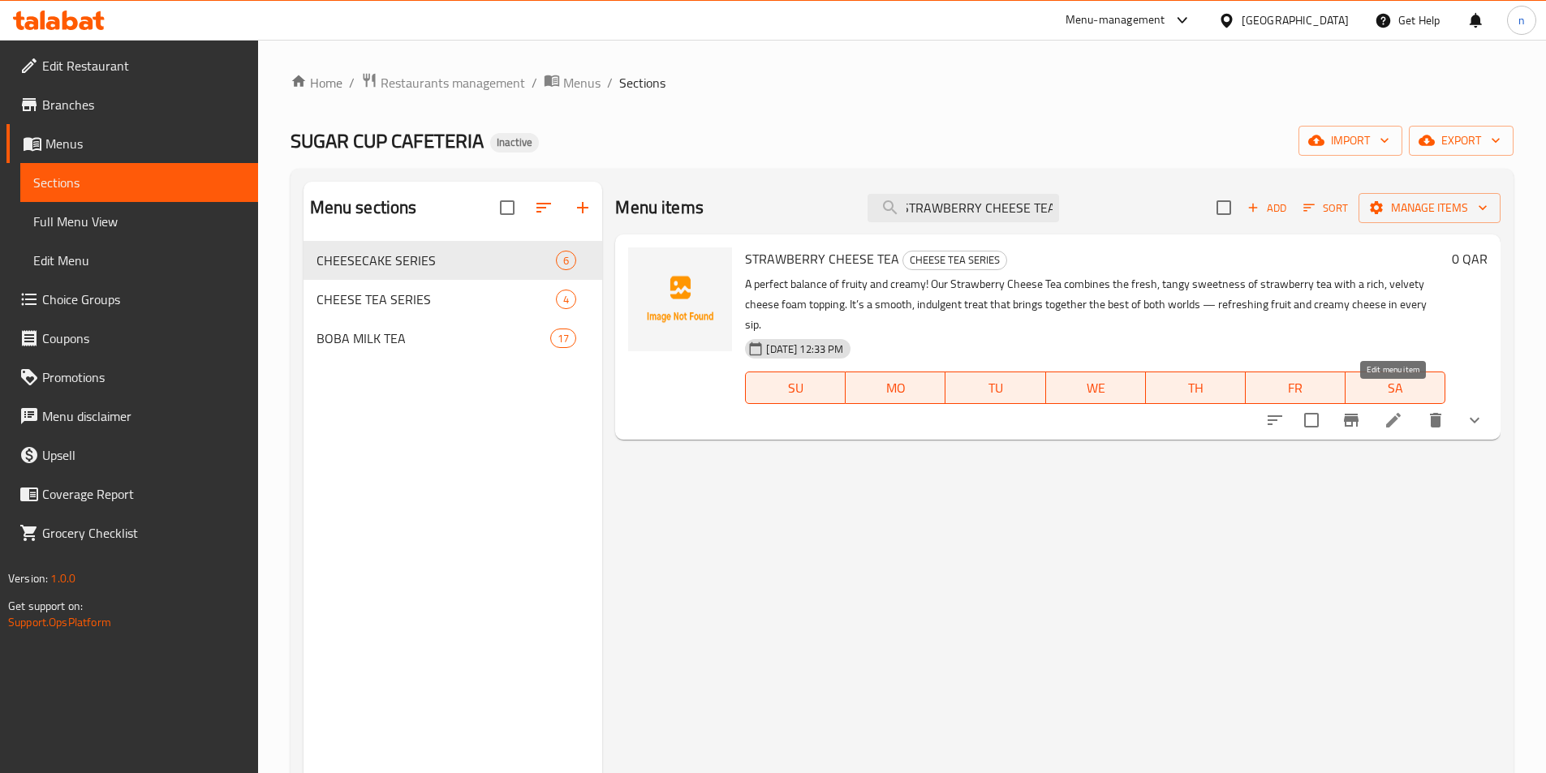
type input "STRAWBERRY CHEESE TEA"
click at [1397, 413] on icon at bounding box center [1393, 420] width 15 height 15
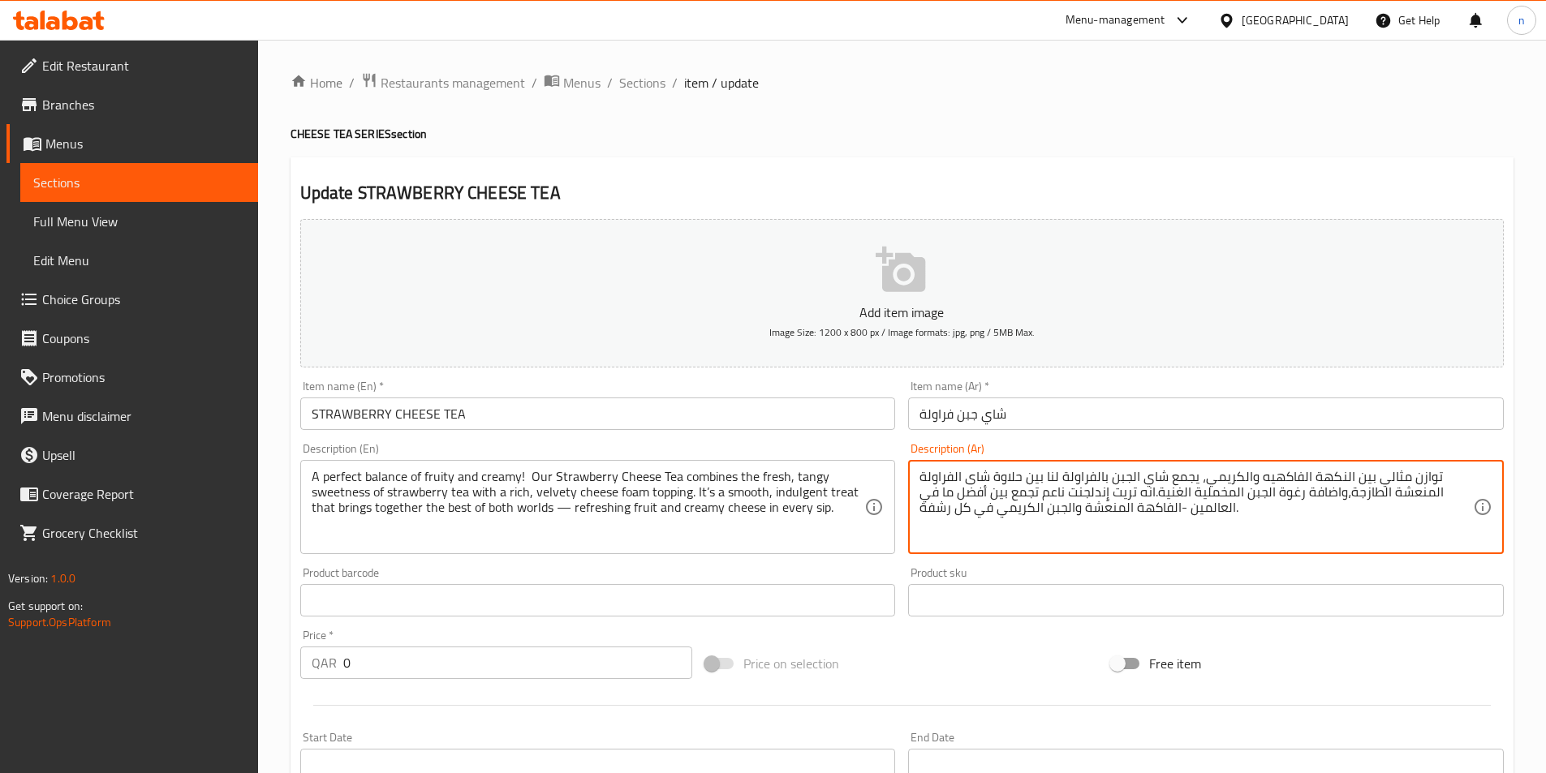
click at [1129, 502] on textarea "توازن مثالي بين النكهة الفاكهيه والكريمي، يجمع شاي الجبن بالفراولة لنا بين حلاو…" at bounding box center [1195, 507] width 553 height 77
click at [1083, 524] on textarea "توازن مثالي بين النكهة الفاكهيه والكريمي، يجمع شاي الجبن بالفراولة لنا بين حلاو…" at bounding box center [1195, 507] width 553 height 77
click at [1384, 482] on textarea "توازن مثالي بين النكهة الفاكهيه والكريمي، يجمع شاي الجبن بالفراولة لنا بين حلاو…" at bounding box center [1195, 507] width 553 height 77
click at [1376, 476] on textarea "توازن مثالي بين النكهة الفاكهيه والكريمي، يجمع شاي الجبن بالفراولة لنا بين حلاو…" at bounding box center [1195, 507] width 553 height 77
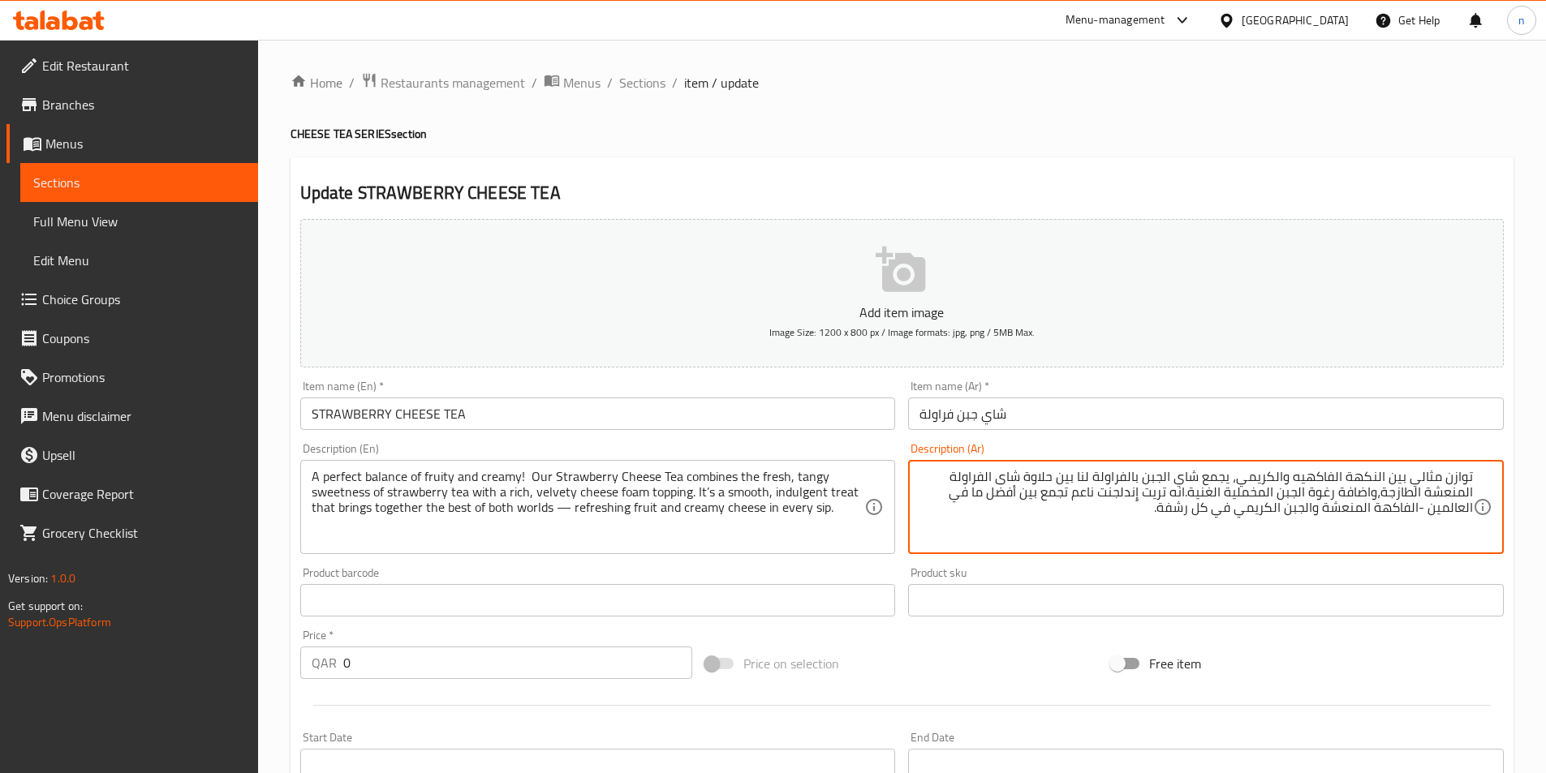
click at [1376, 476] on textarea "توازن مثالي بين النكهة الفاكهيه والكريمي، يجمع شاي الجبن بالفراولة لنا بين حلاو…" at bounding box center [1195, 507] width 553 height 77
click at [1284, 479] on textarea "توازن مثالي بين الفاكهيه والكريمي، يجمع شاي الجبن بالفراولة لنا بين حلاوة شاى ا…" at bounding box center [1195, 507] width 553 height 77
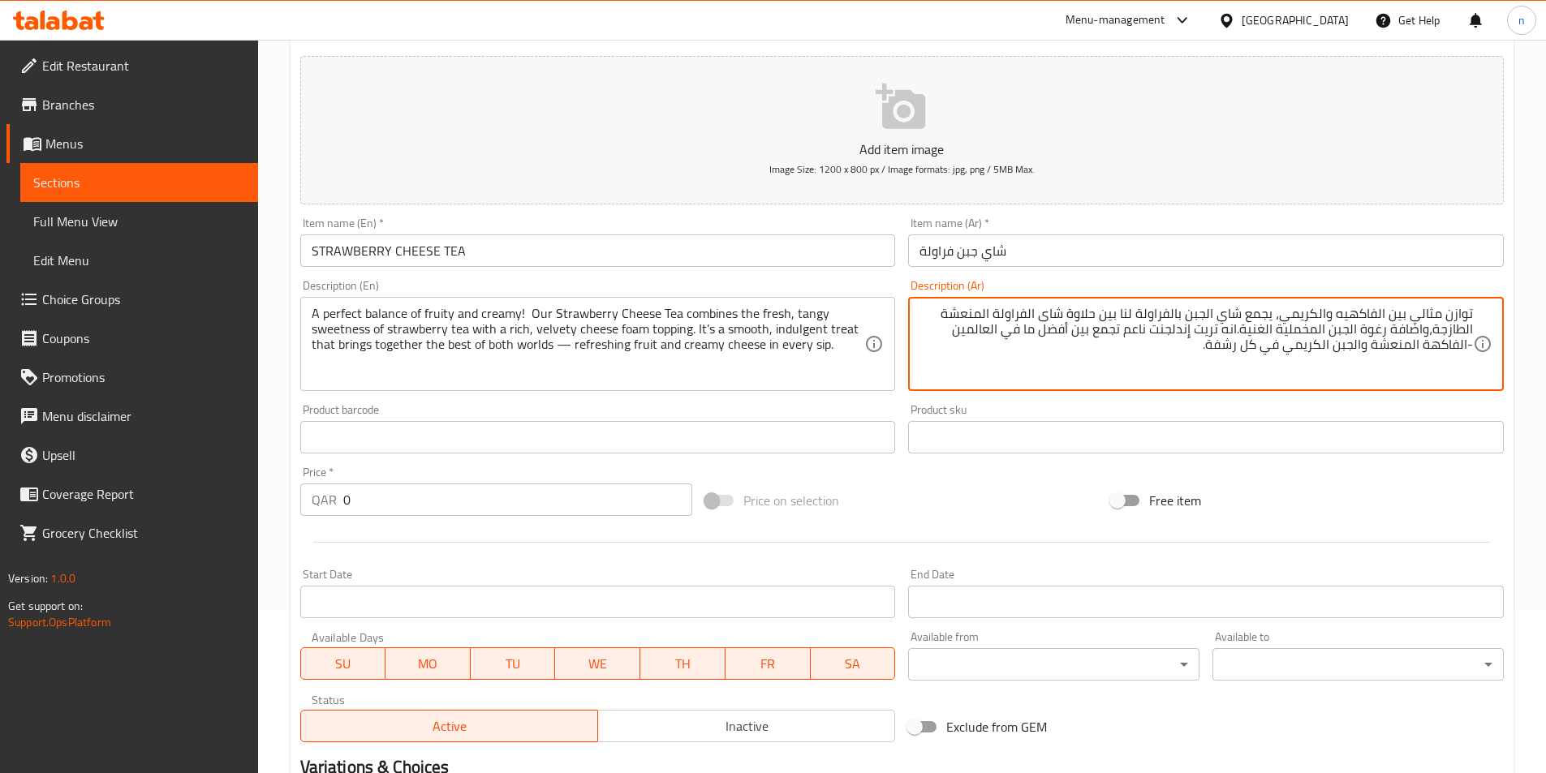
scroll to position [406, 0]
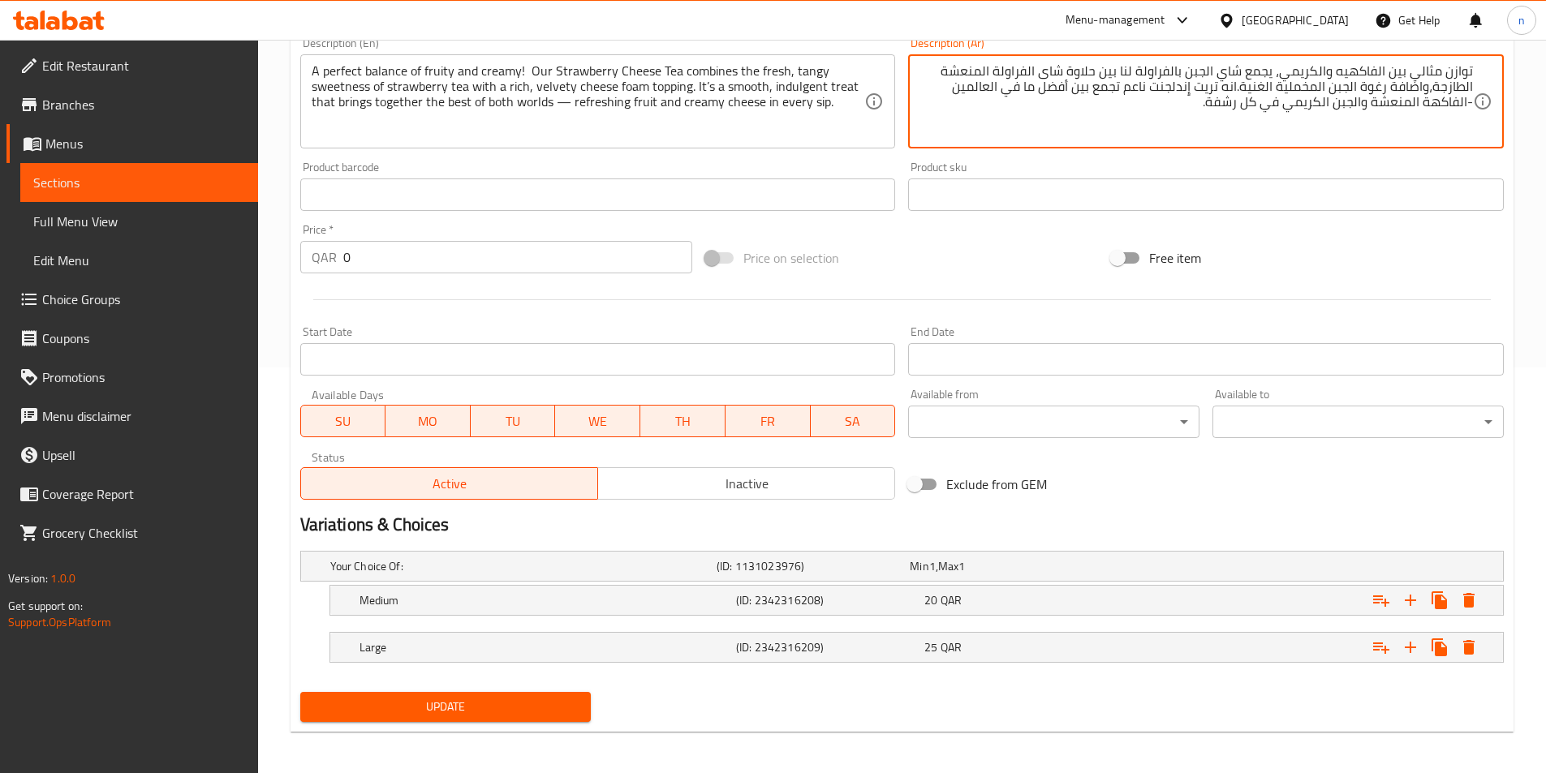
type textarea "توازن مثالي بين الفاكهيه والكريمي، يجمع شاي الجبن بالفراولة لنا بين حلاوة شاى ا…"
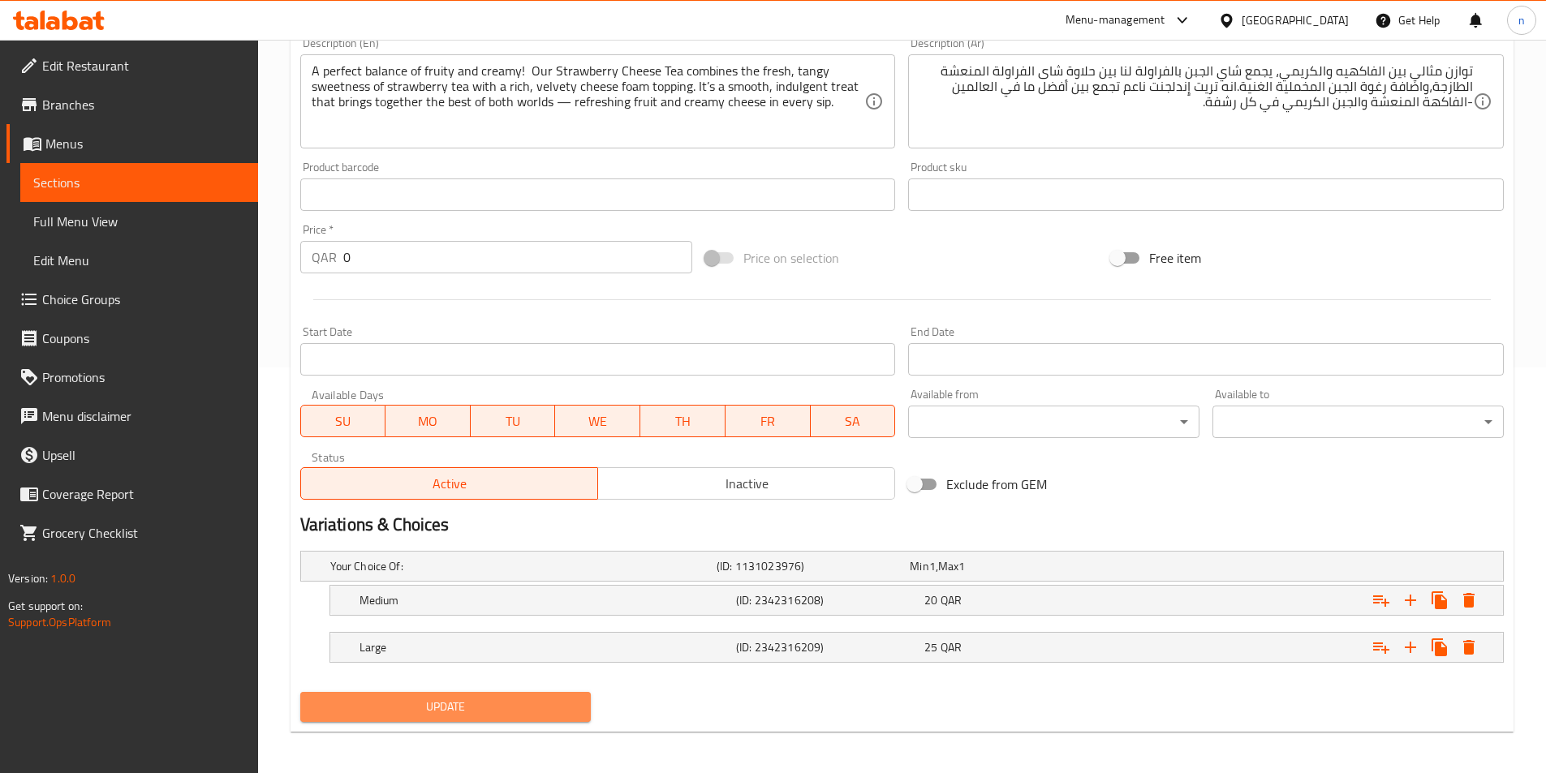
click at [532, 721] on button "Update" at bounding box center [445, 707] width 291 height 30
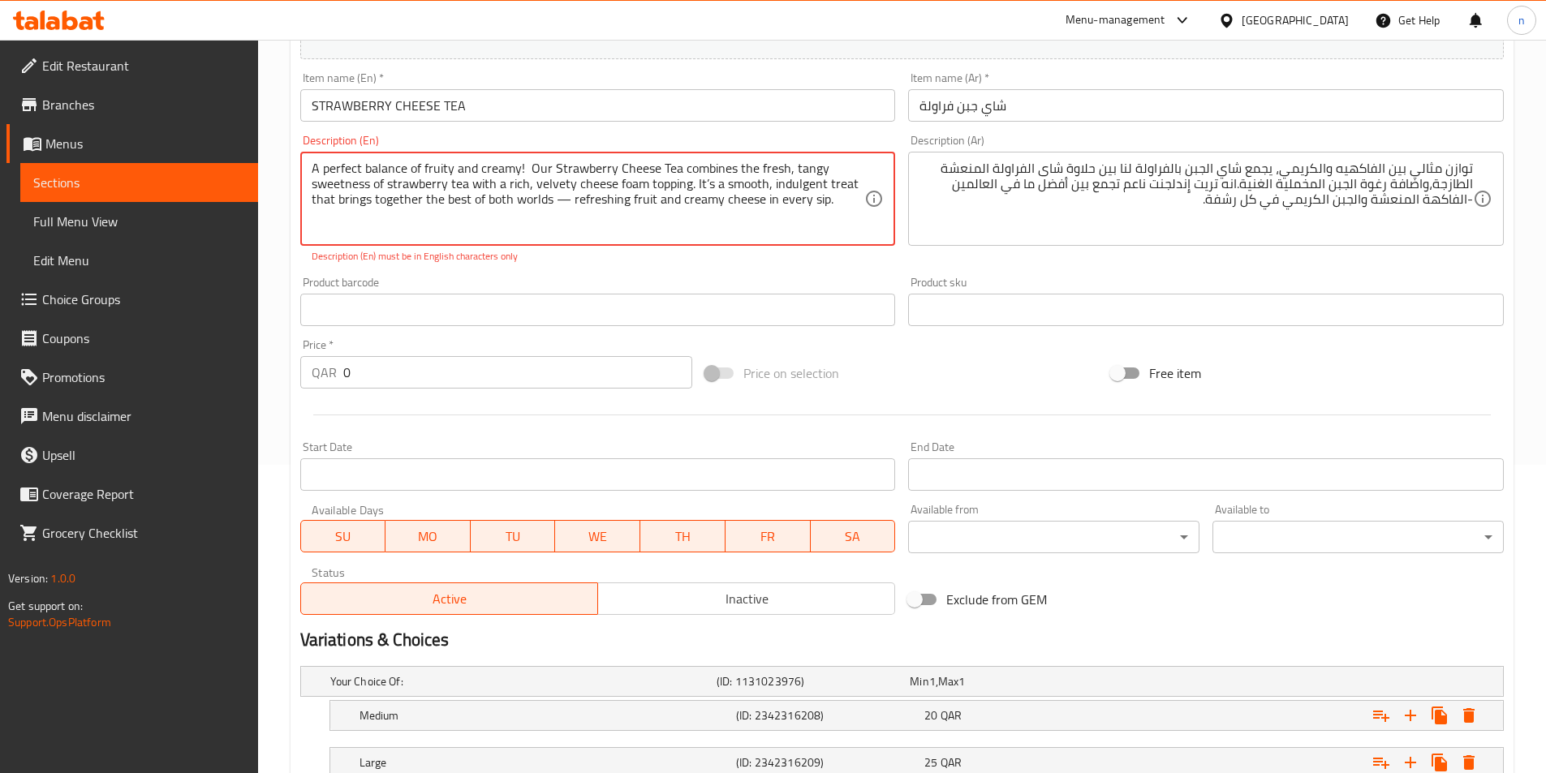
scroll to position [162, 0]
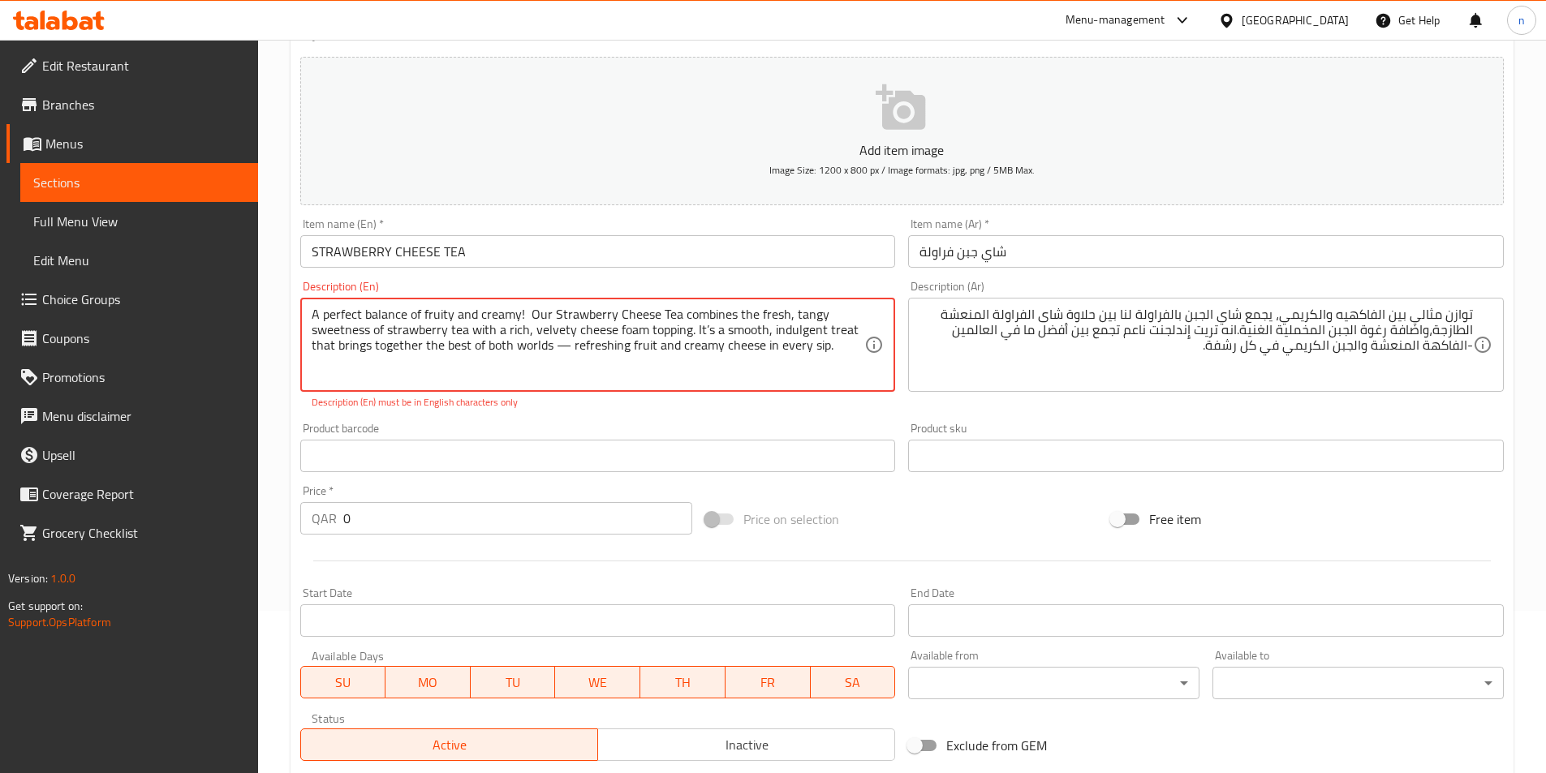
click at [566, 356] on textarea "A perfect balance of fruity and creamy! Our Strawberry Cheese Tea combines the …" at bounding box center [588, 345] width 553 height 77
click at [523, 313] on textarea "A perfect balance of fruity and creamy! Our Strawberry Cheese Tea combines the …" at bounding box center [588, 345] width 553 height 77
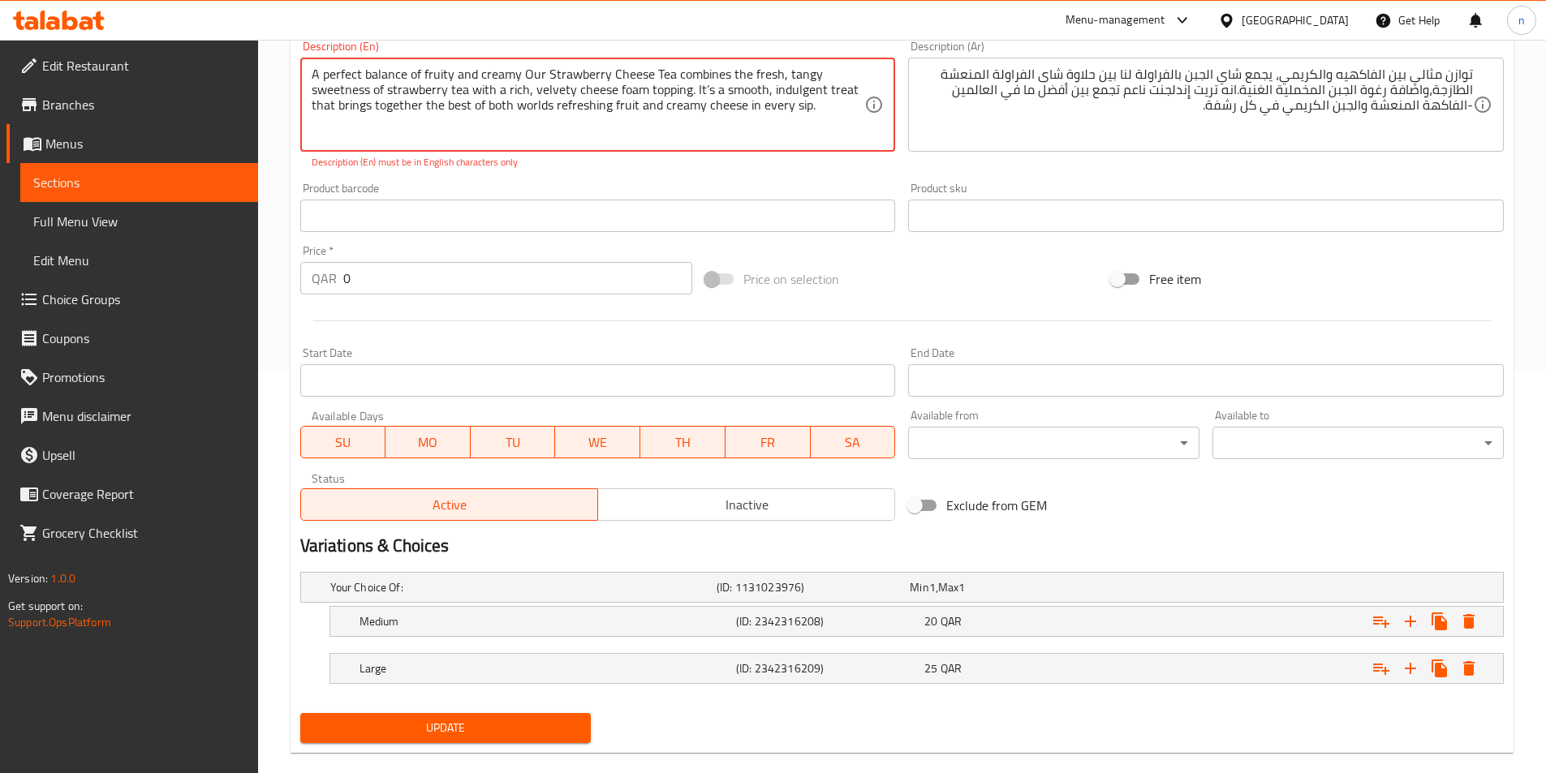
scroll to position [406, 0]
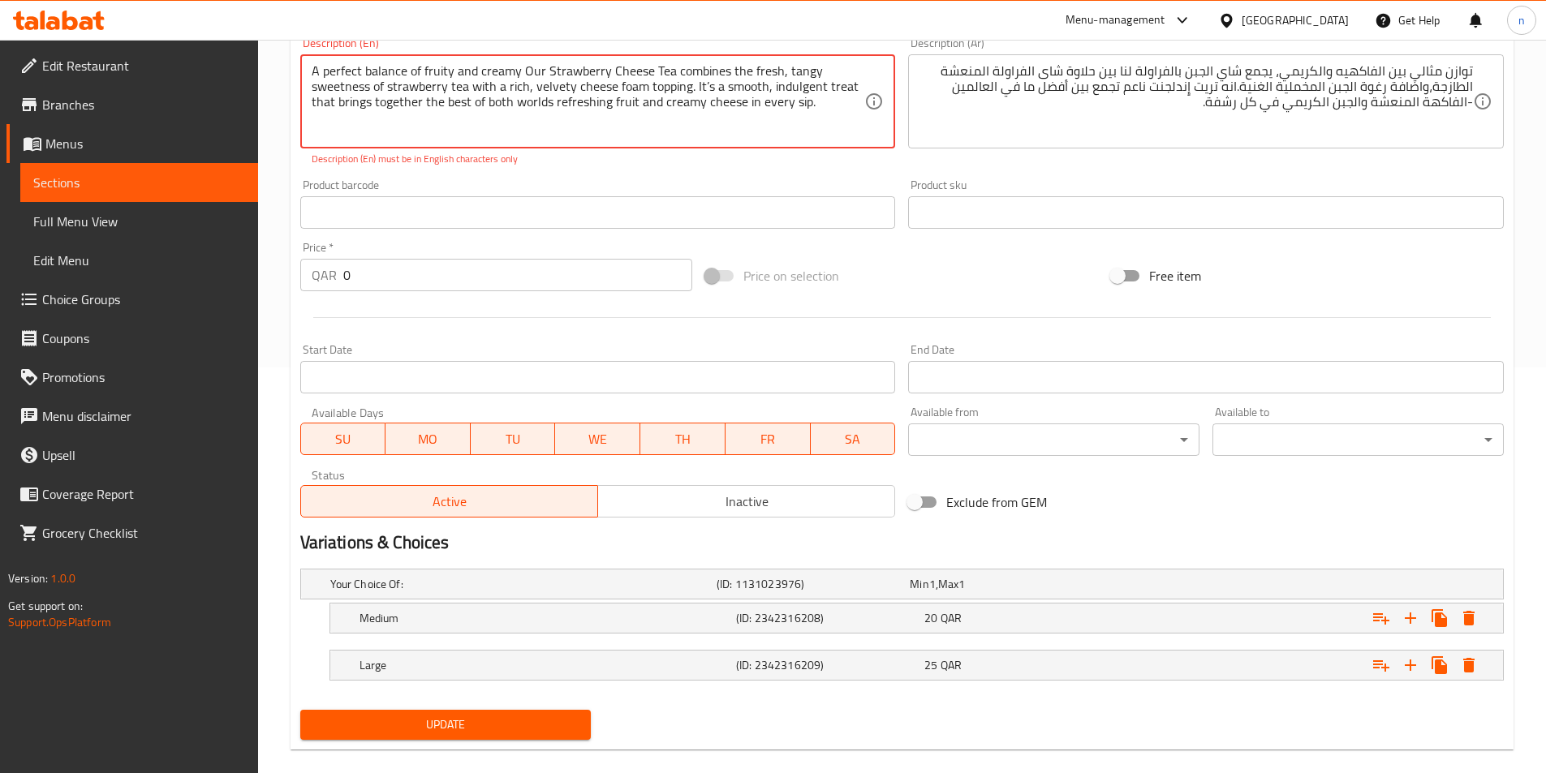
click at [702, 92] on textarea "A perfect balance of fruity and creamy Our Strawberry Cheese Tea combines the f…" at bounding box center [588, 101] width 553 height 77
click at [705, 93] on textarea "A perfect balance of fruity and creamy Our Strawberry Cheese Tea combines the f…" at bounding box center [588, 101] width 553 height 77
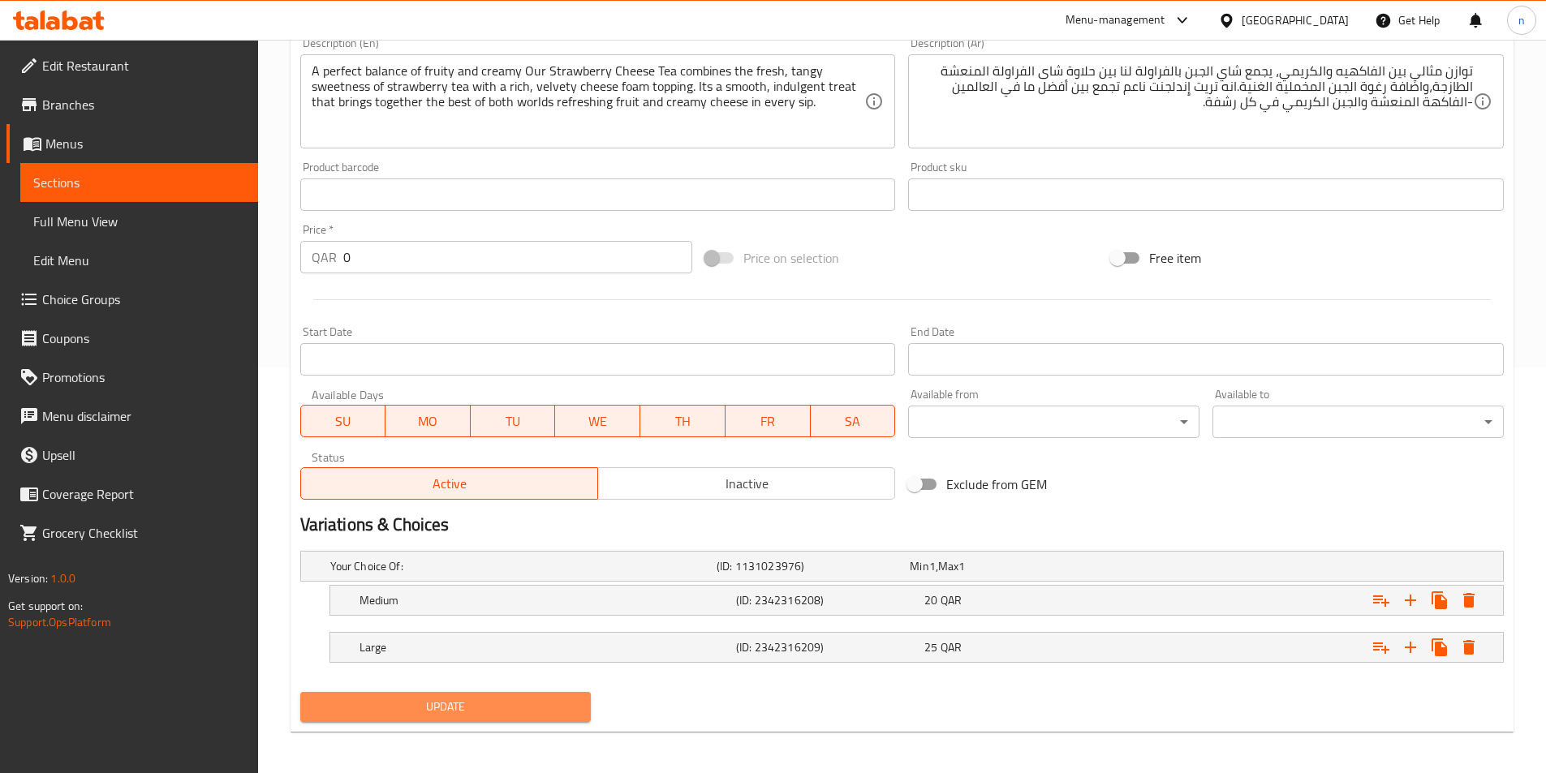
click at [514, 703] on span "Update" at bounding box center [445, 707] width 265 height 20
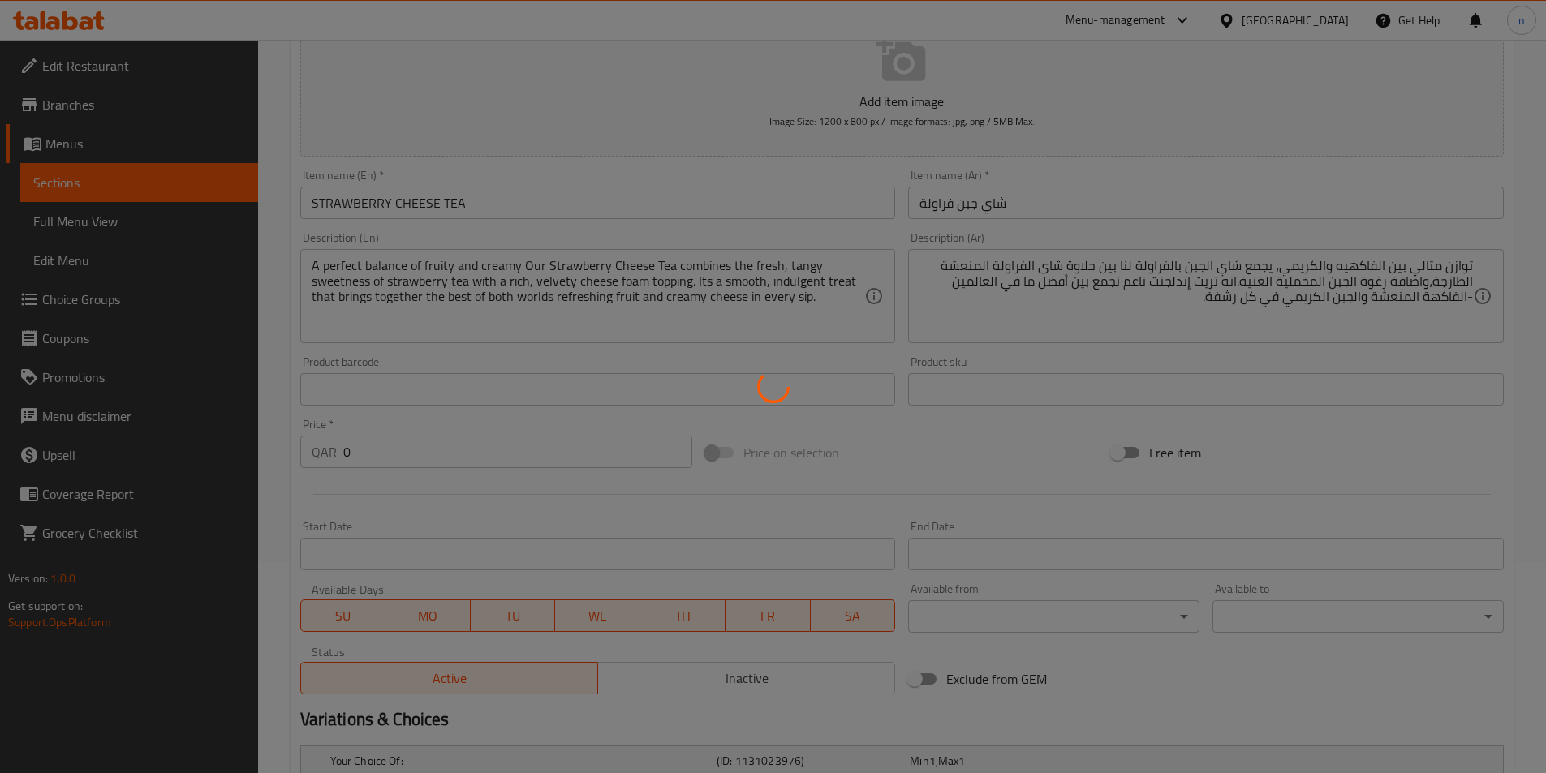
scroll to position [0, 0]
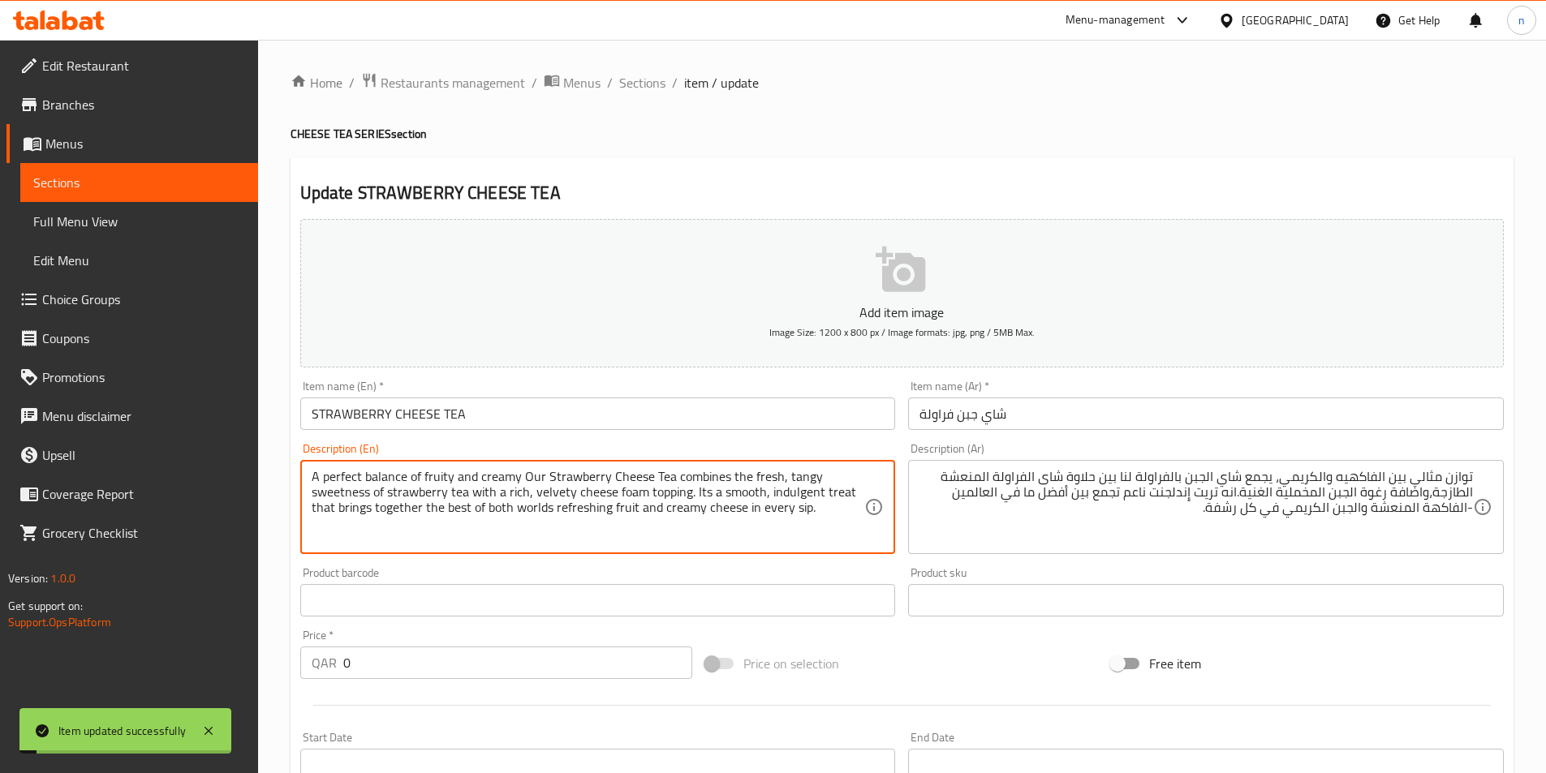
click at [703, 493] on textarea "A perfect balance of fruity and creamy Our Strawberry Cheese Tea combines the f…" at bounding box center [588, 507] width 553 height 77
click at [552, 518] on textarea "A perfect balance of fruity and creamy Our Strawberry Cheese Tea combines the f…" at bounding box center [588, 507] width 553 height 77
click at [608, 526] on textarea "A perfect balance of fruity and creamy Our Strawberry Cheese Tea combines the f…" at bounding box center [588, 507] width 553 height 77
click at [553, 515] on textarea "A perfect balance of fruity and creamy Our Strawberry Cheese Tea combines the f…" at bounding box center [588, 507] width 553 height 77
click at [521, 481] on textarea "A perfect balance of fruity and creamy Our Strawberry Cheese Tea combines the f…" at bounding box center [588, 507] width 553 height 77
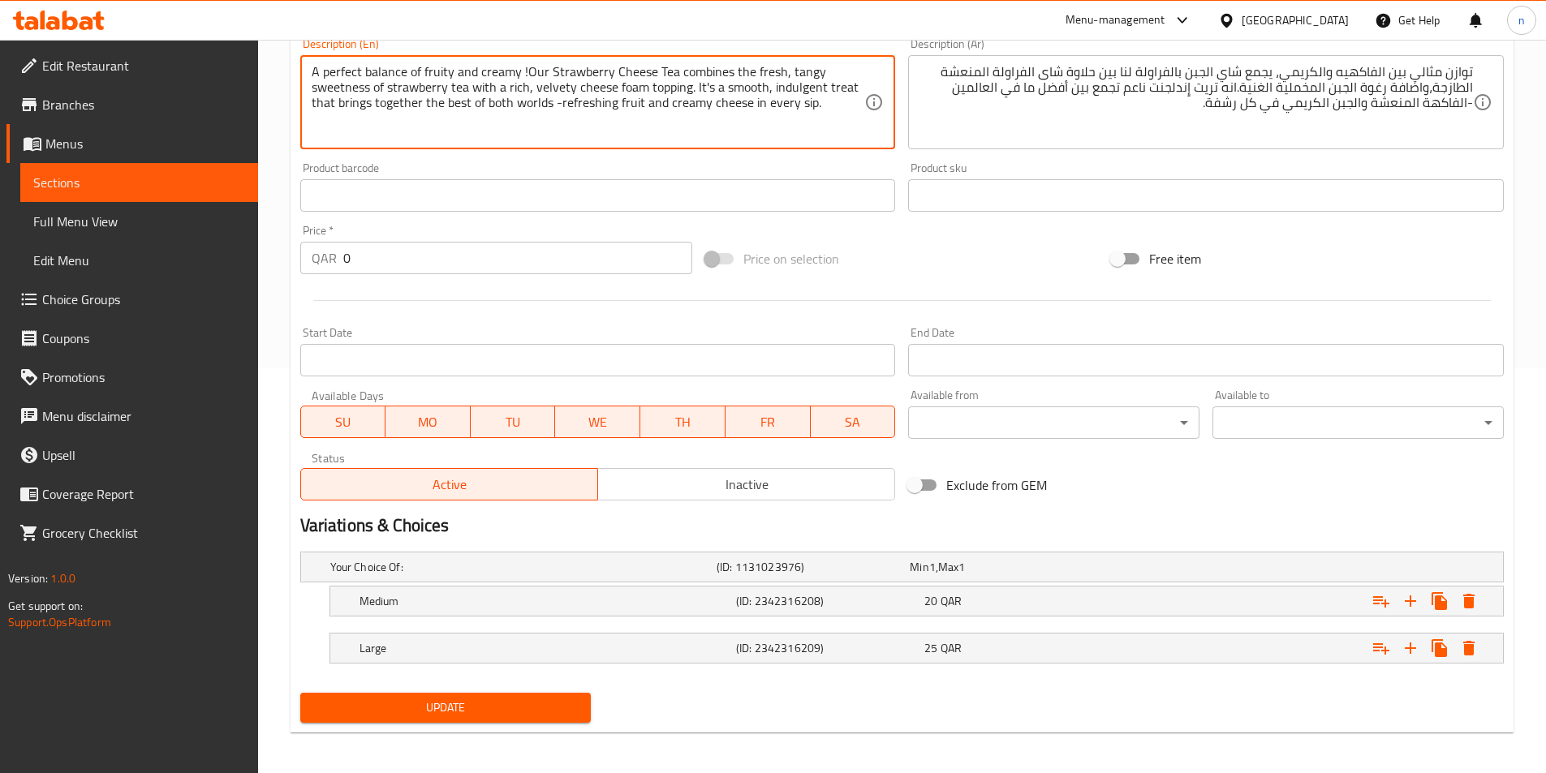
scroll to position [410, 0]
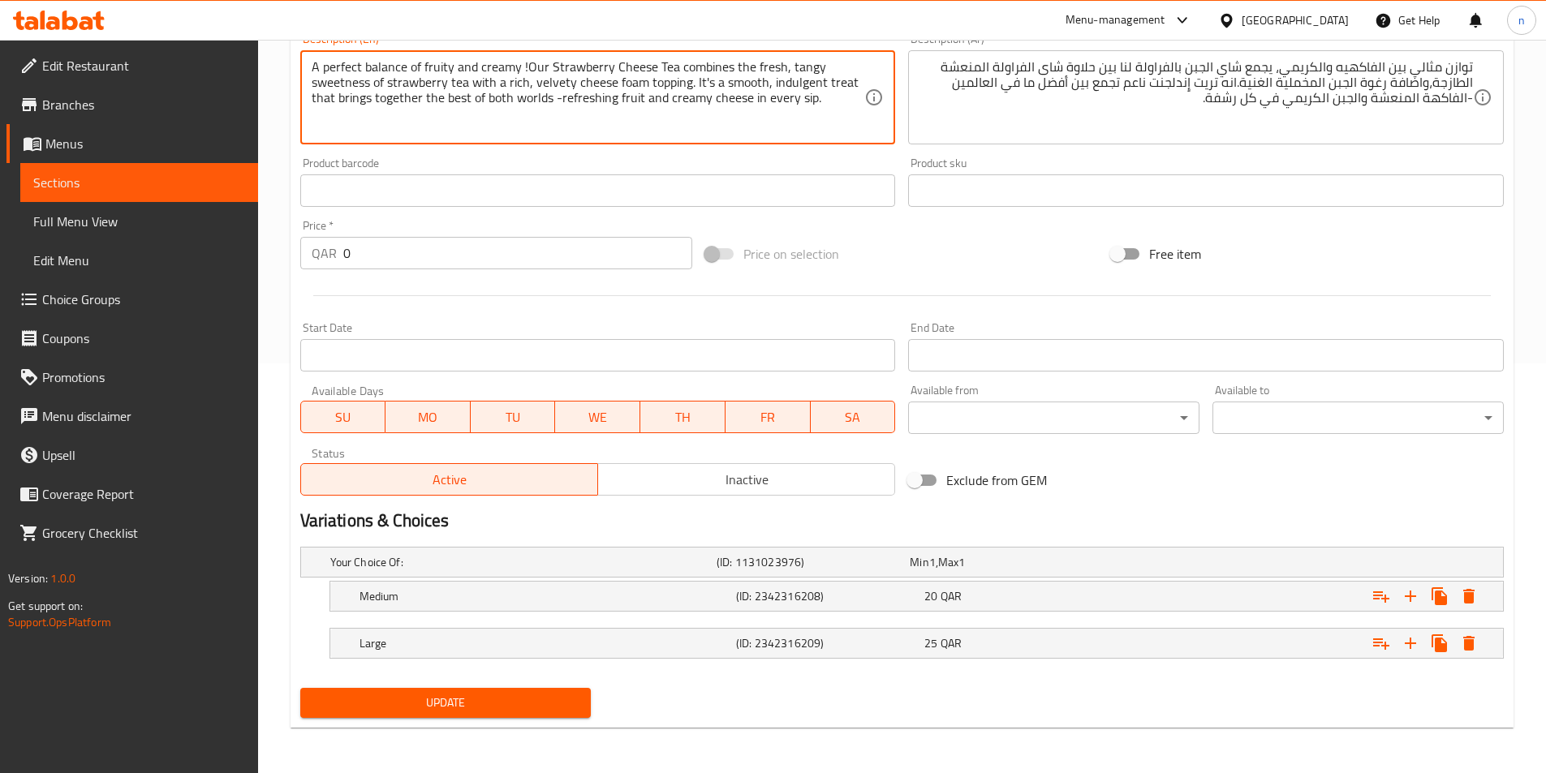
type textarea "A perfect balance of fruity and creamy !Our Strawberry Cheese Tea combines the …"
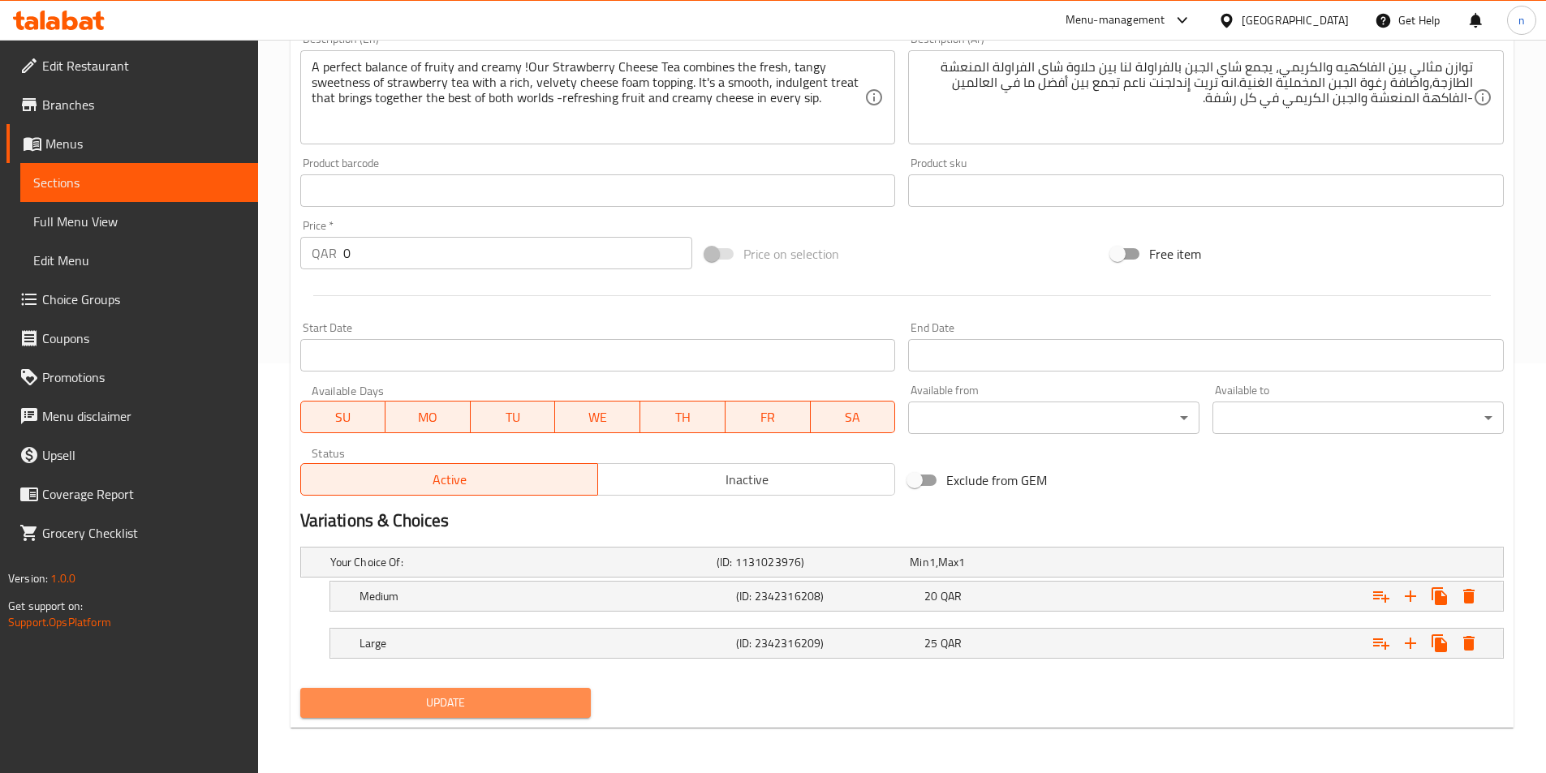
click at [489, 710] on span "Update" at bounding box center [445, 703] width 265 height 20
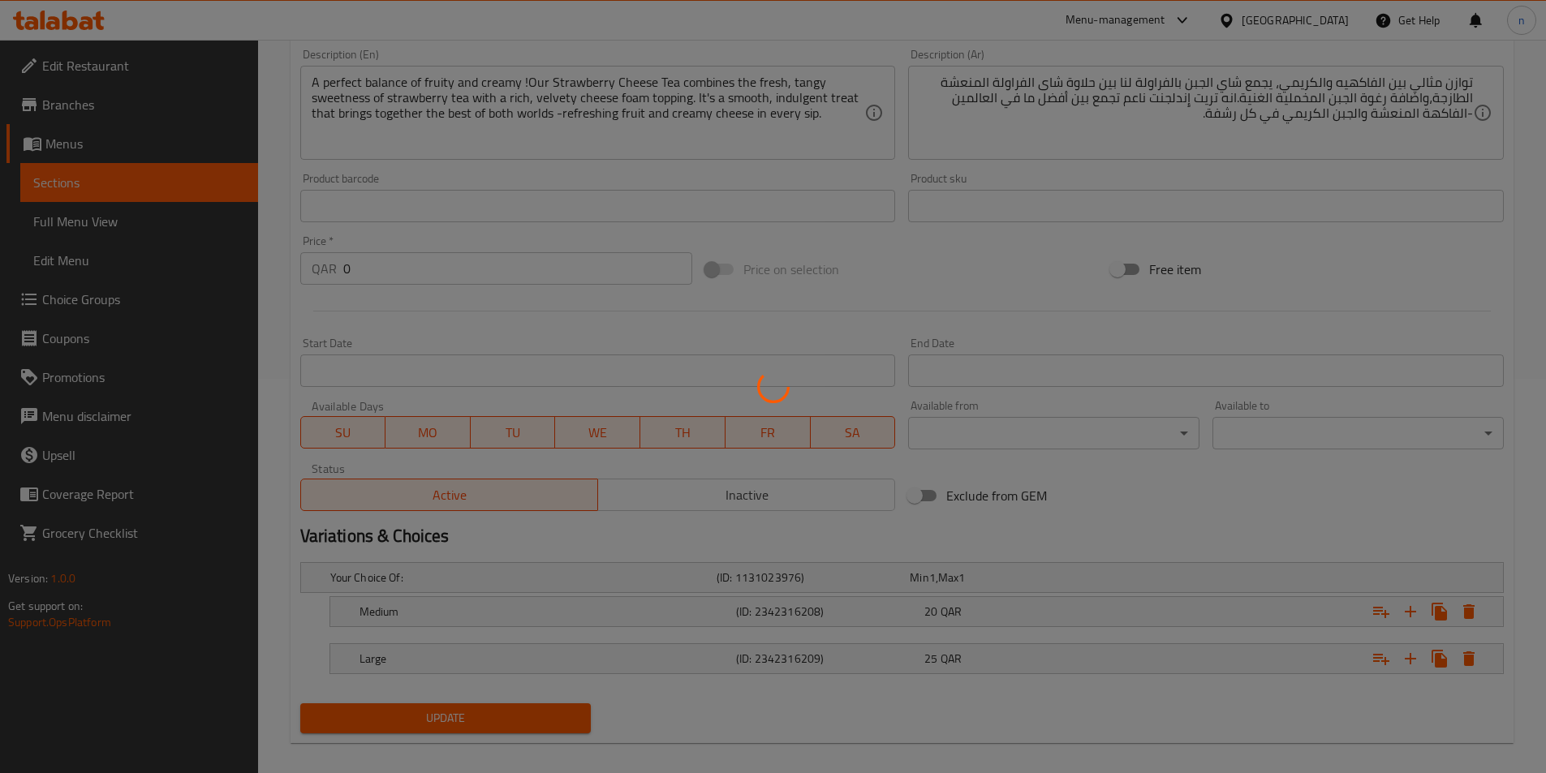
scroll to position [0, 0]
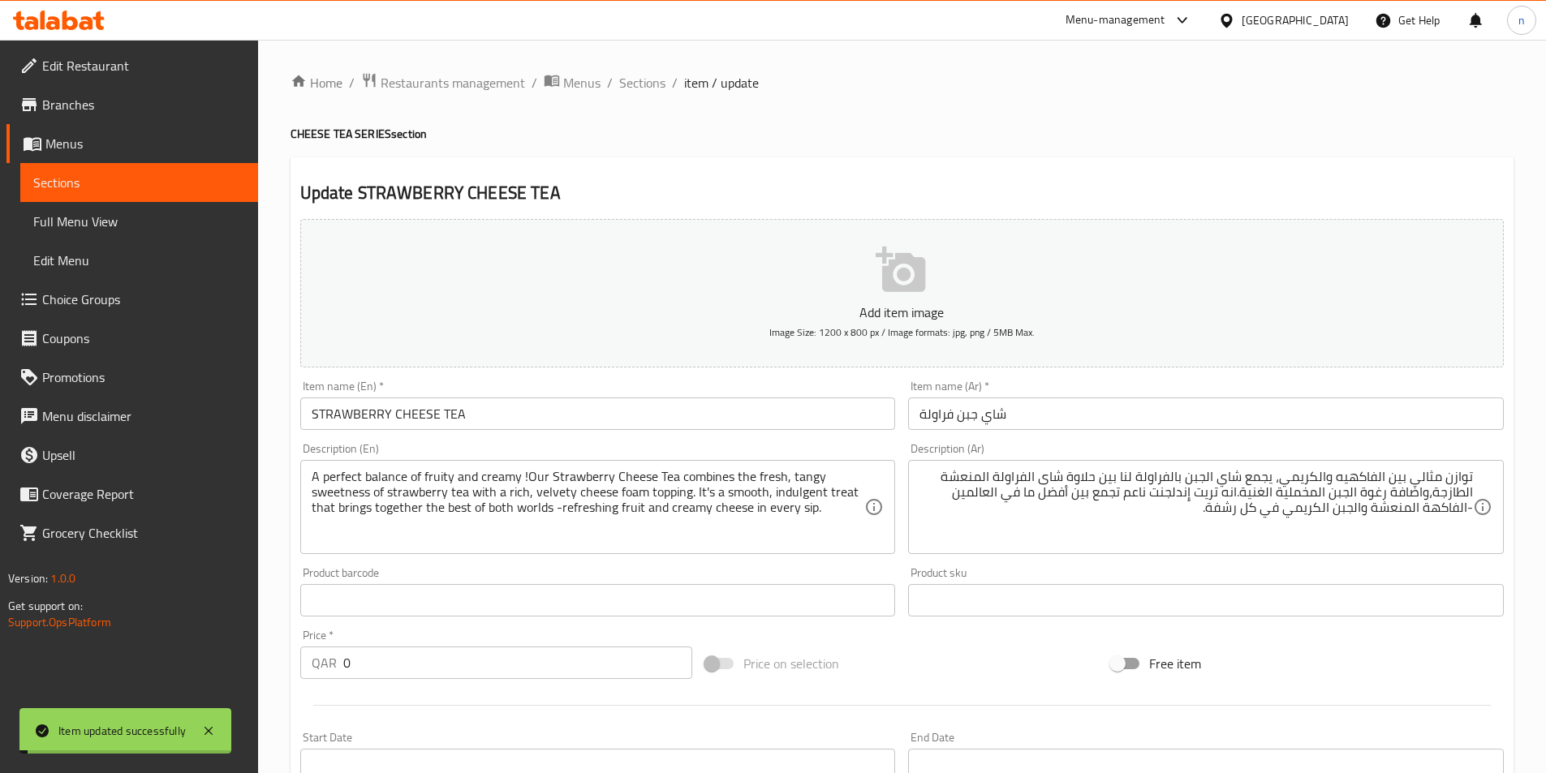
click at [624, 84] on span "Sections" at bounding box center [642, 82] width 46 height 19
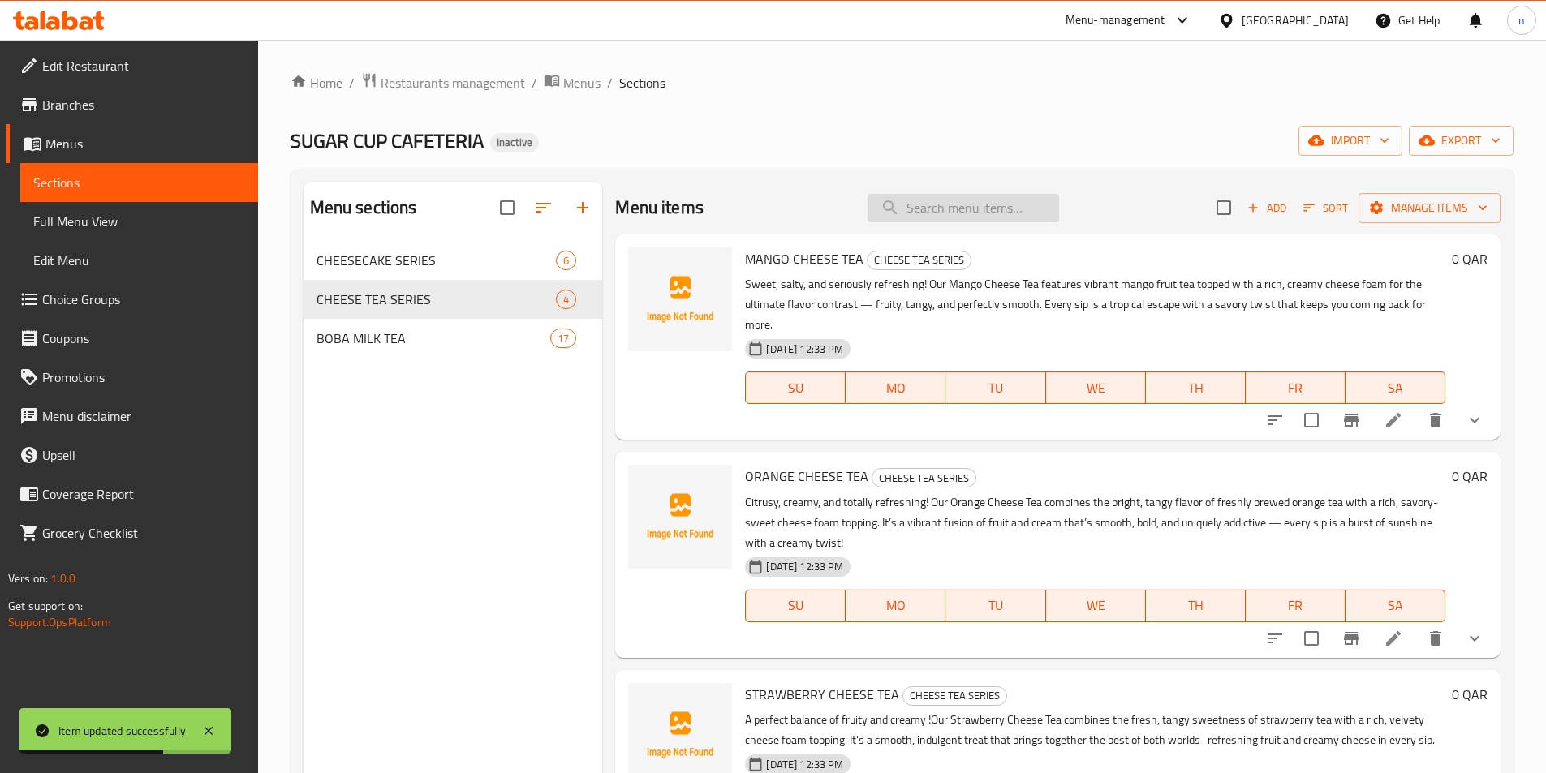
click at [896, 214] on input "search" at bounding box center [964, 208] width 192 height 28
paste input "STRAWBERRY CHEESE TEA"
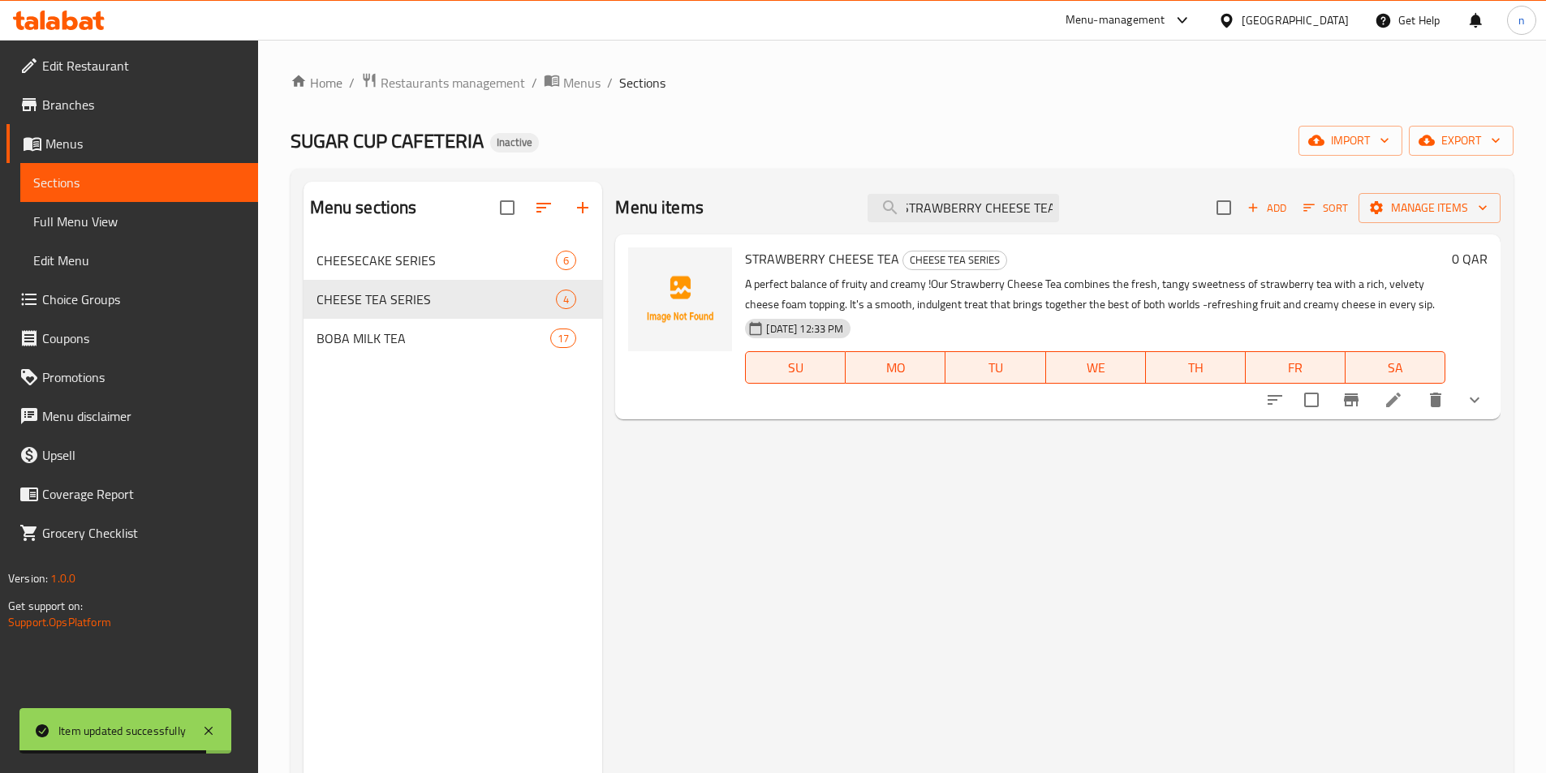
type input "STRAWBERRY CHEESE TEA"
click at [1411, 402] on li at bounding box center [1393, 399] width 45 height 29
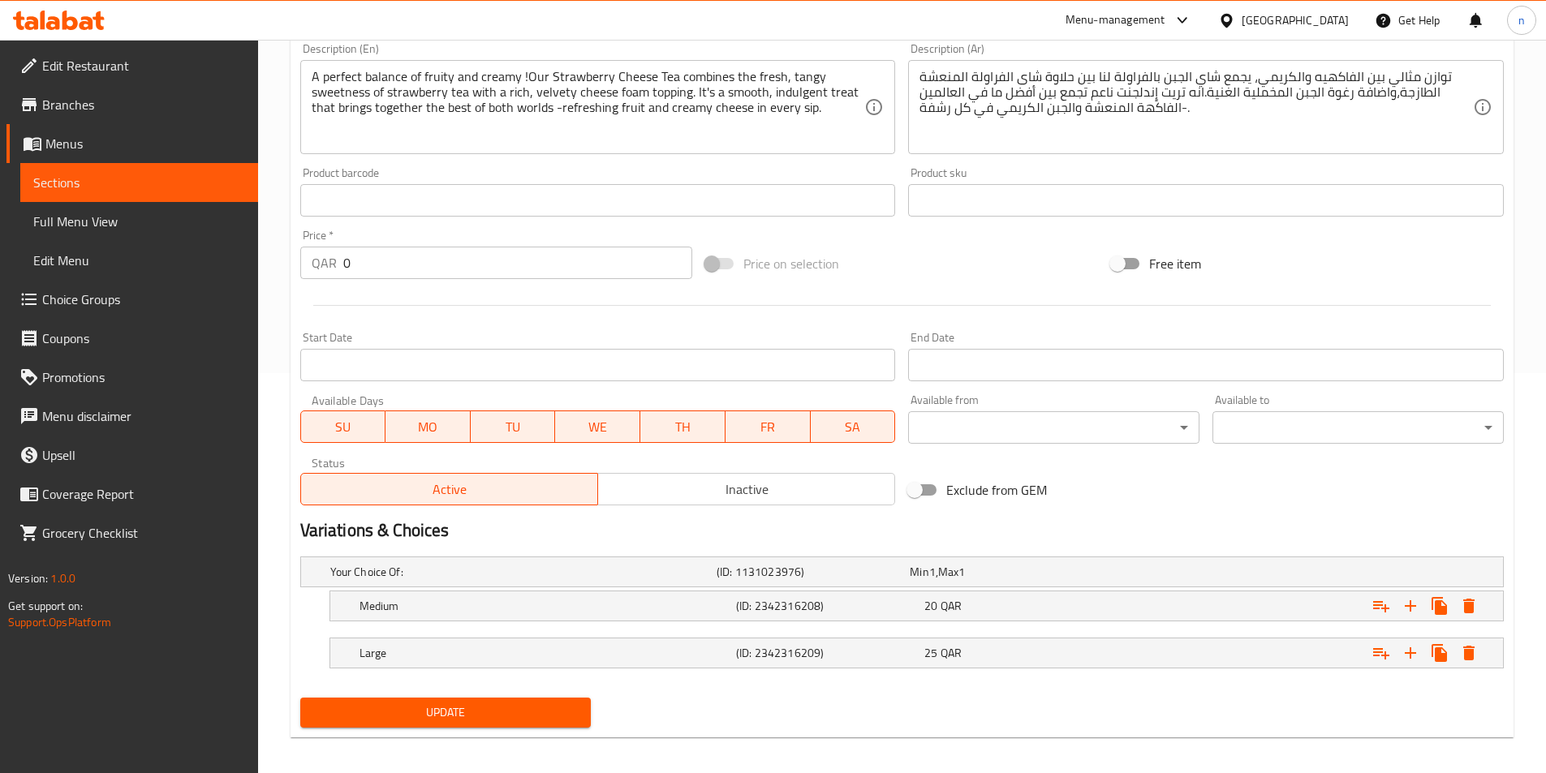
scroll to position [410, 0]
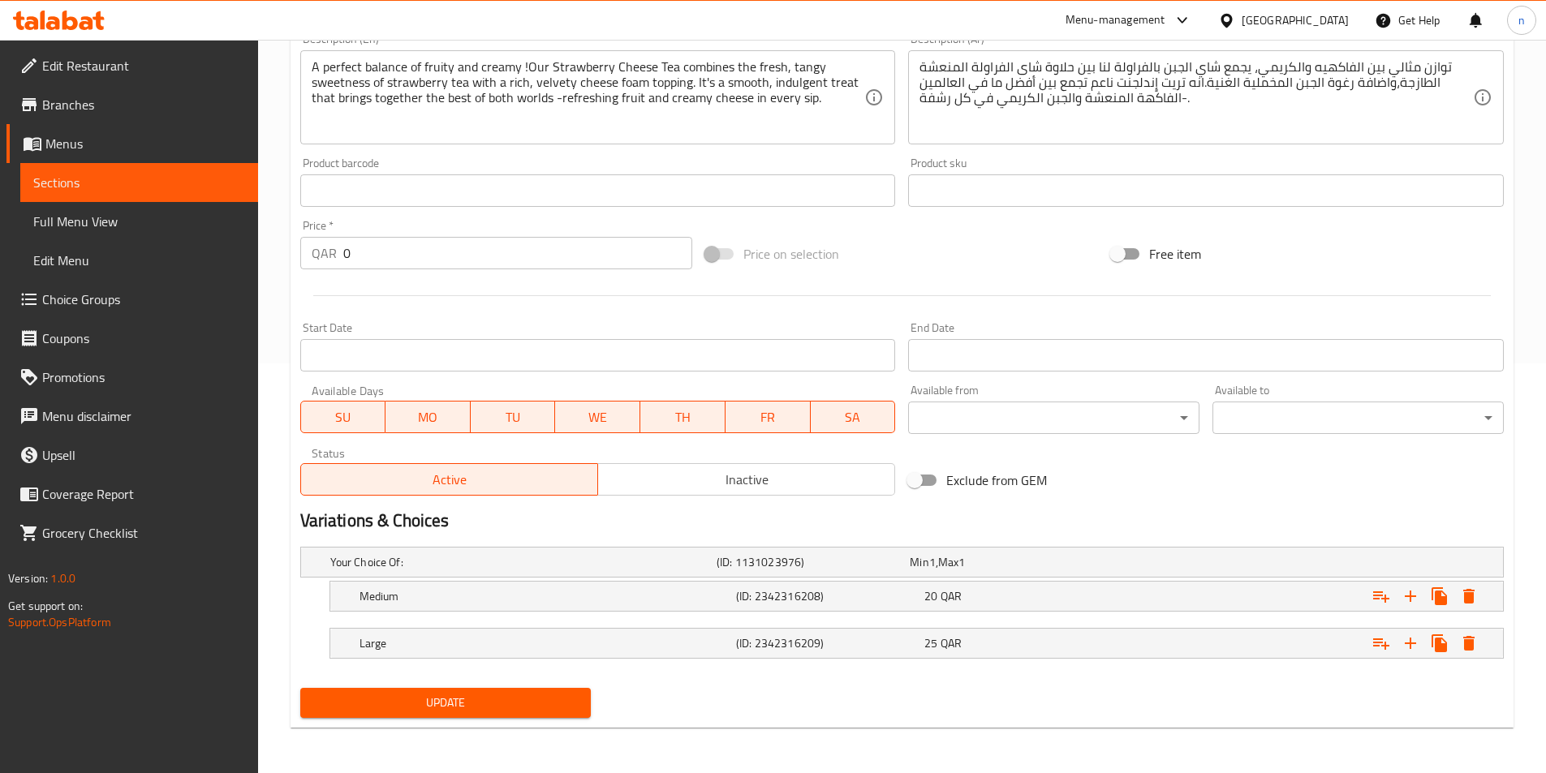
click at [500, 722] on div "Update" at bounding box center [446, 703] width 304 height 43
click at [497, 702] on span "Update" at bounding box center [445, 703] width 265 height 20
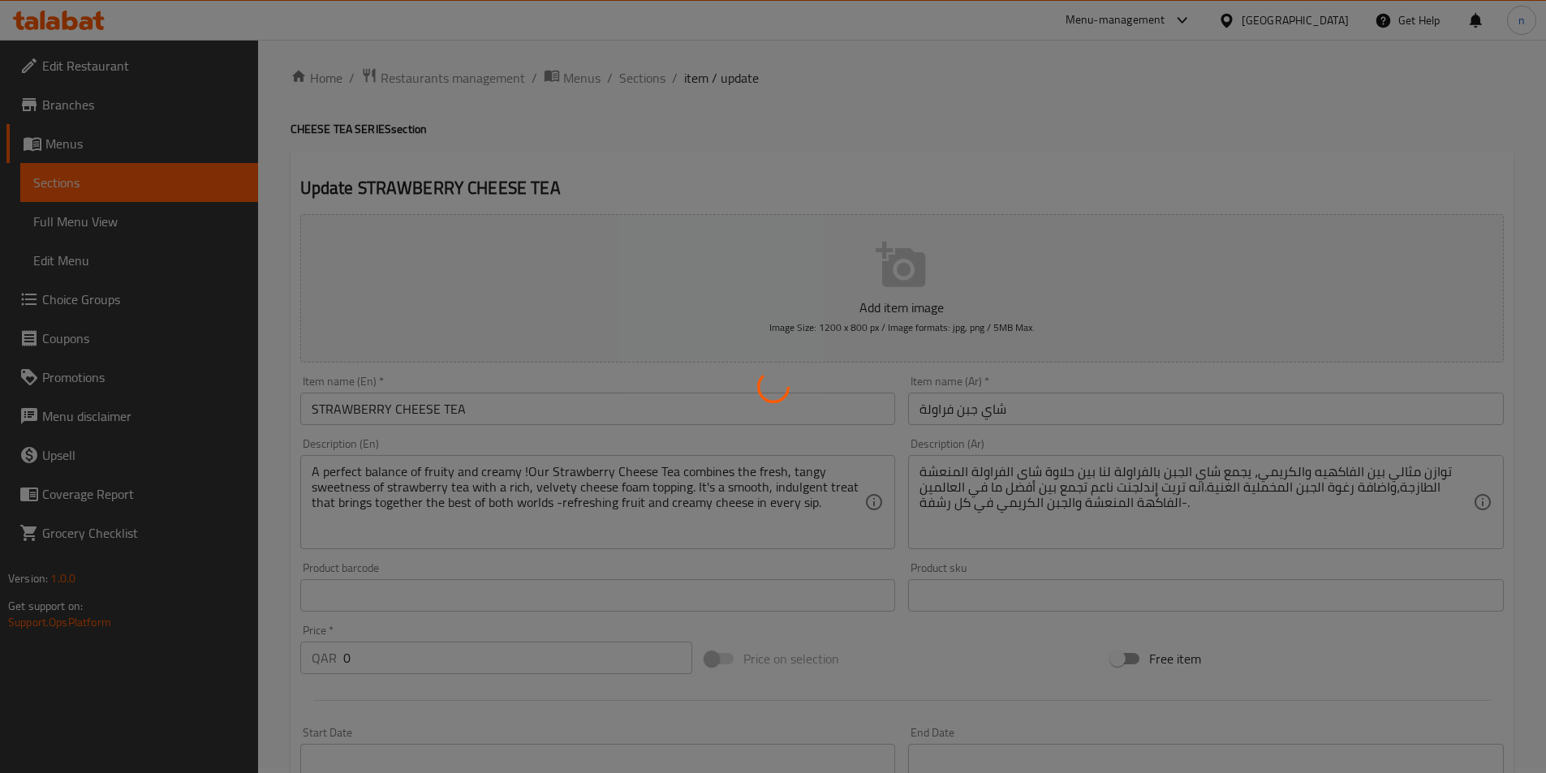
scroll to position [0, 0]
click at [626, 92] on div at bounding box center [773, 386] width 1546 height 773
drag, startPoint x: 626, startPoint y: 92, endPoint x: 626, endPoint y: 101, distance: 9.8
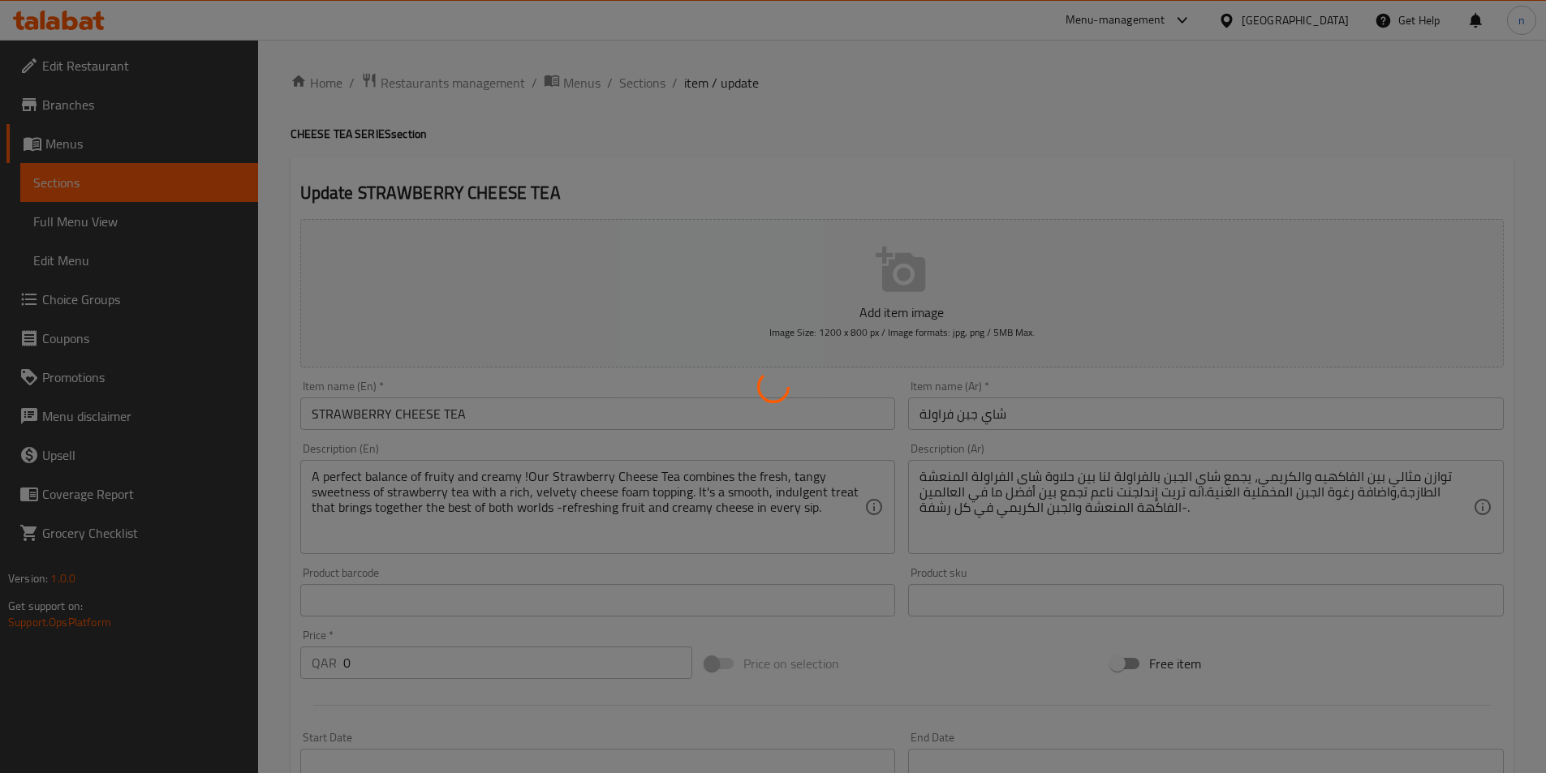
click at [626, 101] on div at bounding box center [773, 386] width 1546 height 773
click at [657, 99] on div at bounding box center [773, 386] width 1546 height 773
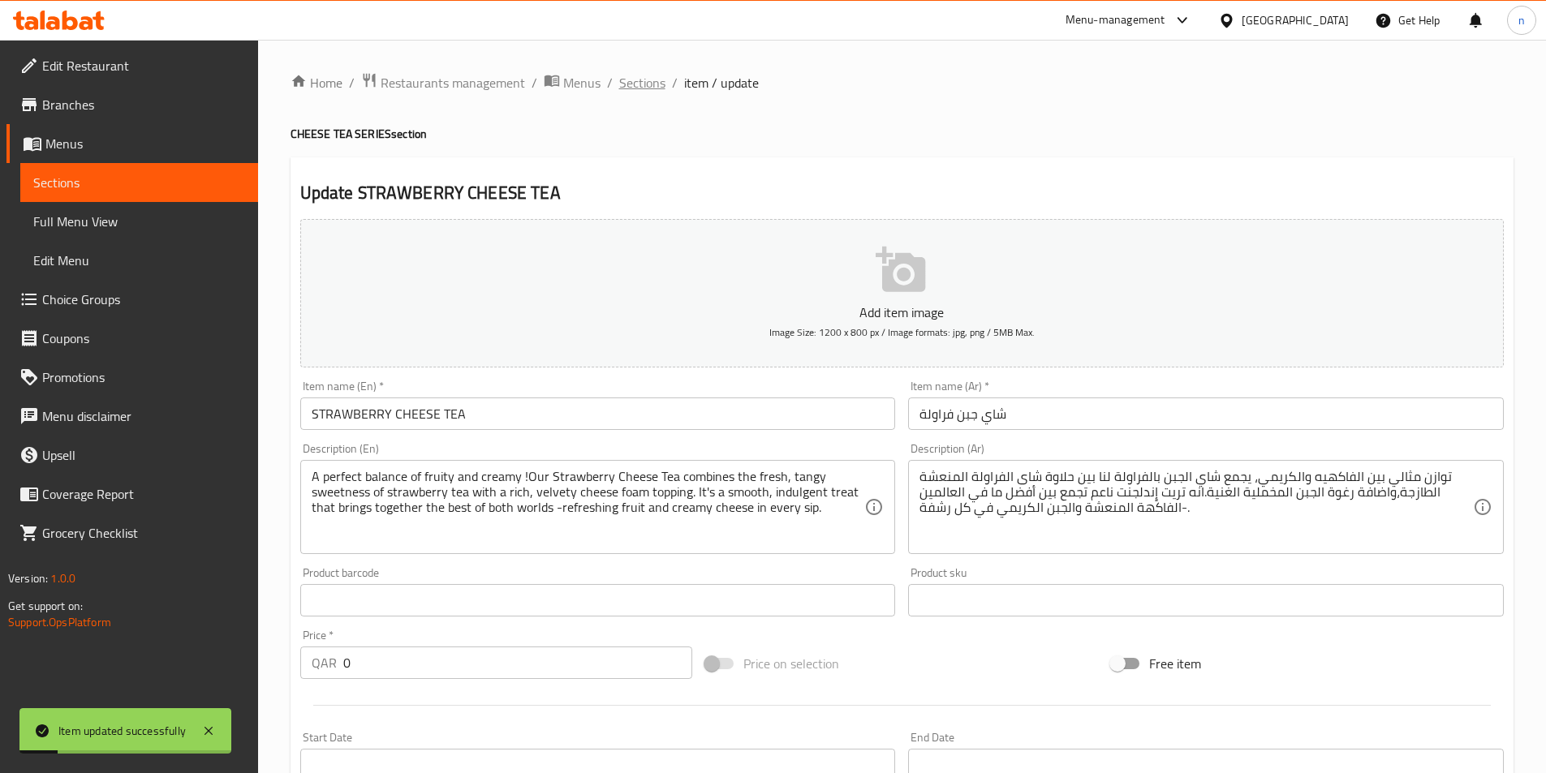
click at [647, 87] on span "Sections" at bounding box center [642, 82] width 46 height 19
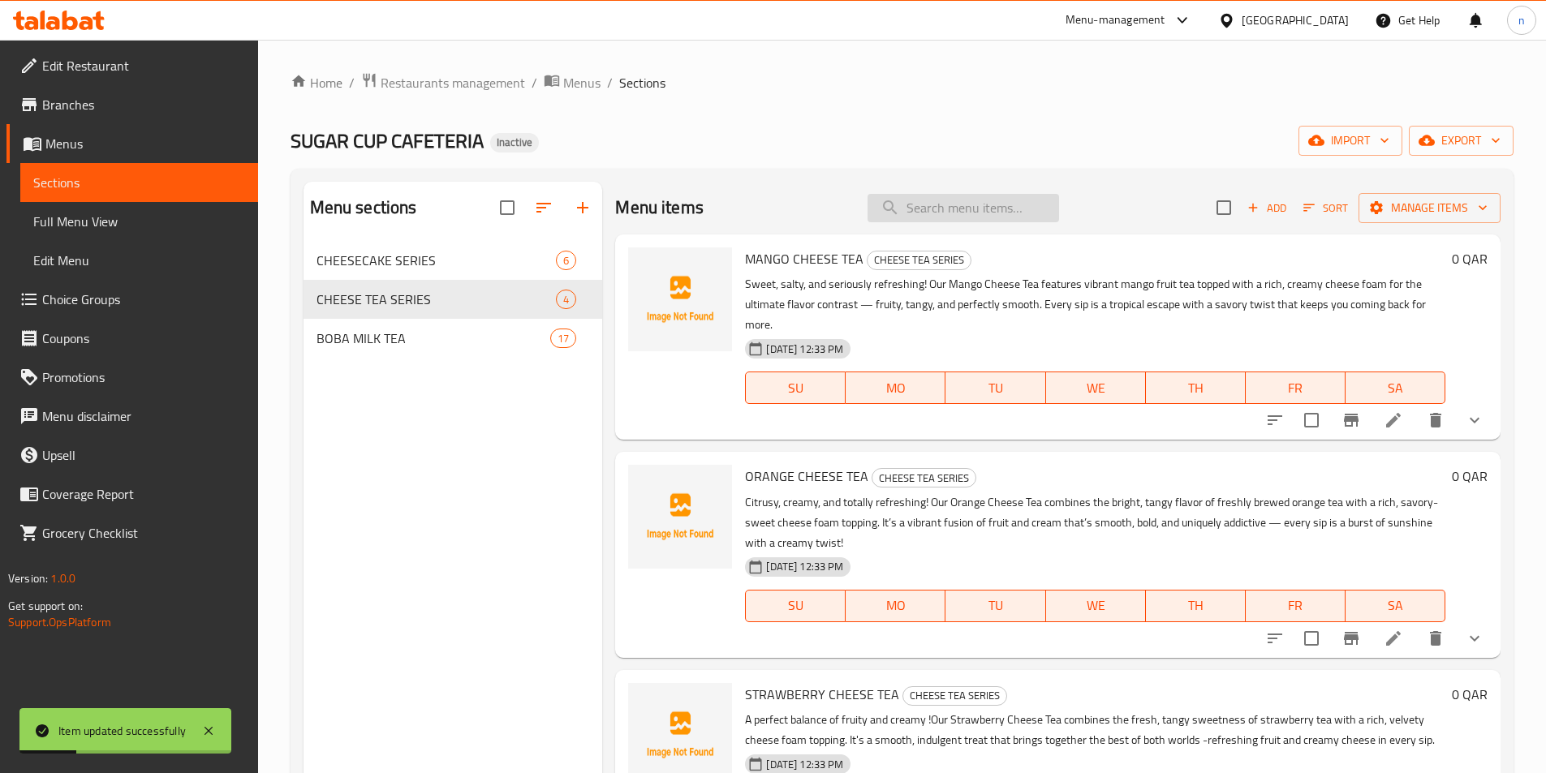
click at [911, 209] on input "search" at bounding box center [964, 208] width 192 height 28
paste input "WATERMELON CHEESE TEA"
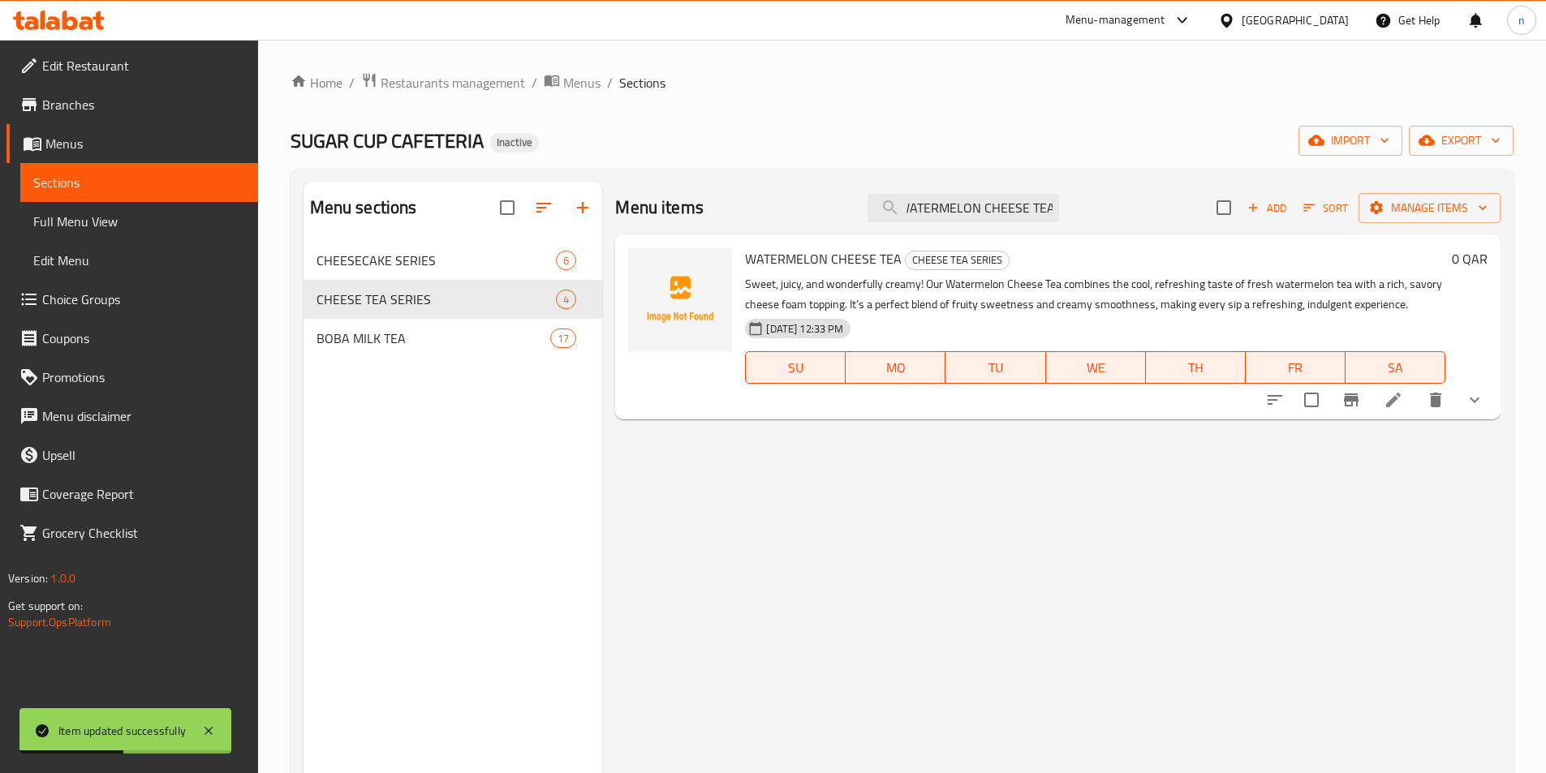
type input "WATERMELON CHEESE TEA"
click at [1397, 404] on icon at bounding box center [1393, 399] width 19 height 19
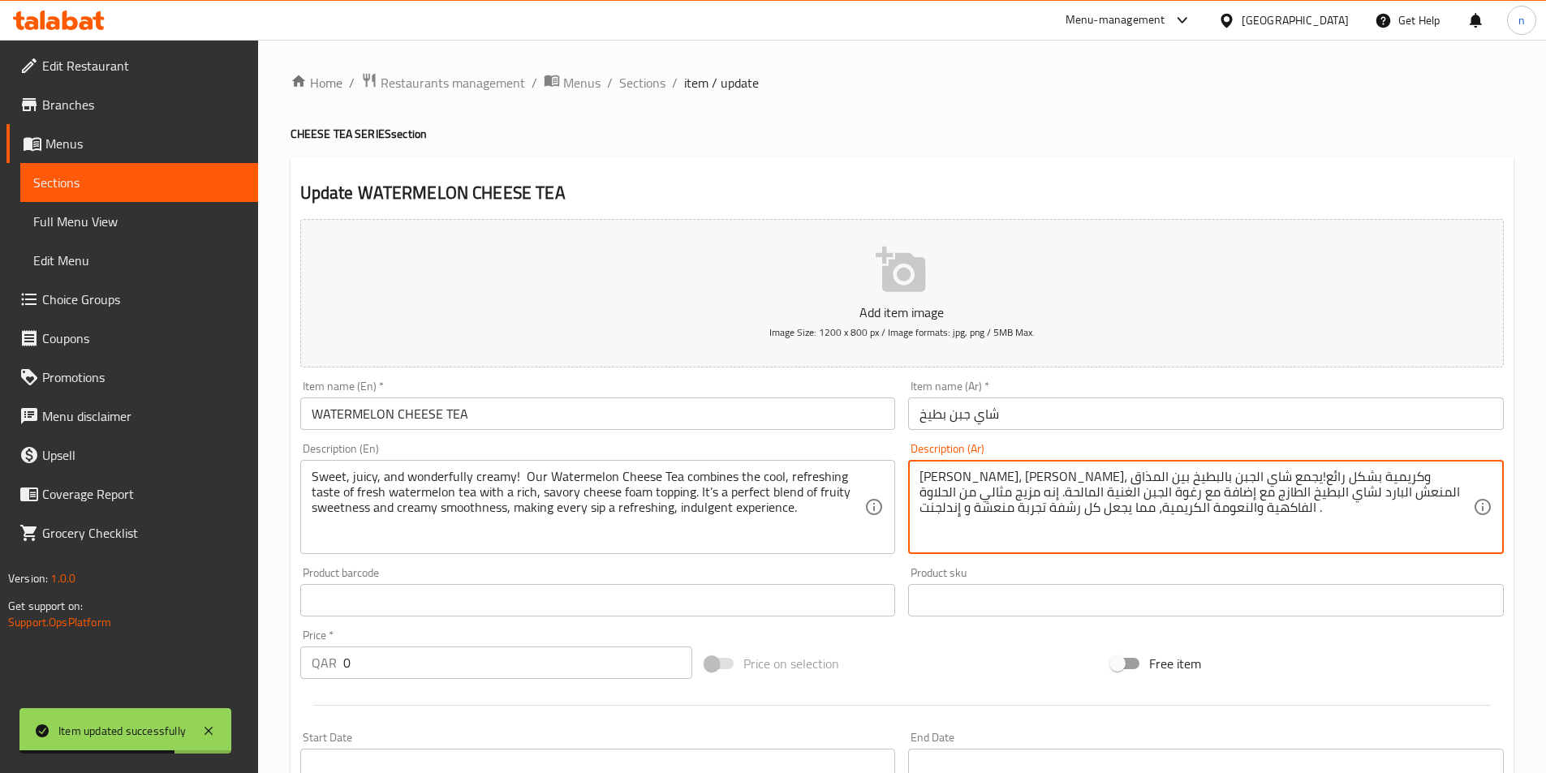
click at [1345, 493] on textarea "حلو، جوسى، وكريمية بشكل رائع!يجمع شاي الجبن بالبطيخ بين المذاق المنعش البارد لش…" at bounding box center [1195, 507] width 553 height 77
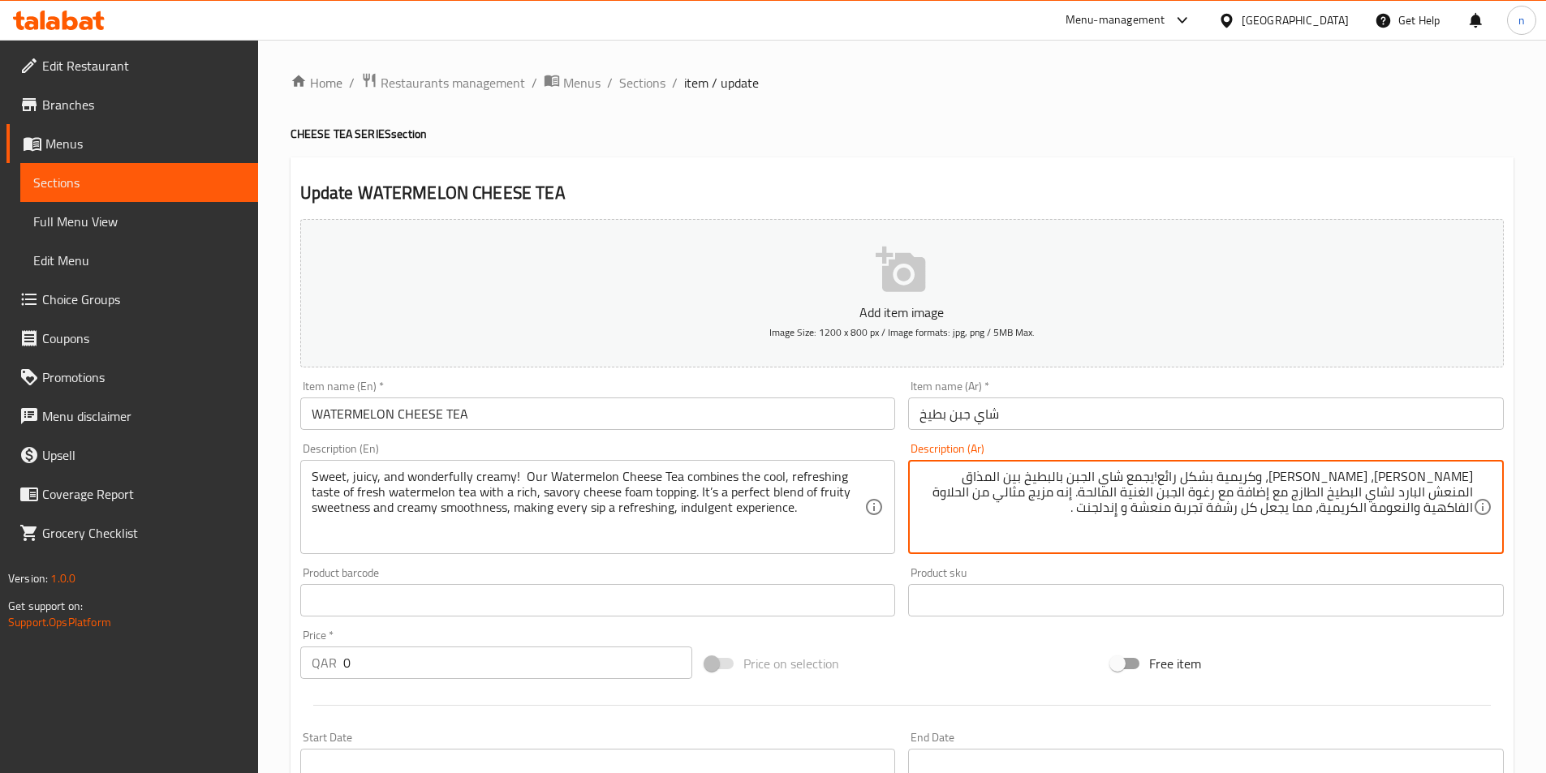
click at [1294, 517] on textarea "حلو، جوسى، وكريمية بشكل رائع!يجمع شاي الجبن بالبطيخ بين المذاق المنعش البارد لش…" at bounding box center [1195, 507] width 553 height 77
click at [1351, 492] on textarea "حلو، جوسى، وكريمية بشكل رائع!يجمع شاي الجبن بالبطيخ بين المذاق المنعش البارد لش…" at bounding box center [1195, 507] width 553 height 77
click at [1163, 489] on textarea "حلو، جوسى، وكريمية بشكل رائع!يجمع شاي الجبن بالبطيخ بين المذاق المنعش البارد لش…" at bounding box center [1195, 507] width 553 height 77
click at [1168, 480] on textarea "حلو، جوسى، وكريمية بشكل رائع!يجمع شاي الجبن بالبطيخ بين المذاق المنعش البارد لش…" at bounding box center [1195, 507] width 553 height 77
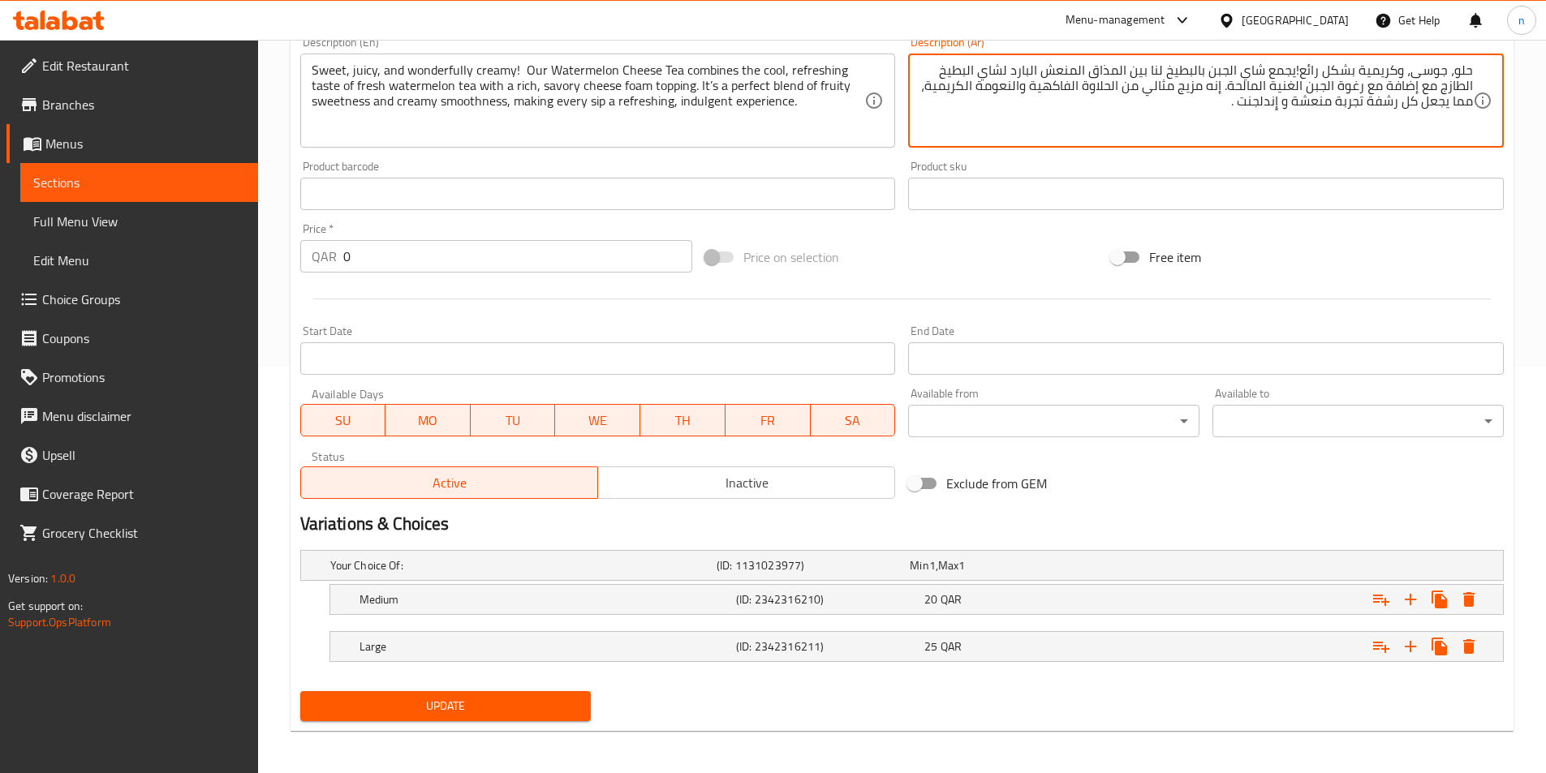
scroll to position [410, 0]
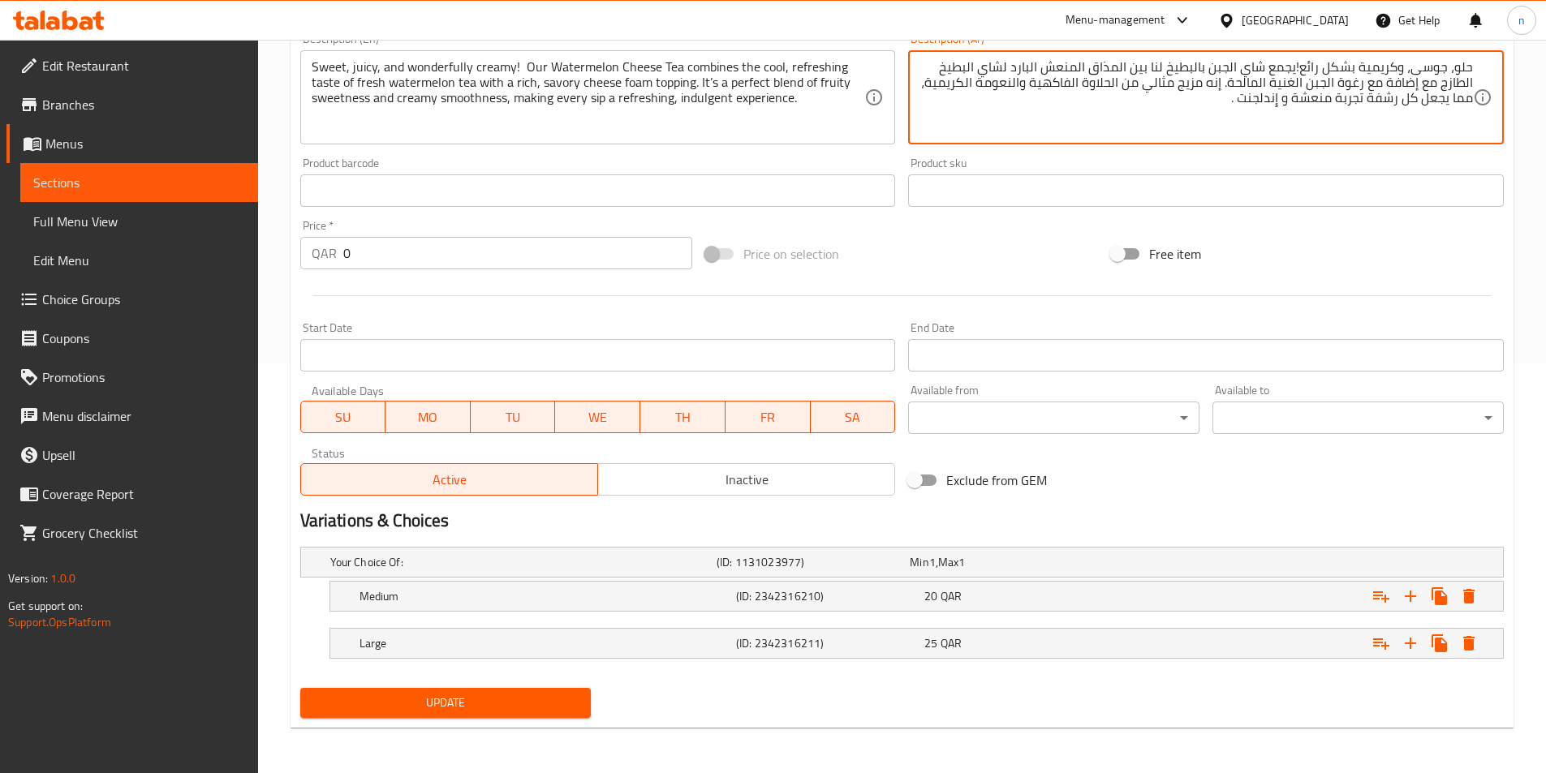
type textarea "حلو، جوسى، وكريمية بشكل رائع!يجمع شاي الجبن بالبطيخ لنا بين المذاق المنعش البار…"
click at [521, 704] on span "Update" at bounding box center [445, 703] width 265 height 20
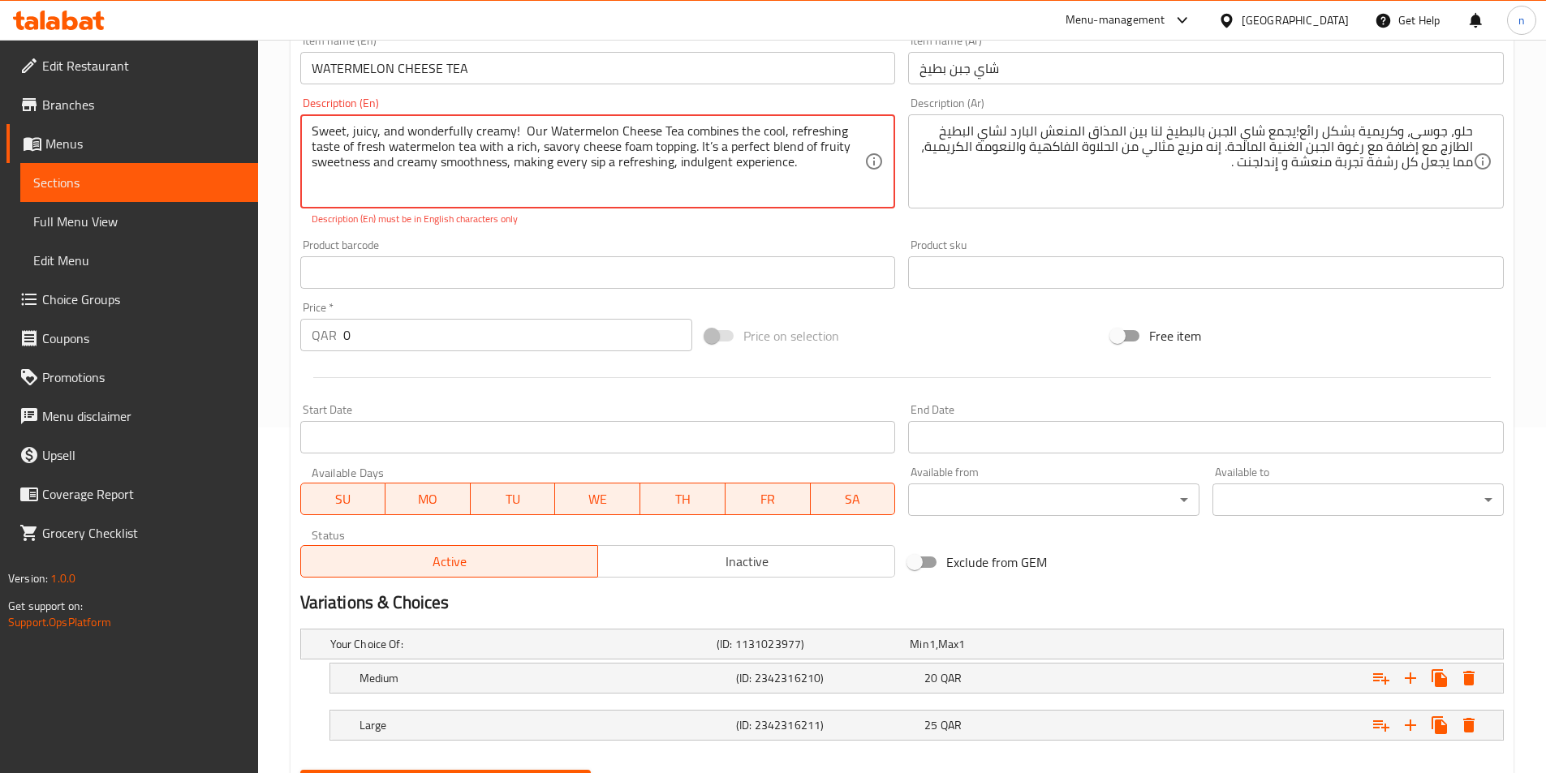
scroll to position [248, 0]
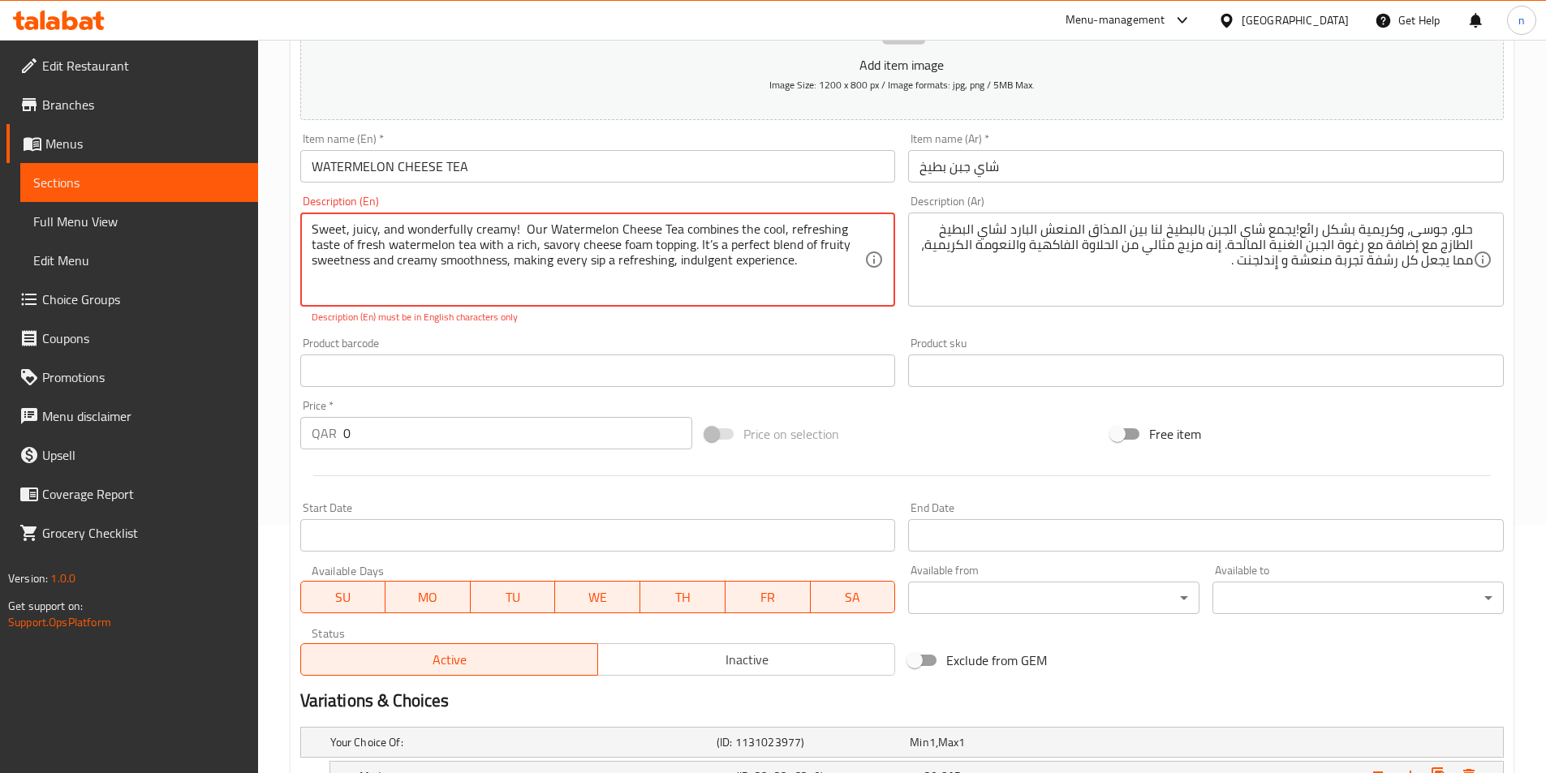
click at [708, 248] on textarea "Sweet, juicy, and wonderfully creamy! Our Watermelon Cheese Tea combines the co…" at bounding box center [588, 260] width 553 height 77
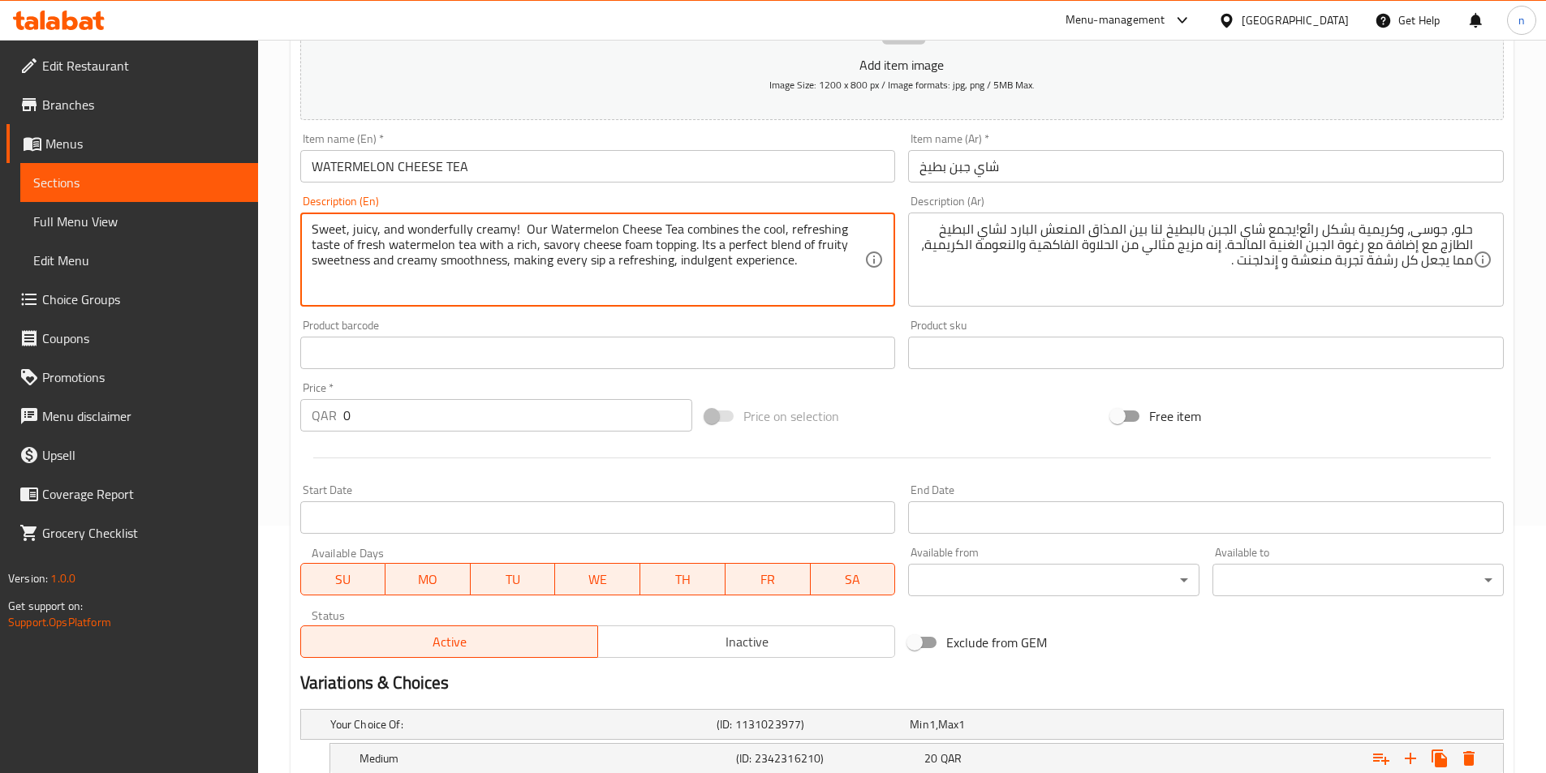
click at [520, 227] on textarea "Sweet, juicy, and wonderfully creamy! Our Watermelon Cheese Tea combines the co…" at bounding box center [588, 260] width 553 height 77
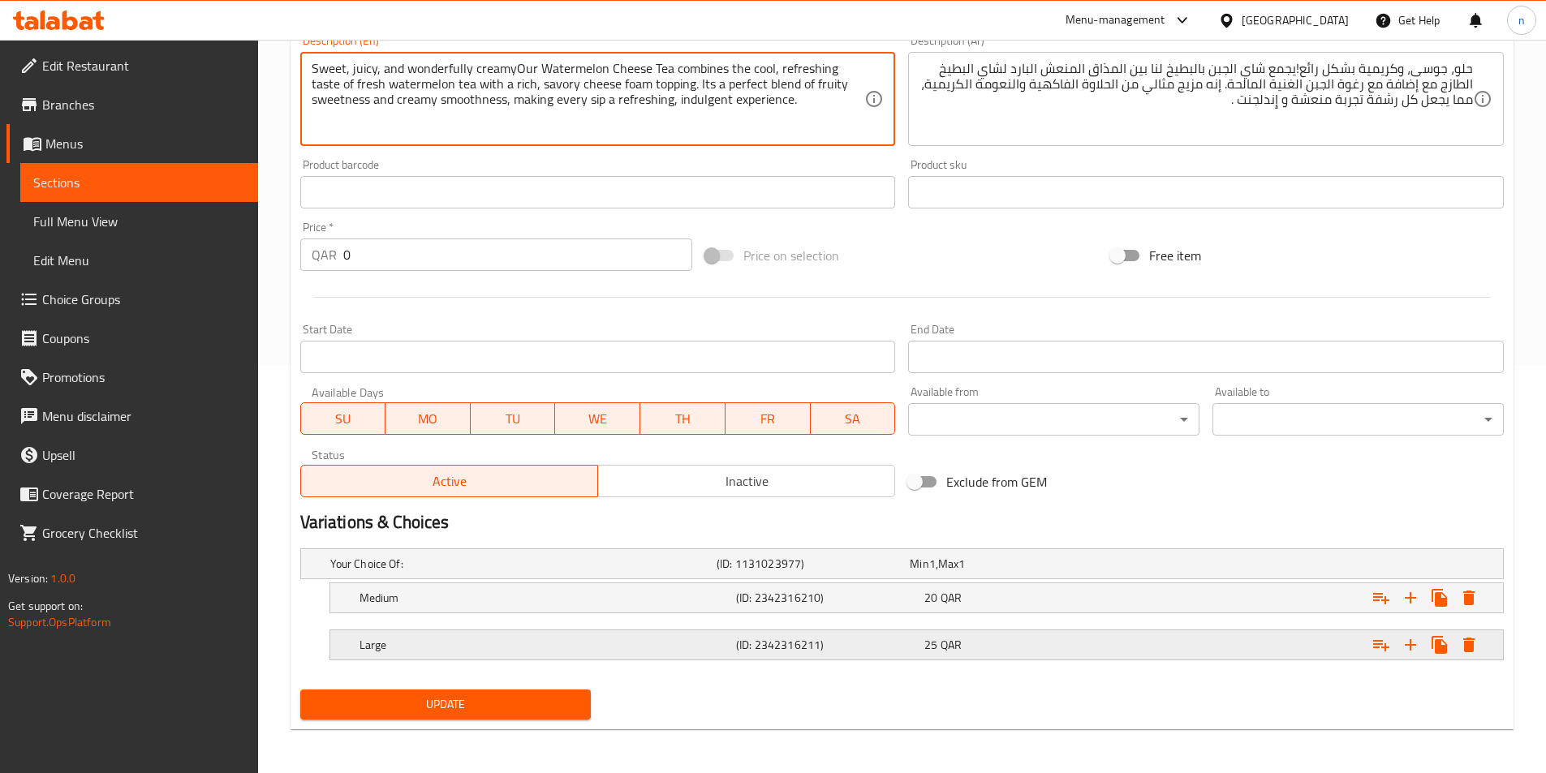
scroll to position [410, 0]
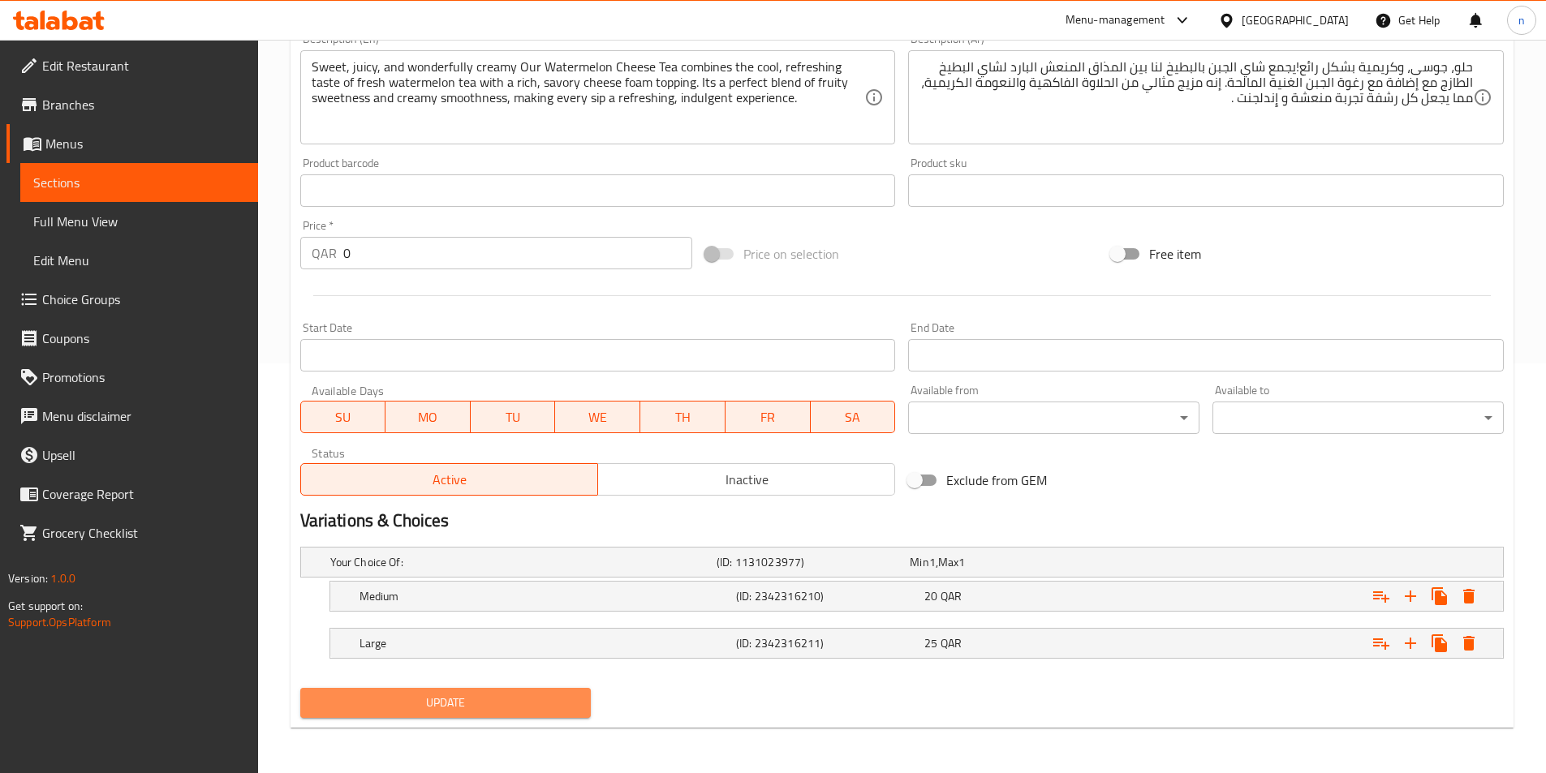
click at [472, 711] on span "Update" at bounding box center [445, 703] width 265 height 20
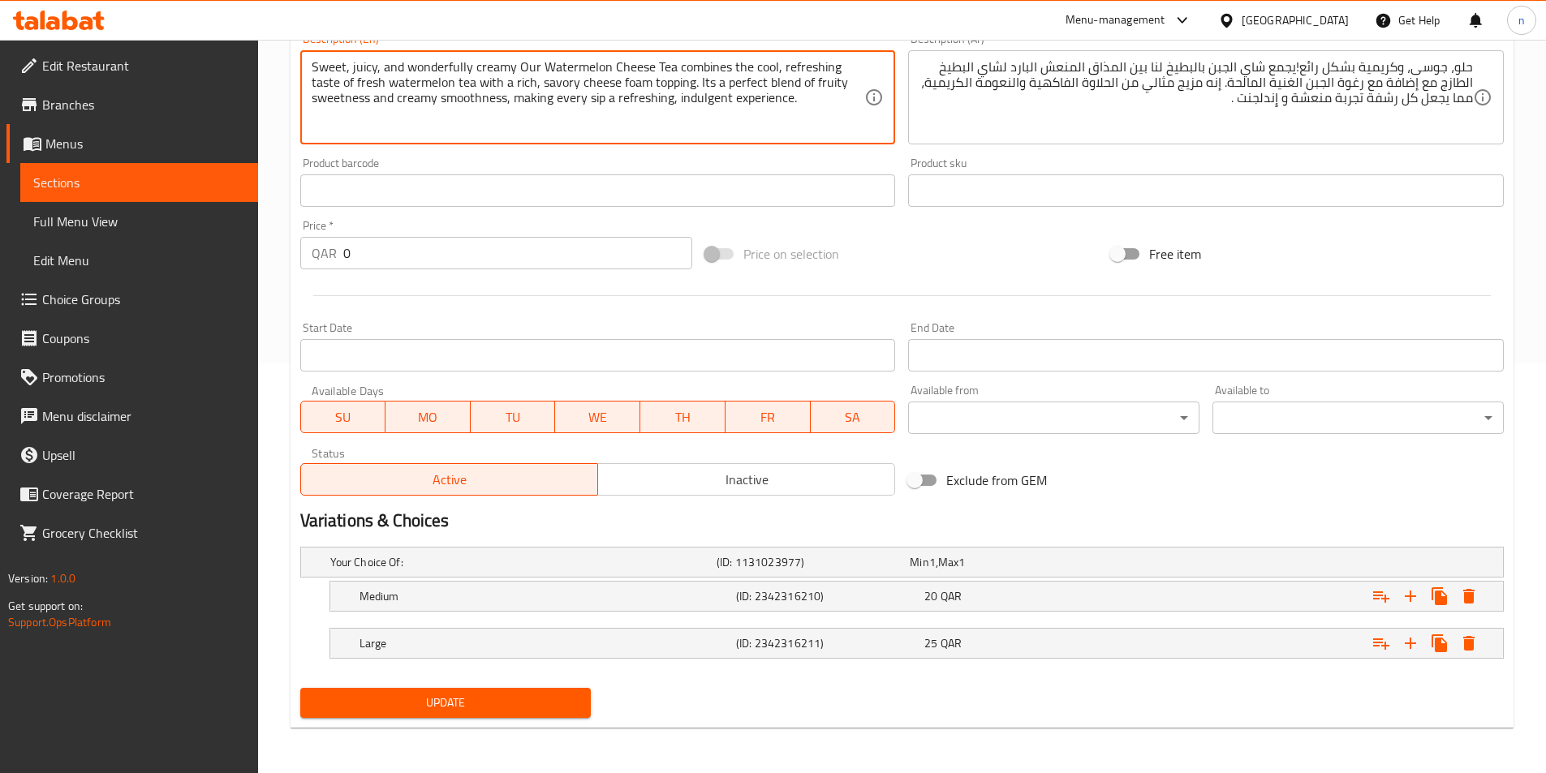
click at [675, 80] on textarea "Sweet, juicy, and wonderfully creamy Our Watermelon Cheese Tea combines the coo…" at bounding box center [588, 97] width 553 height 77
click at [511, 72] on textarea "Sweet, juicy, and wonderfully creamy Our Watermelon Cheese Tea combines the coo…" at bounding box center [588, 97] width 553 height 77
type textarea "Sweet, juicy, and wonderfully creamy! Our Watermelon Cheese Tea combines the co…"
click at [497, 701] on span "Update" at bounding box center [445, 703] width 265 height 20
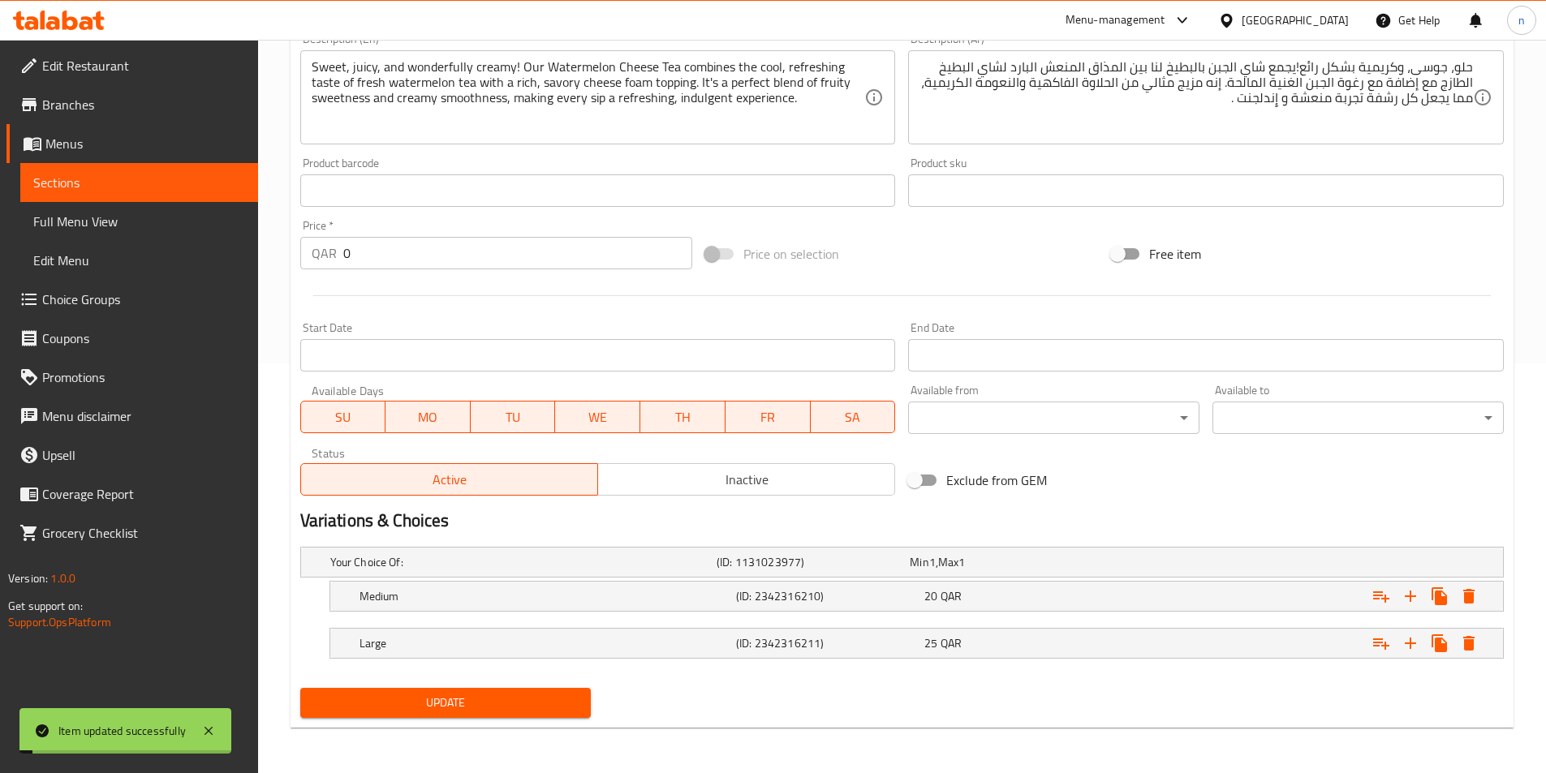
scroll to position [0, 0]
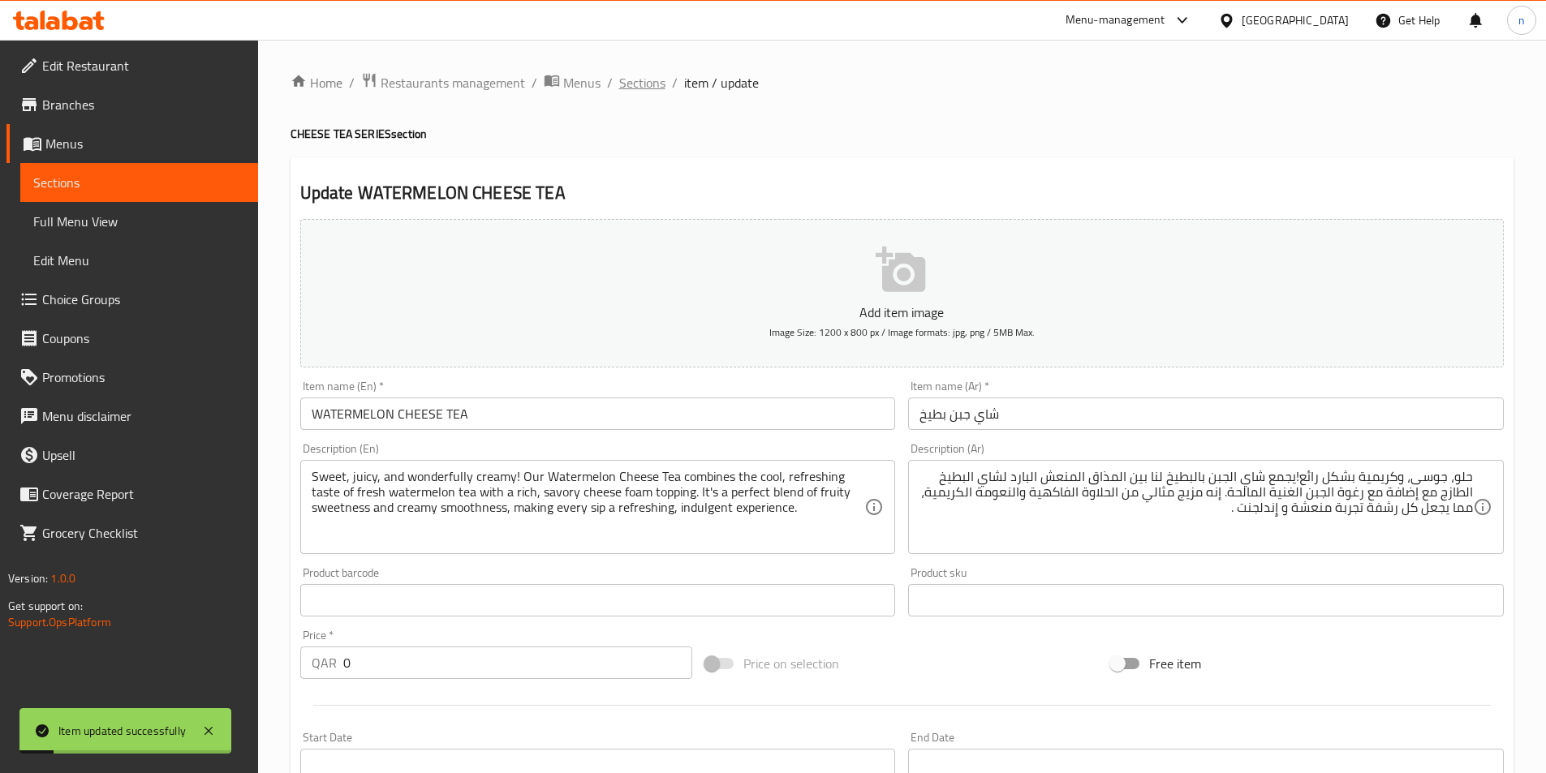
click at [642, 92] on span "Sections" at bounding box center [642, 82] width 46 height 19
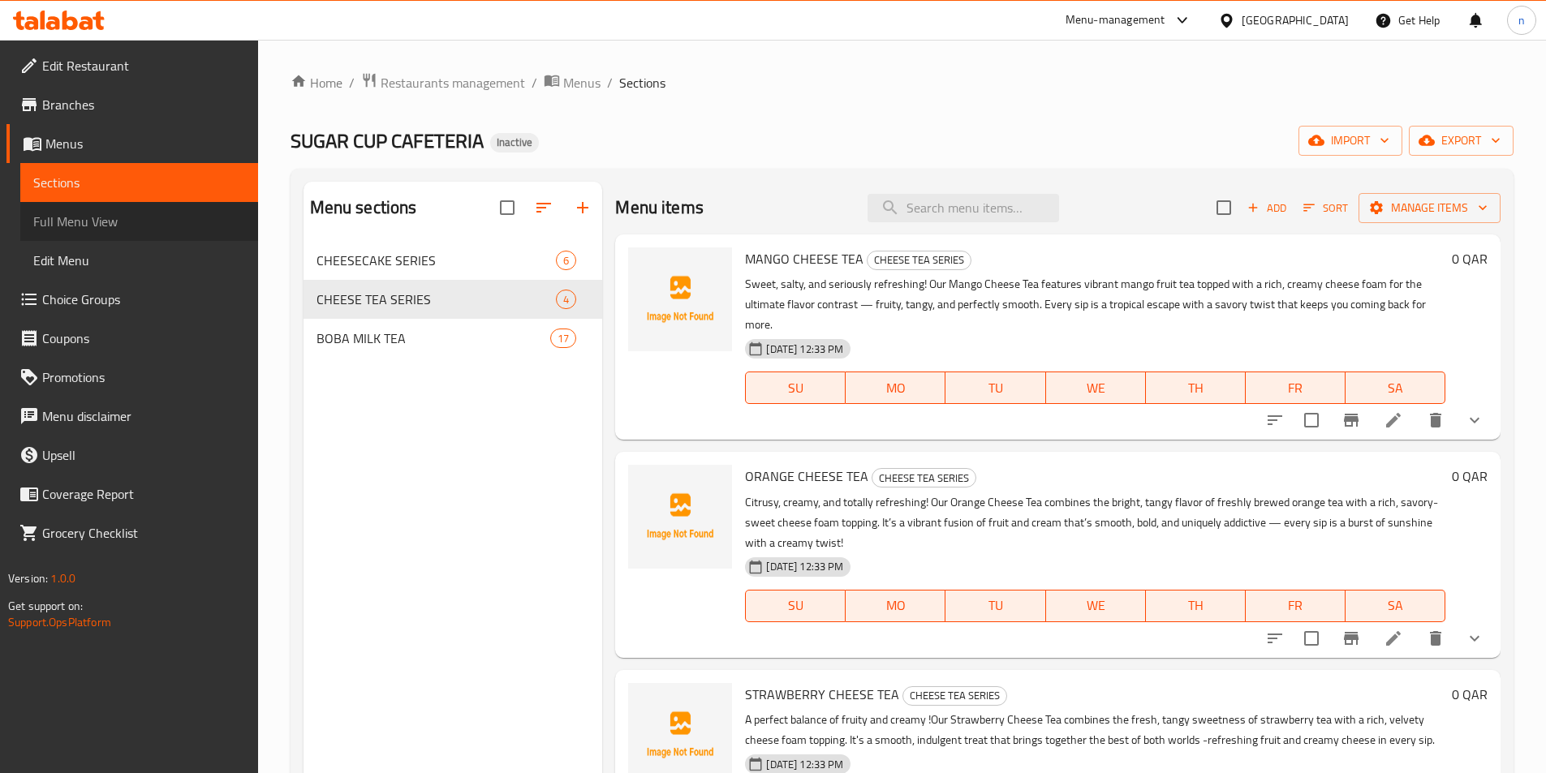
click at [140, 212] on span "Full Menu View" at bounding box center [139, 221] width 212 height 19
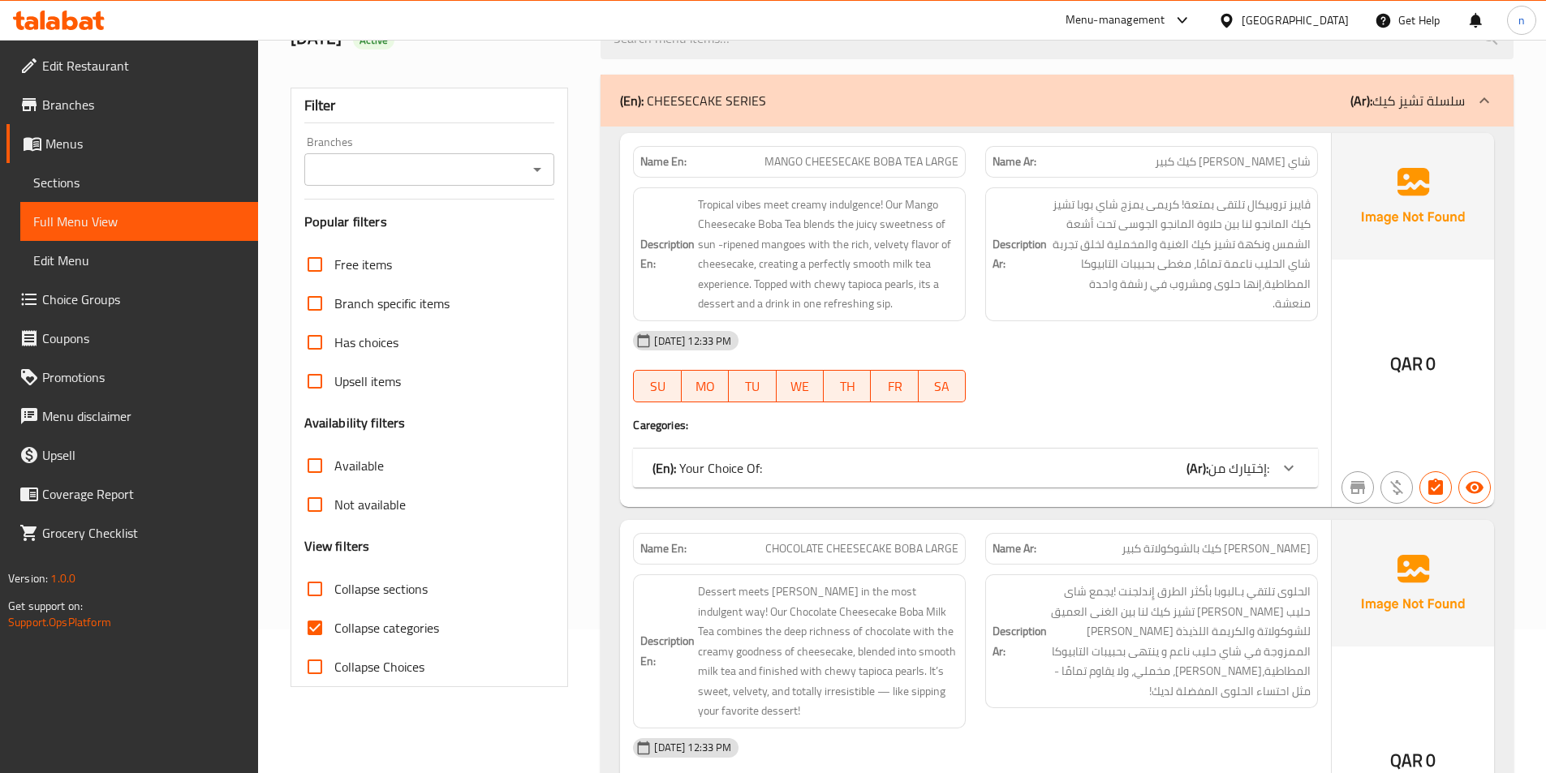
scroll to position [325, 0]
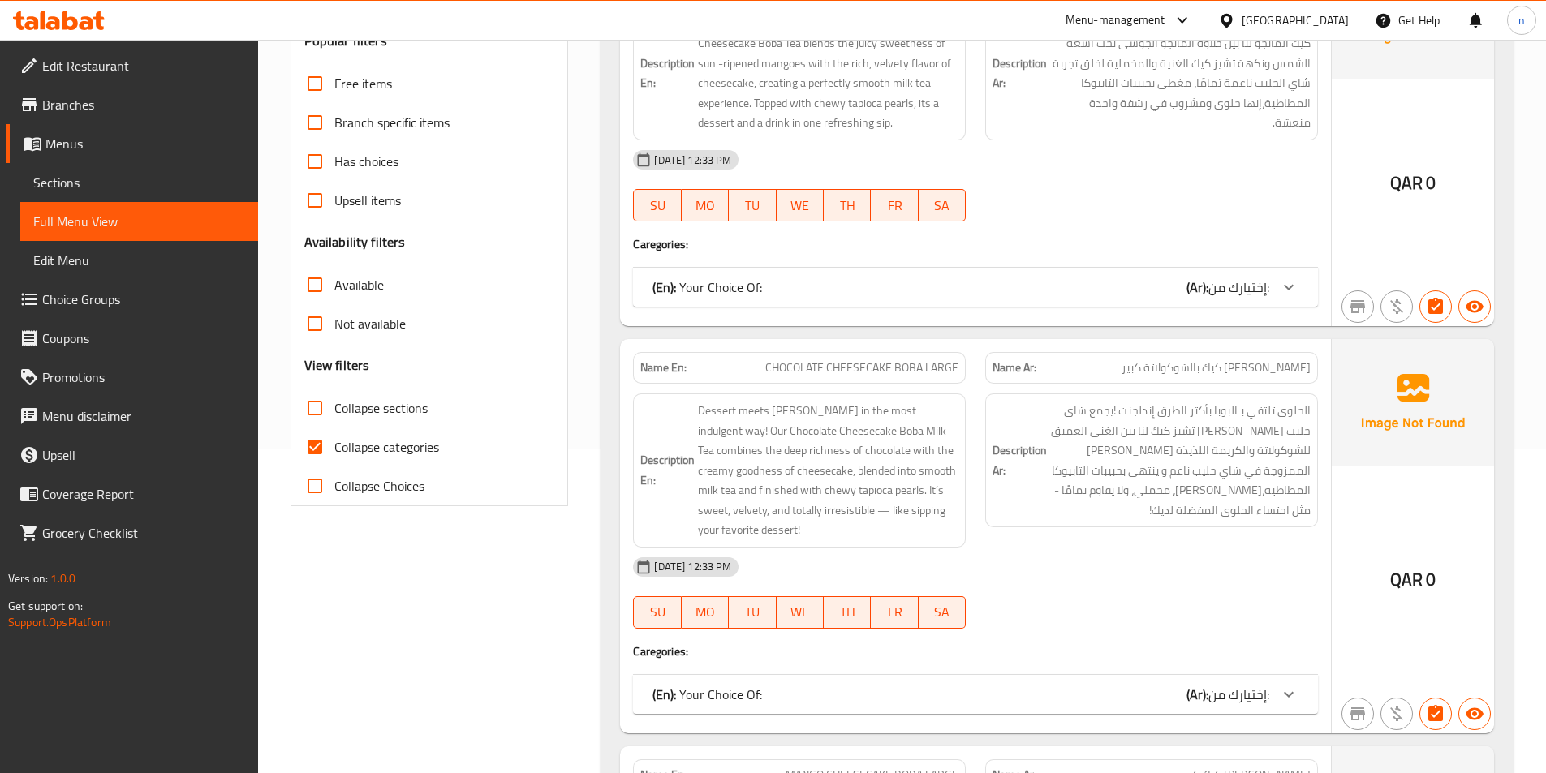
click at [356, 454] on span "Collapse categories" at bounding box center [386, 446] width 105 height 19
click at [334, 454] on input "Collapse categories" at bounding box center [314, 447] width 39 height 39
checkbox input "false"
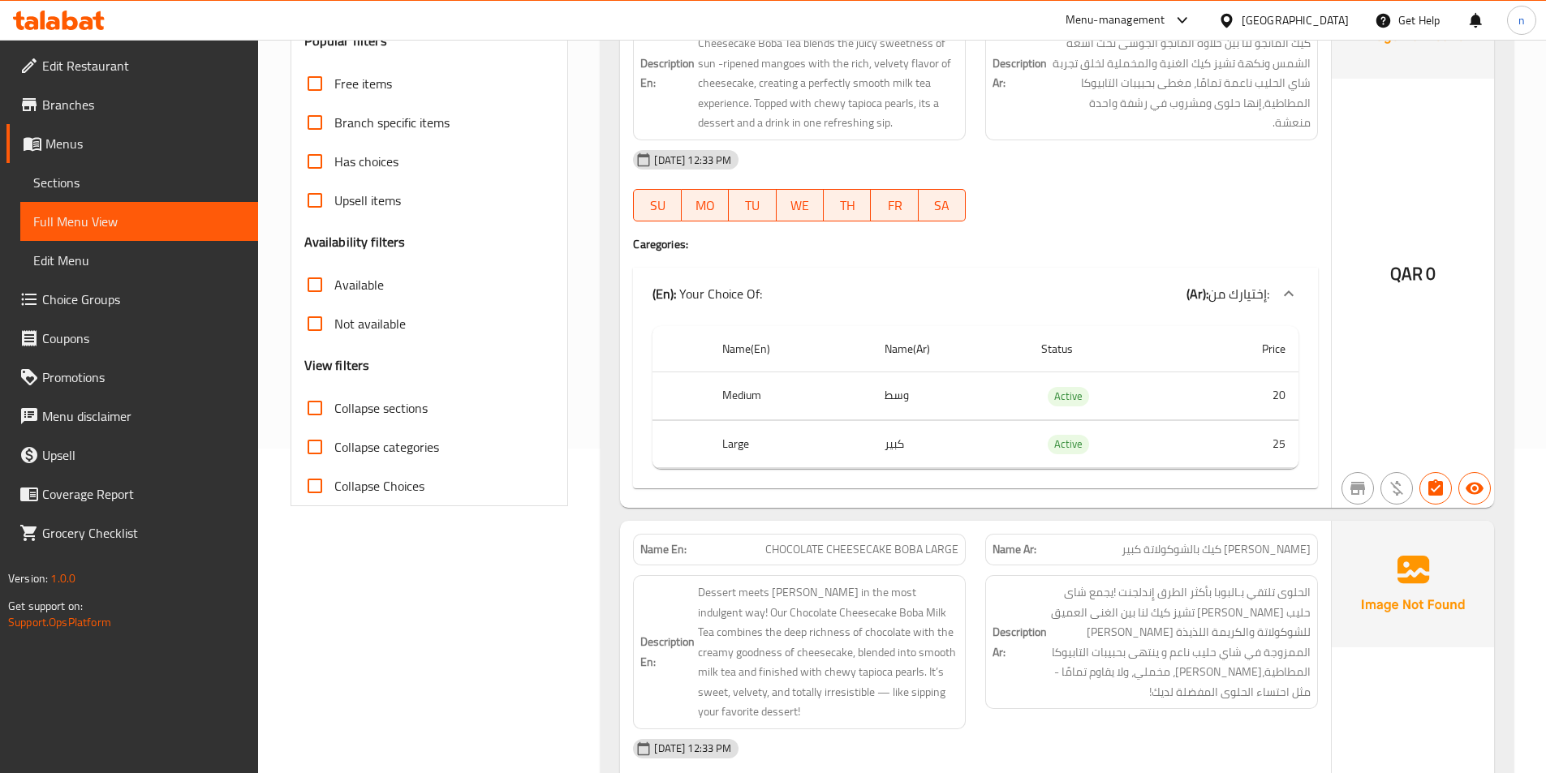
scroll to position [0, 0]
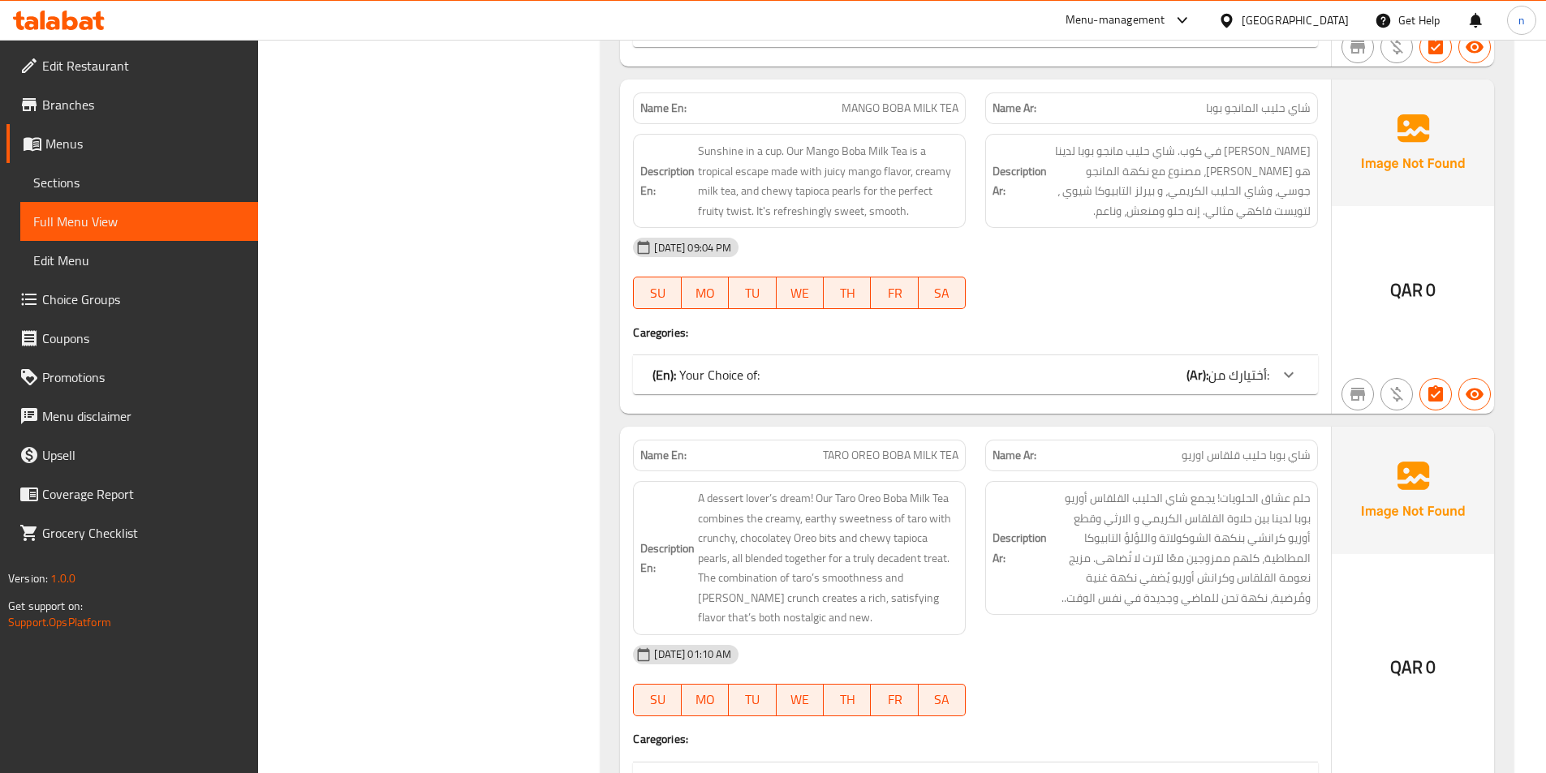
scroll to position [8440, 0]
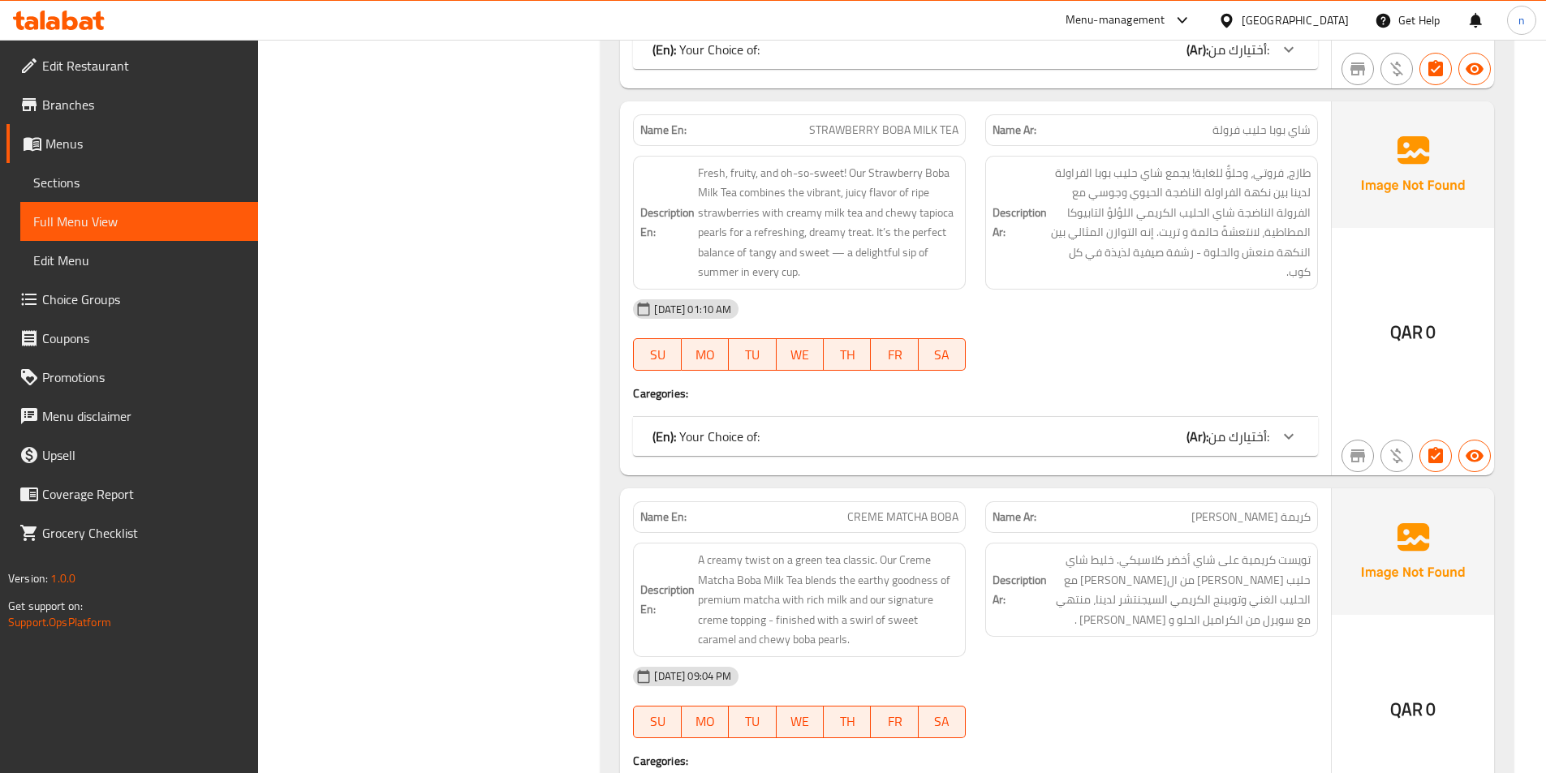
click at [86, 187] on span "Sections" at bounding box center [139, 182] width 212 height 19
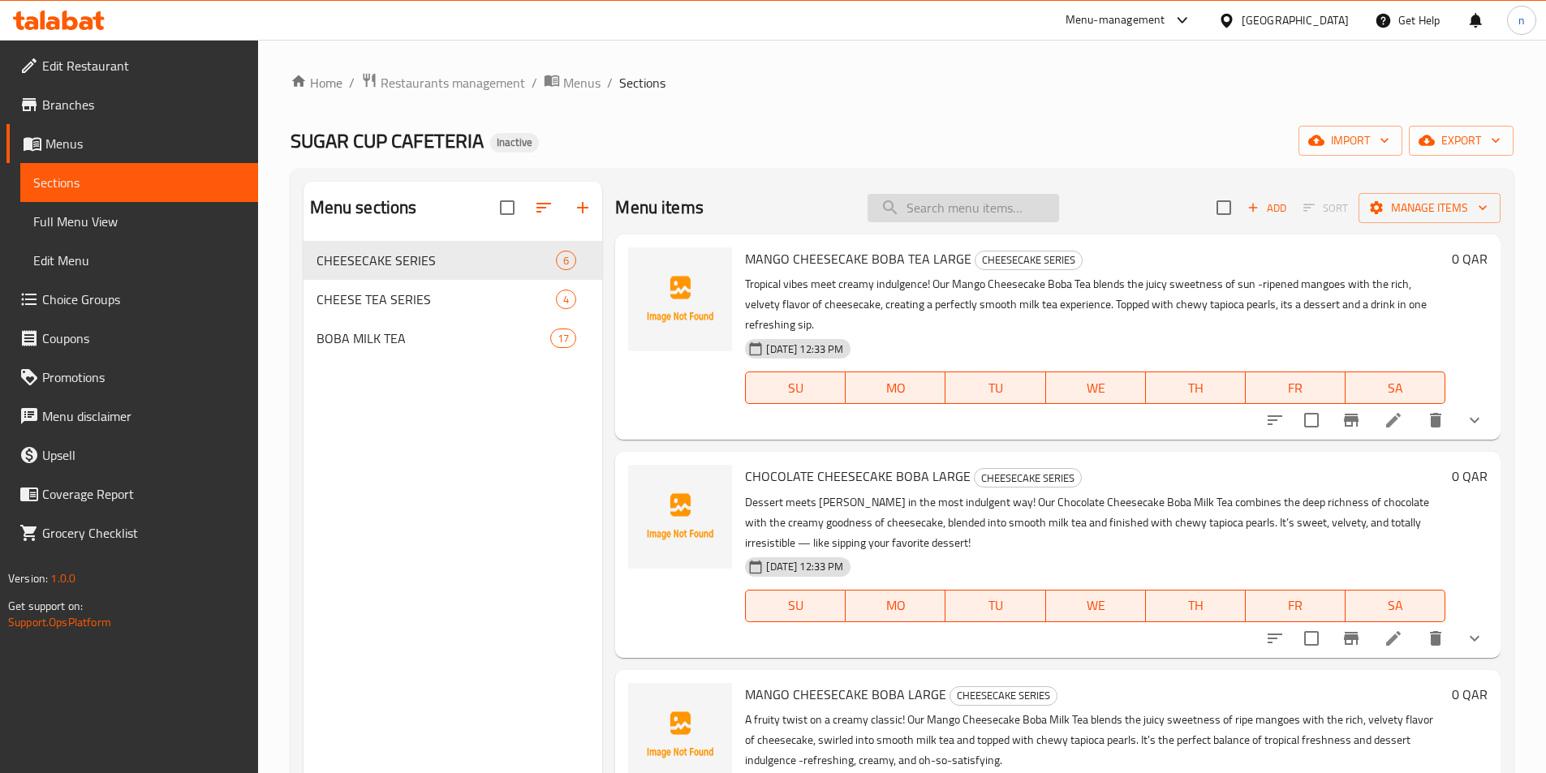
click at [933, 212] on input "search" at bounding box center [964, 208] width 192 height 28
paste input "MANGO CHEESECAKE BOBA TEA LARGE"
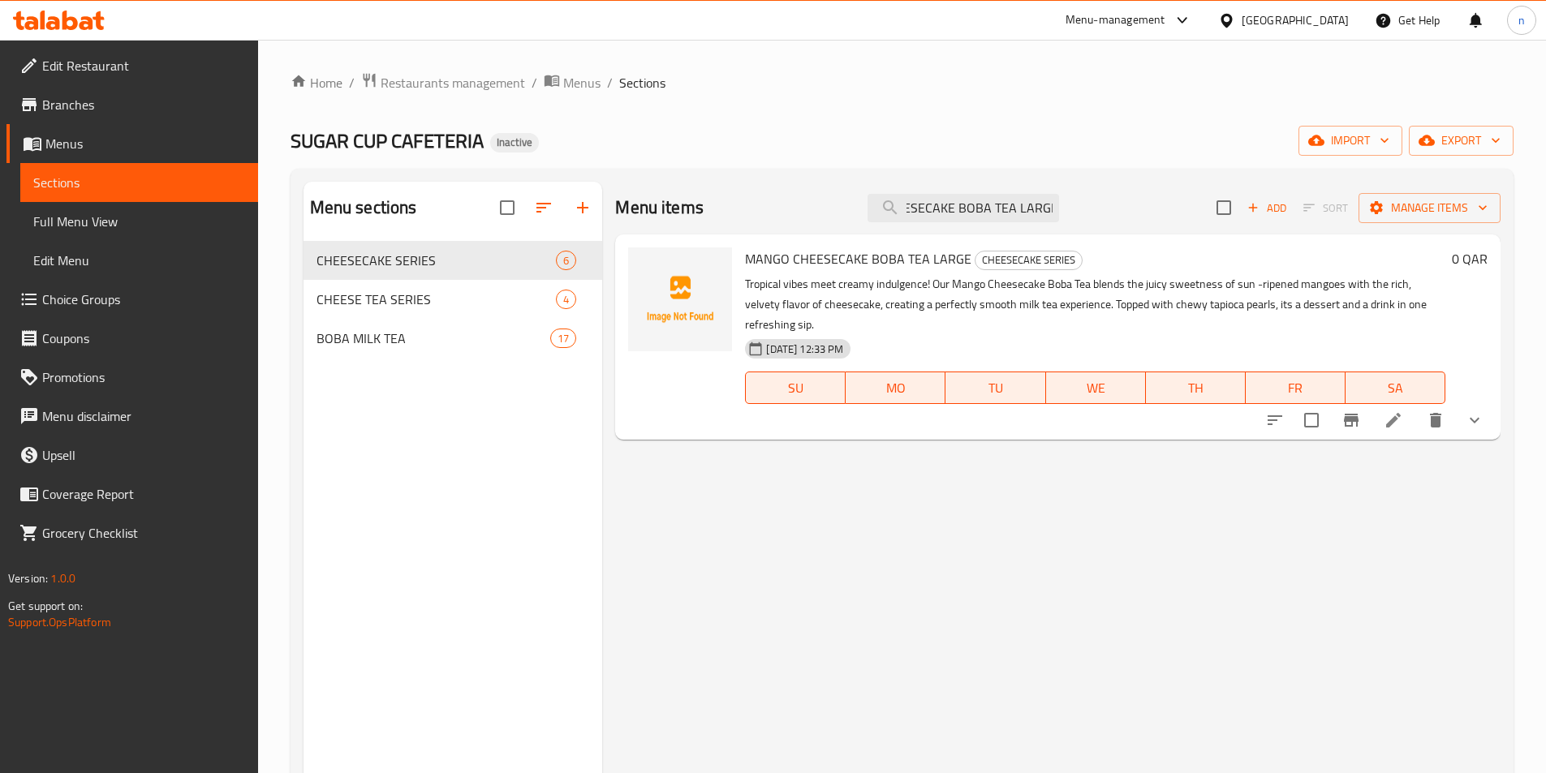
type input "MANGO CHEESECAKE BOBA TEA LARGE"
click at [1371, 424] on li at bounding box center [1393, 420] width 45 height 29
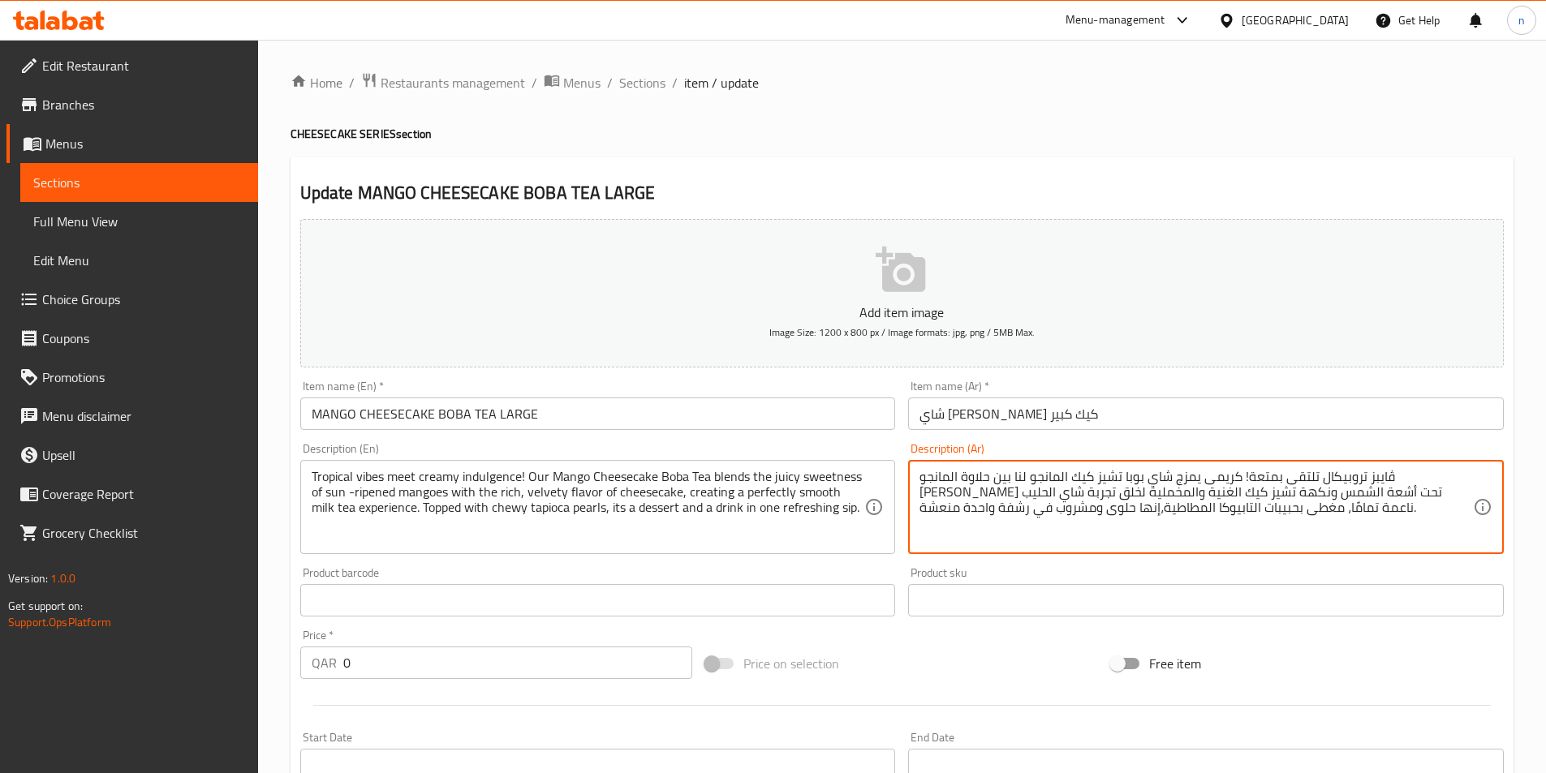
click at [1209, 489] on textarea "ڤايبز تروبيكال تلتقى بمتعة! كريمى يمزج شاي بوبا تشيز كيك المانجو لنا بين حلاوة …" at bounding box center [1195, 507] width 553 height 77
click at [1345, 487] on textarea "ڤايبز تروبيكال تلتقى بمتعة! كريمى يمزج شاي بوبا تشيز كيك المانجو لنا بين حلاوة …" at bounding box center [1195, 507] width 553 height 77
click at [1368, 469] on textarea "ڤايبز تروبيكال تلتقى بمتعة! كريمى يمزج شاي بوبا تشيز كيك المانجو لنا بين حلاوة …" at bounding box center [1195, 507] width 553 height 77
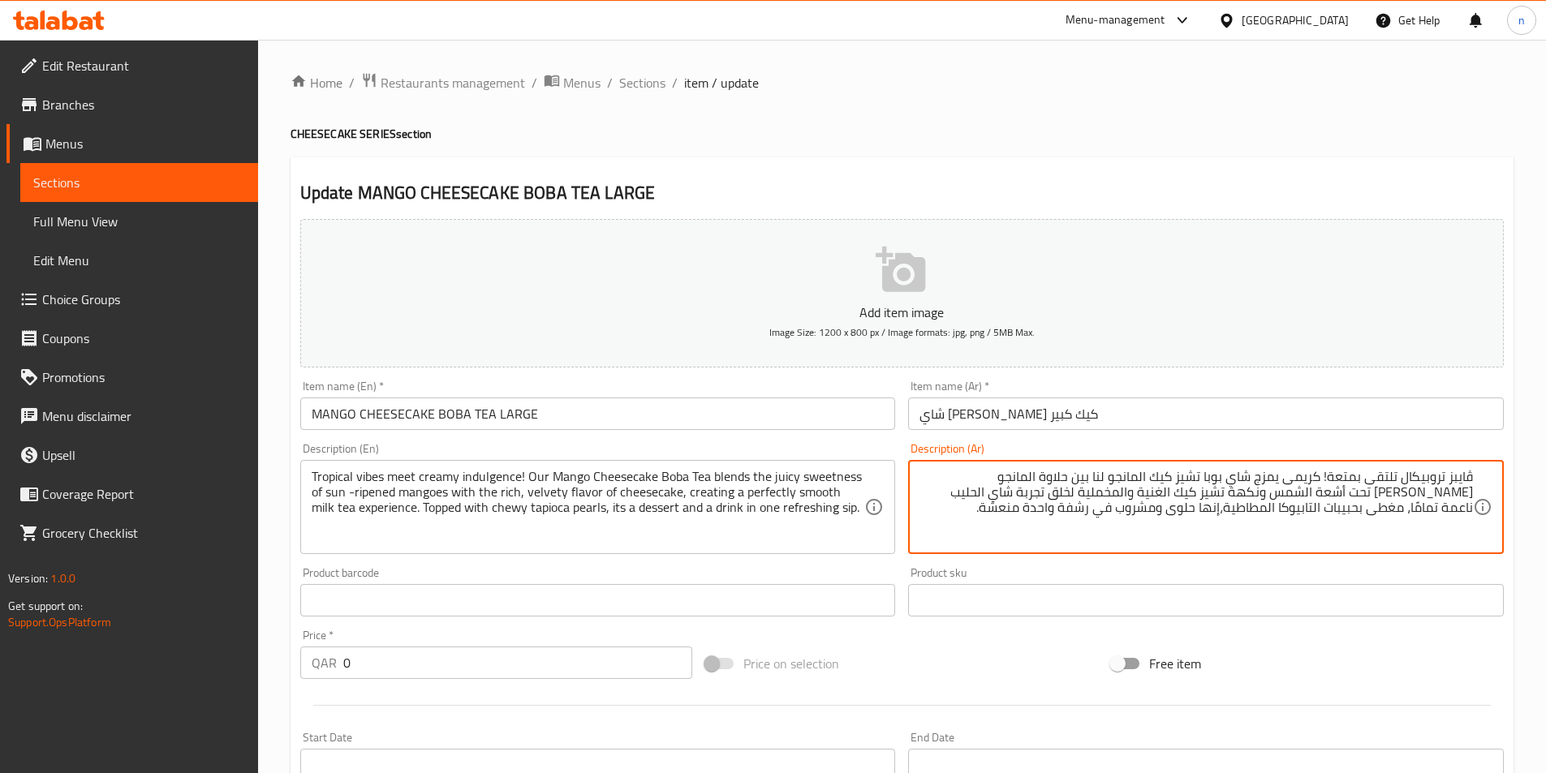
click at [1321, 477] on textarea "ڤايبز تروبيكال تلتقى بمتعة! كريمى يمزج شاي بوبا تشيز كيك المانجو لنا بين حلاوة …" at bounding box center [1195, 507] width 553 height 77
click at [1327, 480] on textarea "ڤايبز تروبيكال تلتقى بمتعة! كريمى يمزج شاي بوبا تشيز كيك المانجو لنا بين حلاوة …" at bounding box center [1195, 507] width 553 height 77
click at [1324, 476] on textarea "ڤايبز تروبيكال تلتقى بمتعة! كريمى يمزج شاي بوبا تشيز كيك المانجو لنا بين حلاوة …" at bounding box center [1195, 507] width 553 height 77
click at [1294, 484] on textarea "ڤايبز تروبيكال تلتقى بمتعة كريمى يمزج شاي بوبا تشيز كيك المانجو لنا بين حلاوة ا…" at bounding box center [1195, 507] width 553 height 77
click at [1287, 481] on textarea "ڤايبز تروبيكال تلتقى بمتعة كريمى يمزج شاي بوبا تشيز كيك المانجو لنا بين حلاوة ا…" at bounding box center [1195, 507] width 553 height 77
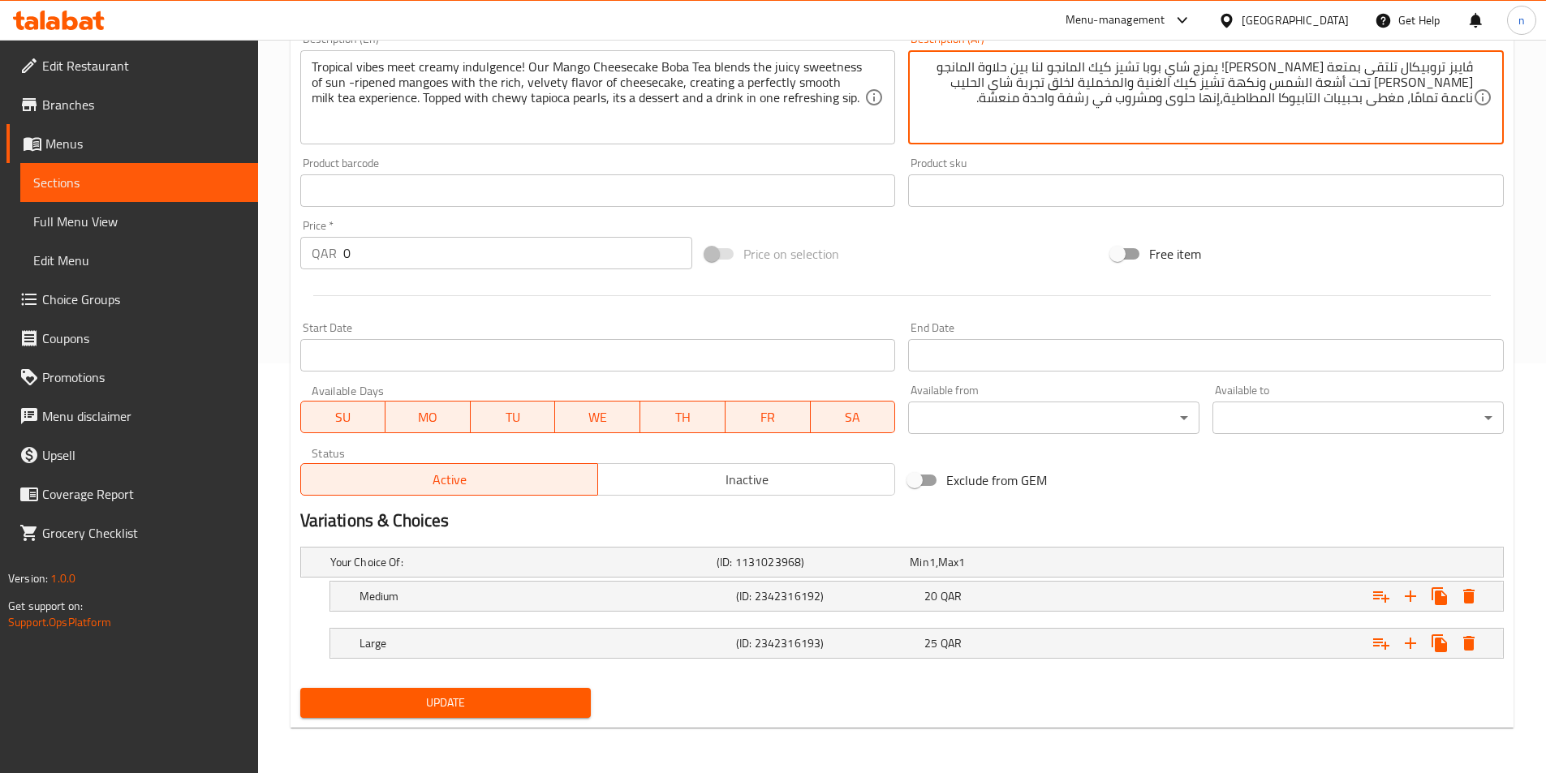
type textarea "ڤايبز تروبيكال تلتقى بمتعة كريمى! يمزج شاي بوبا تشيز كيك المانجو لنا بين حلاوة …"
click at [515, 704] on span "Update" at bounding box center [445, 703] width 265 height 20
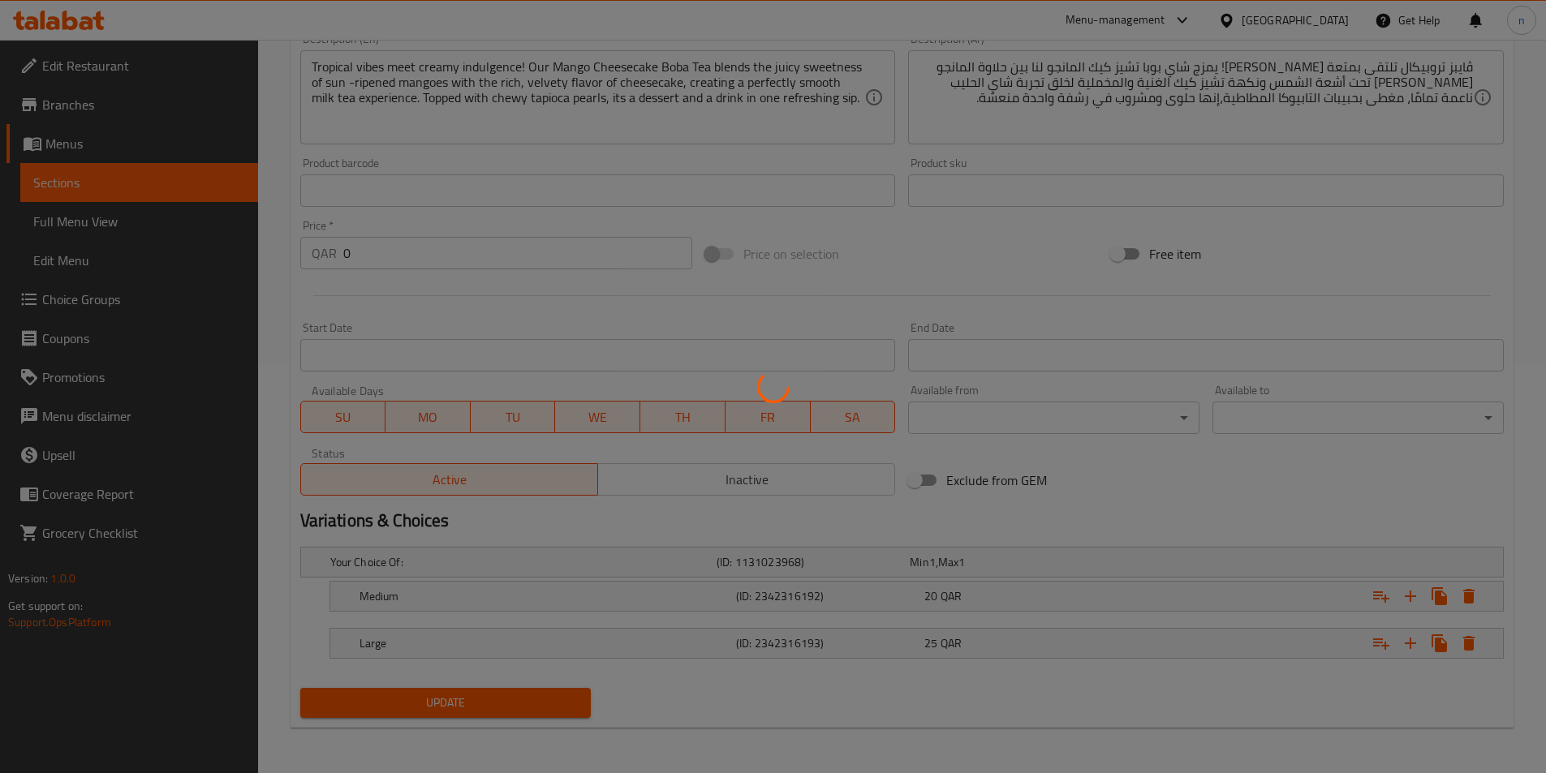
scroll to position [4, 0]
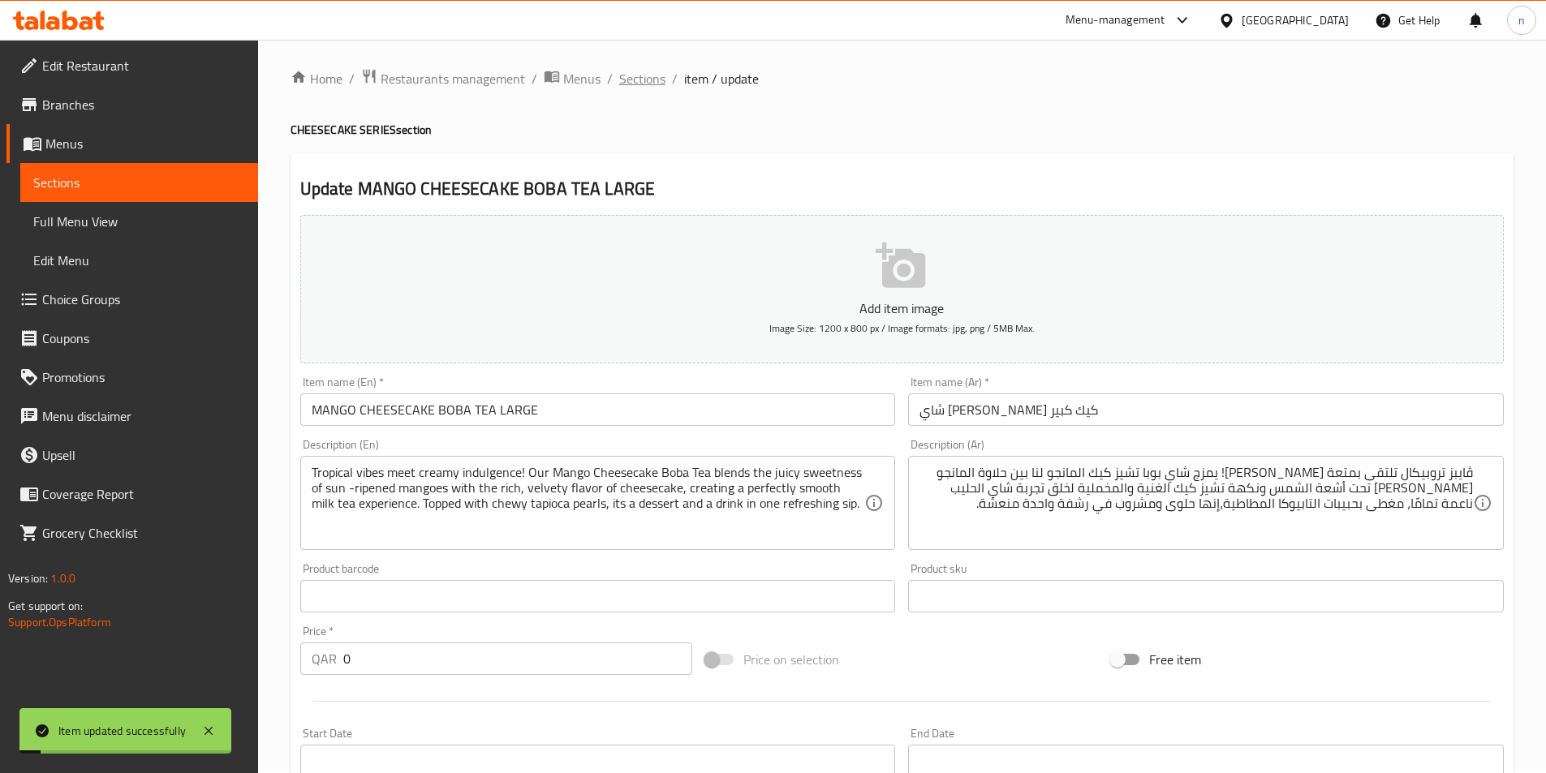
click at [648, 84] on span "Sections" at bounding box center [642, 78] width 46 height 19
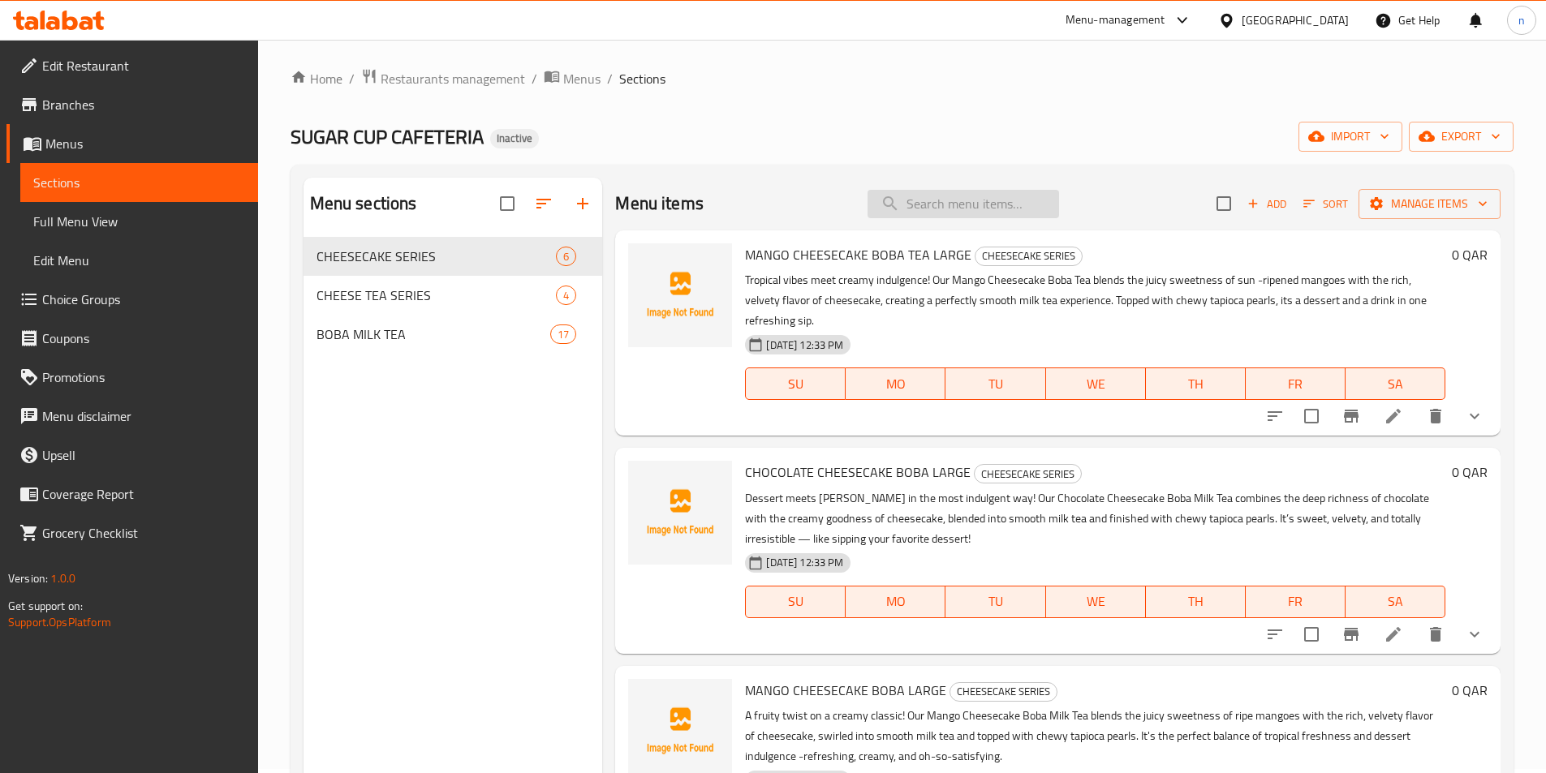
click at [975, 218] on div "Menu items Add Sort Manage items" at bounding box center [1057, 204] width 885 height 53
click at [975, 211] on input "search" at bounding box center [964, 204] width 192 height 28
paste input "TARO CHEESECAKE BOBA TEA"
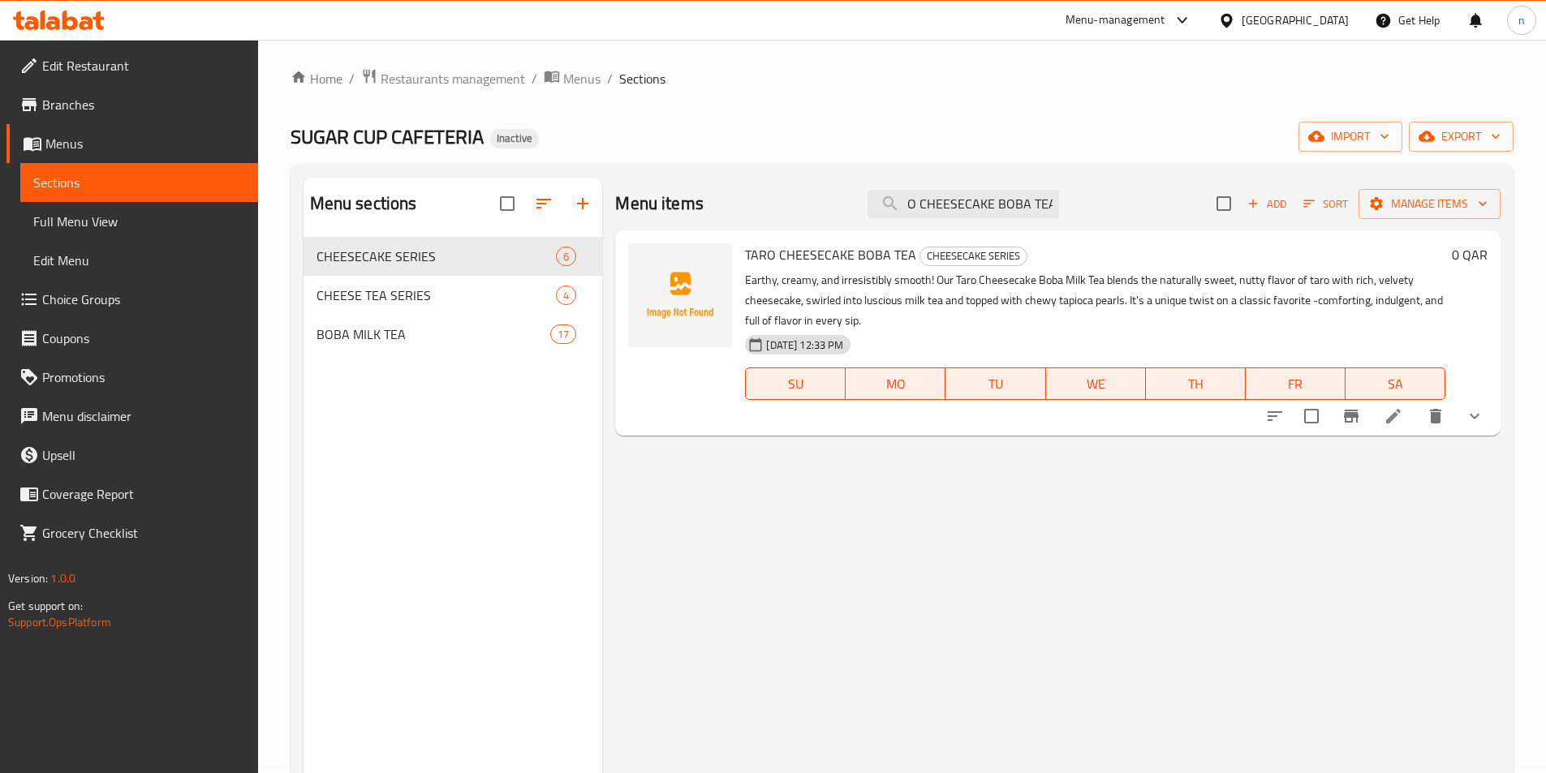
type input "TARO CHEESECAKE BOBA TEA"
click at [1388, 426] on icon at bounding box center [1393, 416] width 19 height 19
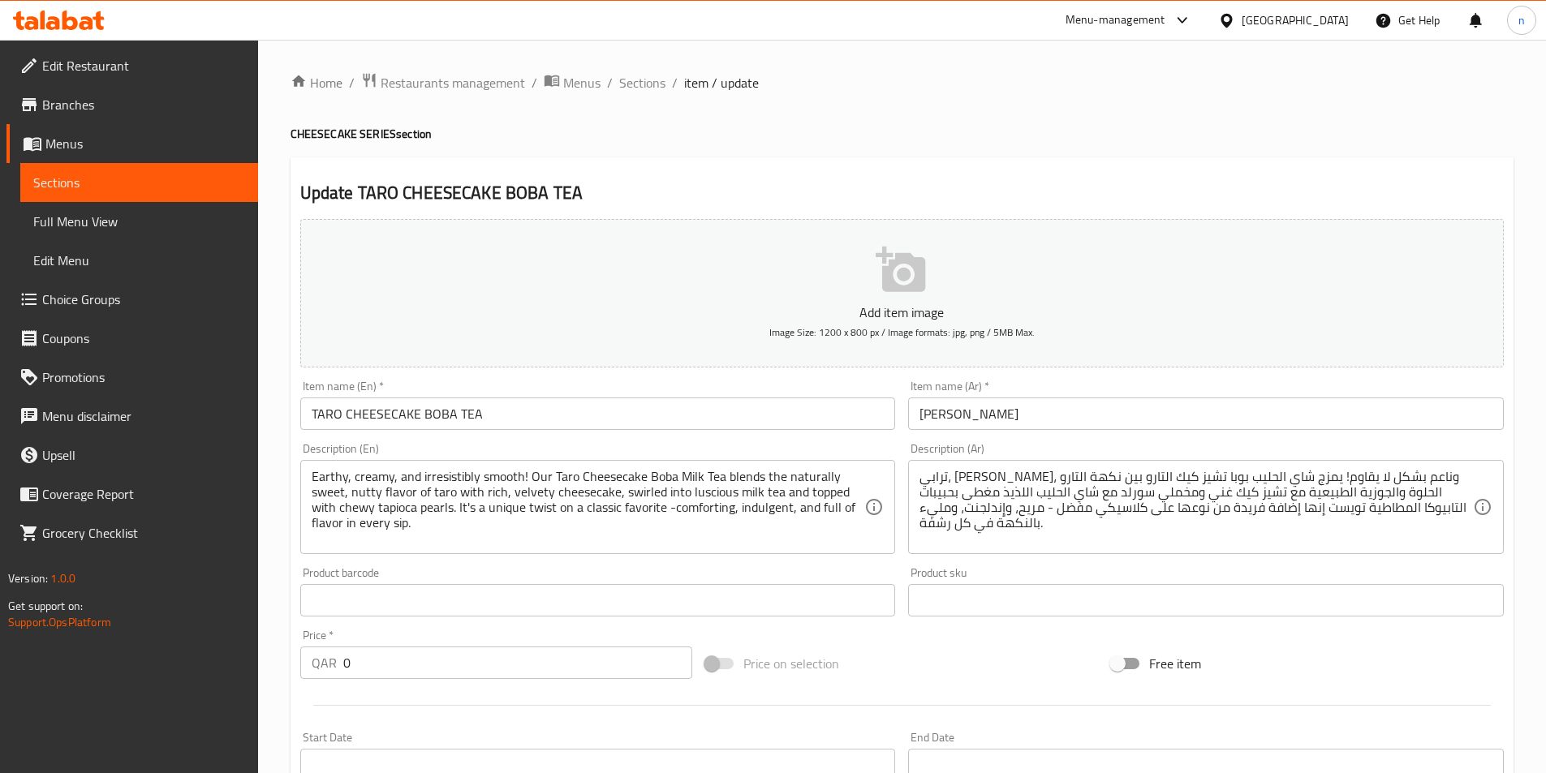
click at [1128, 472] on div at bounding box center [773, 386] width 1546 height 773
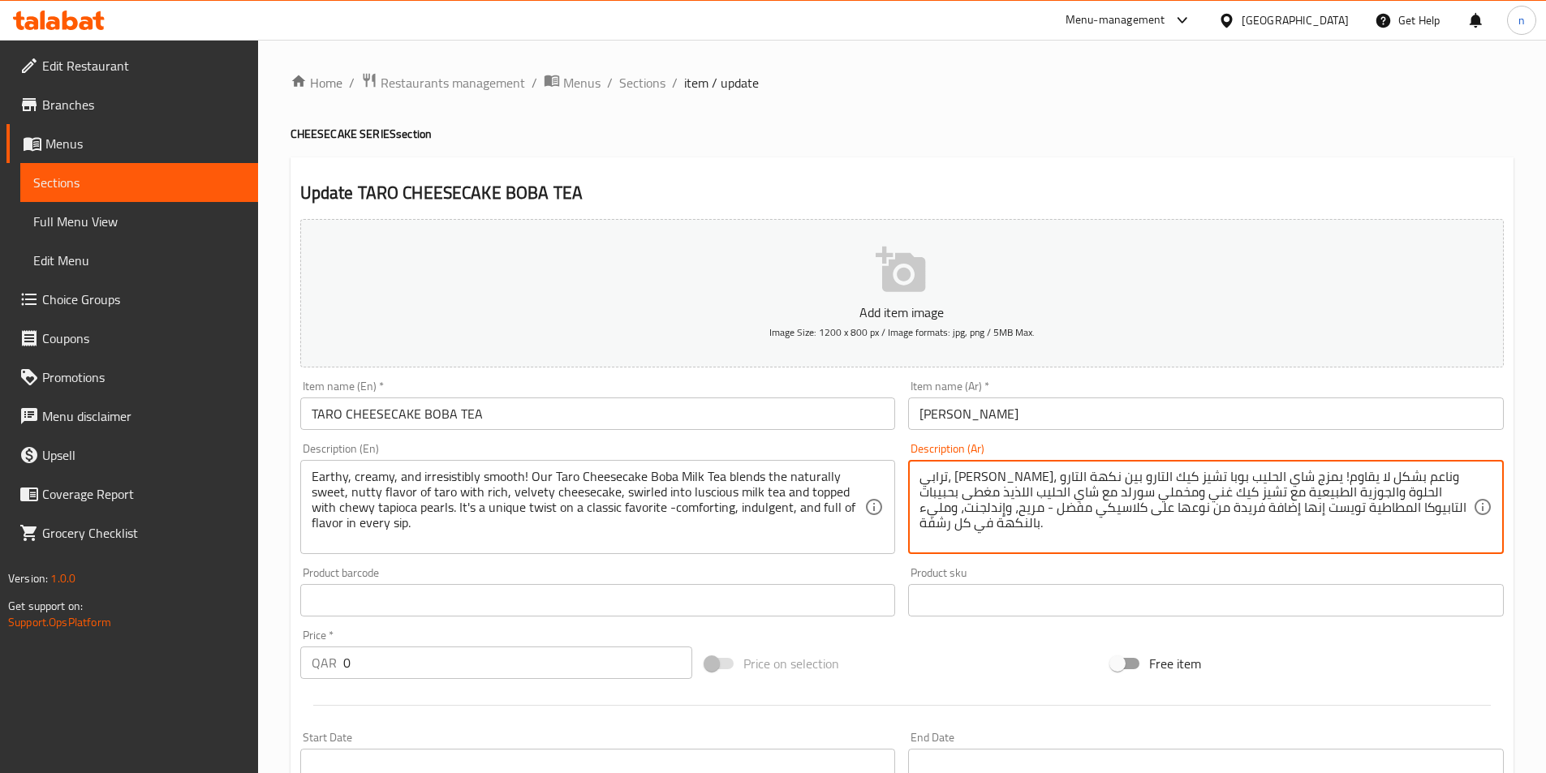
click at [1134, 476] on textarea "[PERSON_NAME]، [PERSON_NAME]، وناعم بشكل لا يقاوم! يمزج شاي الحليب بوبا تشيز كي…" at bounding box center [1195, 507] width 553 height 77
click at [1087, 511] on textarea "[PERSON_NAME]، [PERSON_NAME]، وناعم بشكل لا يقاوم! يمزج شاي الحليب بوبا تشيز كي…" at bounding box center [1195, 507] width 553 height 77
drag, startPoint x: 1381, startPoint y: 512, endPoint x: 1390, endPoint y: 511, distance: 9.0
click at [1383, 511] on textarea "[PERSON_NAME]، [PERSON_NAME]، وناعم بشكل لا يقاوم! يمزج شاي الحليب بوبا تشيز كي…" at bounding box center [1195, 507] width 553 height 77
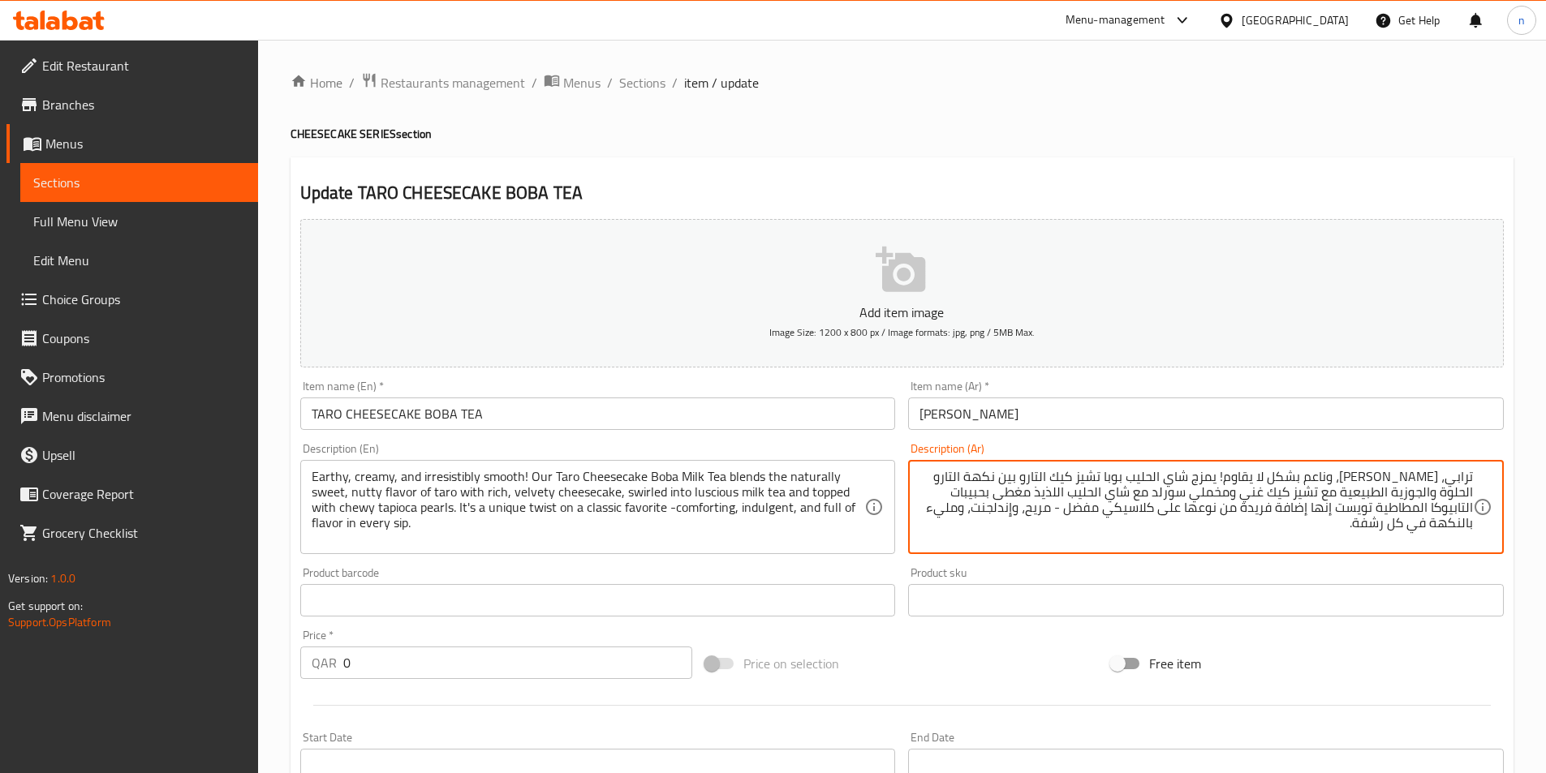
click at [1394, 509] on textarea "[PERSON_NAME]، [PERSON_NAME]، وناعم بشكل لا يقاوم! يمزج شاي الحليب بوبا تشيز كي…" at bounding box center [1195, 507] width 553 height 77
click at [1374, 511] on textarea "ترابي، كريمي، وناعم بشكل لا يقاوم! يمزج شاي الحليب بوبا تشيز كيك التارو بين نكه…" at bounding box center [1195, 507] width 553 height 77
paste textarea "ويست"
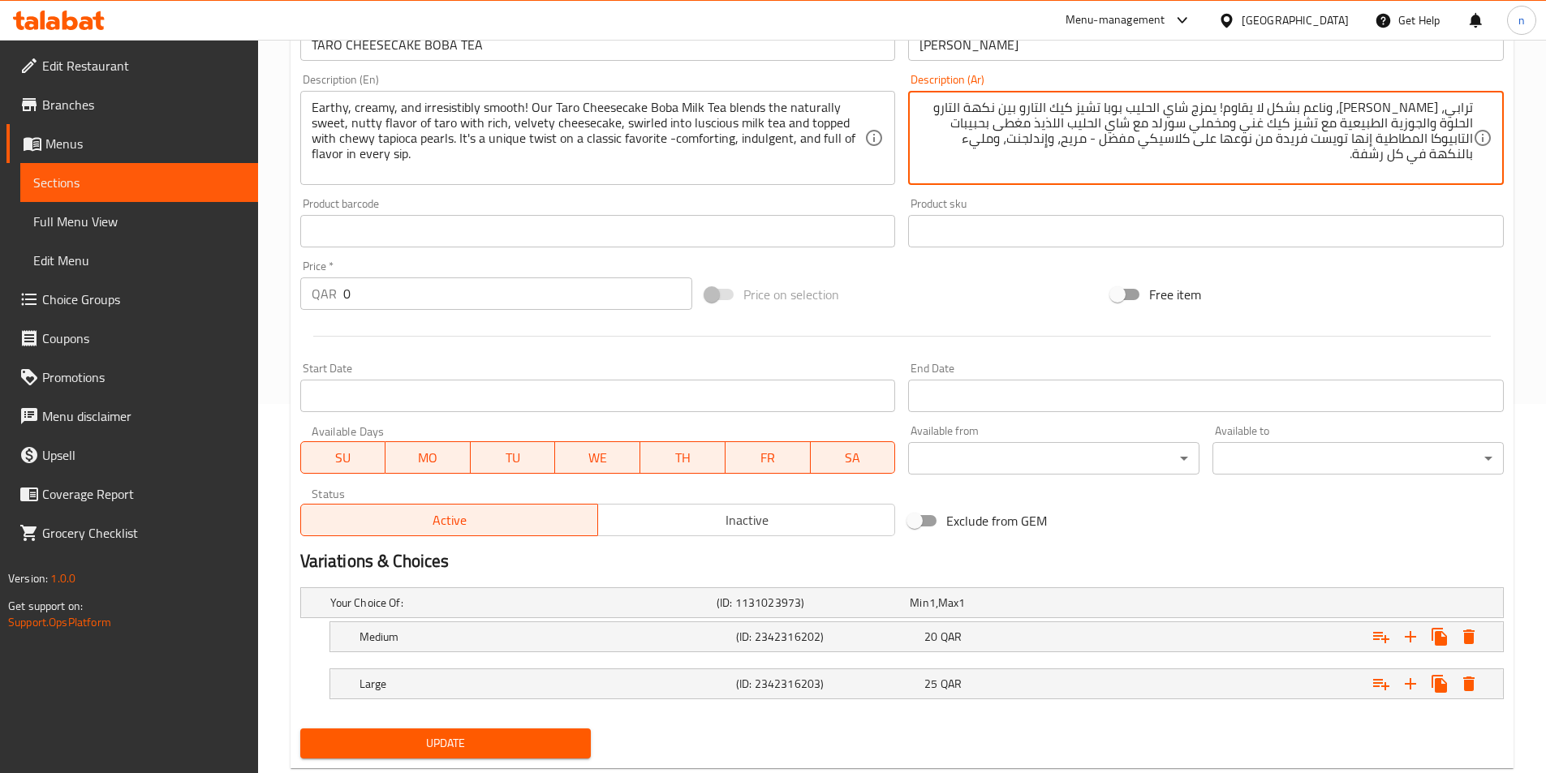
scroll to position [410, 0]
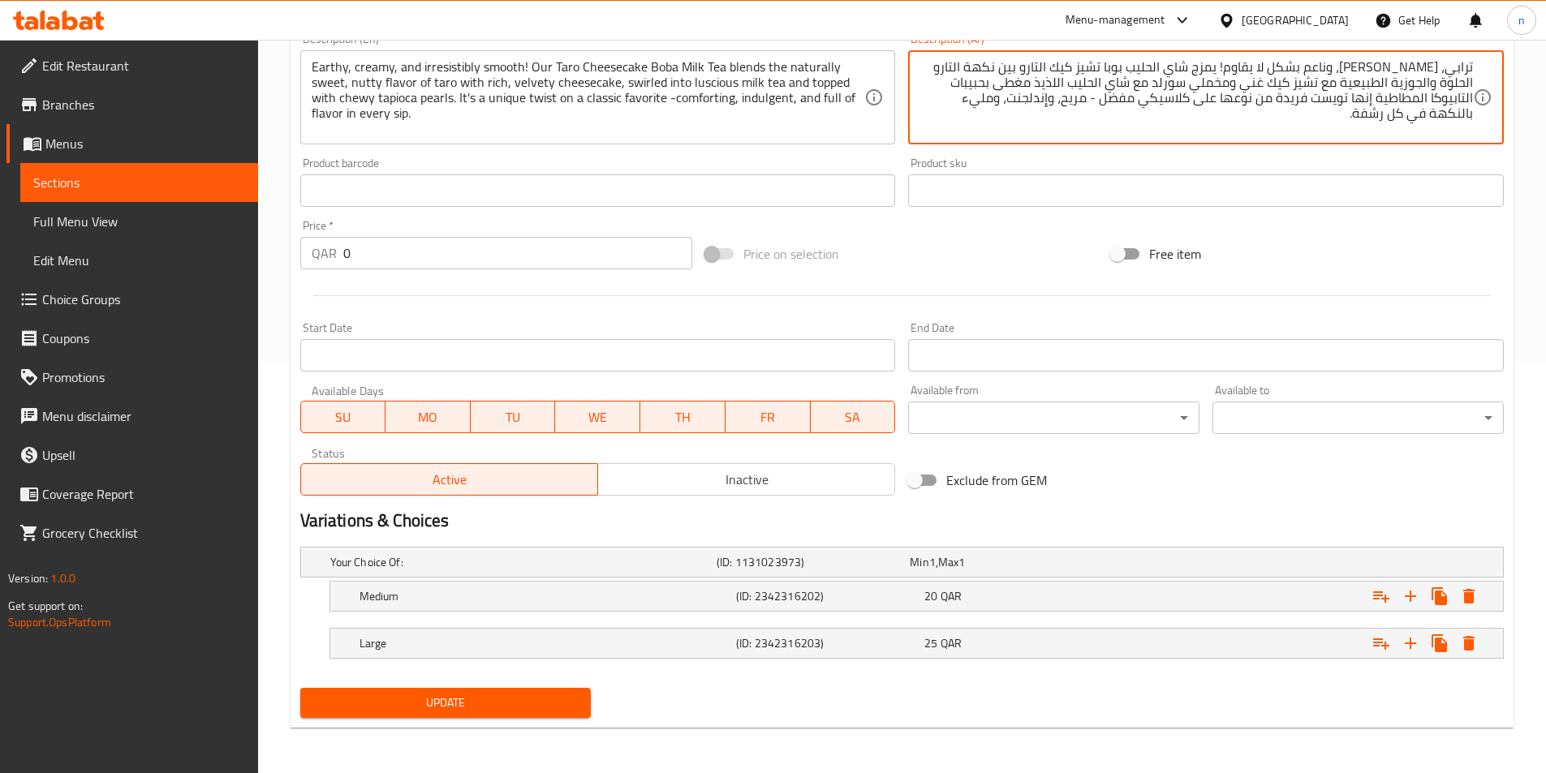
type textarea "ترابي، كريمي، وناعم بشكل لا يقاوم! يمزج شاي الحليب بوبا تشيز كيك التارو بين نكه…"
click at [540, 722] on div "Update" at bounding box center [446, 703] width 304 height 43
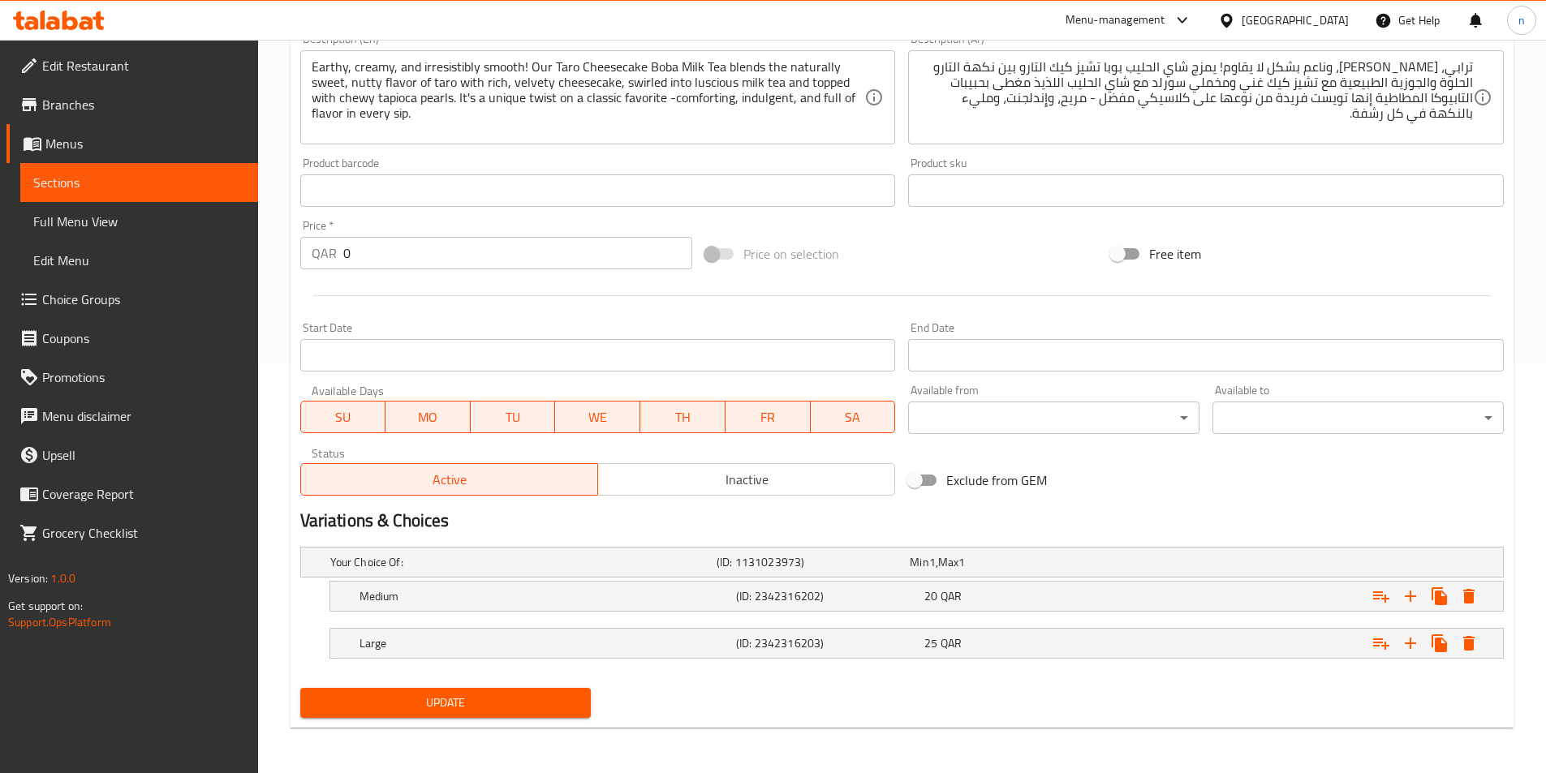
click at [534, 714] on button "Update" at bounding box center [445, 703] width 291 height 30
click at [500, 704] on span "Update" at bounding box center [445, 703] width 265 height 20
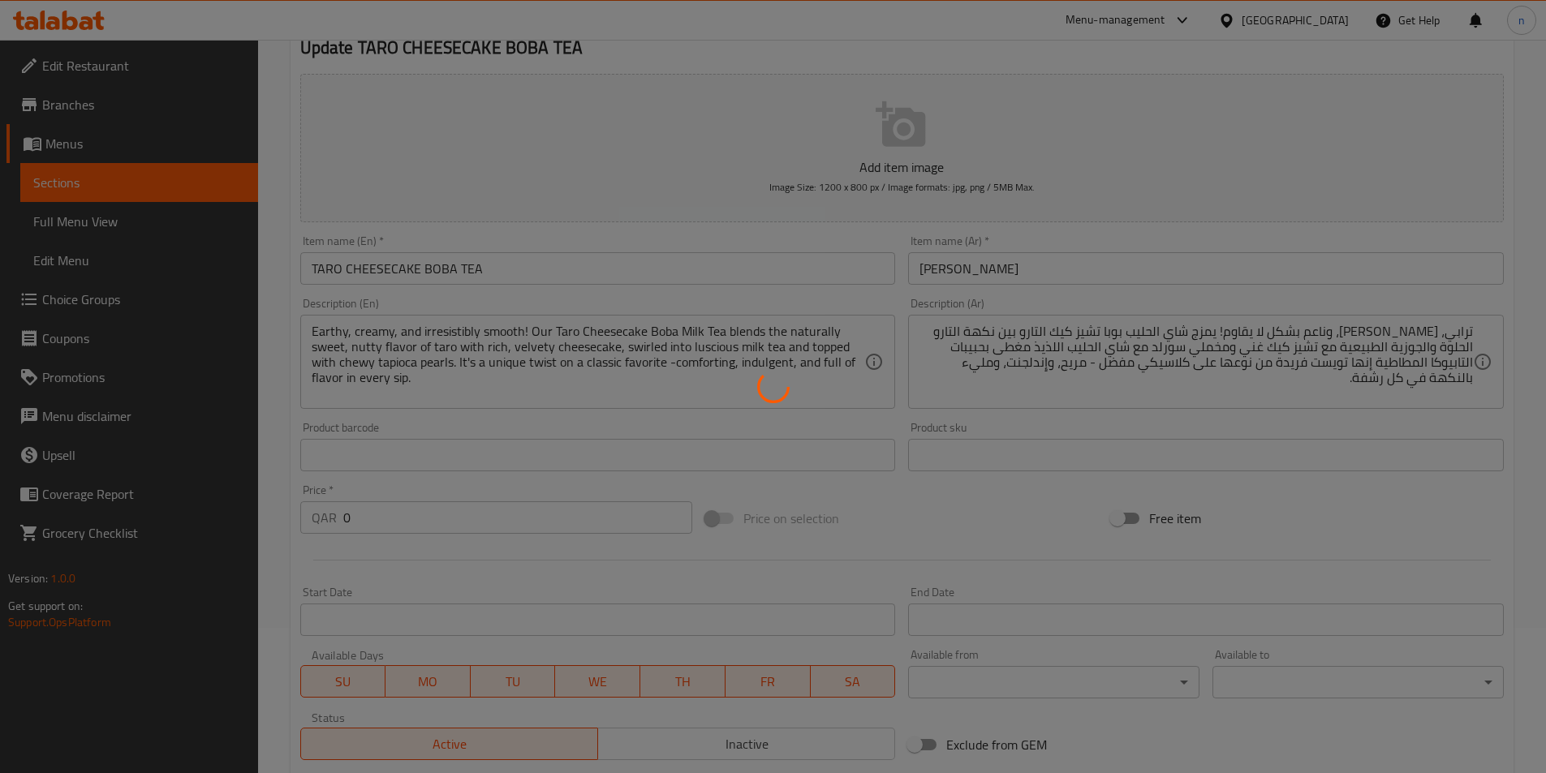
scroll to position [0, 0]
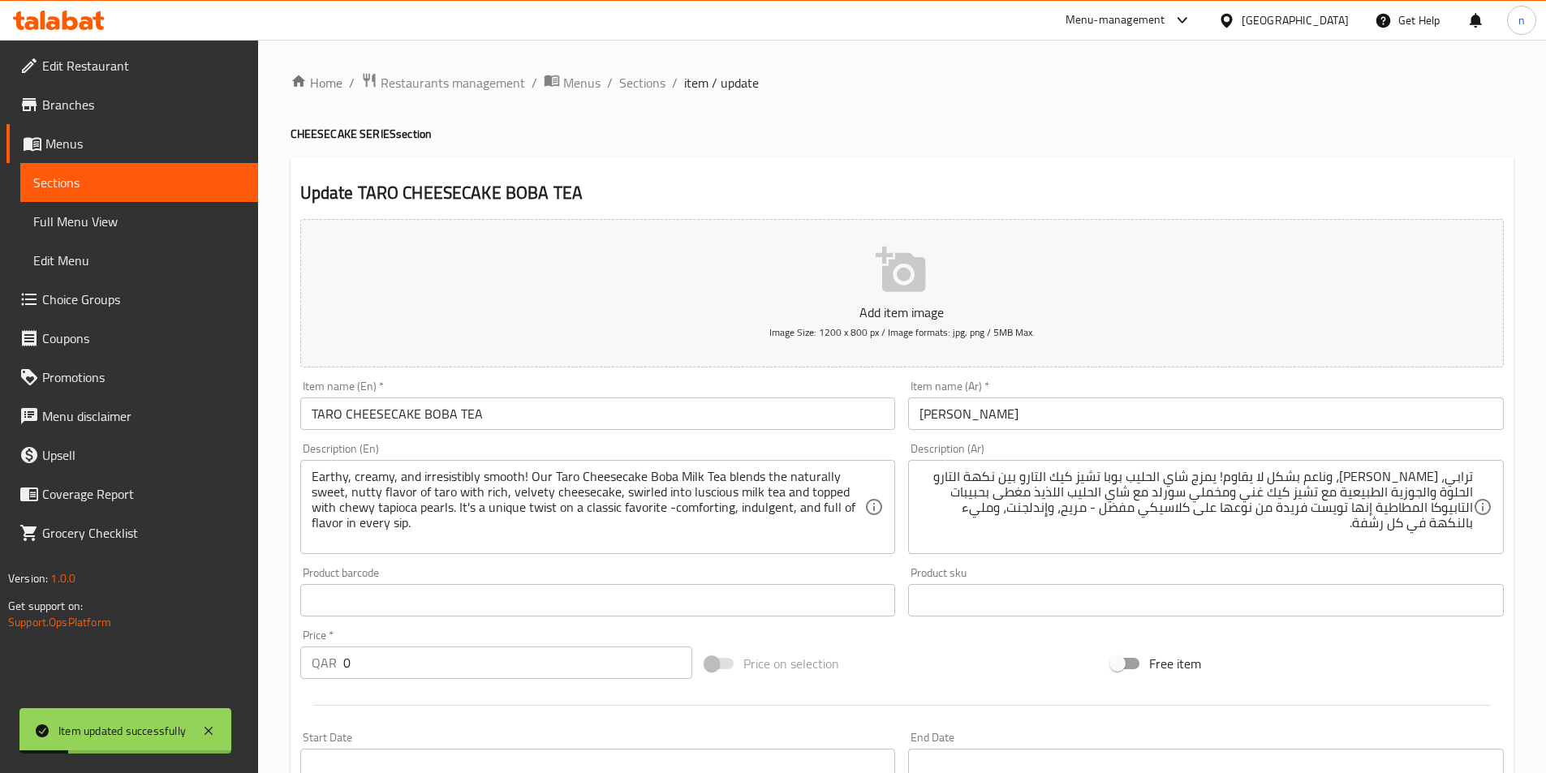
click at [639, 85] on span "Sections" at bounding box center [642, 82] width 46 height 19
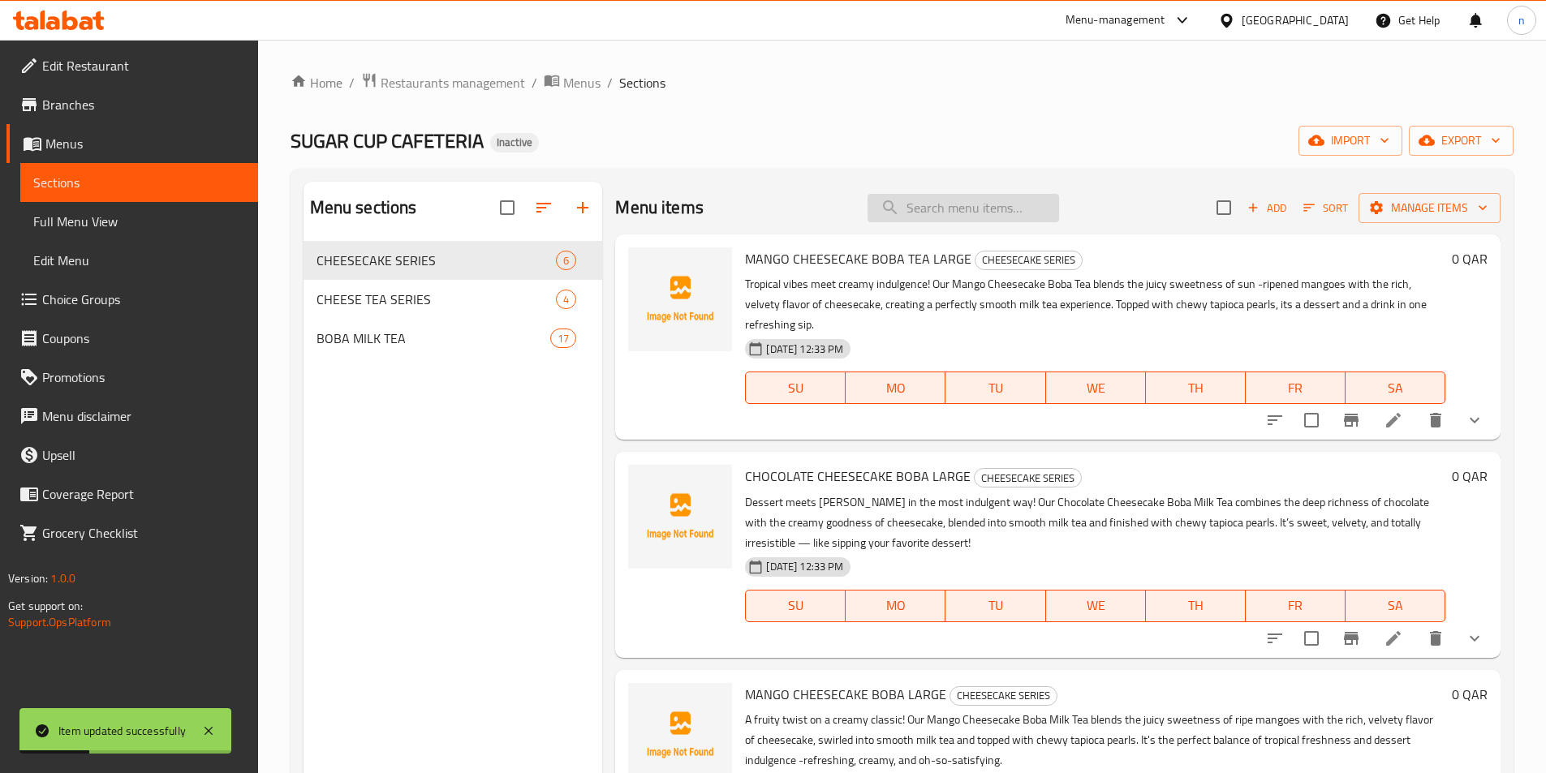
click at [990, 210] on input "search" at bounding box center [964, 208] width 192 height 28
paste input "MANGO CHEESE TEA"
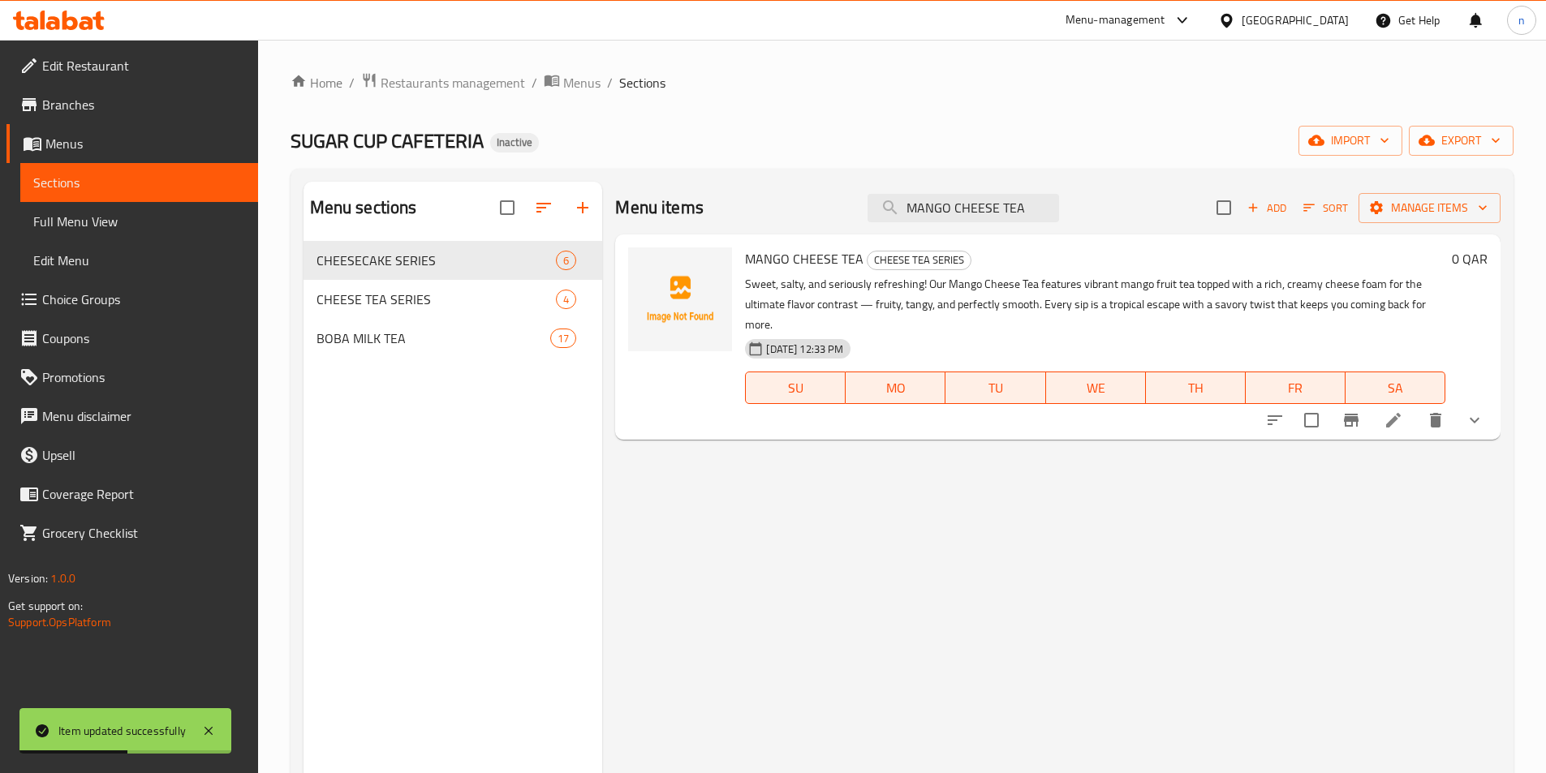
type input "MANGO CHEESE TEA"
click at [1393, 428] on icon at bounding box center [1393, 420] width 19 height 19
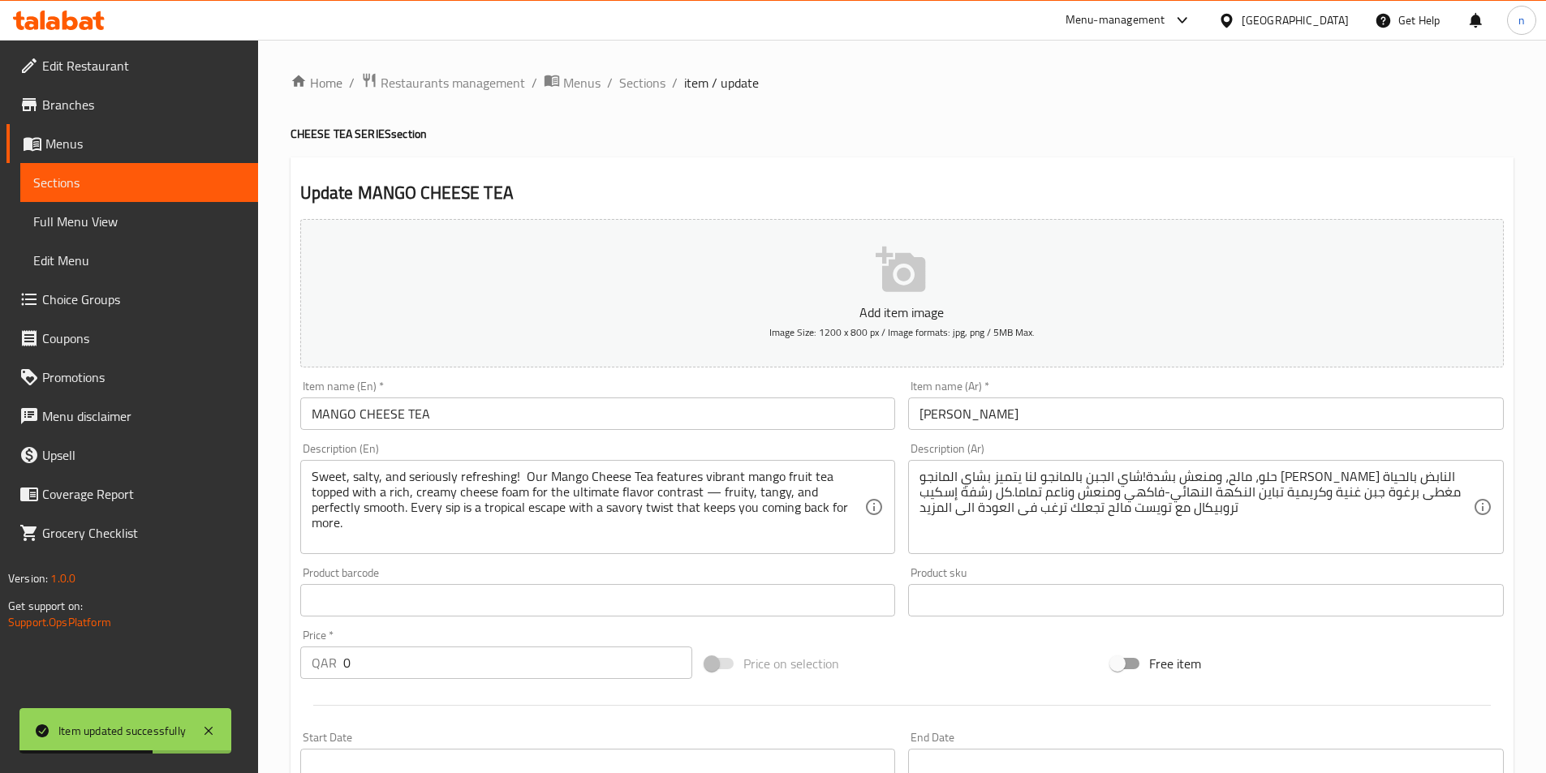
click at [1129, 464] on div "حلو، مالح، ومنعش بشدة!شاي الجبن بالمانجو لنا يتميز بشاي المانجو الفاكهي النابض …" at bounding box center [1206, 507] width 596 height 94
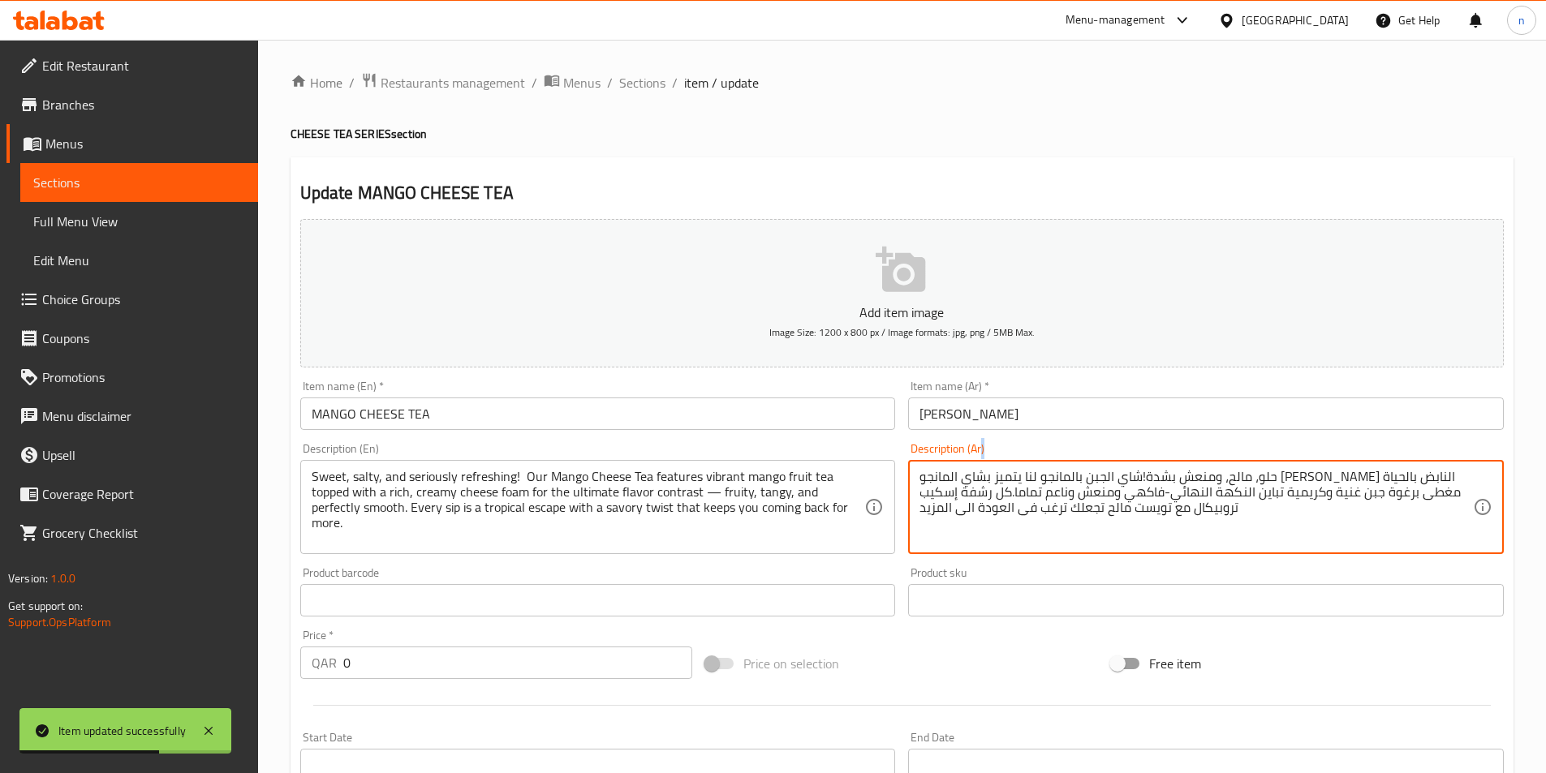
click at [1129, 464] on div "حلو، مالح، ومنعش بشدة!شاي الجبن بالمانجو لنا يتميز بشاي المانجو الفاكهي النابض …" at bounding box center [1206, 507] width 596 height 94
click at [1130, 489] on textarea "حلو، مالح، ومنعش بشدة!شاي الجبن بالمانجو لنا يتميز بشاي المانجو الفاكهي النابض …" at bounding box center [1195, 507] width 553 height 77
click at [1102, 483] on textarea "حلو، مالح، ومنعش بشدة!شاي الجبن بالمانجو لنا يتميز بشاي المانجو الفاكهي النابض …" at bounding box center [1195, 507] width 553 height 77
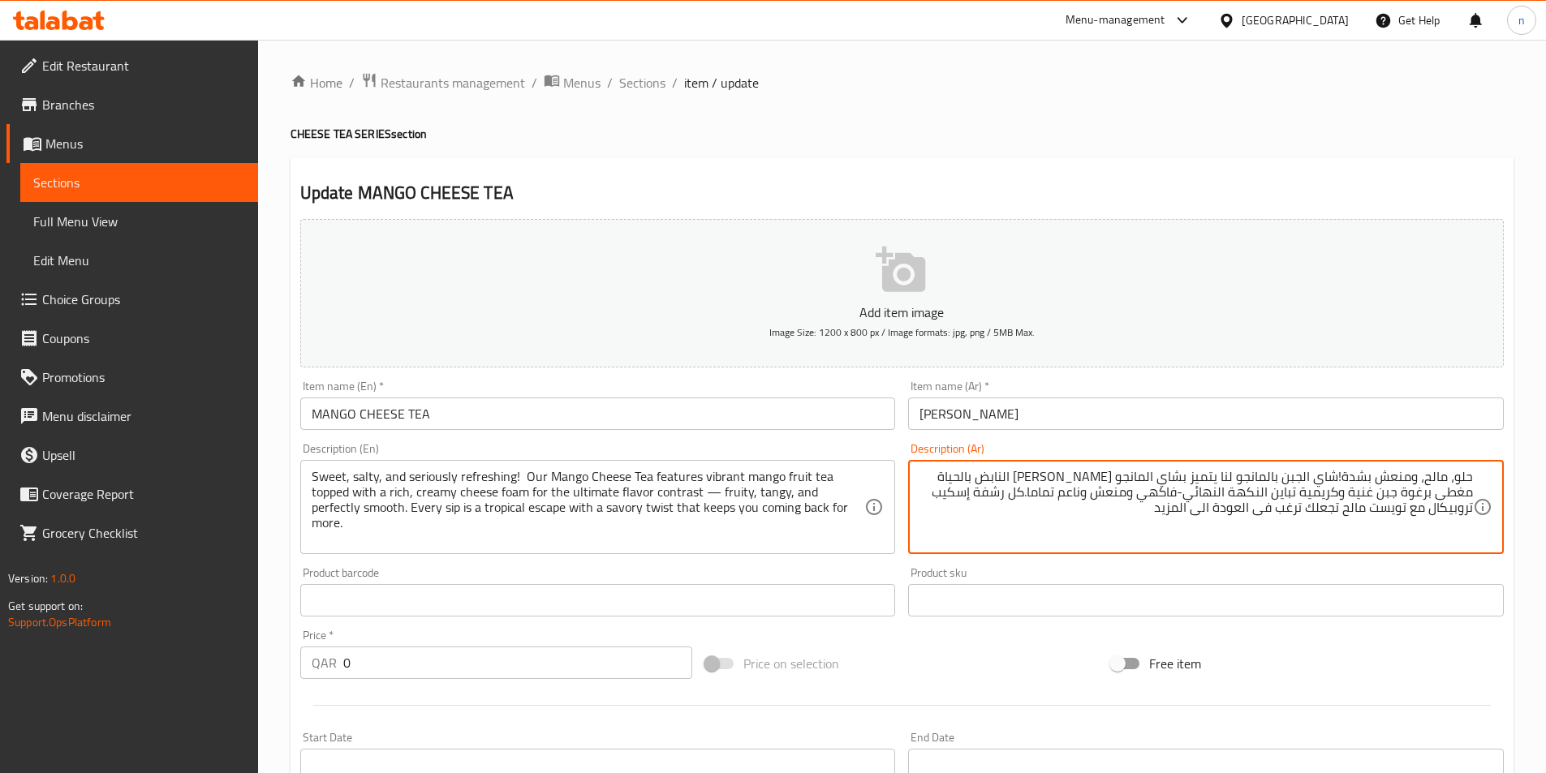
click at [1117, 497] on textarea "حلو، مالح، ومنعش بشدة!شاي الجبن بالمانجو لنا يتميز بشاي المانجو الفاكهي النابض …" at bounding box center [1195, 507] width 553 height 77
click at [1070, 478] on textarea "حلو، مالح، ومنعش بشدة!شاي الجبن بالمانجو لنا يتميز بشاي المانجو الفاكهي النابض …" at bounding box center [1195, 507] width 553 height 77
click at [1090, 476] on textarea "حلو، مالح، ومنعش بشدة!شاي الجبن بالمانجو لنا يتميز بشاي المانجو الفاكهي النابض …" at bounding box center [1195, 507] width 553 height 77
click at [1162, 479] on textarea "حلو، مالح، ومنعش بشدة!شاي الجبن بالمانجو لنا يتميز بشاي المانجو النابض بالحياة …" at bounding box center [1195, 507] width 553 height 77
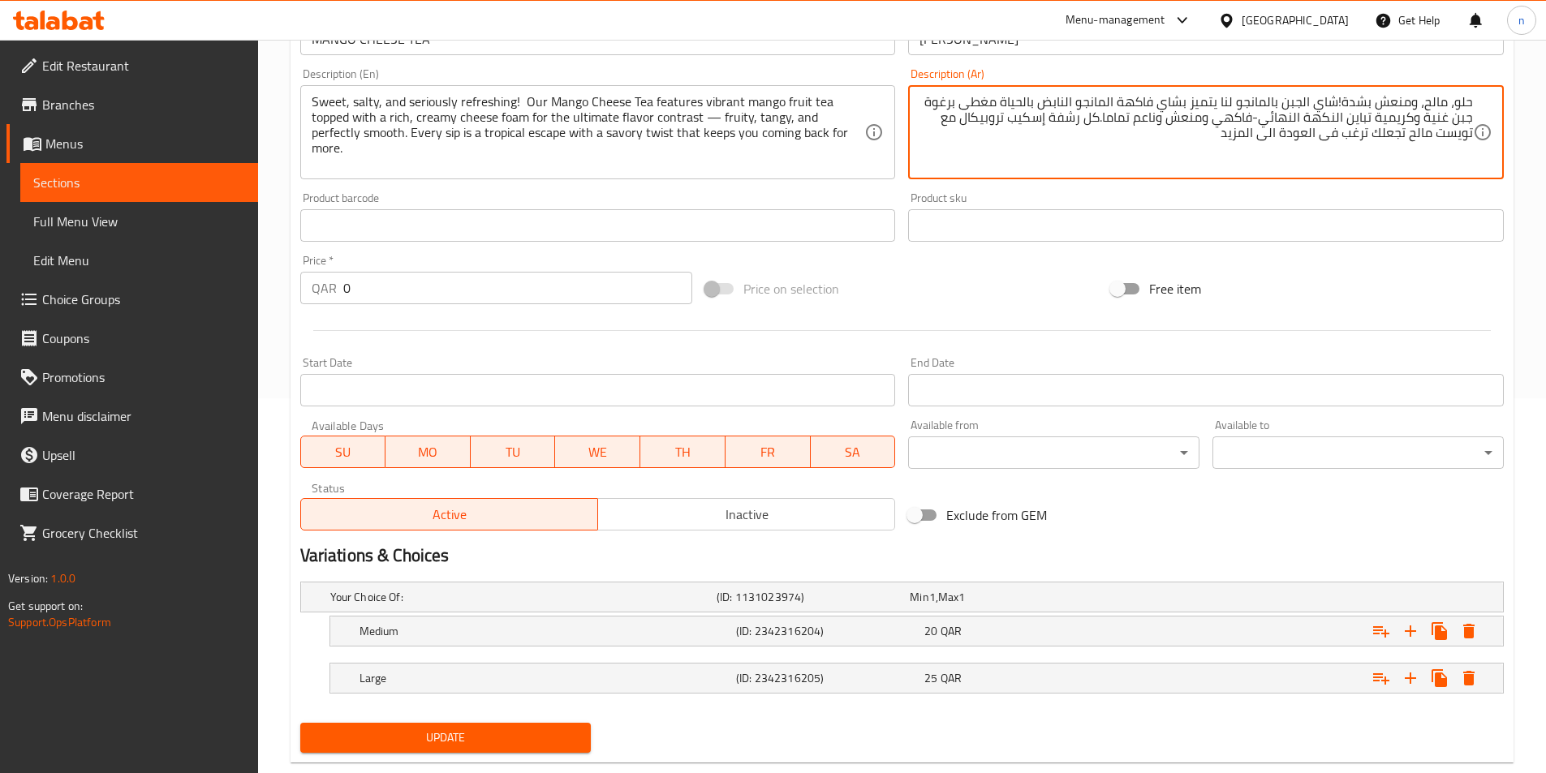
scroll to position [406, 0]
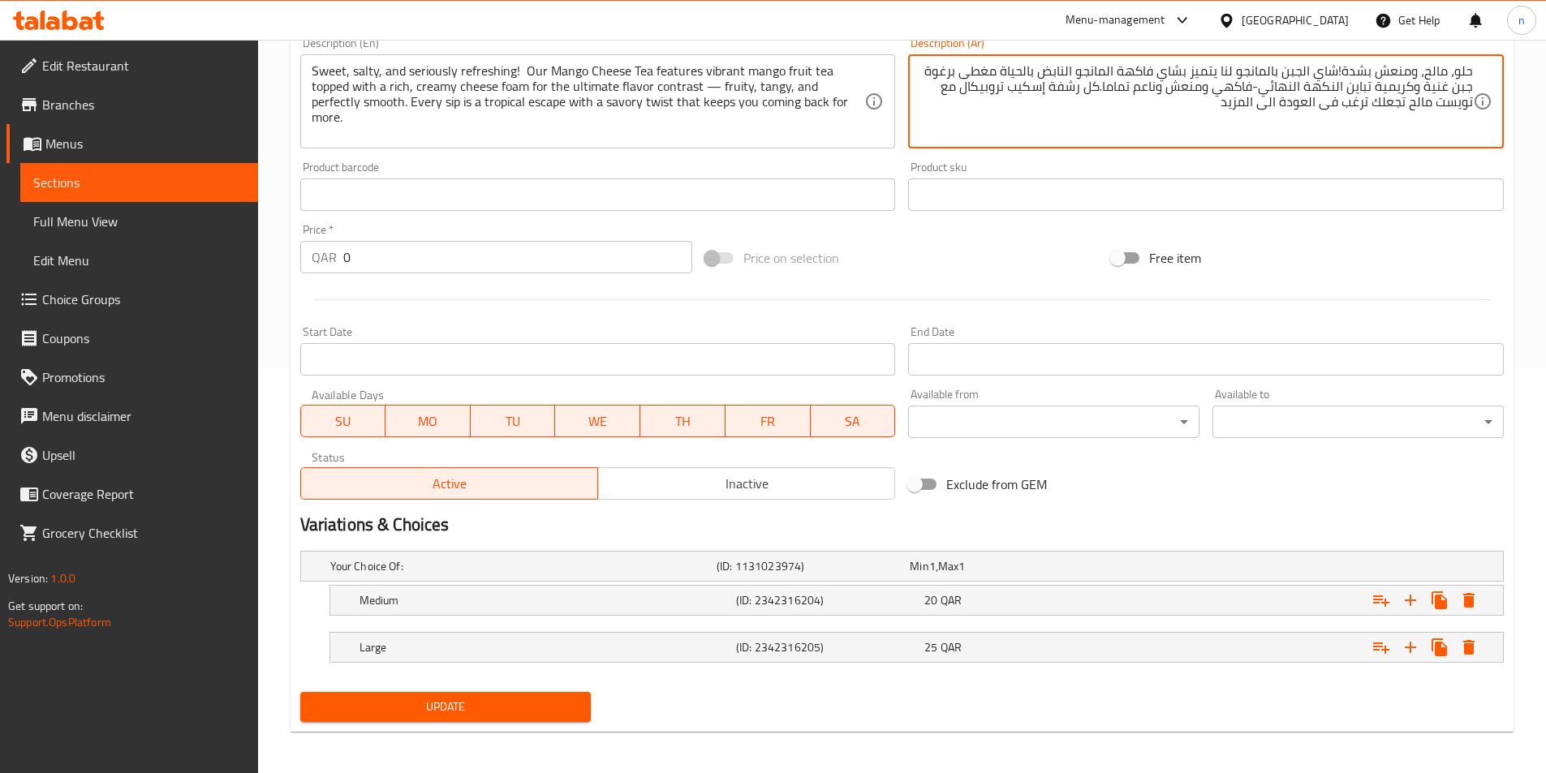
type textarea "حلو، مالح، ومنعش بشدة!شاي الجبن بالمانجو لنا يتميز بشاي فاكهة المانجو النابض با…"
click at [377, 713] on span "Update" at bounding box center [445, 707] width 265 height 20
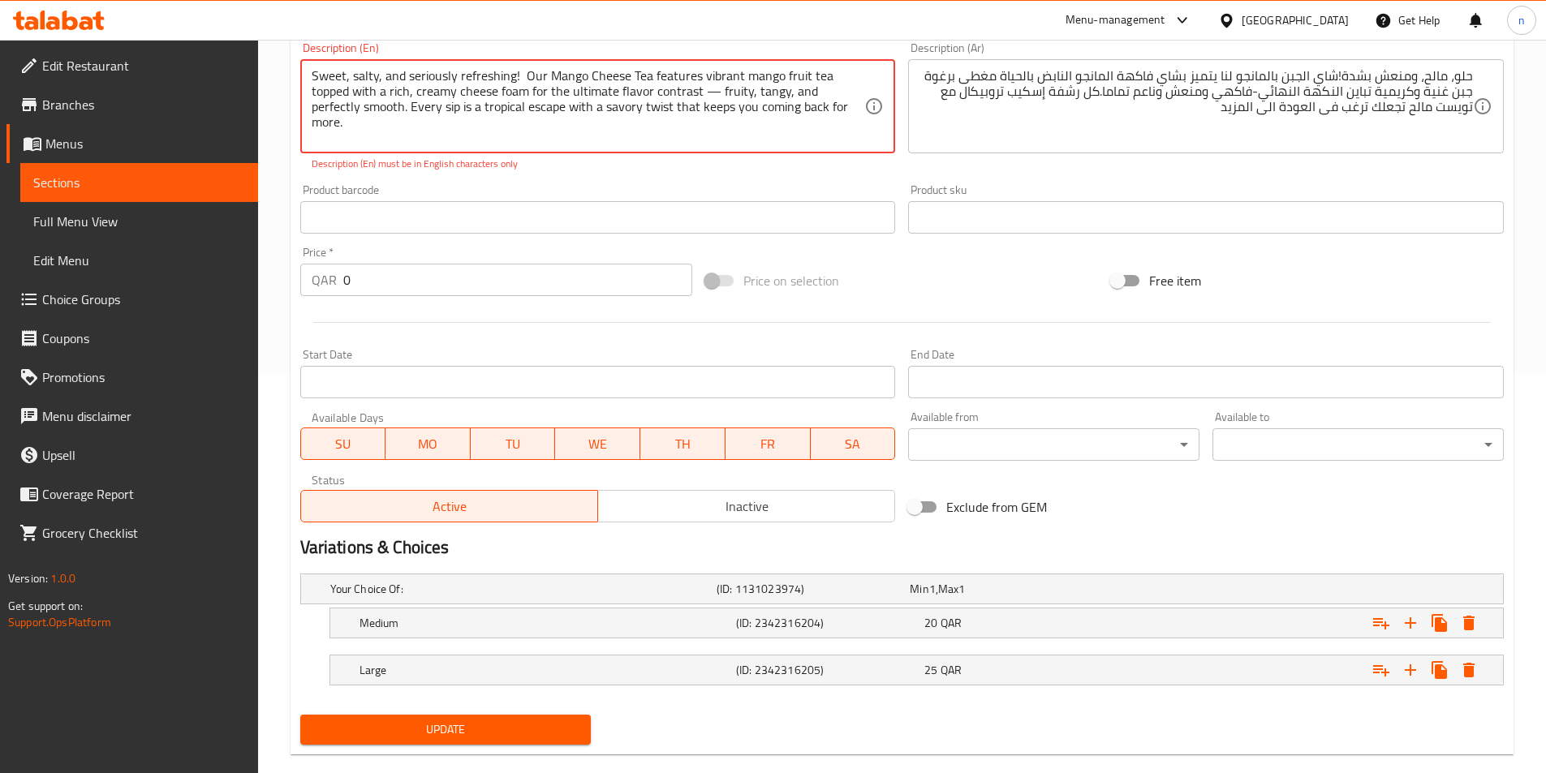
scroll to position [325, 0]
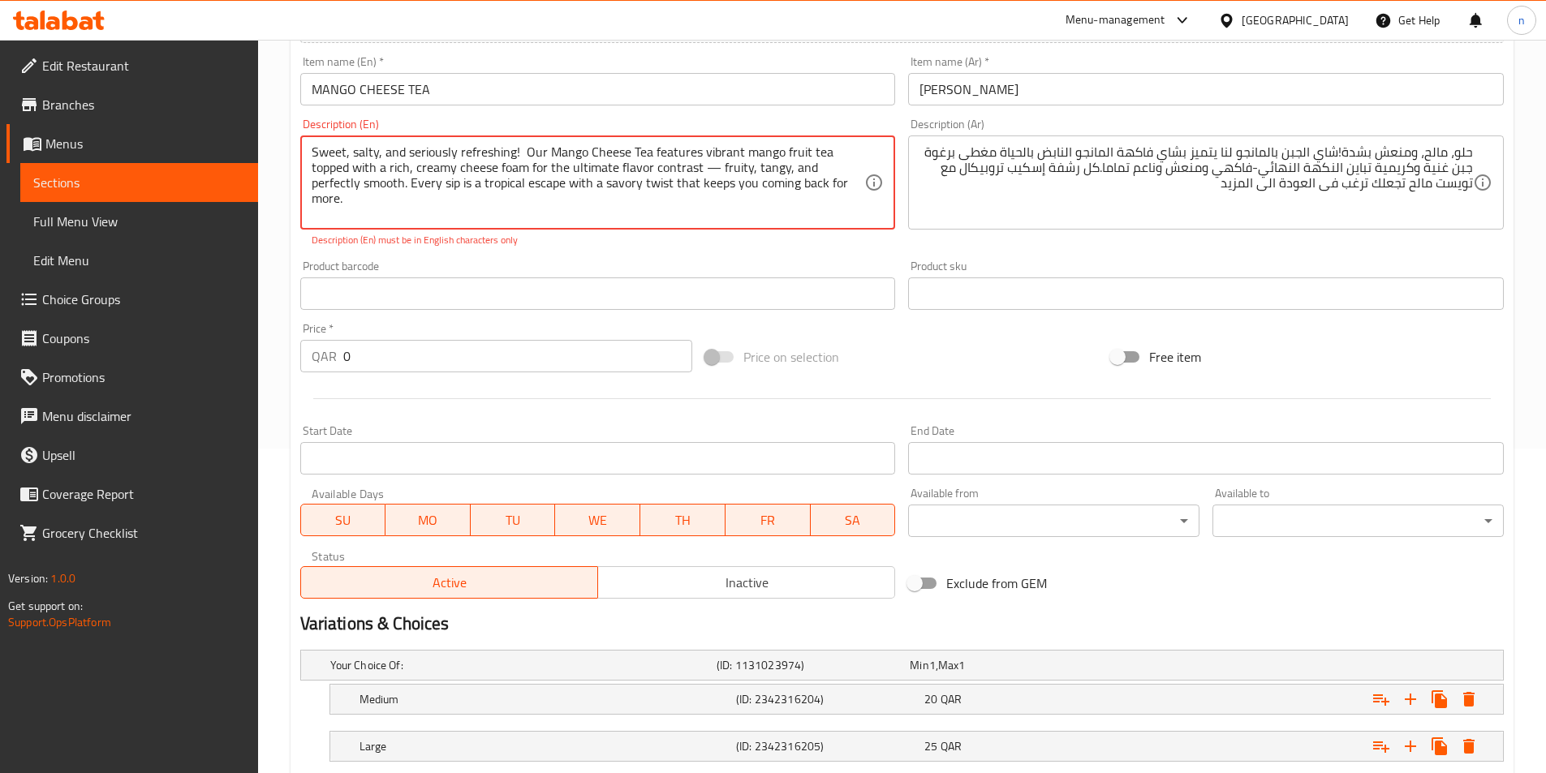
click at [723, 168] on textarea "Sweet, salty, and seriously refreshing! Our Mango Cheese Tea features vibrant m…" at bounding box center [588, 182] width 553 height 77
click at [717, 169] on textarea "Sweet, salty, and seriously refreshing! Our Mango Cheese Tea features vibrant m…" at bounding box center [588, 182] width 553 height 77
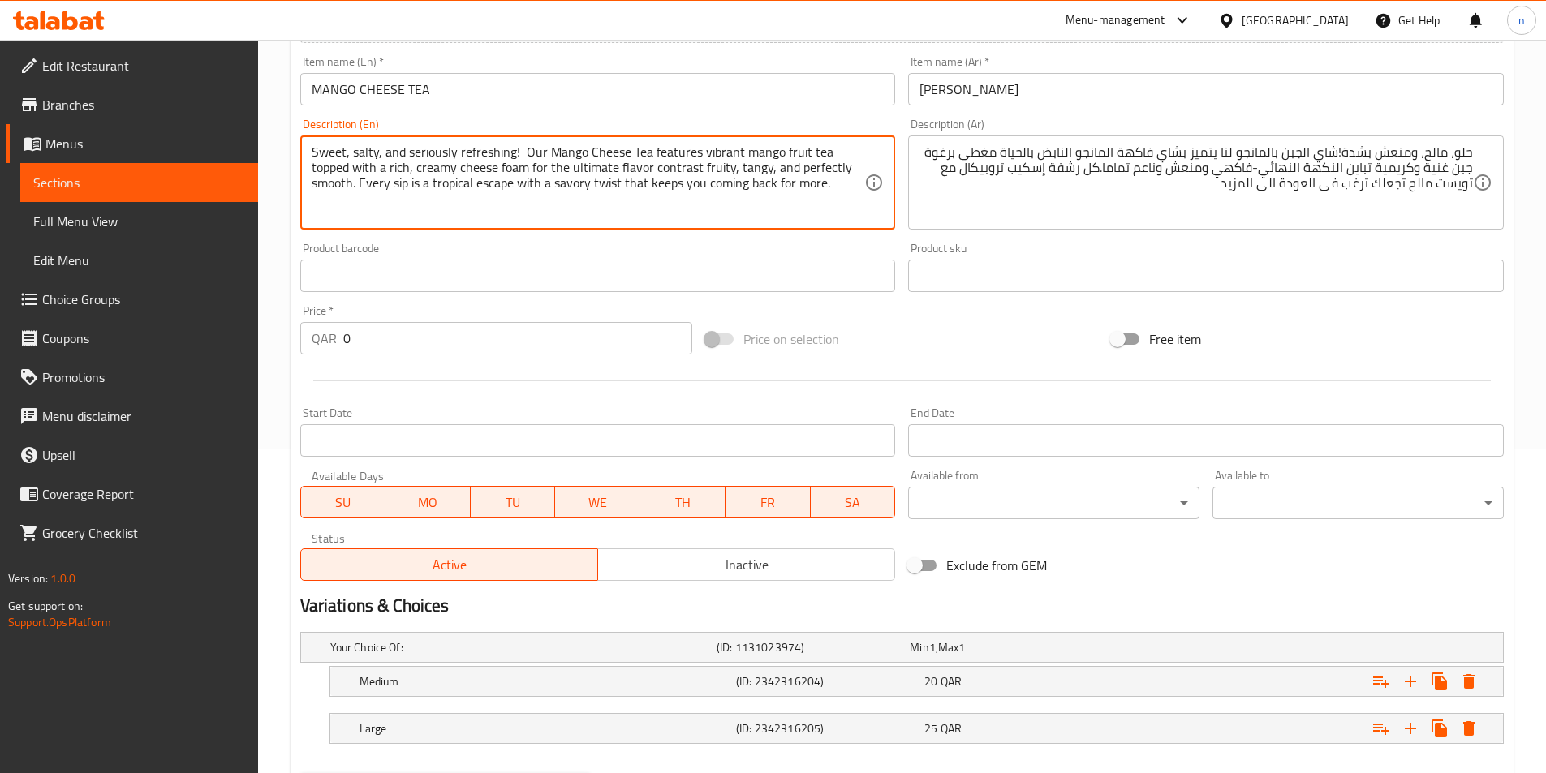
click at [522, 156] on textarea "Sweet, salty, and seriously refreshing! Our Mango Cheese Tea features vibrant m…" at bounding box center [588, 182] width 553 height 77
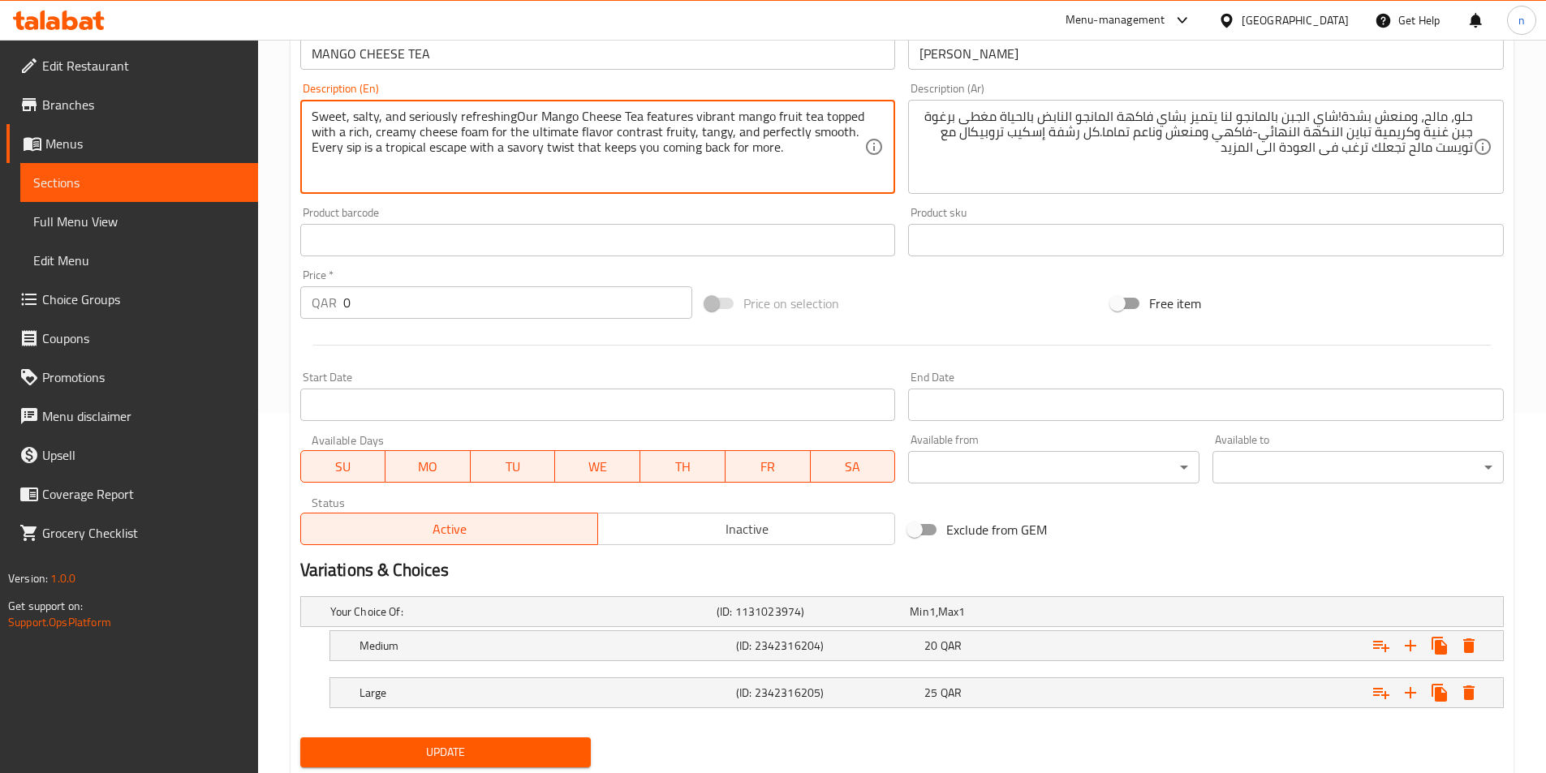
scroll to position [410, 0]
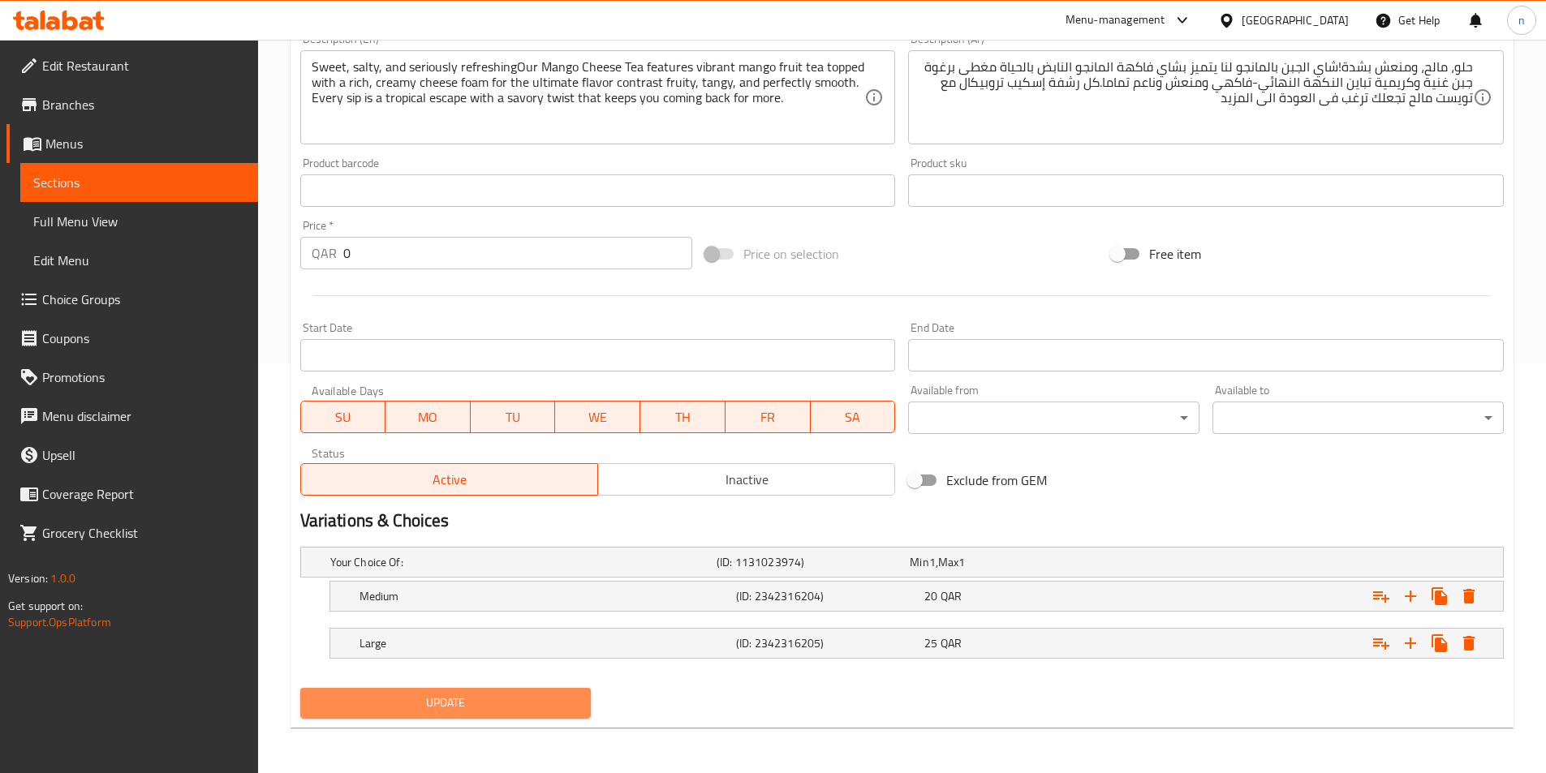
click at [477, 694] on span "Update" at bounding box center [445, 703] width 265 height 20
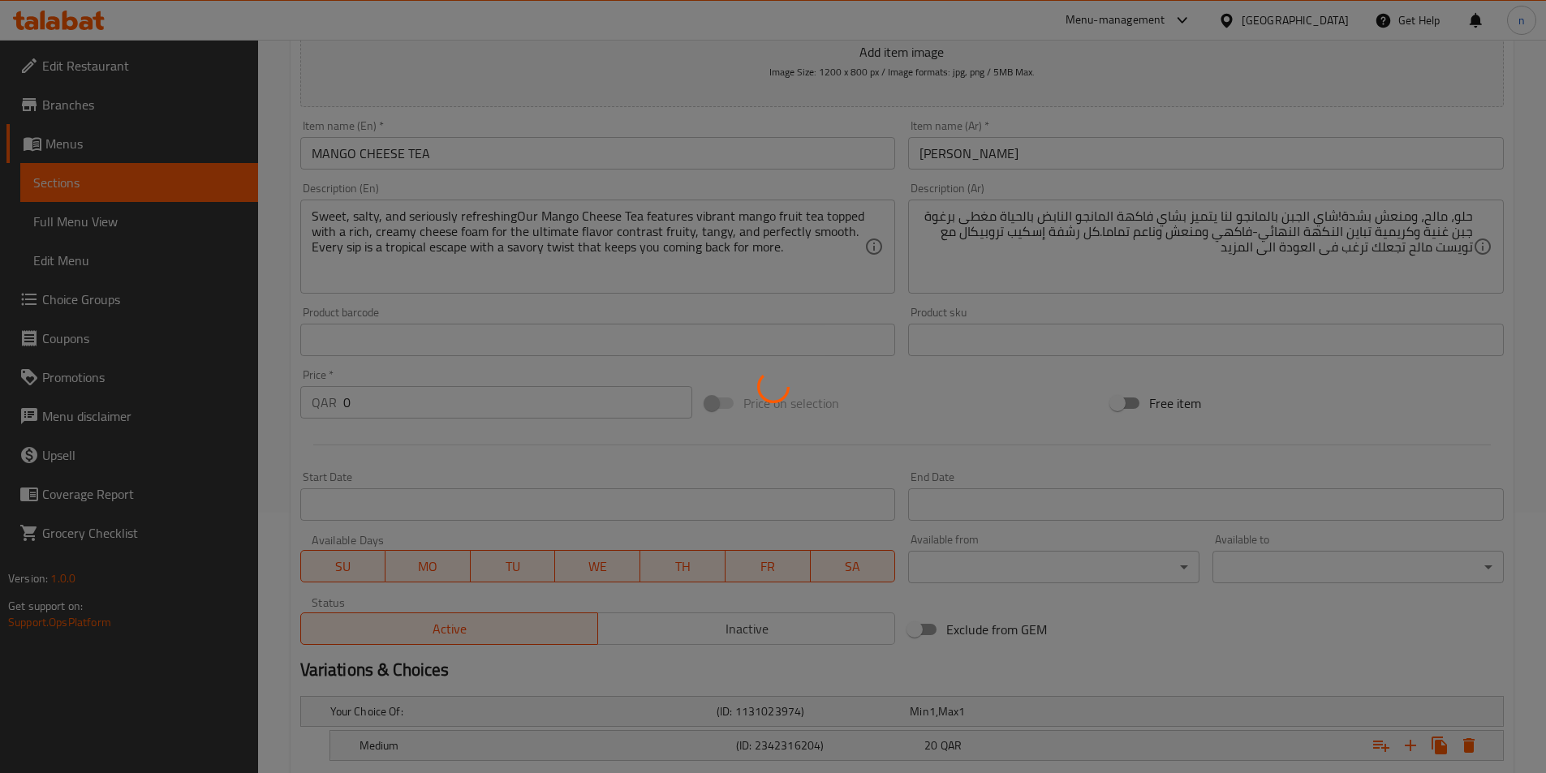
scroll to position [85, 0]
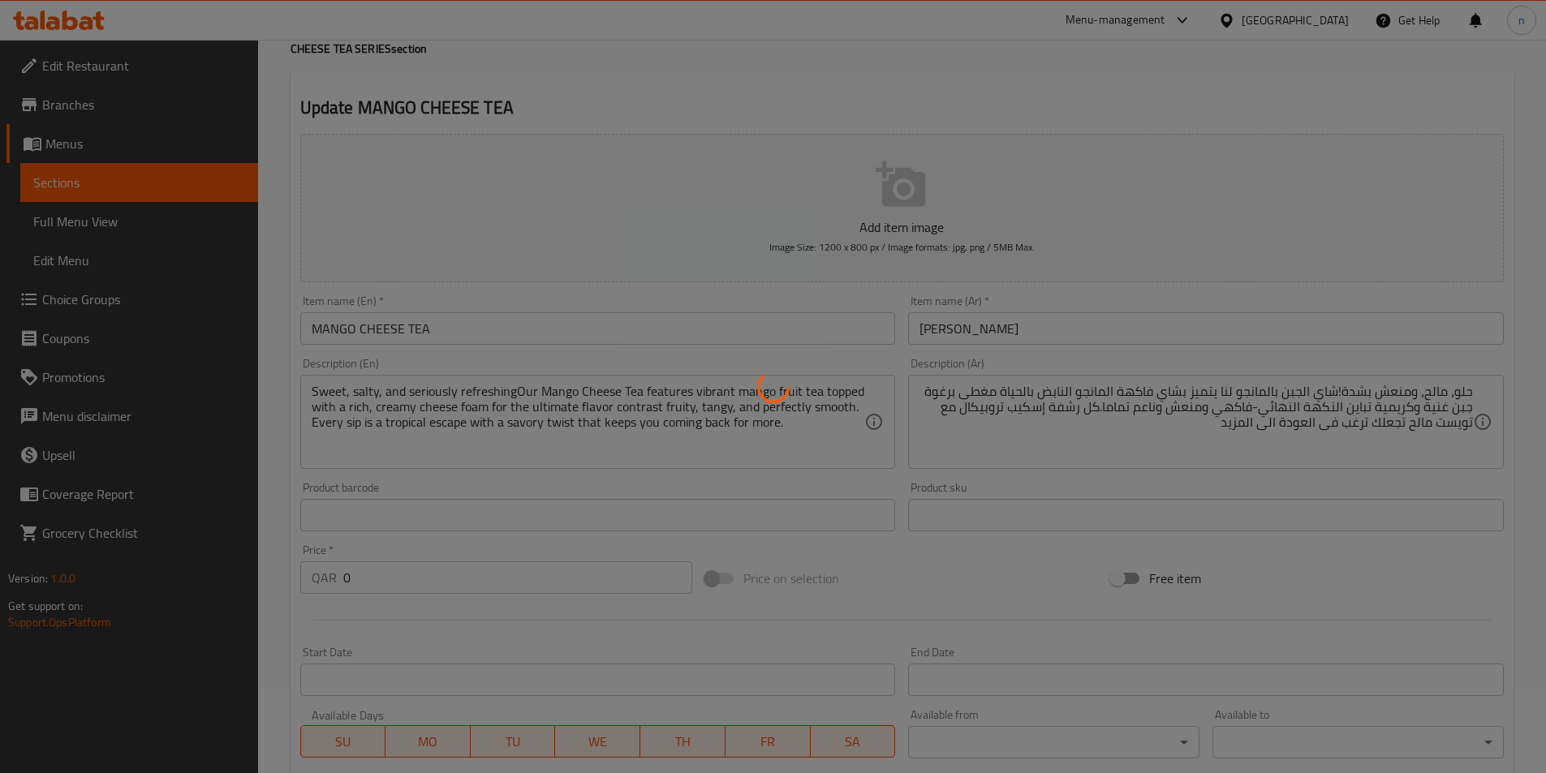
click at [596, 430] on div at bounding box center [773, 386] width 1546 height 773
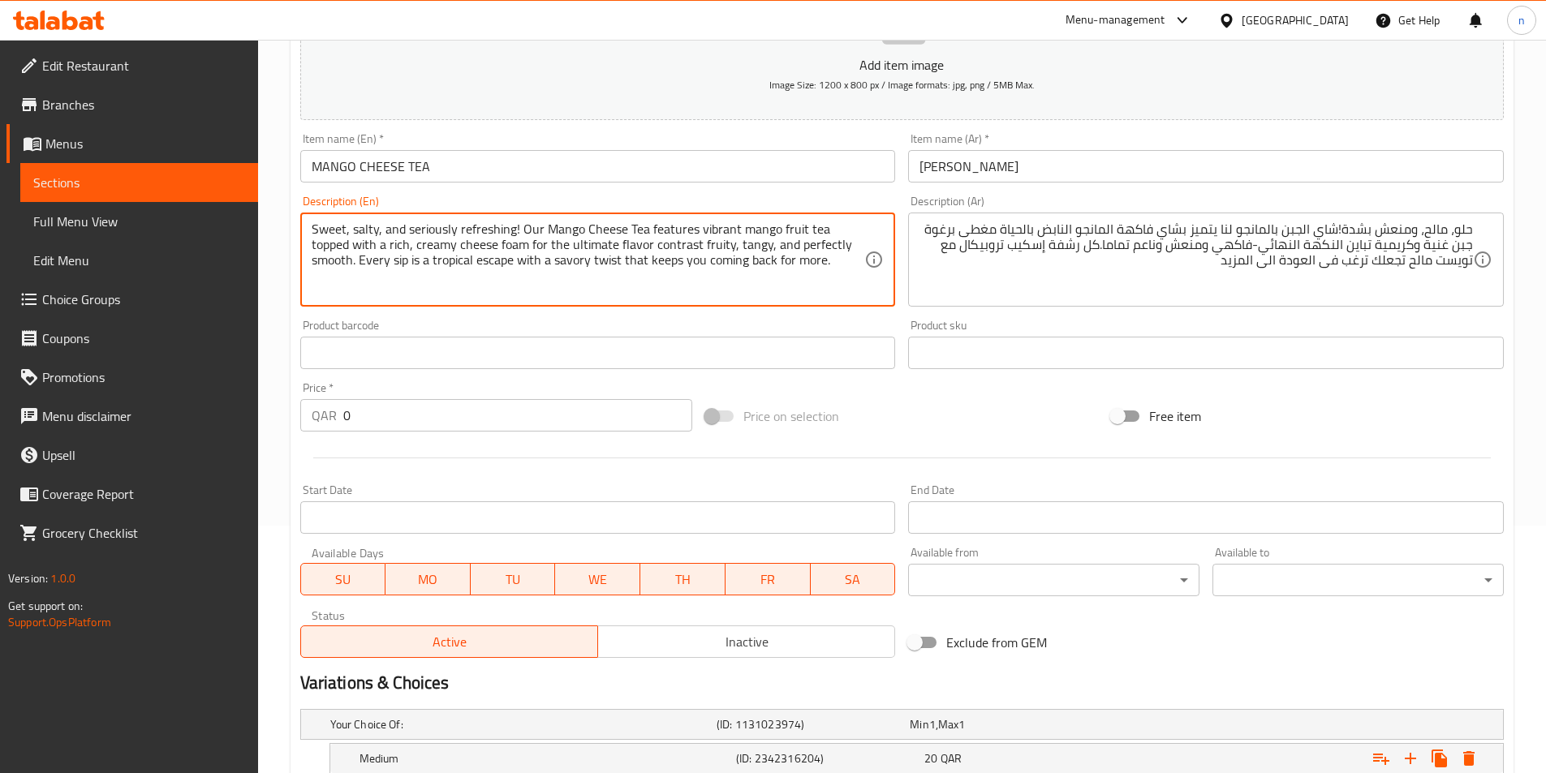
scroll to position [410, 0]
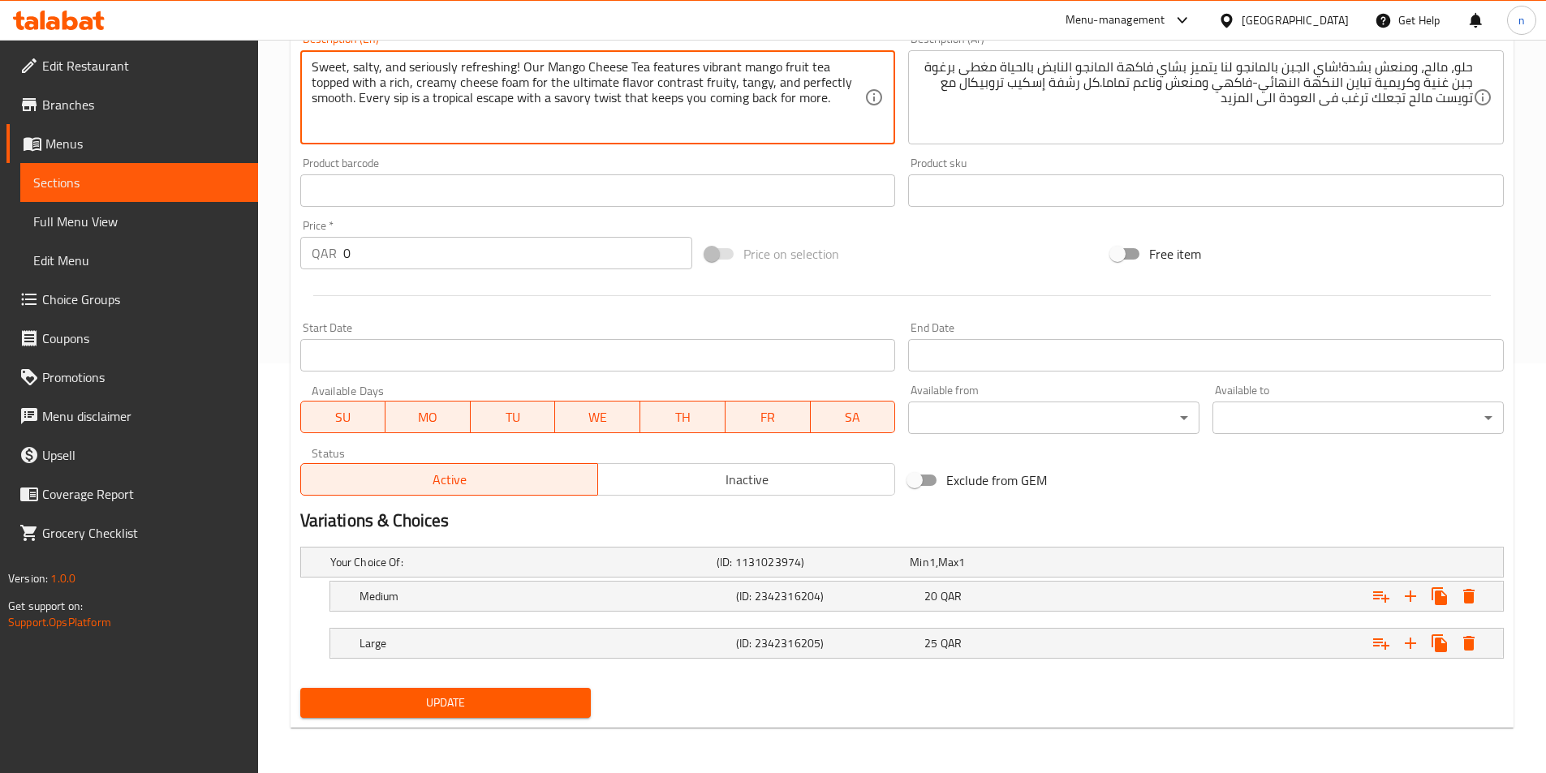
type textarea "Sweet, salty, and seriously refreshing! Our Mango Cheese Tea features vibrant m…"
click at [469, 688] on button "Update" at bounding box center [445, 703] width 291 height 30
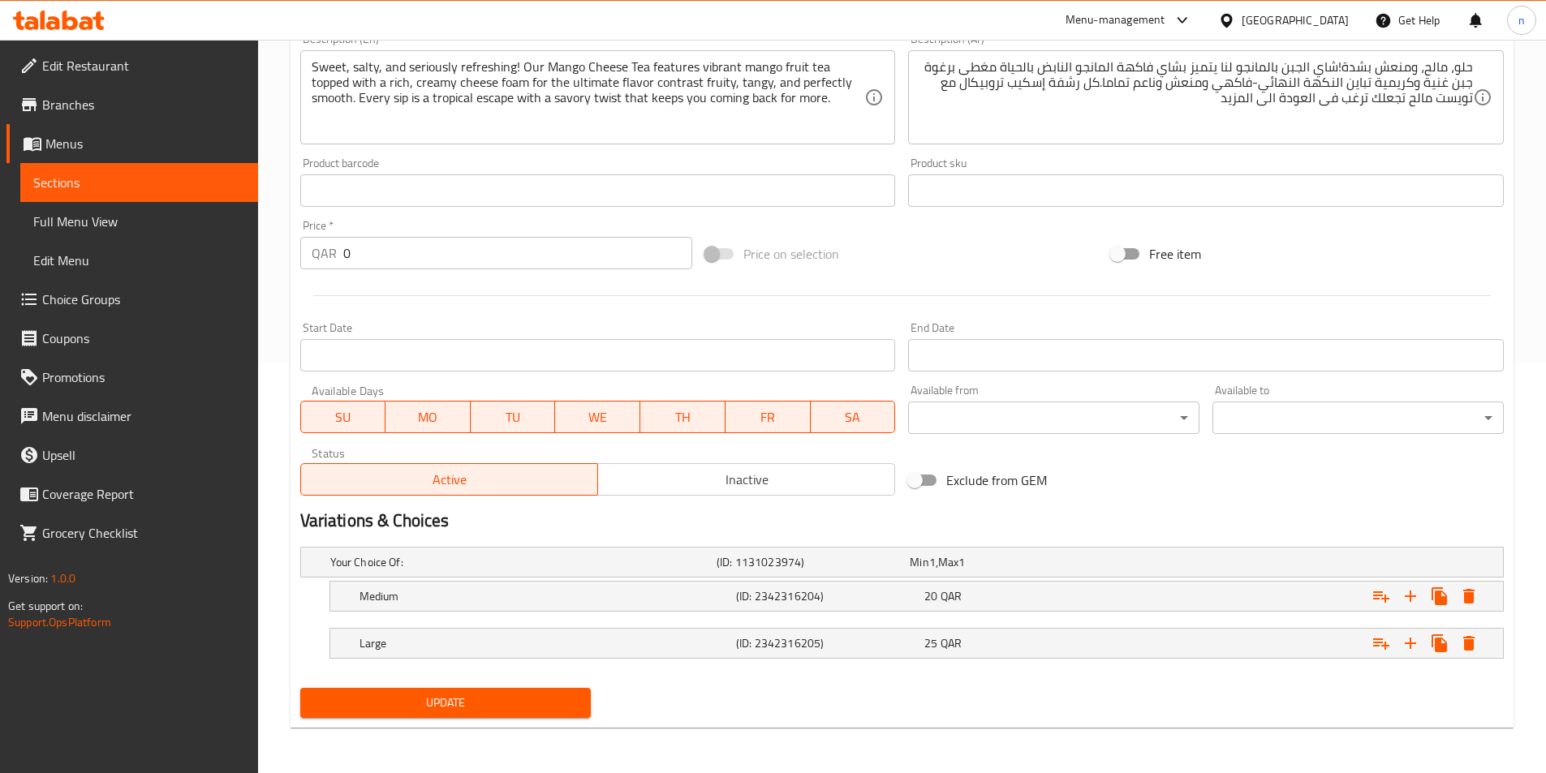
drag, startPoint x: 91, startPoint y: 229, endPoint x: 103, endPoint y: 233, distance: 12.8
click at [91, 229] on span "Full Menu View" at bounding box center [139, 221] width 212 height 19
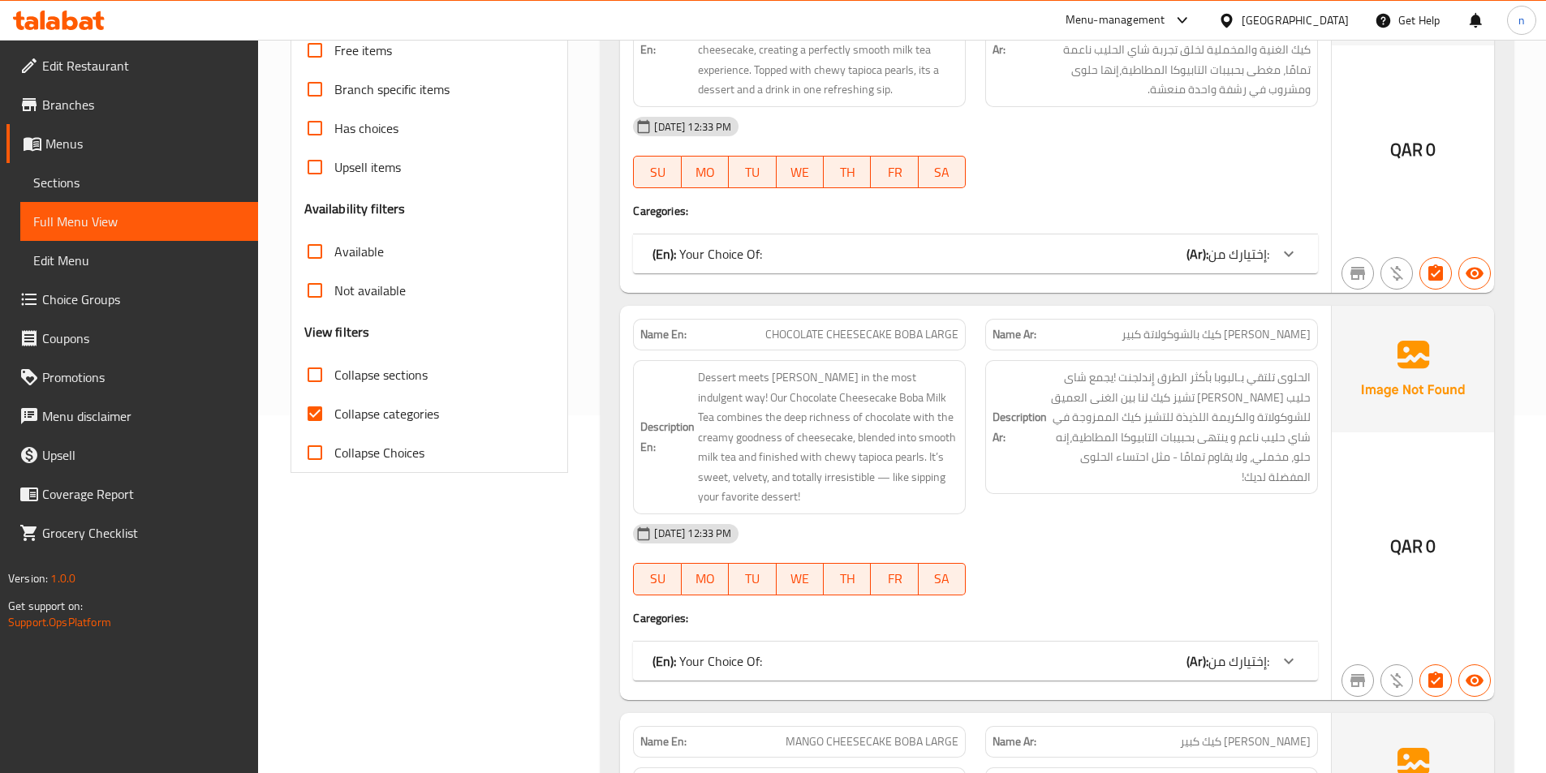
scroll to position [329, 0]
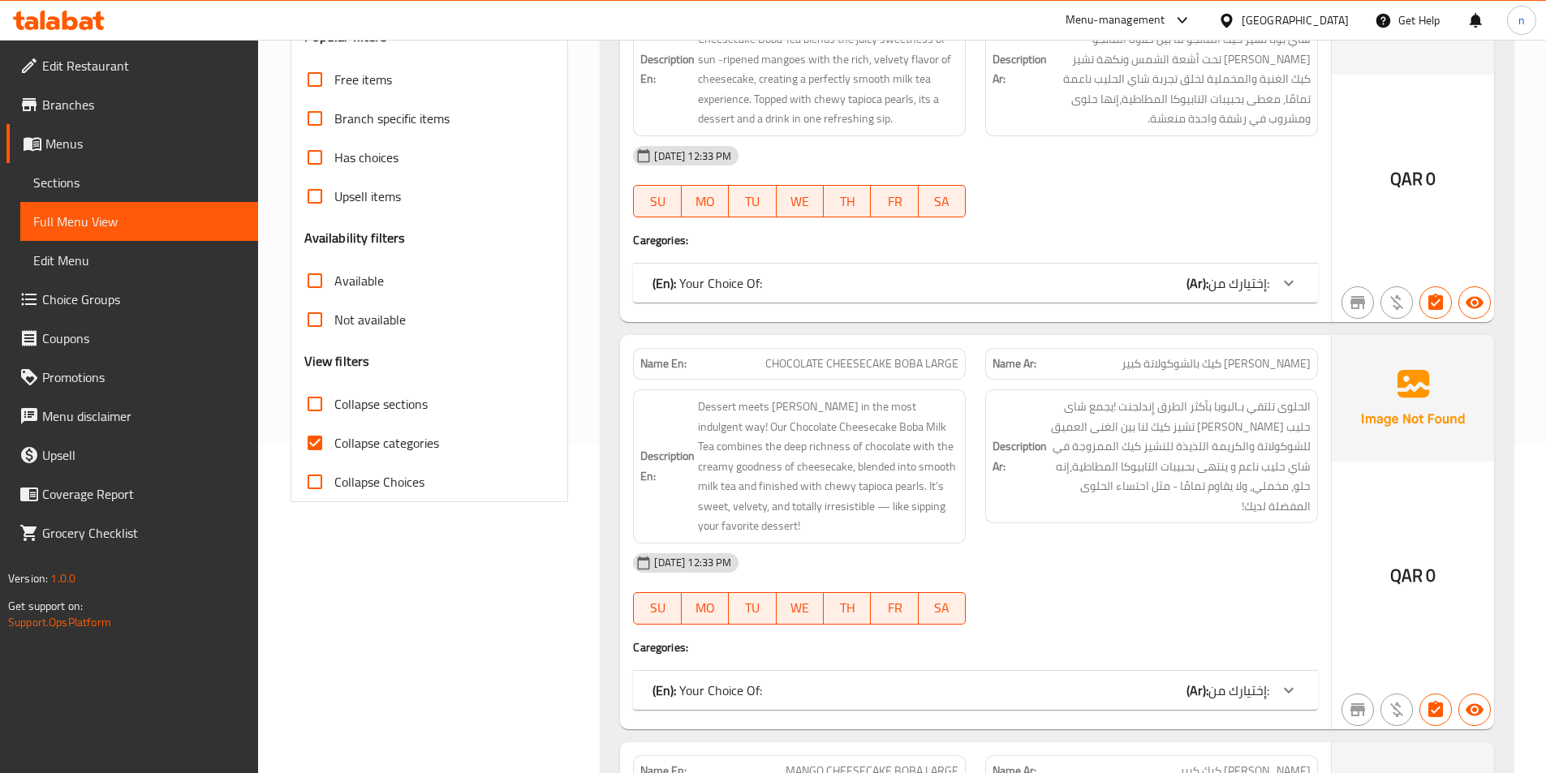
click at [394, 437] on span "Collapse categories" at bounding box center [386, 442] width 105 height 19
click at [334, 437] on input "Collapse categories" at bounding box center [314, 443] width 39 height 39
checkbox input "false"
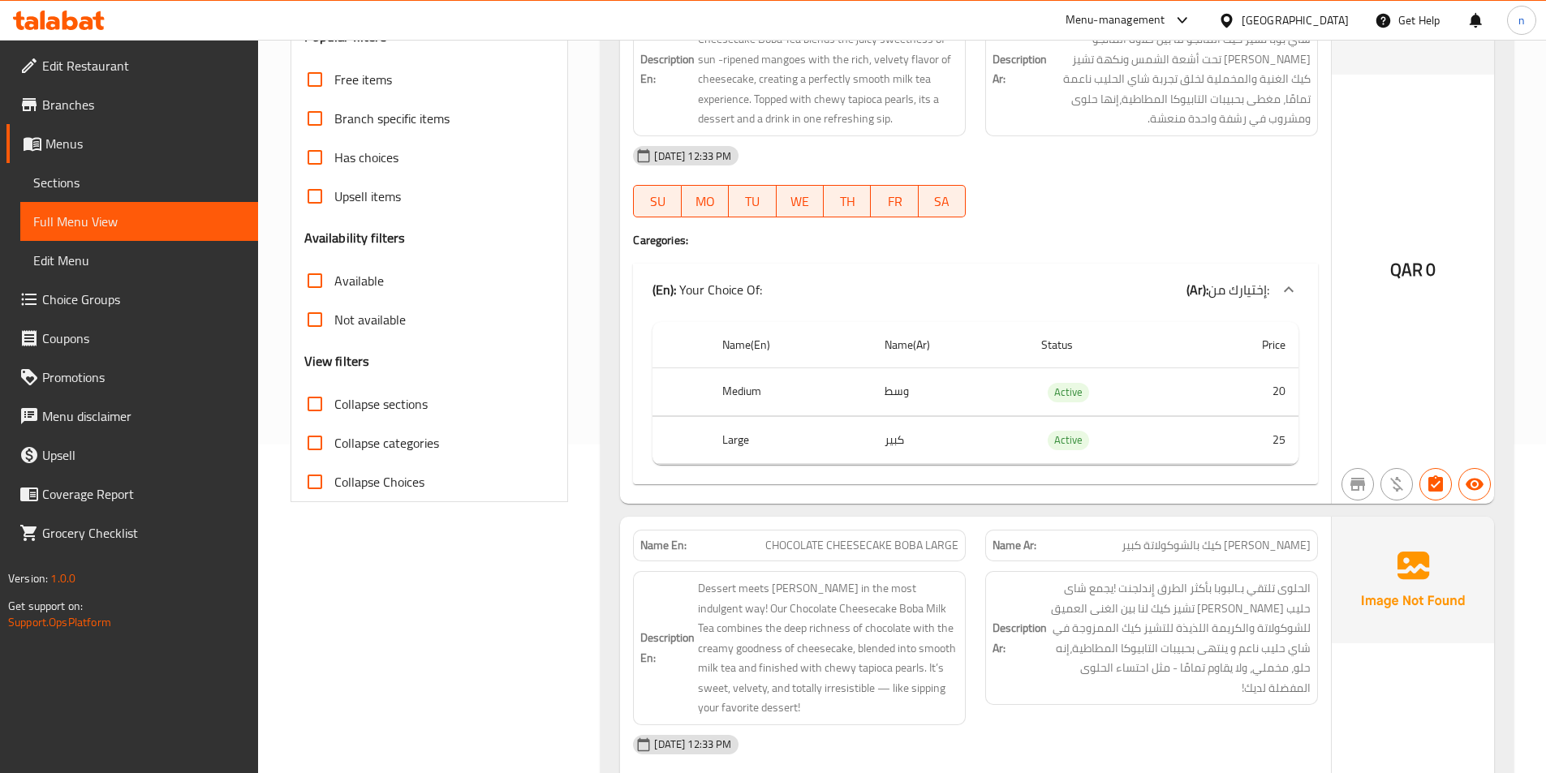
scroll to position [0, 0]
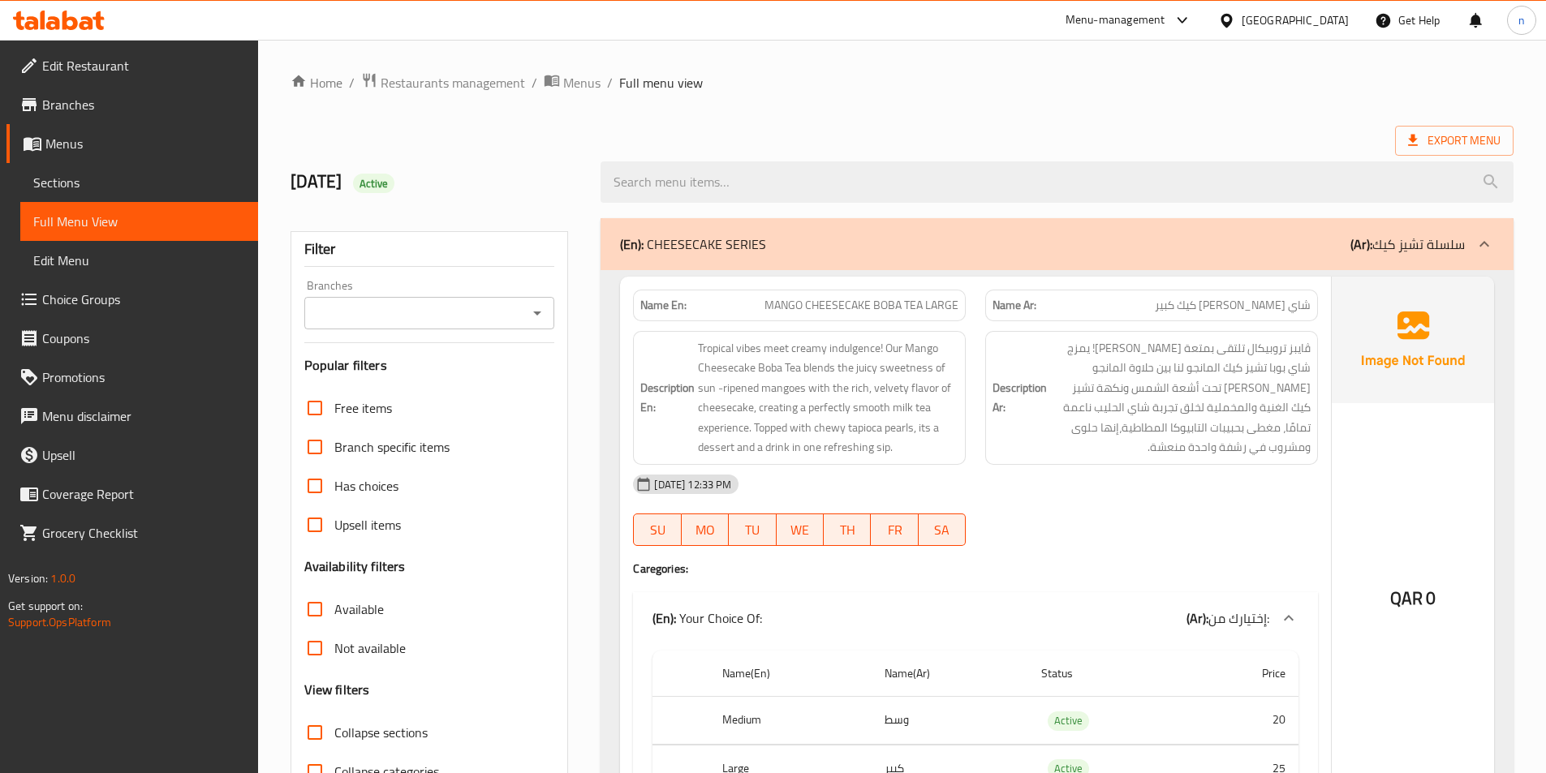
click at [695, 247] on p "(En): CHEESECAKE SERIES" at bounding box center [693, 244] width 146 height 19
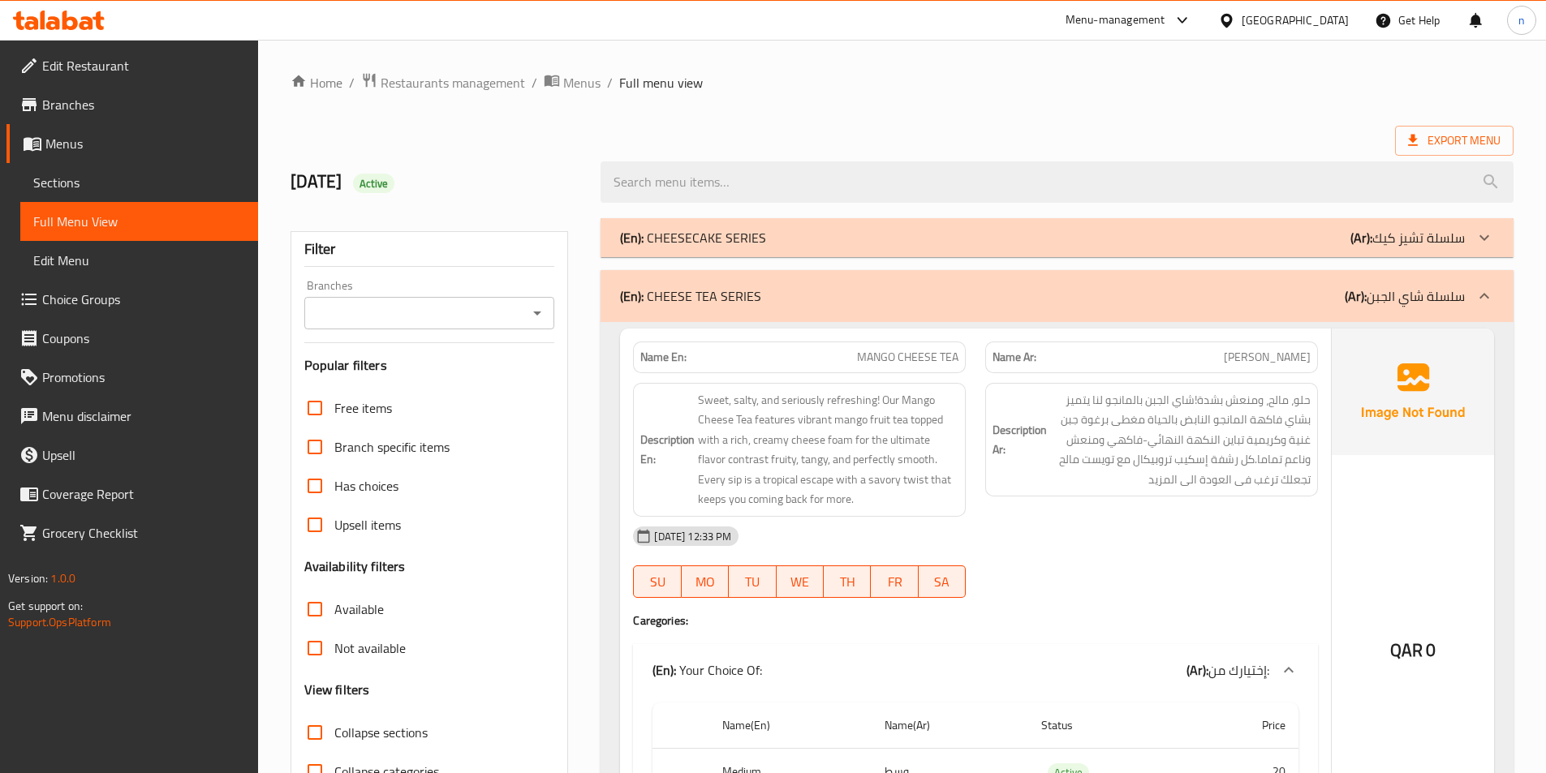
click at [893, 250] on div "(En): CHEESECAKE SERIES (Ar): سلسلة تشيز كيك" at bounding box center [1057, 237] width 913 height 39
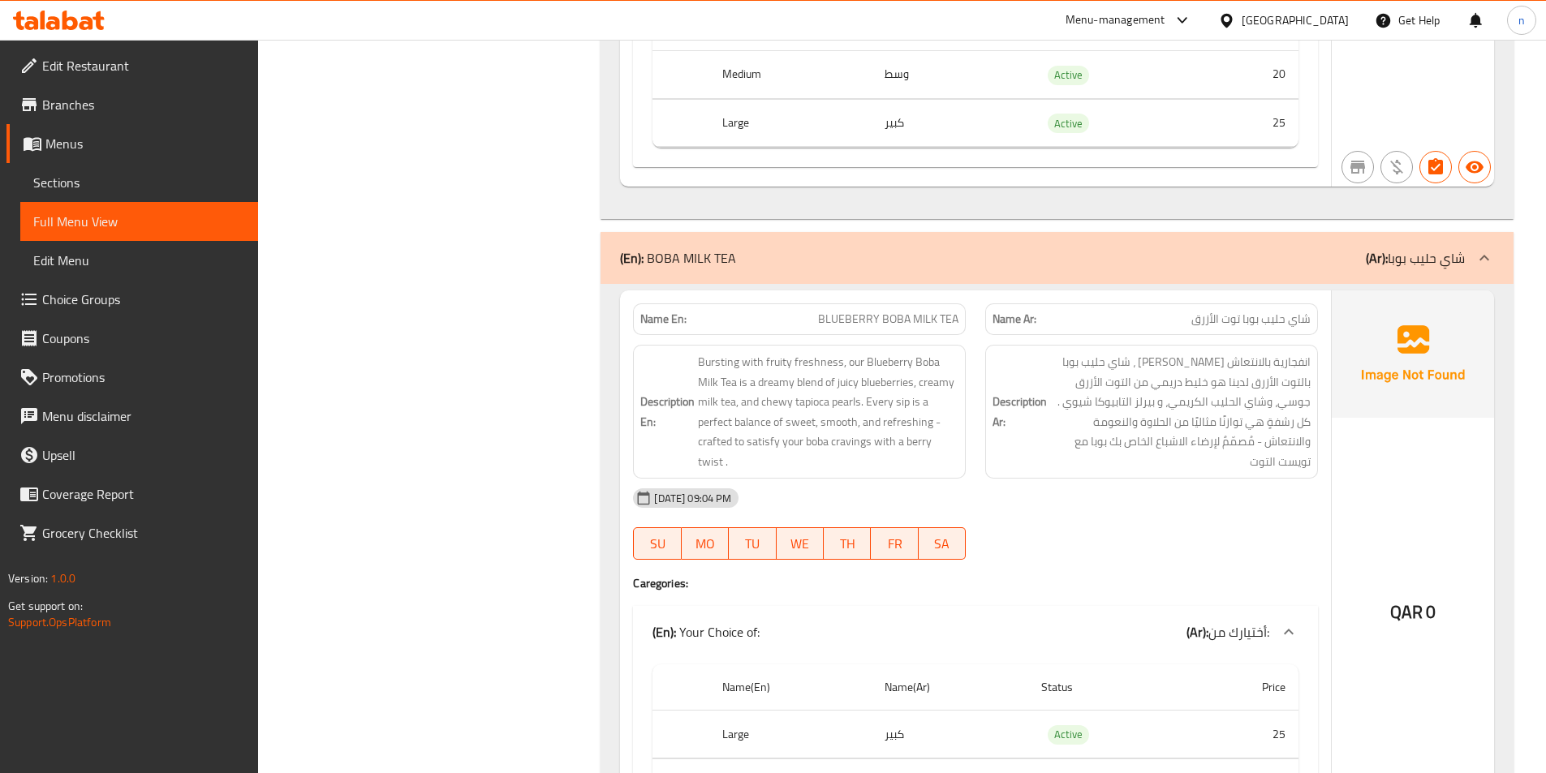
scroll to position [5924, 0]
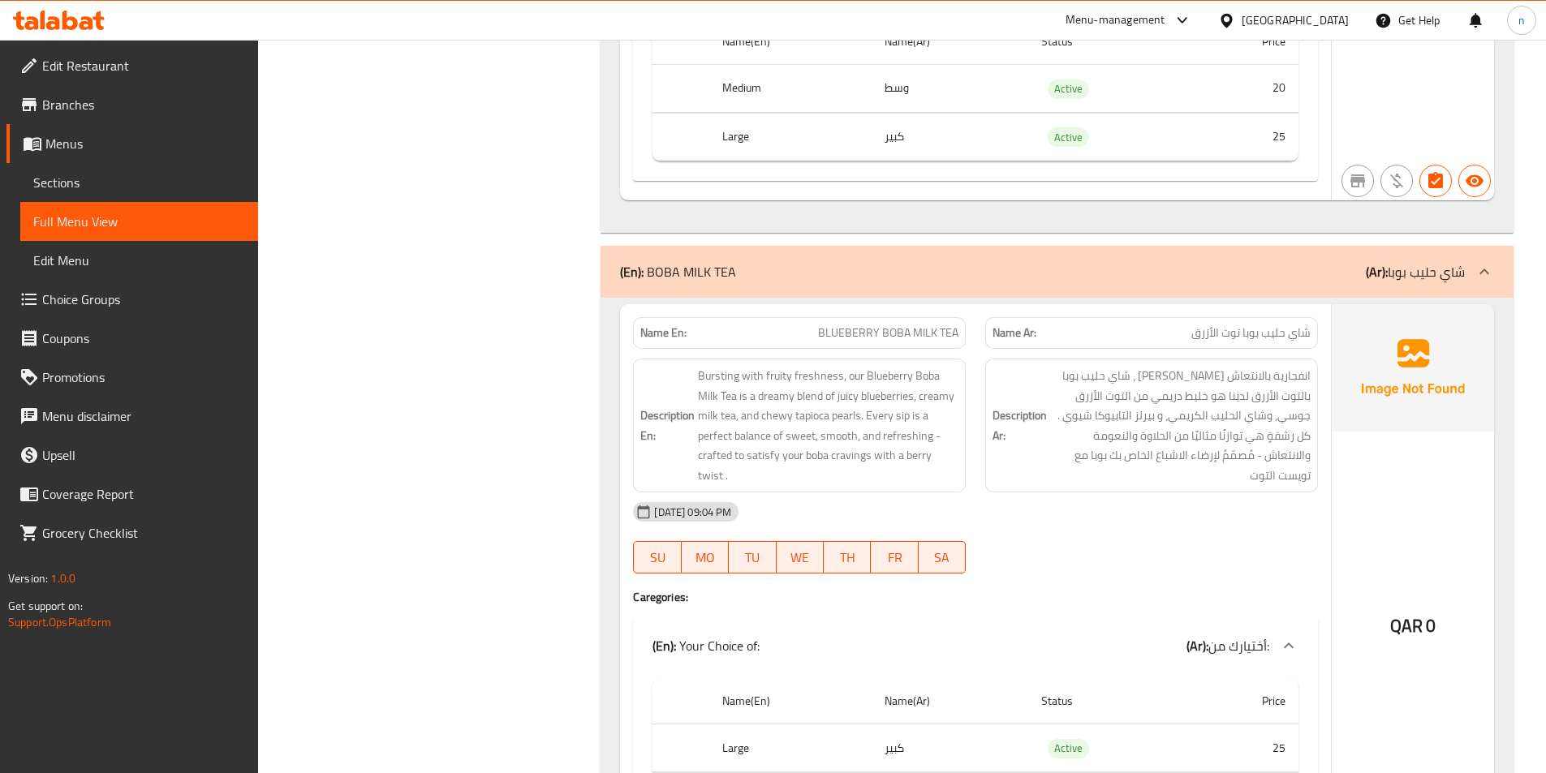
click at [932, 329] on span "BLUEBERRY BOBA MILK TEA" at bounding box center [888, 333] width 140 height 17
copy span "BLUEBERRY BOBA MILK TEA"
click at [174, 192] on link "Sections" at bounding box center [139, 182] width 238 height 39
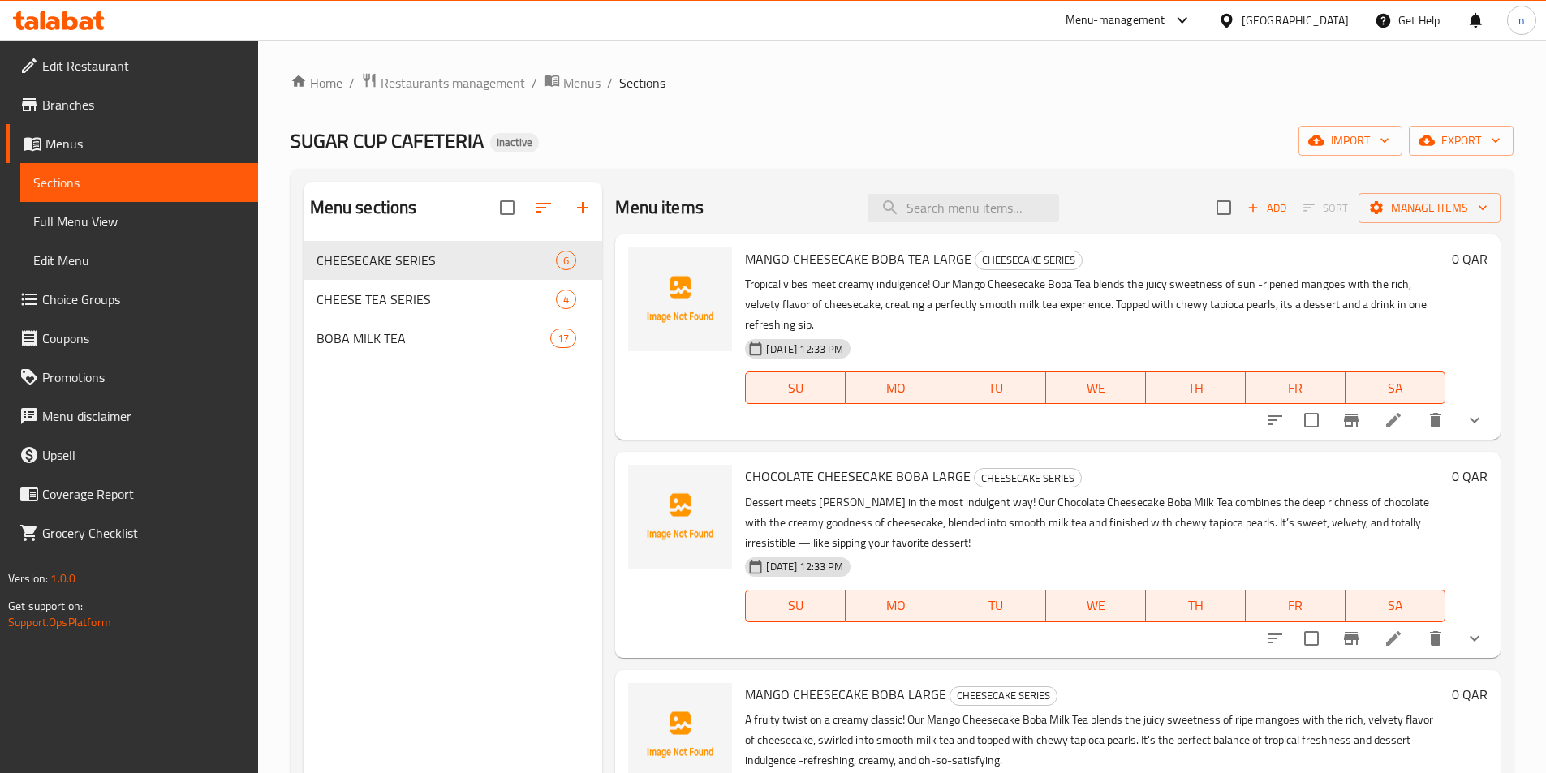
click at [911, 190] on div "Menu items Add Sort Manage items" at bounding box center [1057, 208] width 885 height 53
click at [923, 208] on input "search" at bounding box center [964, 208] width 192 height 28
paste input "BLUEBERRY BOBA MILK TEA"
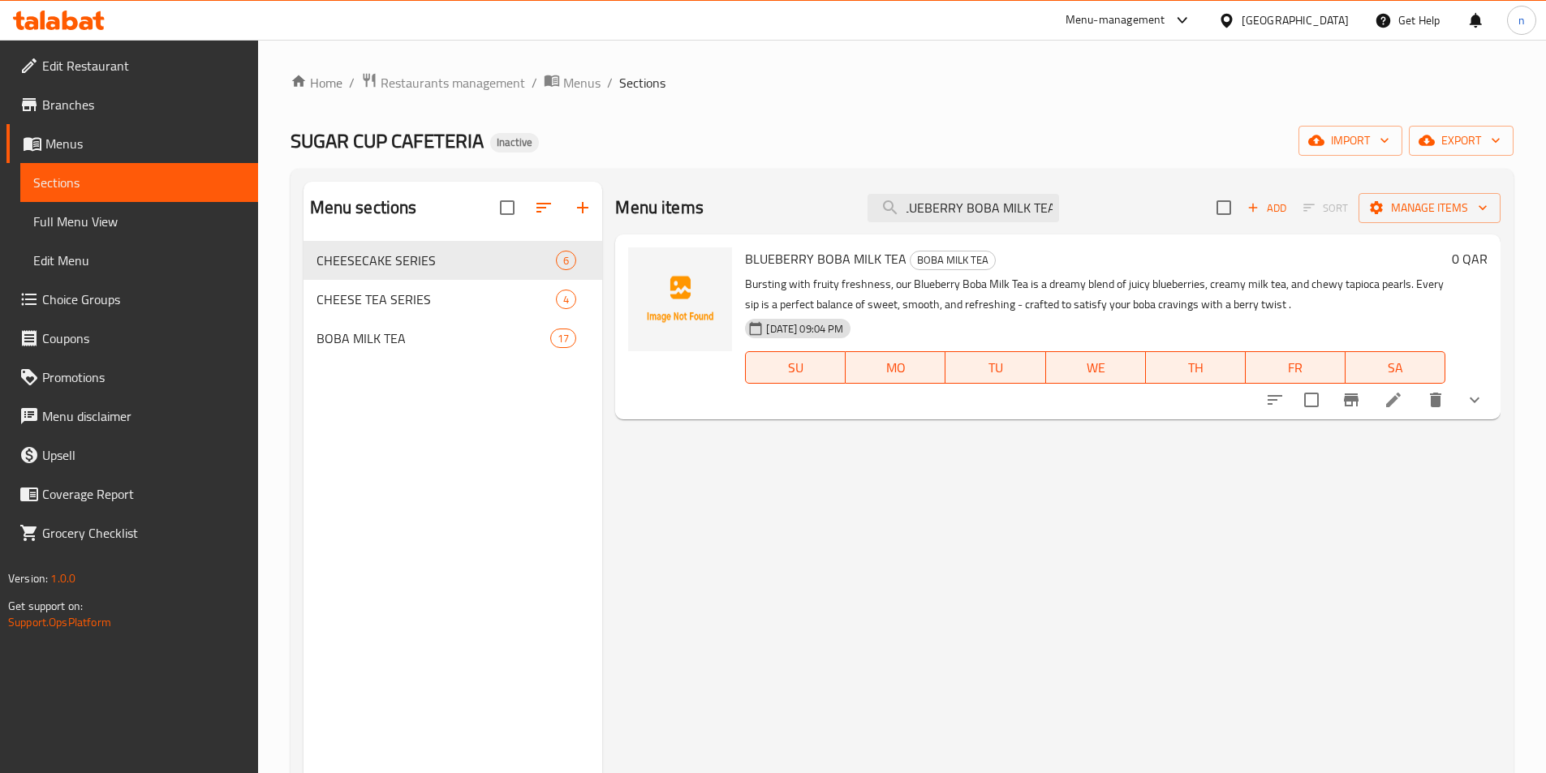
type input "BLUEBERRY BOBA MILK TEA"
click at [1390, 408] on icon at bounding box center [1393, 399] width 19 height 19
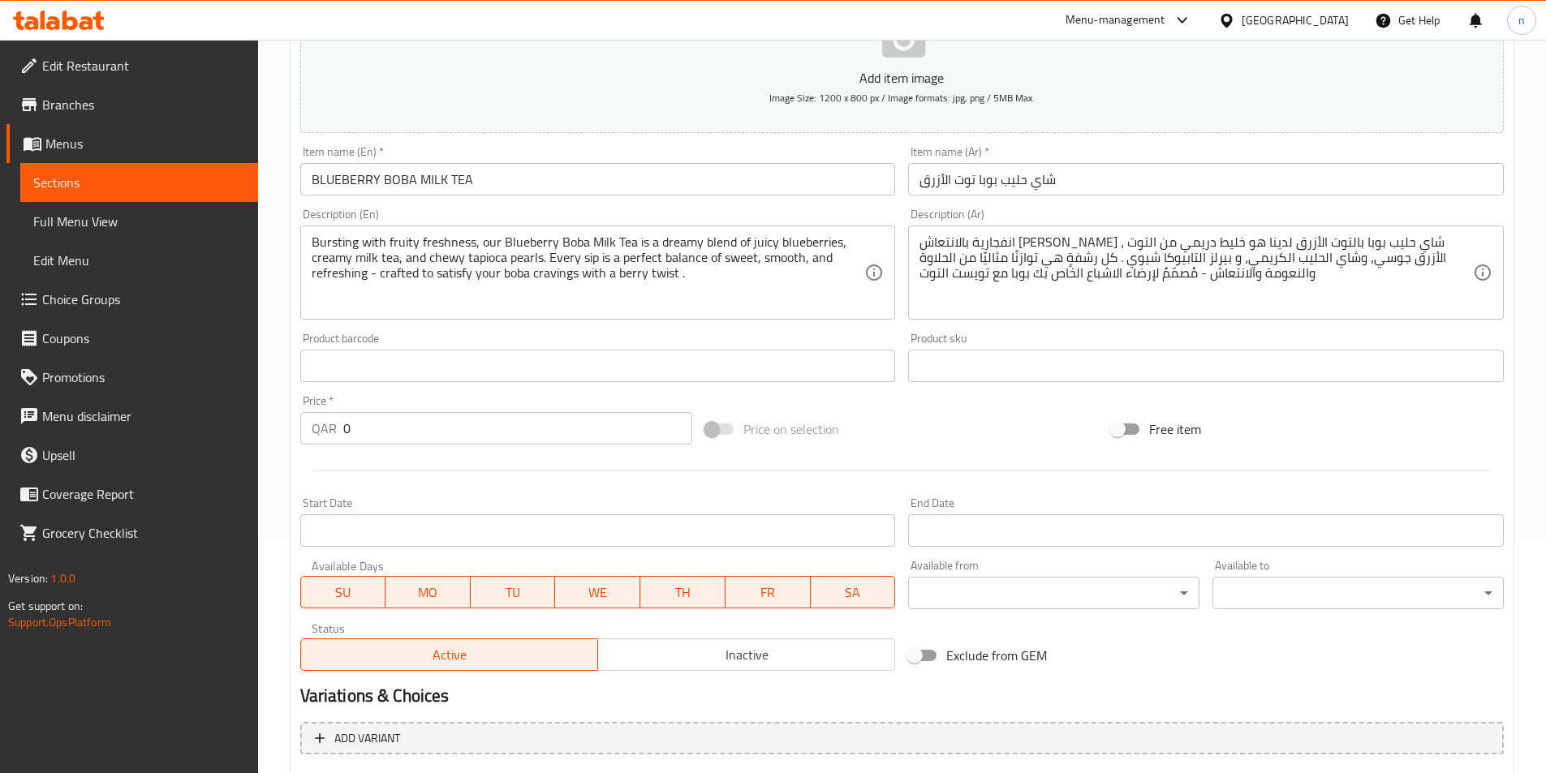
scroll to position [243, 0]
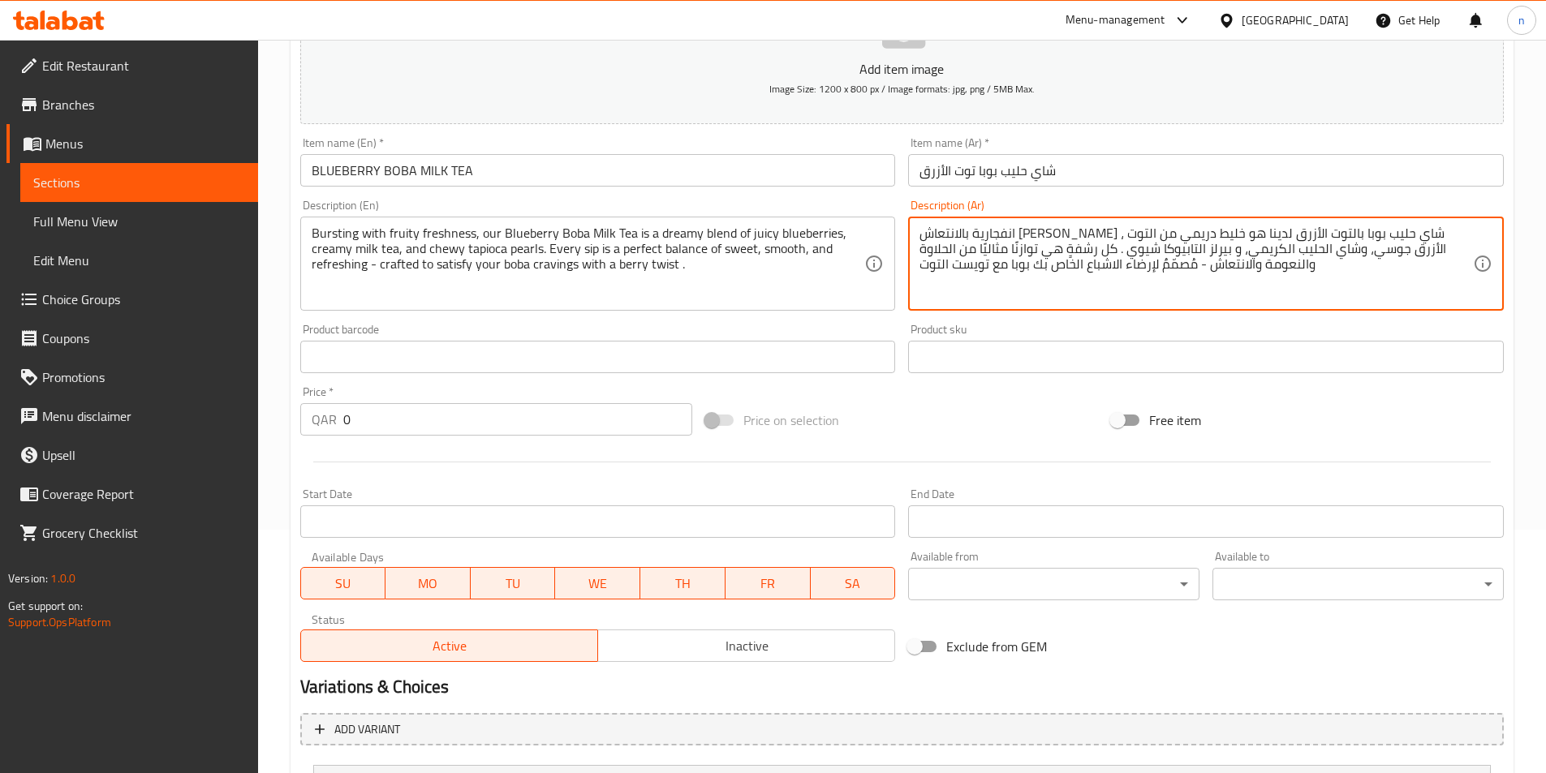
click at [1264, 261] on textarea "انفجارية بالانتعاش [PERSON_NAME] ، شاي حليب بوبا بالتوت الأزرق لدينا هو خليط در…" at bounding box center [1195, 264] width 553 height 77
click at [1388, 286] on textarea "انفجارية بالانتعاش [PERSON_NAME] ، شاي حليب بوبا بالتوت الأزرق لدينا هو خليط در…" at bounding box center [1195, 264] width 553 height 77
drag, startPoint x: 1432, startPoint y: 233, endPoint x: 1484, endPoint y: 233, distance: 52.7
click at [1484, 233] on div "انفجارية بالانتعاش الفاكهي ، شاي حليب بوبا بالتوت الأزرق لدينا هو خليط دريمي من…" at bounding box center [1206, 264] width 596 height 94
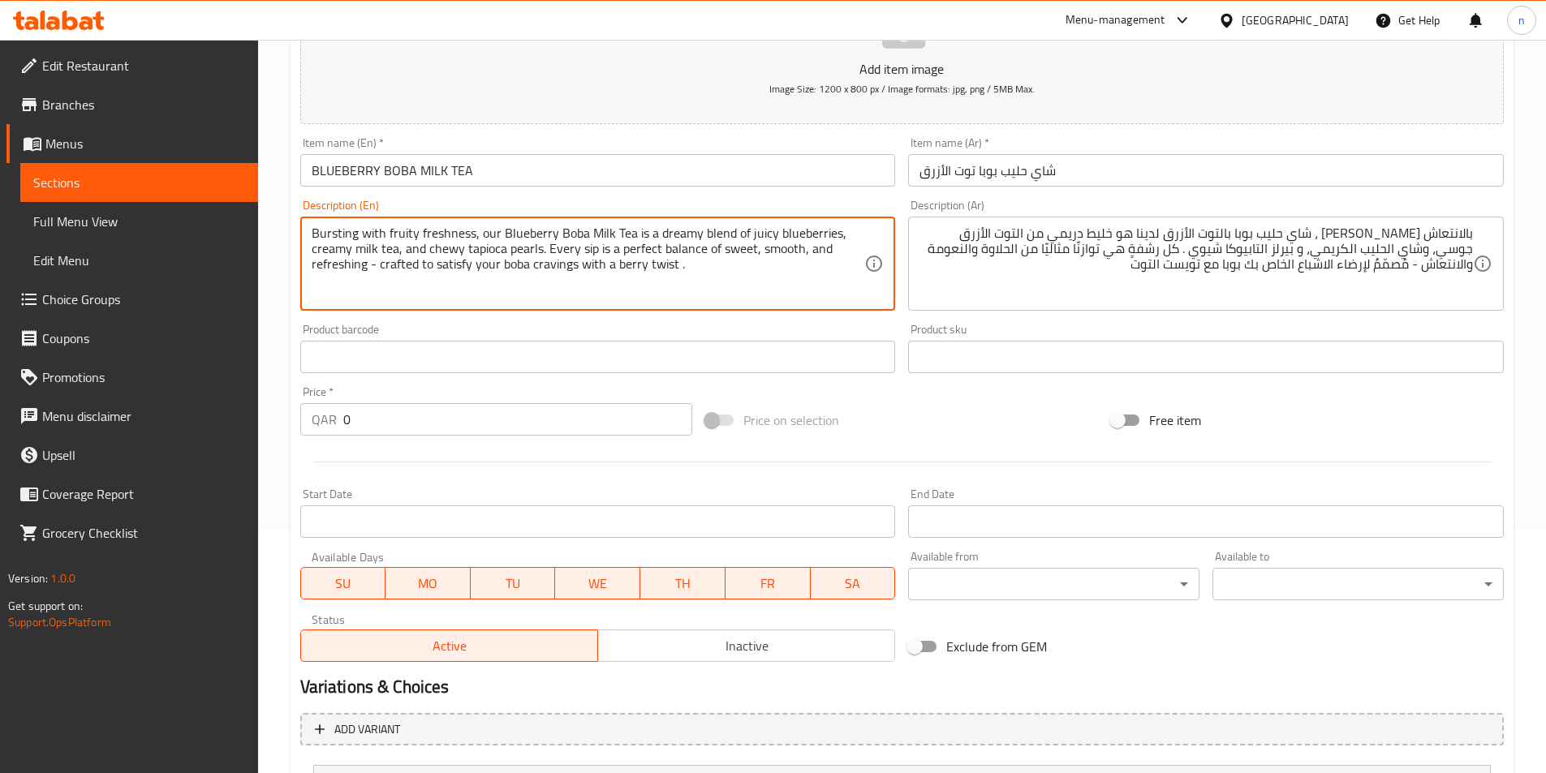
click at [348, 243] on textarea "Bursting with fruity freshness, our Blueberry Boba Milk Tea is a dreamy blend o…" at bounding box center [588, 264] width 553 height 77
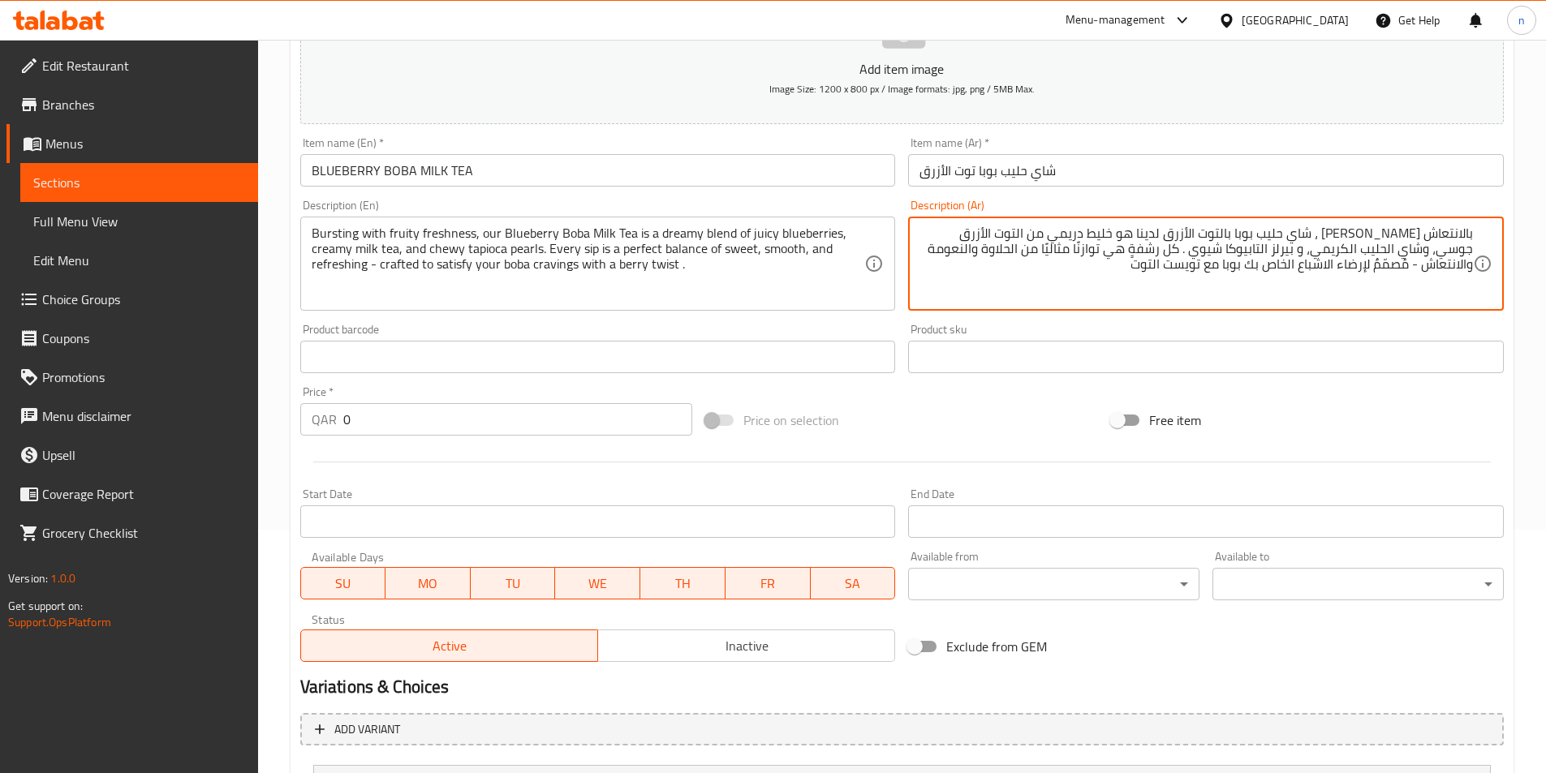
paste textarea "يرستينجب"
click at [1149, 236] on textarea "بيرستينج بالانتعاش الفاكهي ، شاي حليب بوبا بالتوت الأزرق لدينا هو خليط دريمي من…" at bounding box center [1195, 264] width 553 height 77
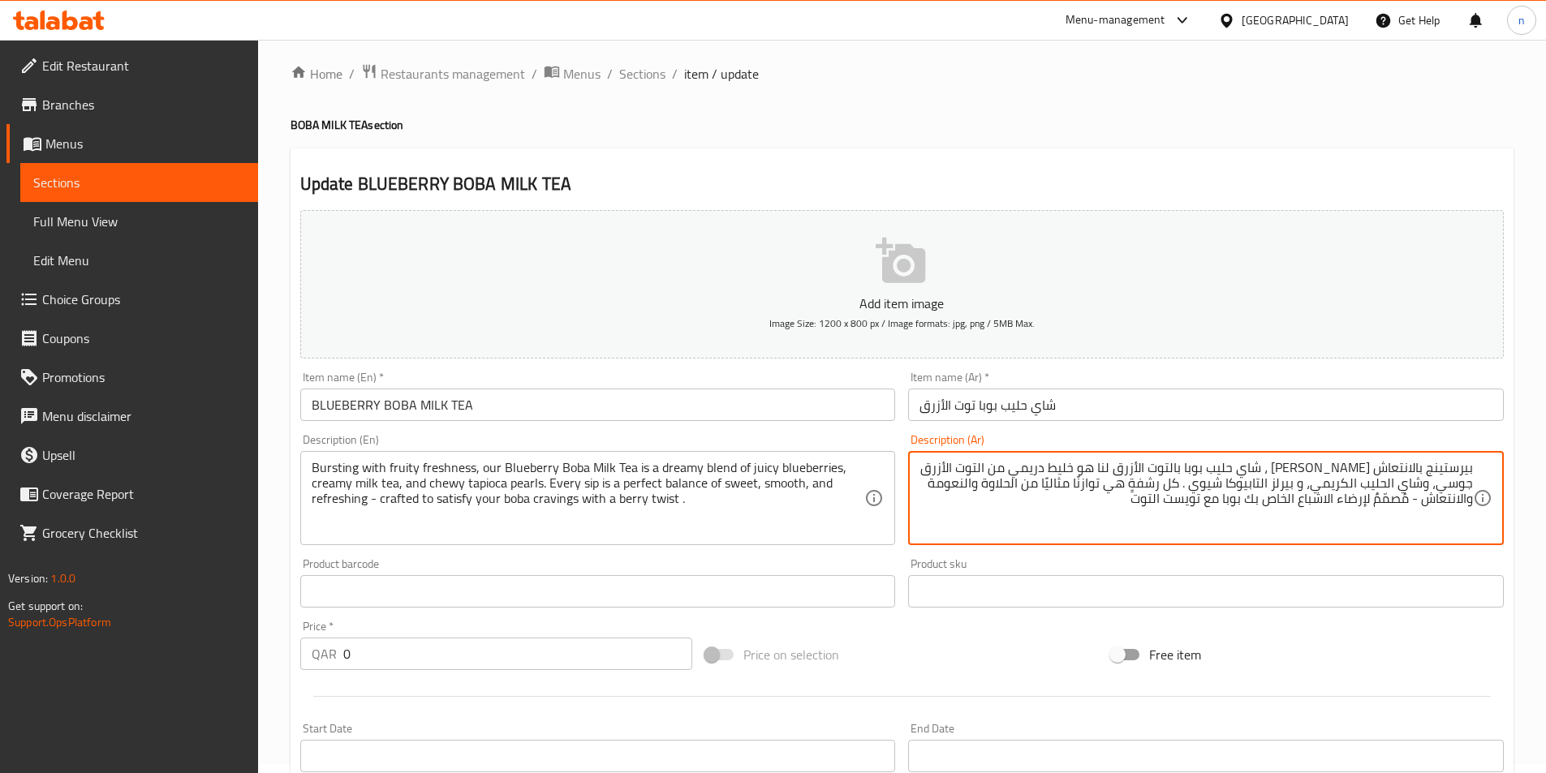
scroll to position [0, 0]
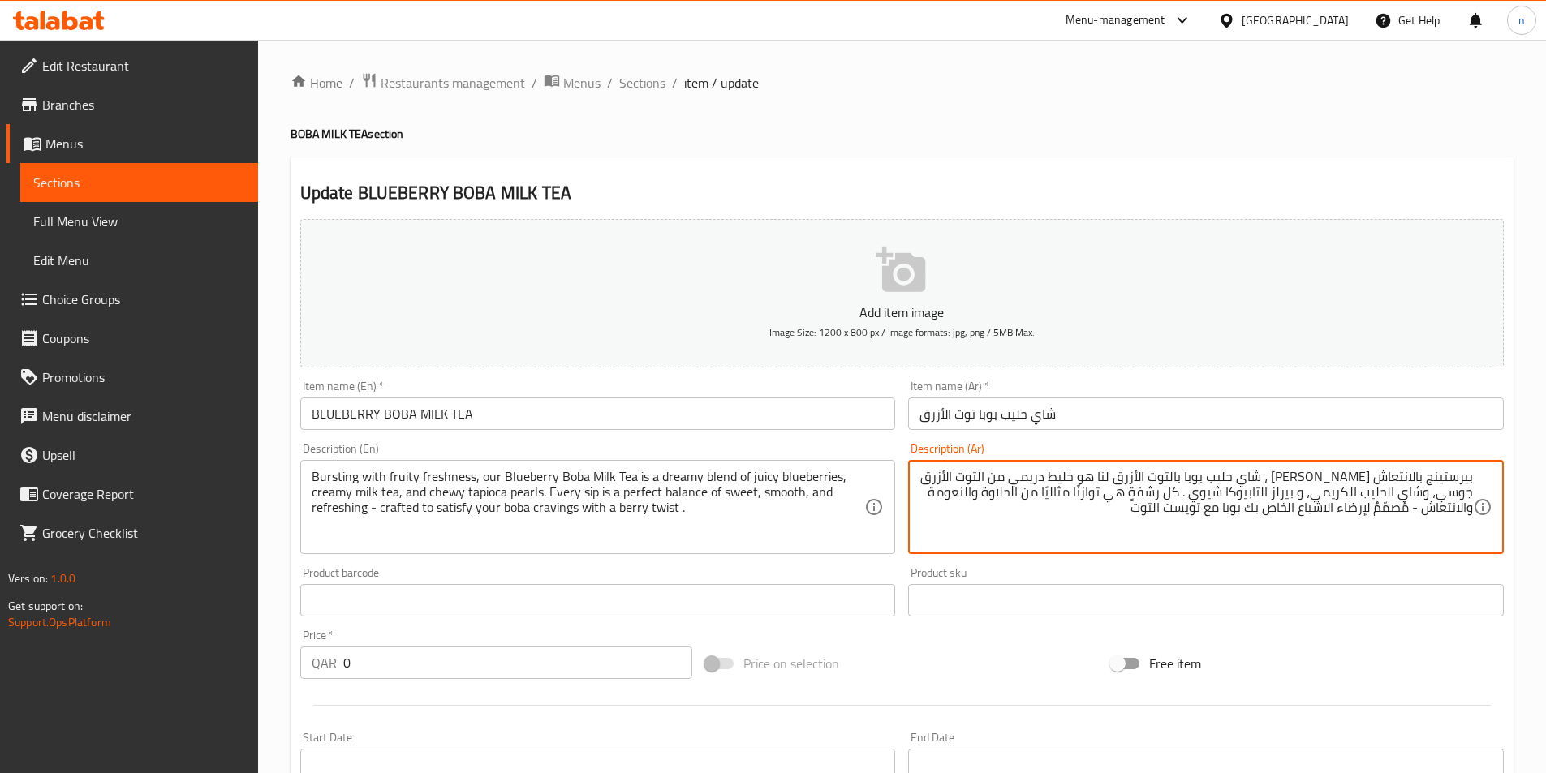
type textarea "بيرستينج بالانتعاش الفاكهي ، شاي حليب بوبا بالتوت الأزرق لنا هو خليط دريمي من ا…"
click at [400, 423] on input "BLUEBERRY BOBA MILK TEA" at bounding box center [598, 414] width 596 height 32
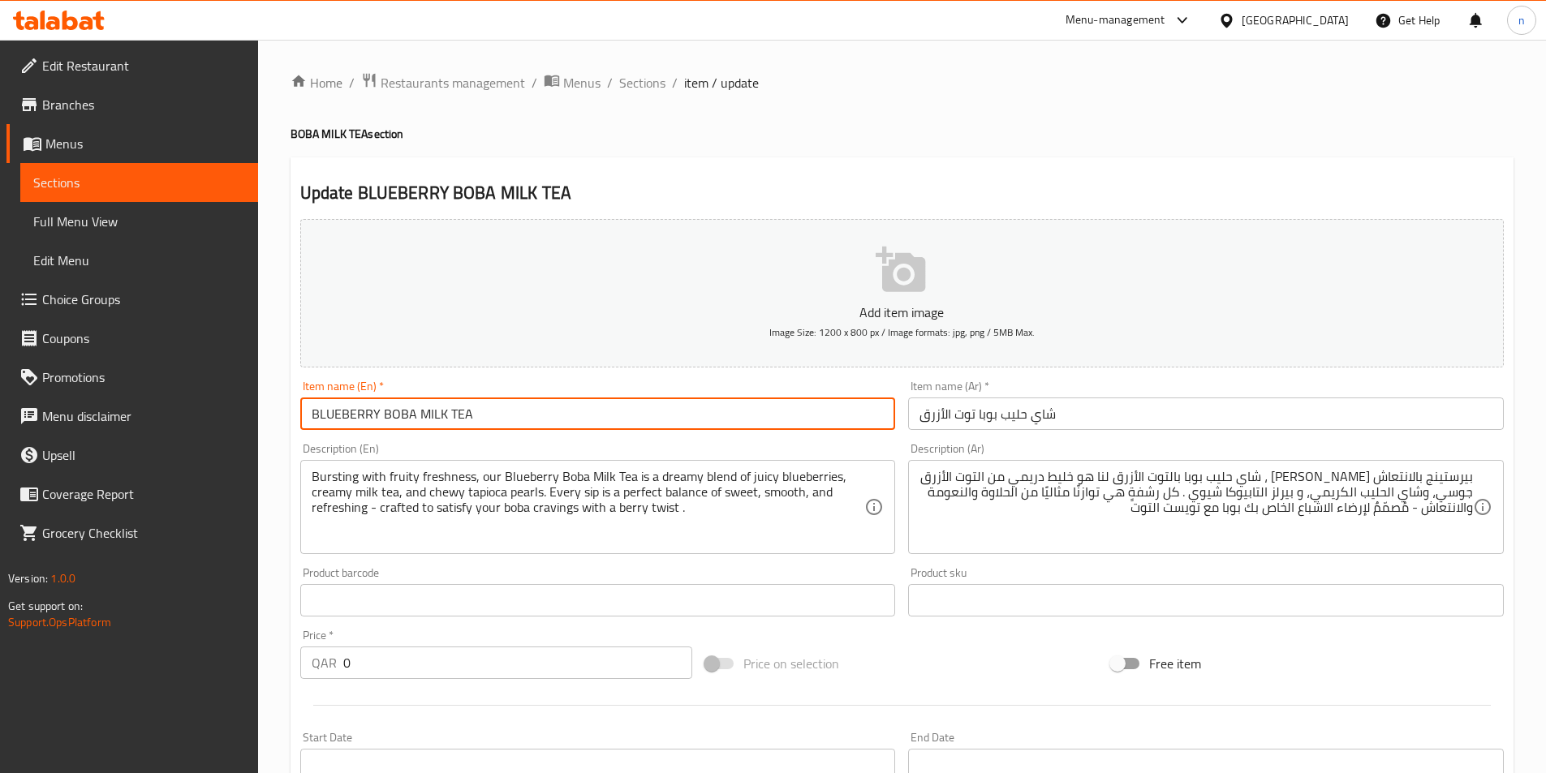
click at [400, 423] on input "BLUEBERRY BOBA MILK TEA" at bounding box center [598, 414] width 596 height 32
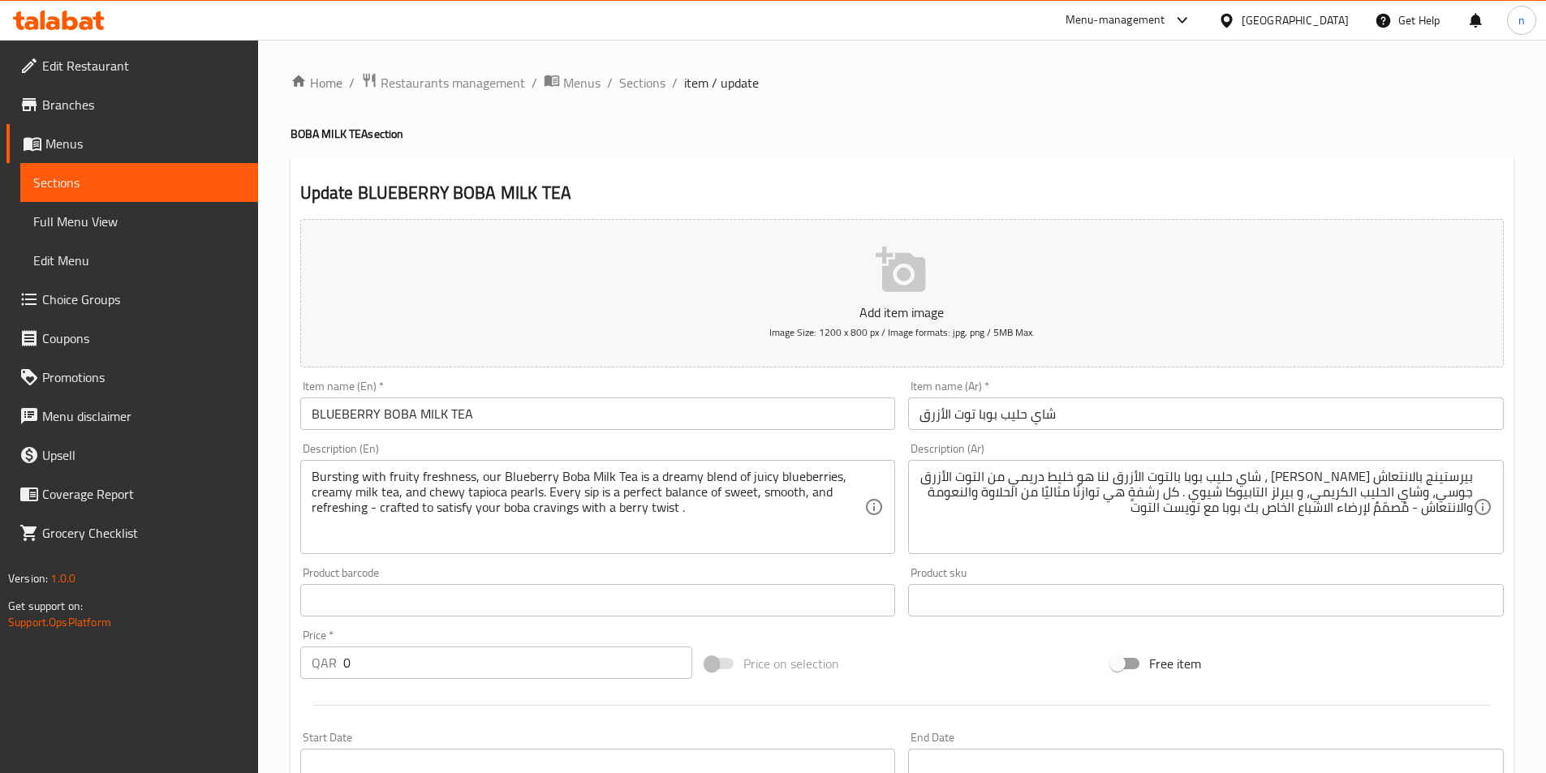
drag, startPoint x: 652, startPoint y: 93, endPoint x: 661, endPoint y: 105, distance: 14.6
click at [652, 93] on span "Sections" at bounding box center [642, 82] width 46 height 19
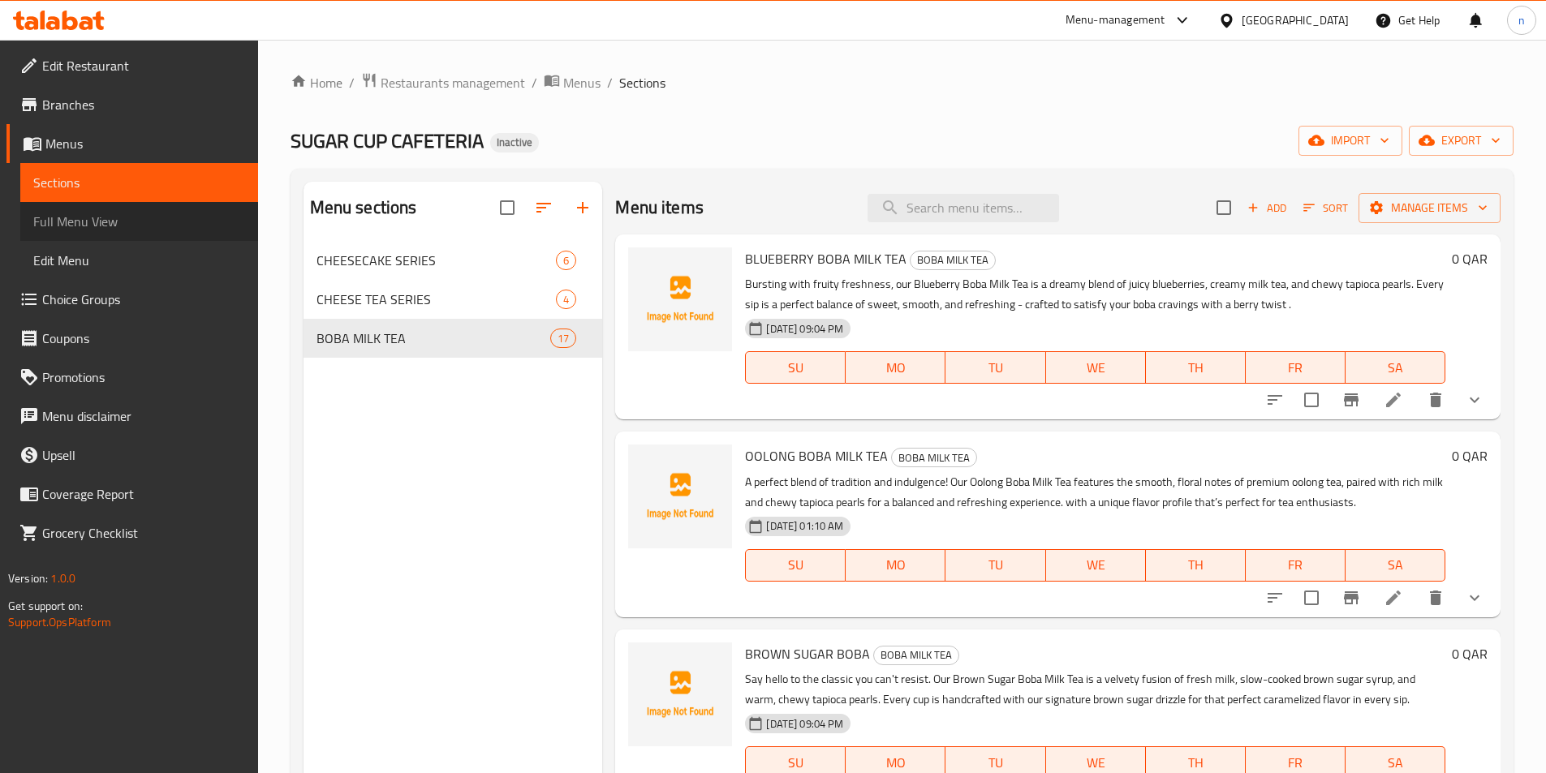
click at [88, 228] on span "Full Menu View" at bounding box center [139, 221] width 212 height 19
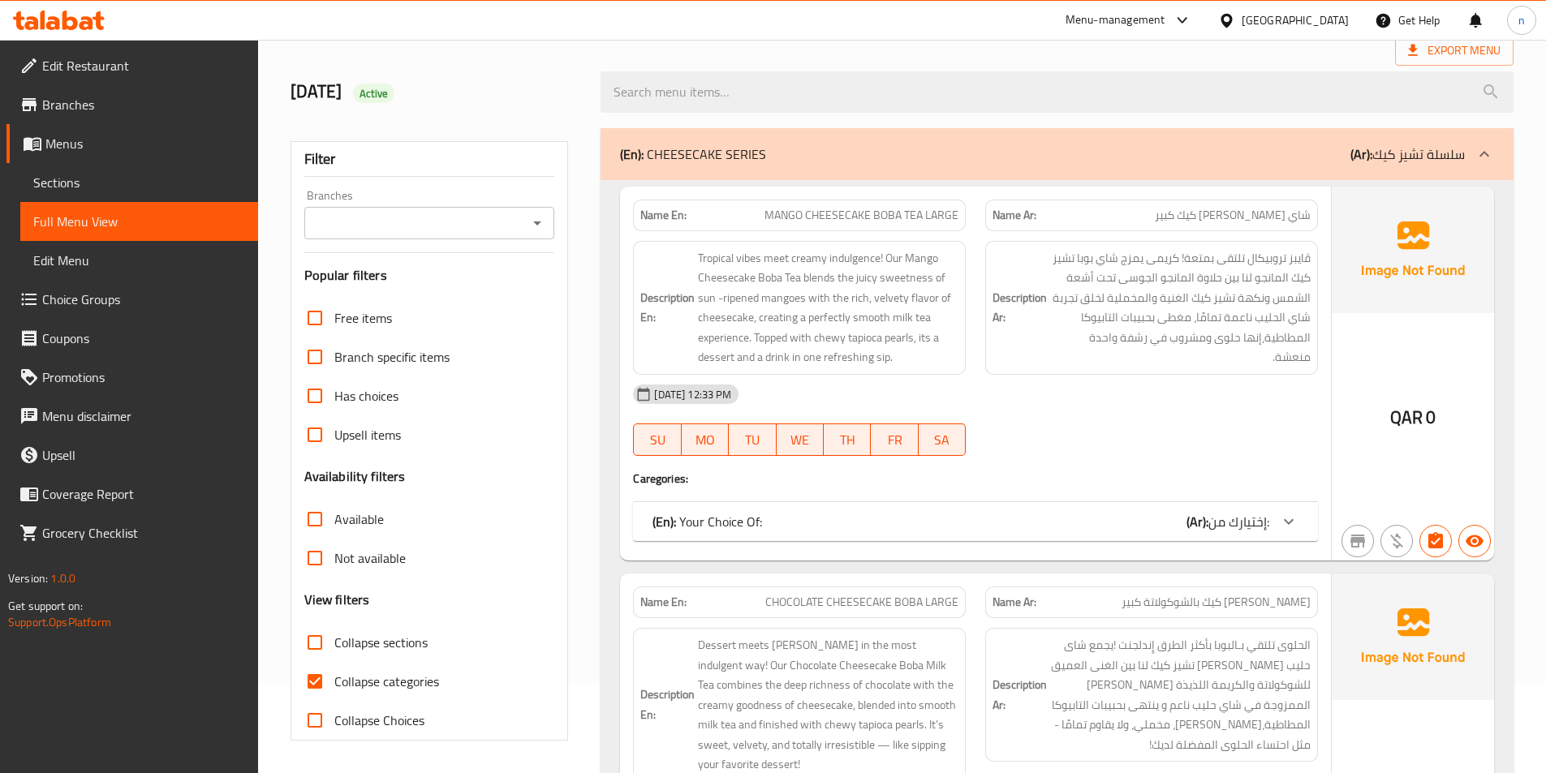
scroll to position [415, 0]
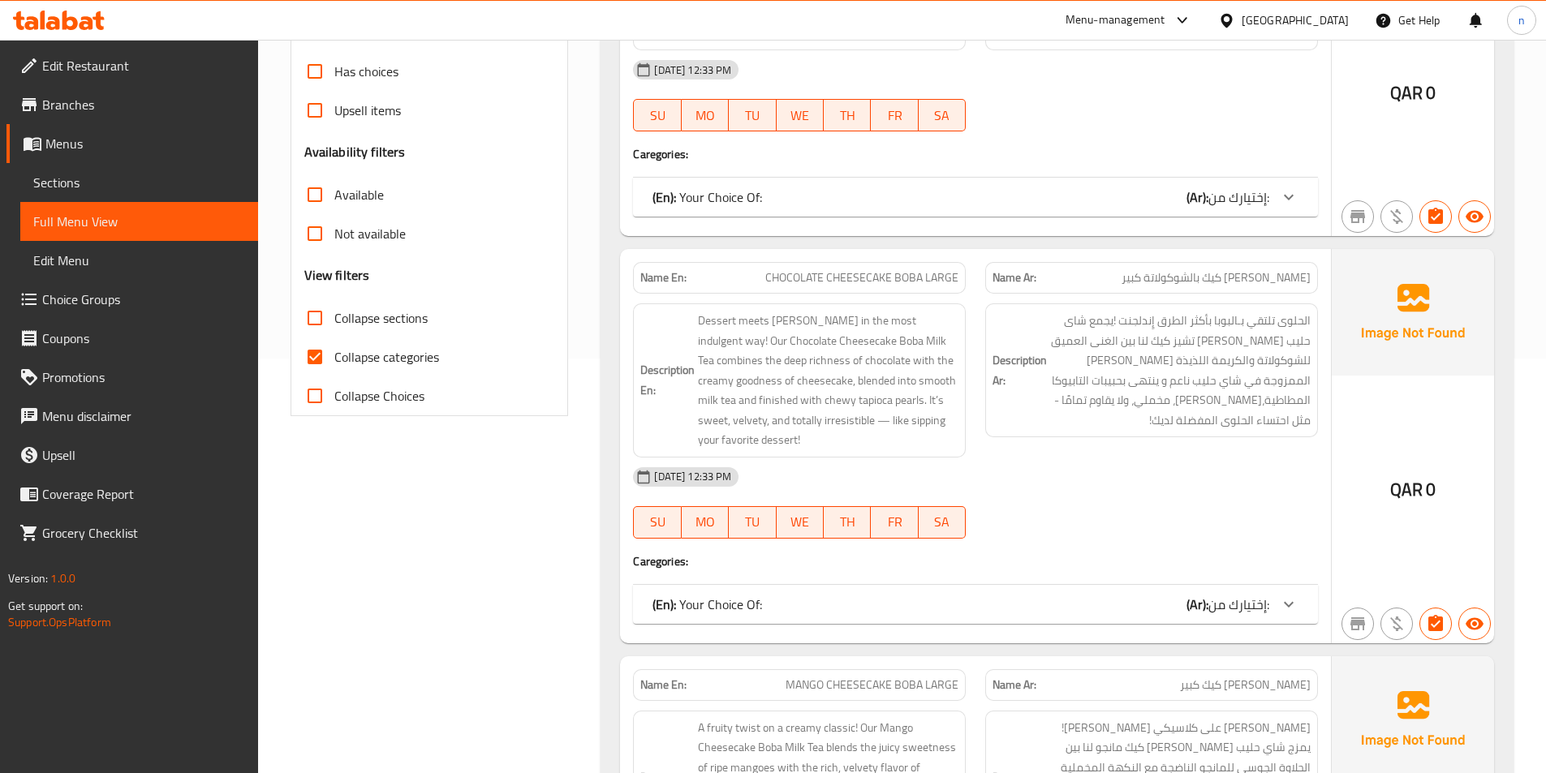
click at [416, 366] on span "Collapse categories" at bounding box center [386, 356] width 105 height 19
click at [334, 366] on input "Collapse categories" at bounding box center [314, 357] width 39 height 39
checkbox input "false"
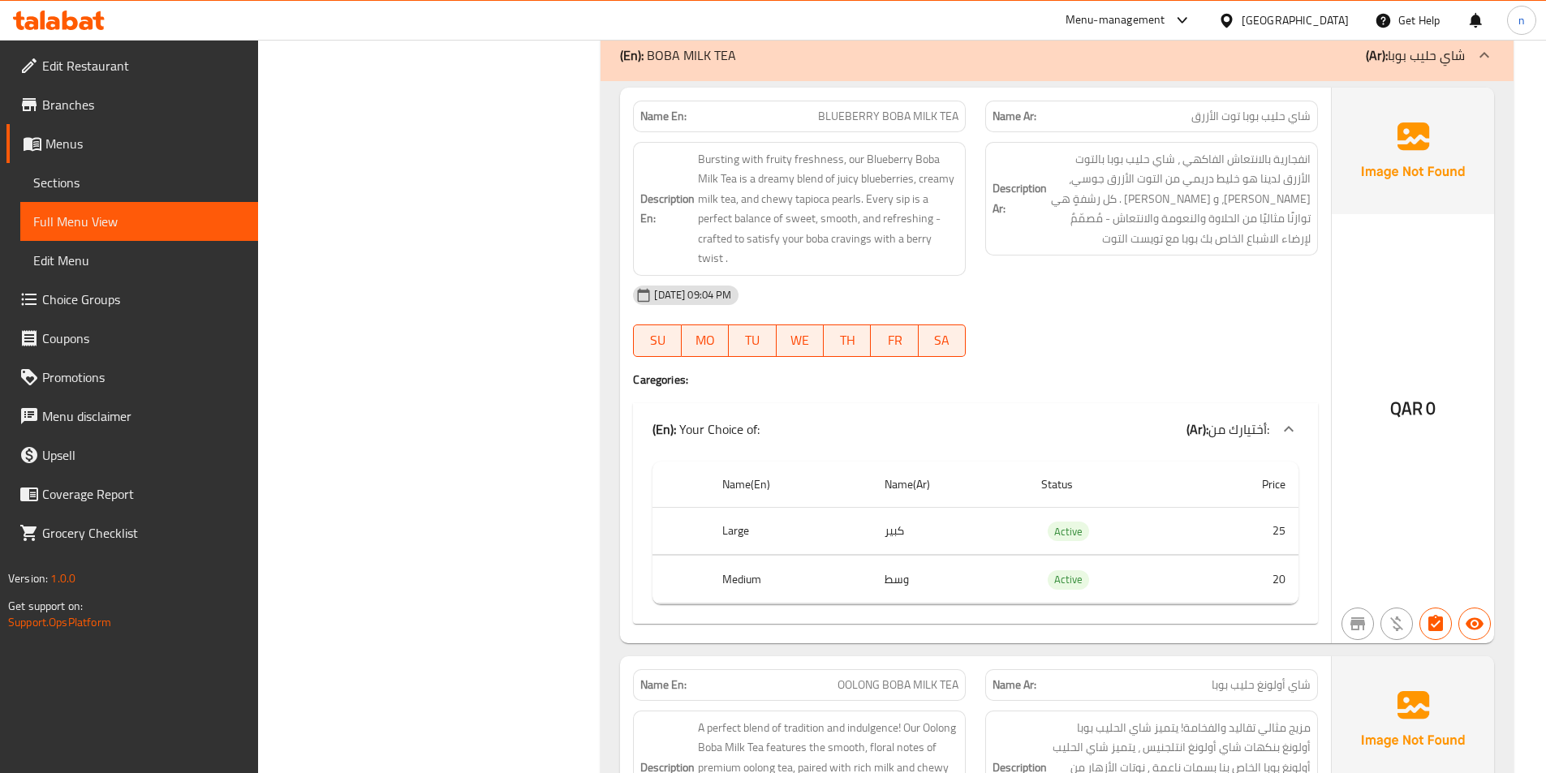
scroll to position [5933, 0]
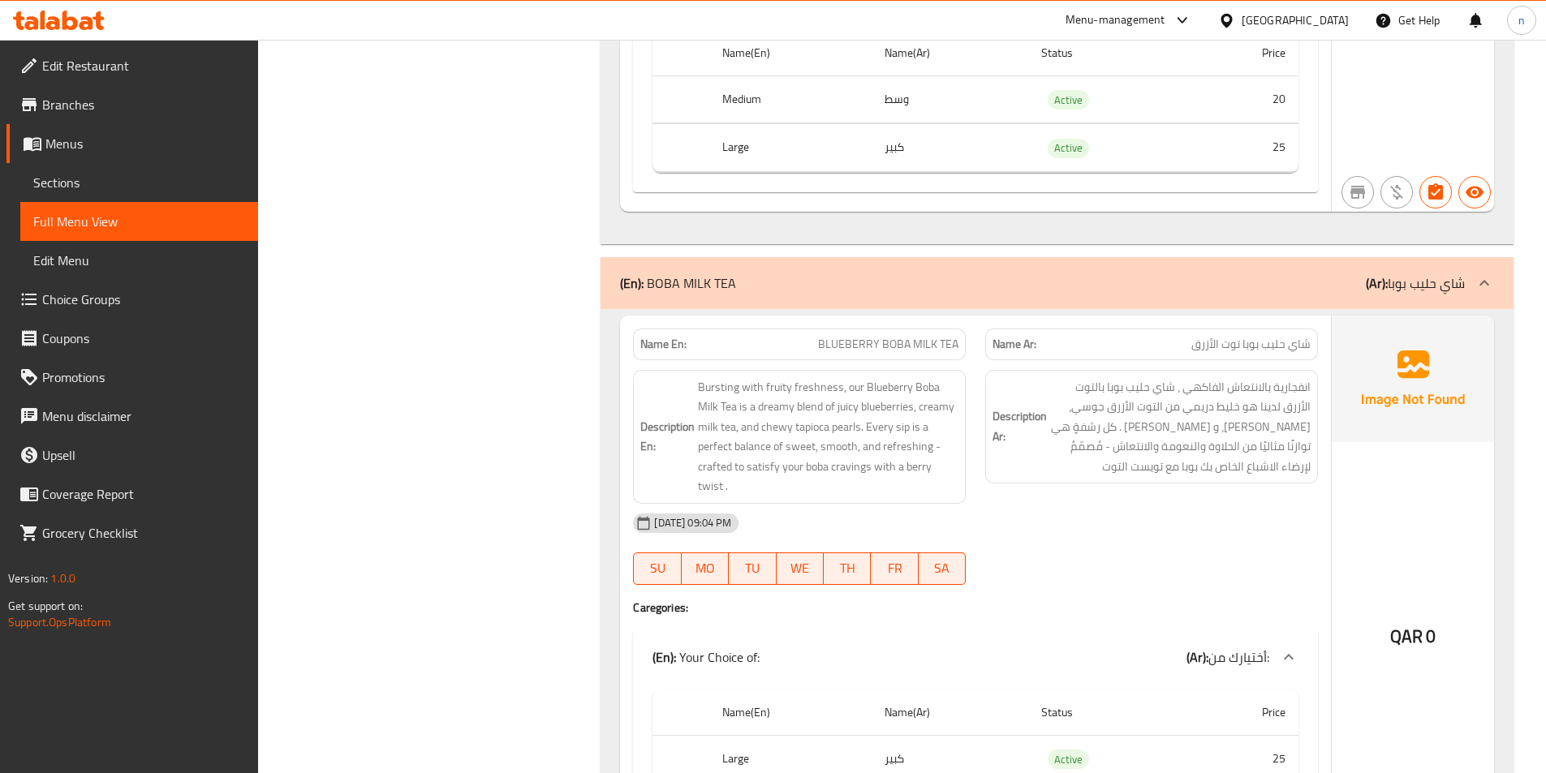
click at [1449, 273] on p "(Ar): شاي حليب بوبا" at bounding box center [1415, 282] width 99 height 19
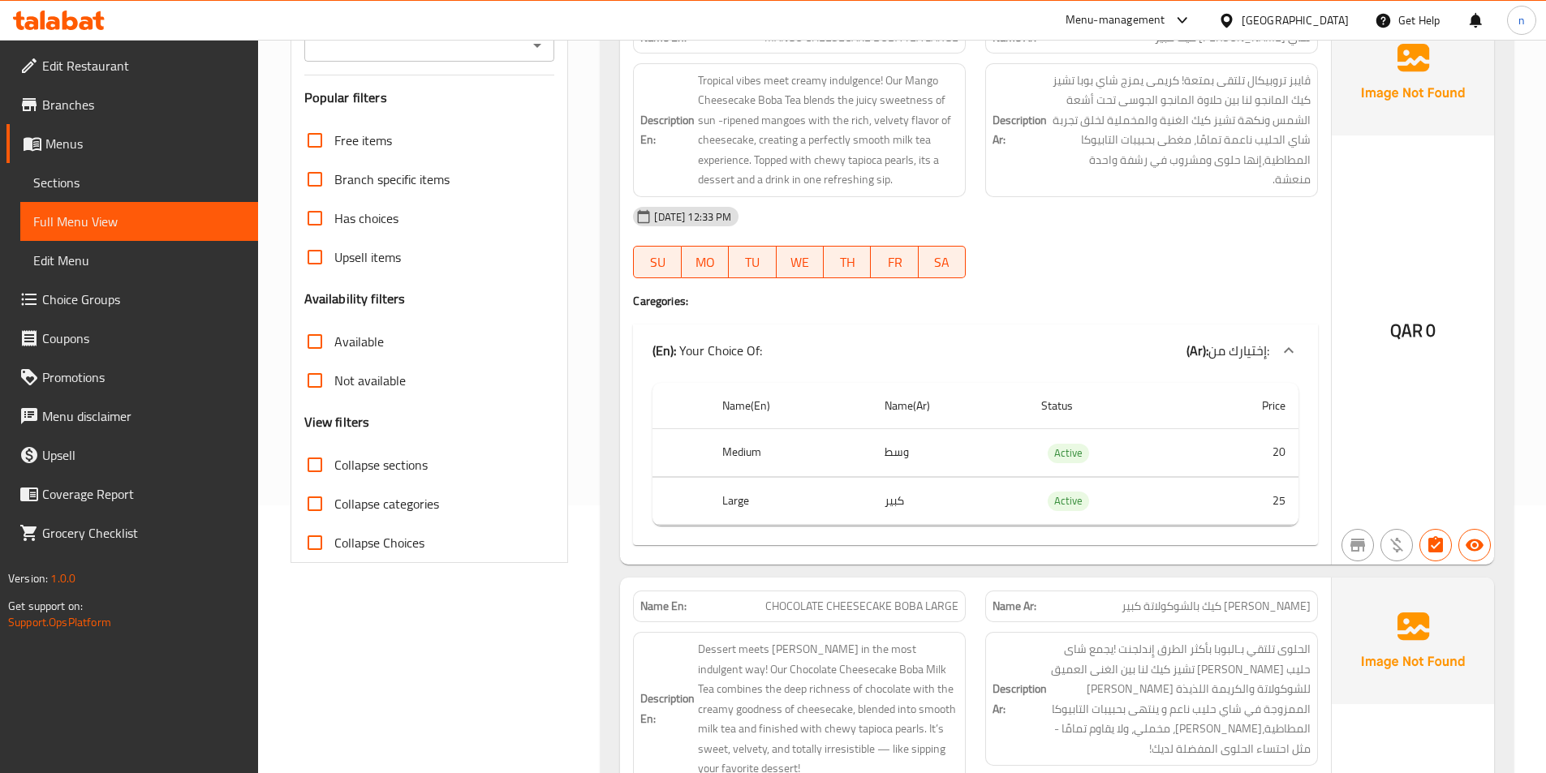
scroll to position [0, 0]
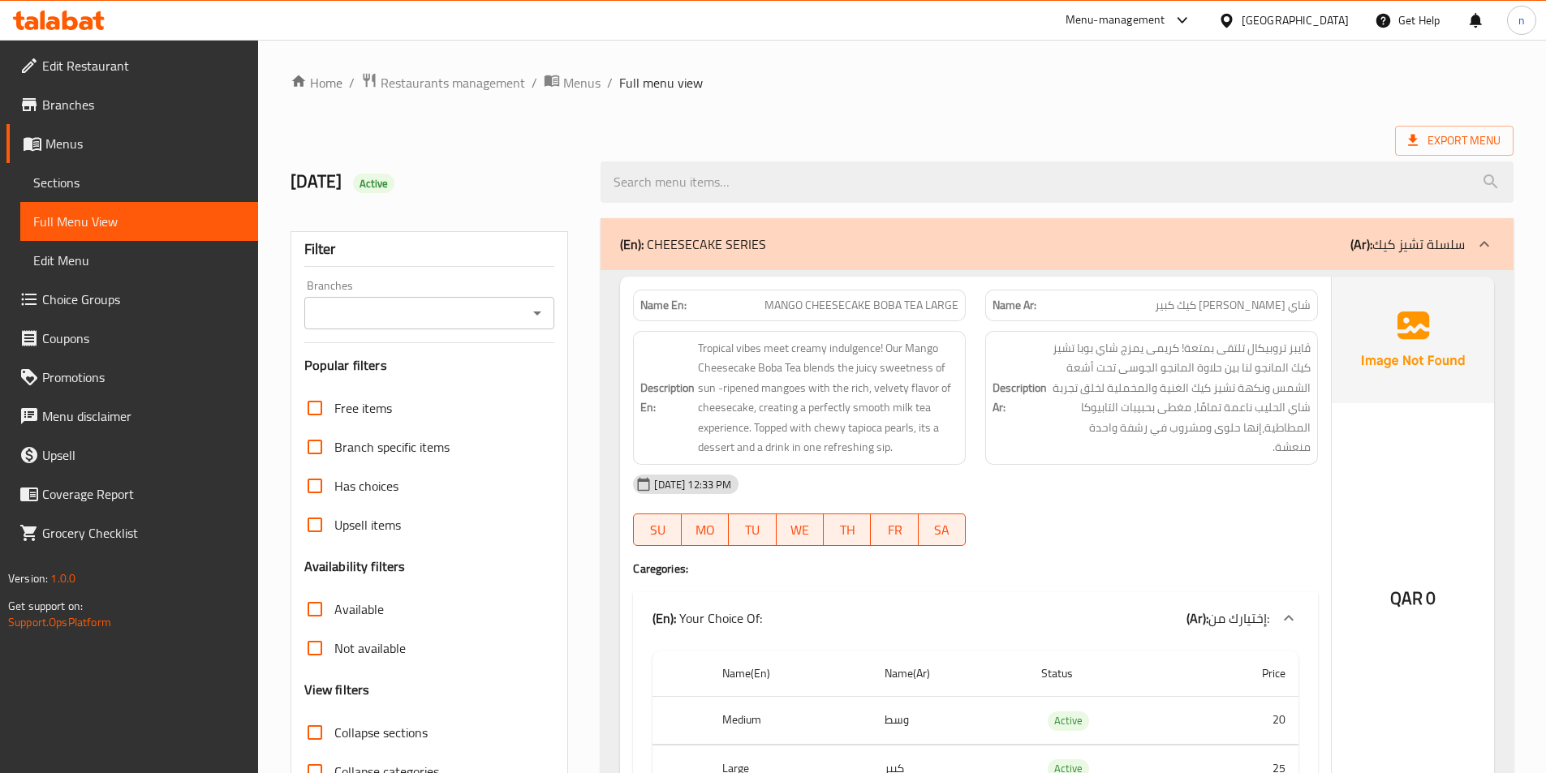
click at [932, 301] on span "MANGO CHEESECAKE BOBA TEA LARGE" at bounding box center [861, 305] width 194 height 17
copy span "MANGO CHEESECAKE BOBA TEA LARGE"
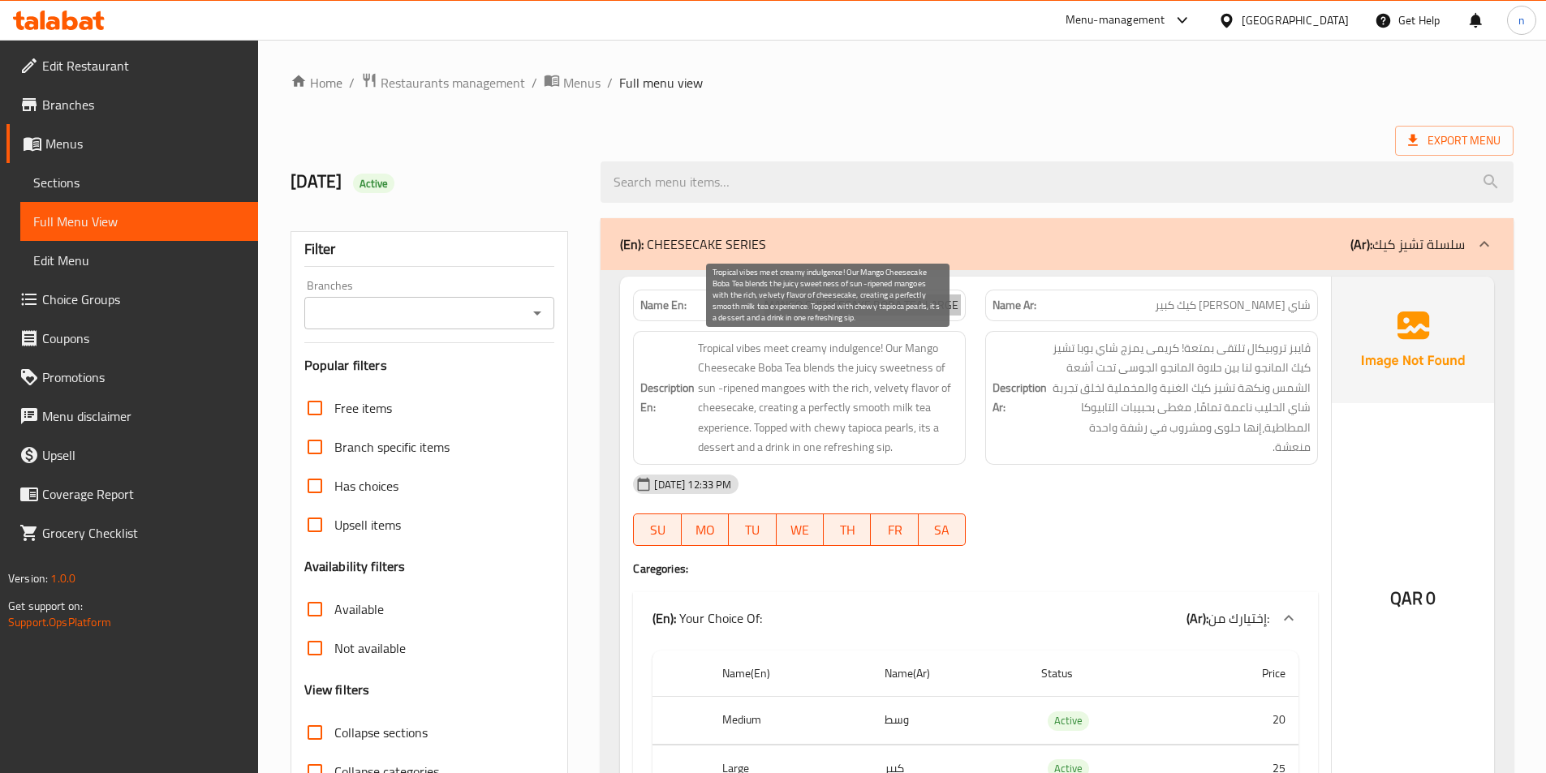
scroll to position [81, 0]
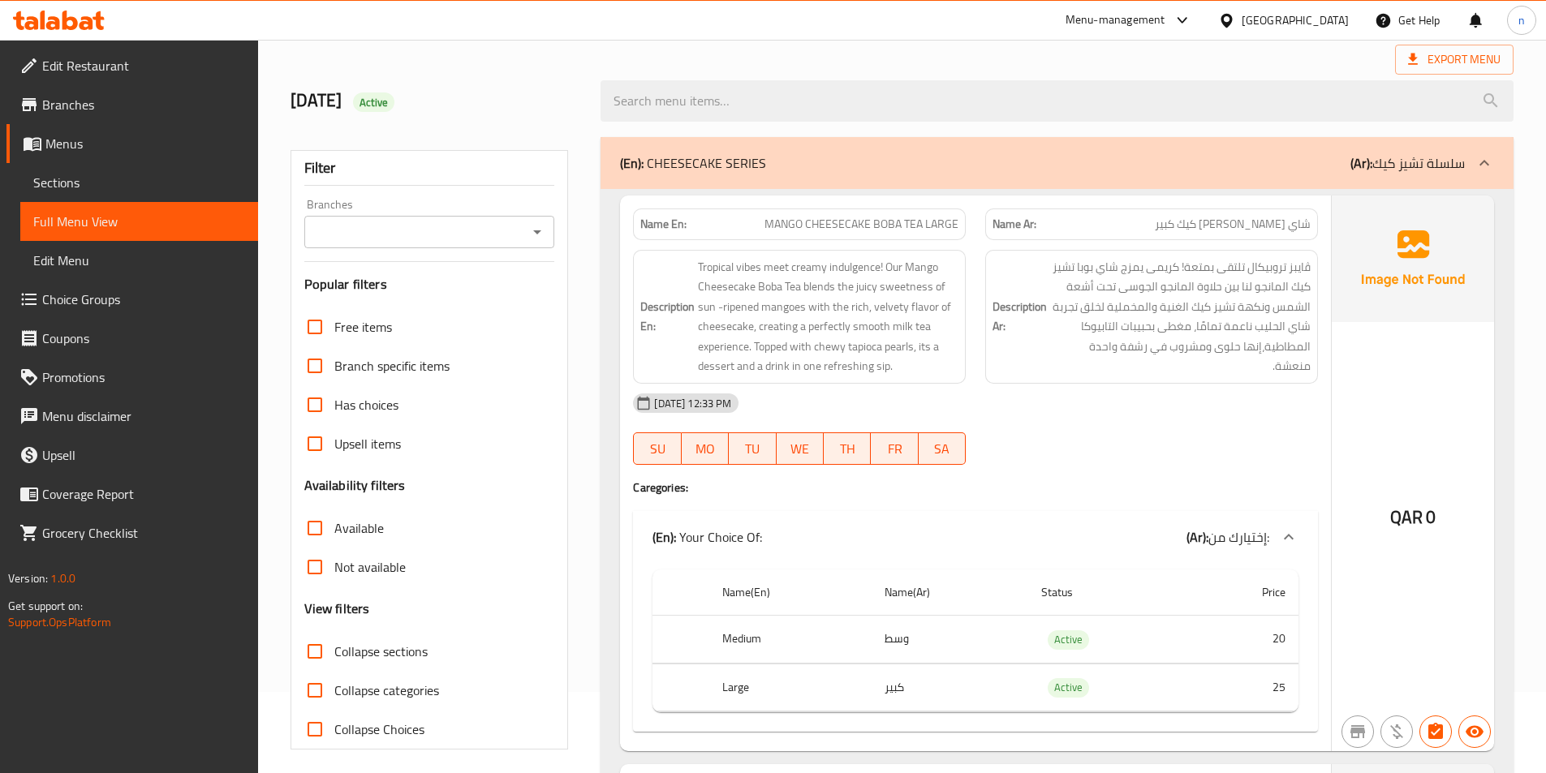
click at [966, 359] on div "Description En: Tropical vibes meet creamy indulgence! Our Mango Cheesecake Bob…" at bounding box center [799, 317] width 333 height 134
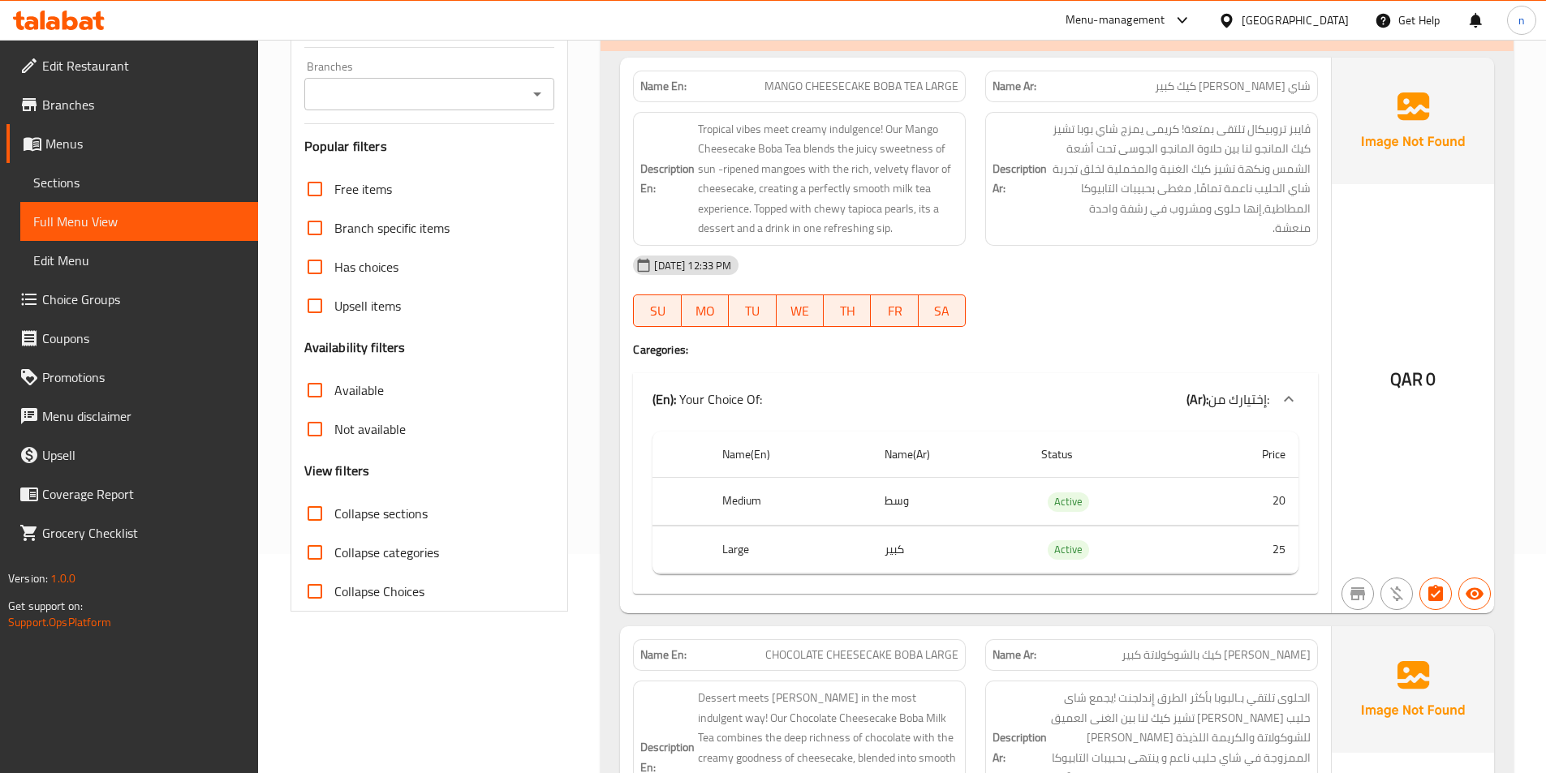
scroll to position [162, 0]
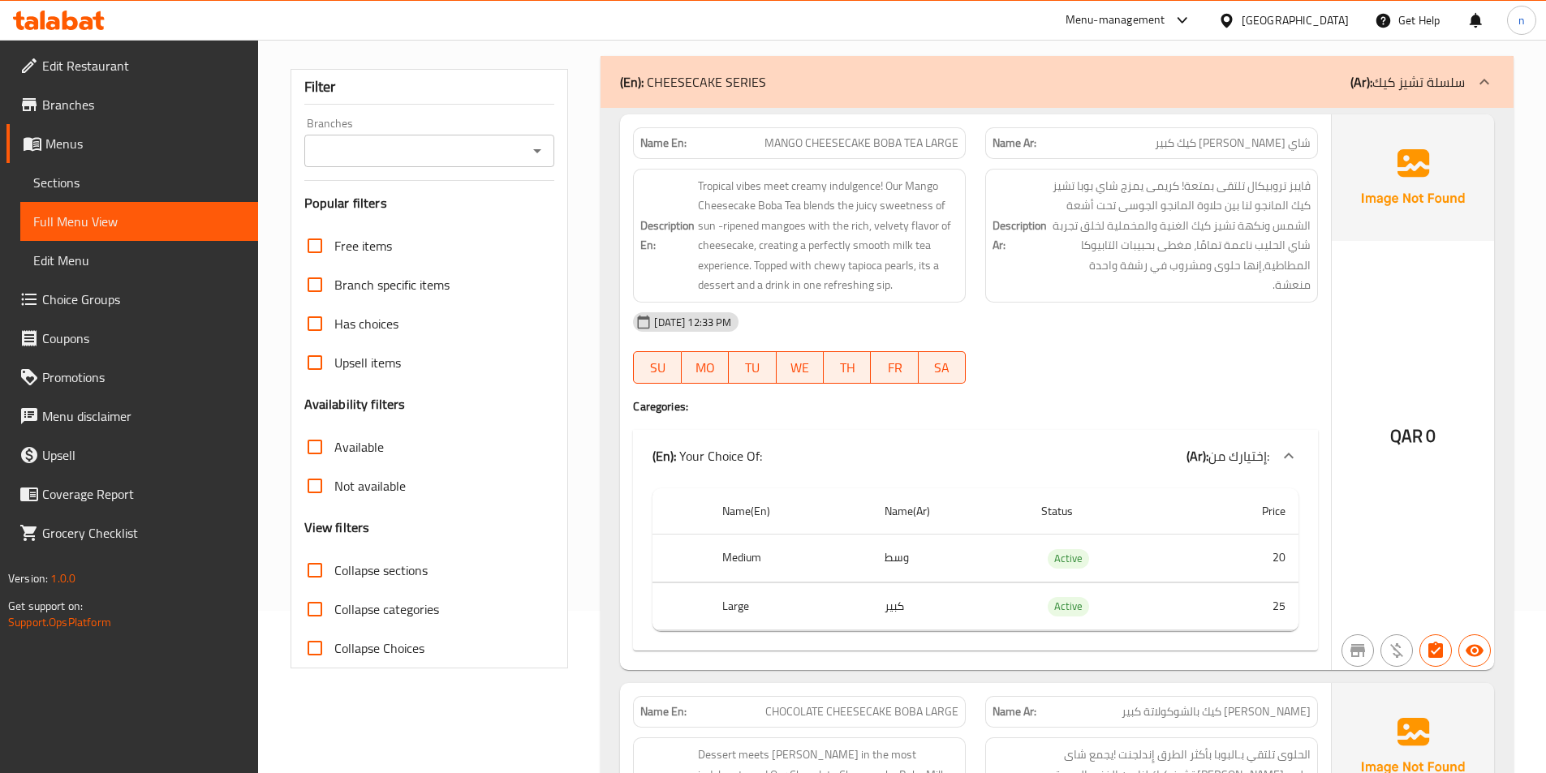
click at [1018, 267] on h6 "Description Ar: ڤايبز تروبيكال تلتقى بمتعة! كريمى يمزج شاي بوبا تشيز كيك المانج…" at bounding box center [1151, 235] width 318 height 119
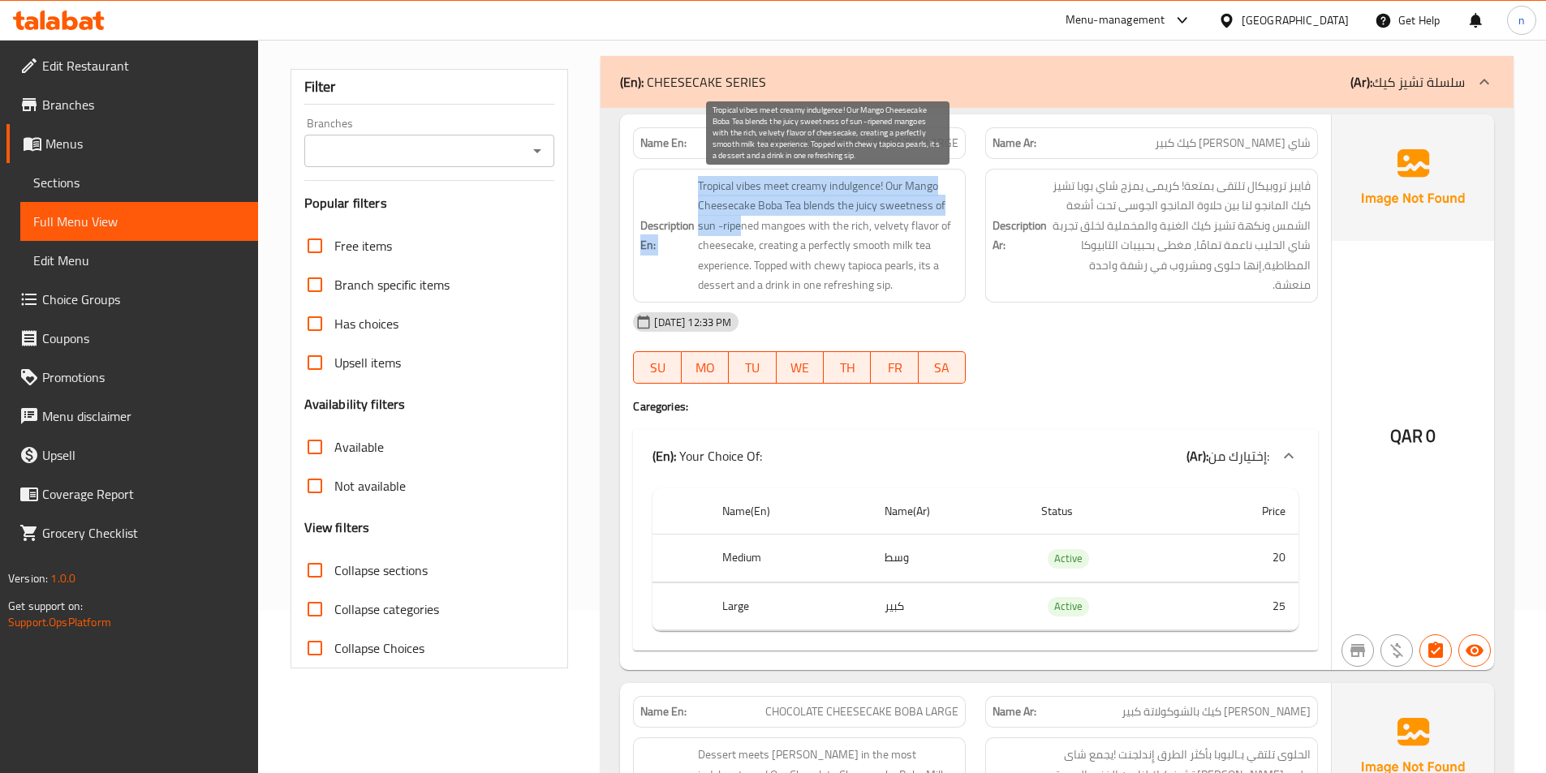
drag, startPoint x: 695, startPoint y: 227, endPoint x: 742, endPoint y: 227, distance: 47.1
click at [742, 227] on h6 "Description En: Tropical vibes meet creamy indulgence! Our Mango Cheesecake Bob…" at bounding box center [799, 235] width 318 height 119
click at [749, 232] on span "Tropical vibes meet creamy indulgence! Our Mango Cheesecake Boba Tea blends the…" at bounding box center [828, 235] width 260 height 119
drag, startPoint x: 758, startPoint y: 225, endPoint x: 700, endPoint y: 235, distance: 58.4
click at [700, 235] on span "Tropical vibes meet creamy indulgence! Our Mango Cheesecake Boba Tea blends the…" at bounding box center [828, 235] width 260 height 119
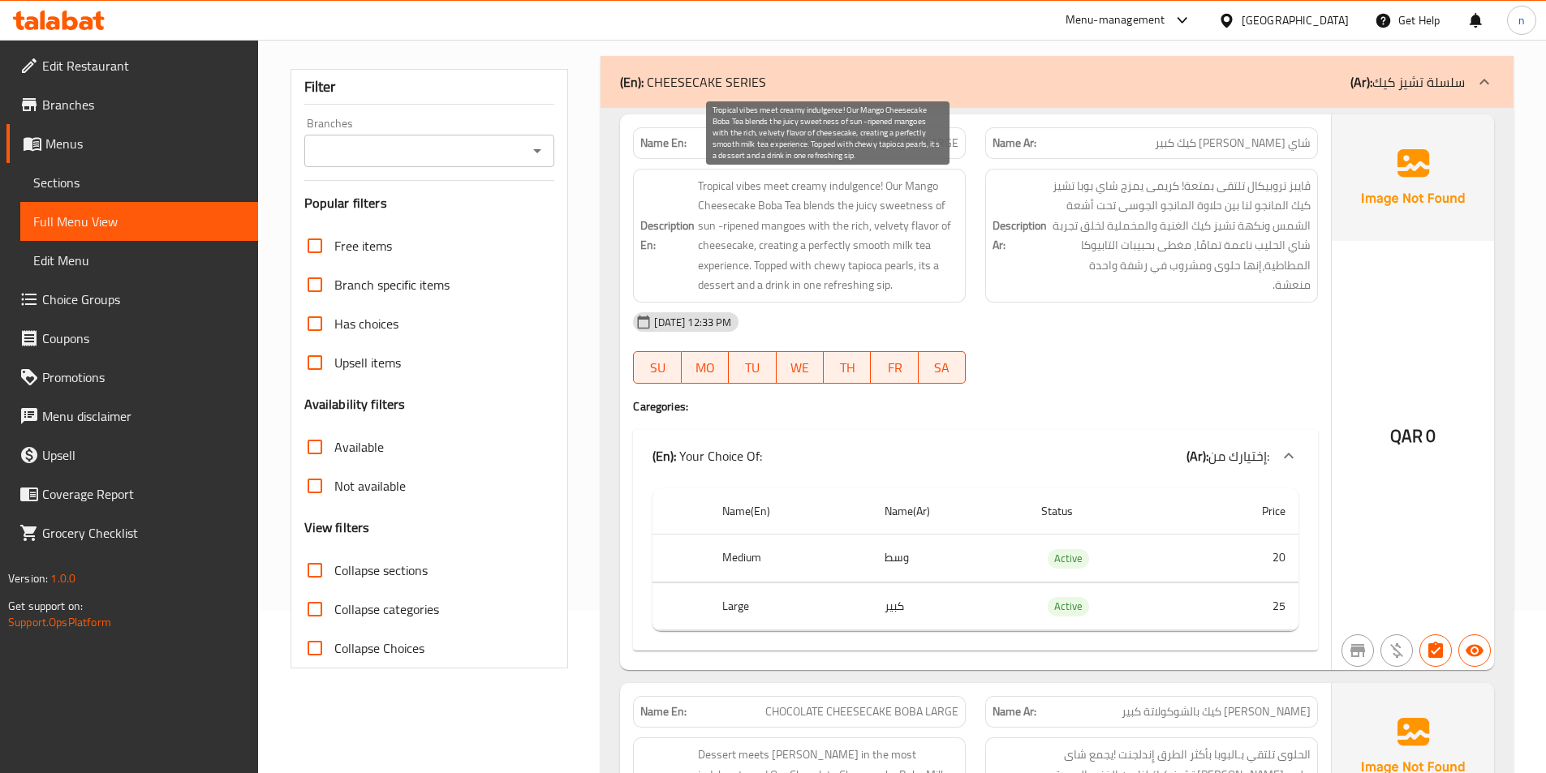
click at [757, 239] on span "Tropical vibes meet creamy indulgence! Our Mango Cheesecake Boba Tea blends the…" at bounding box center [828, 235] width 260 height 119
drag, startPoint x: 878, startPoint y: 207, endPoint x: 868, endPoint y: 225, distance: 20.7
click at [868, 225] on span "Tropical vibes meet creamy indulgence! Our Mango Cheesecake Boba Tea blends the…" at bounding box center [828, 235] width 260 height 119
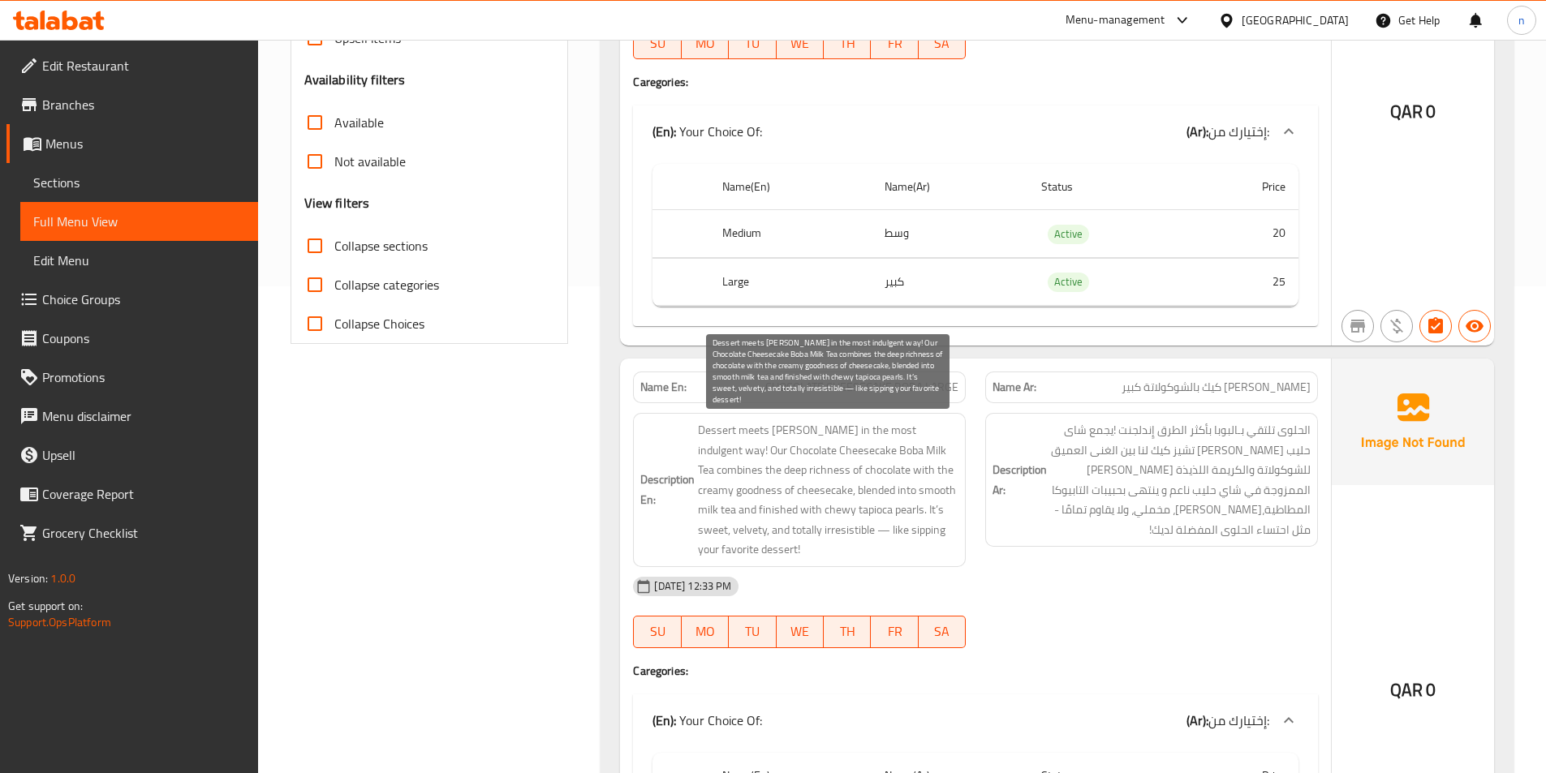
scroll to position [568, 0]
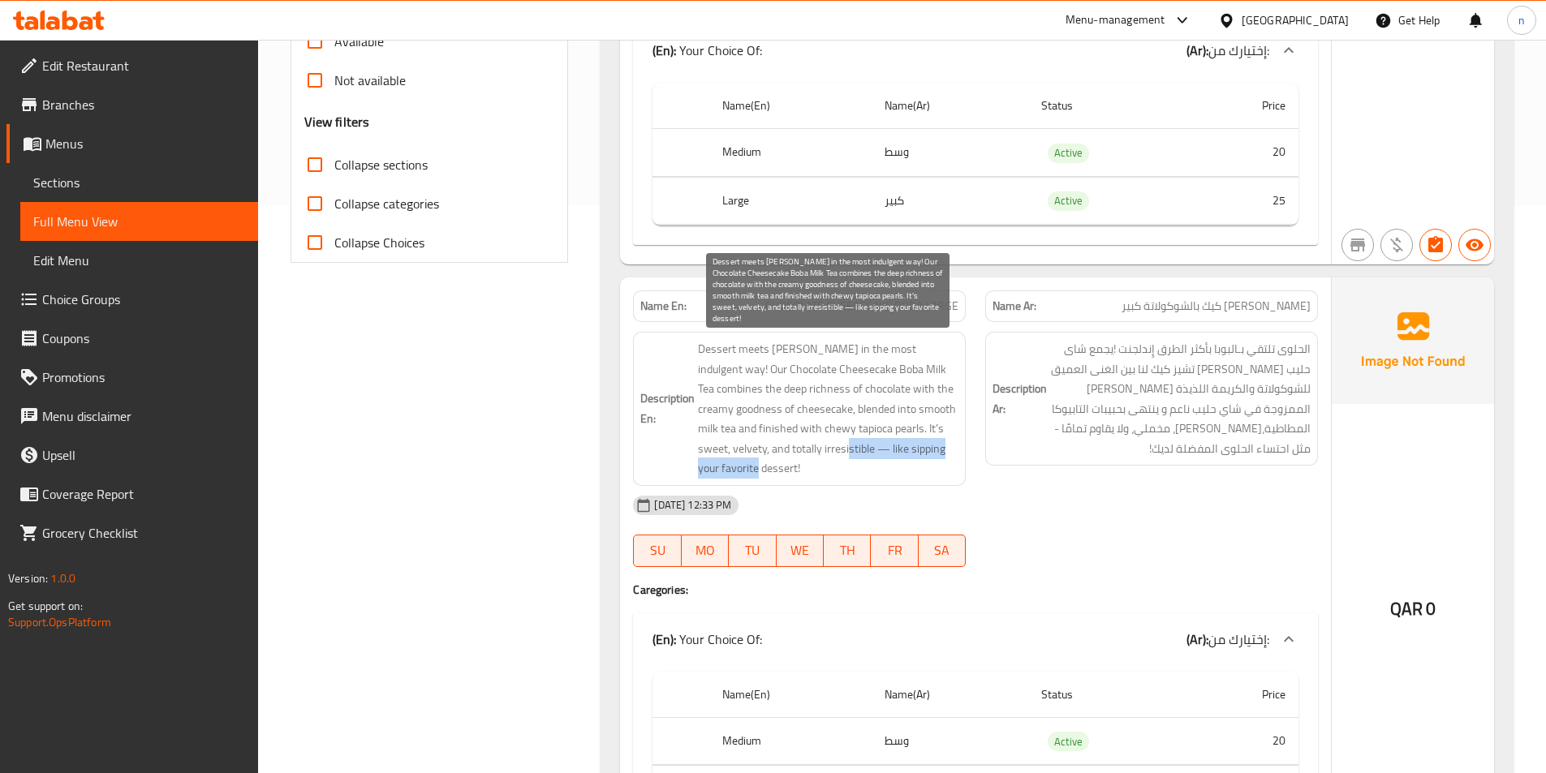
drag, startPoint x: 820, startPoint y: 454, endPoint x: 937, endPoint y: 469, distance: 118.7
click at [940, 469] on span "Dessert meets [PERSON_NAME] in the most indulgent way! Our Chocolate Cheesecake…" at bounding box center [828, 409] width 260 height 140
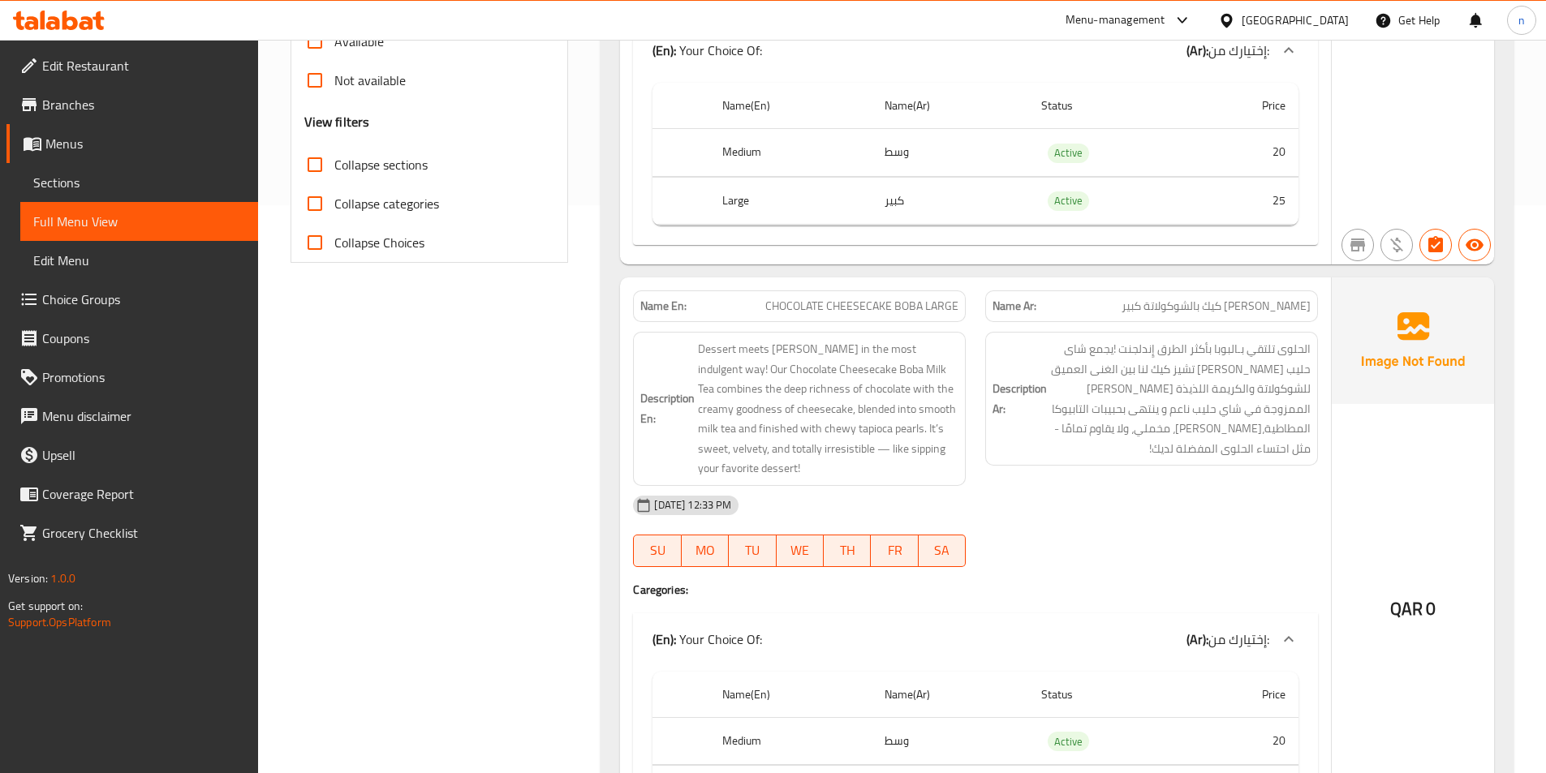
click at [1089, 503] on div "[DATE] 12:33 PM" at bounding box center [975, 505] width 704 height 39
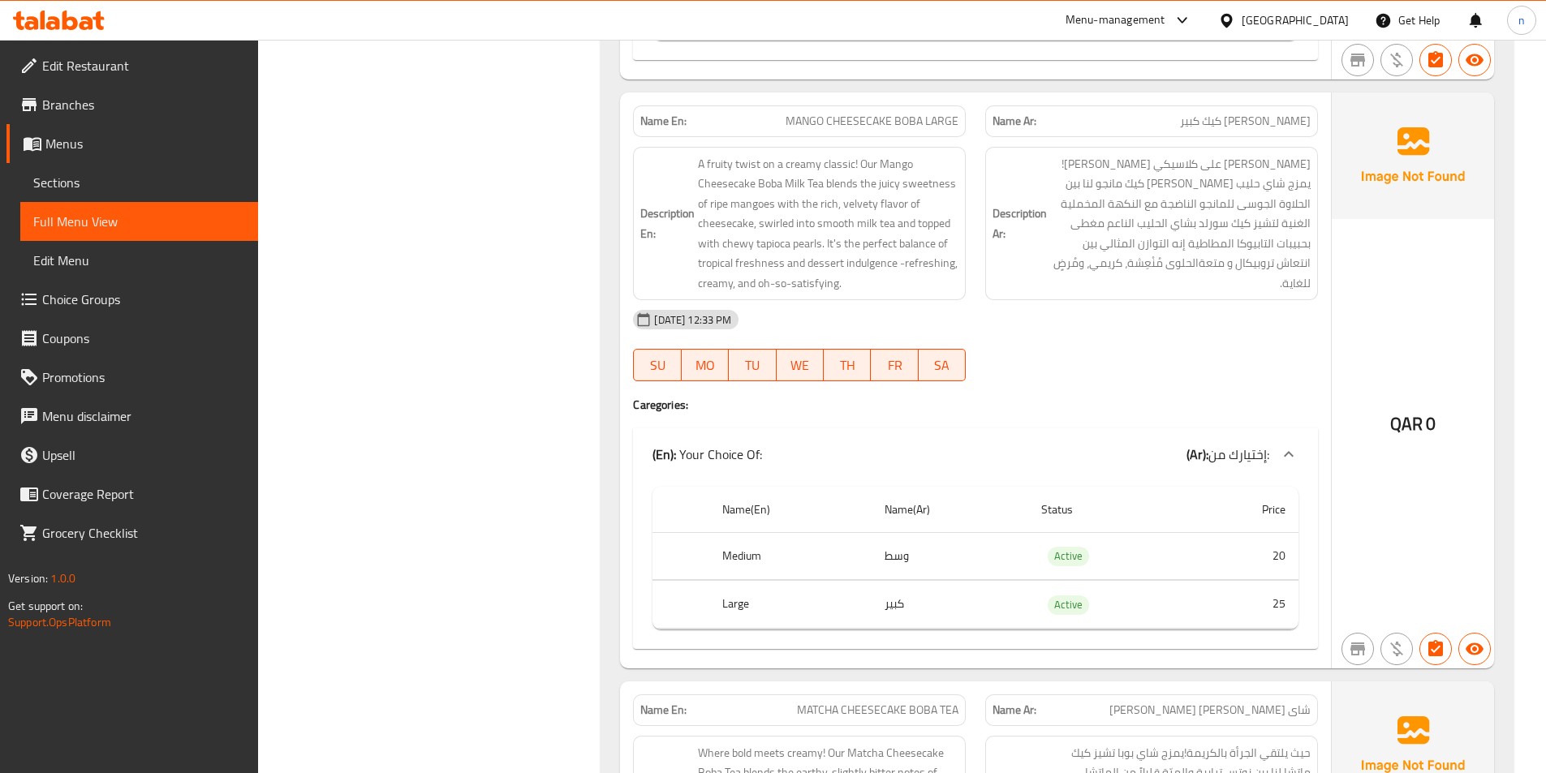
scroll to position [1380, 0]
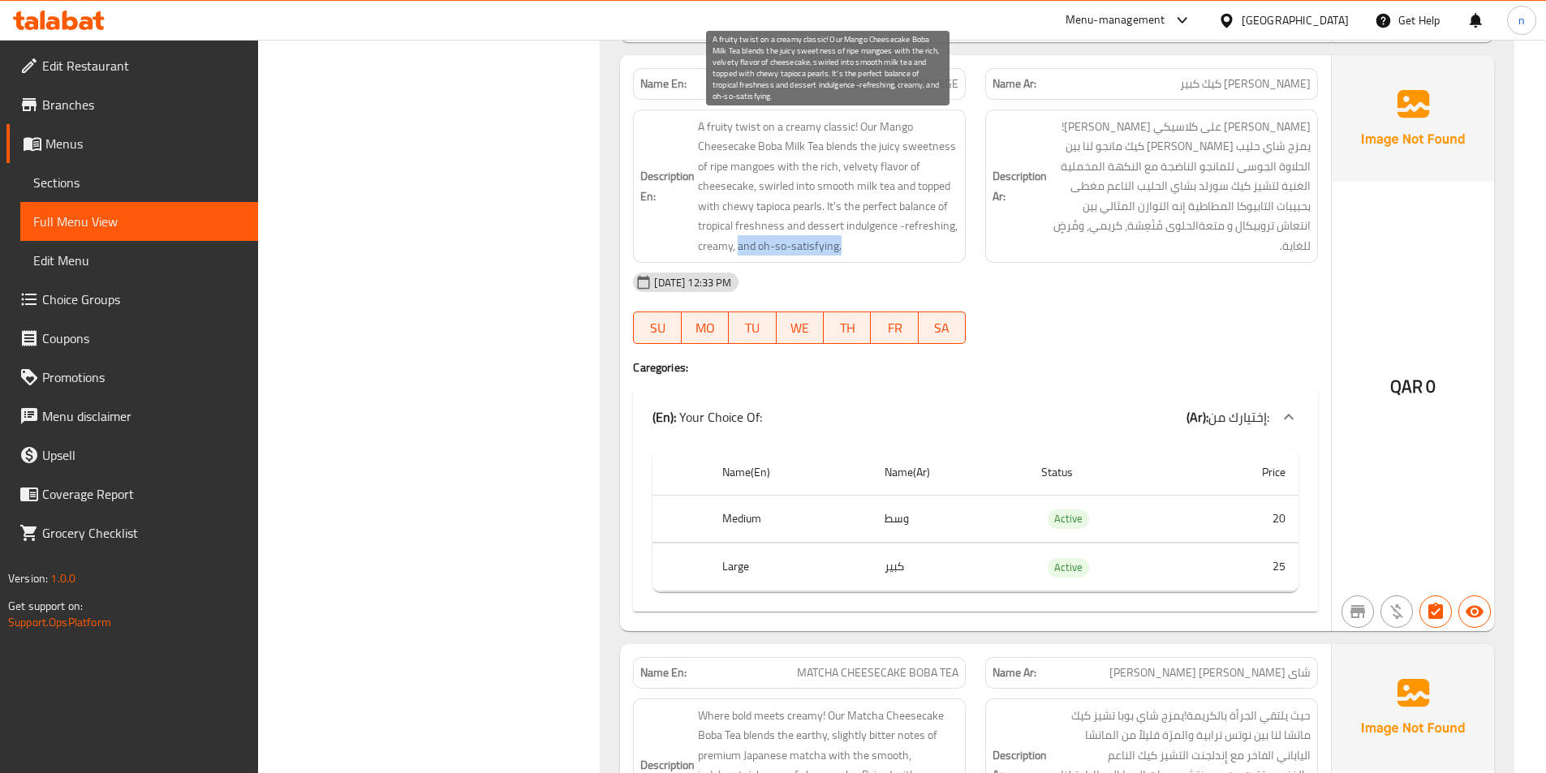
drag, startPoint x: 738, startPoint y: 245, endPoint x: 840, endPoint y: 239, distance: 101.6
click at [840, 239] on span "A fruity twist on a creamy classic! Our Mango Cheesecake Boba Milk Tea blends t…" at bounding box center [828, 187] width 260 height 140
click at [815, 252] on span "A fruity twist on a creamy classic! Our Mango Cheesecake Boba Milk Tea blends t…" at bounding box center [828, 187] width 260 height 140
click at [760, 250] on span "A fruity twist on a creamy classic! Our Mango Cheesecake Boba Milk Tea blends t…" at bounding box center [828, 187] width 260 height 140
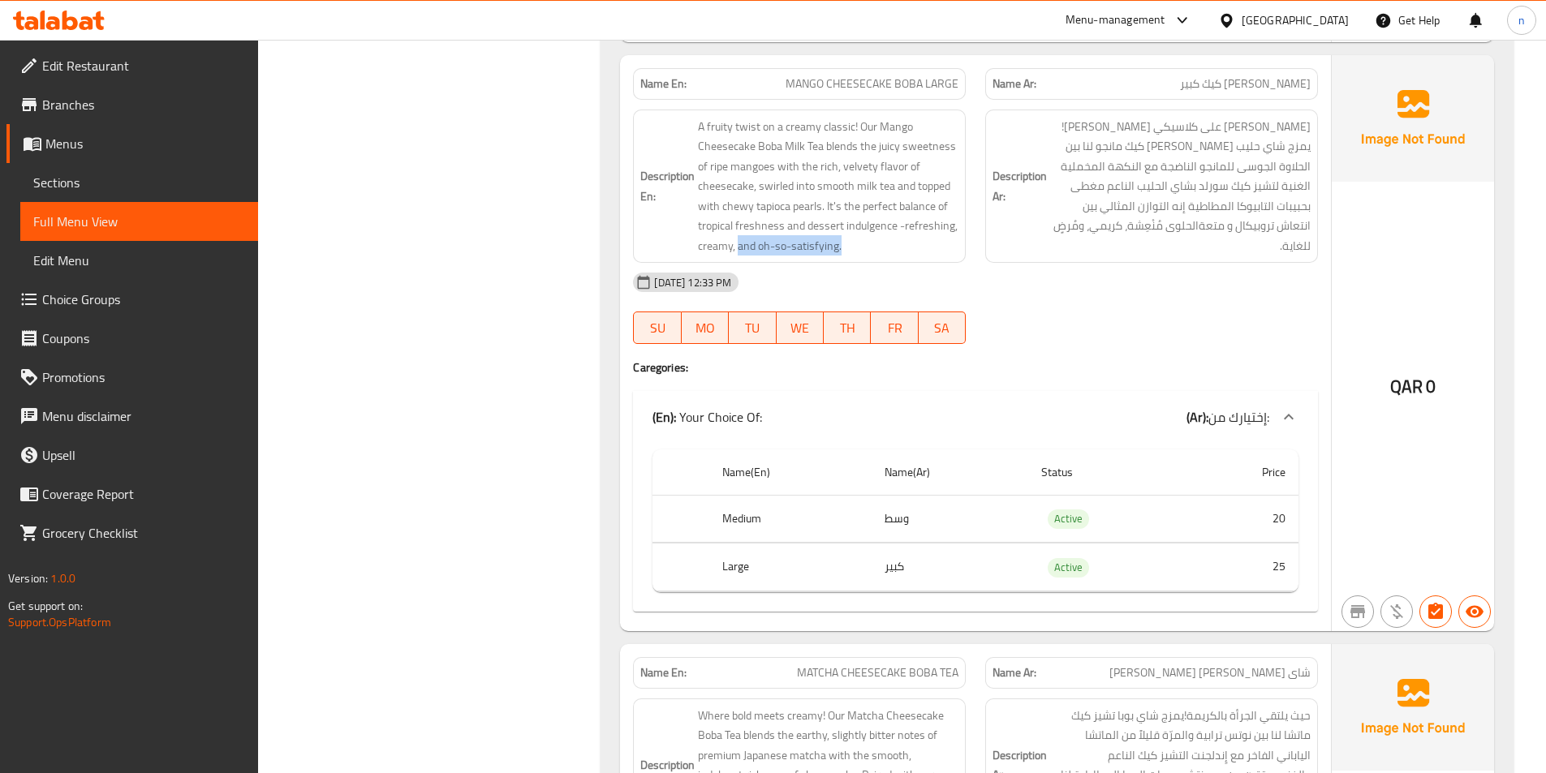
drag, startPoint x: 739, startPoint y: 248, endPoint x: 885, endPoint y: 257, distance: 146.3
click at [886, 258] on div "Description En: A fruity twist on a creamy classic! Our Mango Cheesecake Boba M…" at bounding box center [799, 187] width 333 height 154
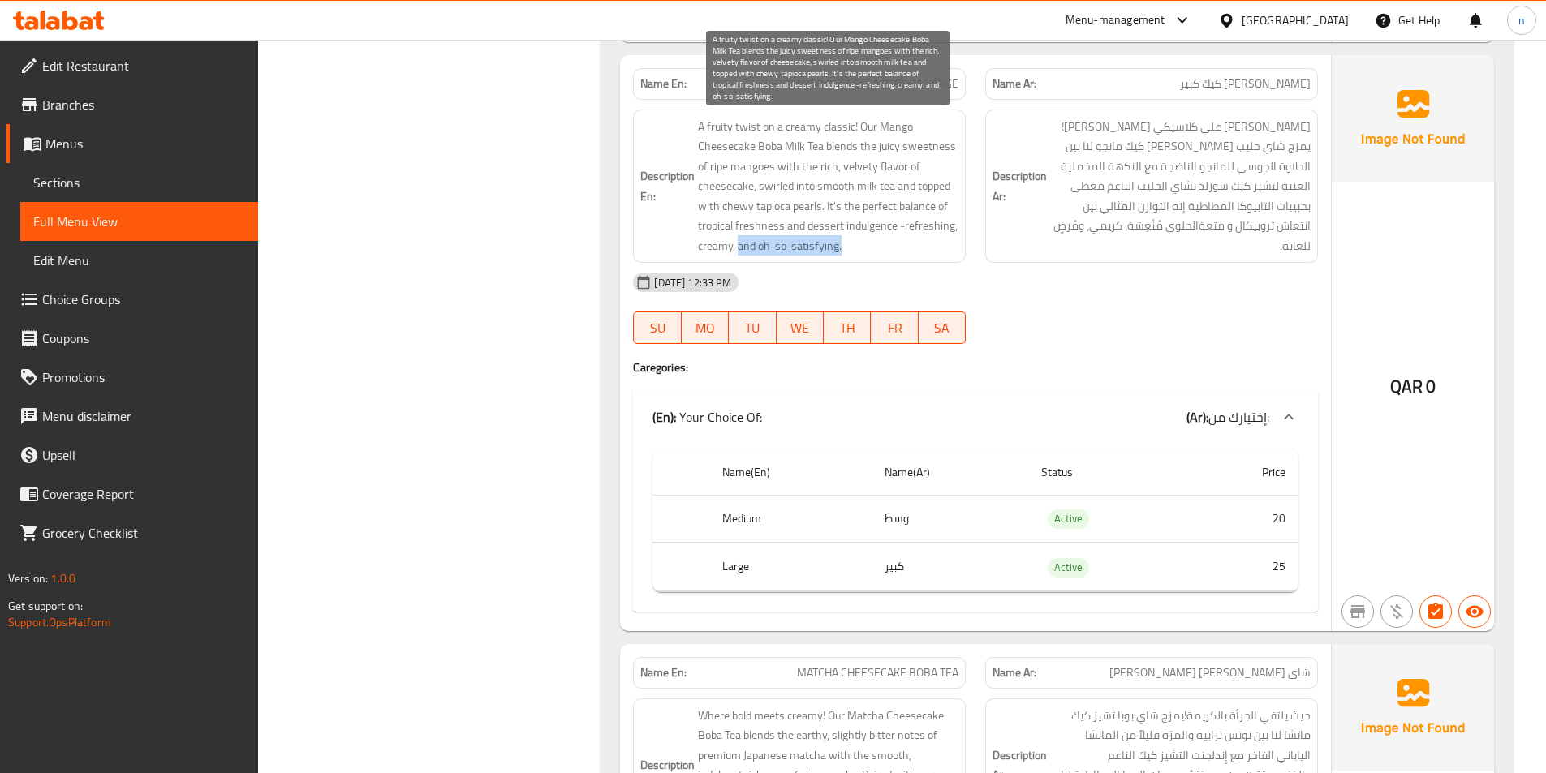
copy span "and oh-so-satisfying."
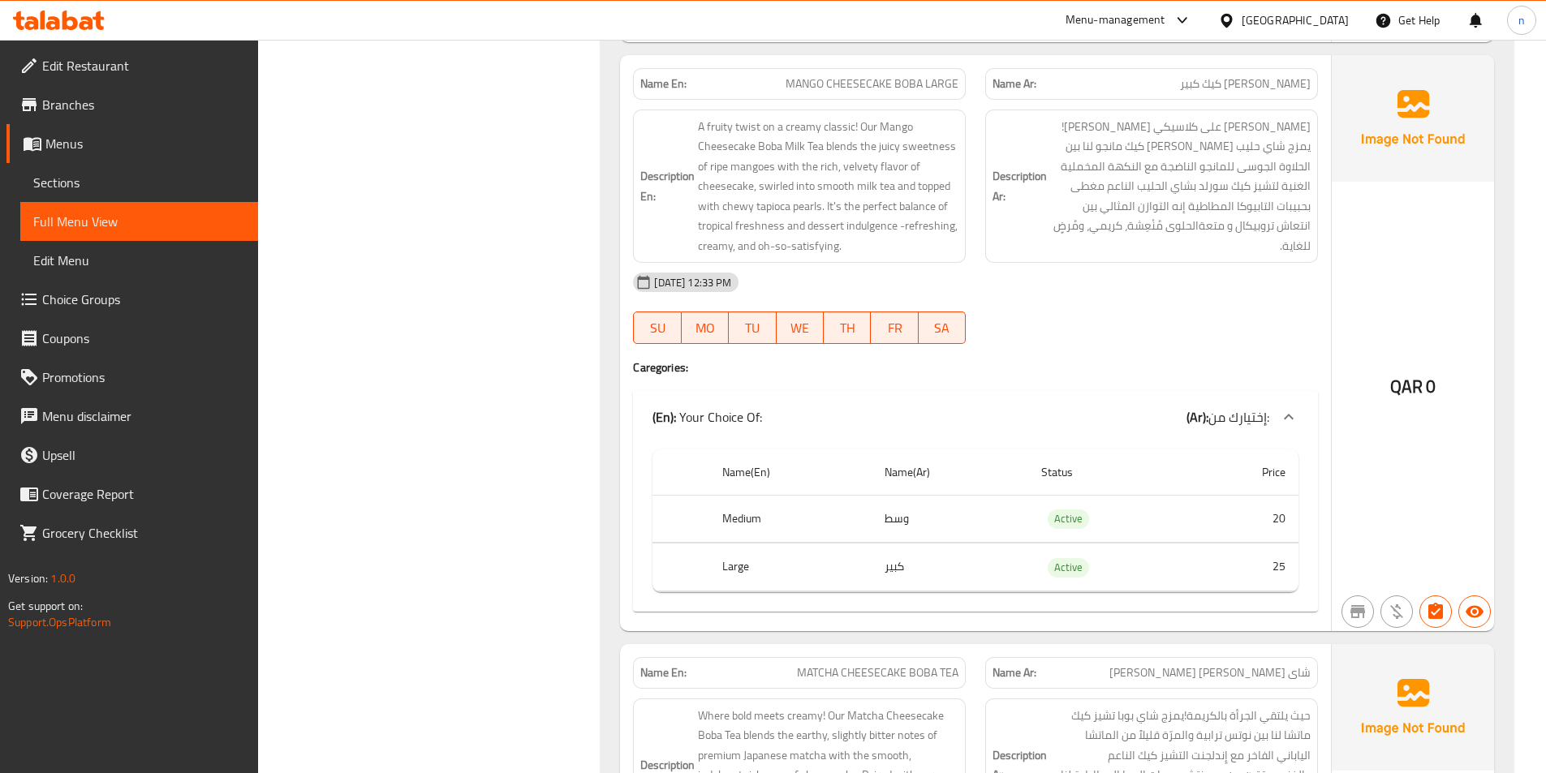
click at [1039, 258] on div "Description Ar: تويست فاكهي على كلاسيكي كريمي!يمزج شاي حليب بوبا تشيز كيك مانجو…" at bounding box center [1151, 187] width 352 height 174
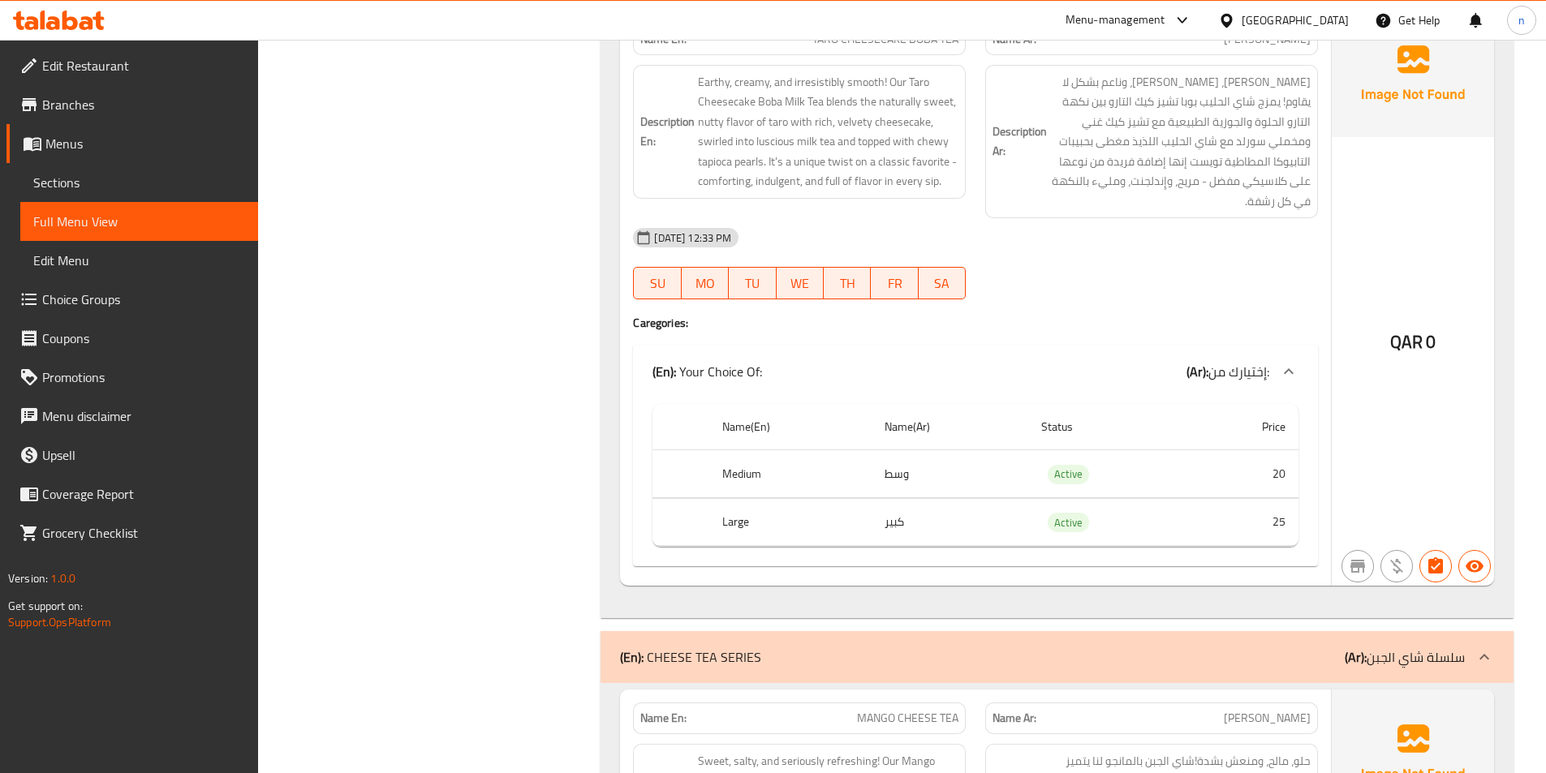
scroll to position [3165, 0]
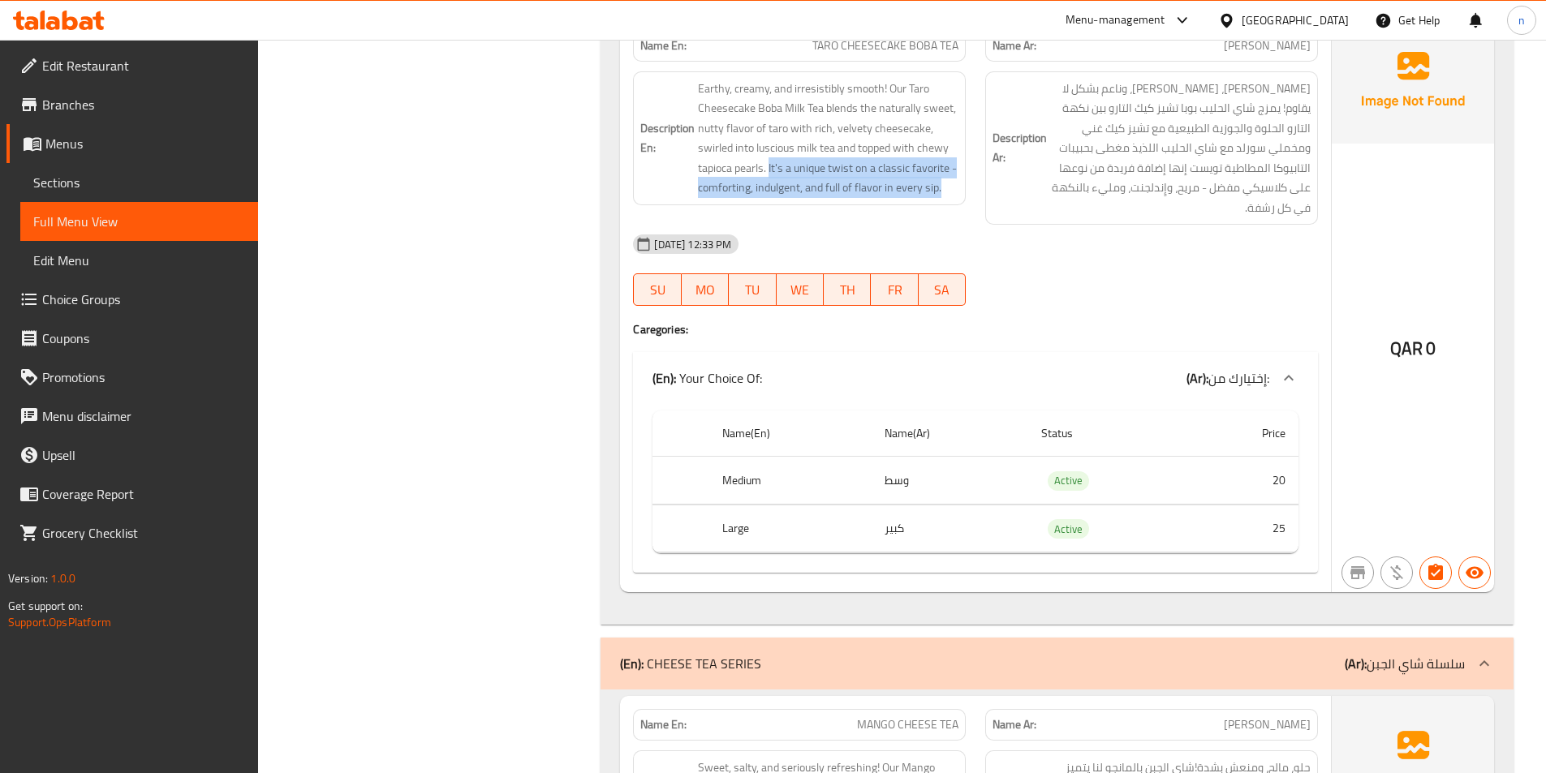
drag, startPoint x: 769, startPoint y: 169, endPoint x: 962, endPoint y: 188, distance: 194.1
click at [963, 188] on div "Description En: Earthy, creamy, and irresistibly smooth! Our Taro Cheesecake Bo…" at bounding box center [799, 138] width 333 height 134
click at [945, 225] on div "[DATE] 12:33 PM" at bounding box center [975, 244] width 704 height 39
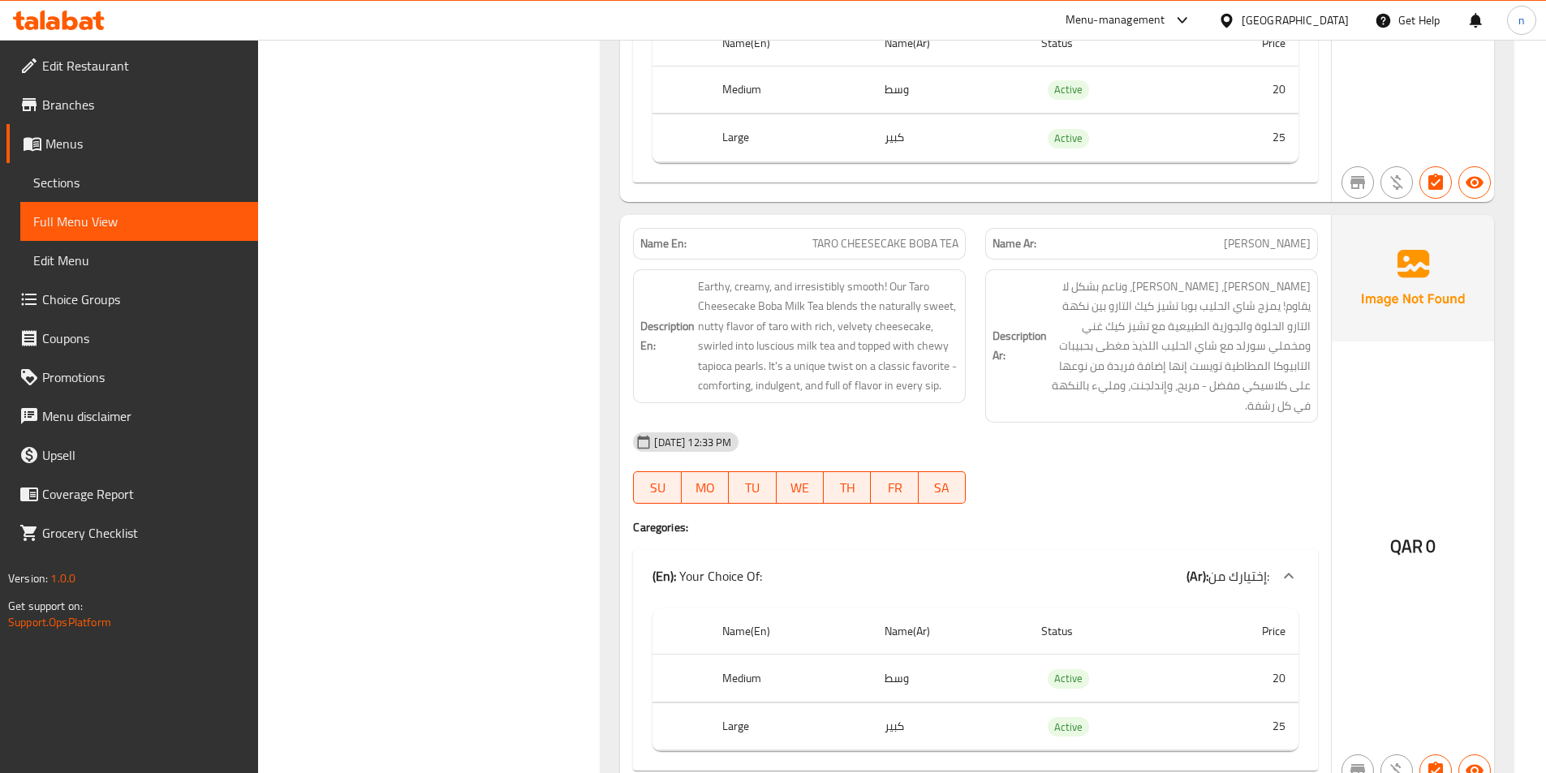
scroll to position [2921, 0]
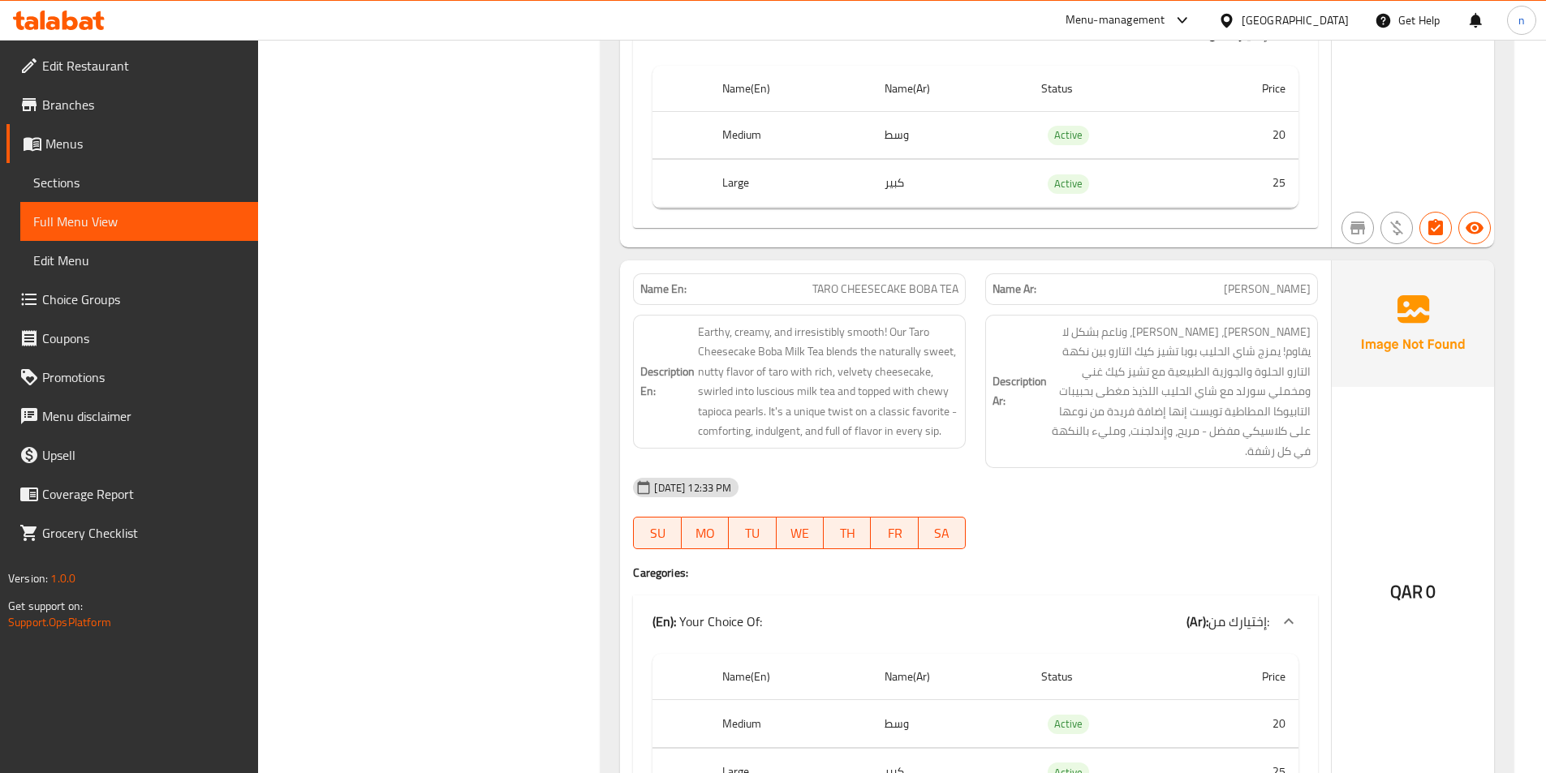
click at [906, 286] on span "TARO CHEESECAKE BOBA TEA" at bounding box center [885, 289] width 146 height 17
copy span "TARO CHEESECAKE BOBA TEA"
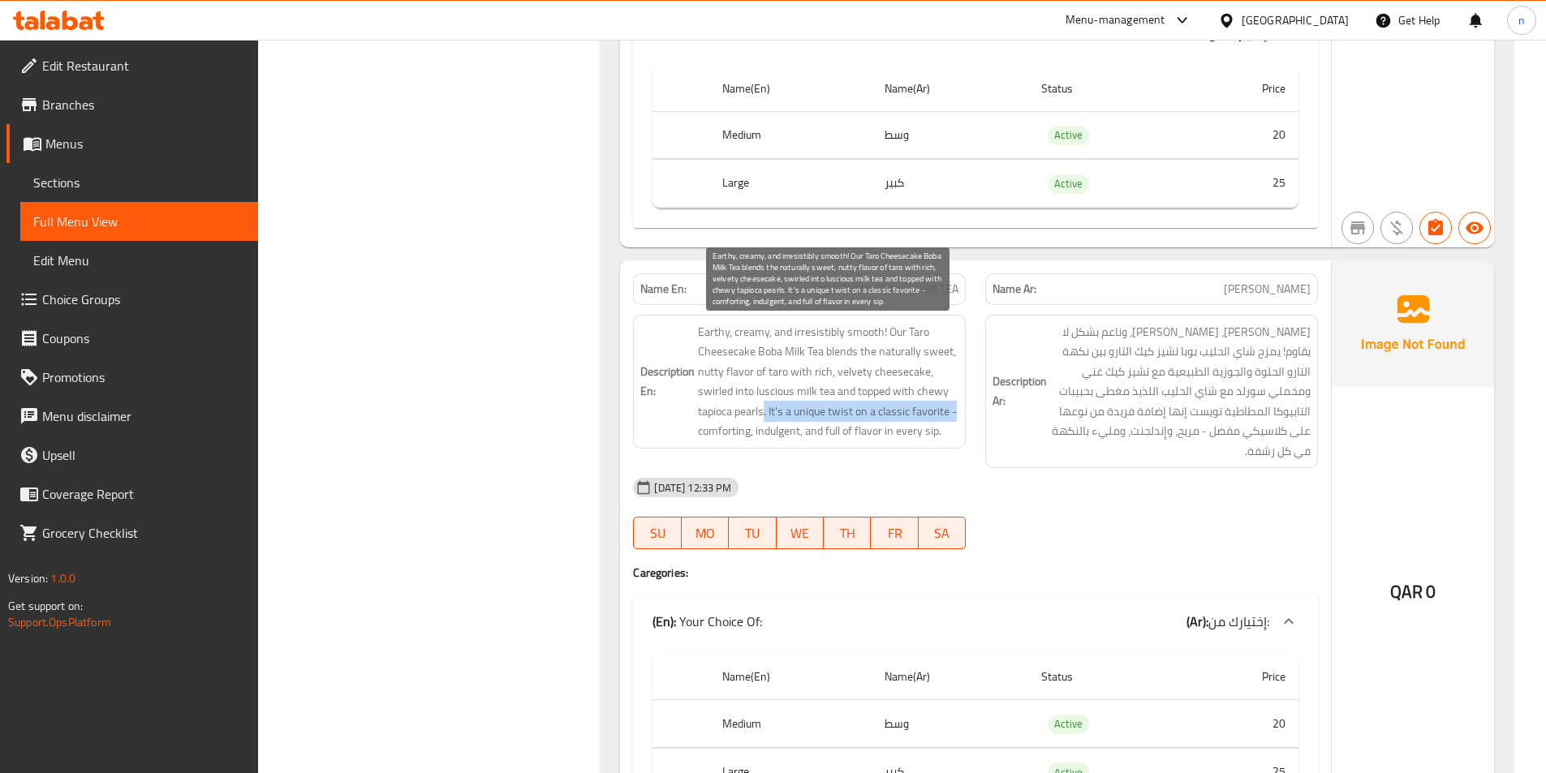
drag, startPoint x: 764, startPoint y: 419, endPoint x: 958, endPoint y: 414, distance: 194.0
click at [958, 414] on span "Earthy, creamy, and irresistibly smooth! Our Taro Cheesecake Boba Milk Tea blen…" at bounding box center [828, 381] width 260 height 119
copy span ". It's a unique twist on a classic favorite -"
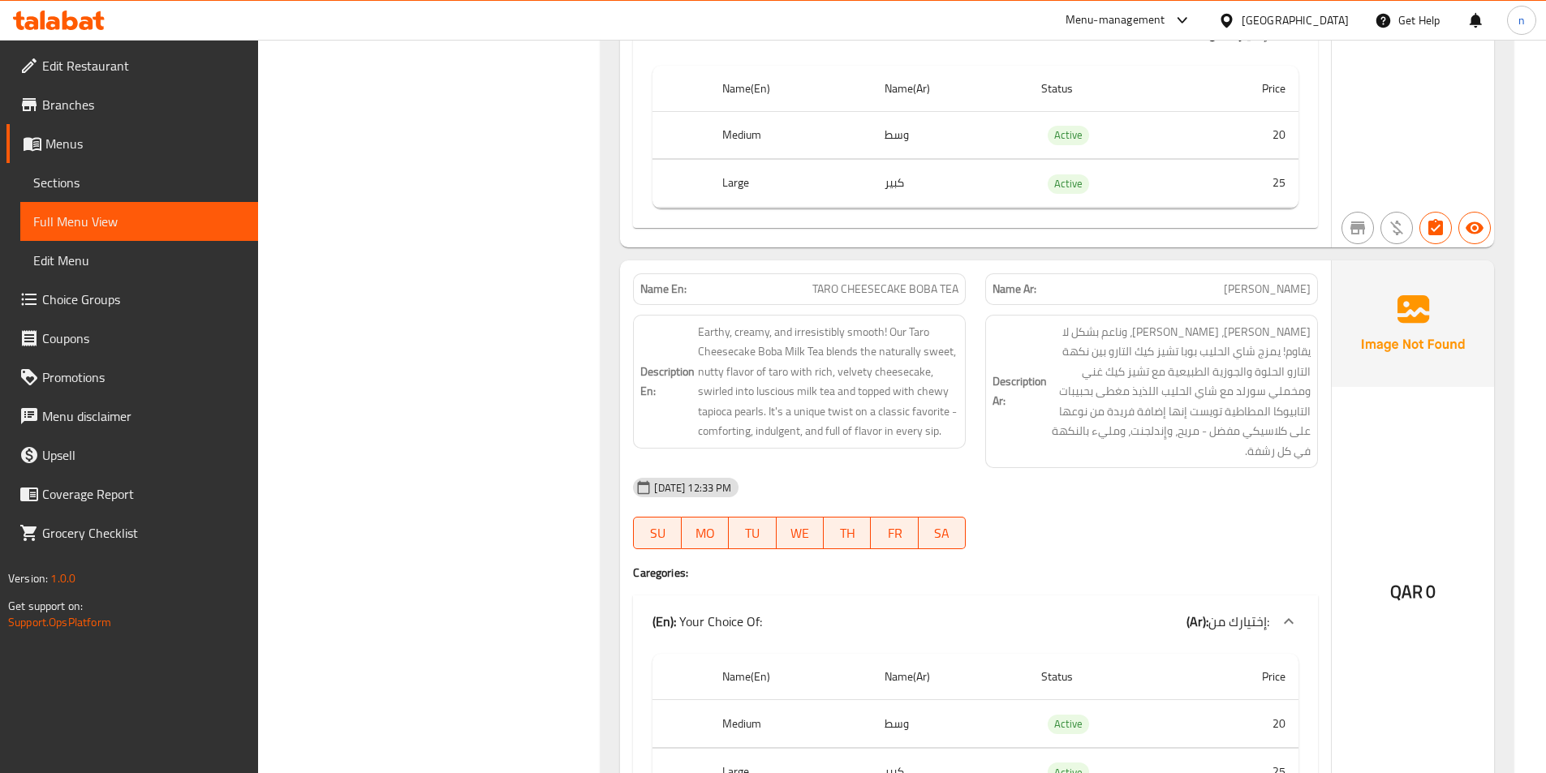
click at [1006, 468] on div "[DATE] 12:33 PM" at bounding box center [975, 487] width 704 height 39
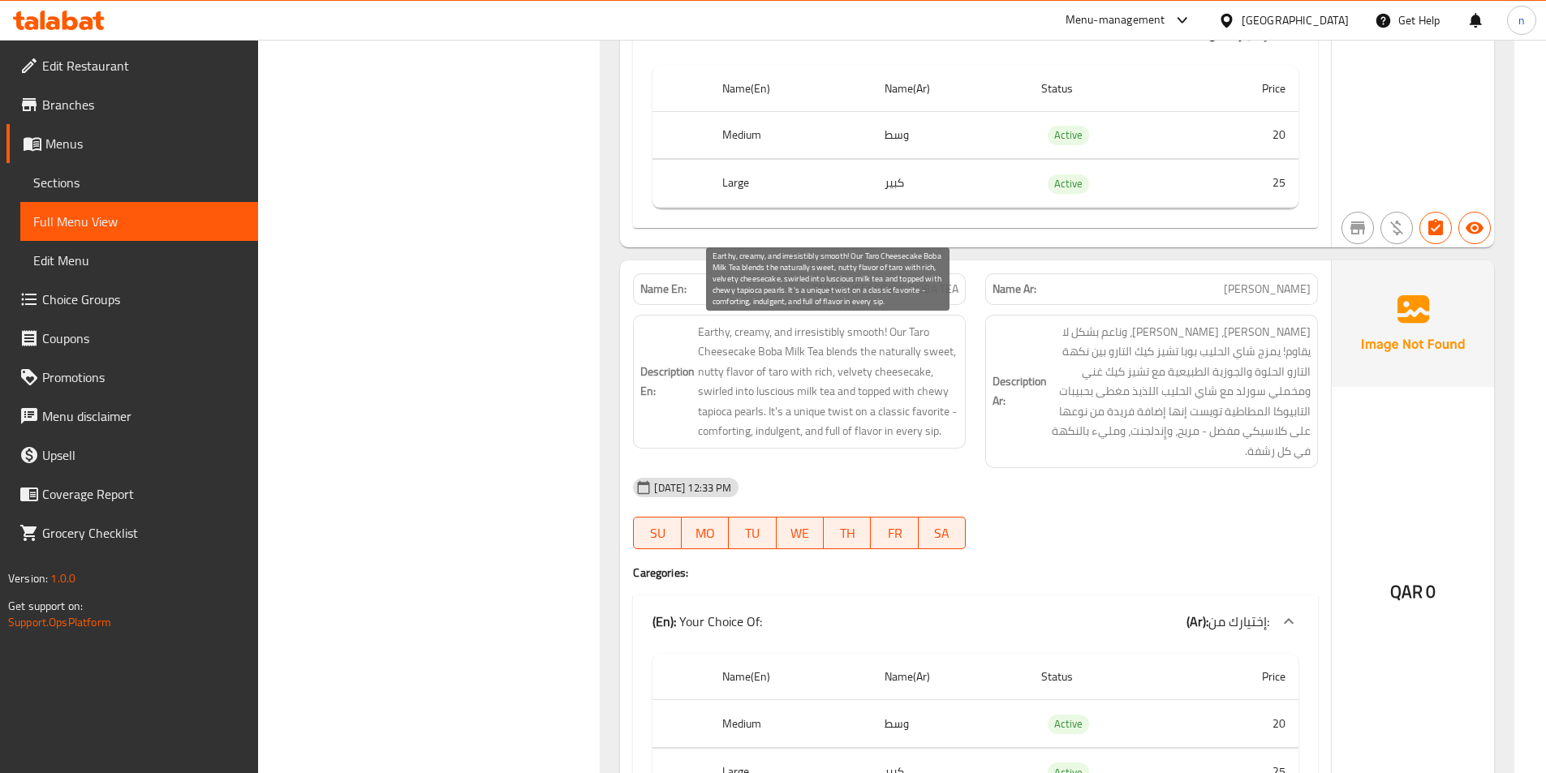
click at [764, 394] on span "Earthy, creamy, and irresistibly smooth! Our Taro Cheesecake Boba Milk Tea blen…" at bounding box center [828, 381] width 260 height 119
click at [756, 390] on span "Earthy, creamy, and irresistibly smooth! Our Taro Cheesecake Boba Milk Tea blen…" at bounding box center [828, 381] width 260 height 119
click at [756, 396] on span "Earthy, creamy, and irresistibly smooth! Our Taro Cheesecake Boba Milk Tea blen…" at bounding box center [828, 381] width 260 height 119
click at [767, 395] on span "Earthy, creamy, and irresistibly smooth! Our Taro Cheesecake Boba Milk Tea blen…" at bounding box center [828, 381] width 260 height 119
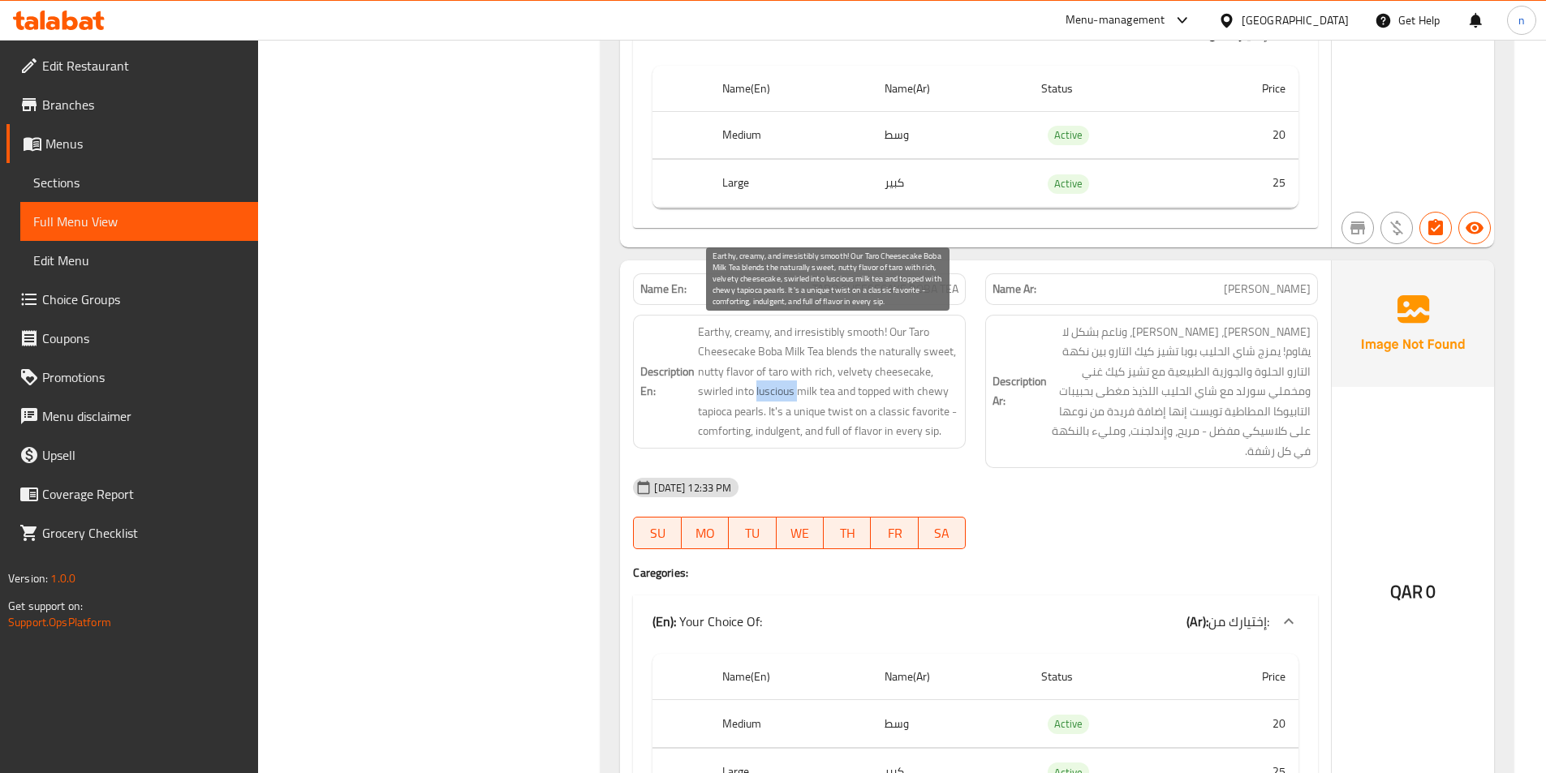
click at [767, 395] on span "Earthy, creamy, and irresistibly smooth! Our Taro Cheesecake Boba Milk Tea blen…" at bounding box center [828, 381] width 260 height 119
copy span "luscious"
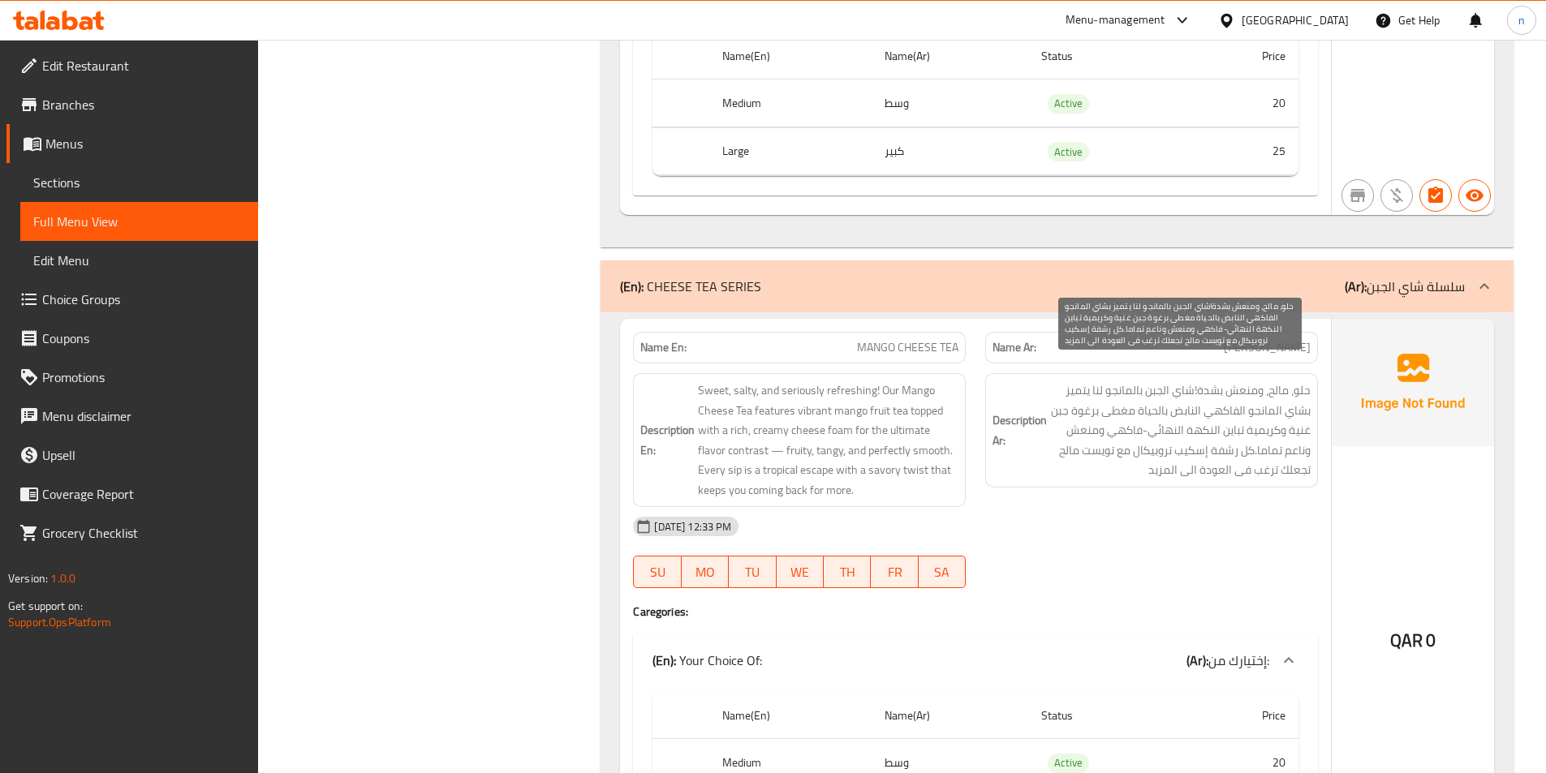
scroll to position [3571, 0]
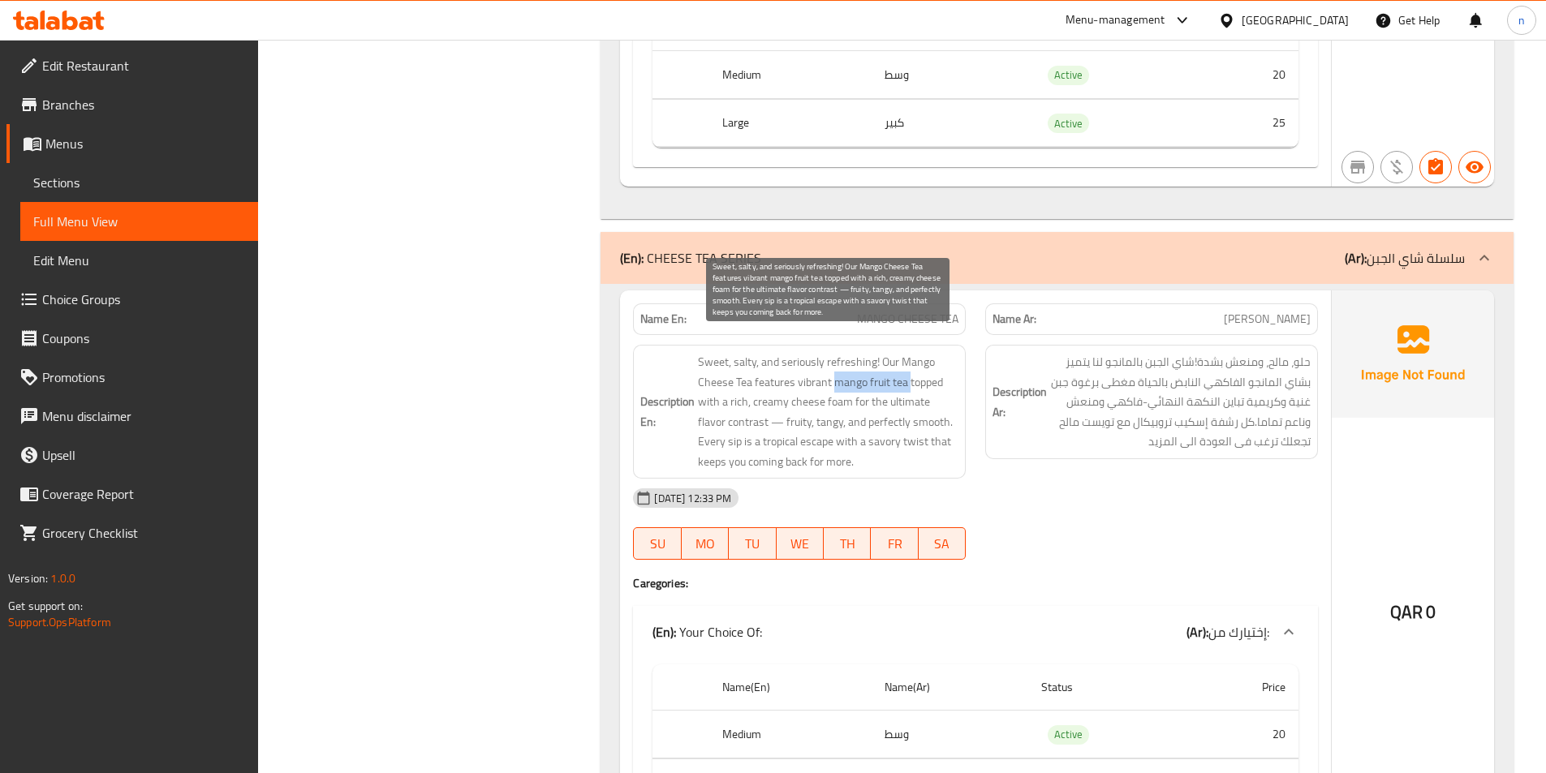
drag, startPoint x: 833, startPoint y: 367, endPoint x: 909, endPoint y: 370, distance: 75.5
click at [909, 370] on span "Sweet, salty, and seriously refreshing! Our Mango Cheese Tea features vibrant m…" at bounding box center [828, 411] width 260 height 119
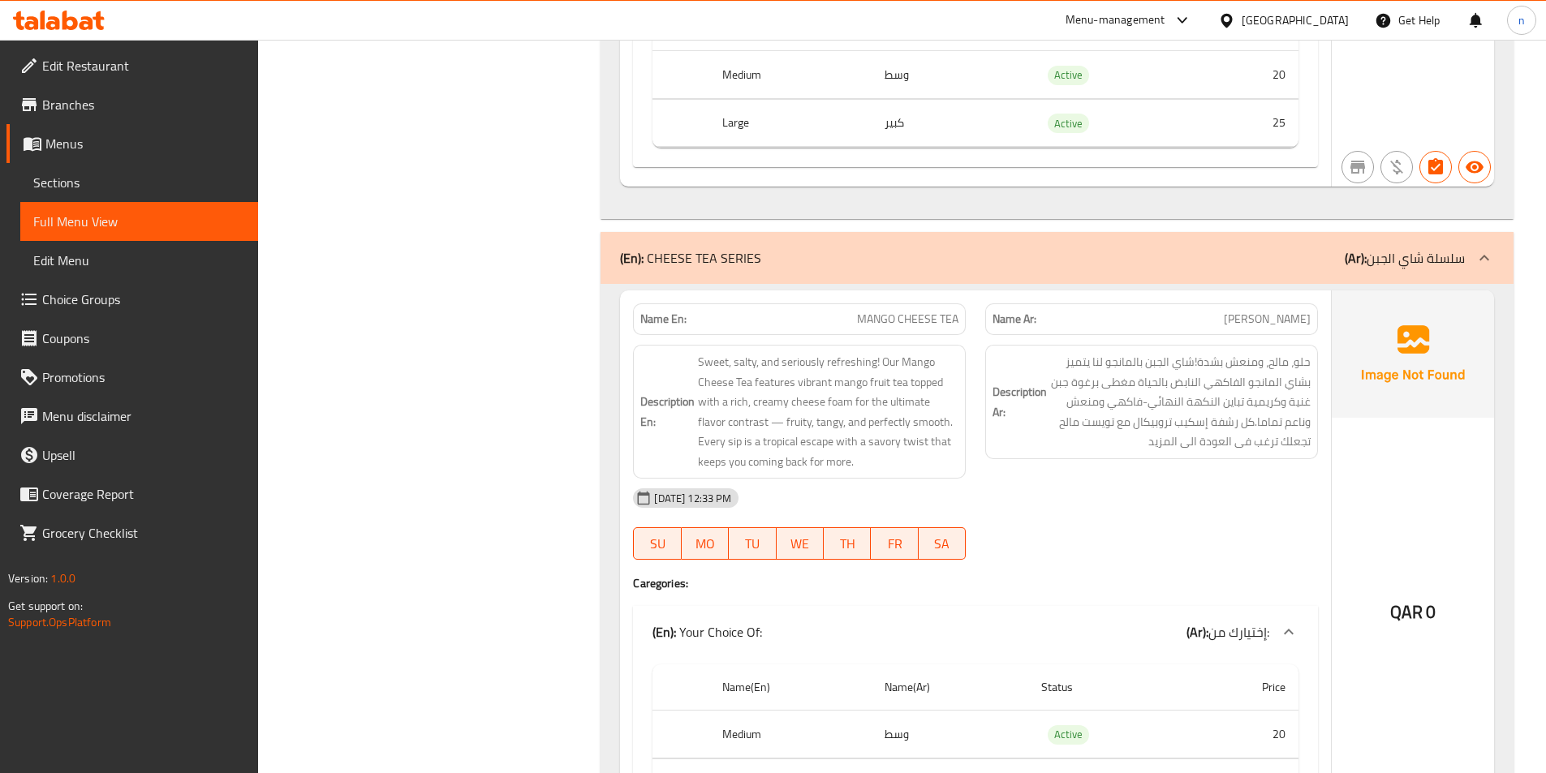
click at [879, 311] on span "MANGO CHEESE TEA" at bounding box center [907, 319] width 101 height 17
copy span "MANGO CHEESE TEA"
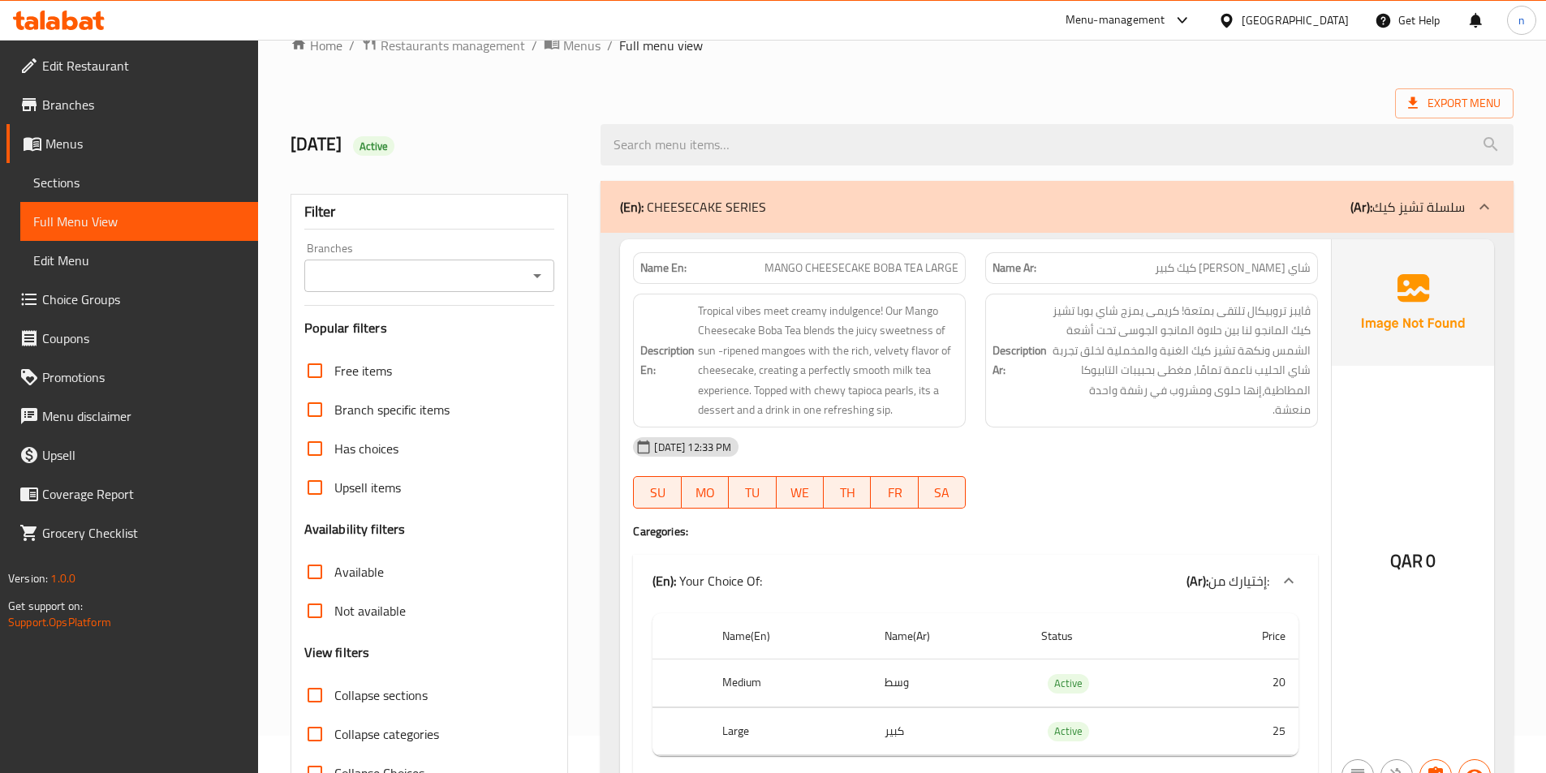
scroll to position [0, 0]
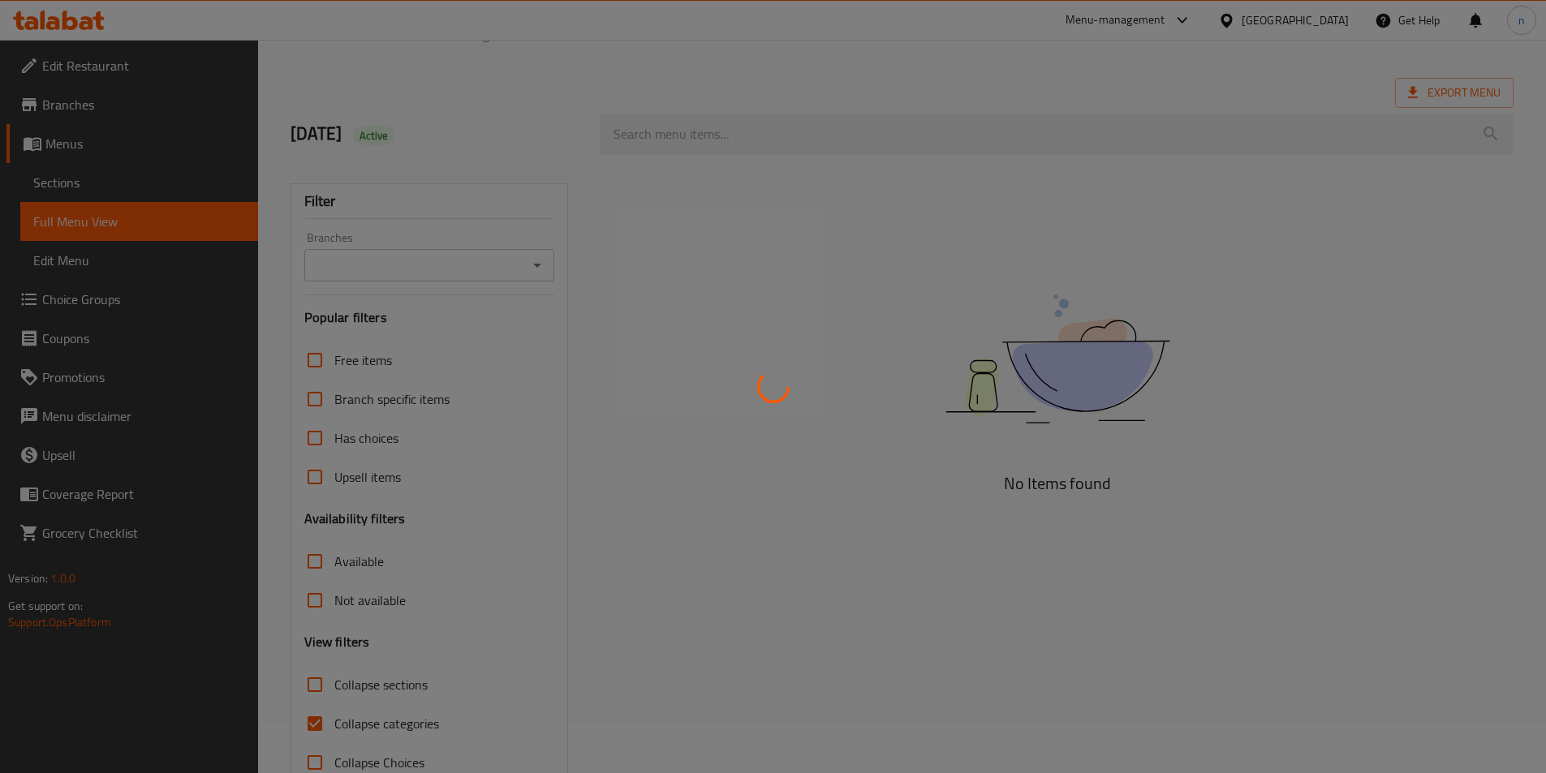
scroll to position [90, 0]
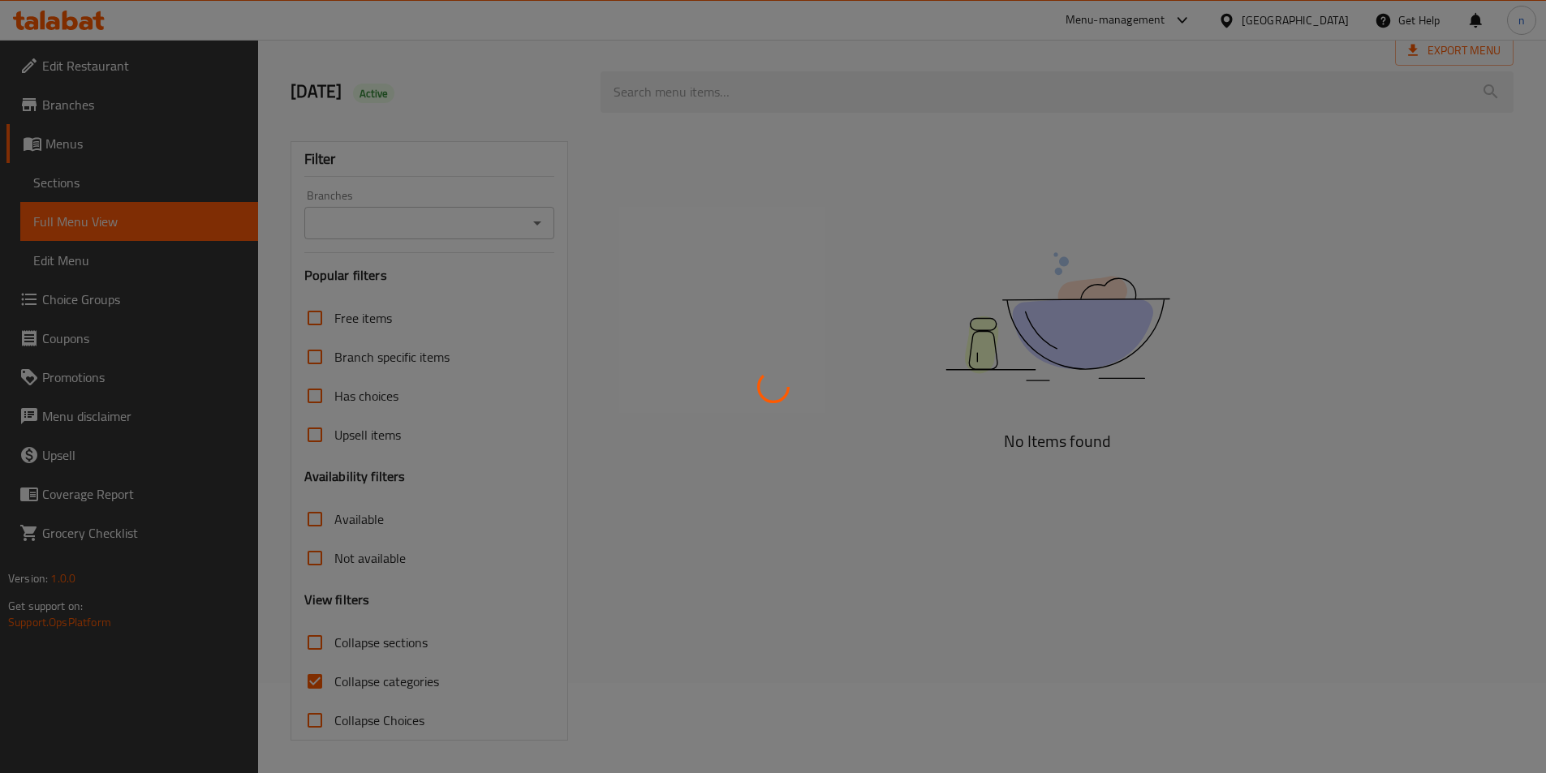
click at [351, 696] on div at bounding box center [773, 386] width 1546 height 773
click at [361, 681] on div at bounding box center [773, 386] width 1546 height 773
click at [312, 690] on div at bounding box center [773, 386] width 1546 height 773
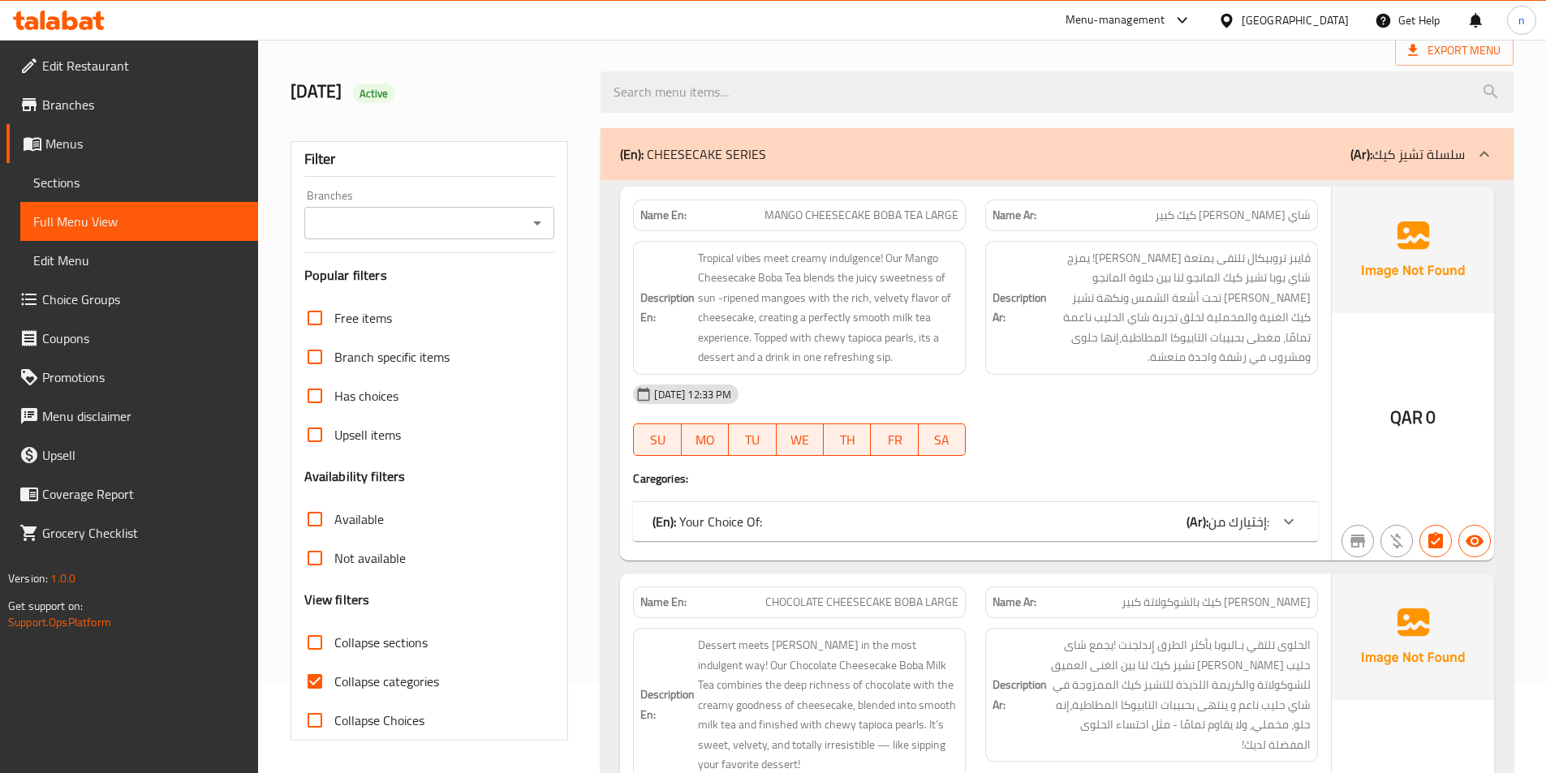
click at [312, 690] on input "Collapse categories" at bounding box center [314, 681] width 39 height 39
checkbox input "false"
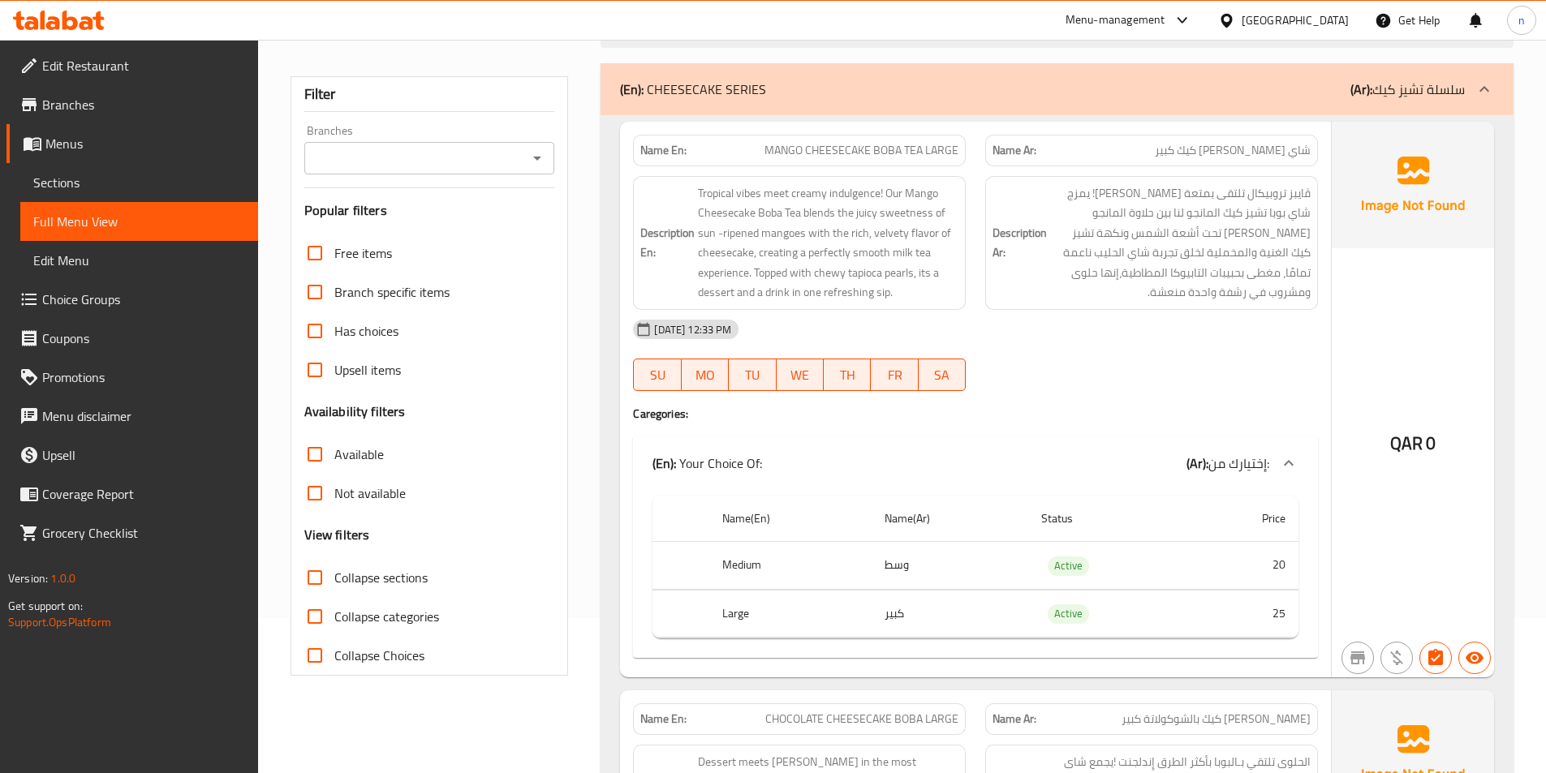
scroll to position [0, 0]
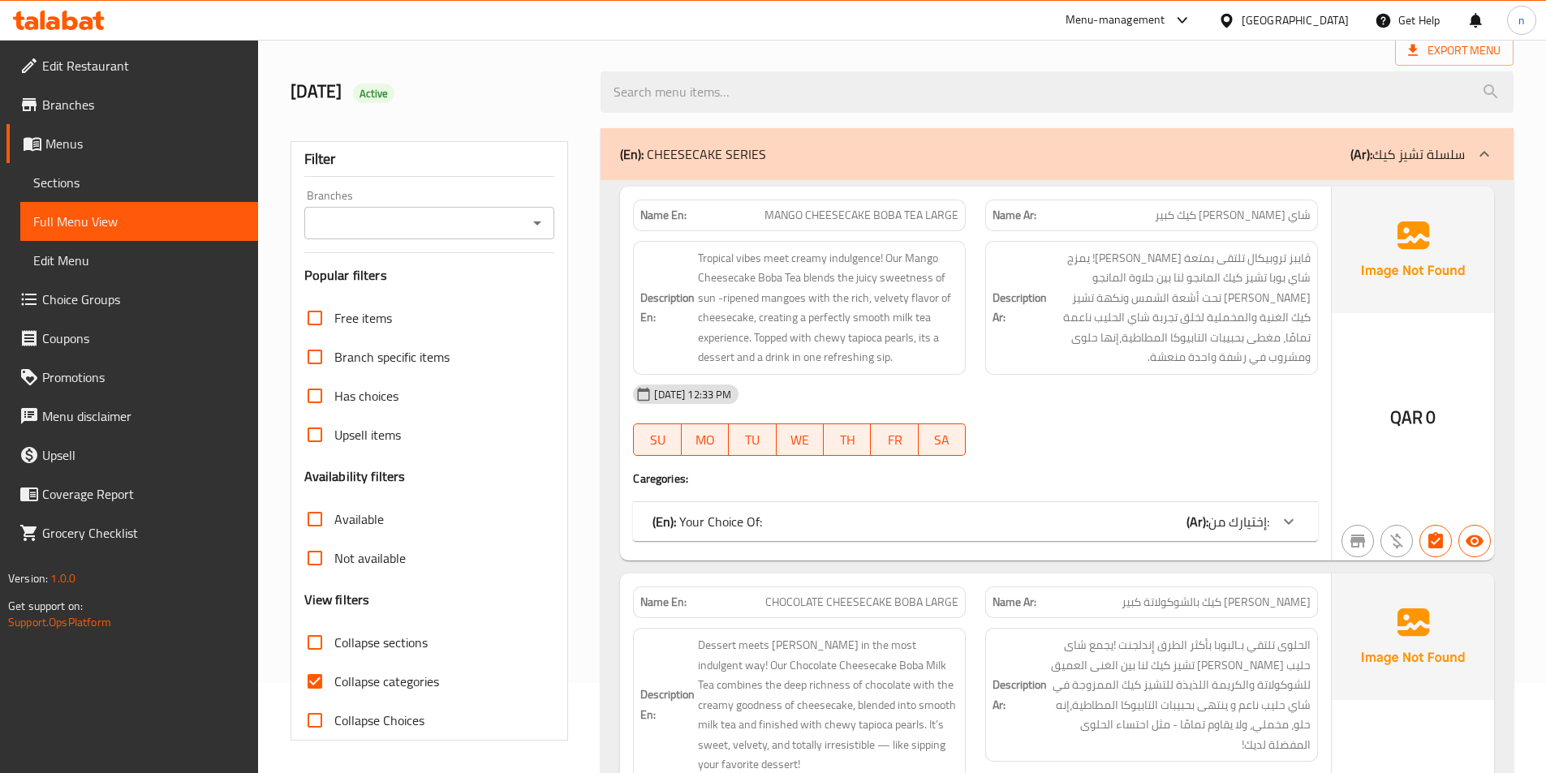
scroll to position [171, 0]
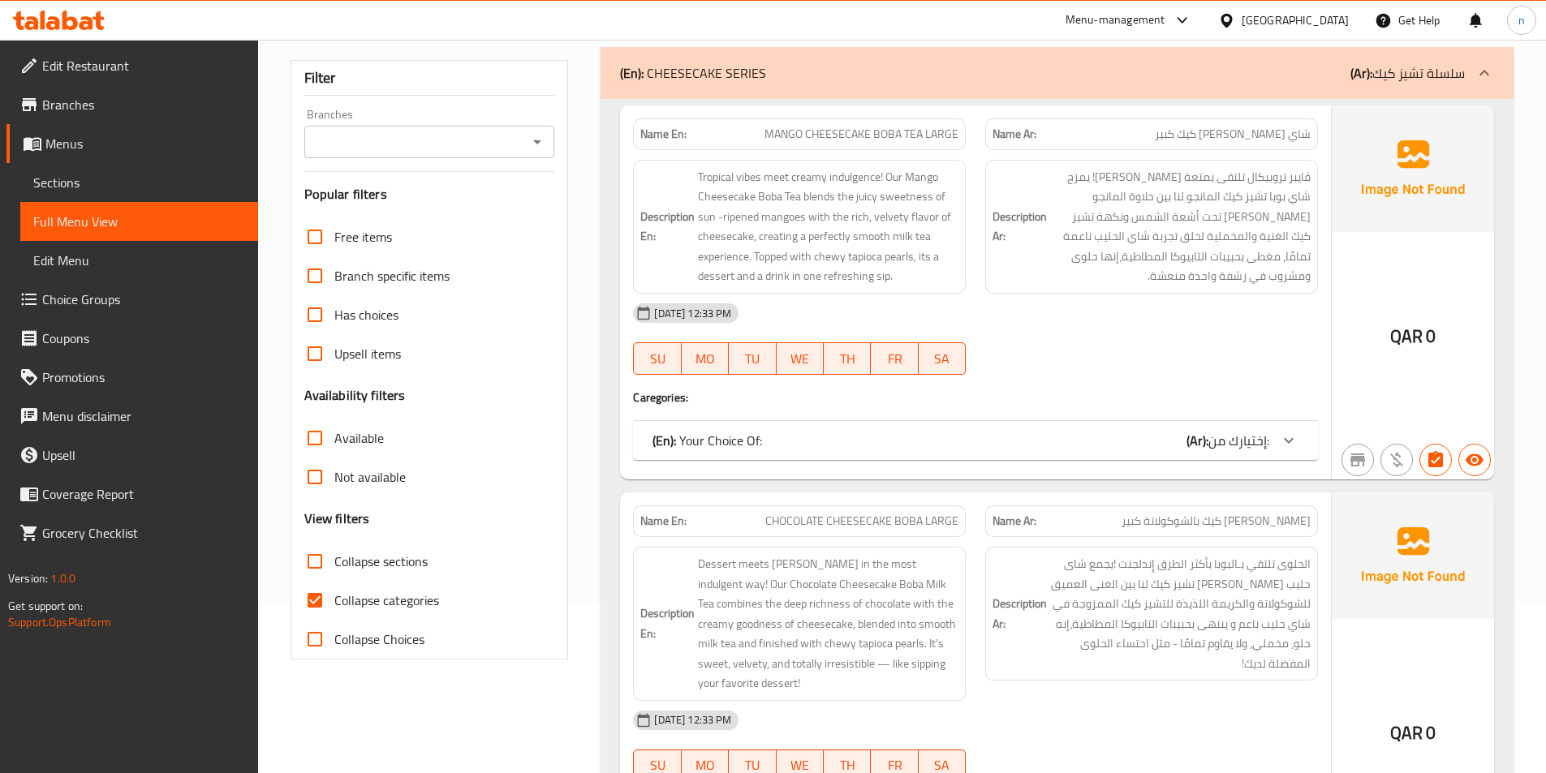
click at [419, 601] on span "Collapse categories" at bounding box center [386, 600] width 105 height 19
click at [334, 601] on input "Collapse categories" at bounding box center [314, 600] width 39 height 39
checkbox input "false"
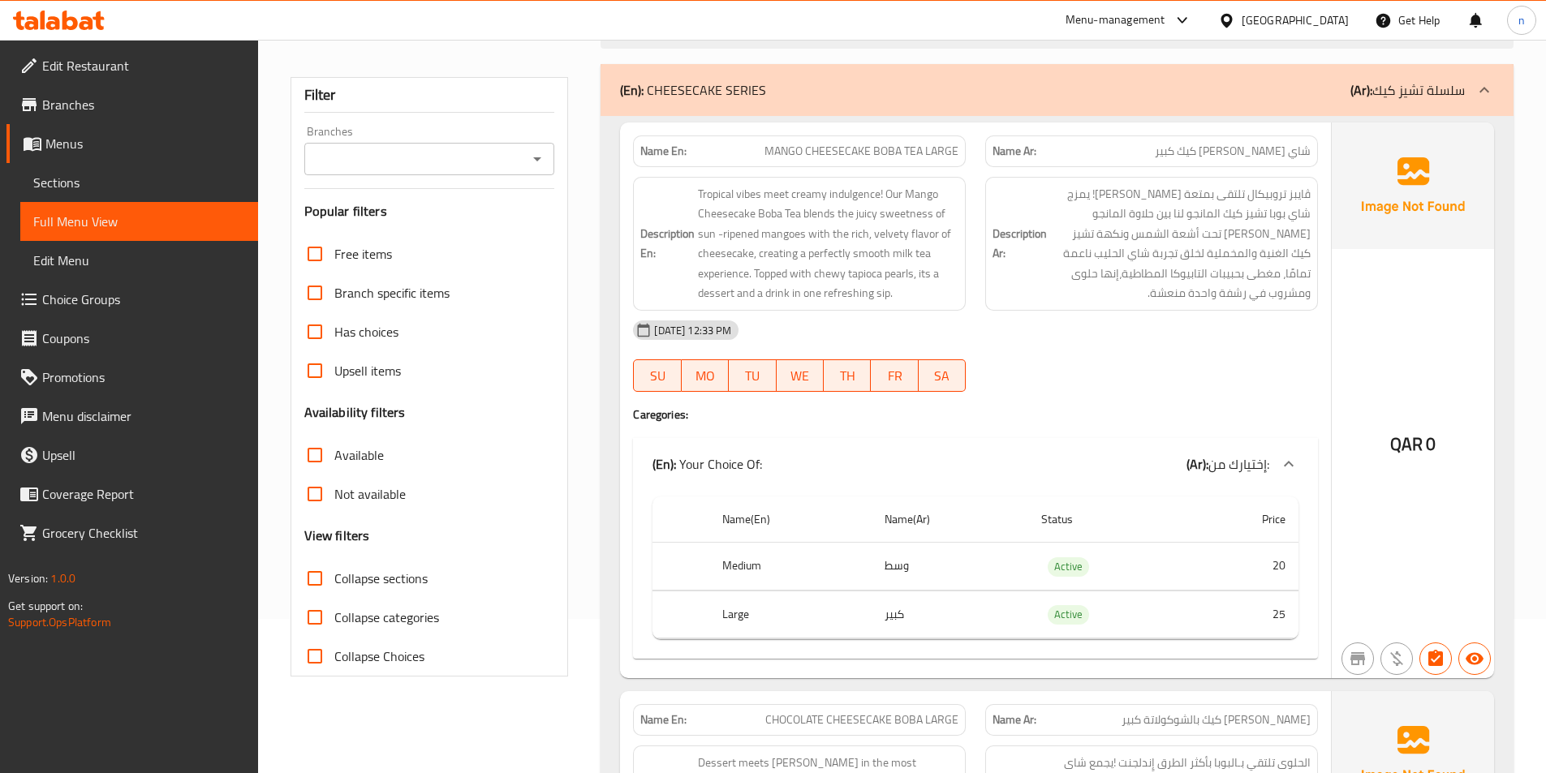
scroll to position [0, 0]
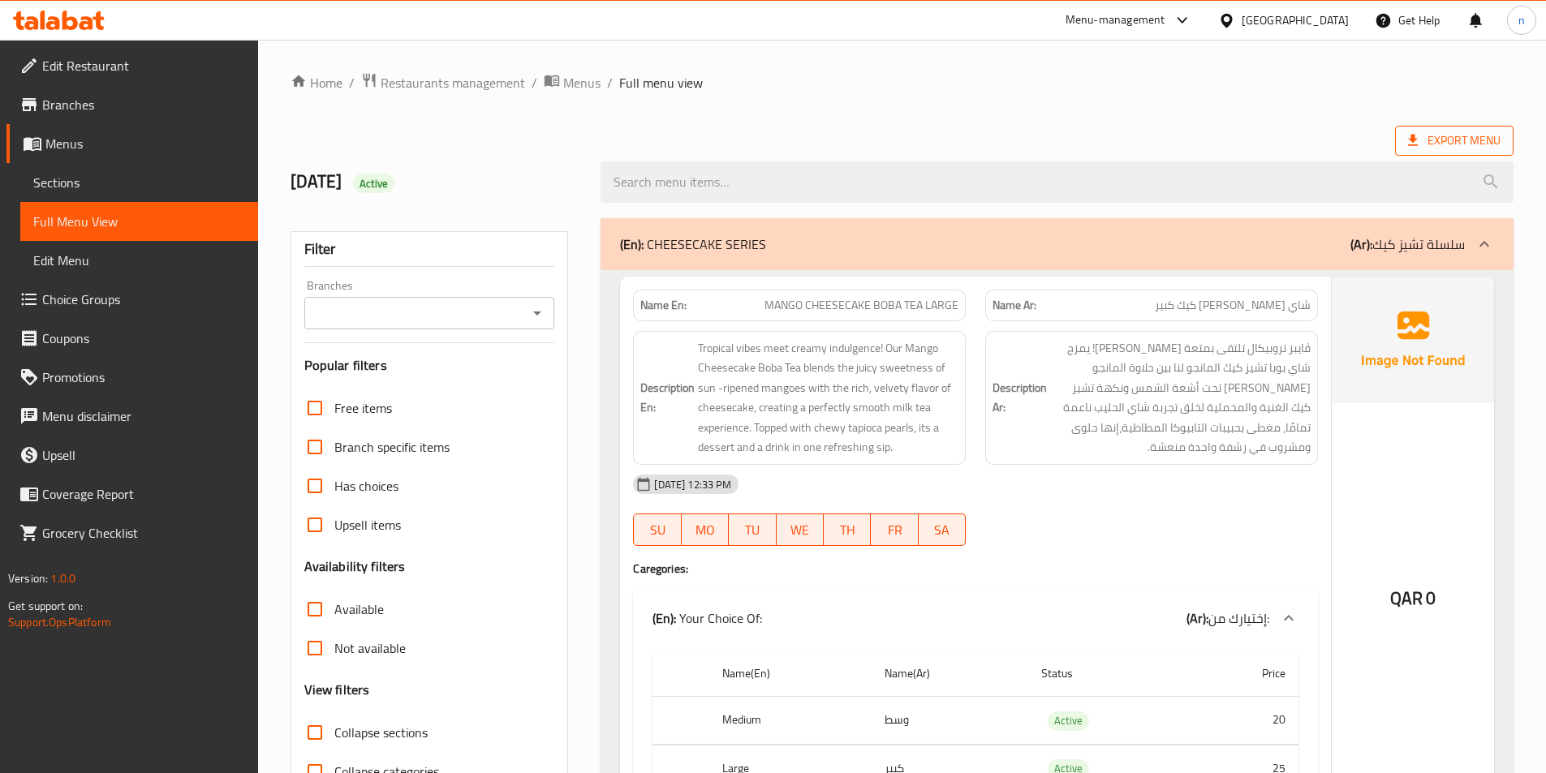
click at [1499, 135] on span "Export Menu" at bounding box center [1454, 141] width 93 height 20
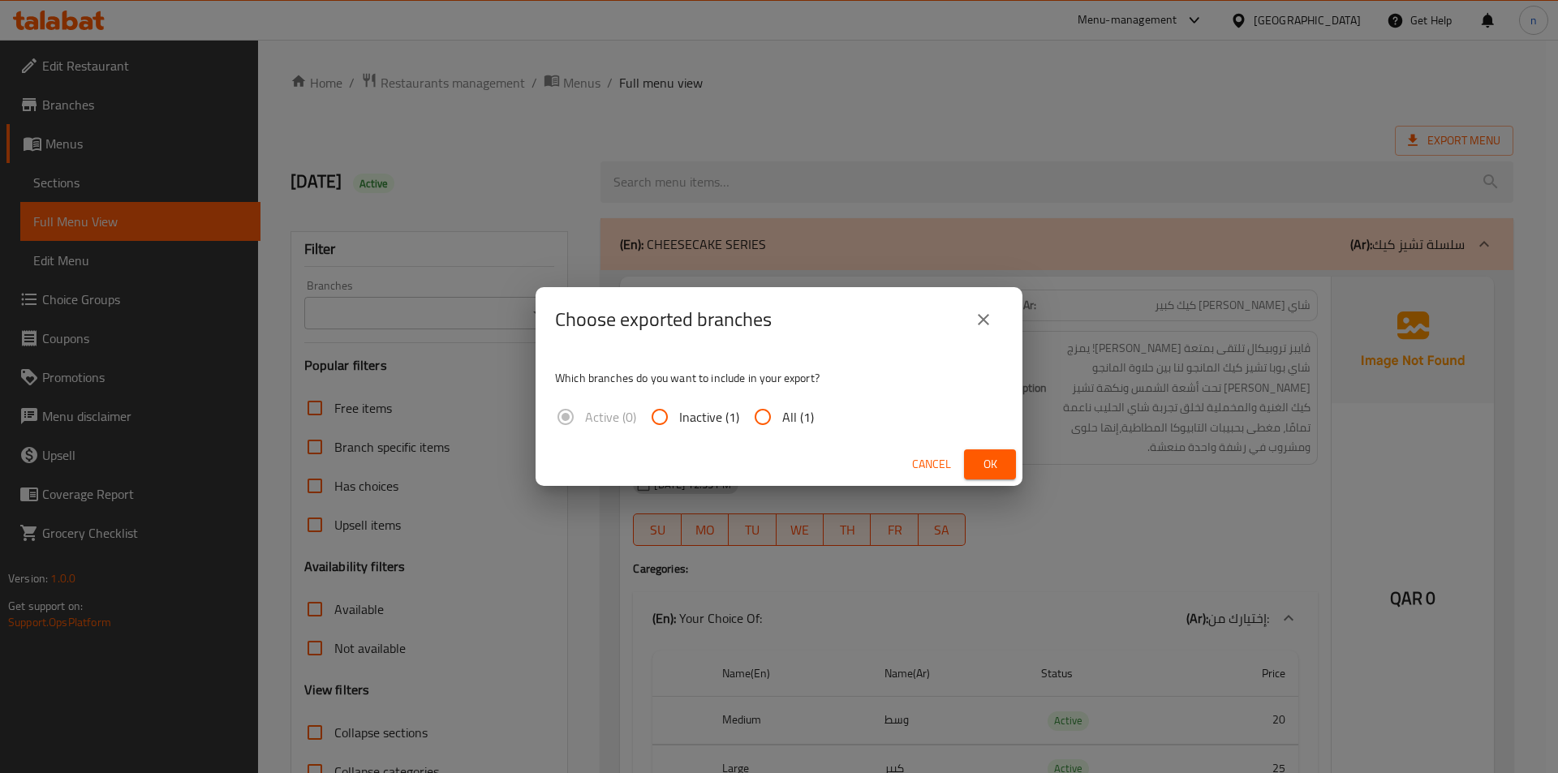
click at [797, 407] on span "All (1)" at bounding box center [798, 416] width 32 height 19
click at [782, 407] on input "All (1)" at bounding box center [762, 417] width 39 height 39
radio input "true"
click at [994, 459] on span "Ok" at bounding box center [990, 464] width 26 height 20
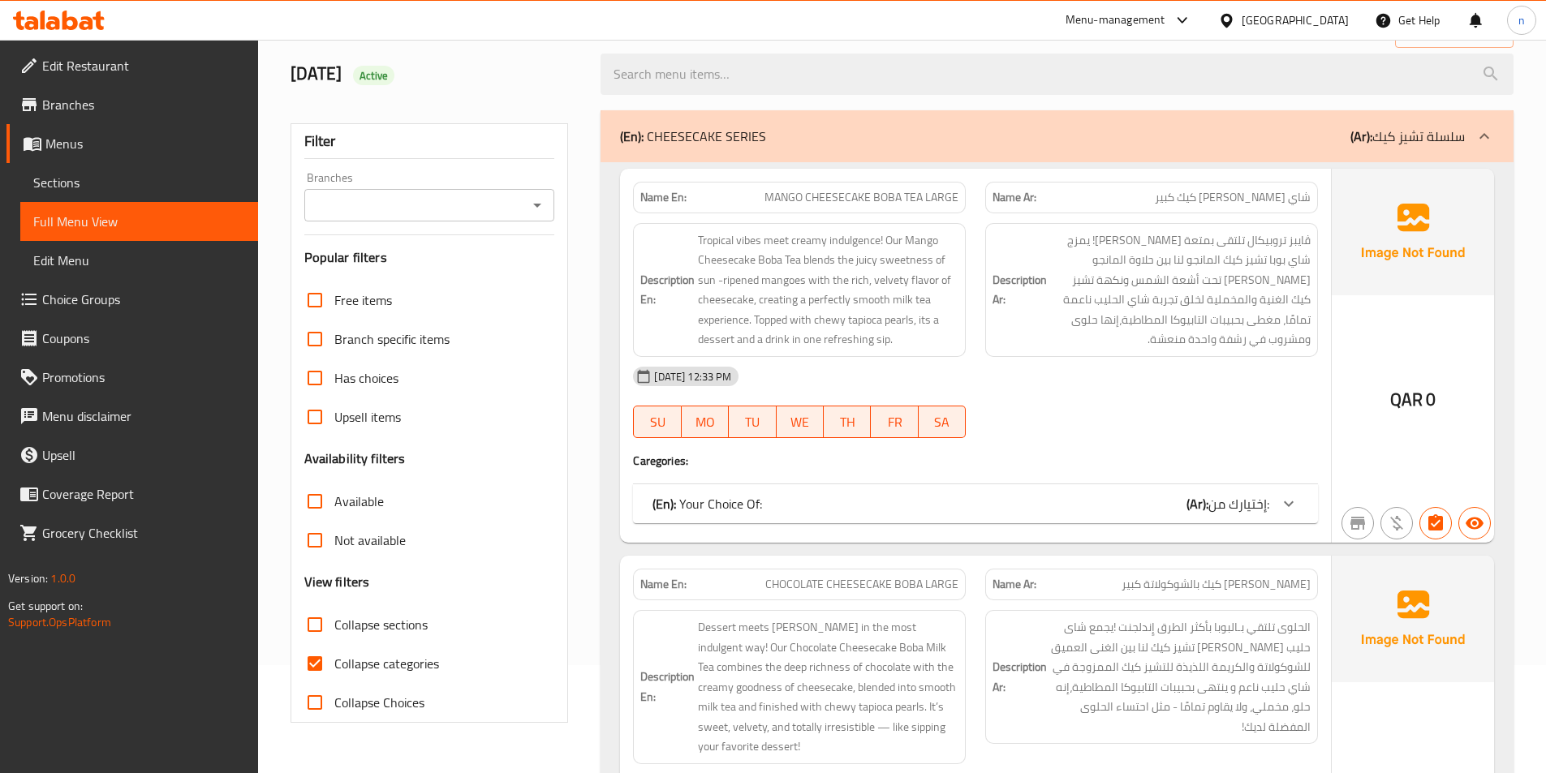
scroll to position [243, 0]
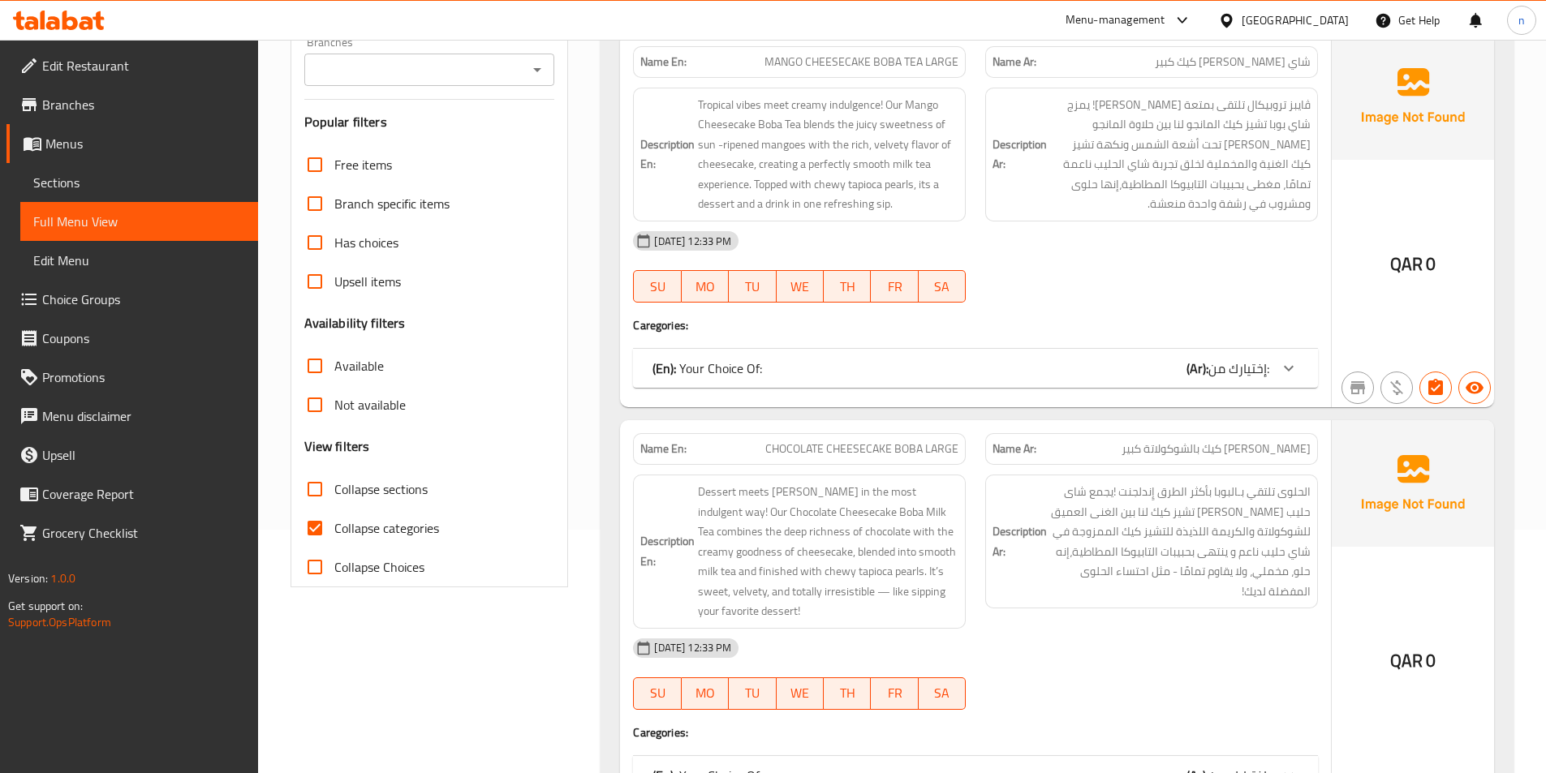
click at [410, 530] on span "Collapse categories" at bounding box center [386, 528] width 105 height 19
click at [334, 530] on input "Collapse categories" at bounding box center [314, 528] width 39 height 39
checkbox input "false"
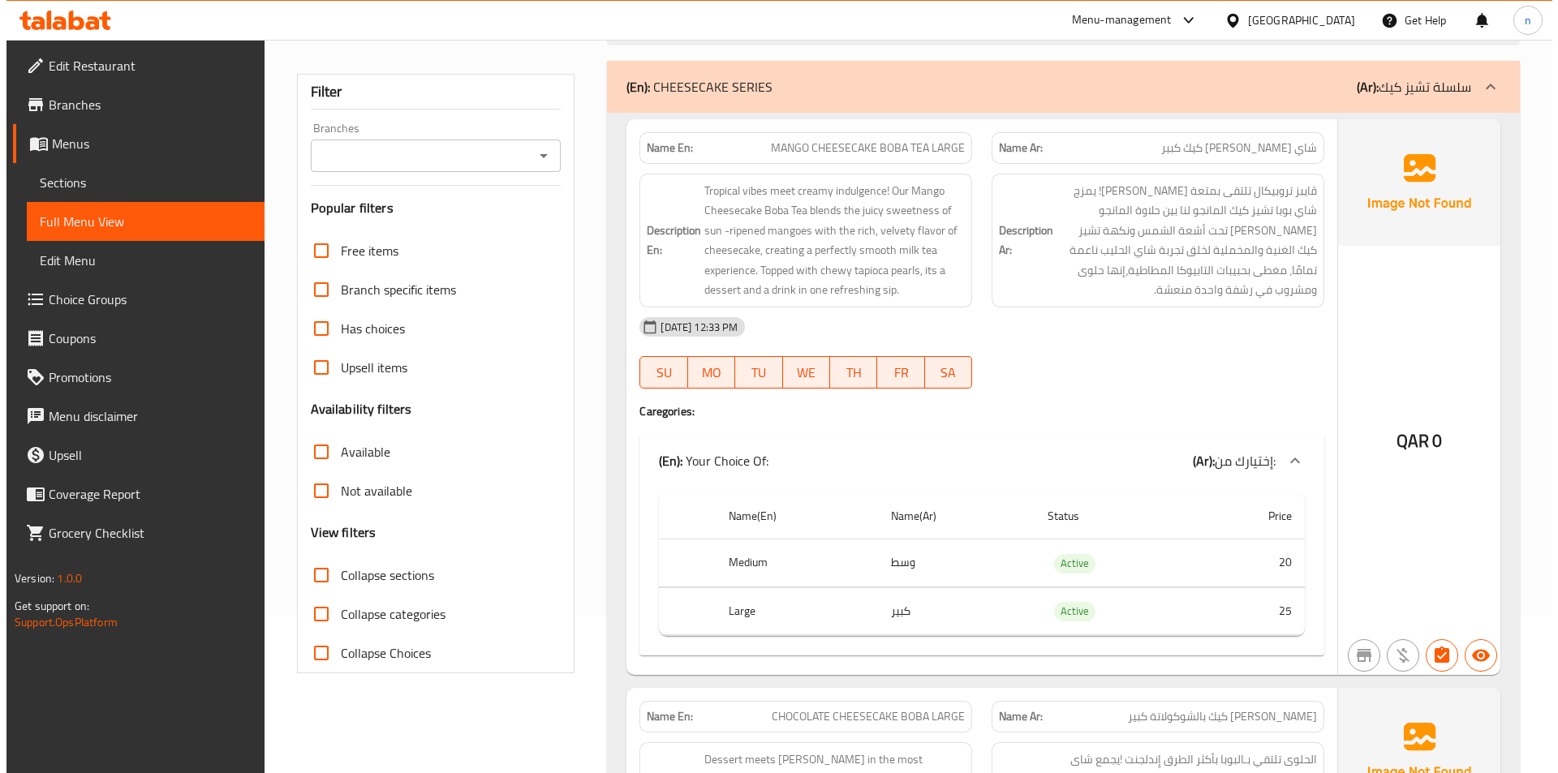
scroll to position [0, 0]
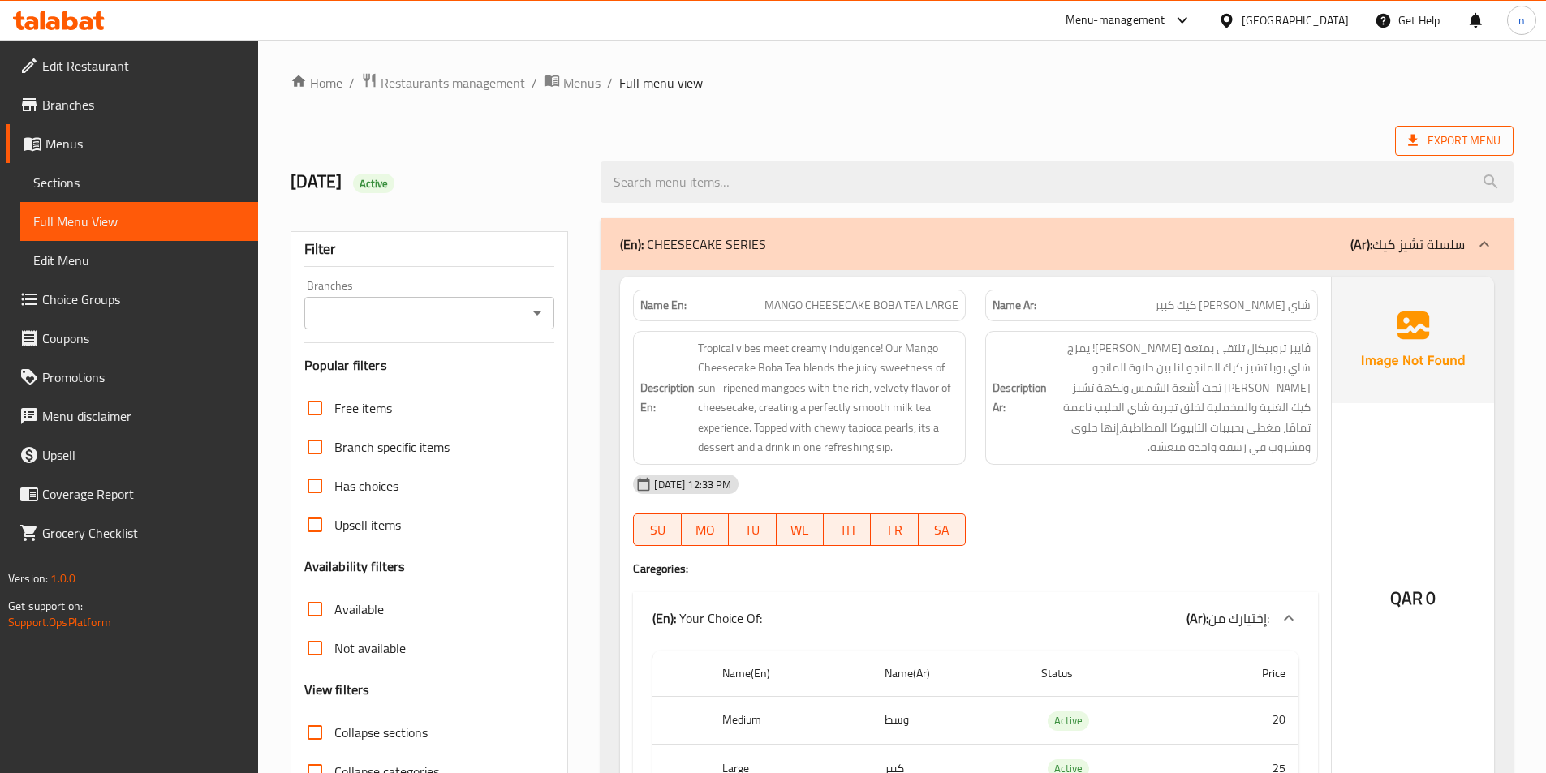
click at [1479, 134] on span "Export Menu" at bounding box center [1454, 141] width 93 height 20
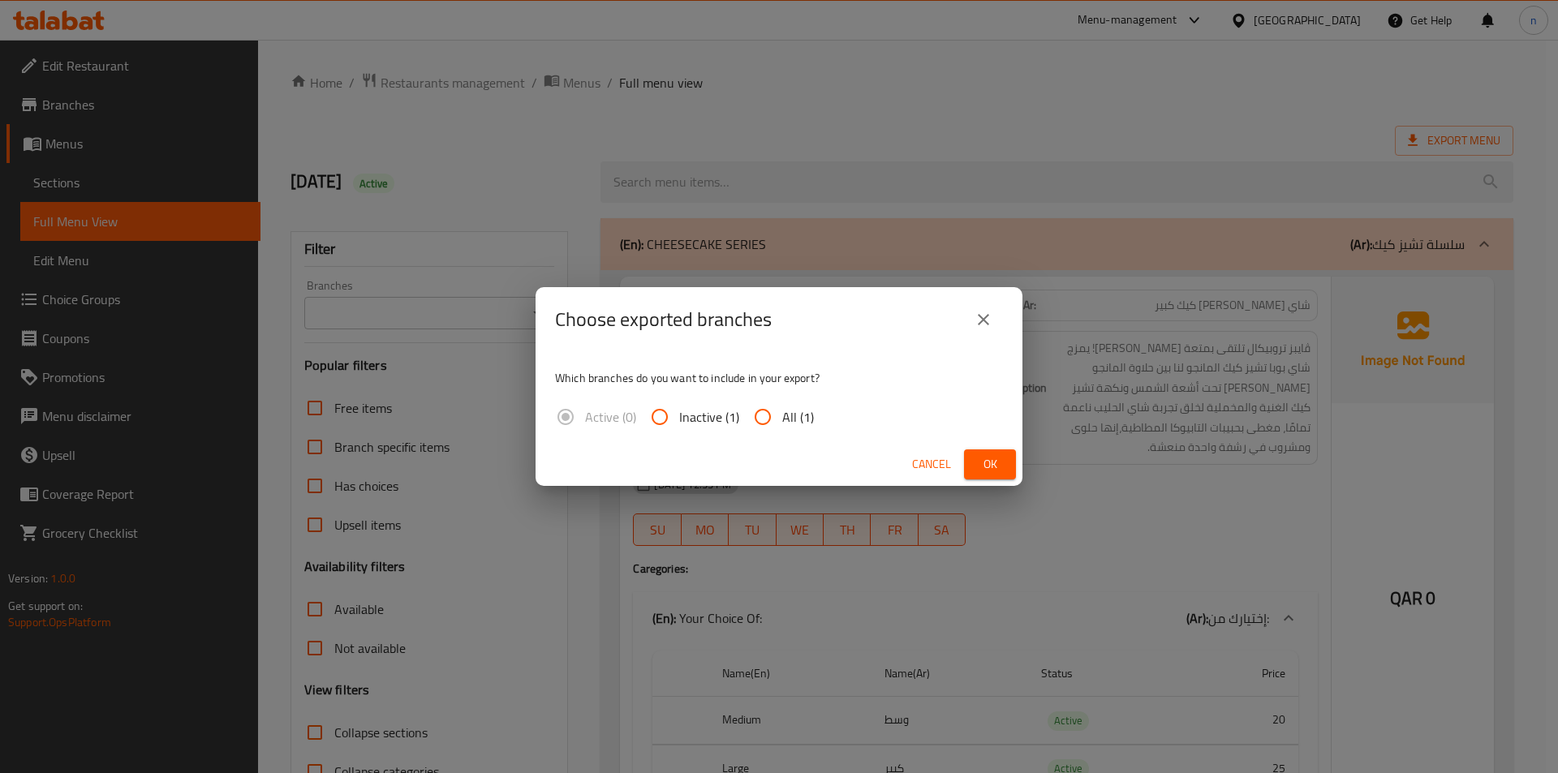
click at [769, 420] on input "All (1)" at bounding box center [762, 417] width 39 height 39
radio input "true"
click at [982, 463] on span "Ok" at bounding box center [990, 464] width 26 height 20
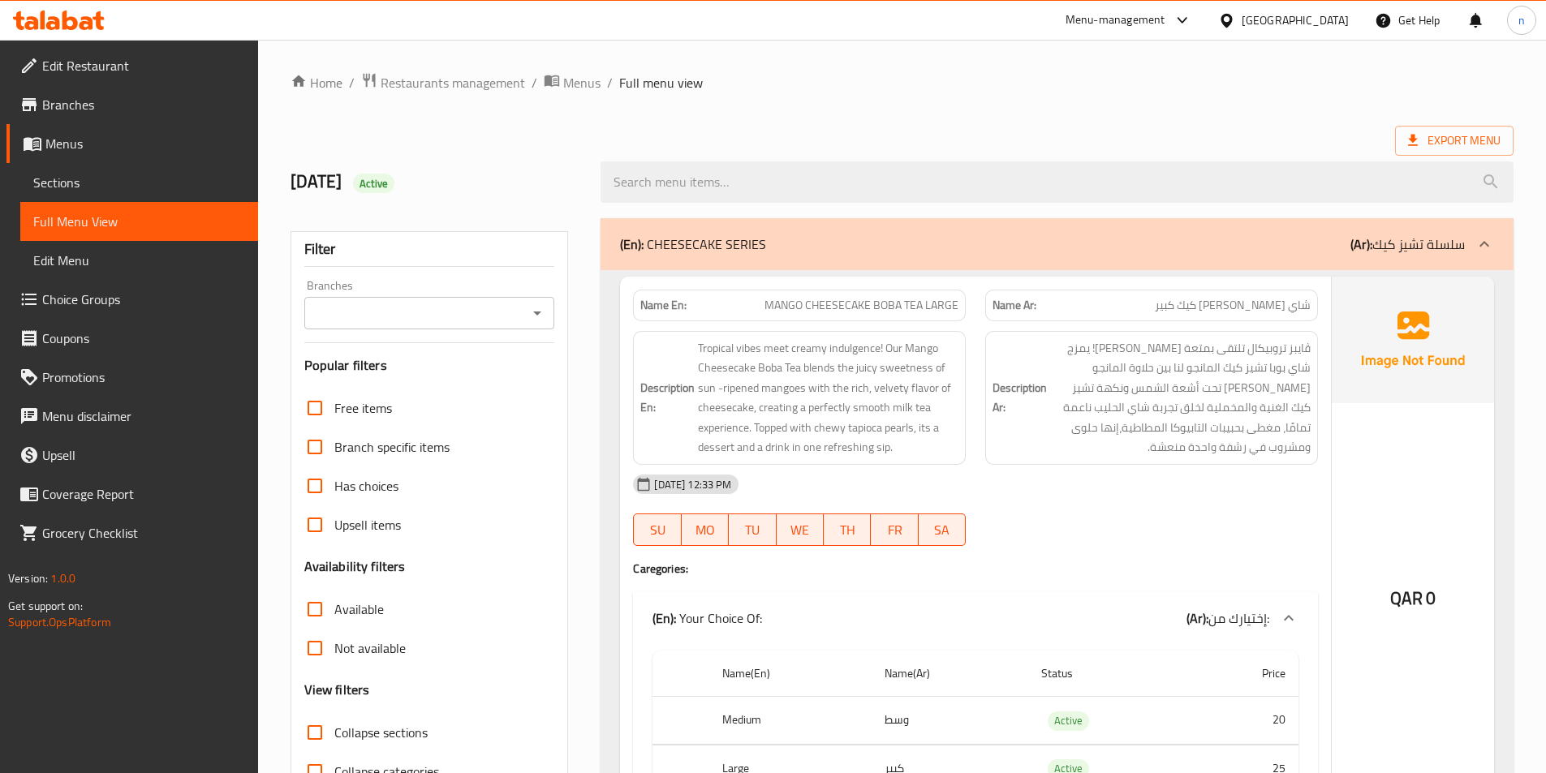
click at [1089, 130] on div "Export Menu" at bounding box center [902, 141] width 1223 height 30
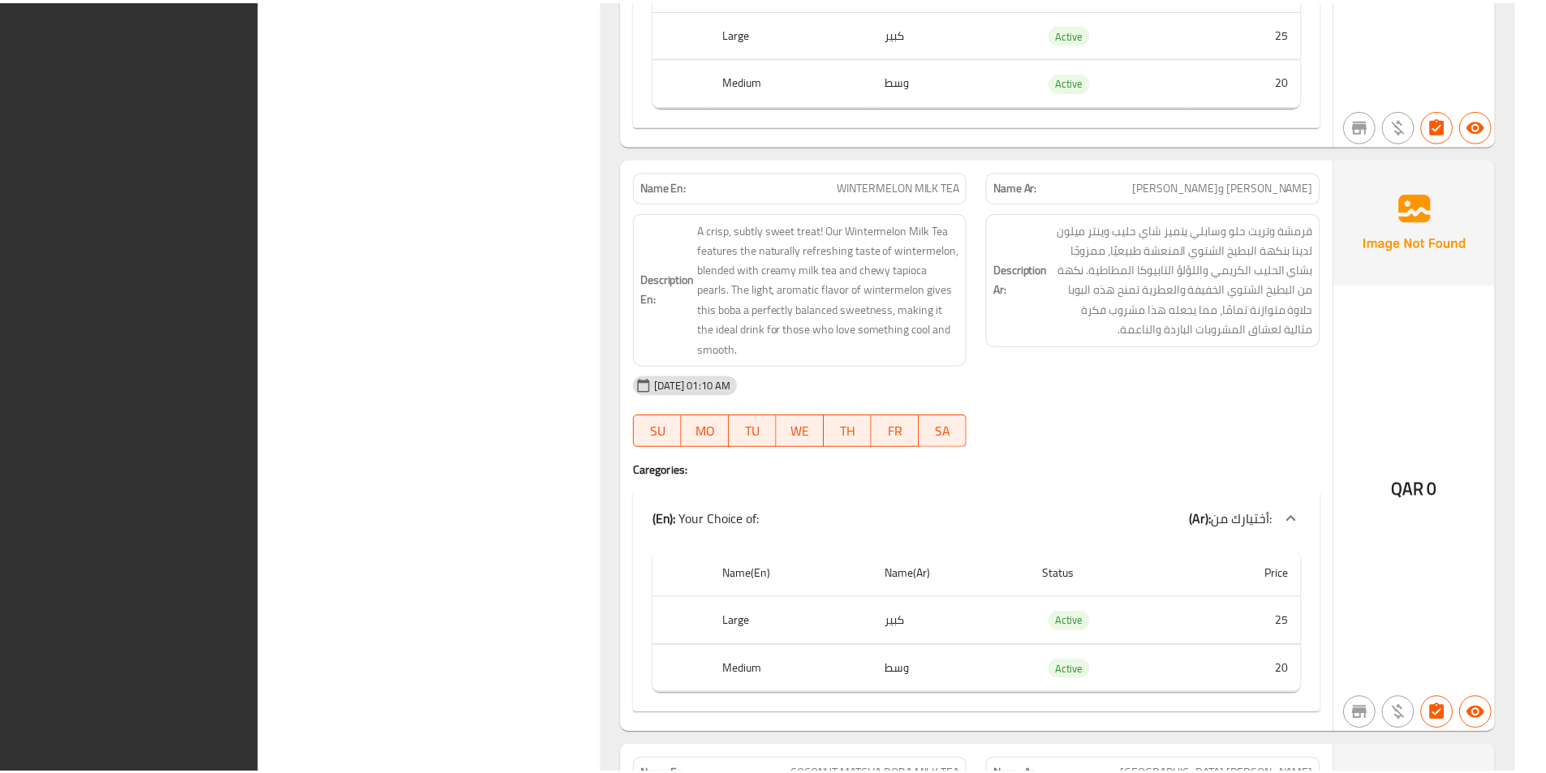
scroll to position [15221, 0]
